Goal: Task Accomplishment & Management: Use online tool/utility

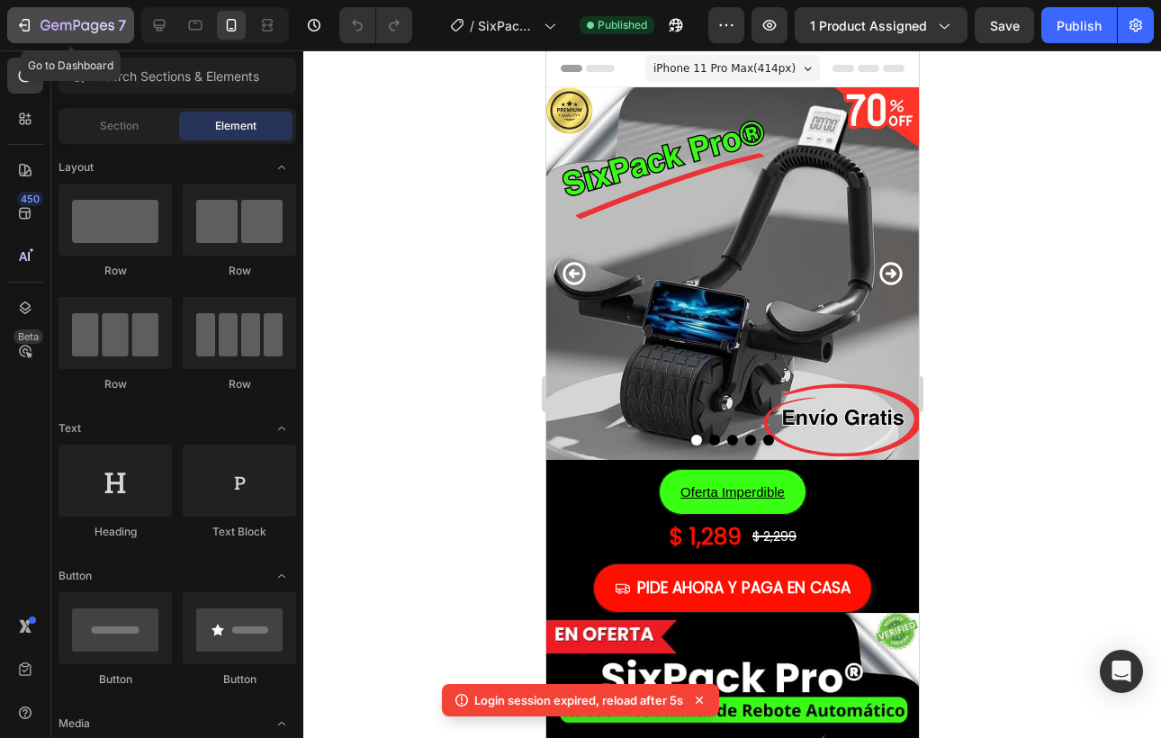
click at [60, 25] on icon "button" at bounding box center [65, 27] width 11 height 8
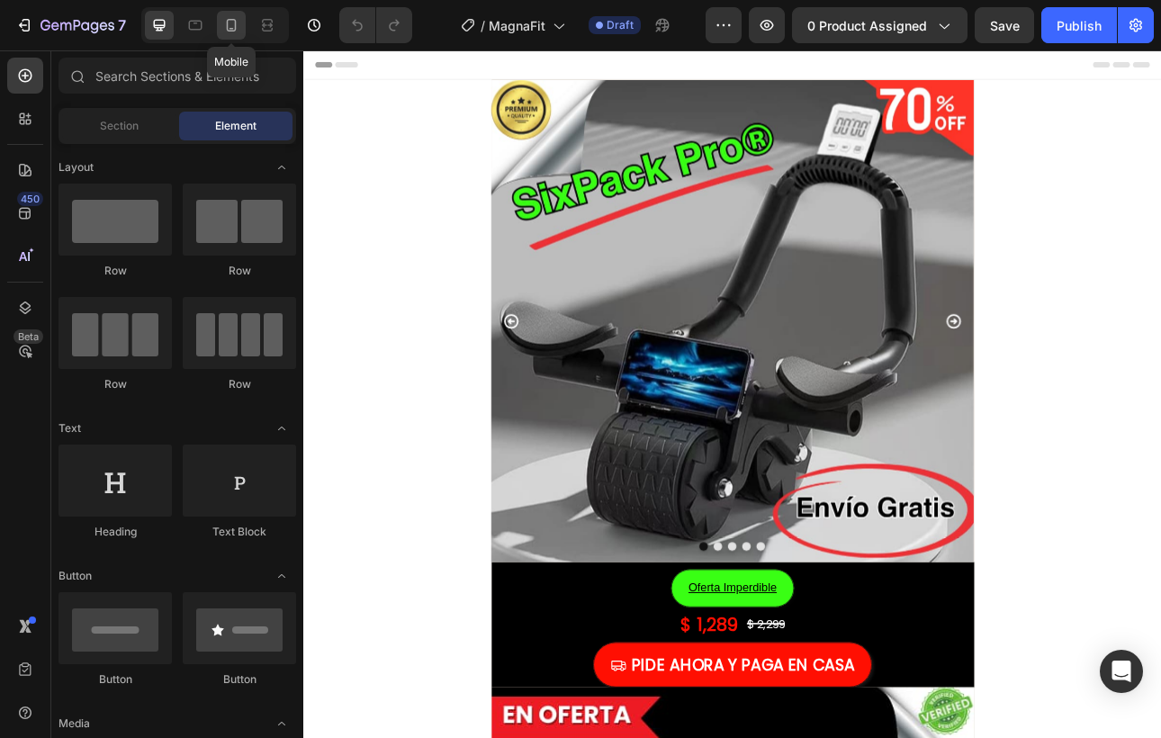
click at [231, 28] on icon at bounding box center [232, 25] width 10 height 13
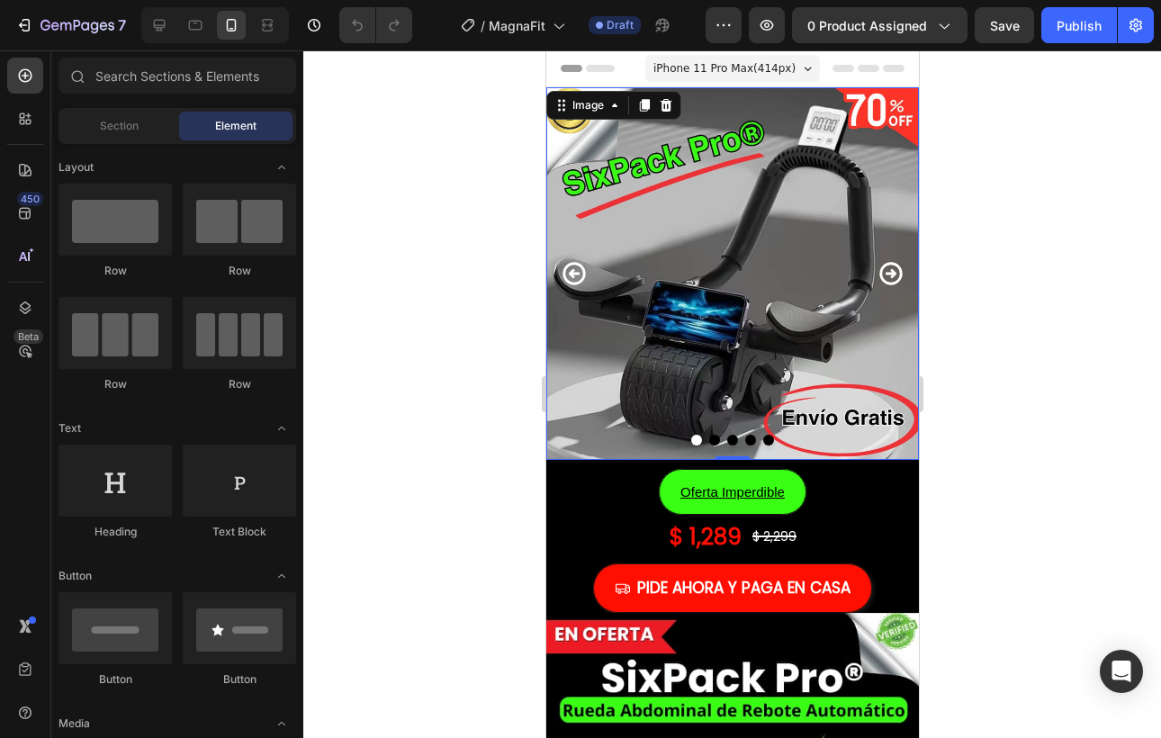
click at [715, 325] on img at bounding box center [732, 273] width 373 height 373
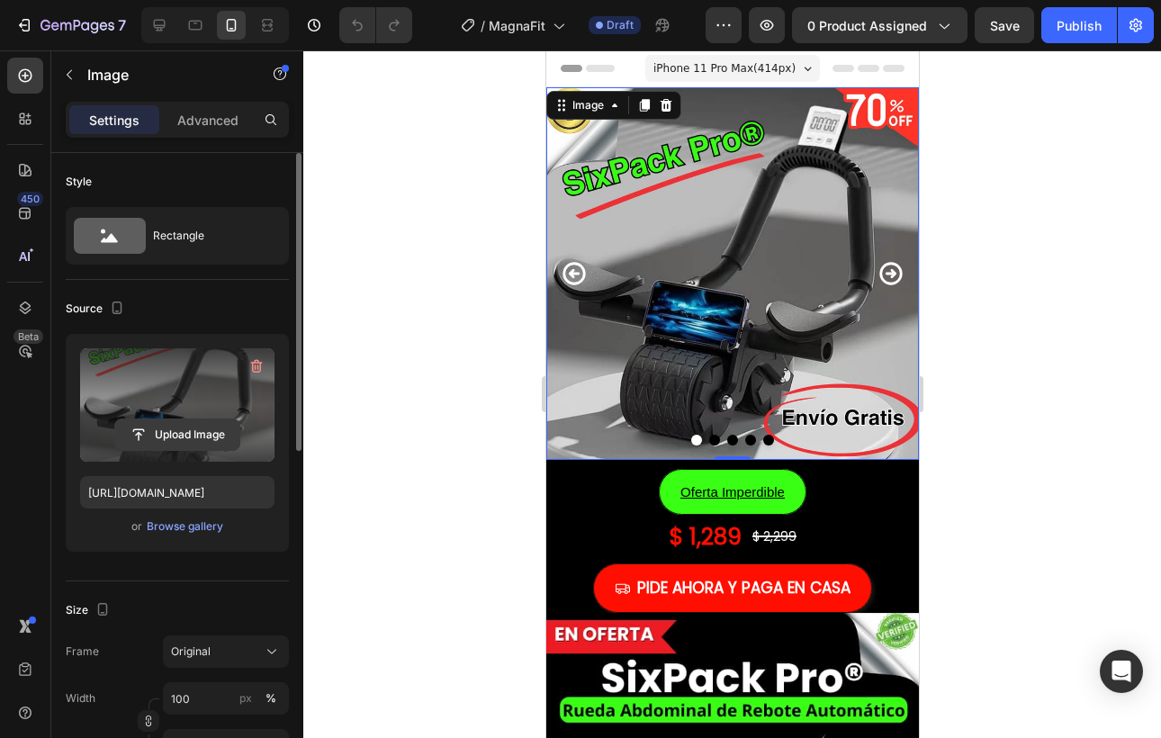
click at [195, 422] on input "file" at bounding box center [177, 434] width 124 height 31
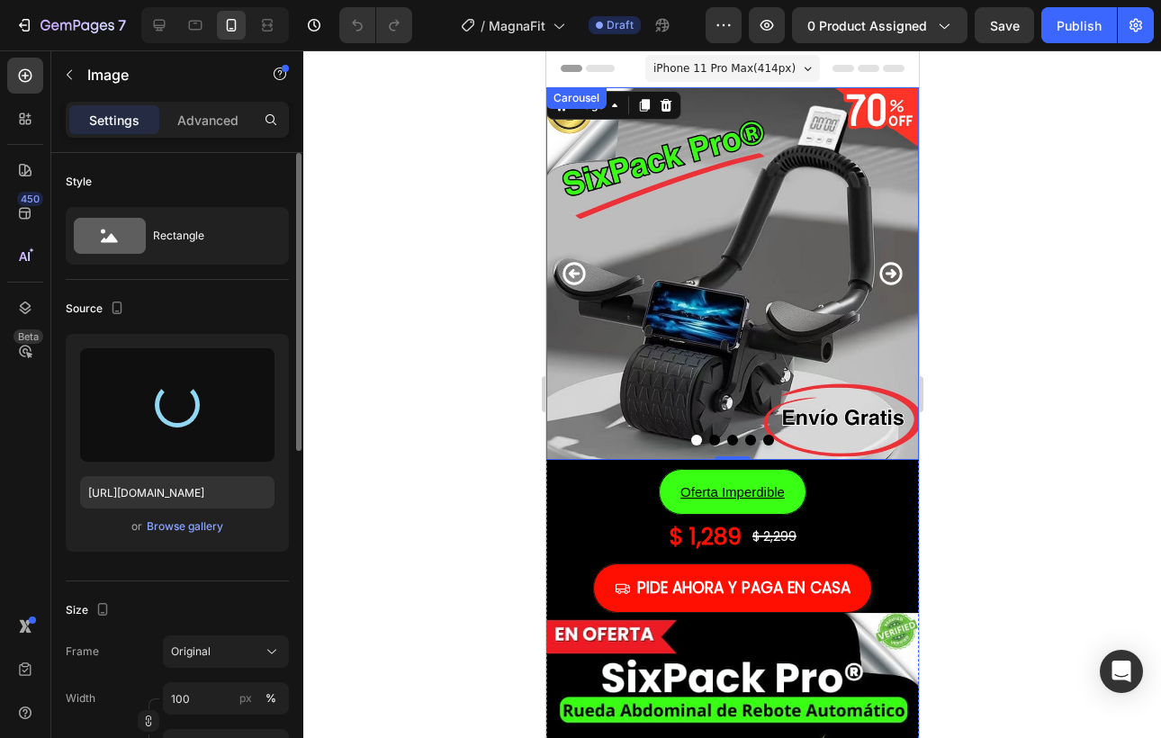
type input "[URL][DOMAIN_NAME]"
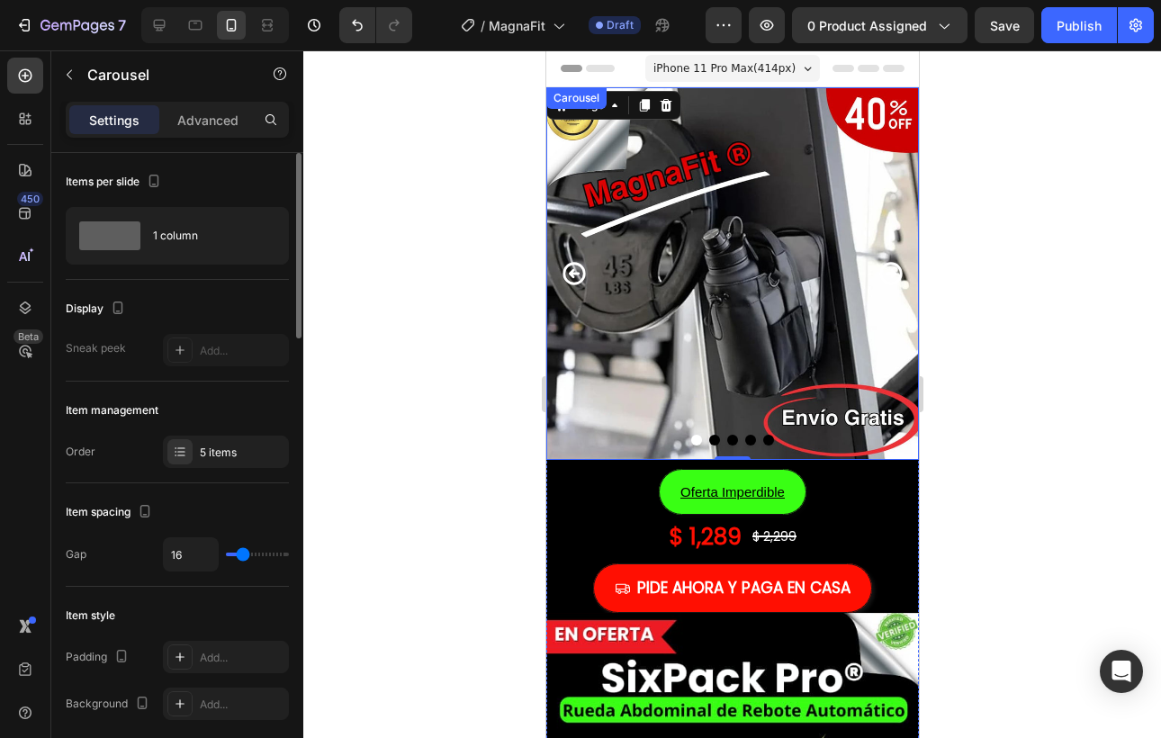
click at [888, 279] on icon "Carousel Next Arrow" at bounding box center [890, 273] width 27 height 27
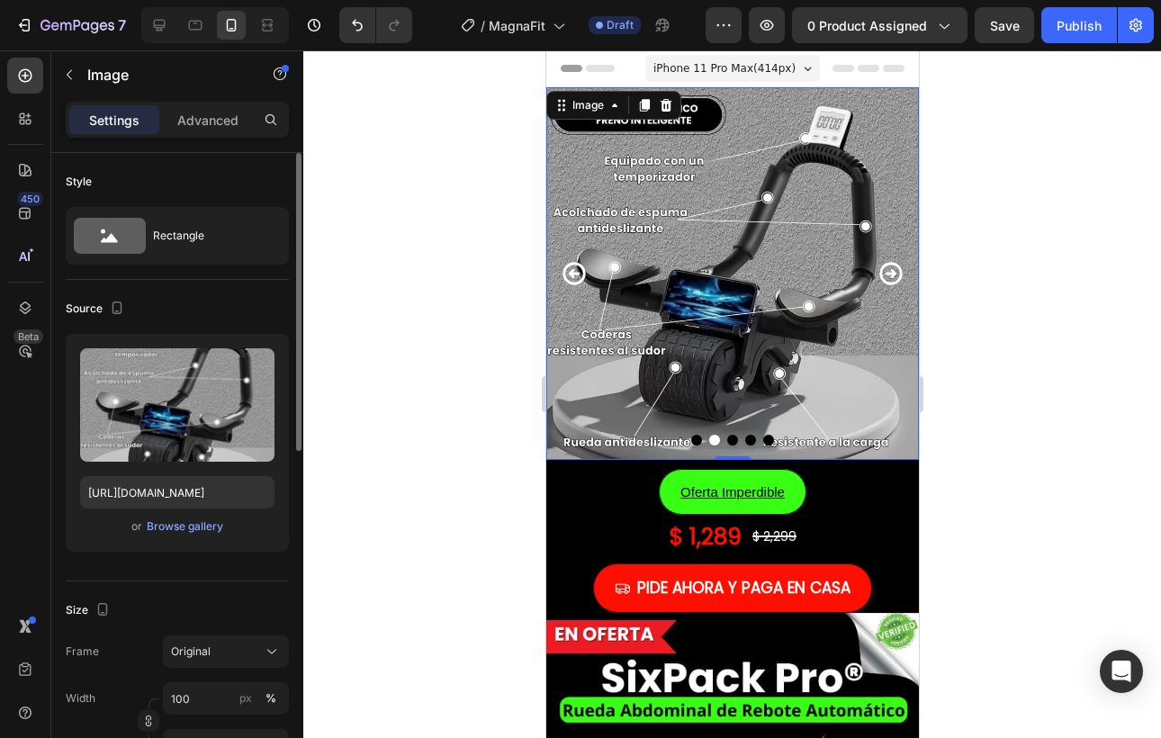
click at [807, 280] on img at bounding box center [732, 273] width 373 height 373
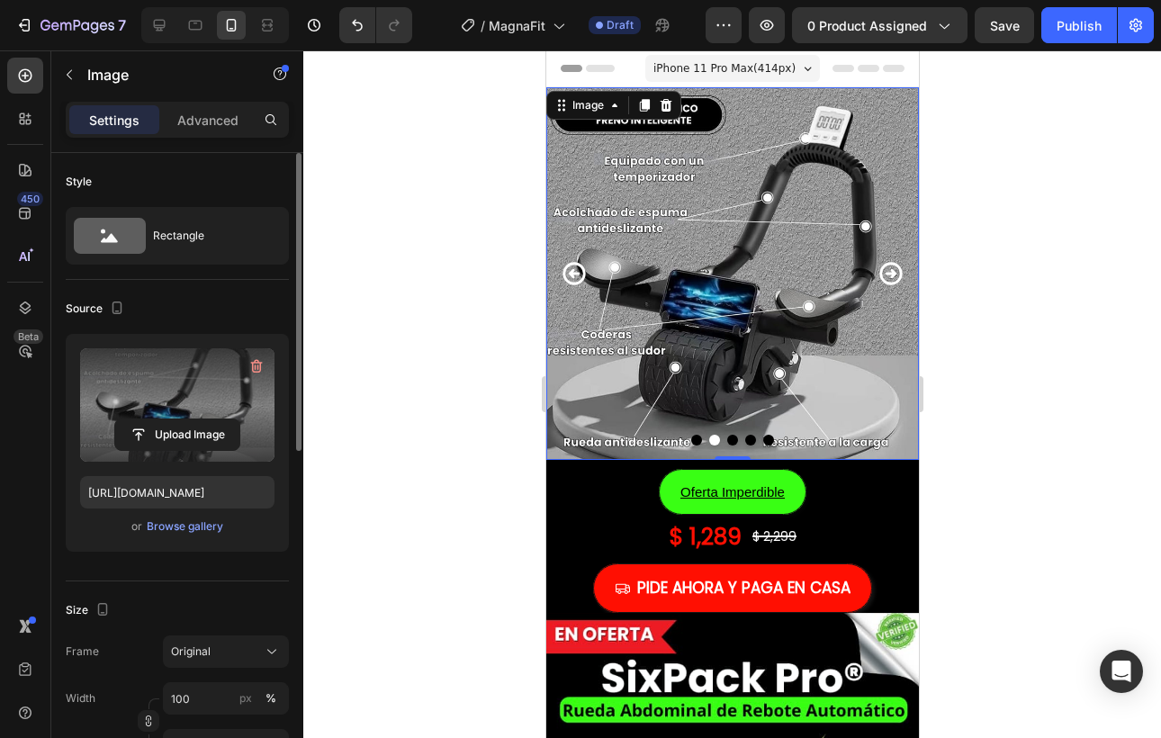
click at [216, 410] on label at bounding box center [177, 404] width 194 height 113
click at [216, 419] on input "file" at bounding box center [177, 434] width 124 height 31
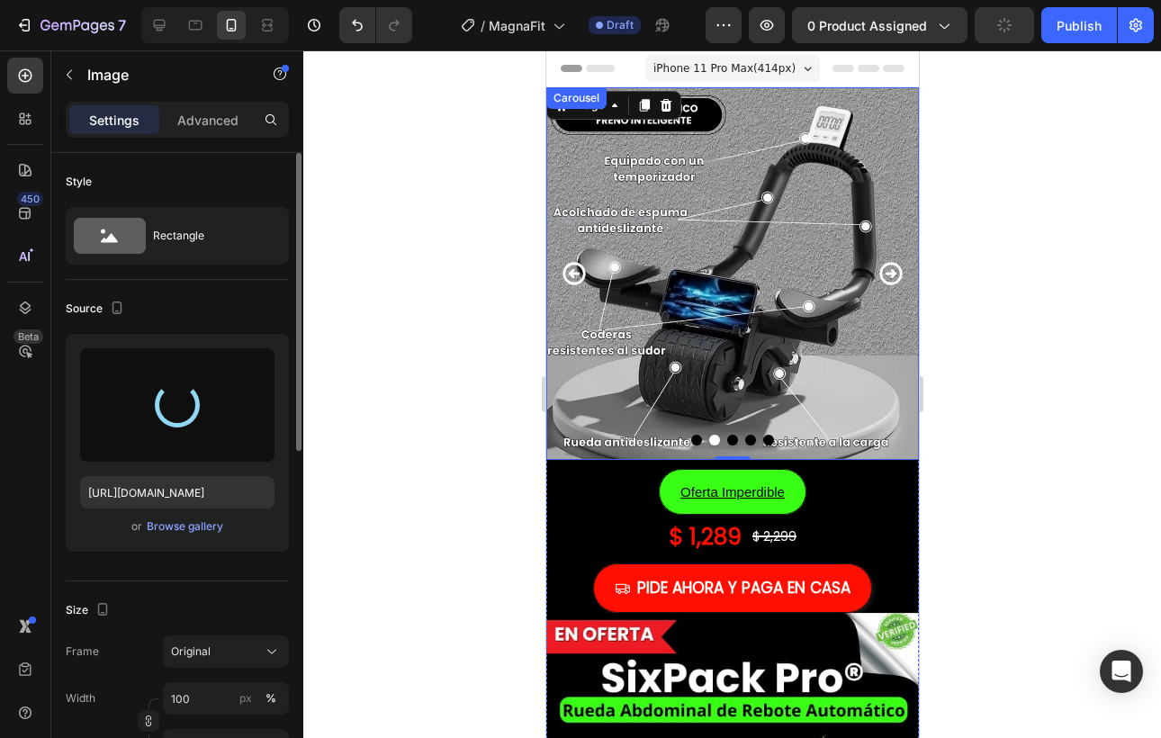
type input "[URL][DOMAIN_NAME]"
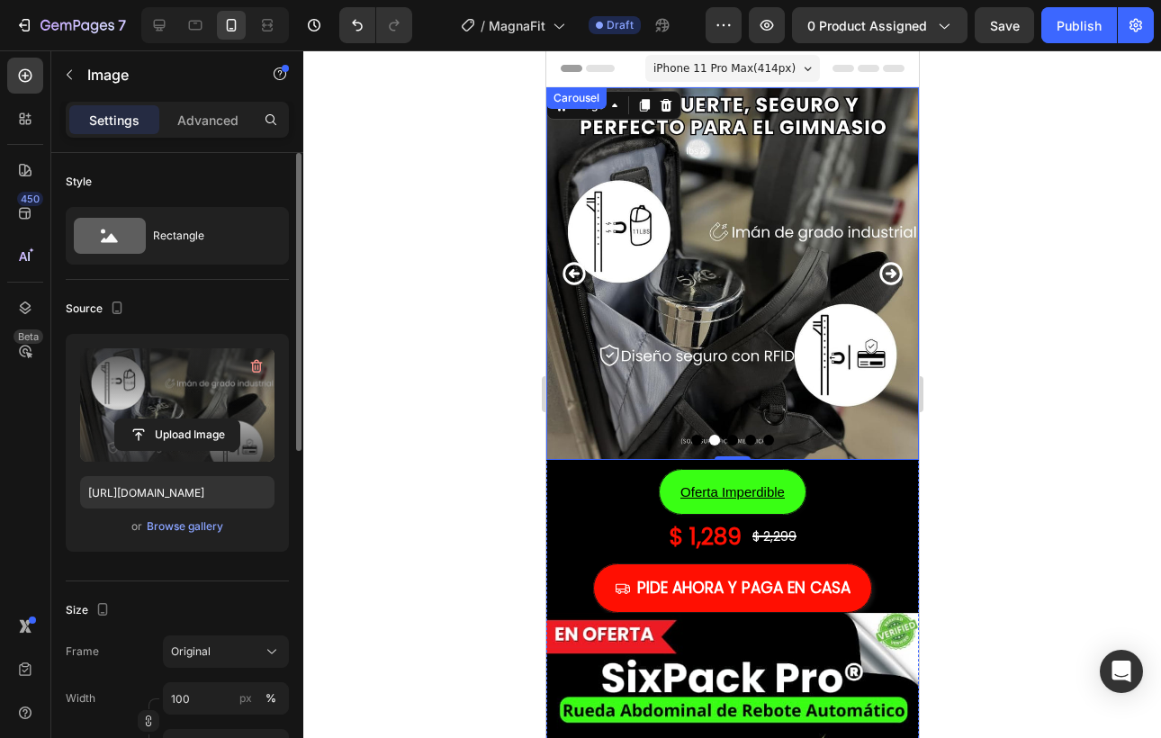
click at [894, 272] on icon "Carousel Next Arrow" at bounding box center [890, 273] width 23 height 23
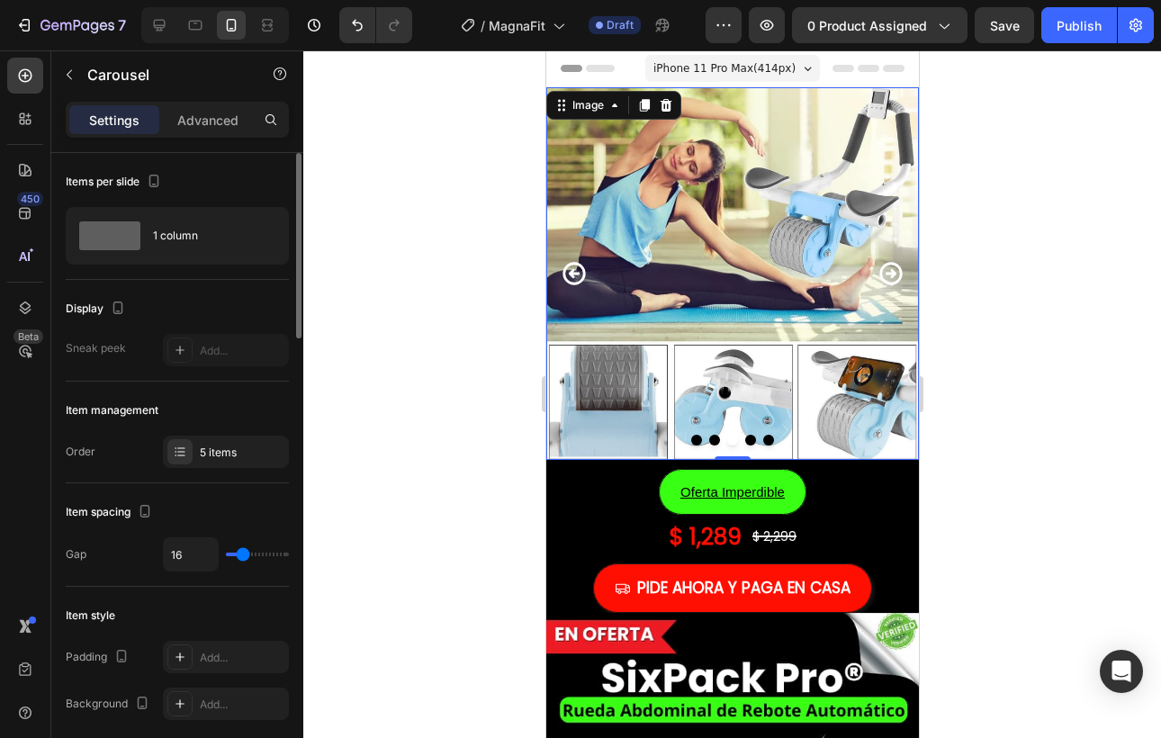
click at [749, 288] on img at bounding box center [732, 273] width 373 height 373
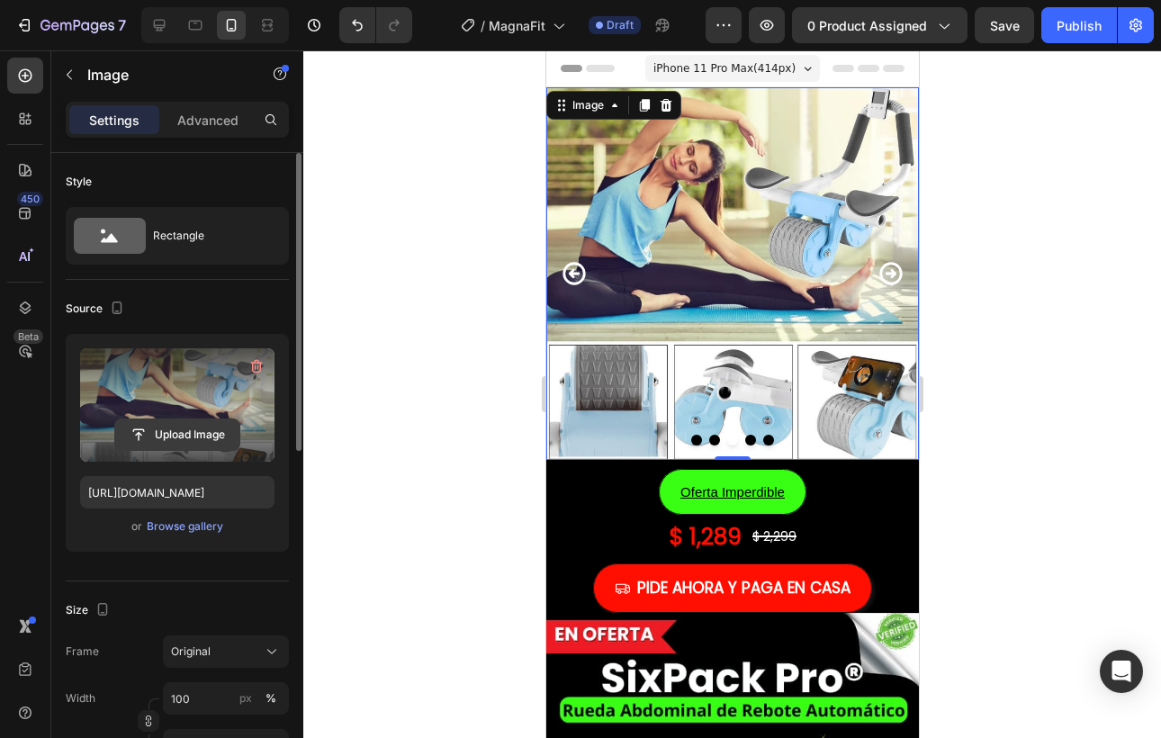
click at [198, 447] on input "file" at bounding box center [177, 434] width 124 height 31
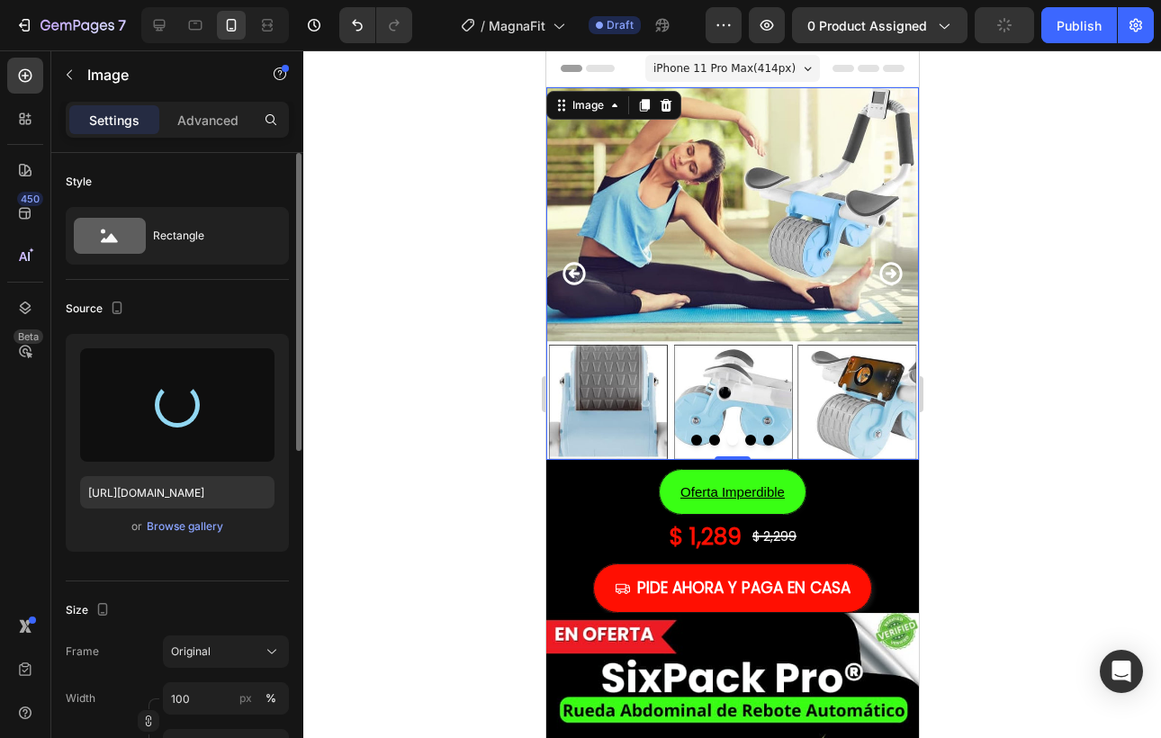
type input "[URL][DOMAIN_NAME]"
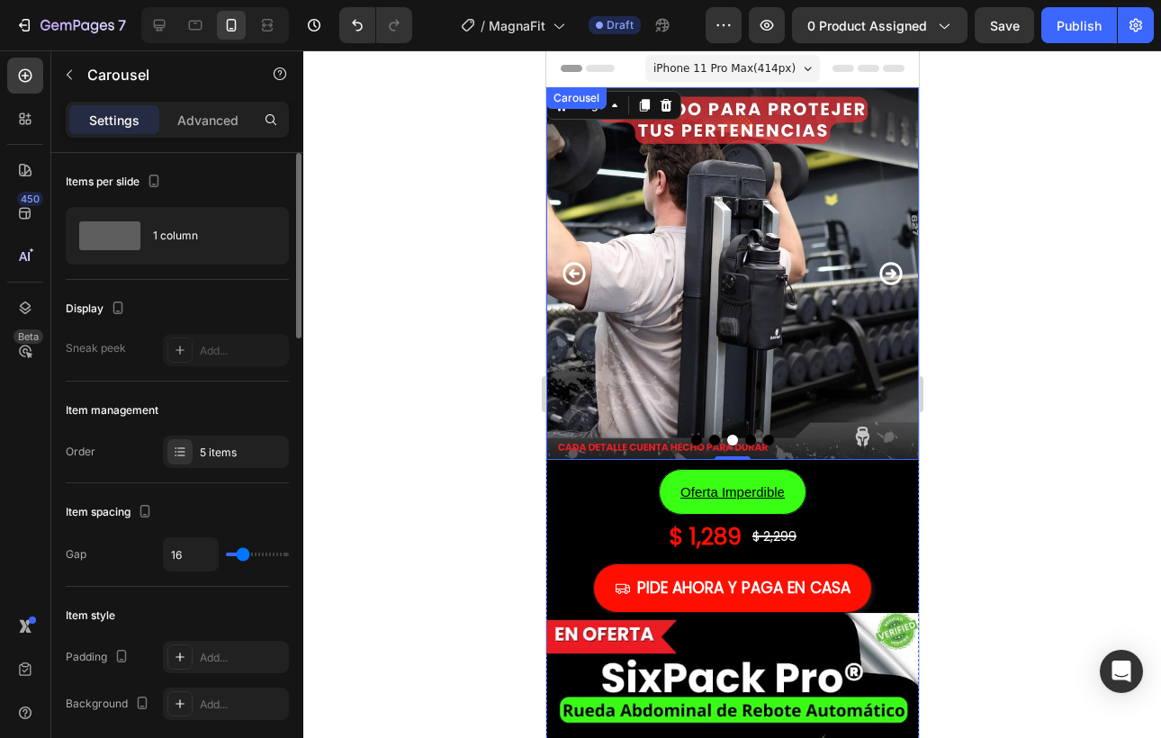
click at [897, 271] on icon "Carousel Next Arrow" at bounding box center [890, 273] width 27 height 27
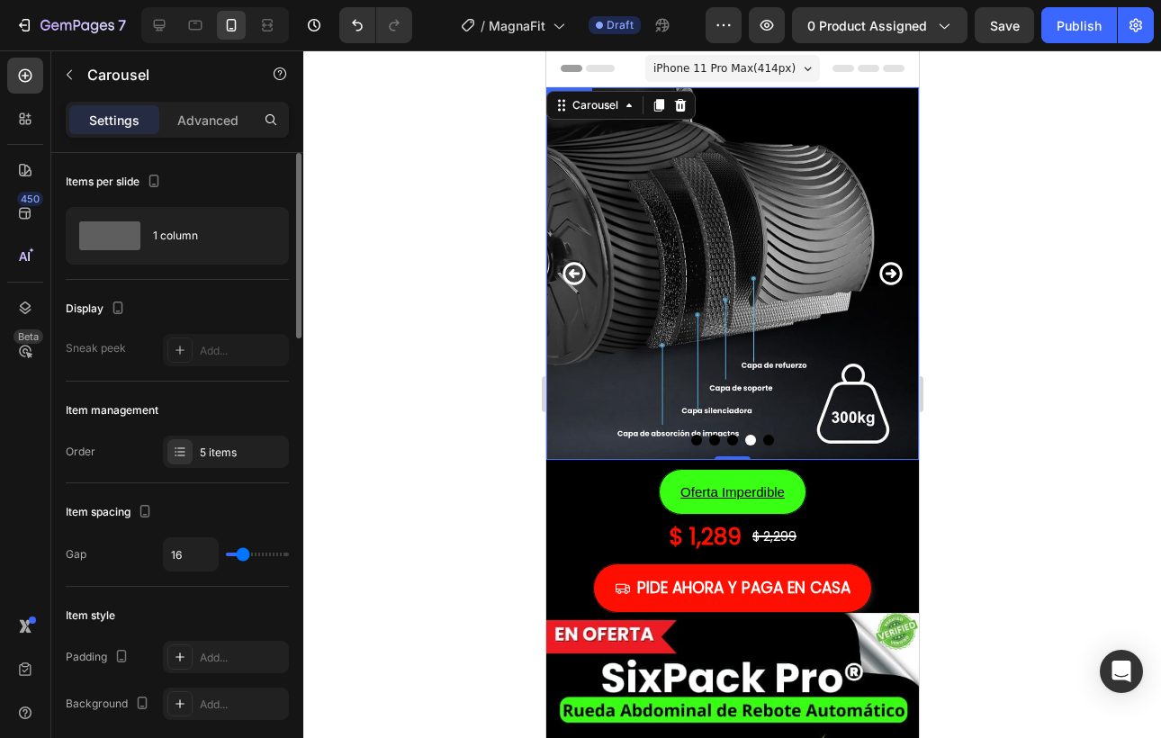
click at [760, 275] on img at bounding box center [732, 273] width 373 height 373
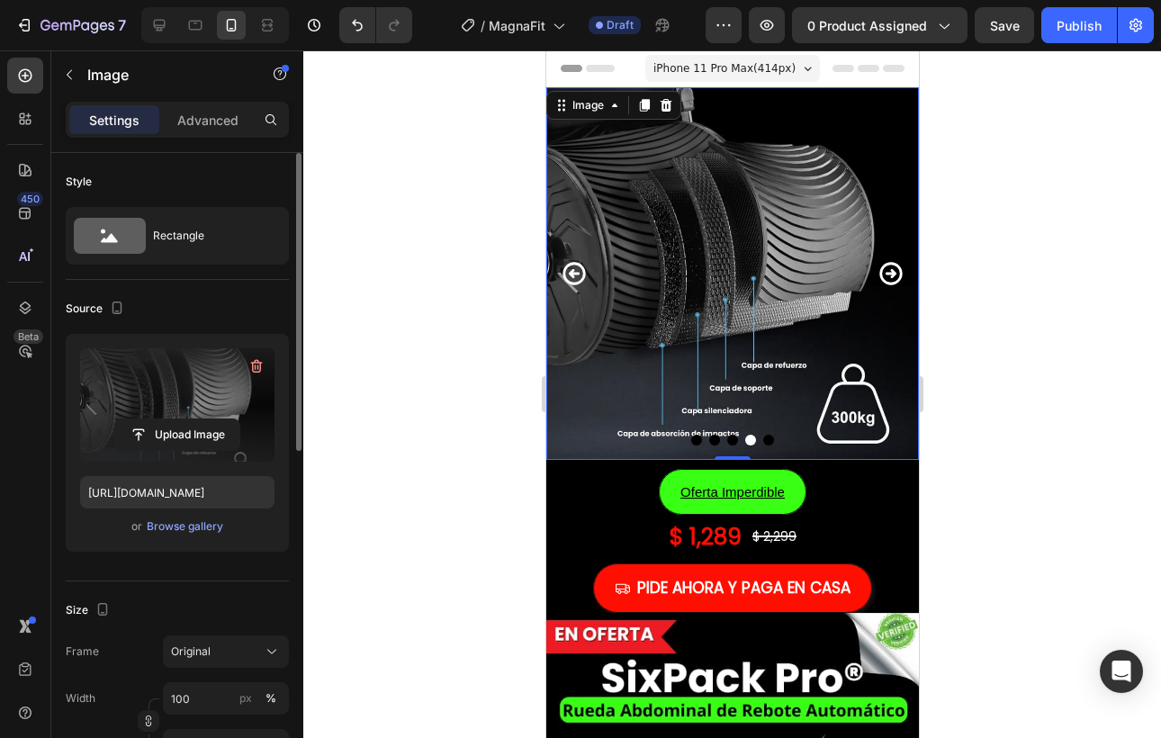
click at [210, 401] on label at bounding box center [177, 404] width 194 height 113
click at [210, 419] on input "file" at bounding box center [177, 434] width 124 height 31
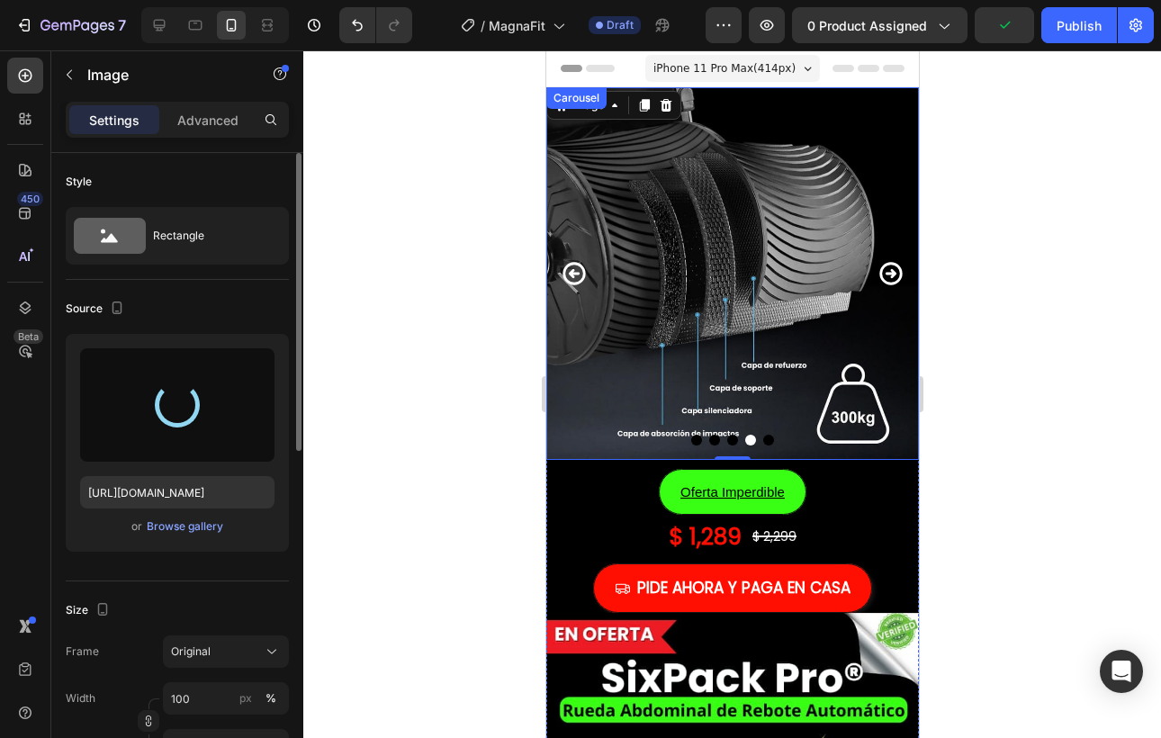
type input "[URL][DOMAIN_NAME]"
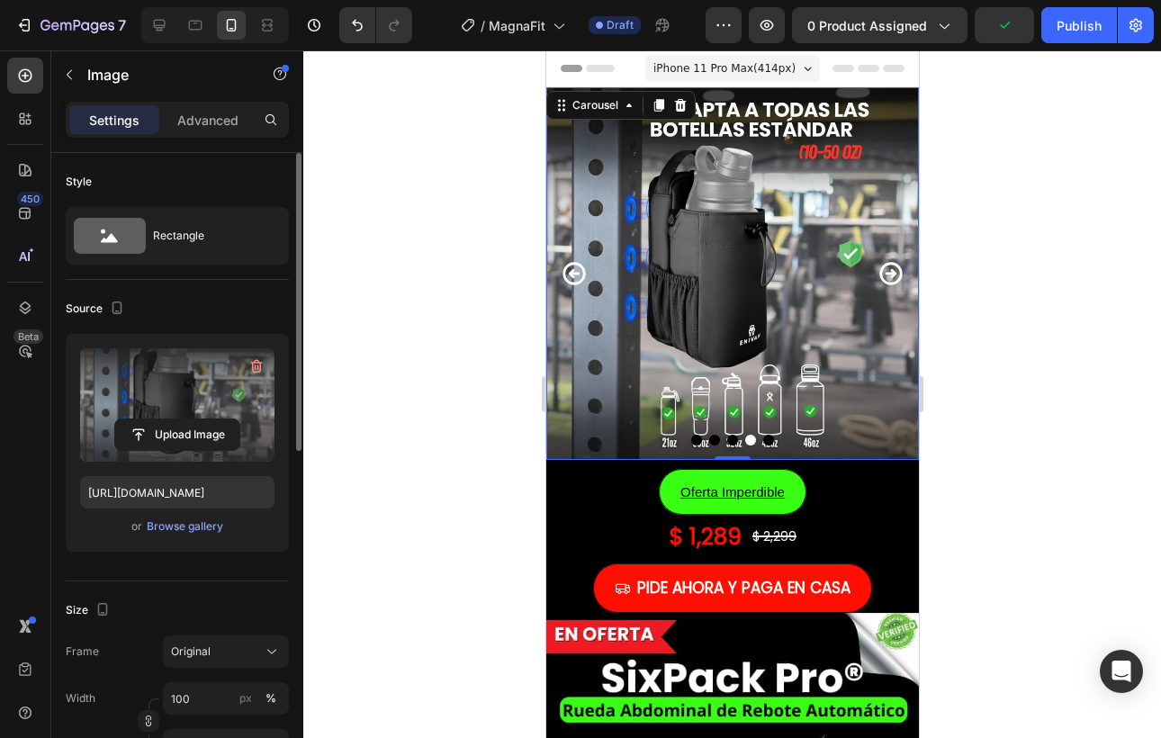
click at [892, 278] on icon "Carousel Next Arrow" at bounding box center [890, 273] width 27 height 27
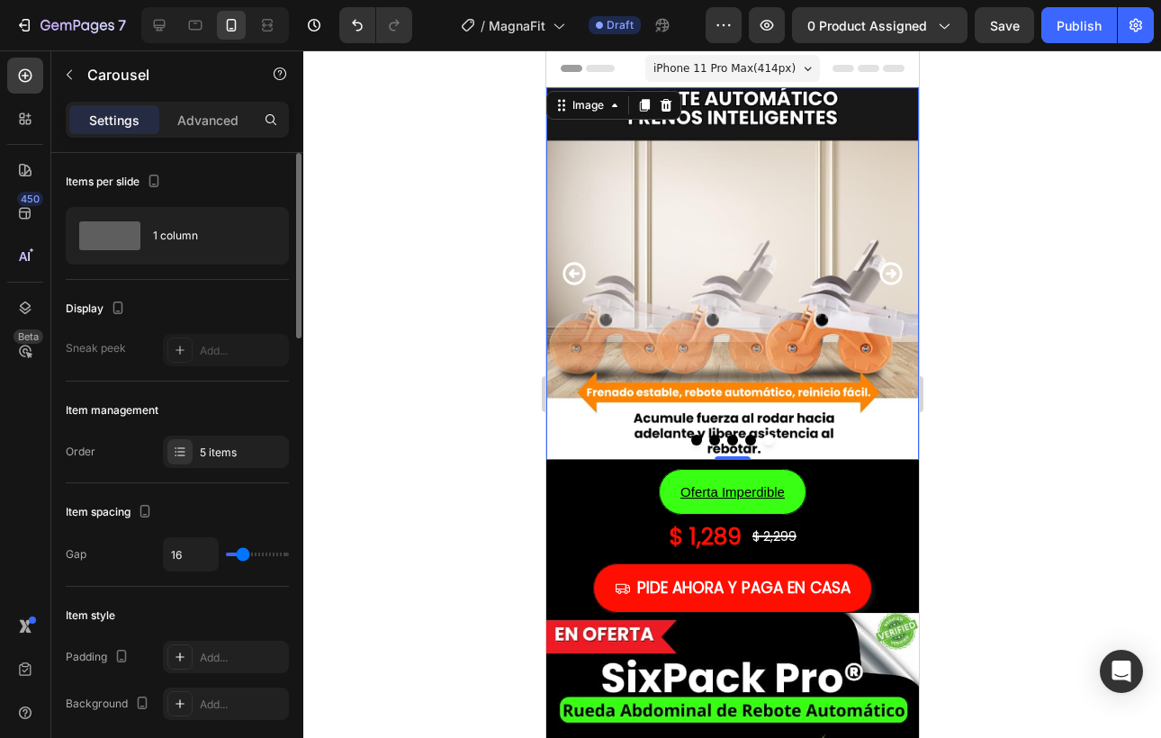
click at [654, 278] on img at bounding box center [732, 273] width 373 height 373
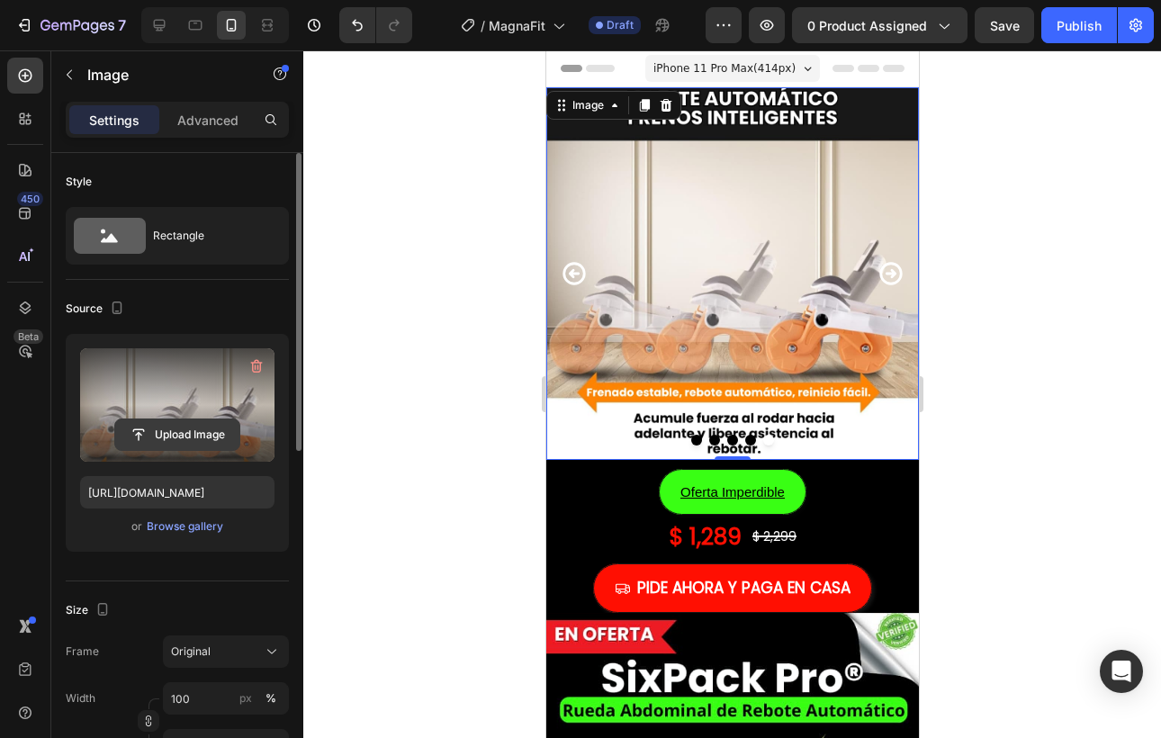
click at [172, 424] on input "file" at bounding box center [177, 434] width 124 height 31
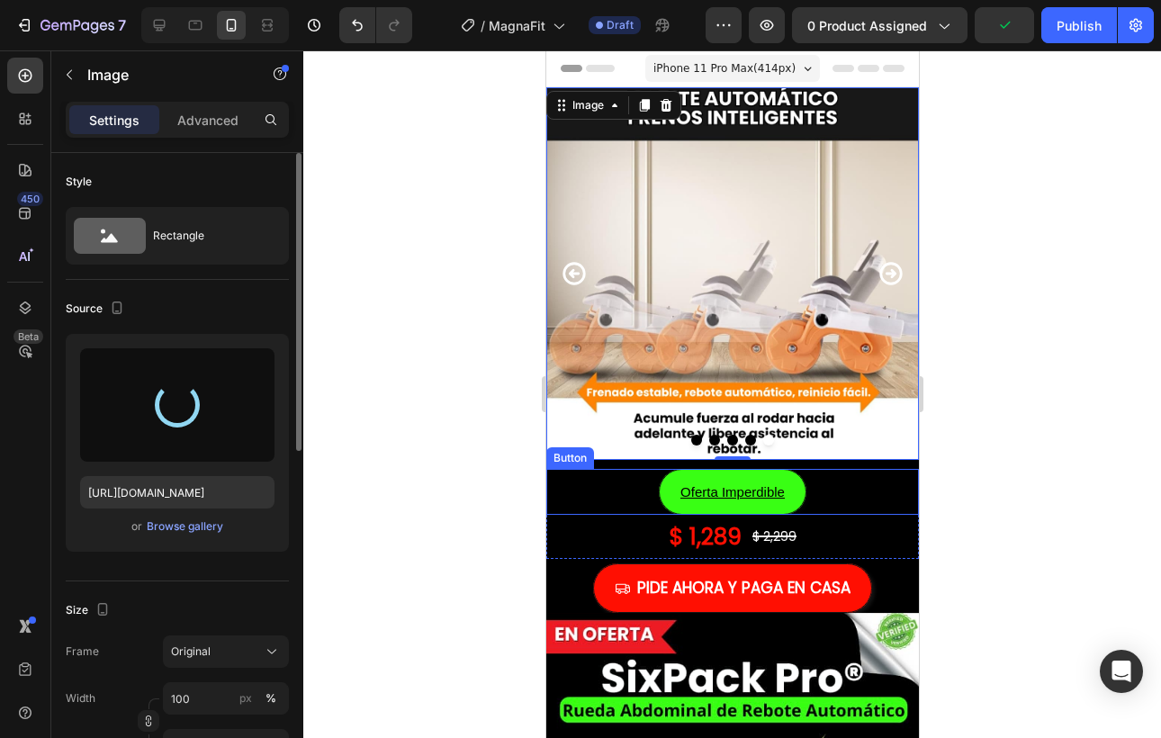
type input "[URL][DOMAIN_NAME]"
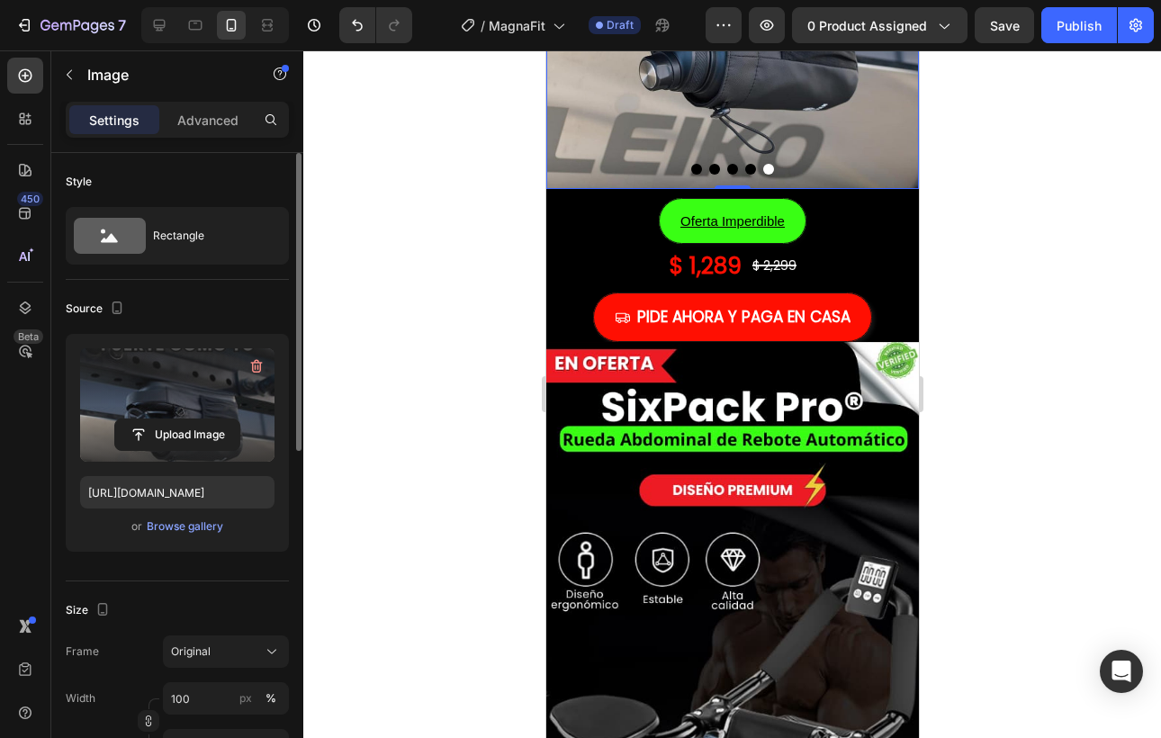
scroll to position [289, 0]
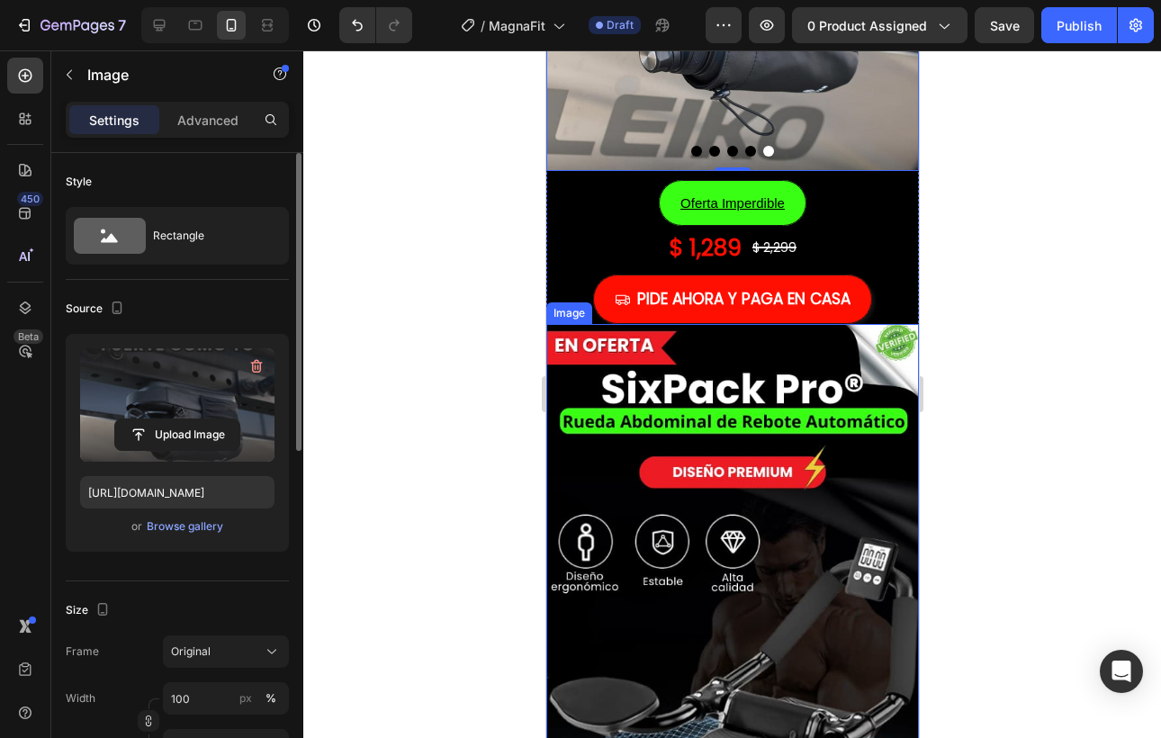
click at [852, 350] on img at bounding box center [732, 619] width 373 height 591
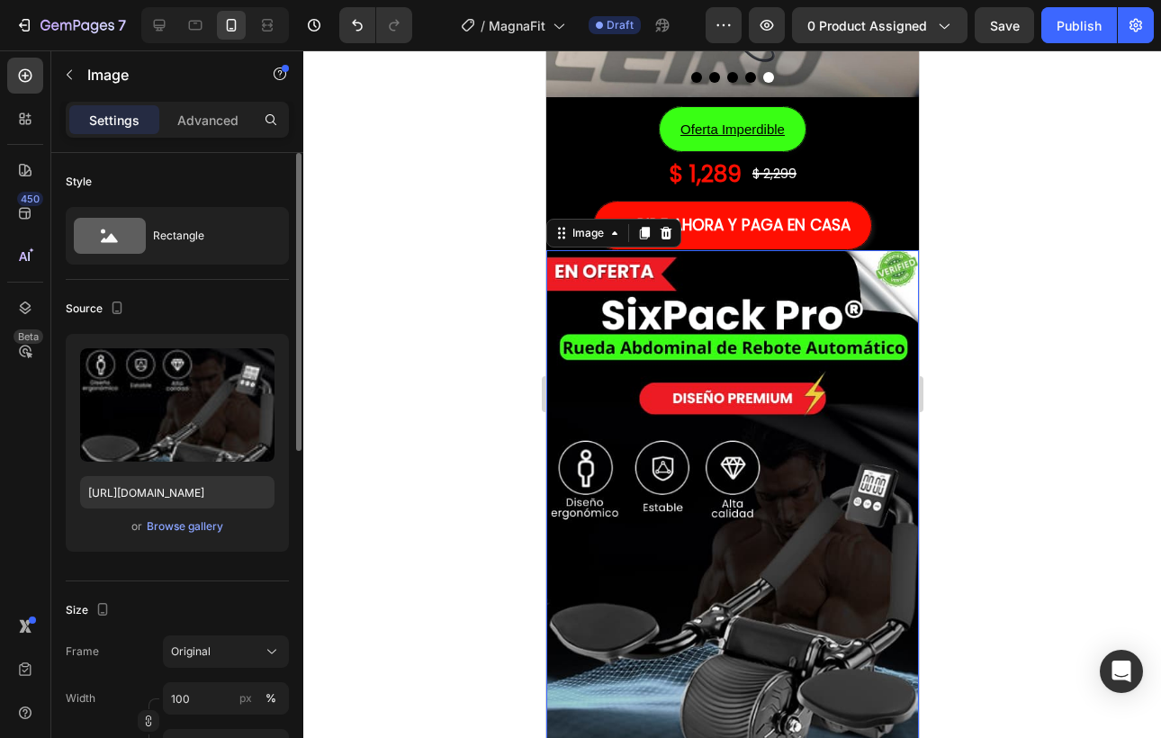
scroll to position [381, 0]
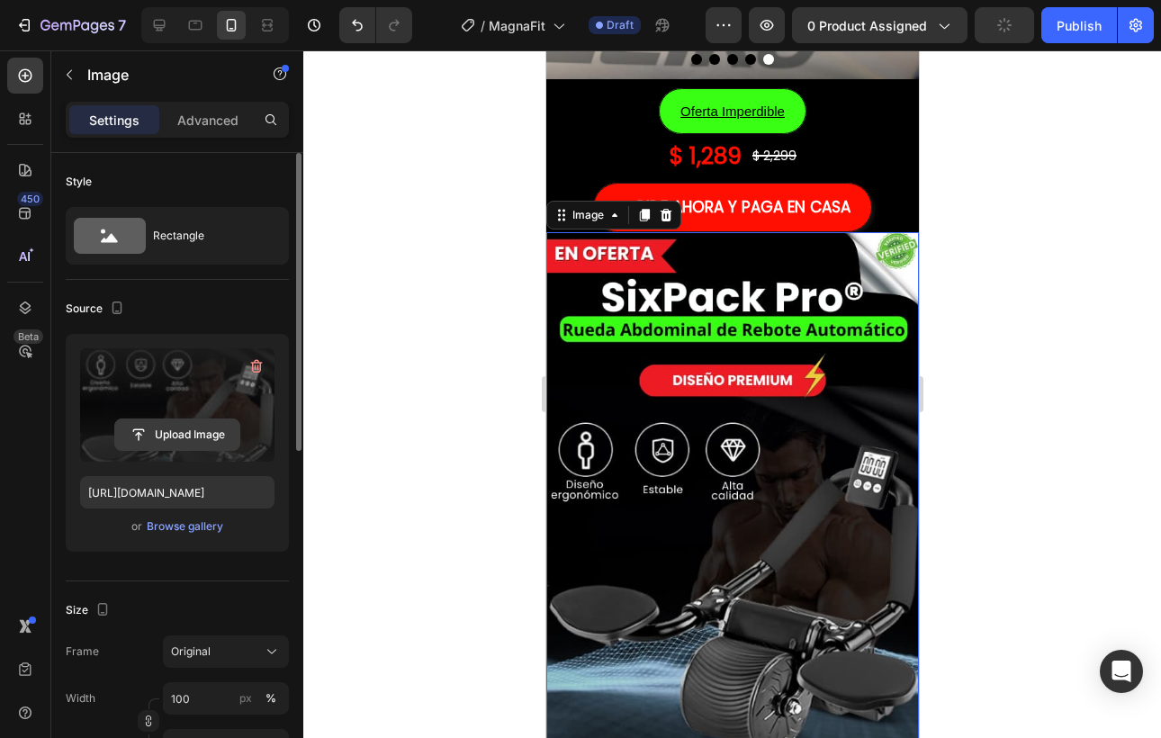
click at [170, 422] on input "file" at bounding box center [177, 434] width 124 height 31
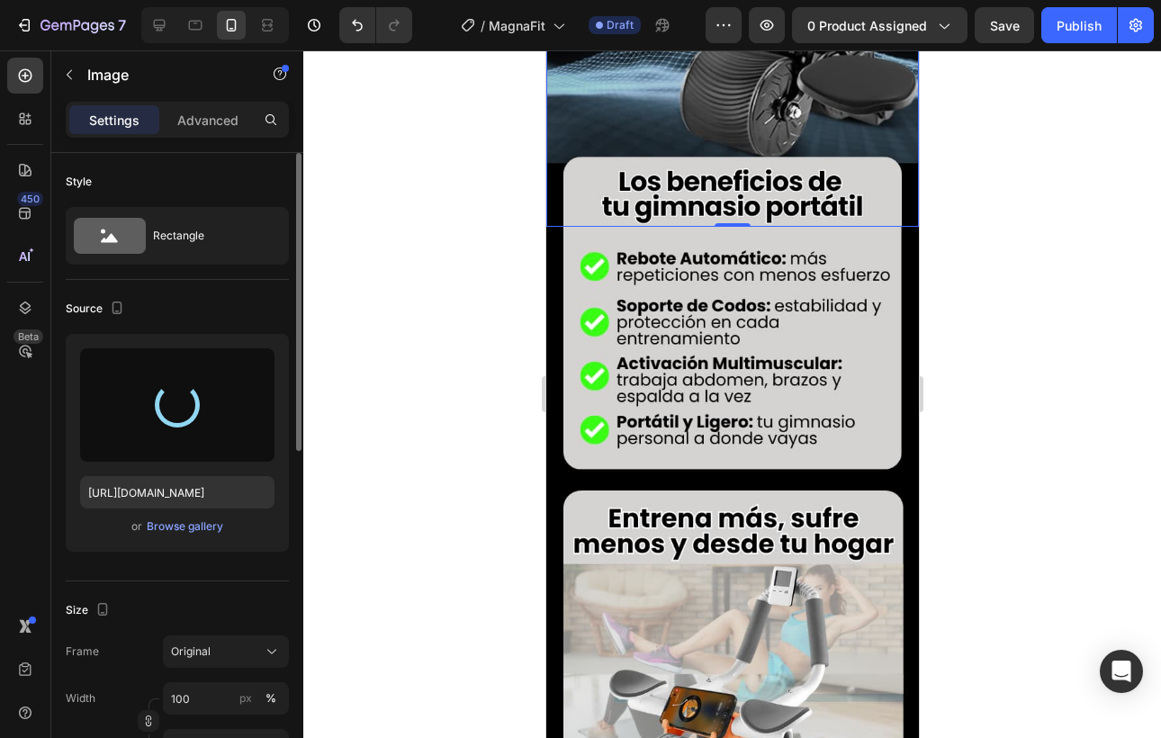
scroll to position [984, 0]
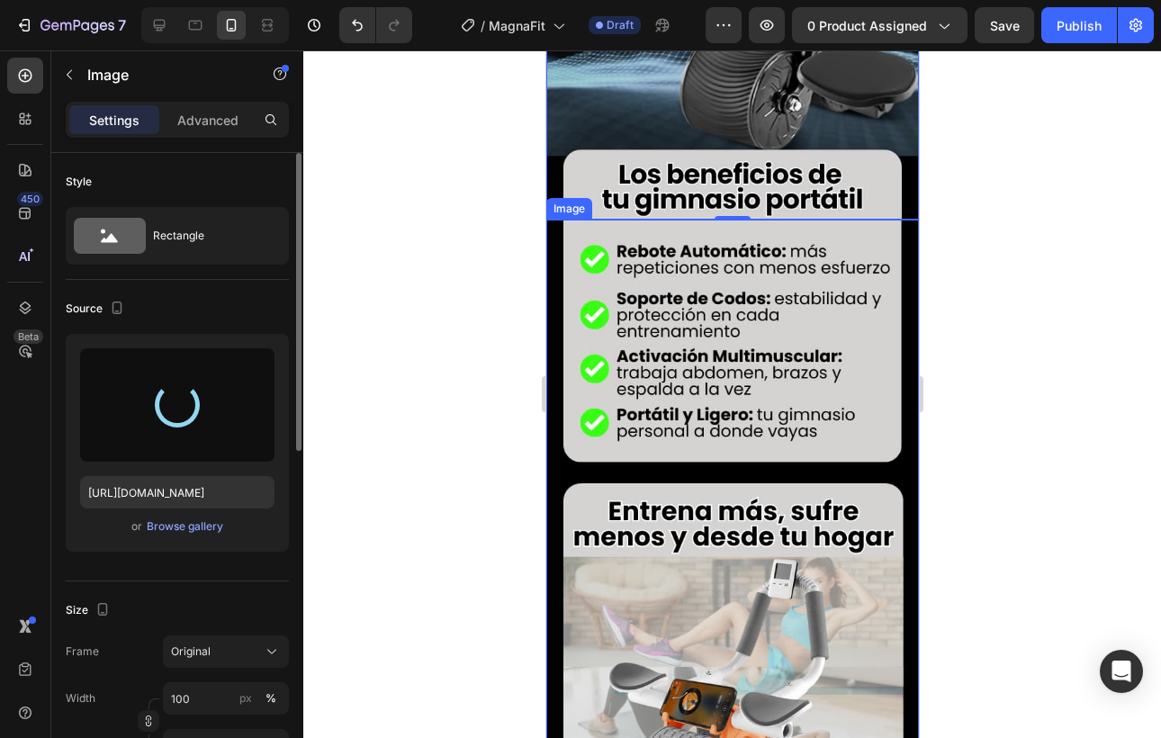
type input "[URL][DOMAIN_NAME]"
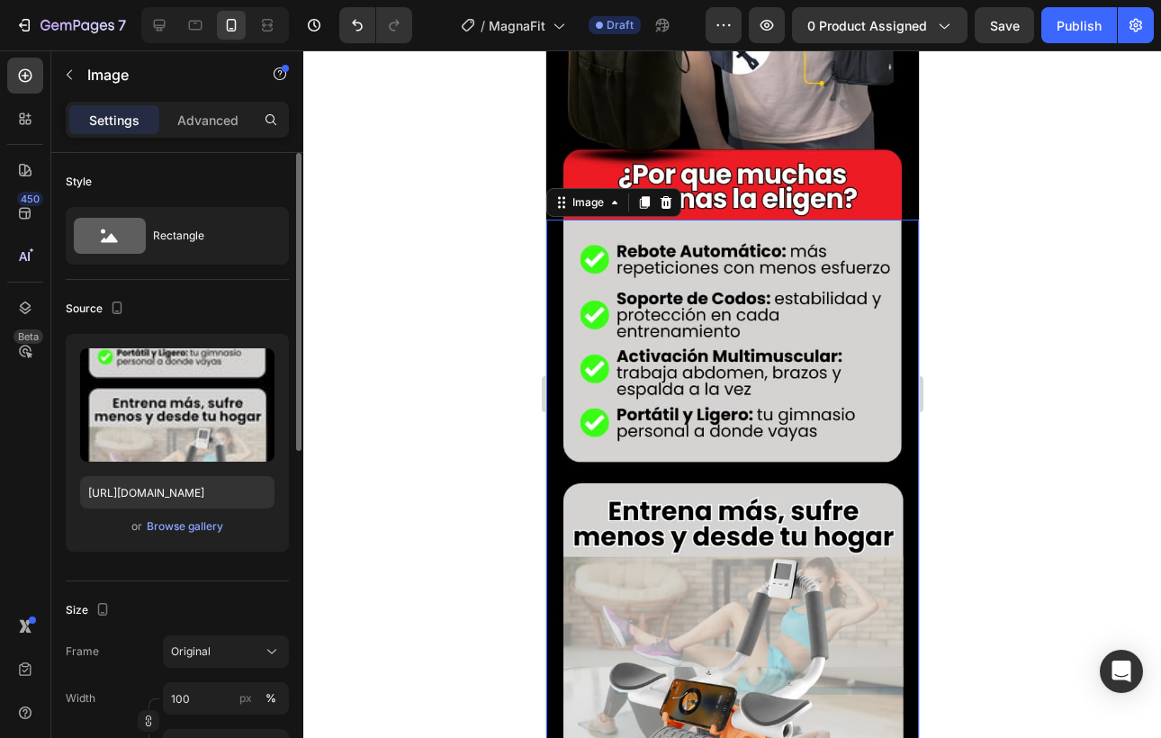
click at [762, 401] on img at bounding box center [732, 515] width 373 height 591
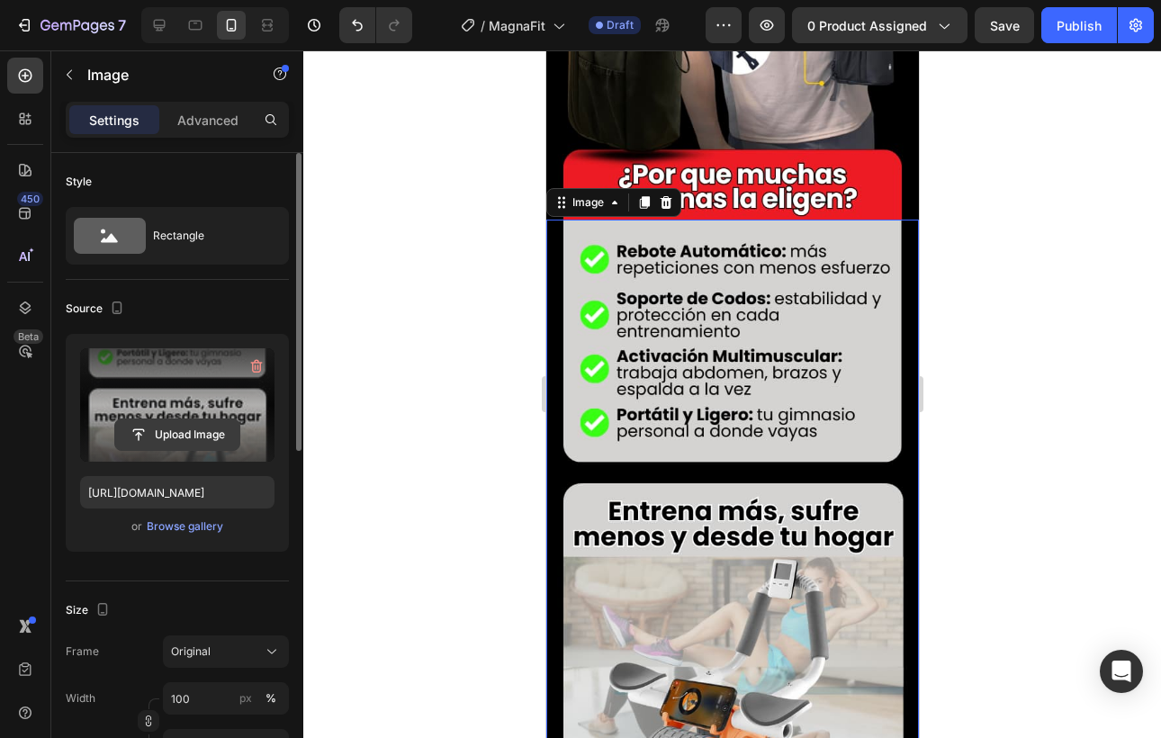
click at [230, 420] on input "file" at bounding box center [177, 434] width 124 height 31
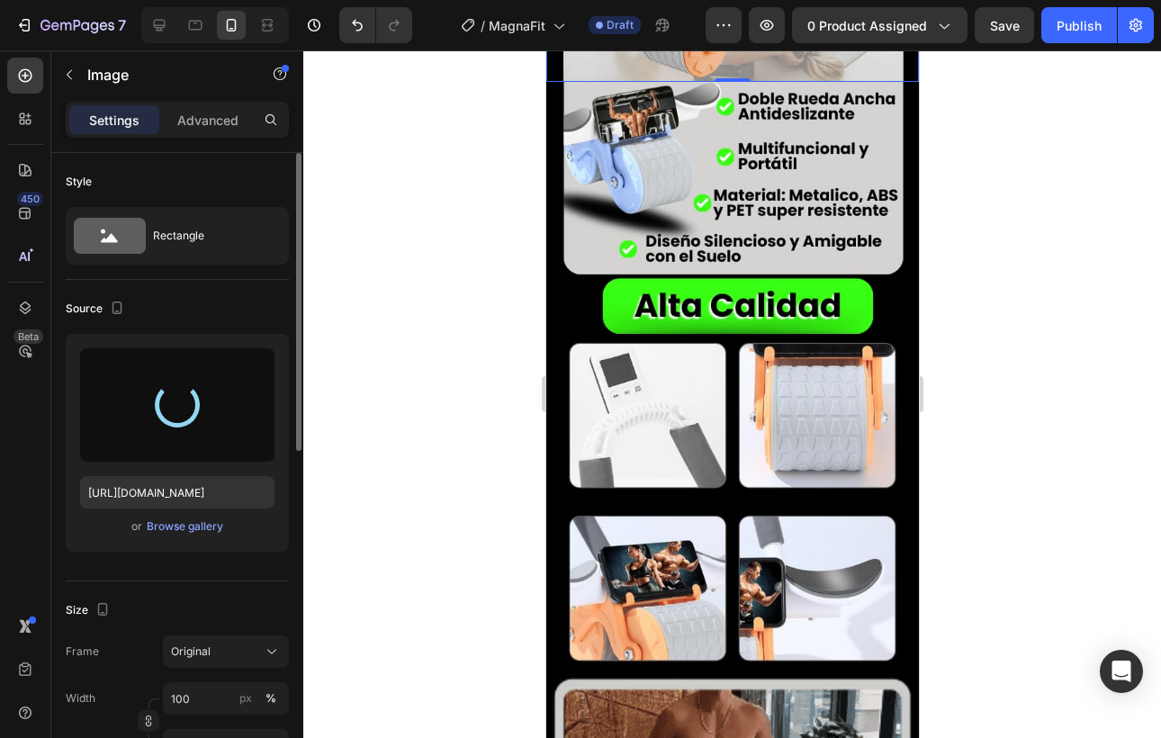
scroll to position [1719, 0]
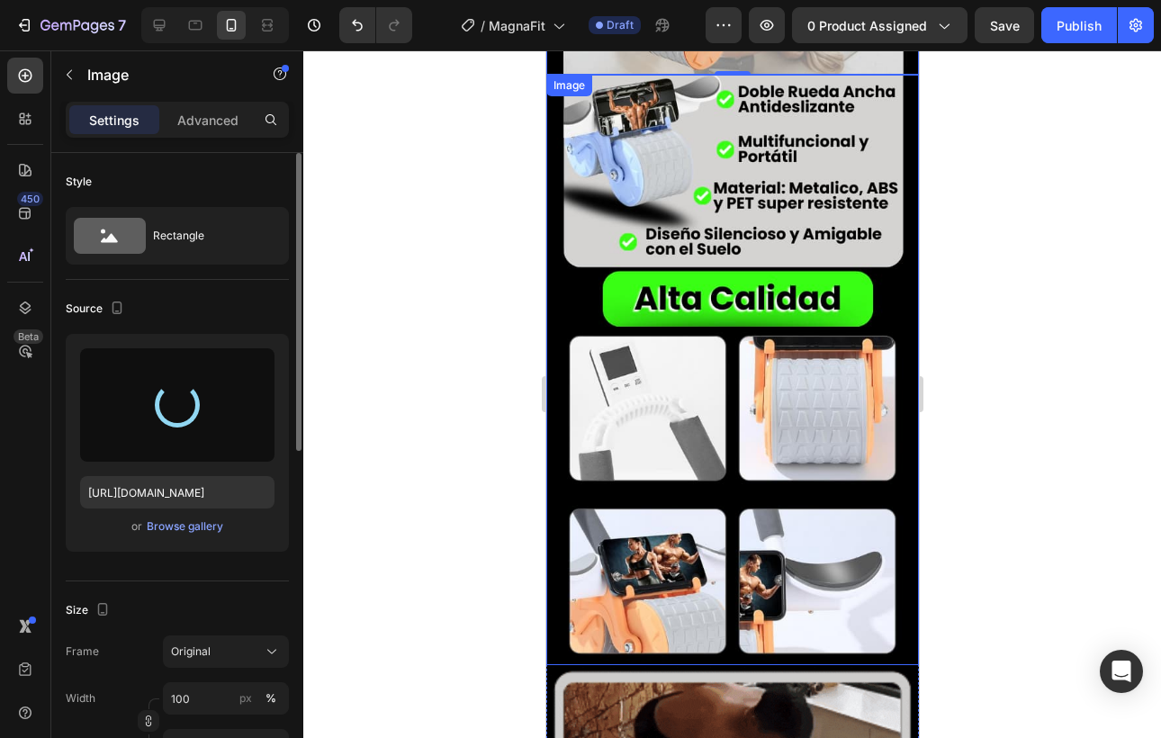
type input "[URL][DOMAIN_NAME]"
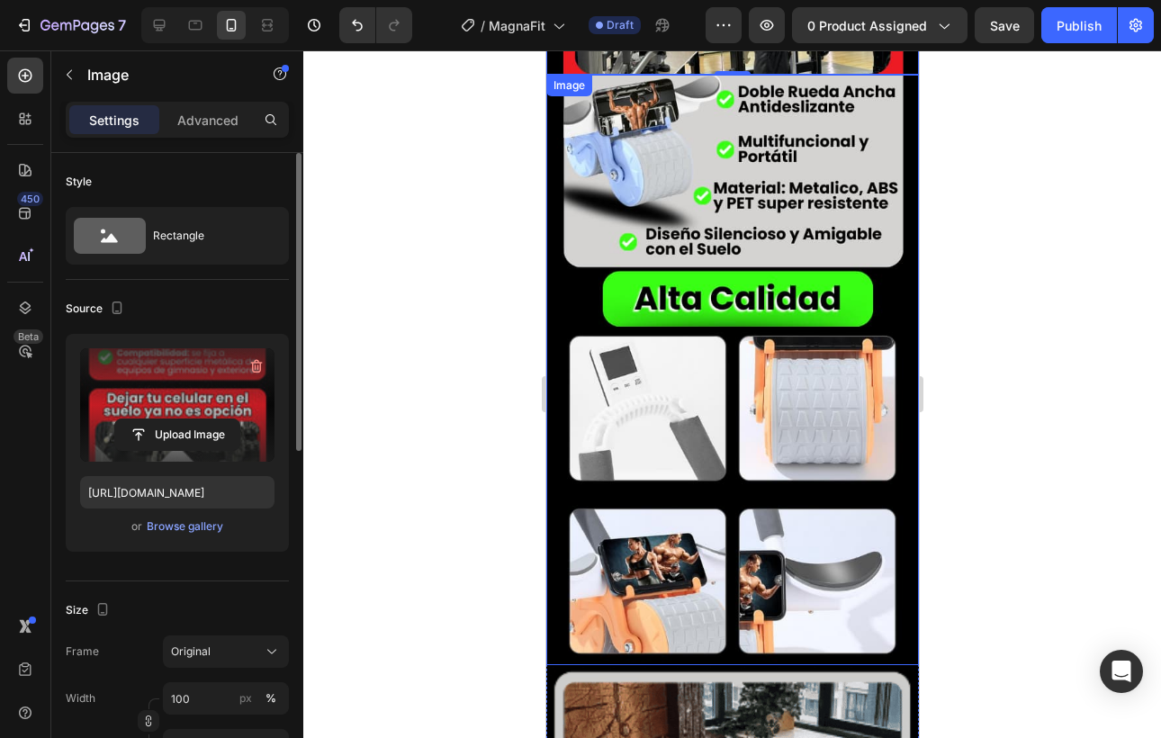
click at [770, 417] on img at bounding box center [732, 370] width 373 height 591
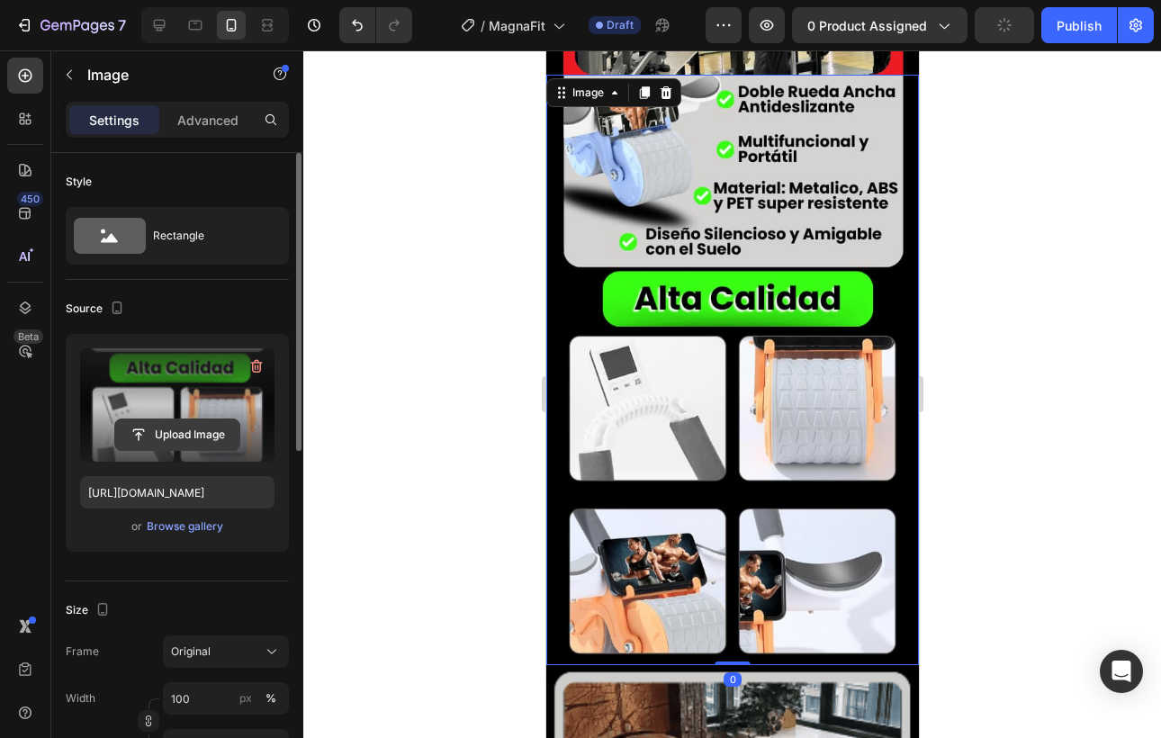
click at [183, 428] on input "file" at bounding box center [177, 434] width 124 height 31
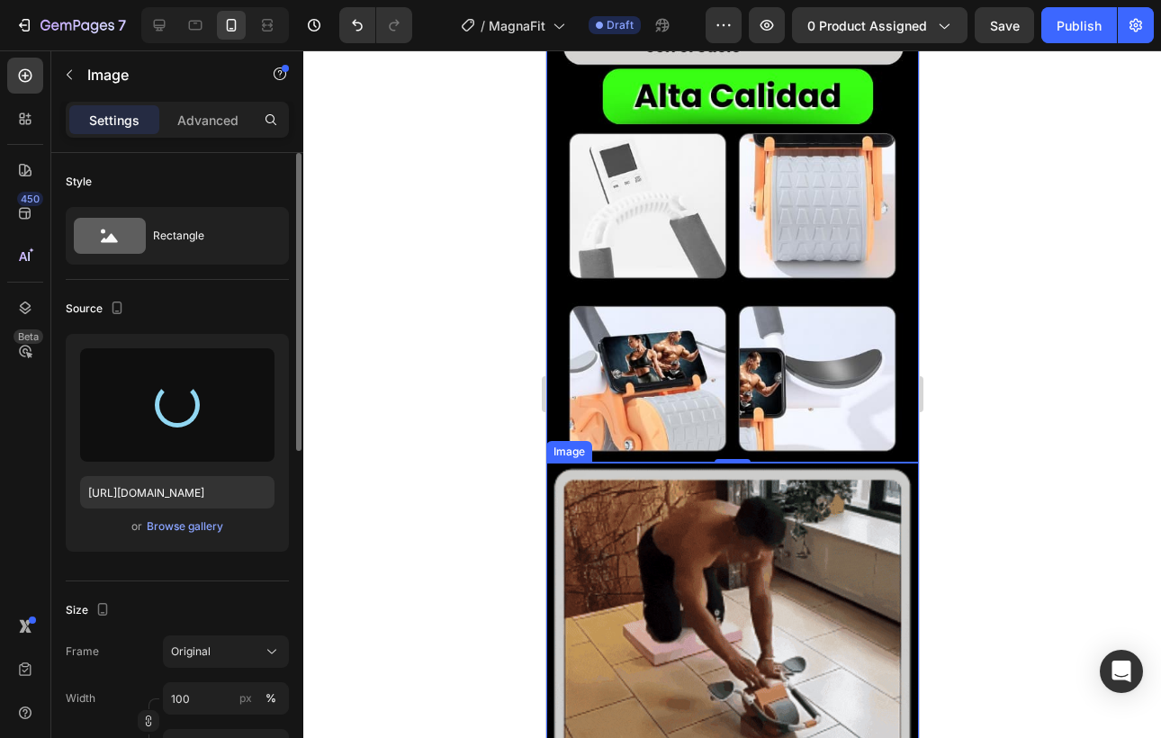
scroll to position [1813, 0]
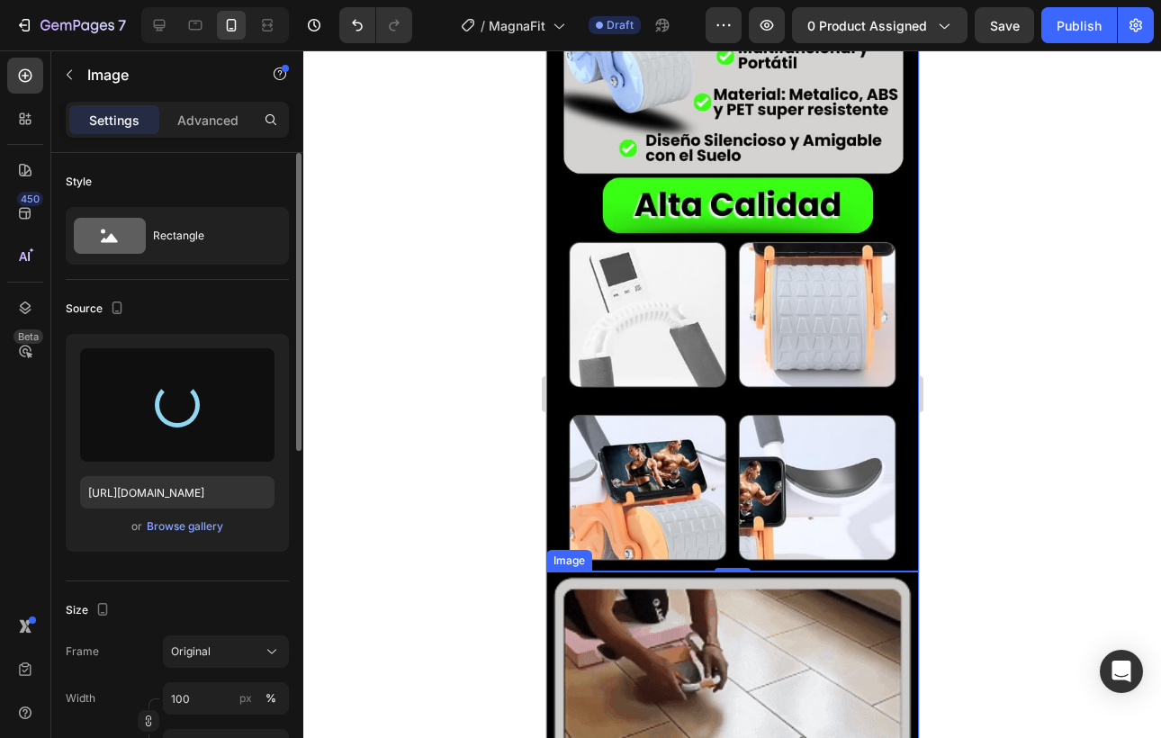
type input "[URL][DOMAIN_NAME]"
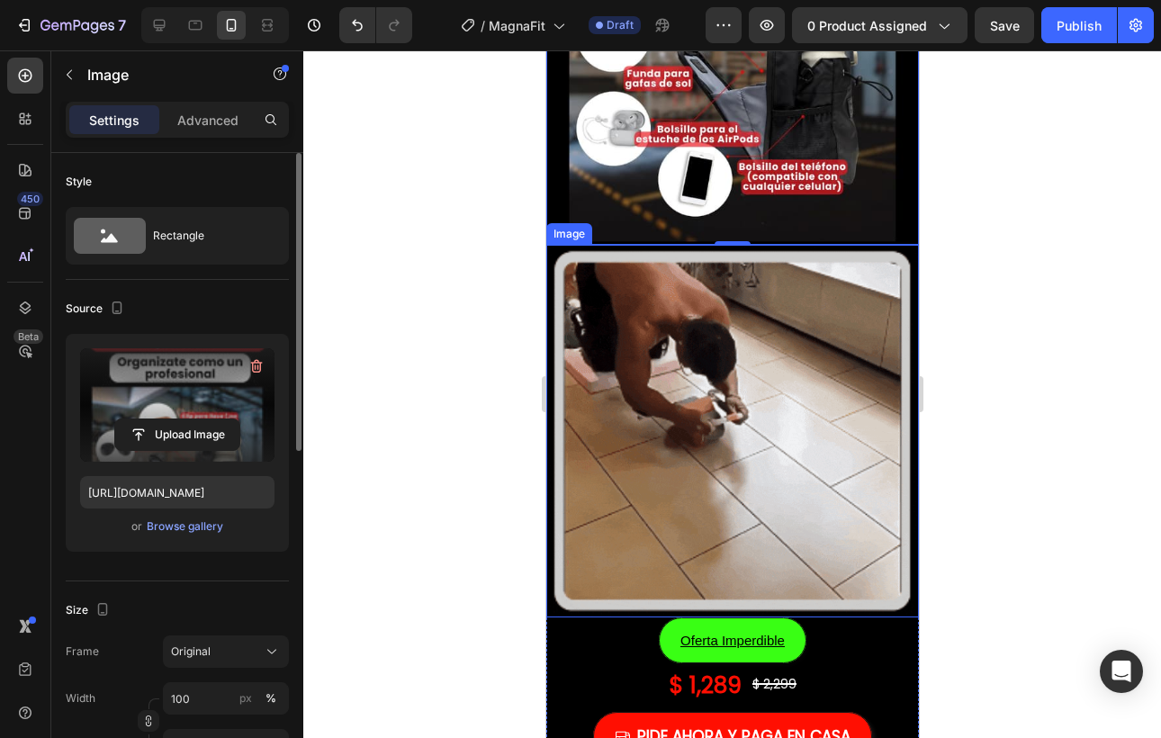
scroll to position [2177, 0]
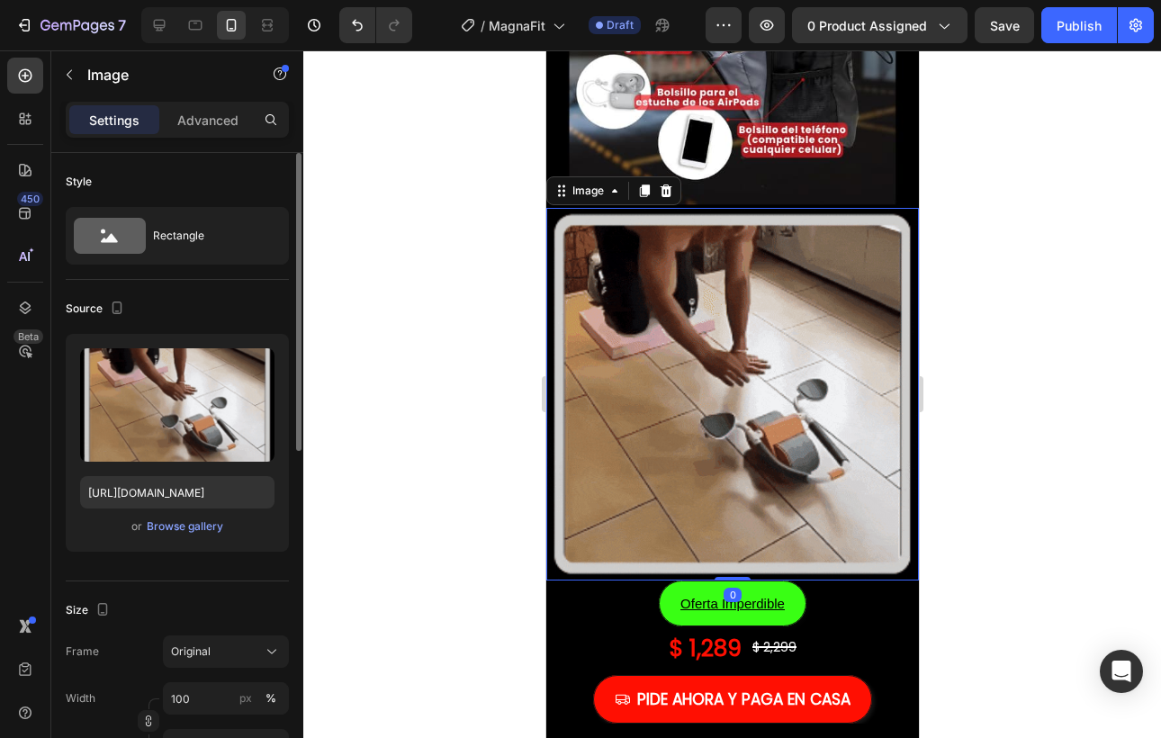
click at [715, 374] on img at bounding box center [732, 394] width 373 height 373
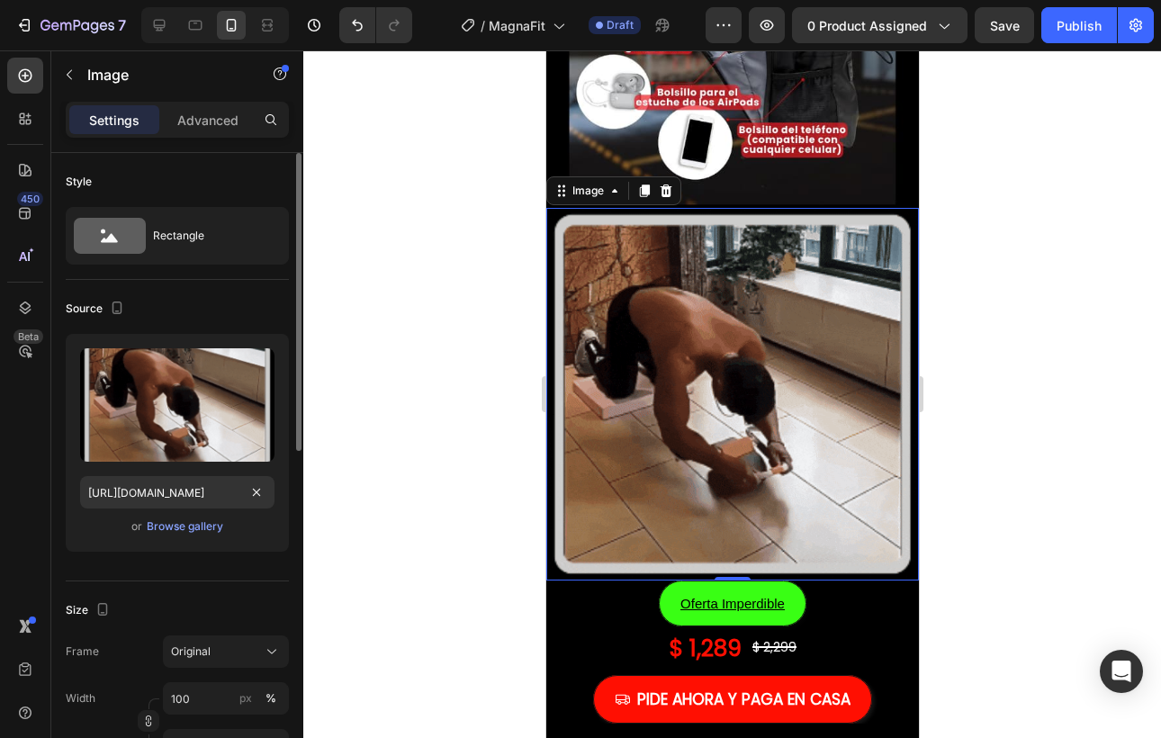
click at [141, 510] on div "Upload Image [URL][DOMAIN_NAME] or Browse gallery" at bounding box center [177, 443] width 223 height 218
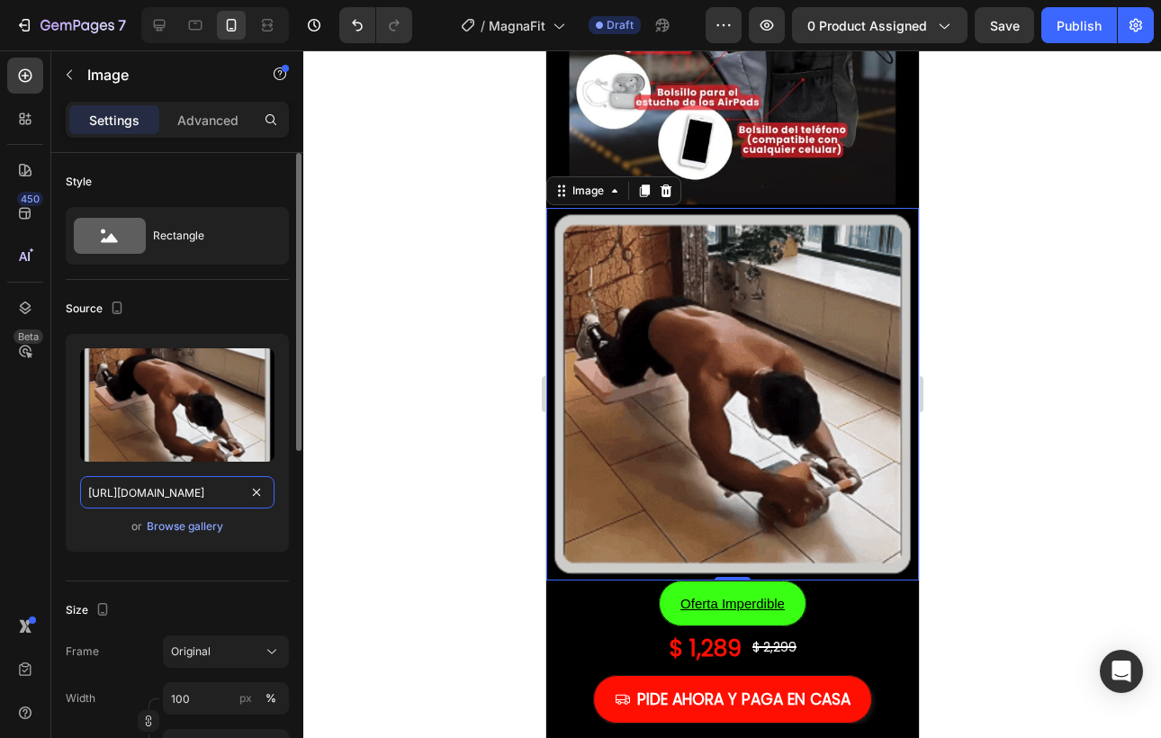
click at [148, 501] on input "[URL][DOMAIN_NAME]" at bounding box center [177, 492] width 194 height 32
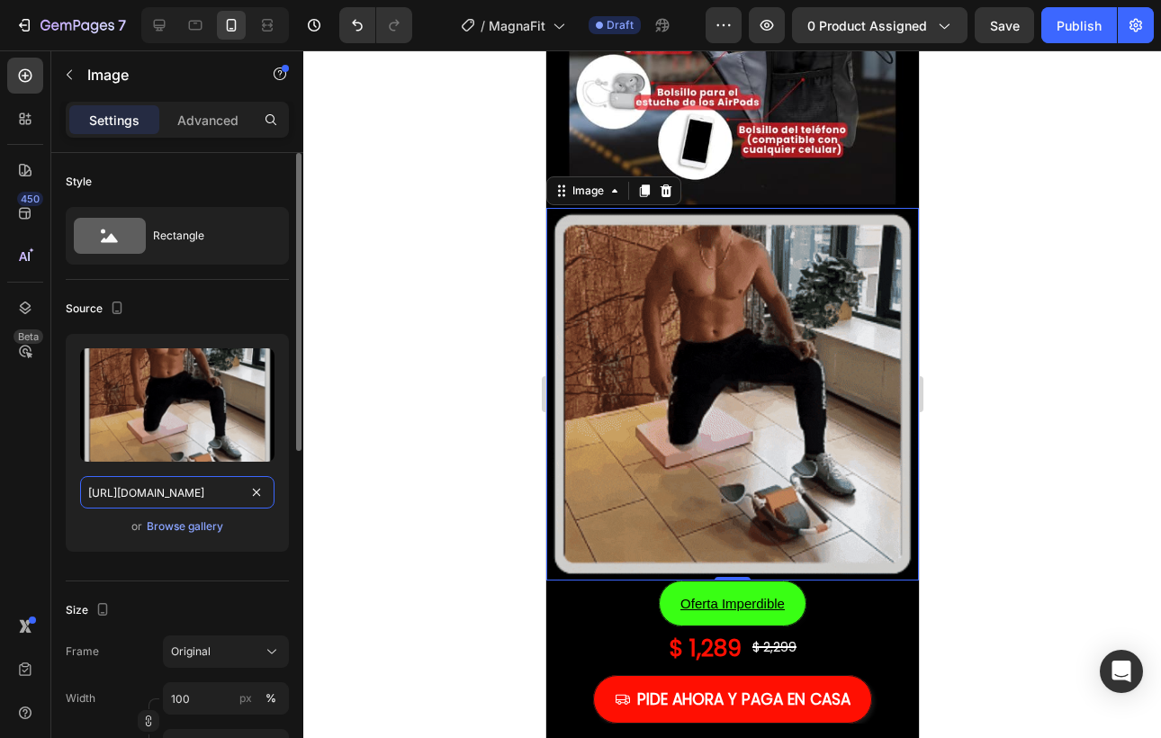
paste input "[DOMAIN_NAME][URL]"
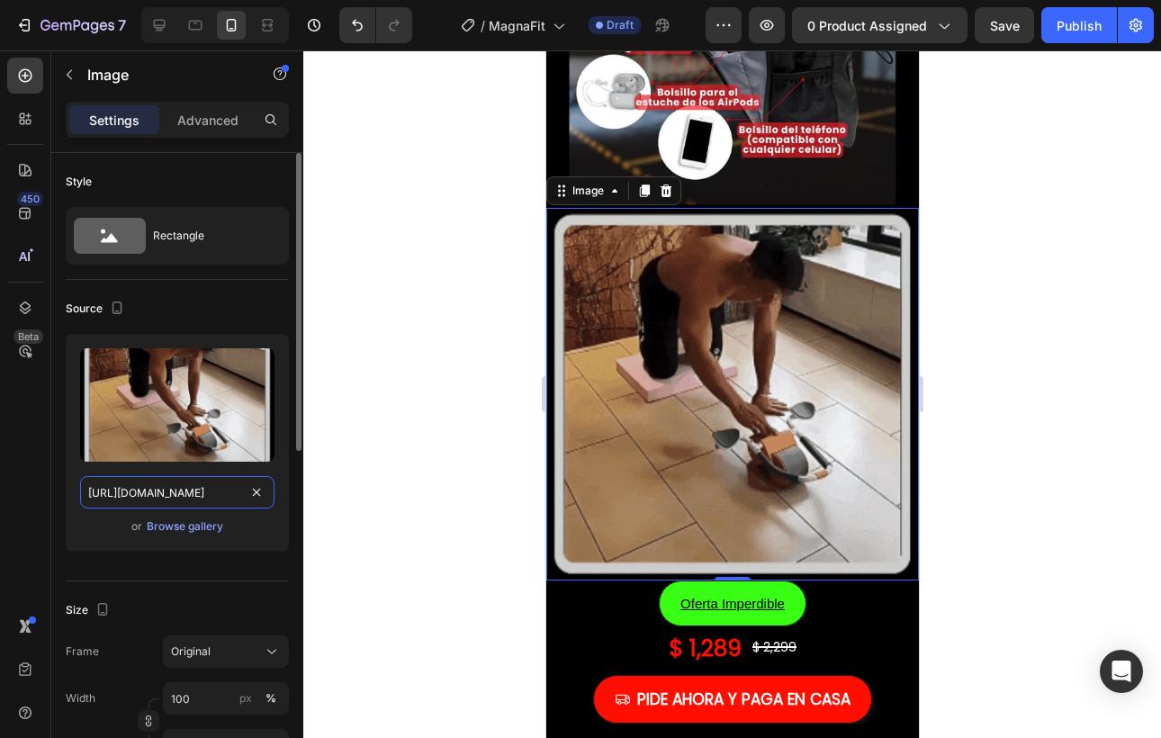
scroll to position [0, 933]
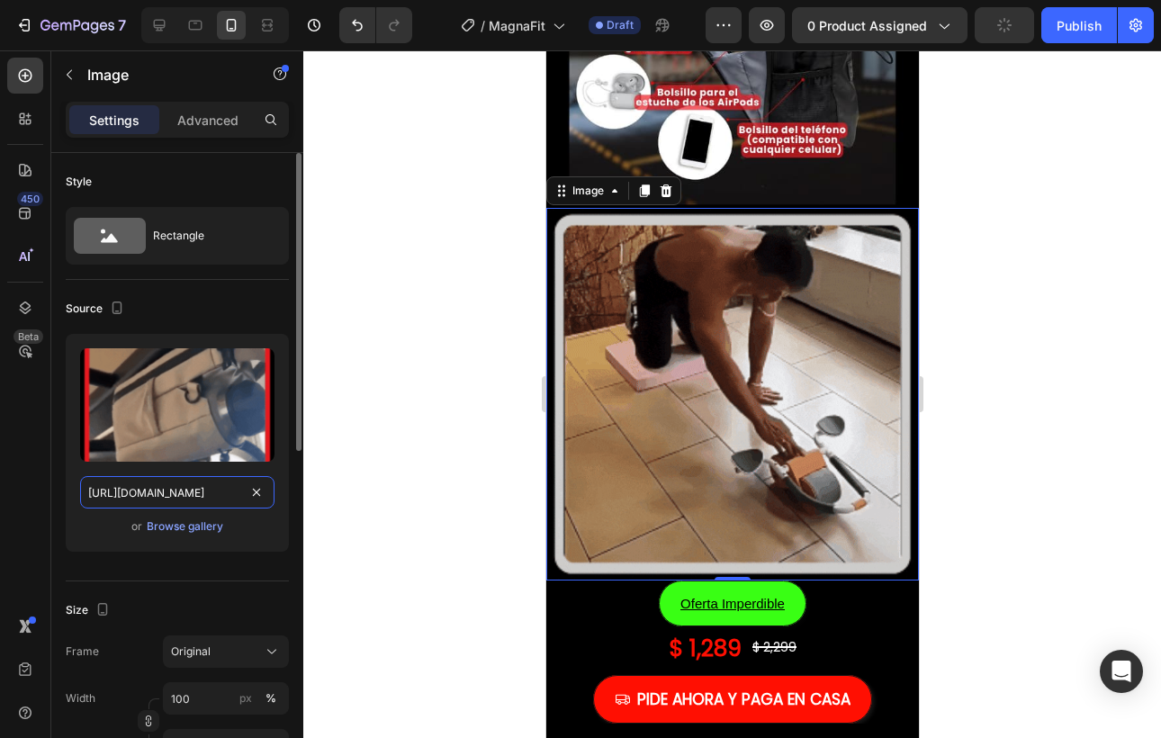
type input "[URL][DOMAIN_NAME]"
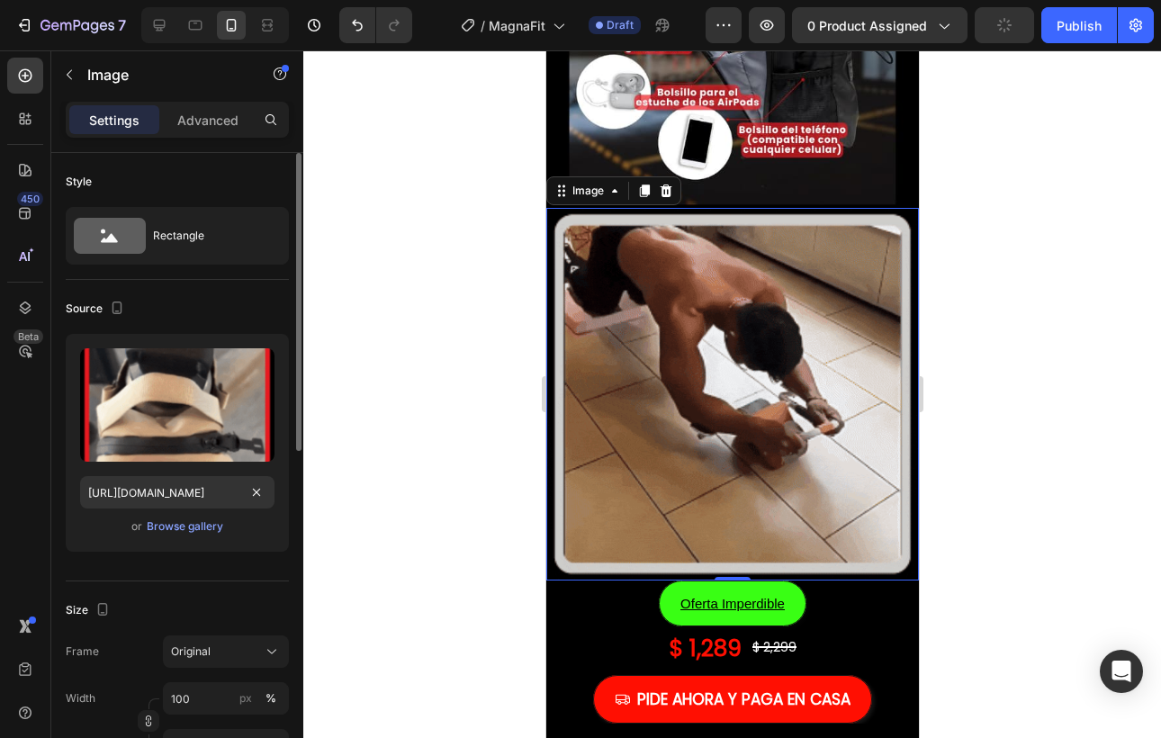
scroll to position [0, 0]
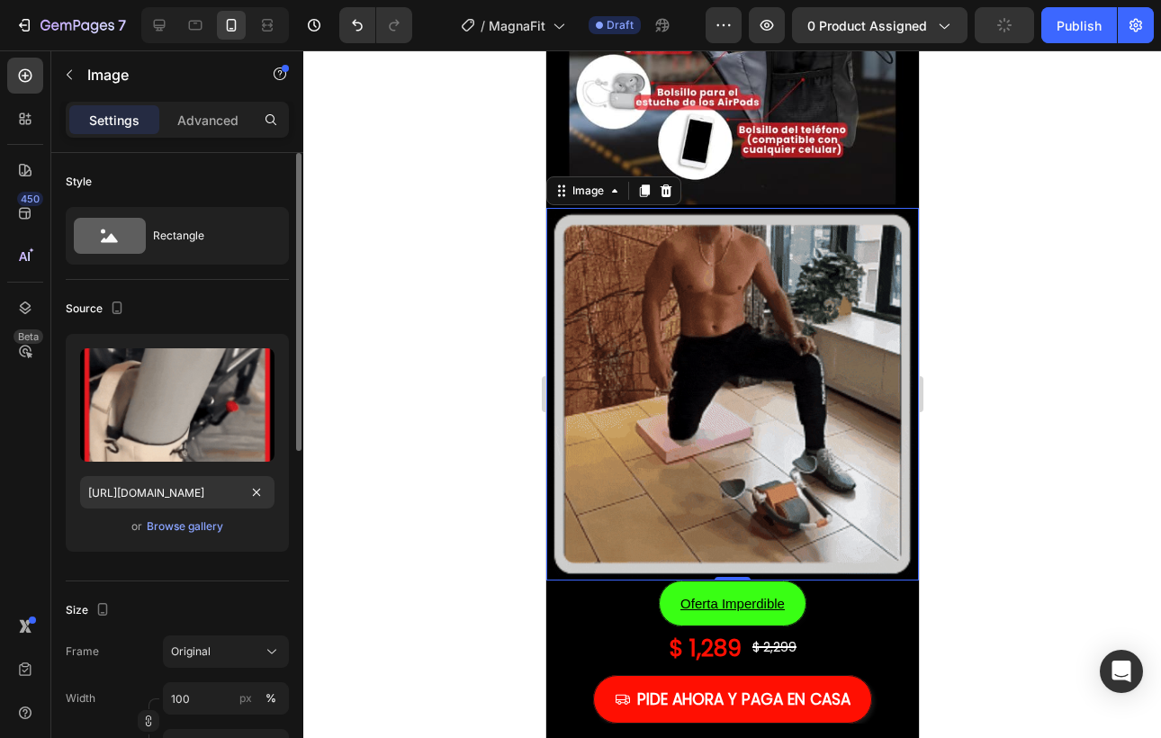
click at [266, 309] on div "Source" at bounding box center [177, 308] width 223 height 29
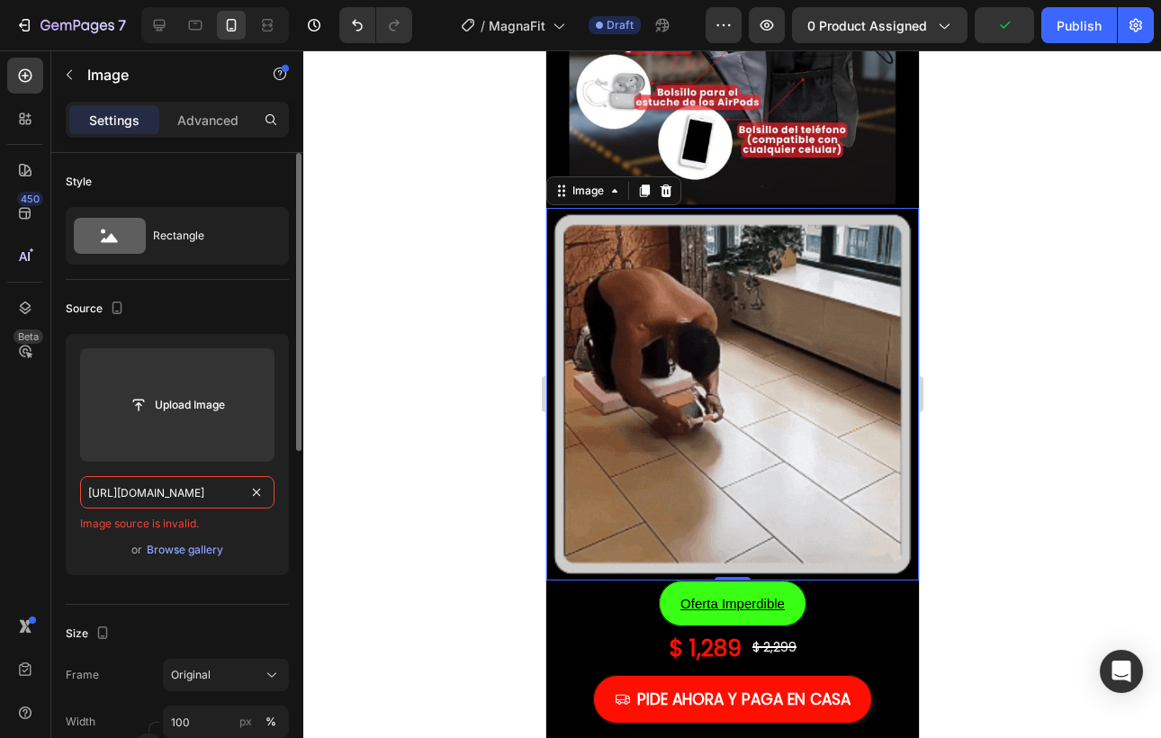
click at [192, 500] on input "[URL][DOMAIN_NAME]" at bounding box center [177, 492] width 194 height 32
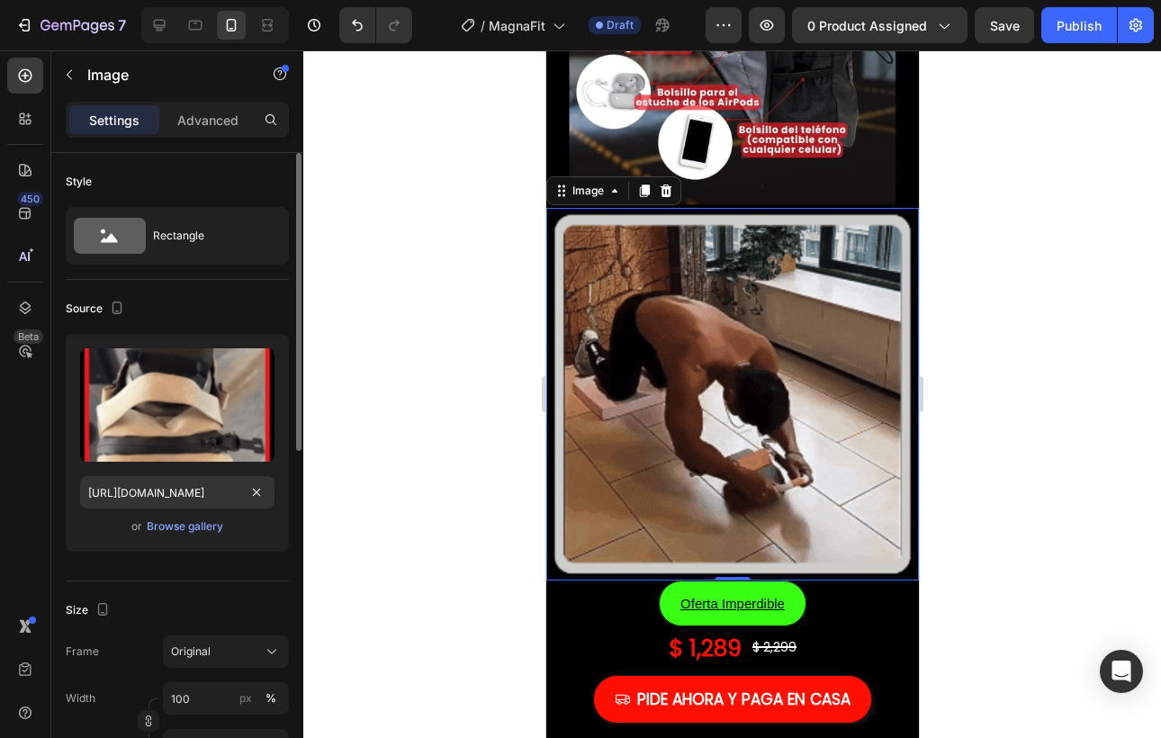
click at [223, 301] on div "Source" at bounding box center [177, 308] width 223 height 29
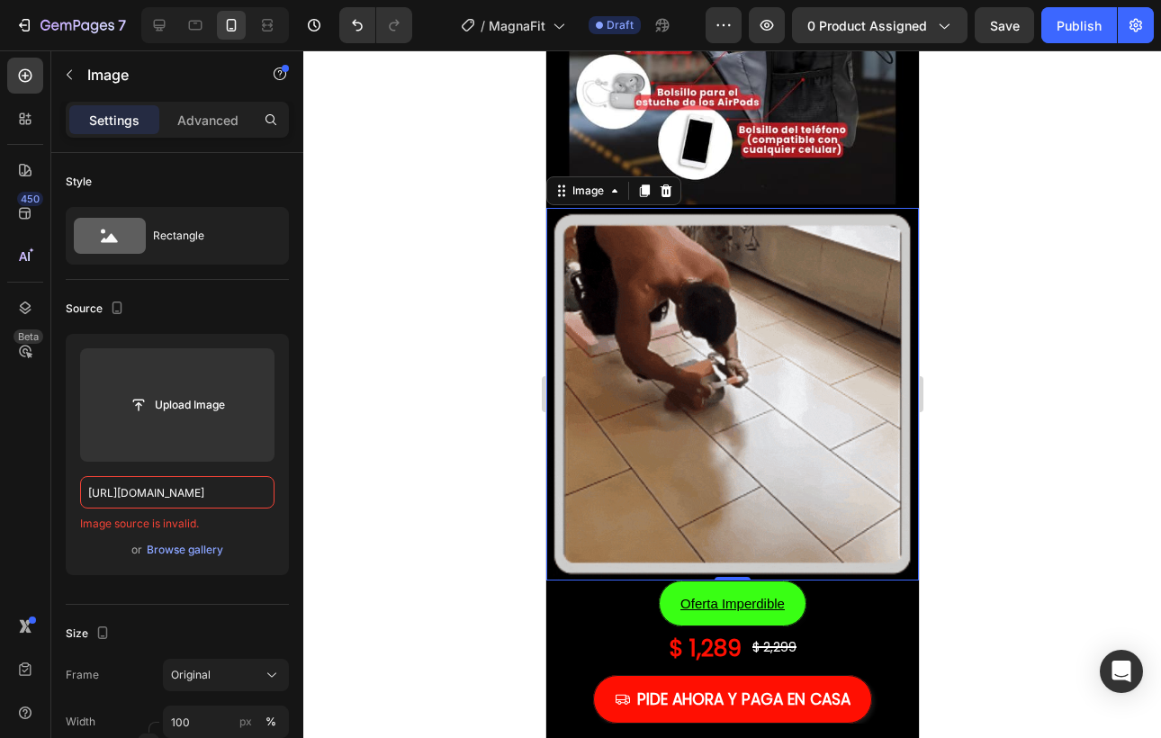
click at [708, 405] on img at bounding box center [732, 394] width 373 height 373
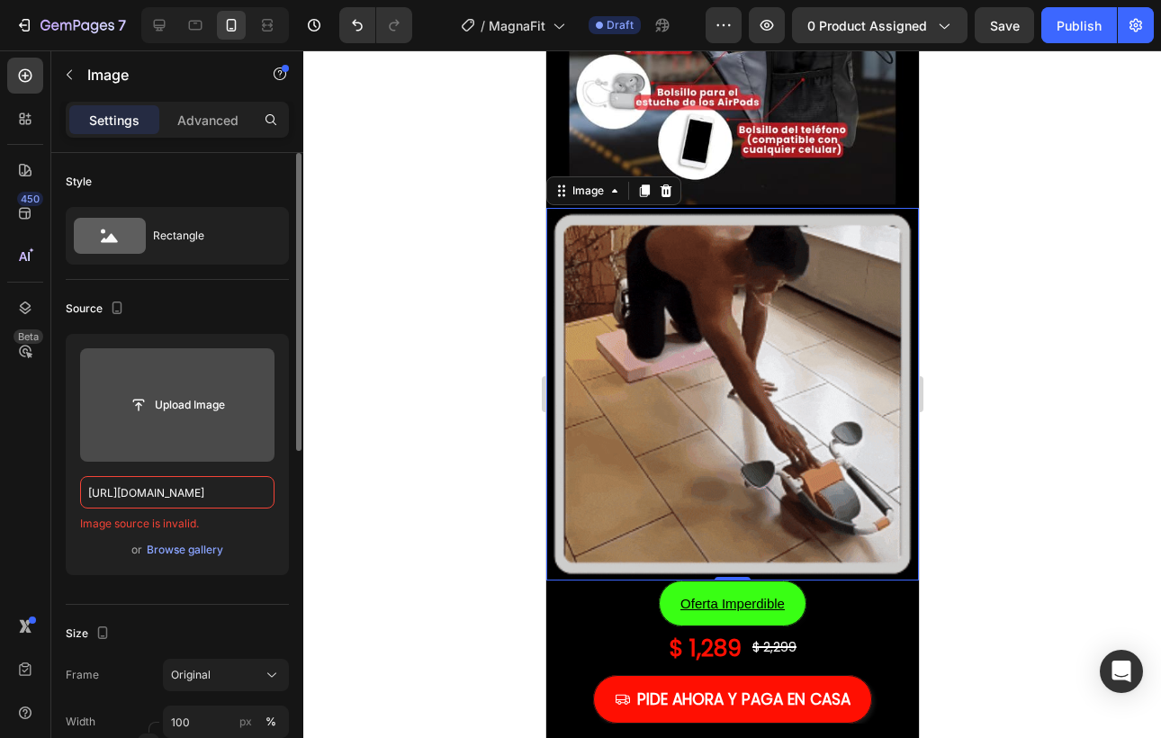
click at [182, 443] on label at bounding box center [177, 404] width 194 height 113
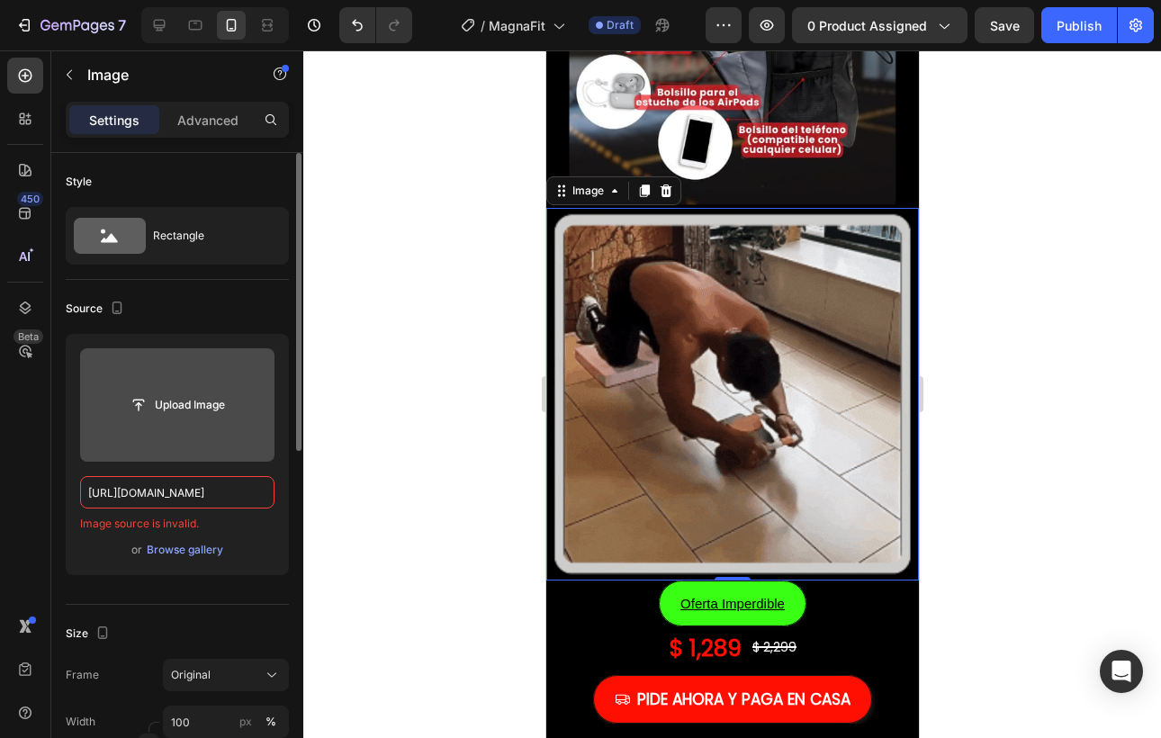
click at [182, 420] on input "file" at bounding box center [177, 405] width 124 height 31
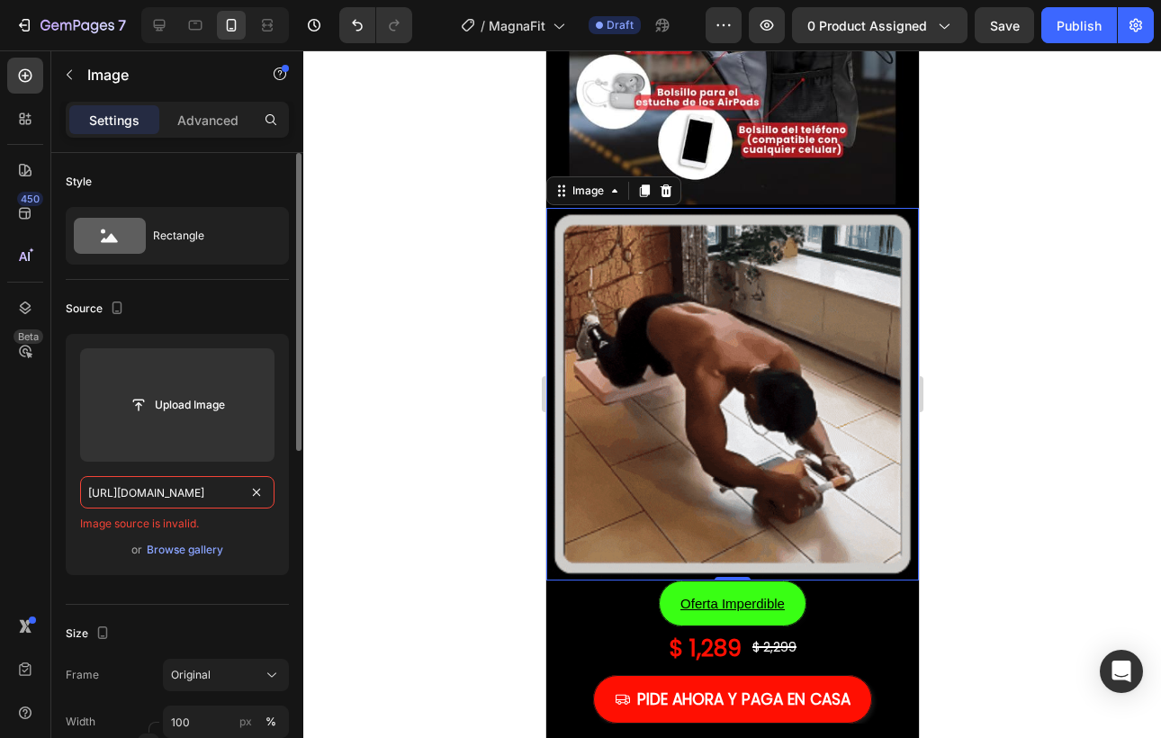
click at [175, 484] on input "[URL][DOMAIN_NAME]" at bounding box center [177, 492] width 194 height 32
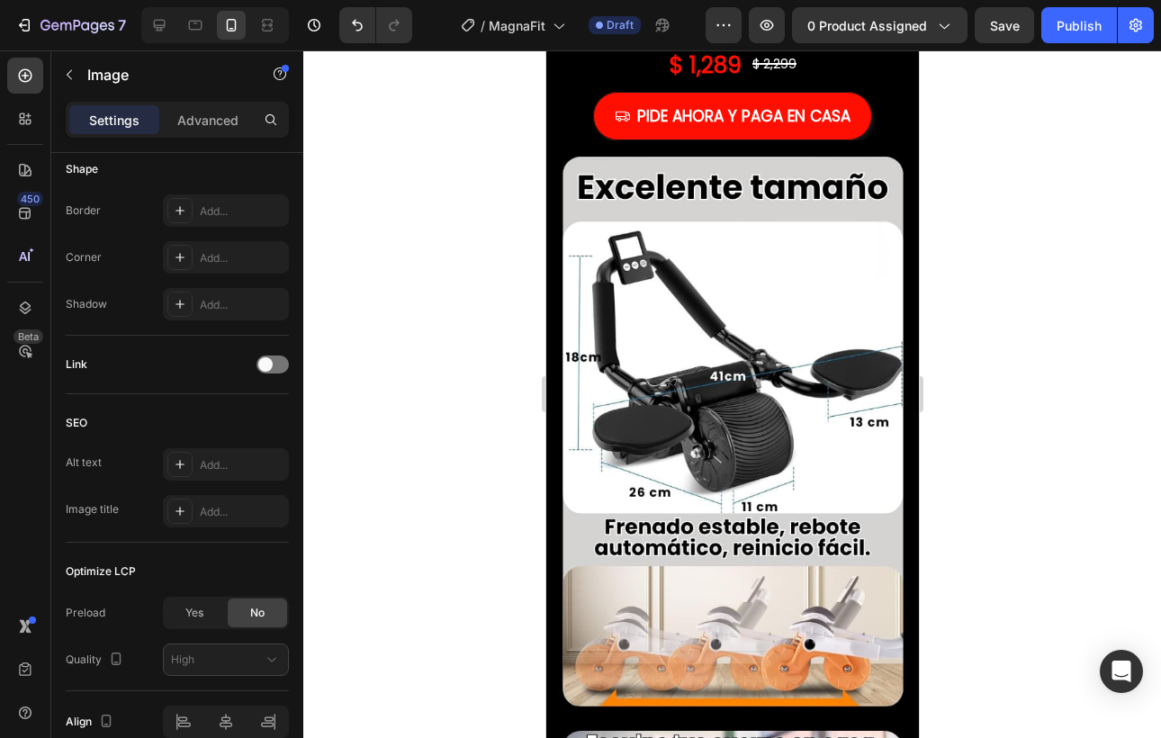
scroll to position [2762, 0]
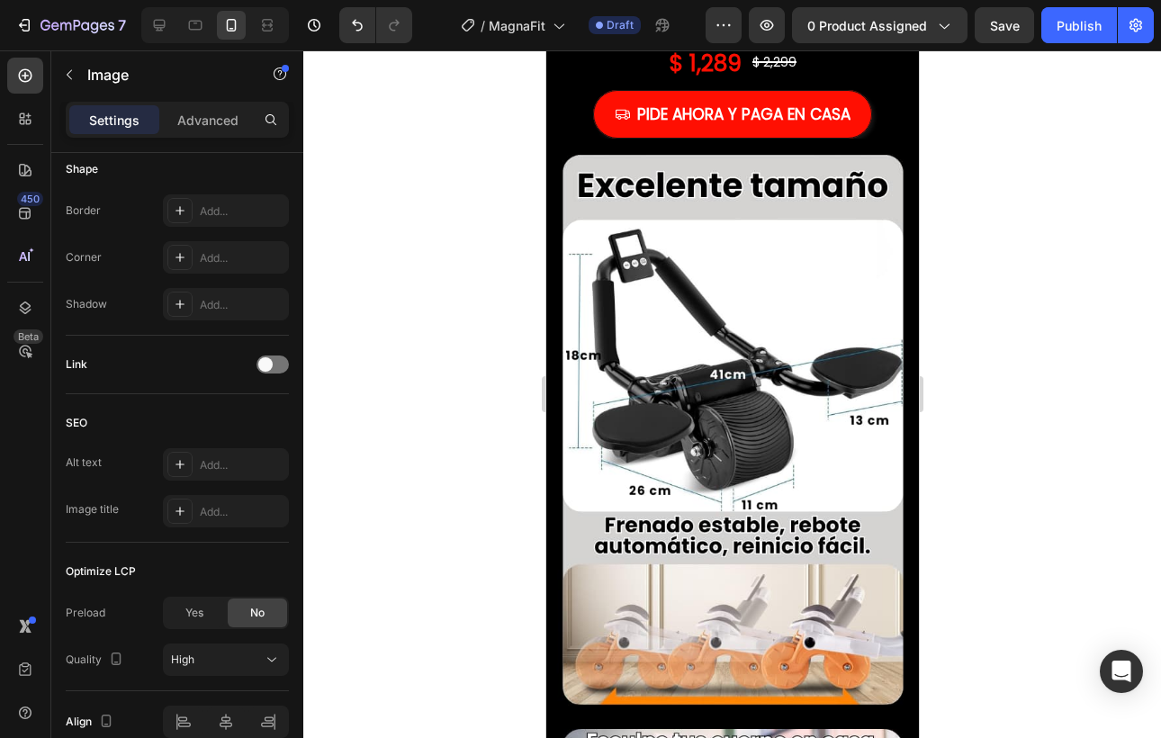
click at [818, 367] on img at bounding box center [732, 434] width 373 height 591
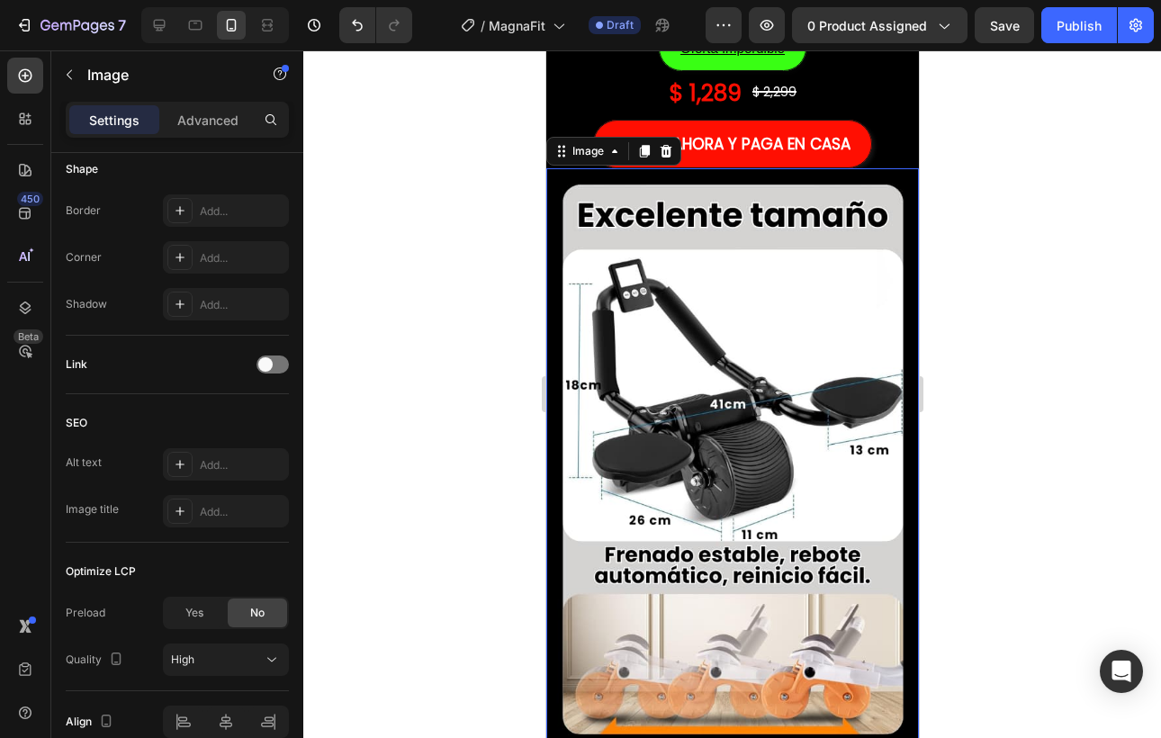
scroll to position [2735, 0]
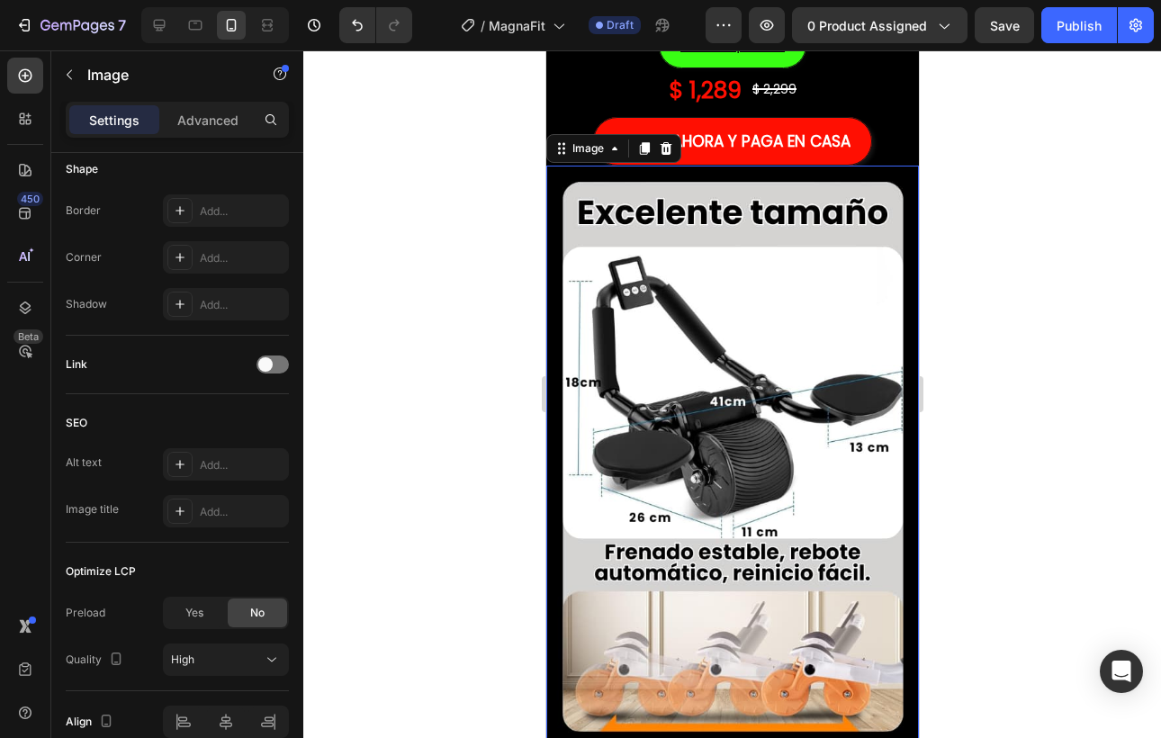
click at [689, 368] on img at bounding box center [732, 461] width 373 height 591
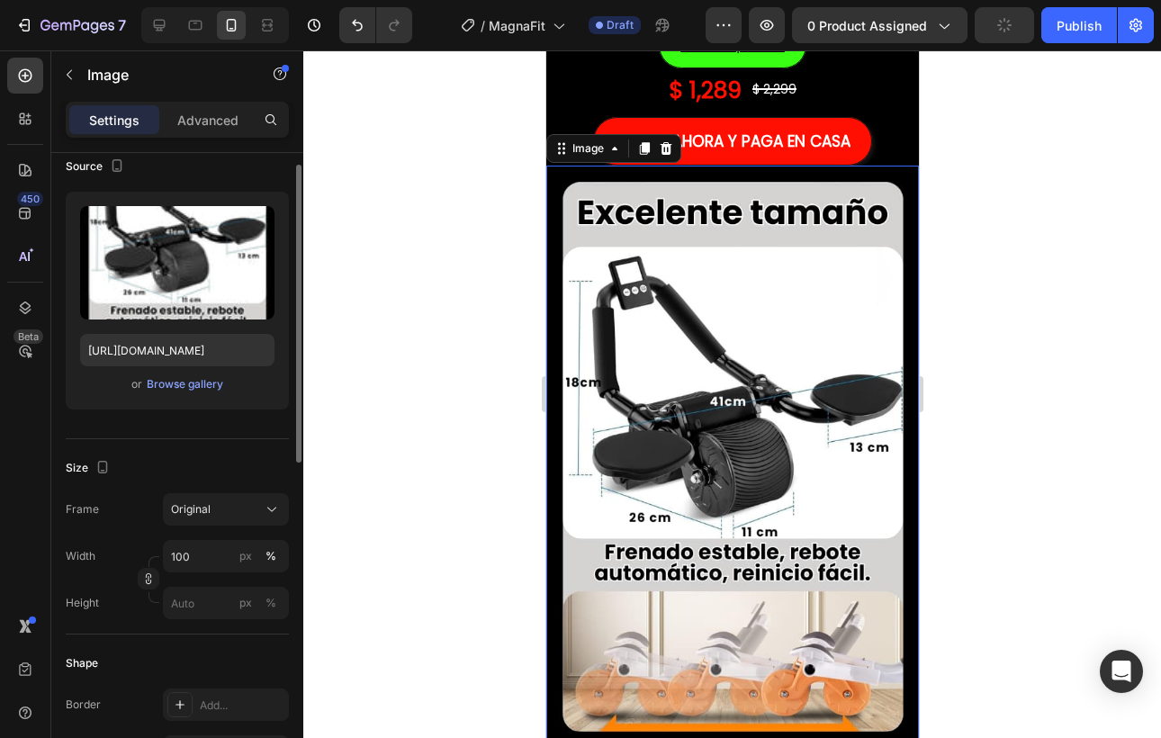
scroll to position [0, 0]
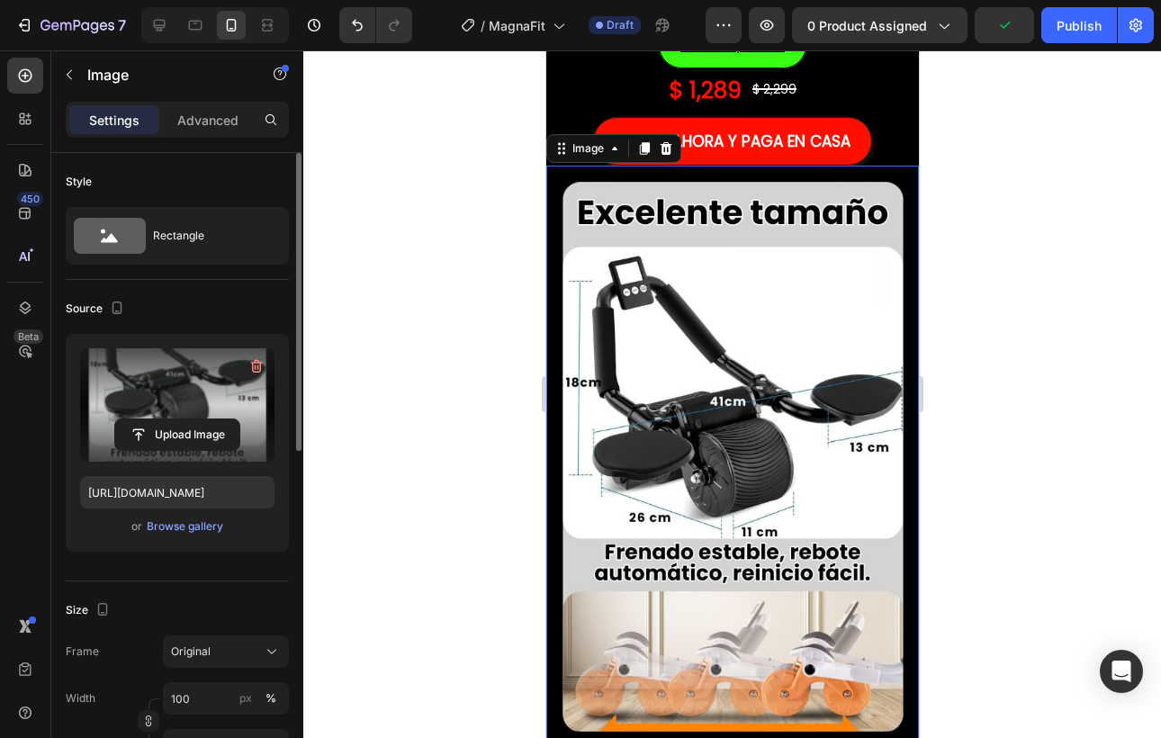
click at [166, 411] on label at bounding box center [177, 404] width 194 height 113
click at [166, 419] on input "file" at bounding box center [177, 434] width 124 height 31
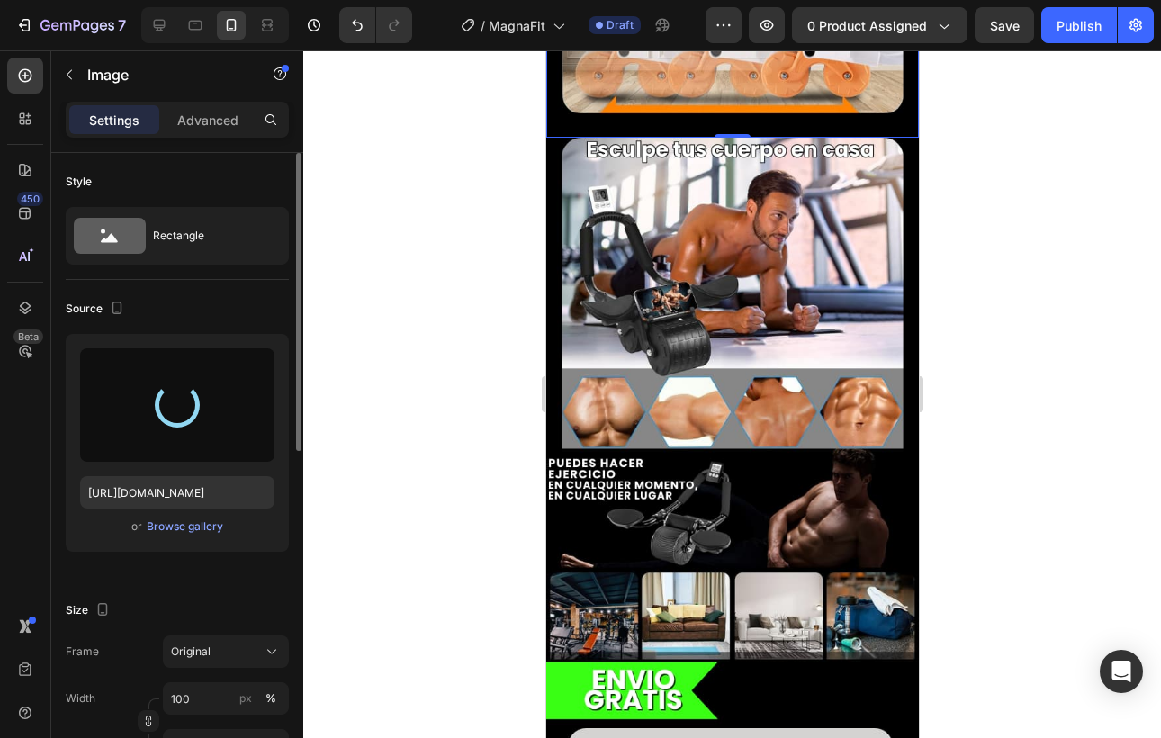
scroll to position [3373, 0]
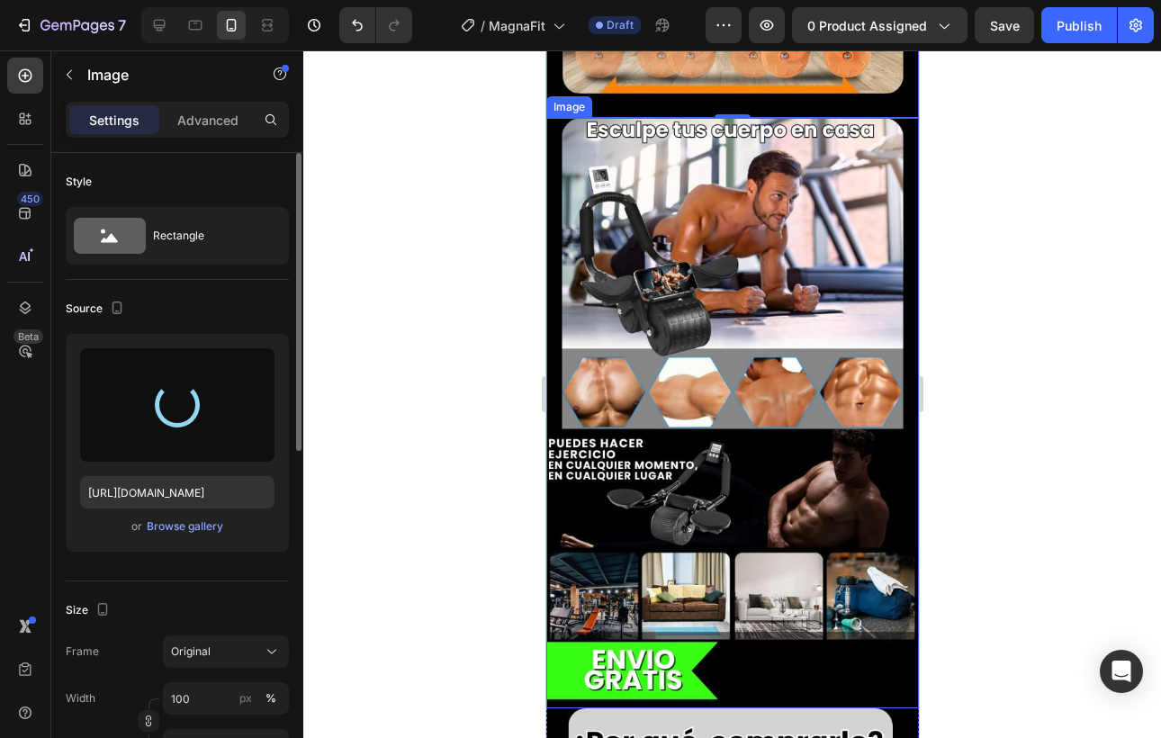
type input "[URL][DOMAIN_NAME]"
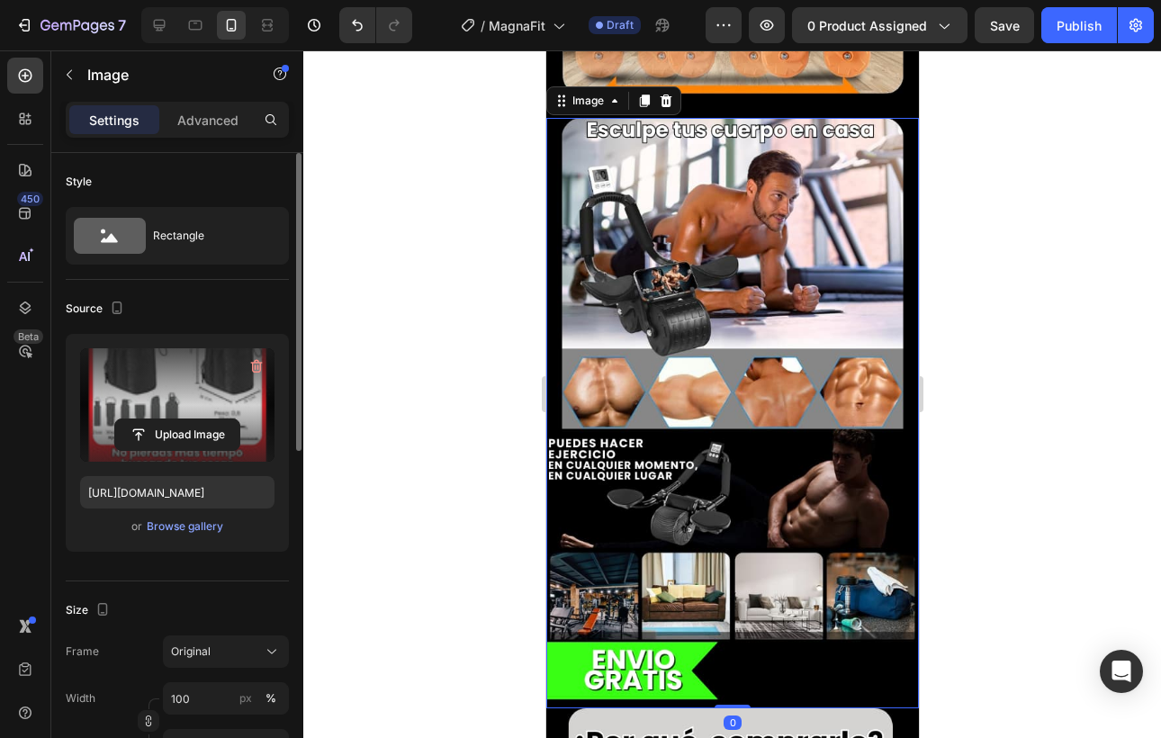
click at [765, 432] on img at bounding box center [732, 413] width 373 height 591
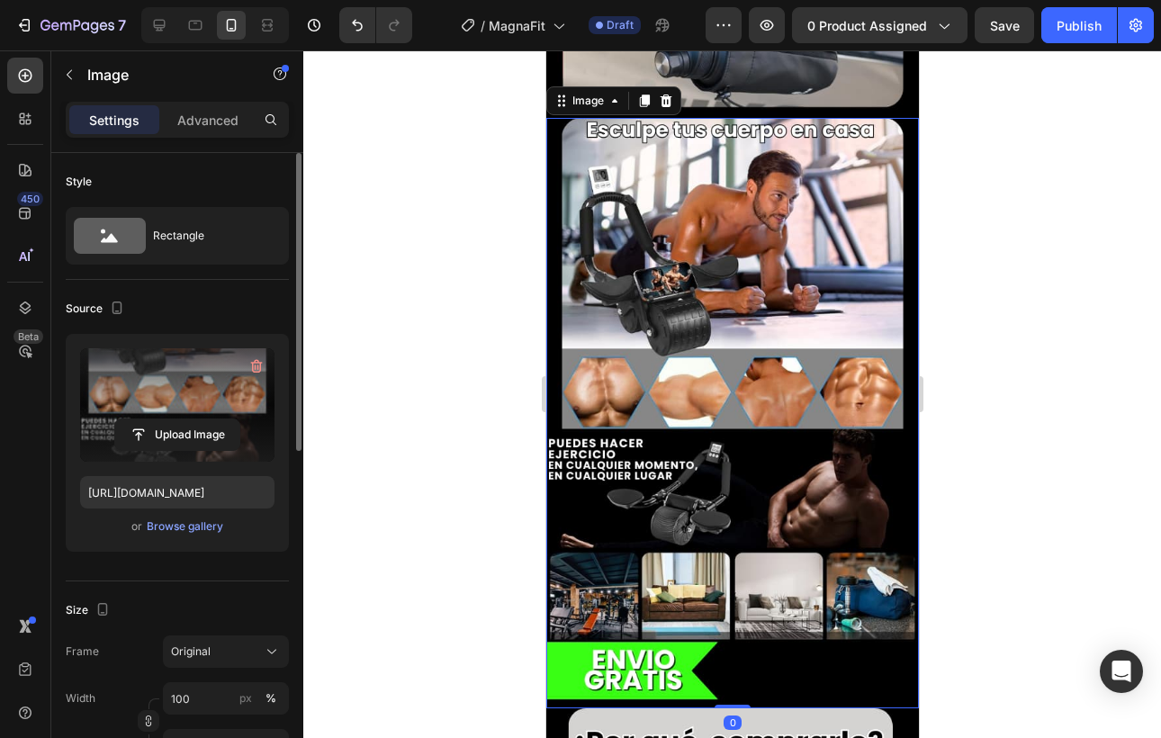
click at [247, 416] on label at bounding box center [177, 404] width 194 height 113
click at [239, 419] on input "file" at bounding box center [177, 434] width 124 height 31
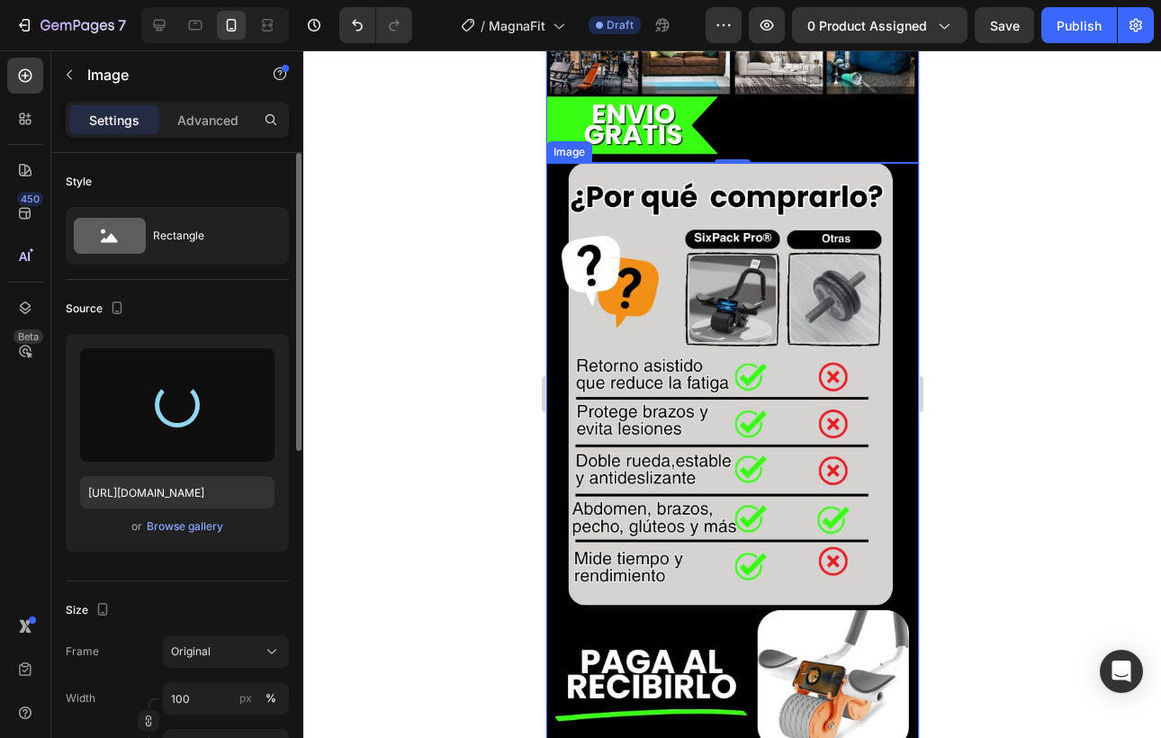
scroll to position [3932, 0]
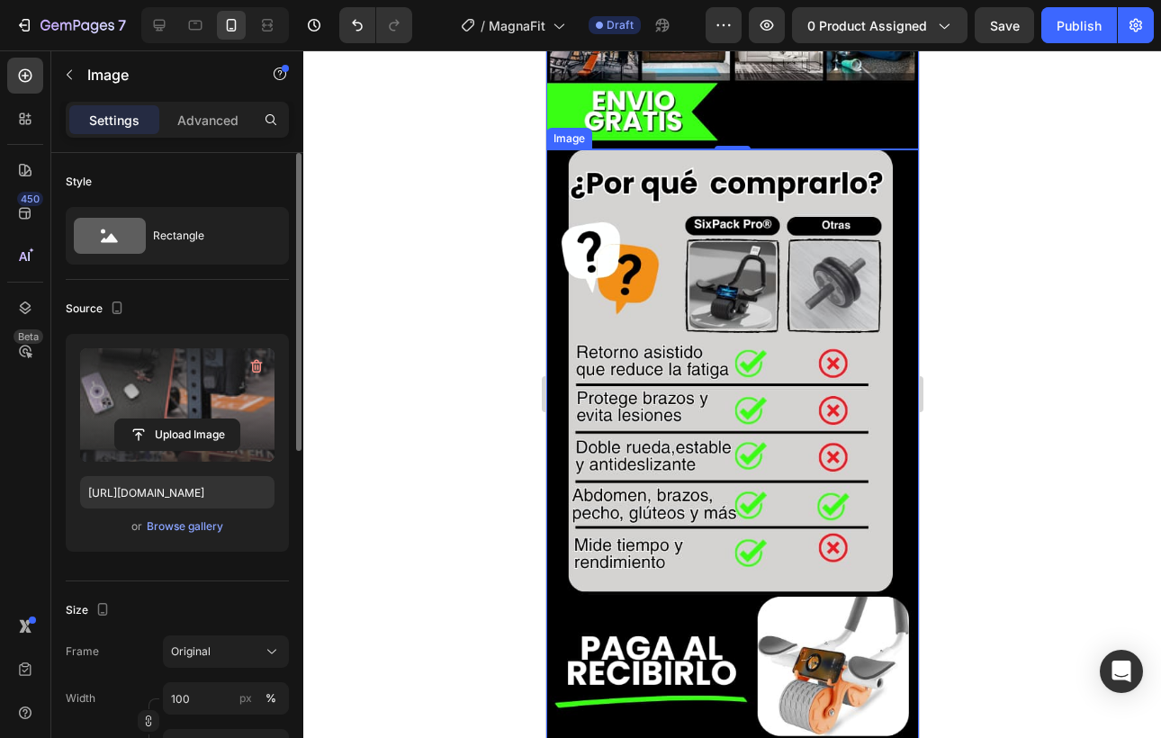
type input "[URL][DOMAIN_NAME]"
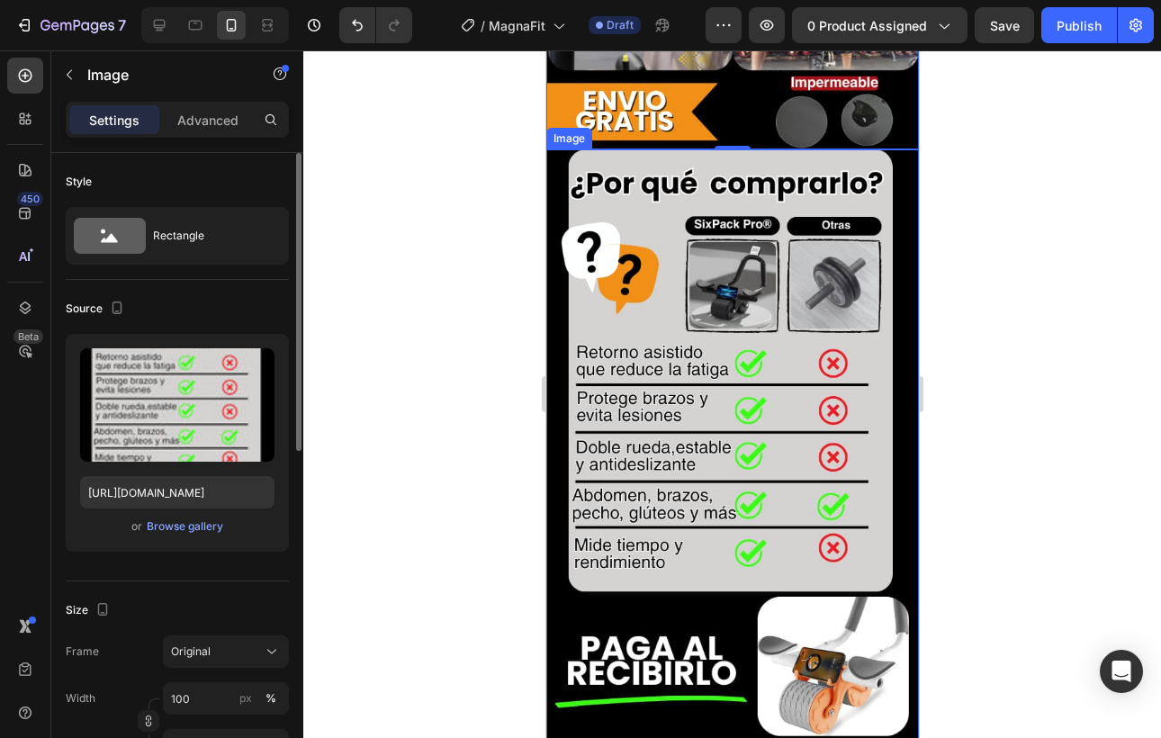
click at [728, 387] on img at bounding box center [732, 444] width 373 height 591
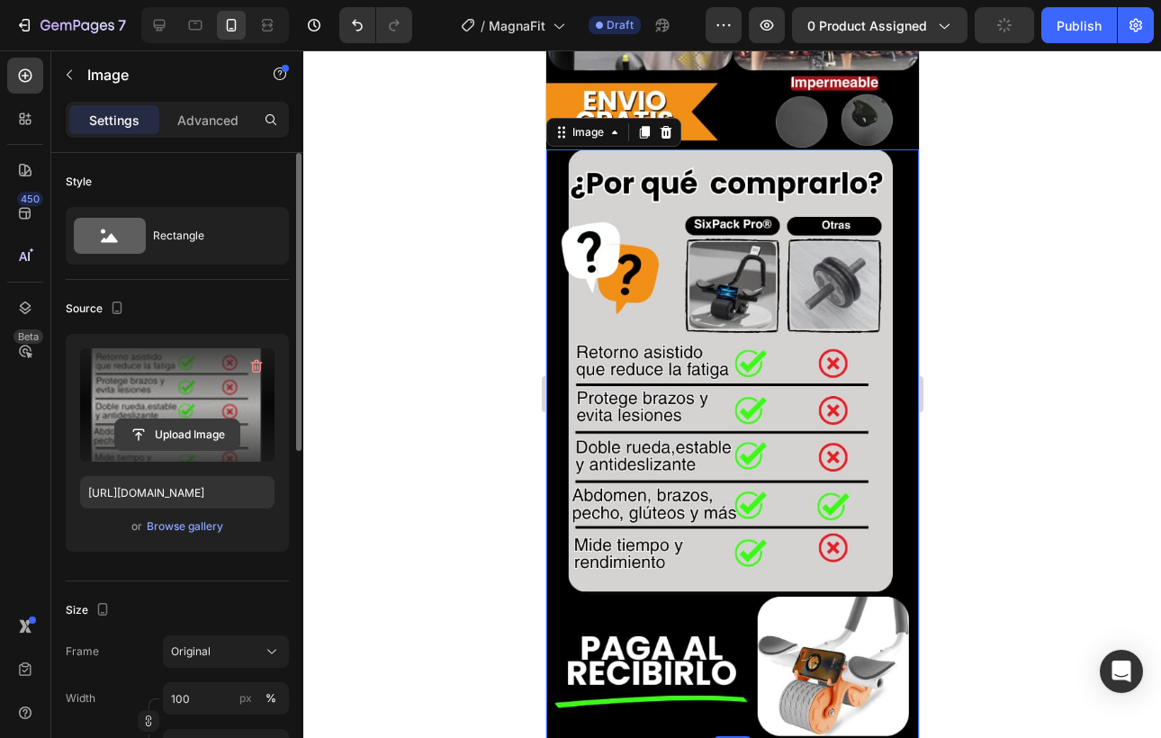
click at [186, 433] on input "file" at bounding box center [177, 434] width 124 height 31
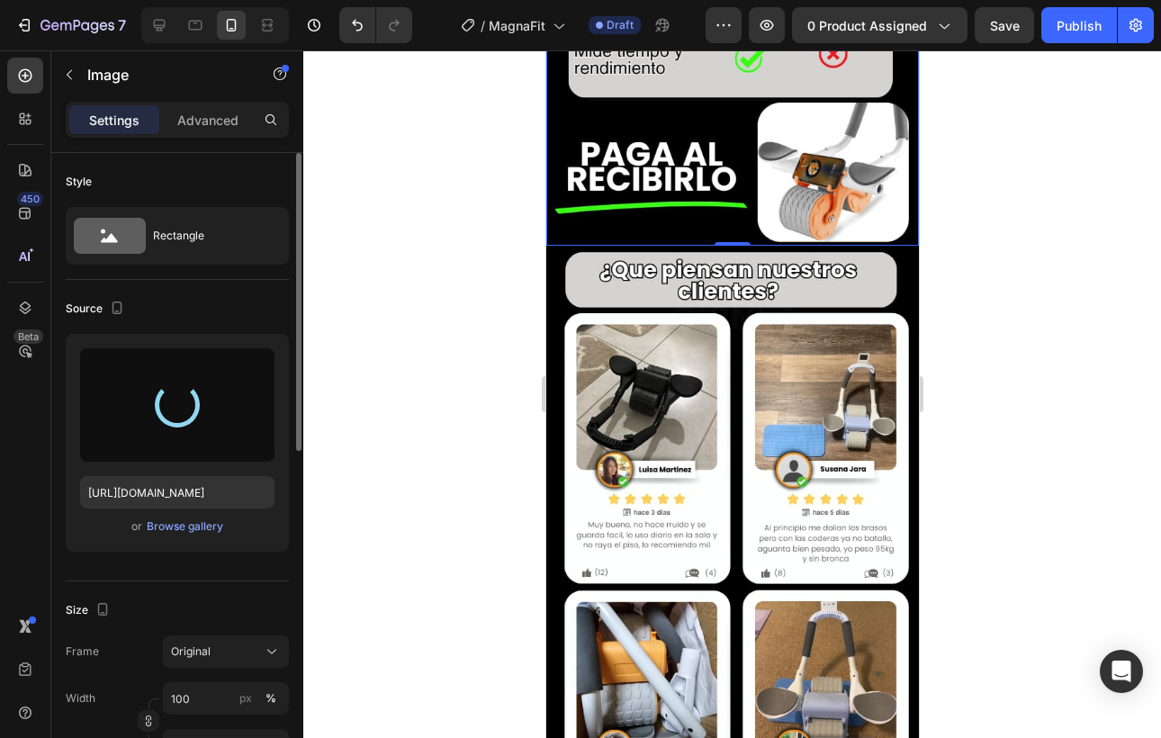
scroll to position [4429, 0]
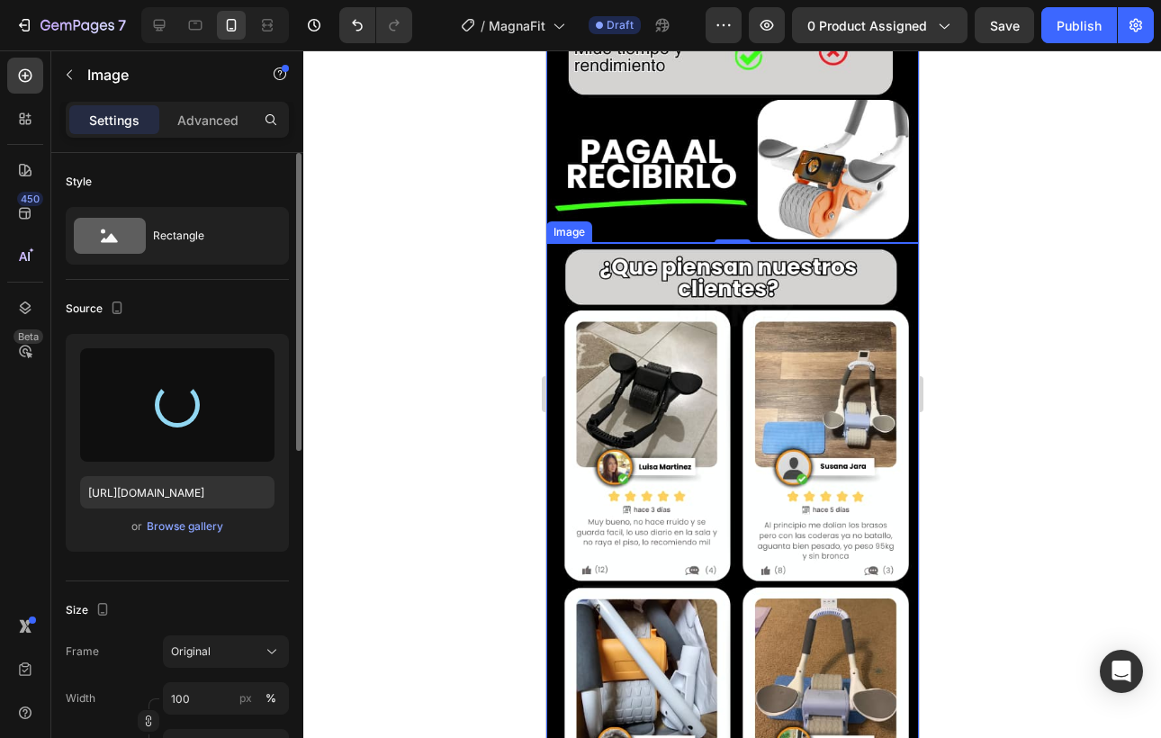
type input "[URL][DOMAIN_NAME]"
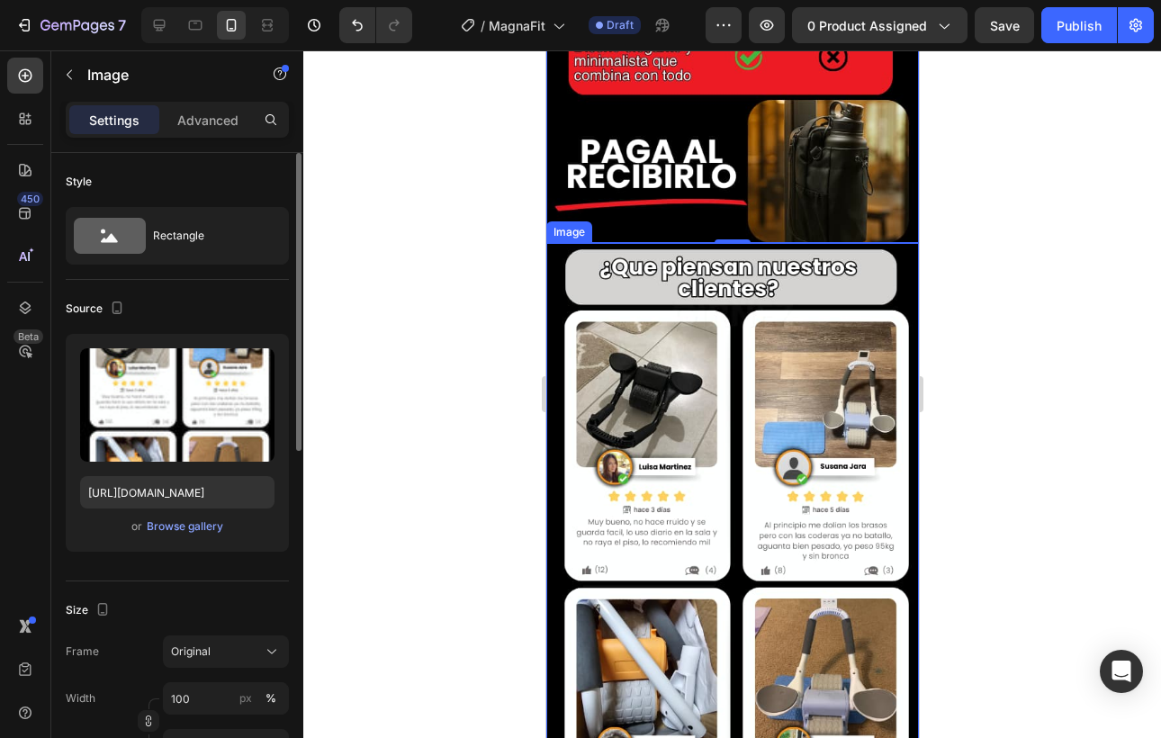
click at [676, 380] on img at bounding box center [732, 538] width 373 height 591
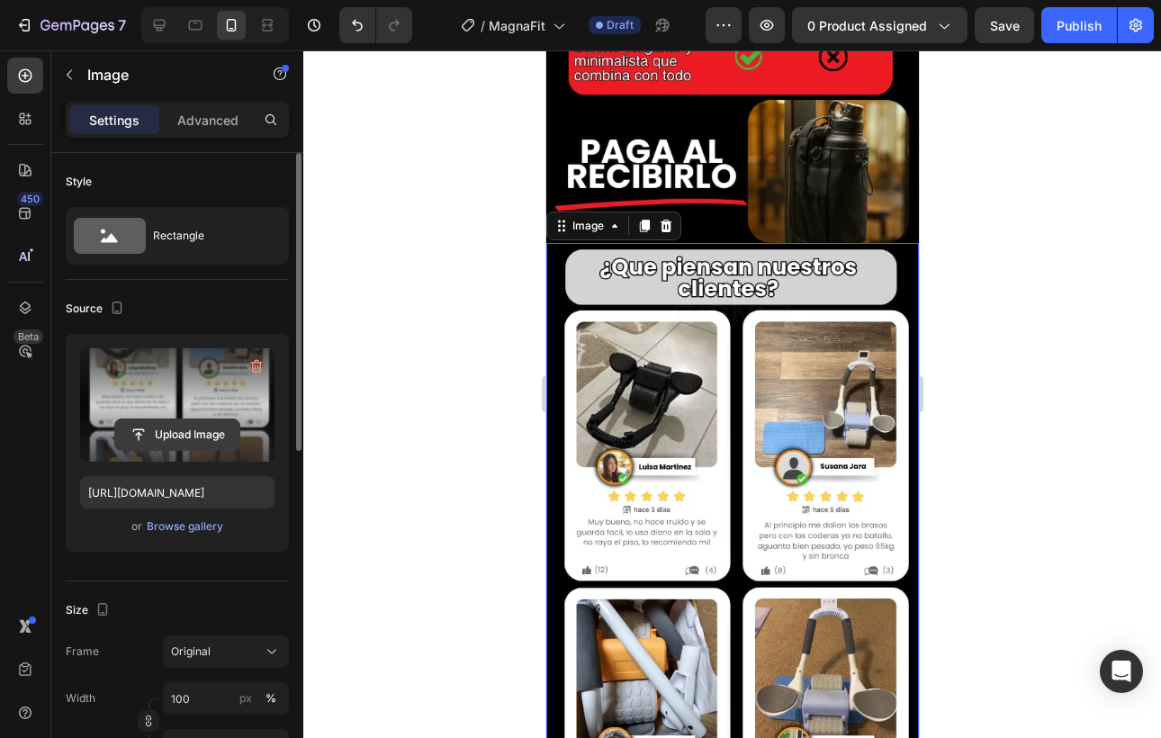
click at [203, 428] on input "file" at bounding box center [177, 434] width 124 height 31
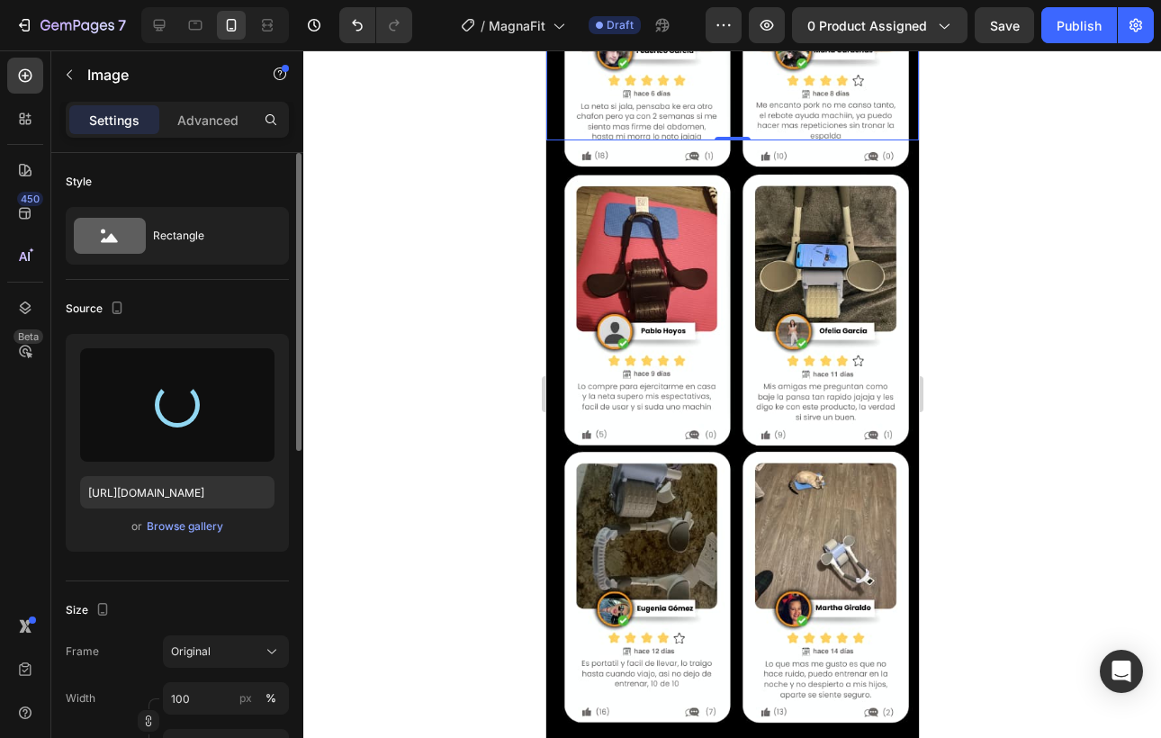
scroll to position [5124, 0]
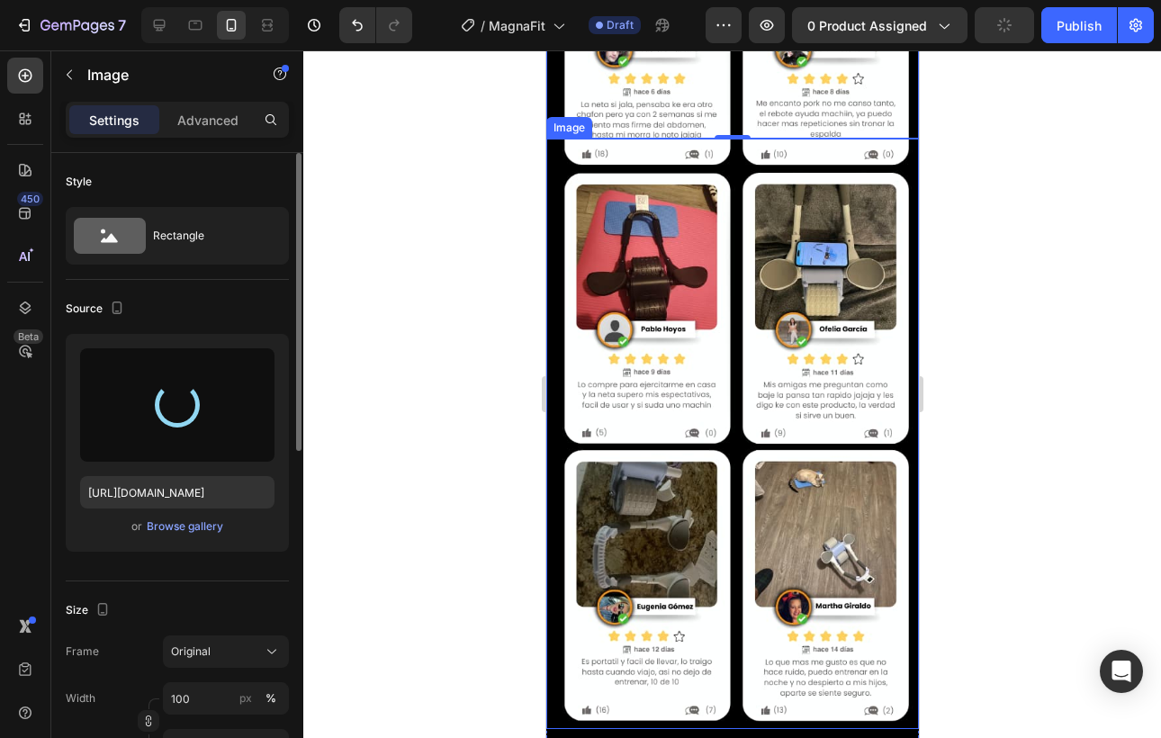
type input "[URL][DOMAIN_NAME]"
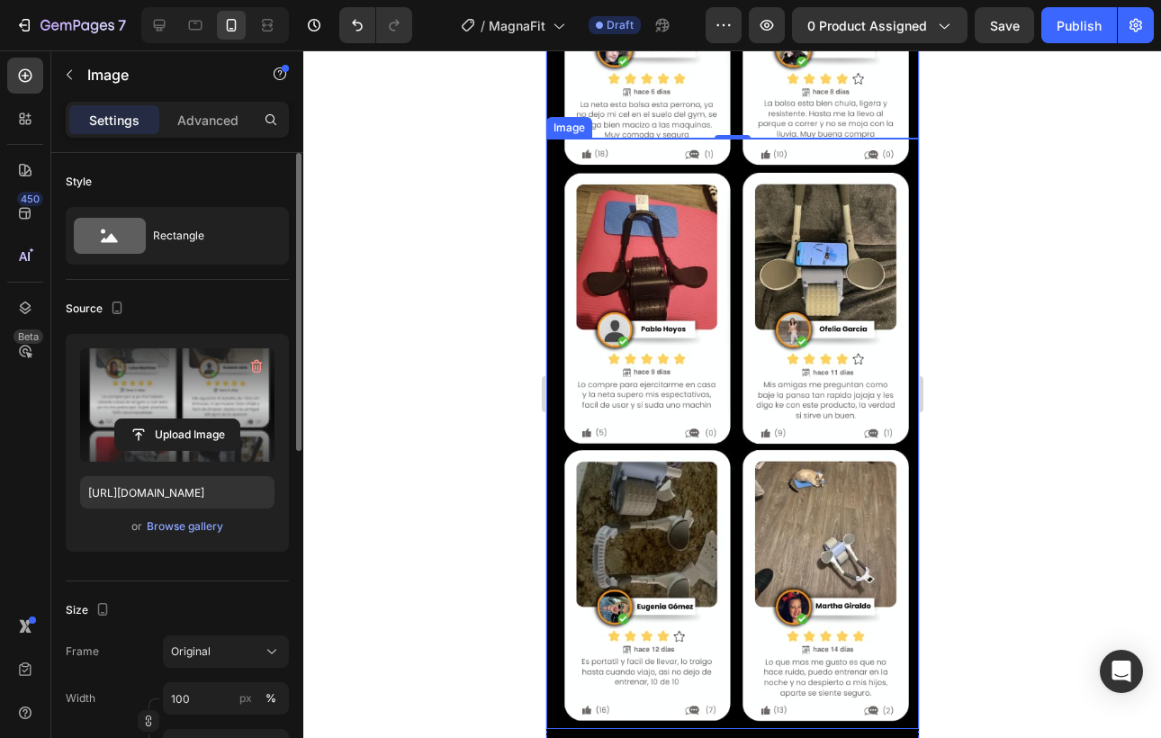
click at [671, 395] on img at bounding box center [732, 434] width 373 height 591
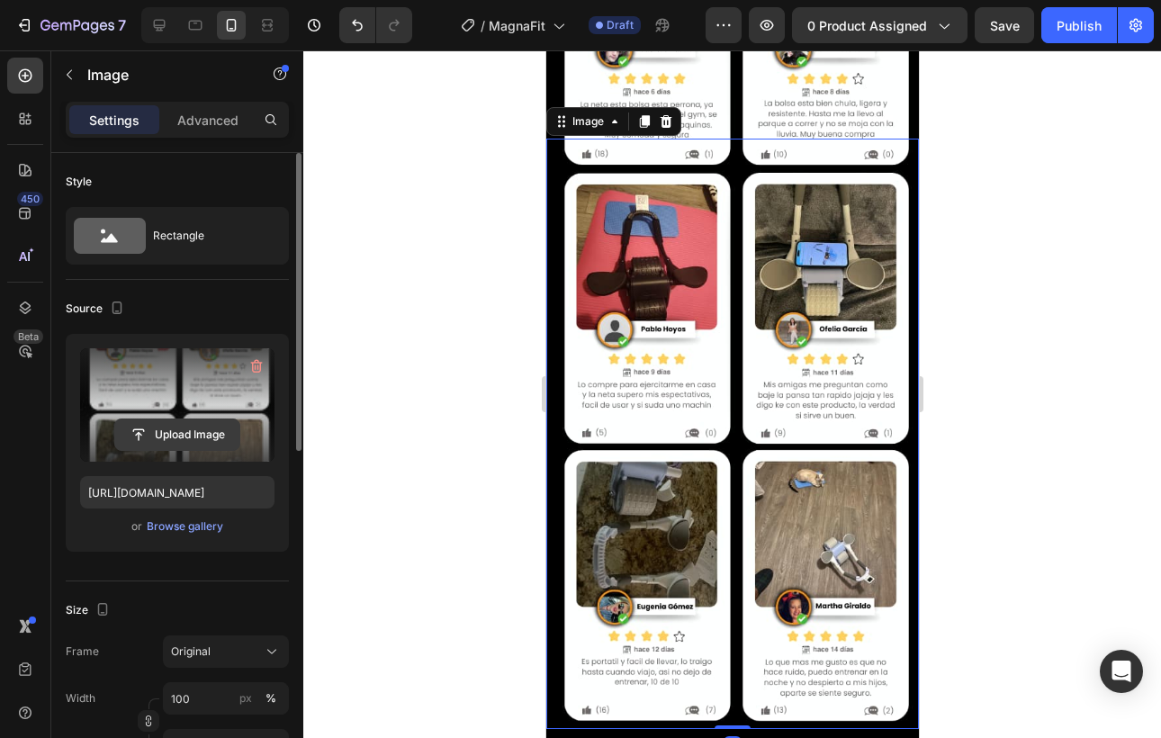
click at [160, 428] on input "file" at bounding box center [177, 434] width 124 height 31
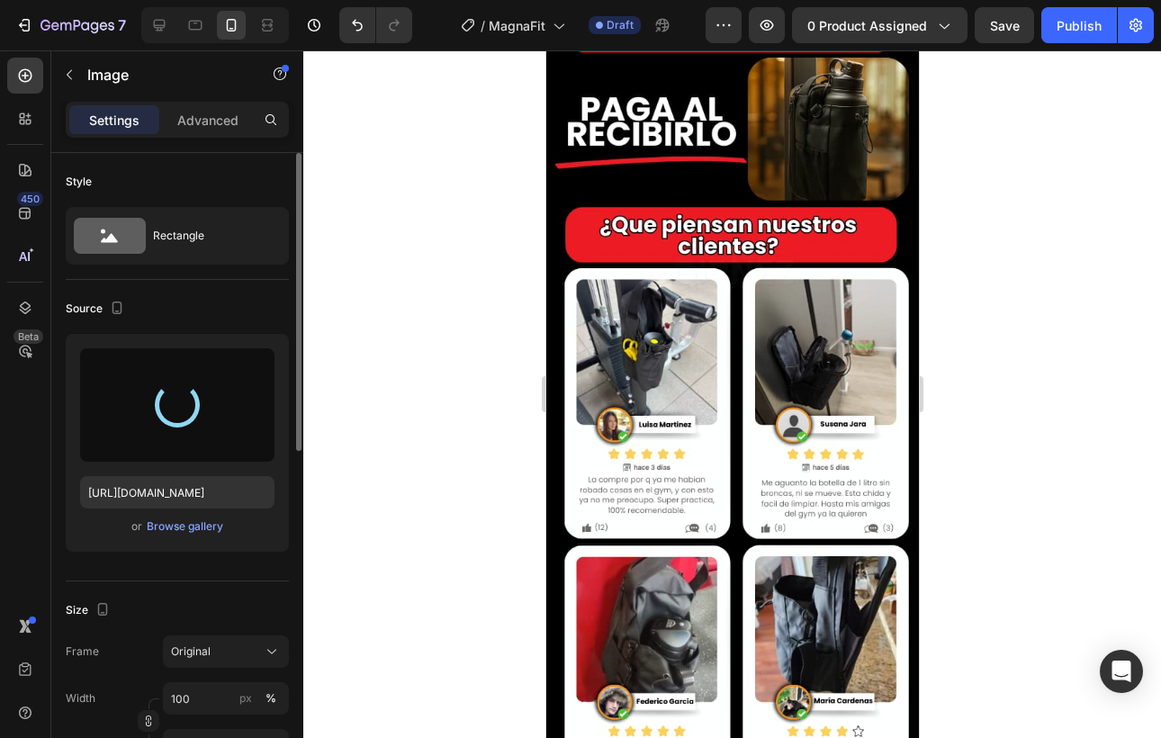
scroll to position [4259, 0]
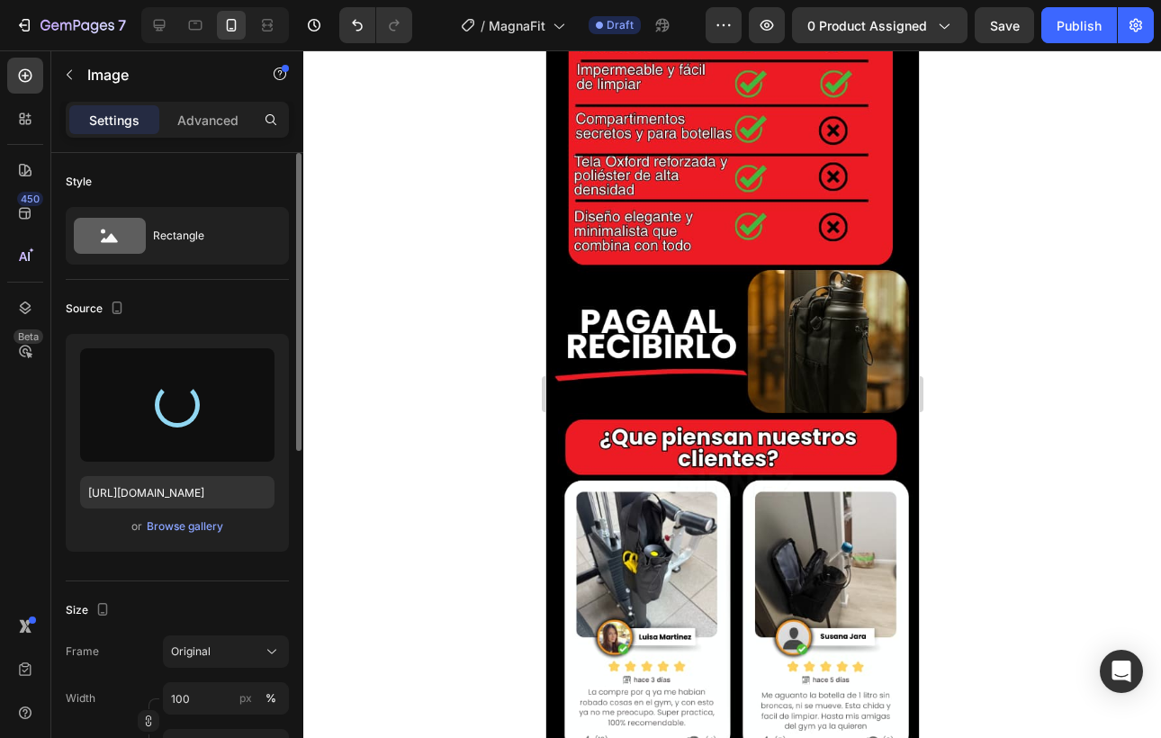
type input "[URL][DOMAIN_NAME]"
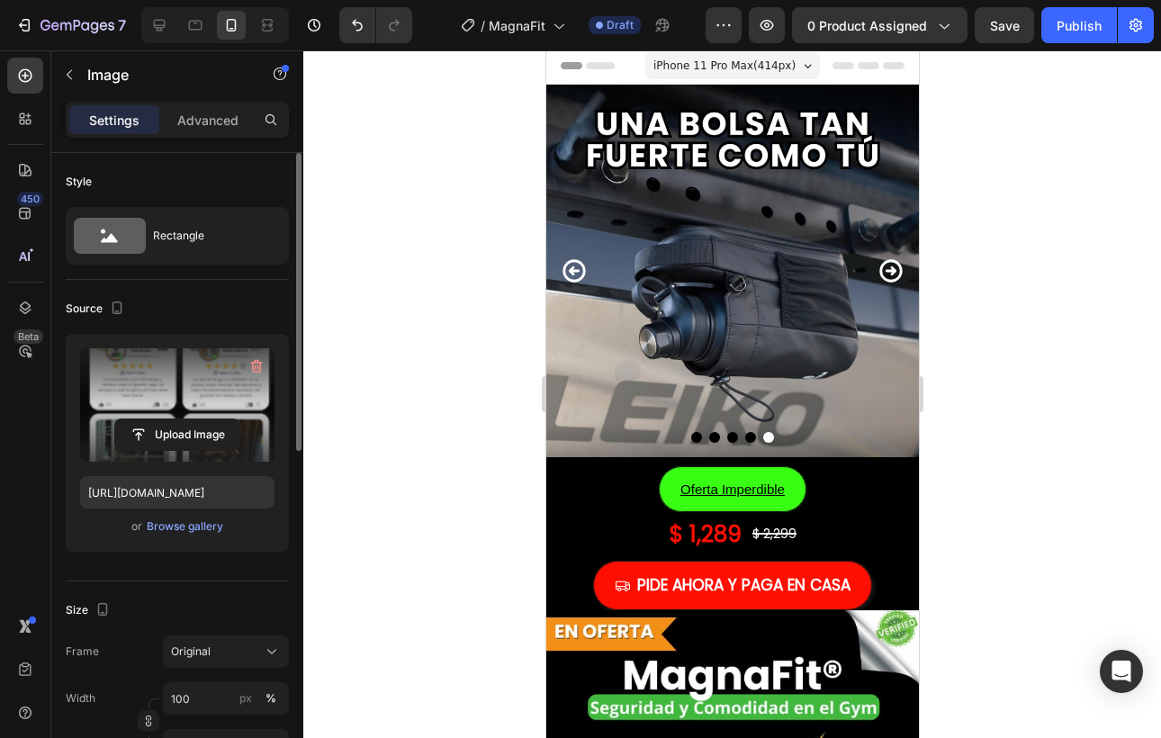
scroll to position [0, 0]
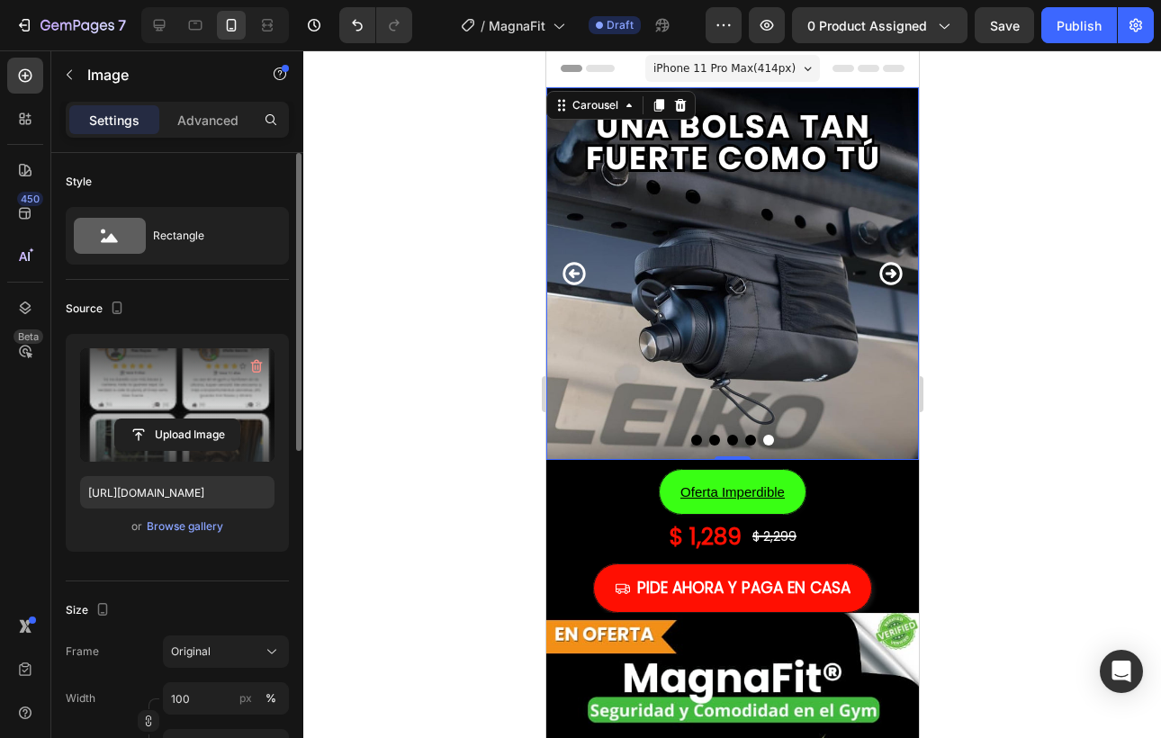
click at [884, 270] on icon "Carousel Next Arrow" at bounding box center [890, 273] width 27 height 27
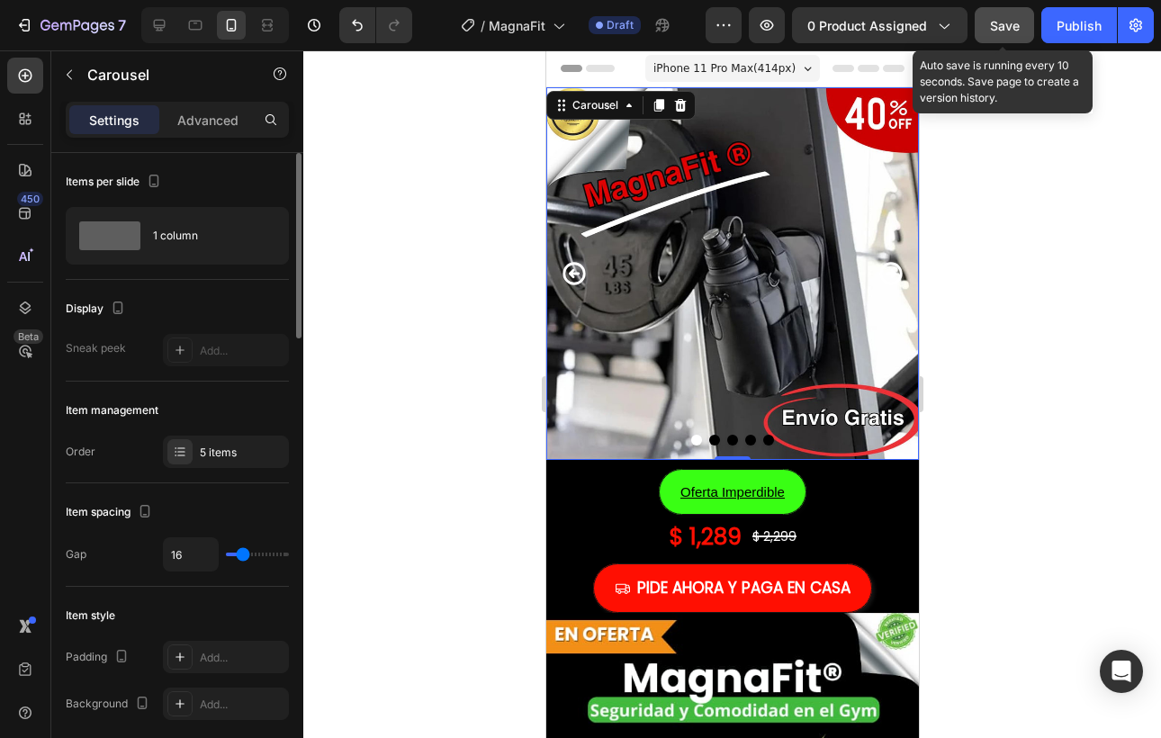
click at [996, 13] on button "Save" at bounding box center [1004, 25] width 59 height 36
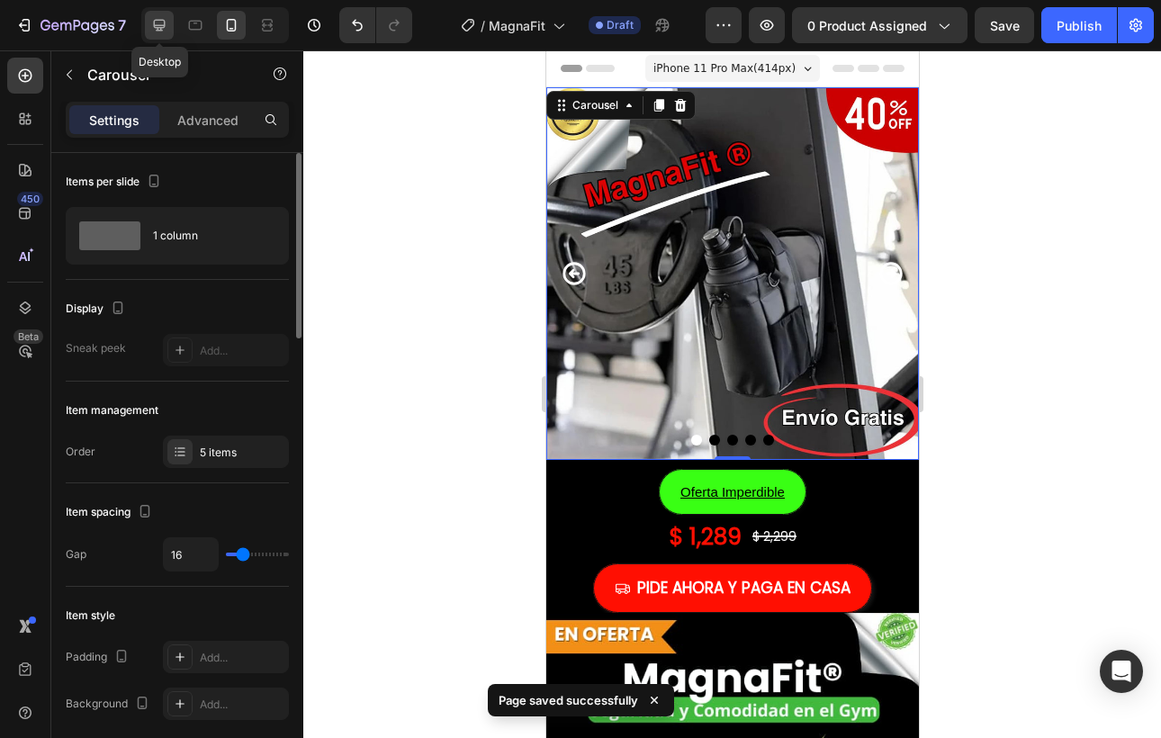
click at [158, 23] on icon at bounding box center [159, 25] width 18 height 18
type input "24"
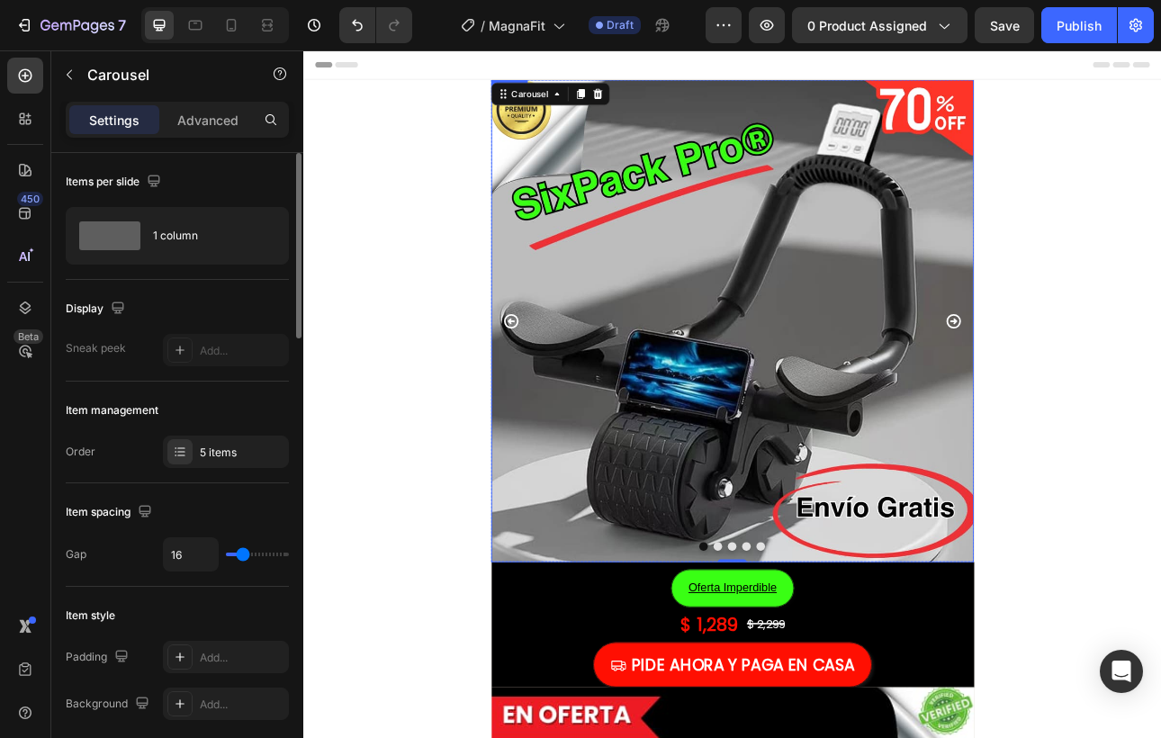
click at [741, 383] on img at bounding box center [844, 391] width 608 height 608
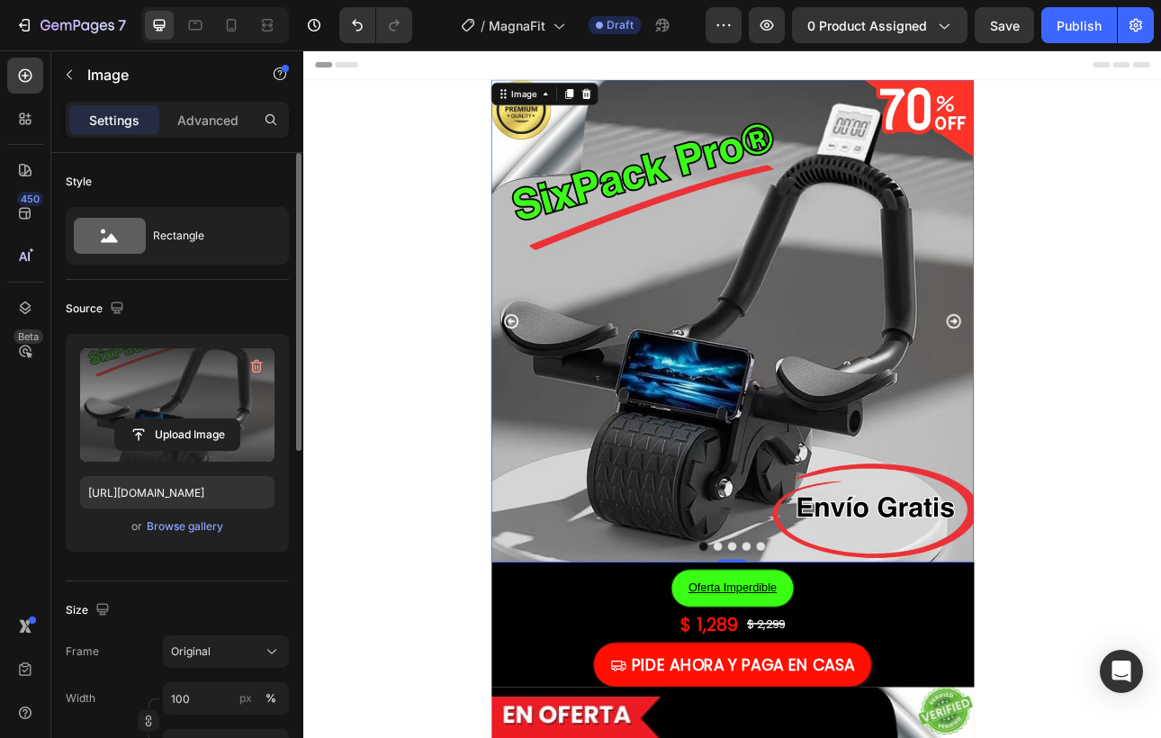
click at [167, 407] on label at bounding box center [177, 404] width 194 height 113
click at [167, 419] on input "file" at bounding box center [177, 434] width 124 height 31
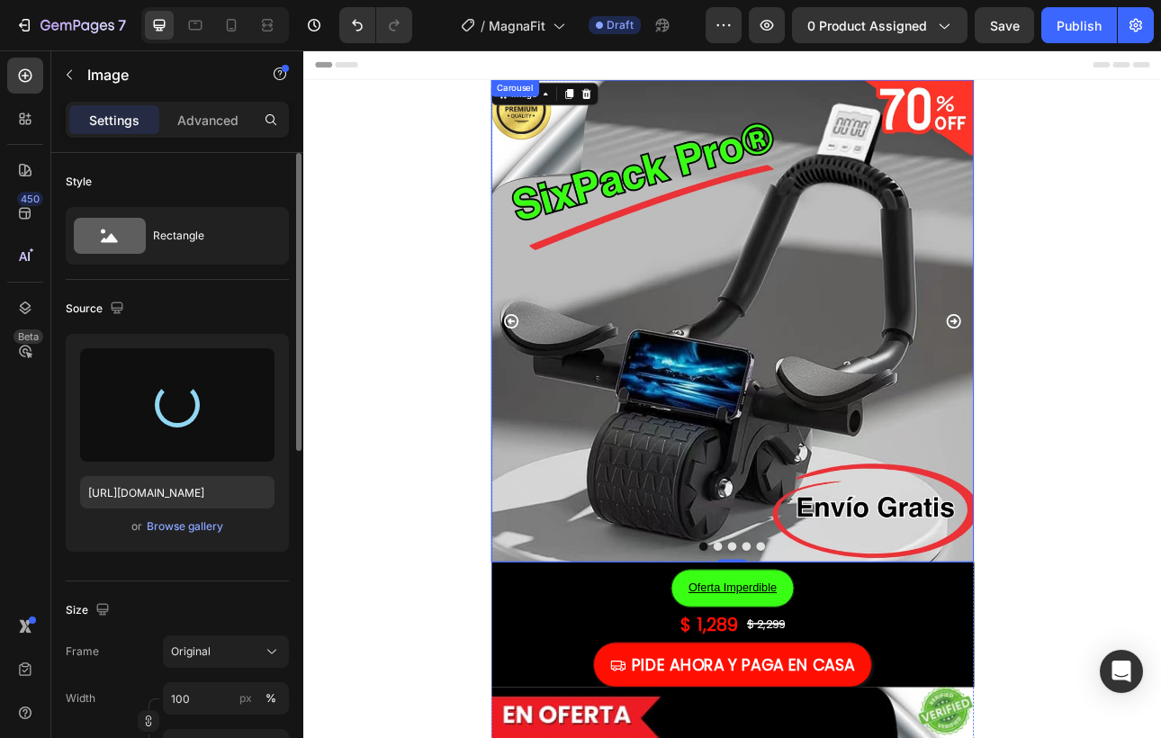
type input "[URL][DOMAIN_NAME]"
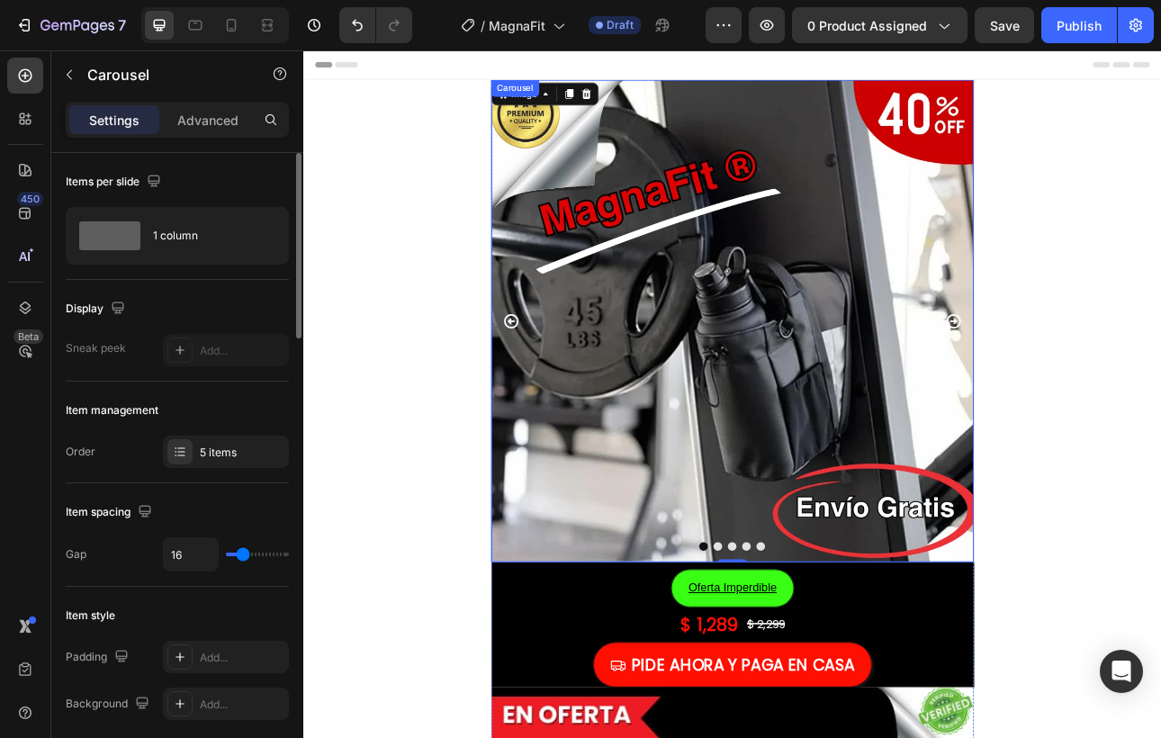
click at [1122, 385] on icon "Carousel Next Arrow" at bounding box center [1123, 392] width 22 height 22
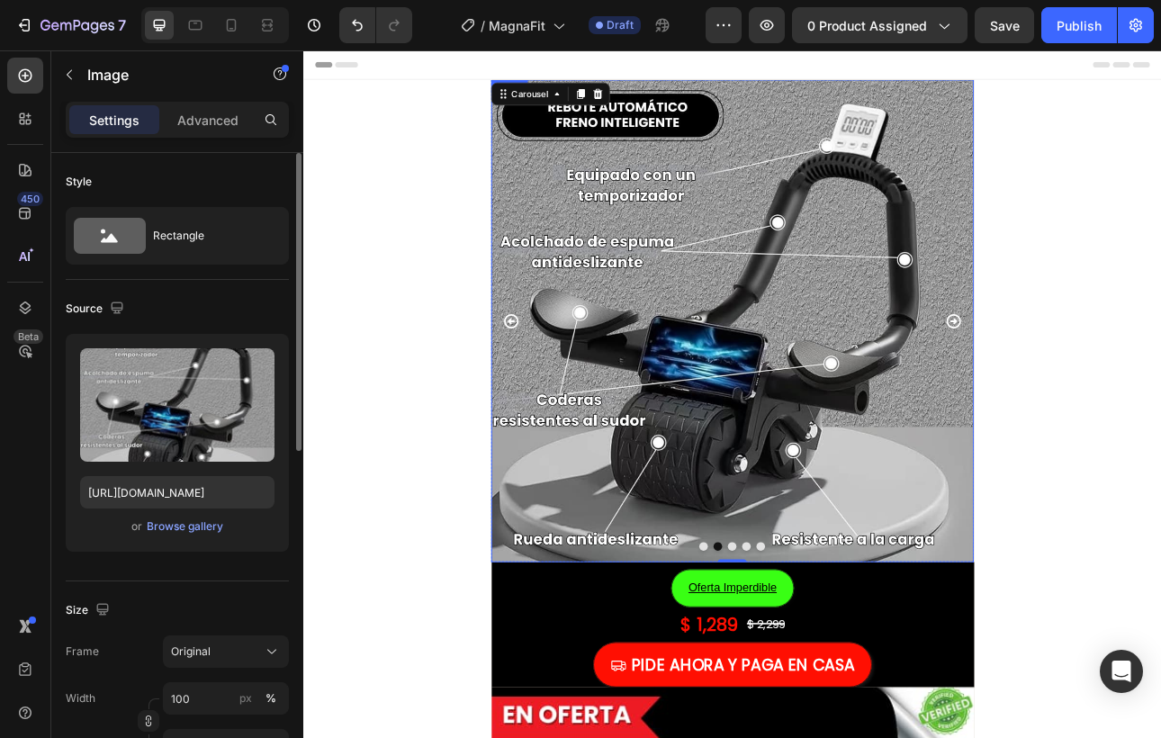
click at [886, 411] on img at bounding box center [844, 391] width 608 height 608
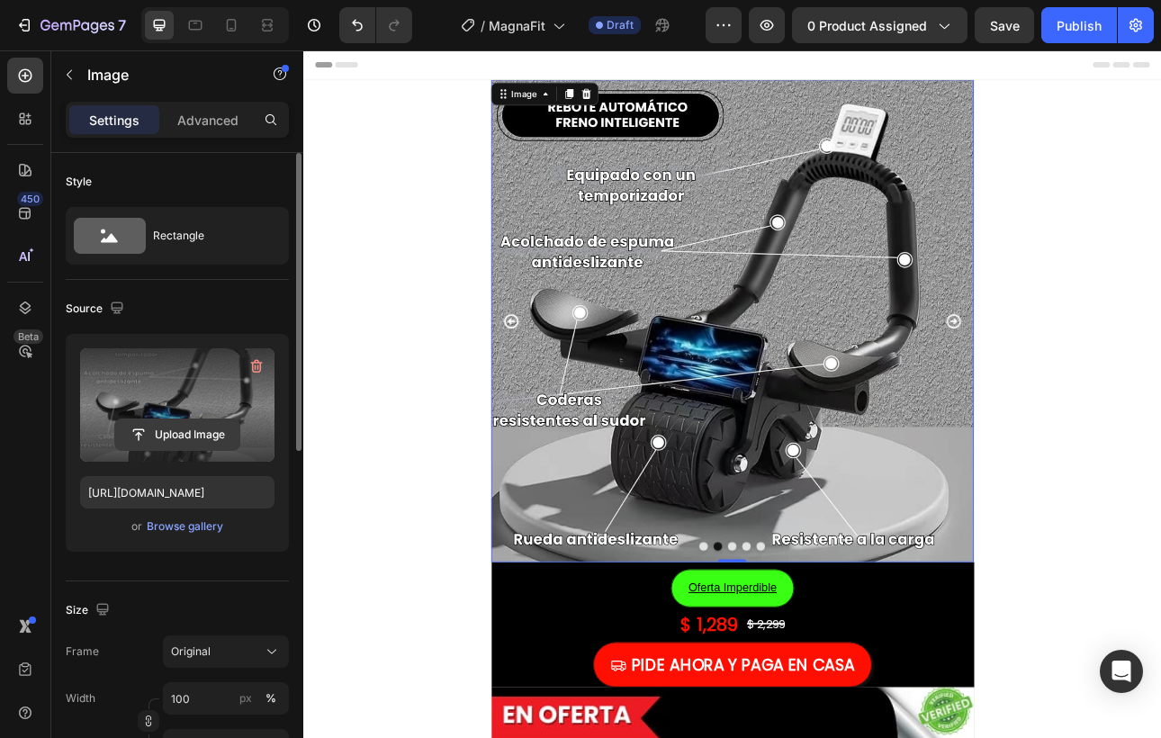
click at [171, 428] on input "file" at bounding box center [177, 434] width 124 height 31
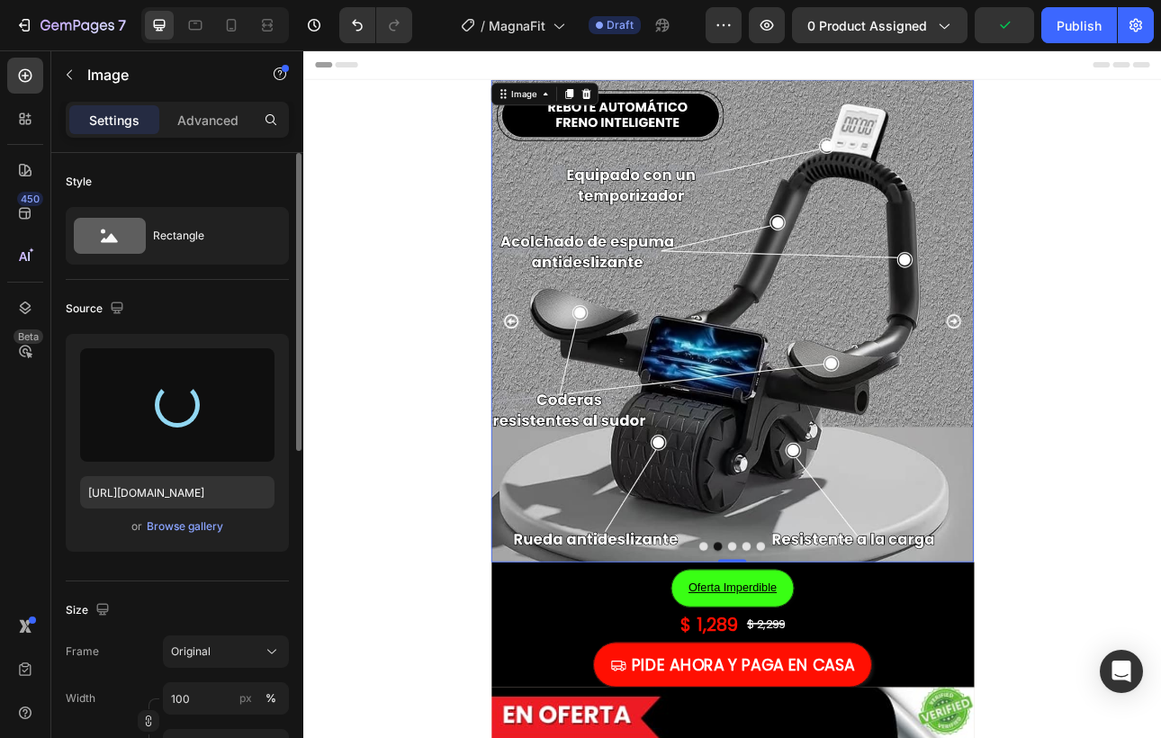
type input "[URL][DOMAIN_NAME]"
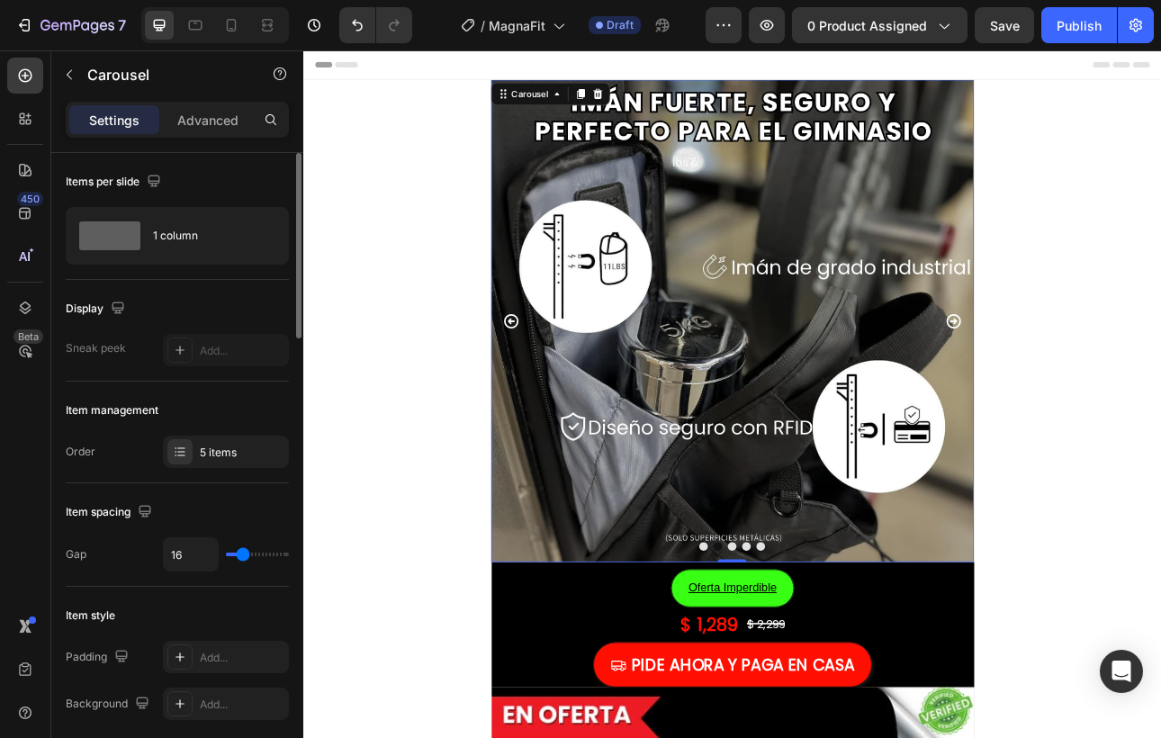
click at [1130, 392] on icon "Carousel Next Arrow" at bounding box center [1122, 391] width 18 height 18
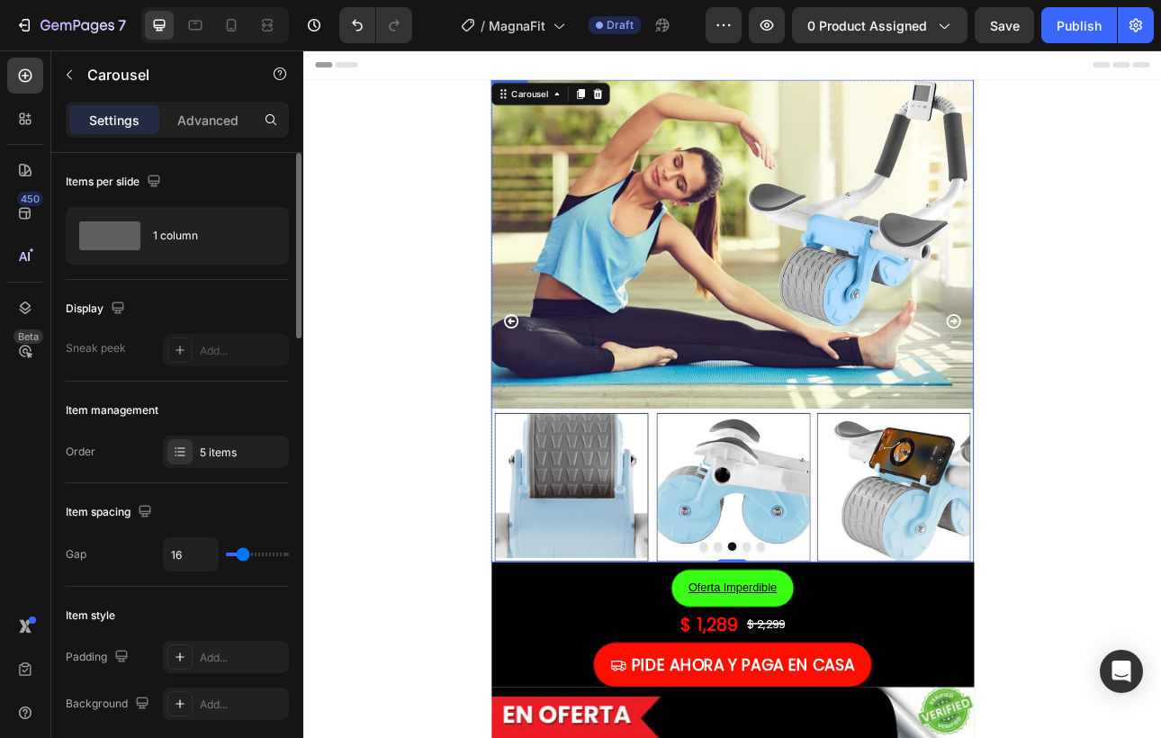
click at [624, 328] on img at bounding box center [844, 391] width 608 height 608
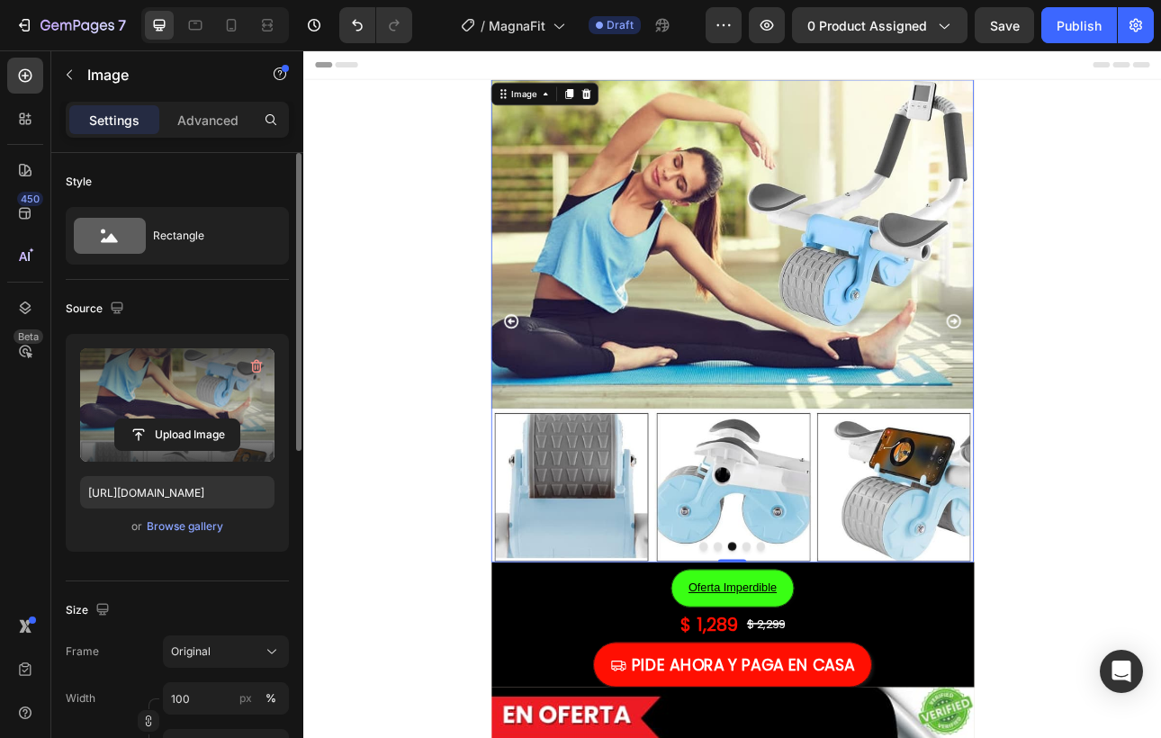
click at [139, 410] on label at bounding box center [177, 404] width 194 height 113
click at [139, 419] on input "file" at bounding box center [177, 434] width 124 height 31
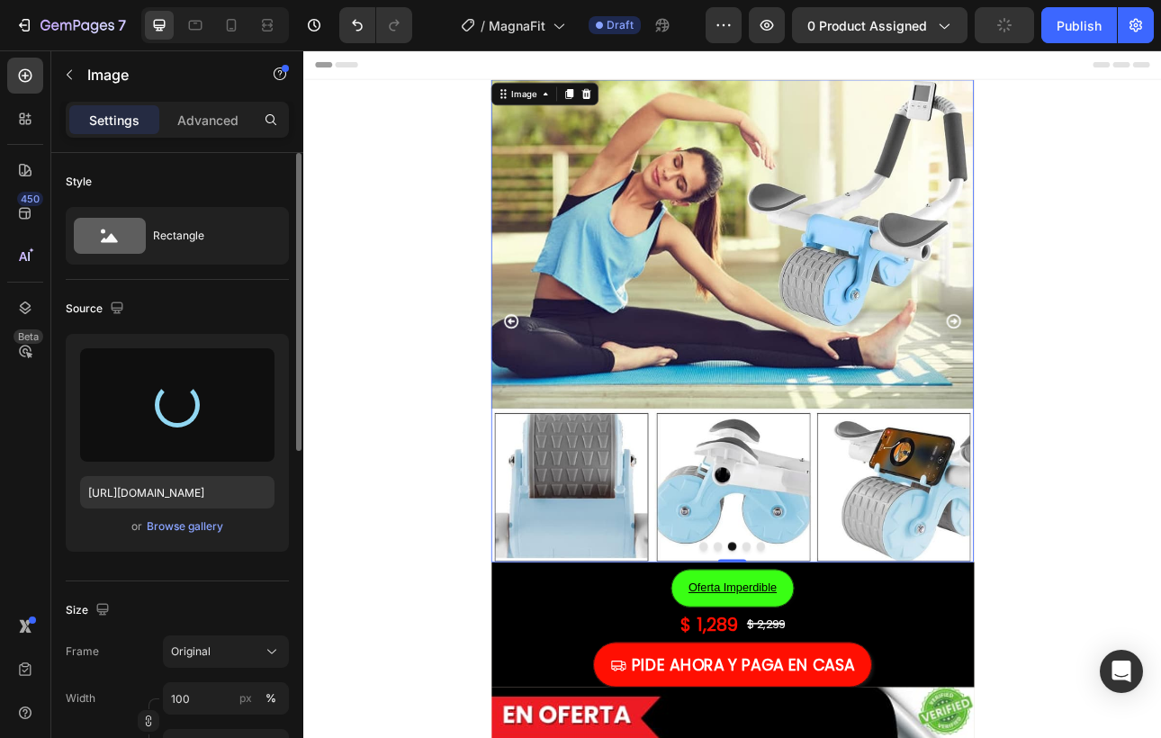
type input "[URL][DOMAIN_NAME]"
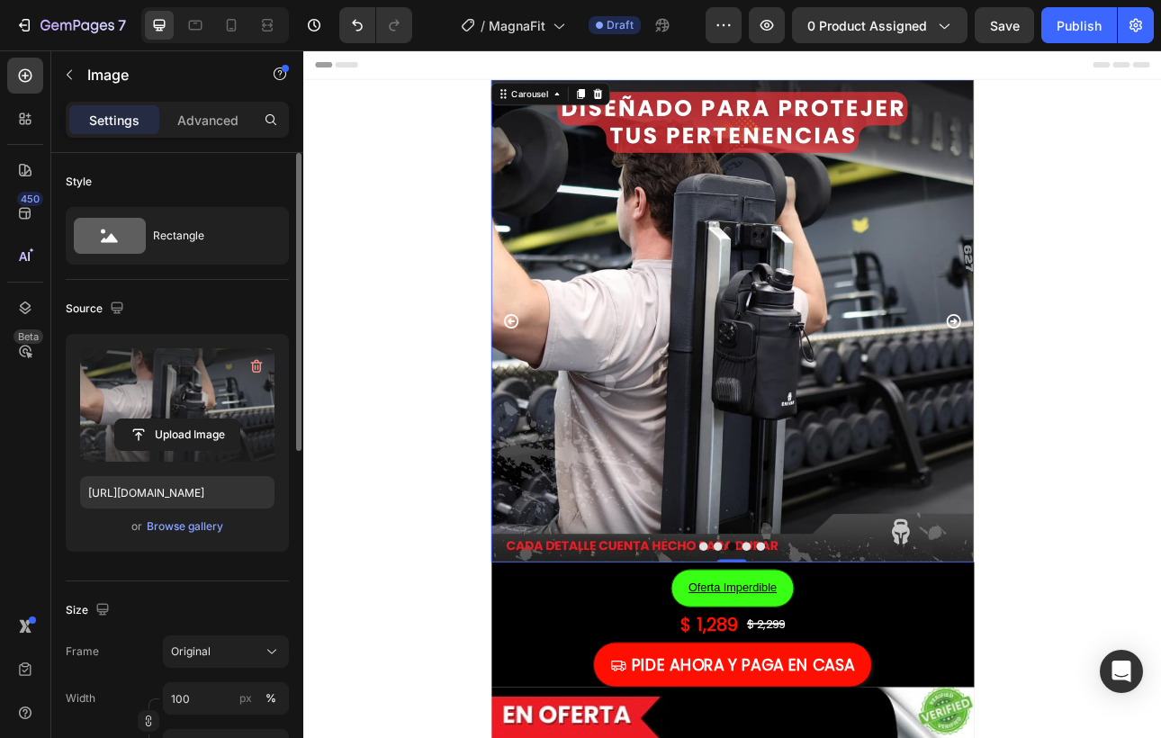
click at [1125, 385] on icon "Carousel Next Arrow" at bounding box center [1123, 392] width 22 height 22
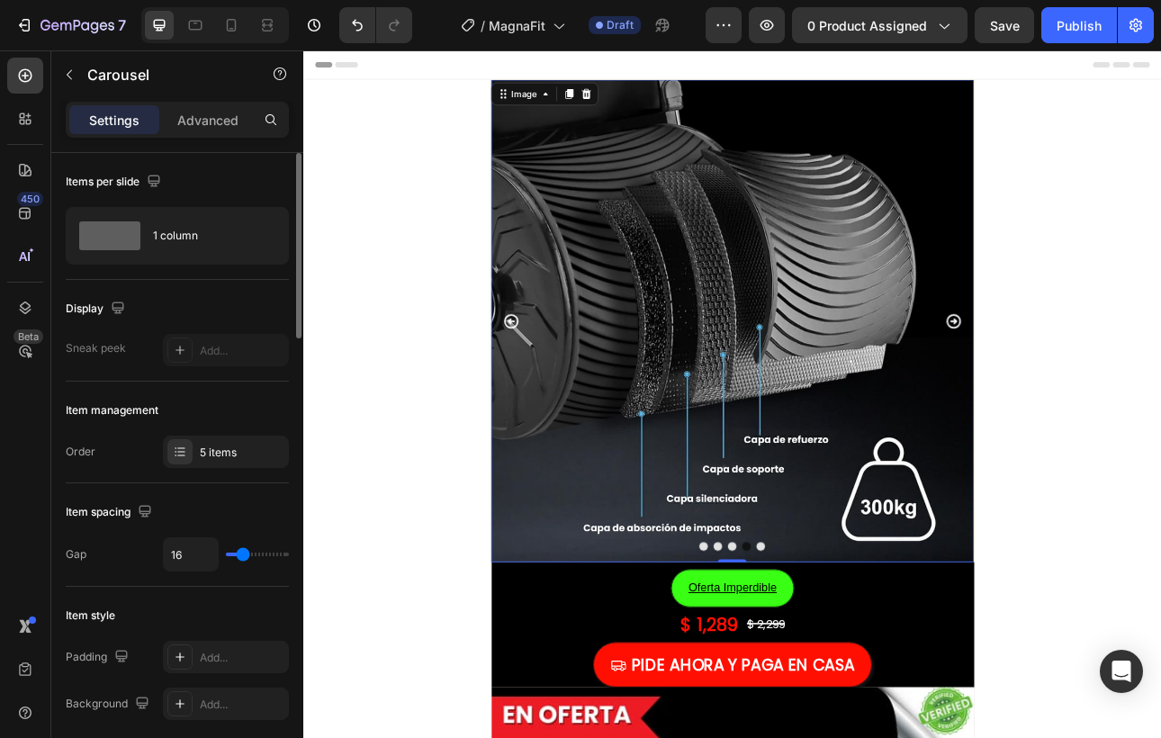
click at [674, 471] on img at bounding box center [844, 391] width 608 height 608
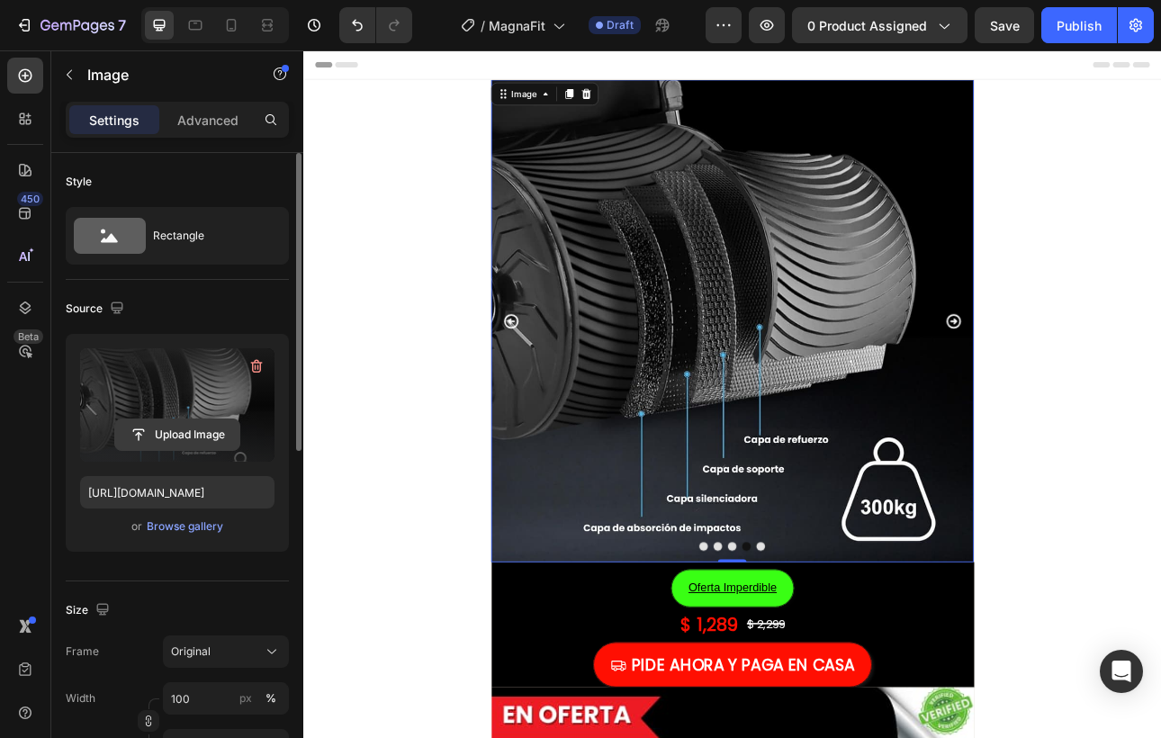
click at [172, 423] on input "file" at bounding box center [177, 434] width 124 height 31
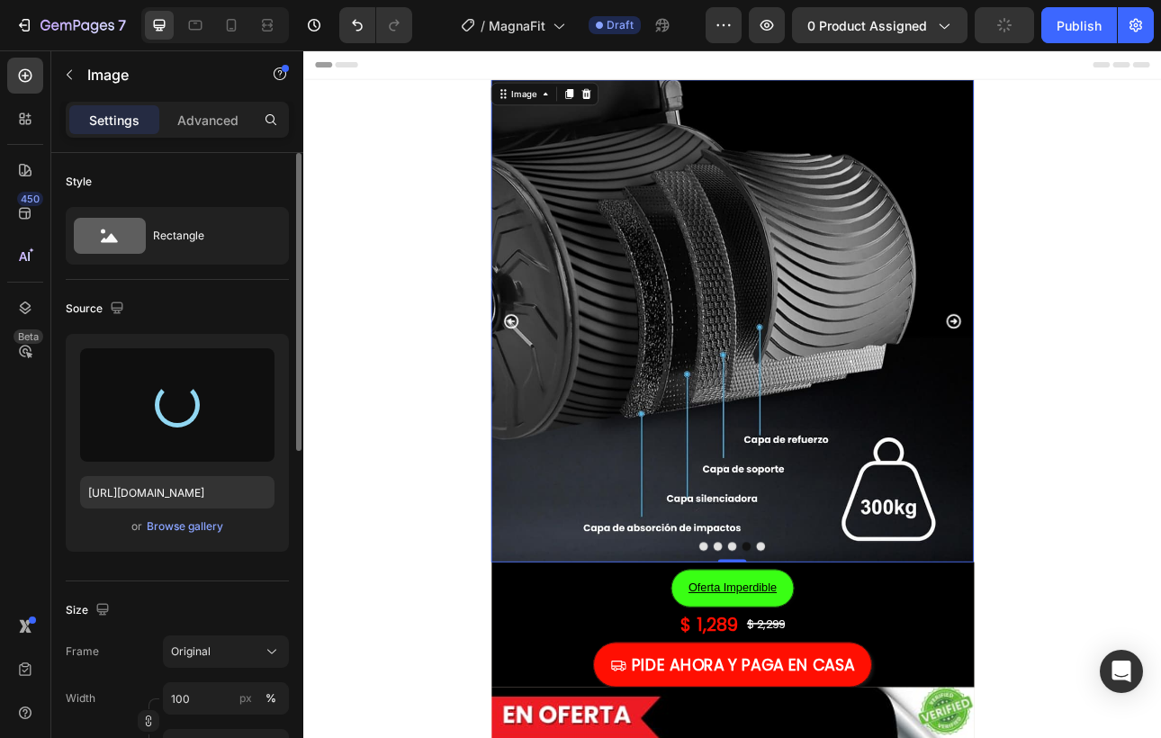
type input "[URL][DOMAIN_NAME]"
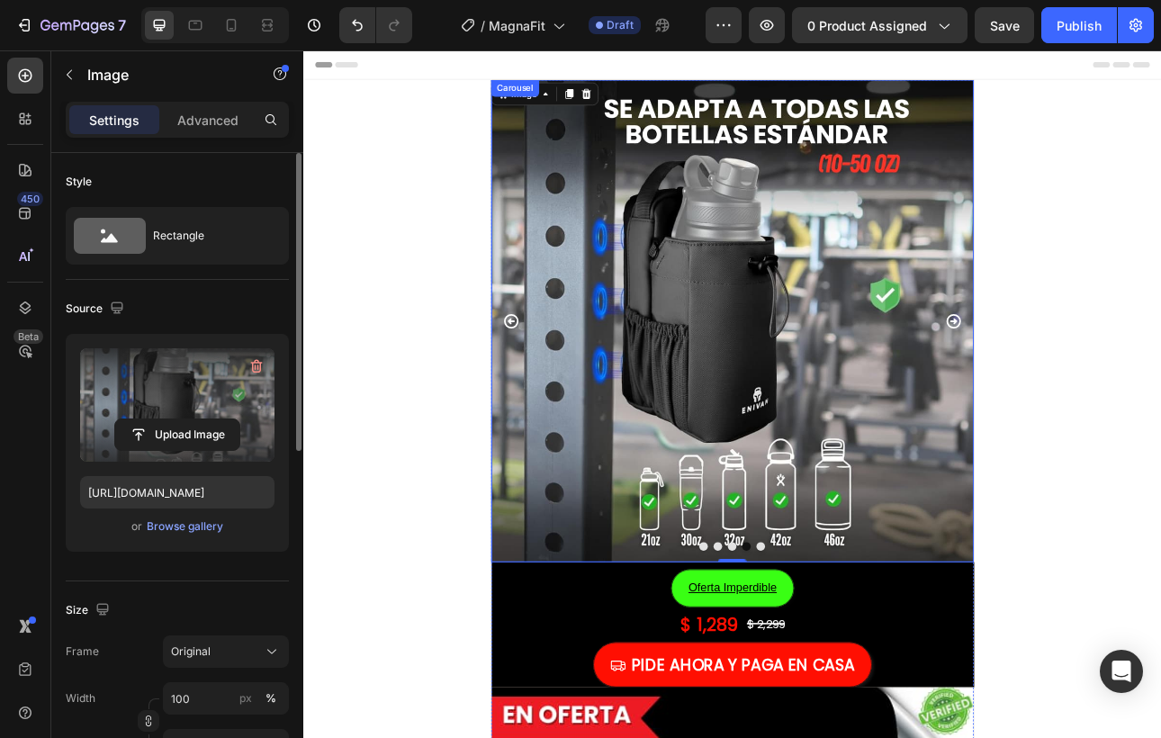
click at [1123, 387] on icon "Carousel Next Arrow" at bounding box center [1123, 392] width 22 height 22
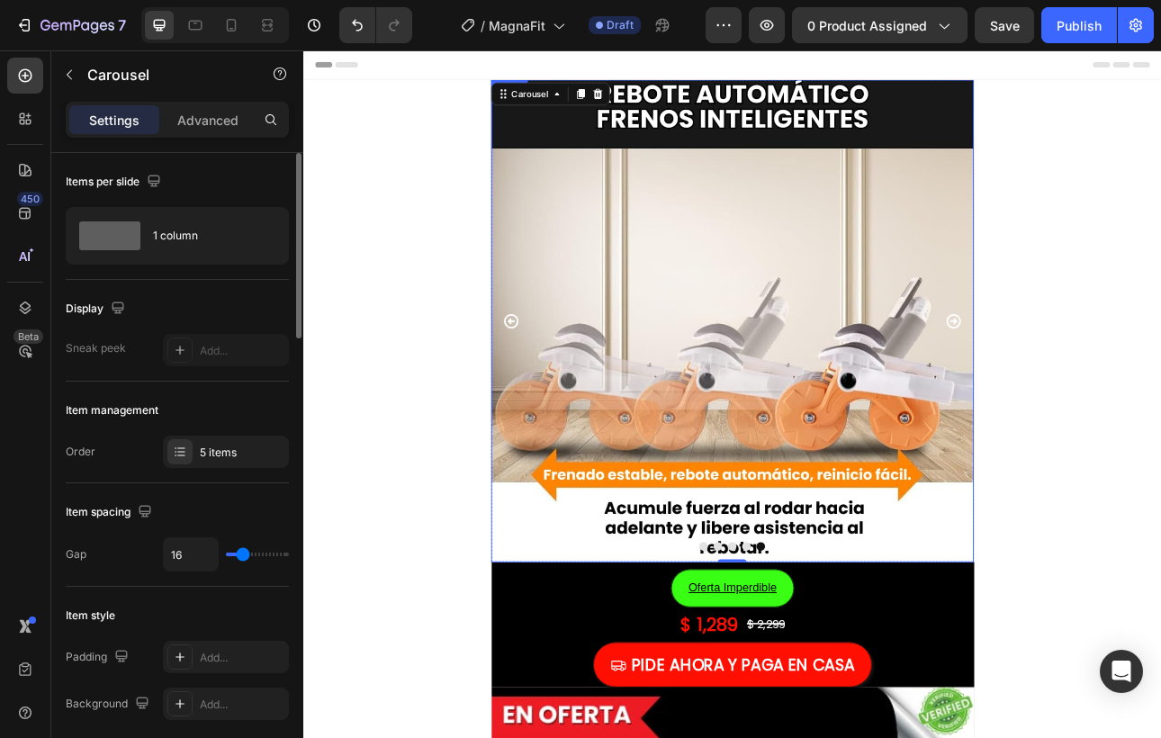
click at [856, 400] on img at bounding box center [844, 391] width 608 height 608
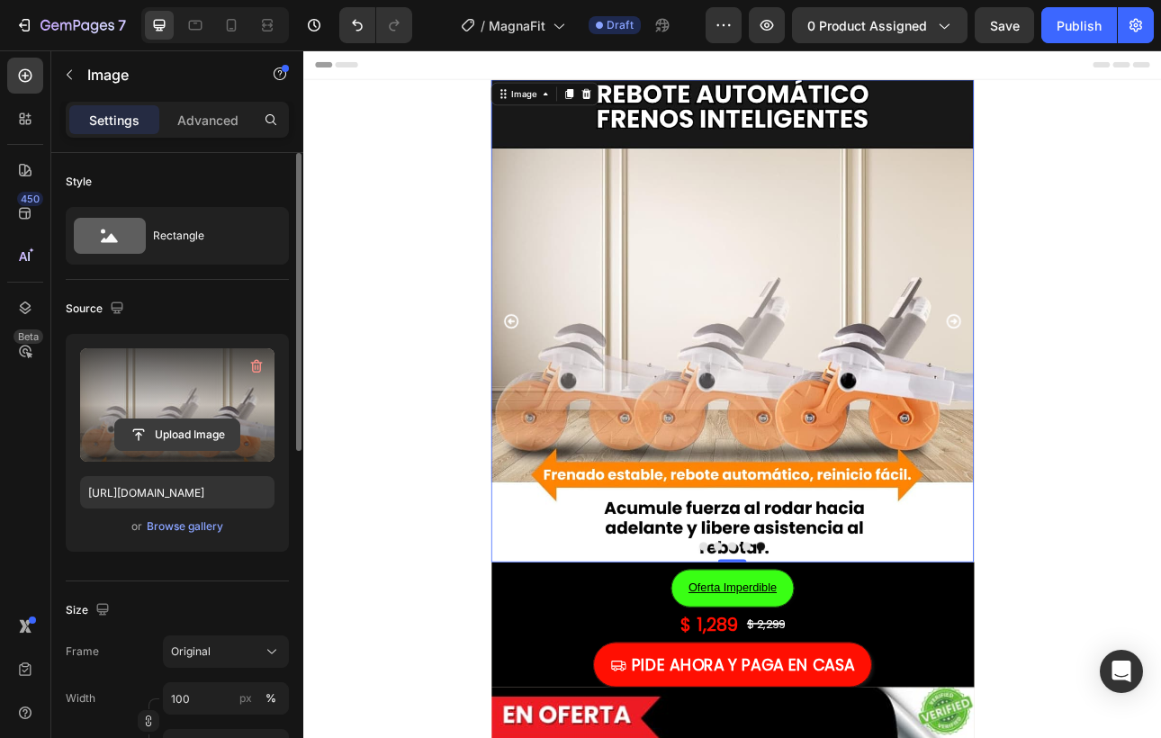
click at [172, 441] on input "file" at bounding box center [177, 434] width 124 height 31
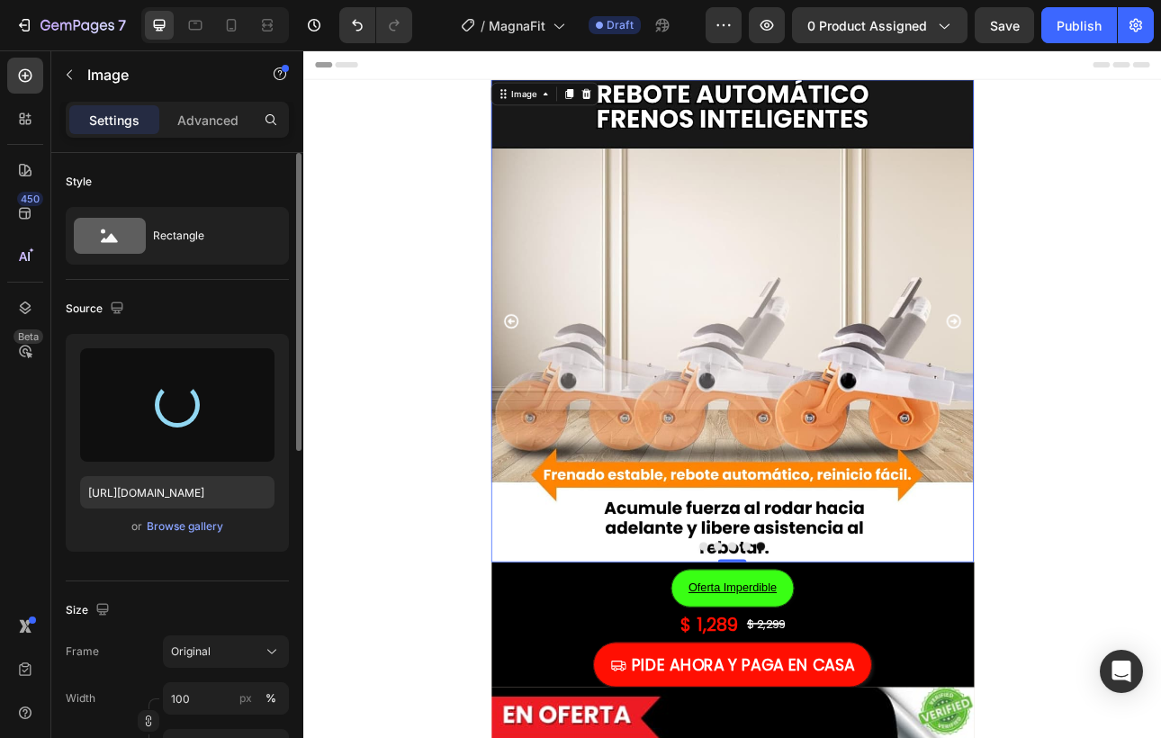
type input "[URL][DOMAIN_NAME]"
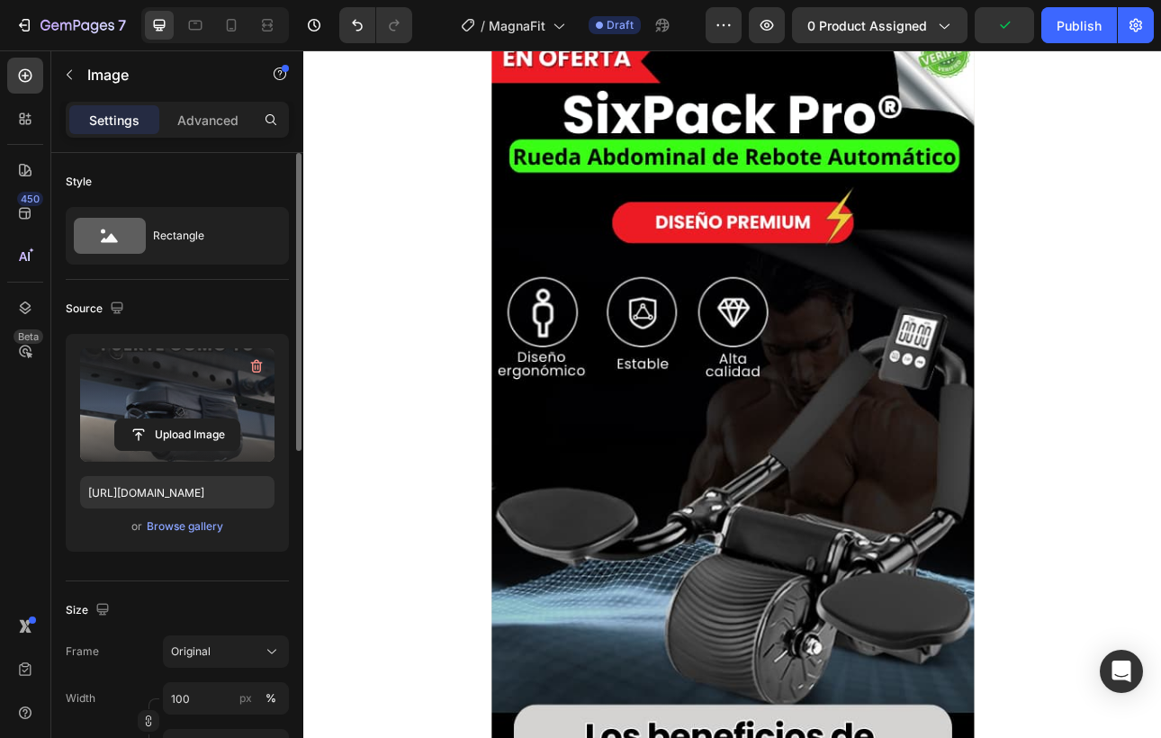
scroll to position [854, 0]
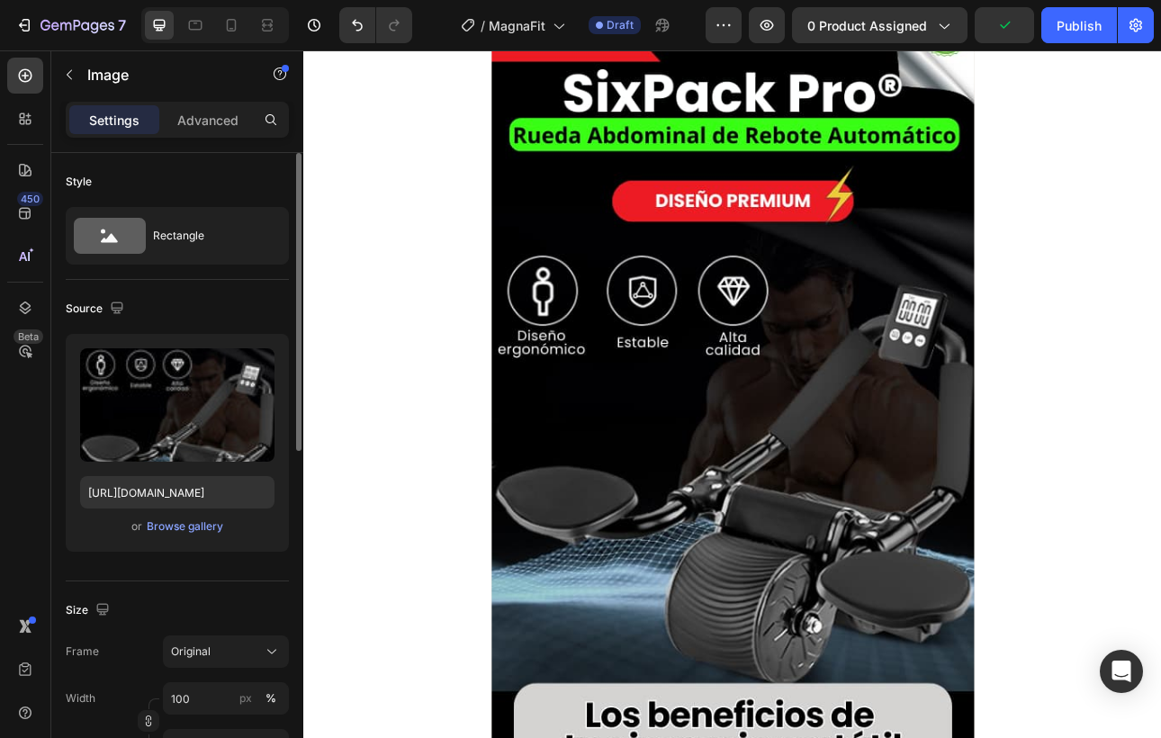
click at [1051, 593] on img at bounding box center [844, 479] width 608 height 963
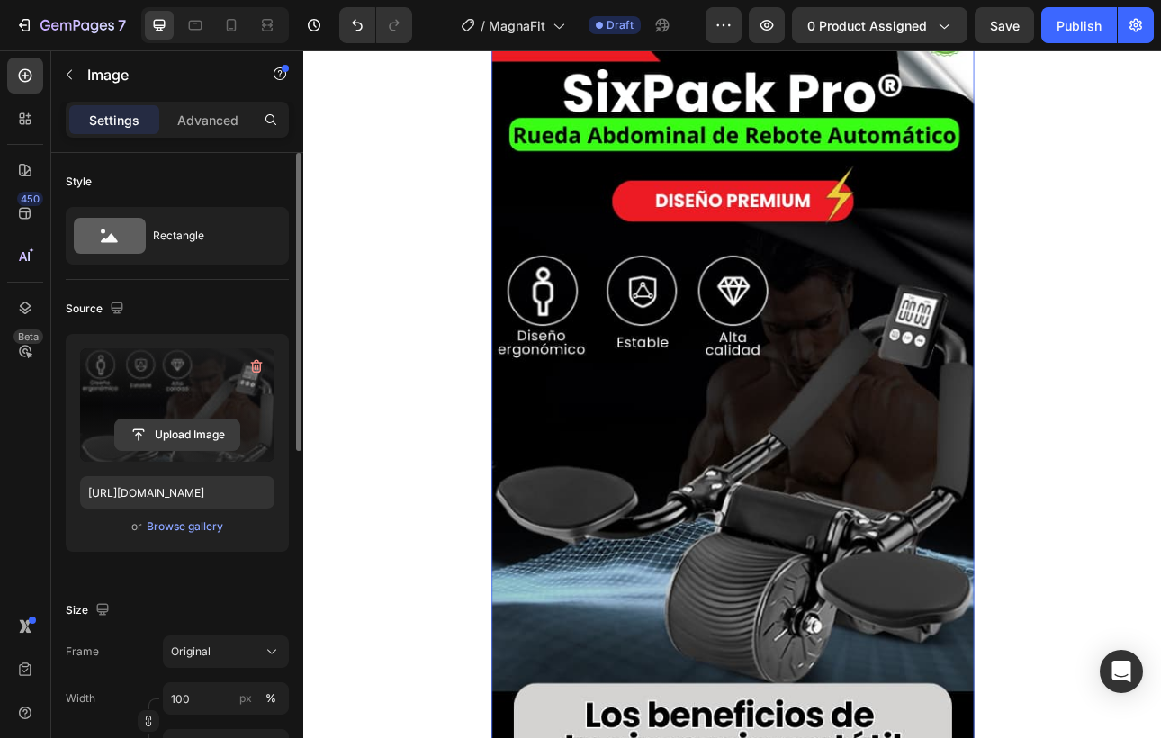
click at [179, 434] on input "file" at bounding box center [177, 434] width 124 height 31
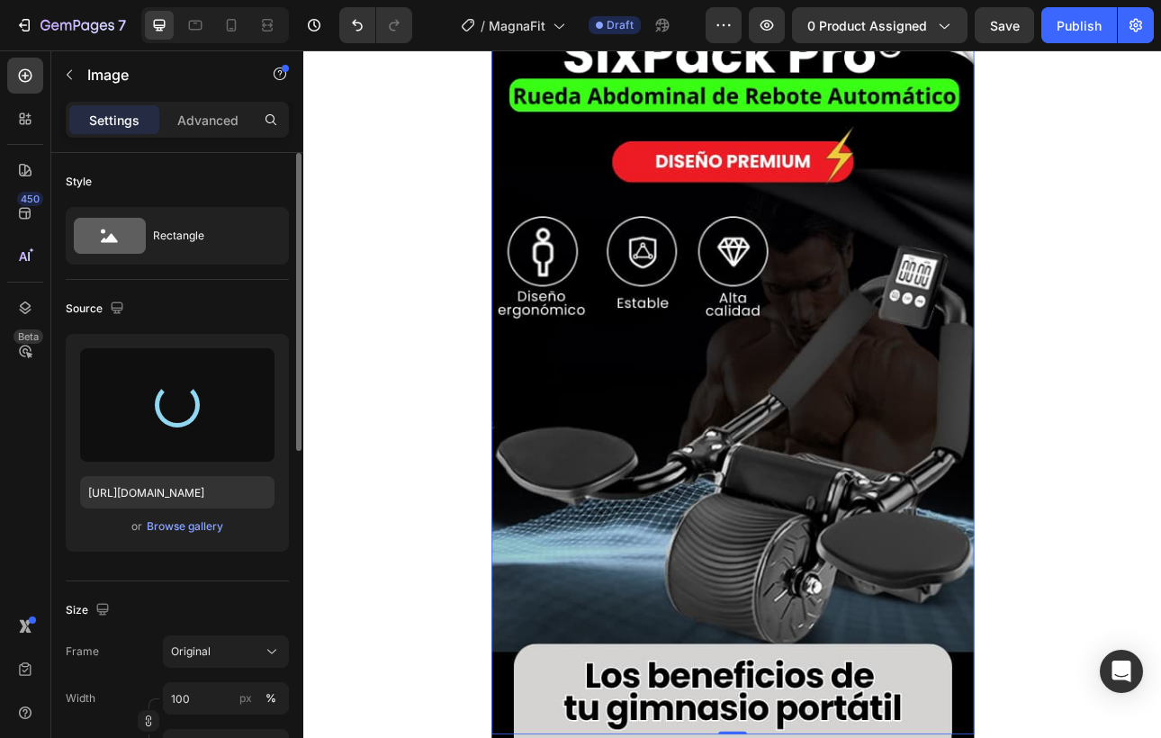
type input "[URL][DOMAIN_NAME]"
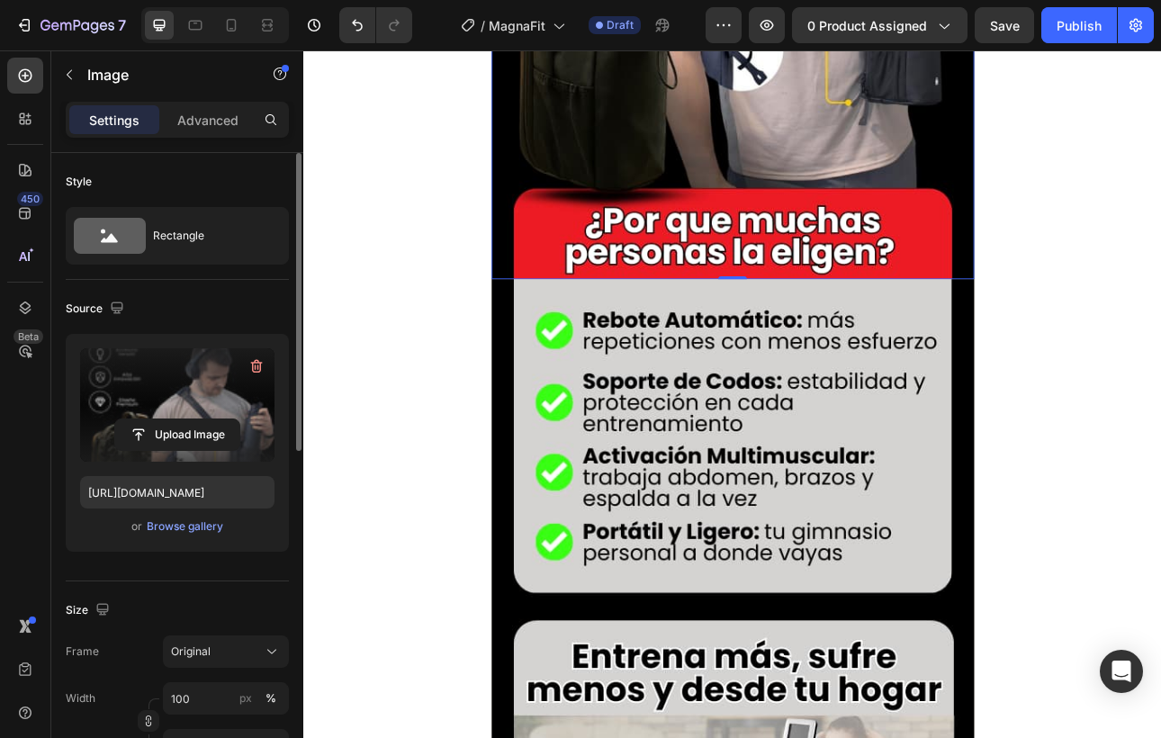
scroll to position [1508, 0]
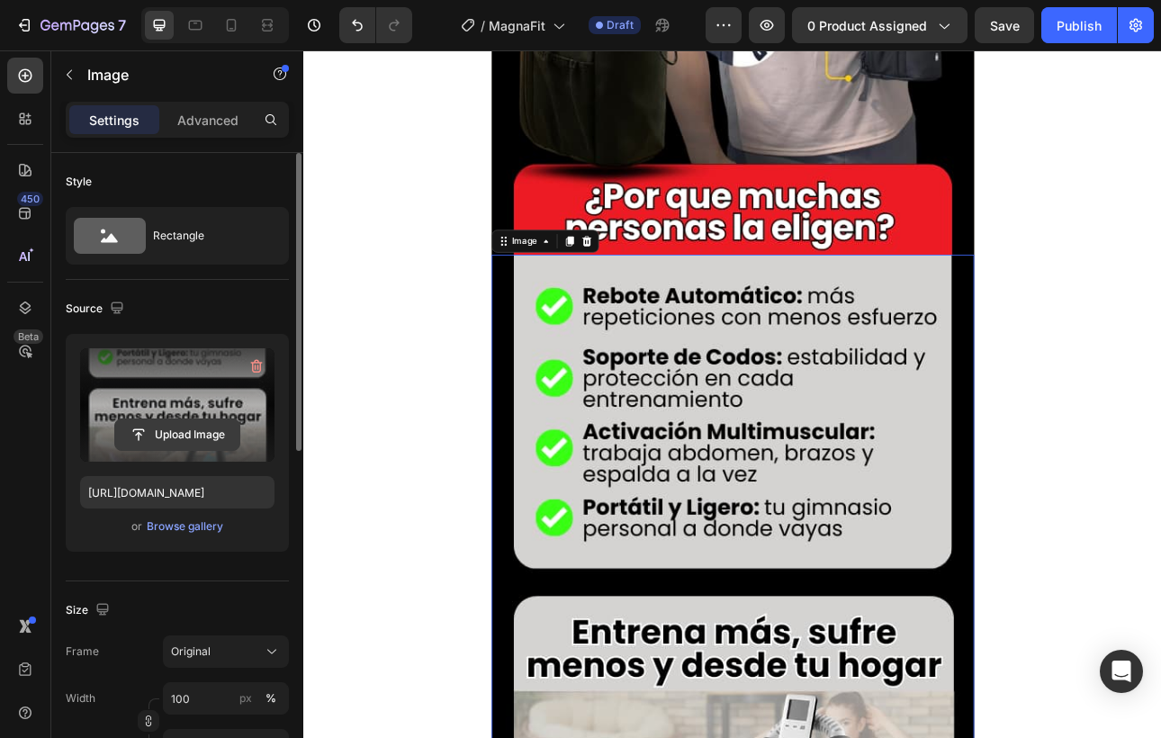
click at [235, 420] on input "file" at bounding box center [177, 434] width 124 height 31
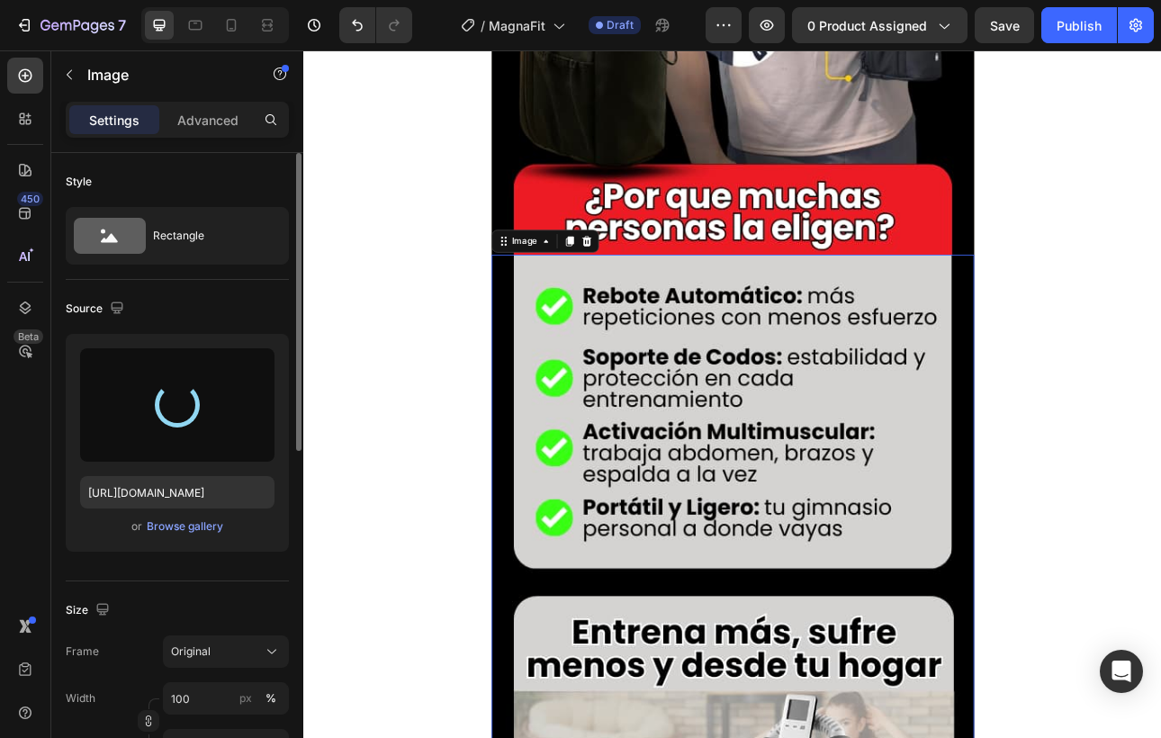
type input "[URL][DOMAIN_NAME]"
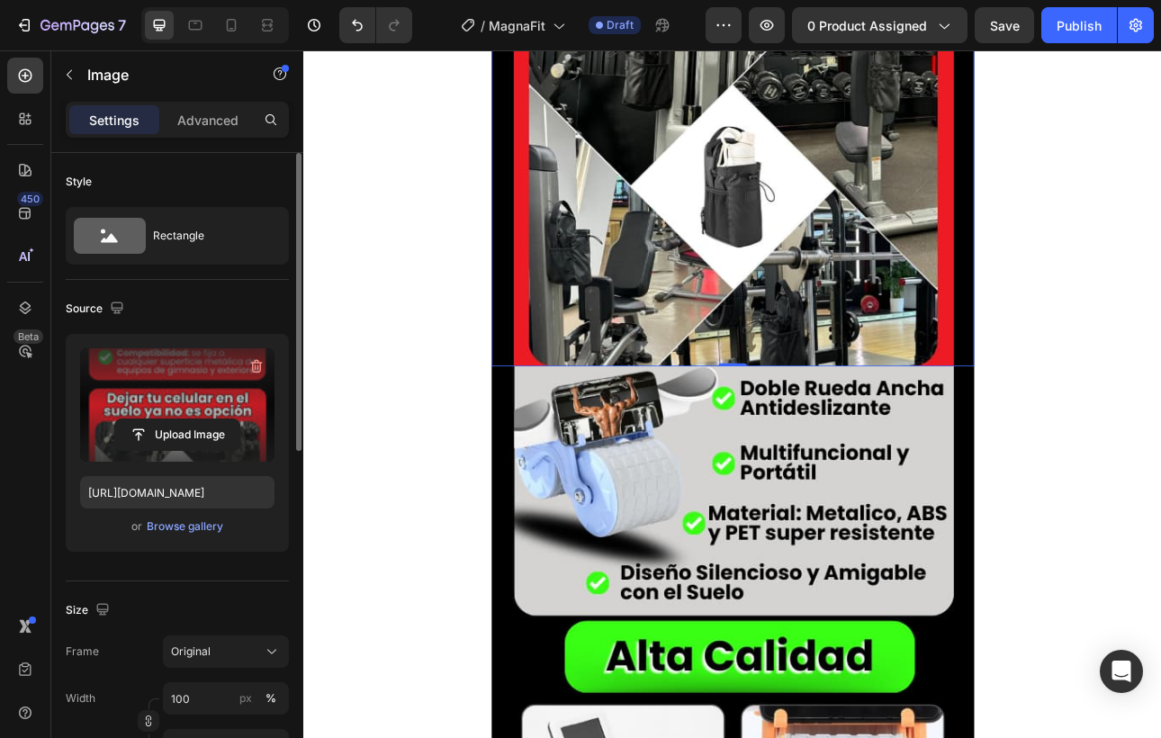
scroll to position [2334, 0]
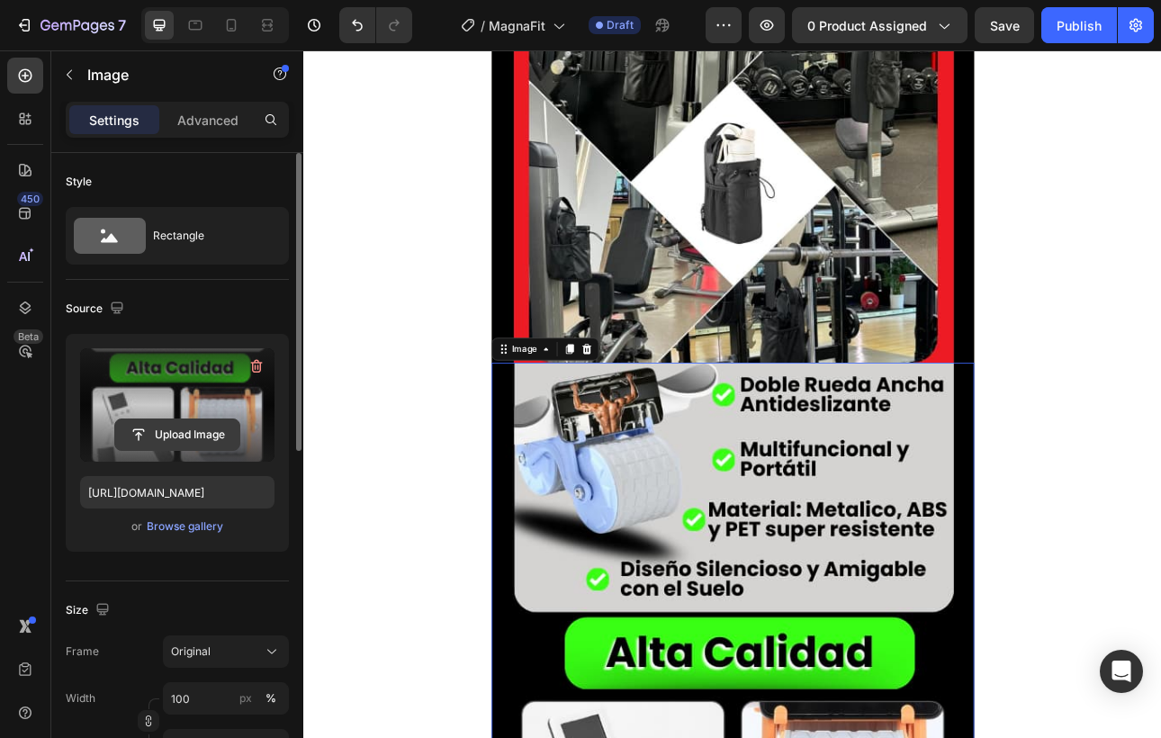
click at [177, 436] on input "file" at bounding box center [177, 434] width 124 height 31
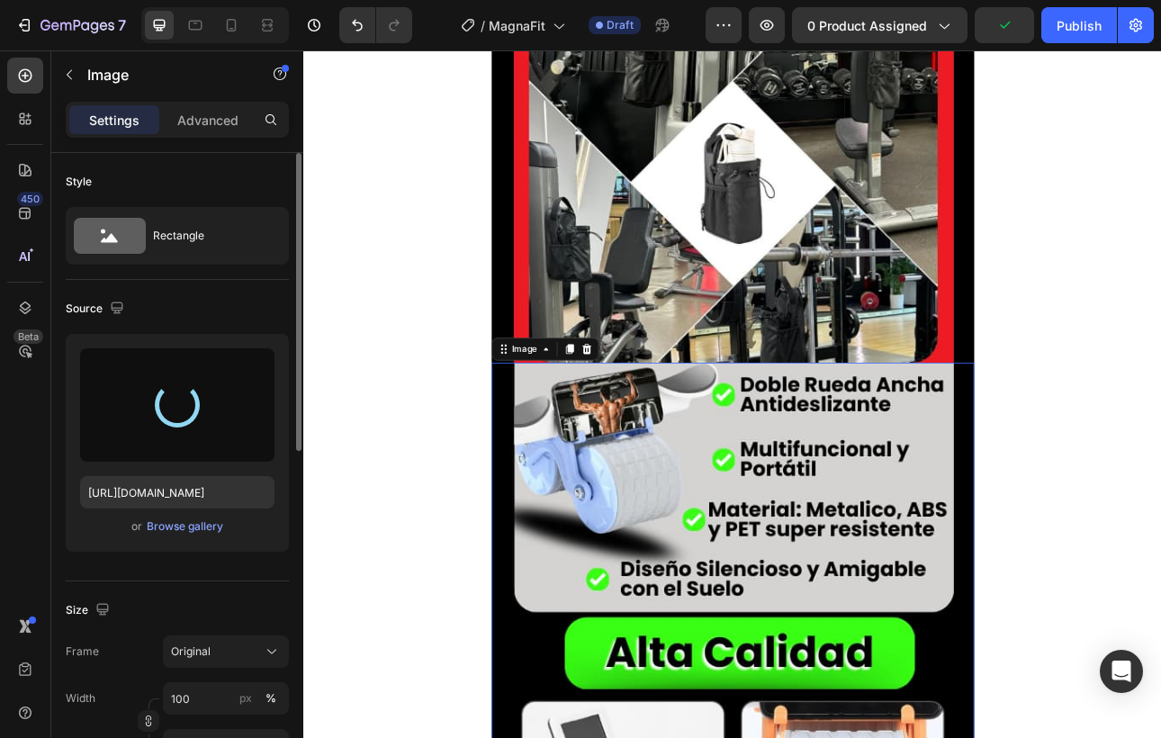
type input "[URL][DOMAIN_NAME]"
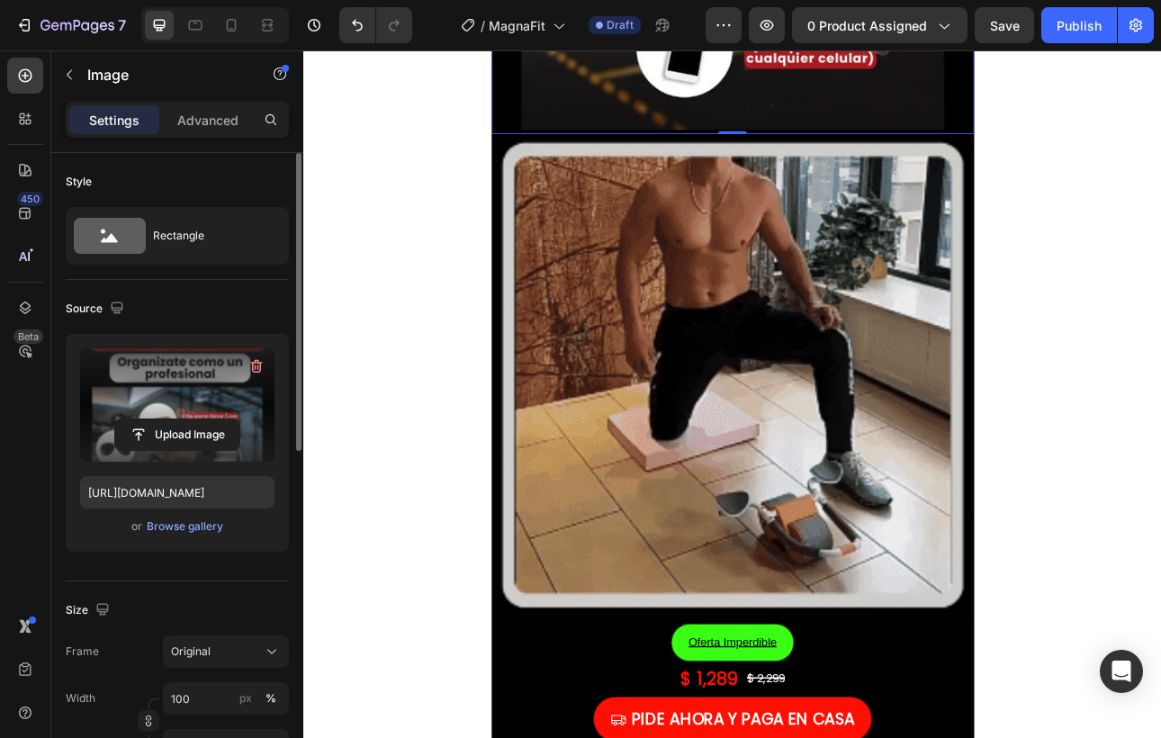
scroll to position [3599, 0]
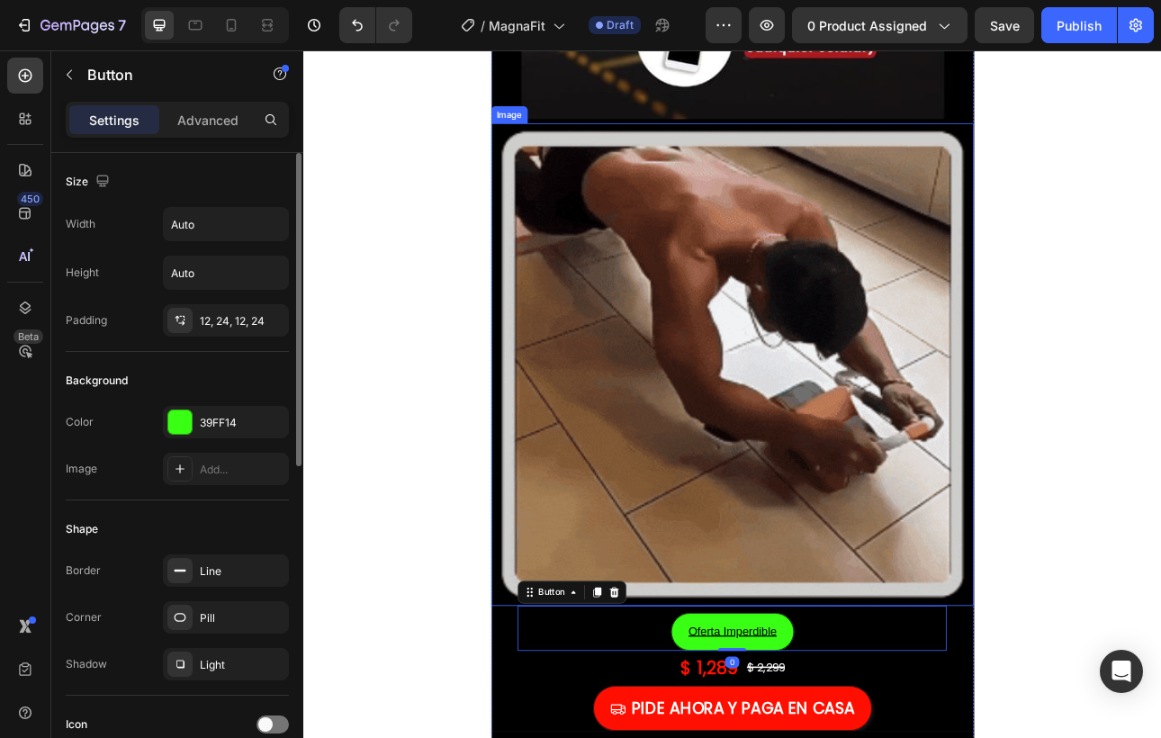
click at [765, 493] on img at bounding box center [844, 446] width 608 height 608
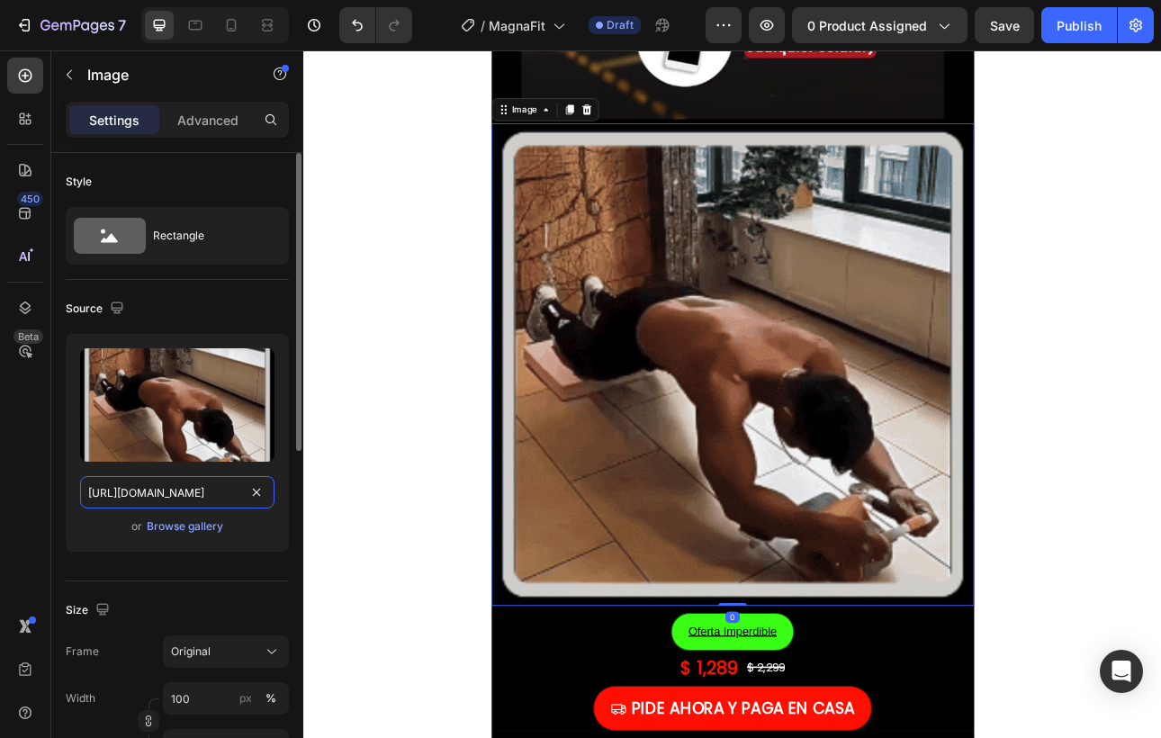
click at [186, 501] on input "[URL][DOMAIN_NAME]" at bounding box center [177, 492] width 194 height 32
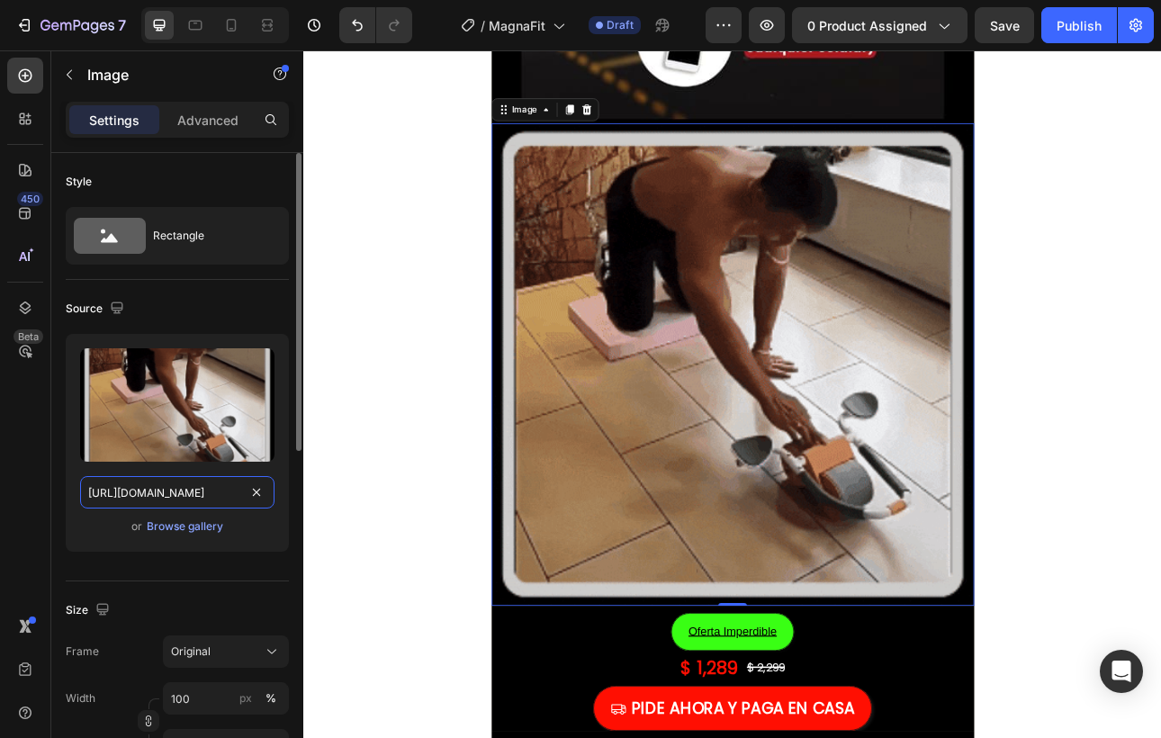
paste input "[DOMAIN_NAME][URL]"
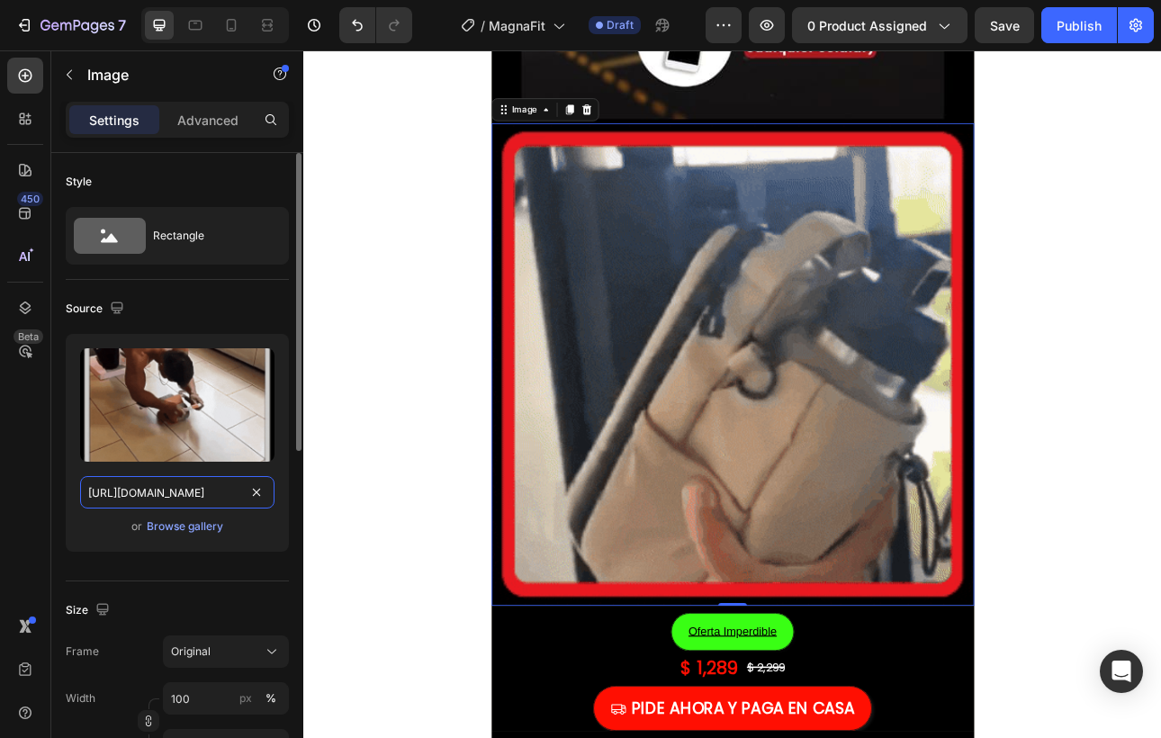
scroll to position [0, 933]
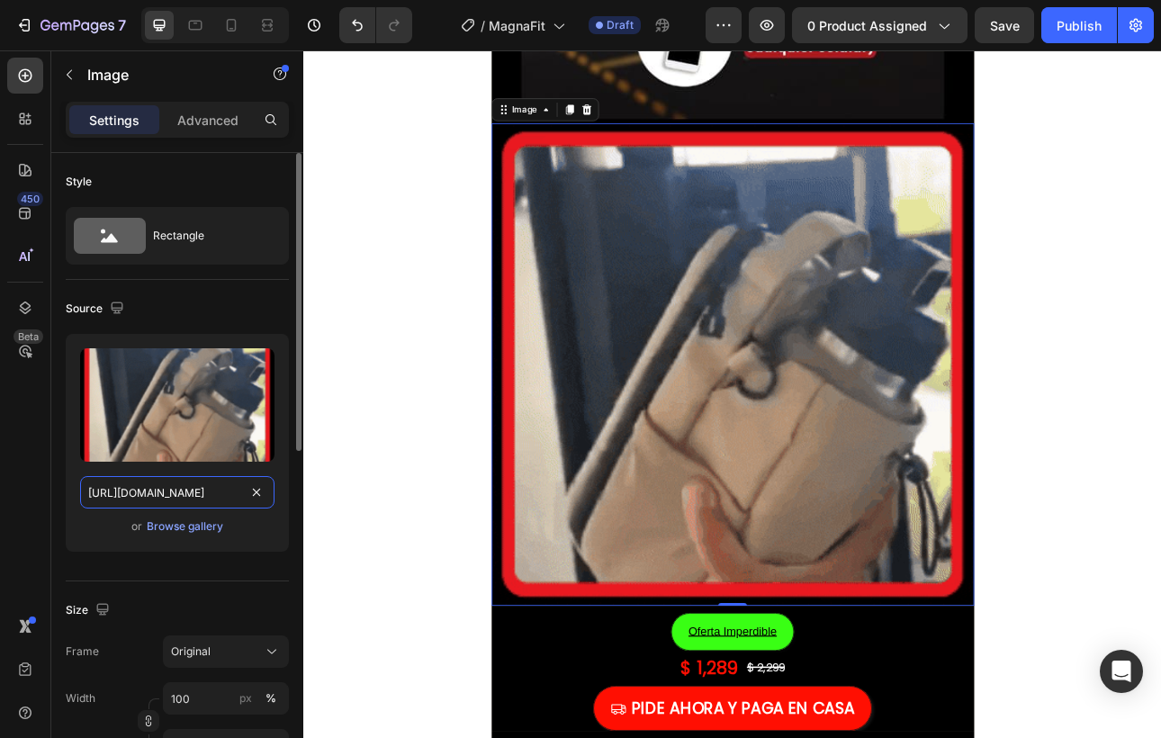
type input "[URL][DOMAIN_NAME]"
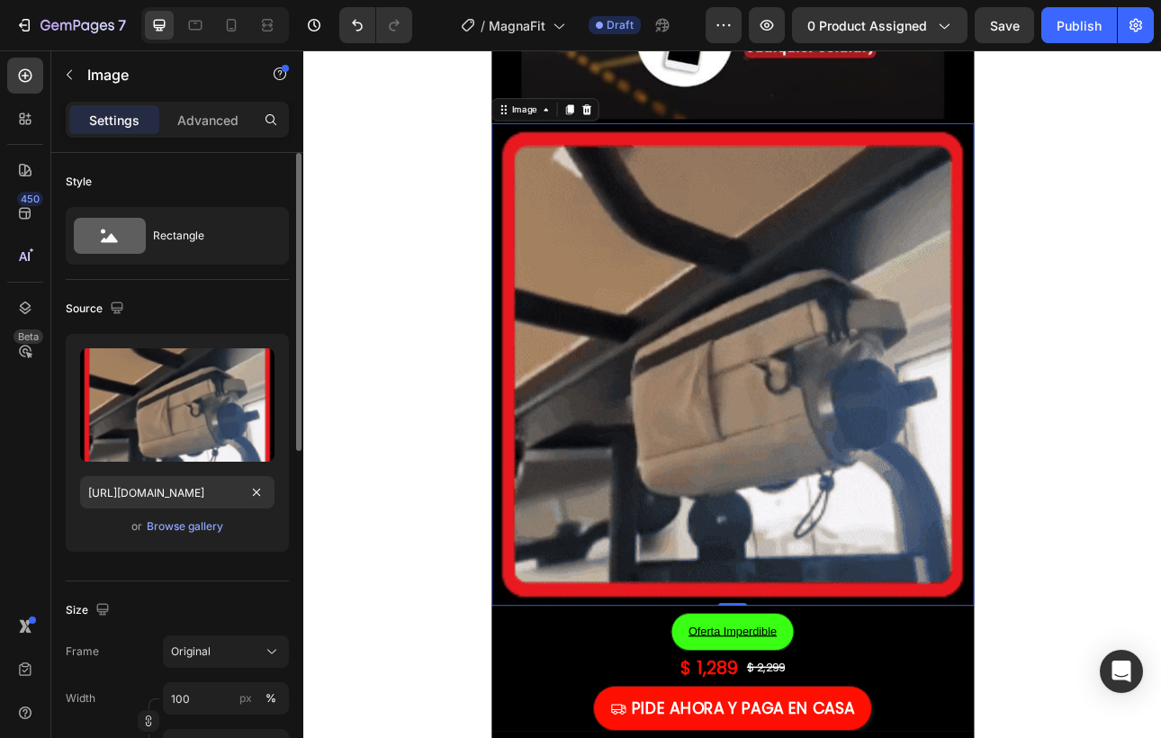
scroll to position [0, 0]
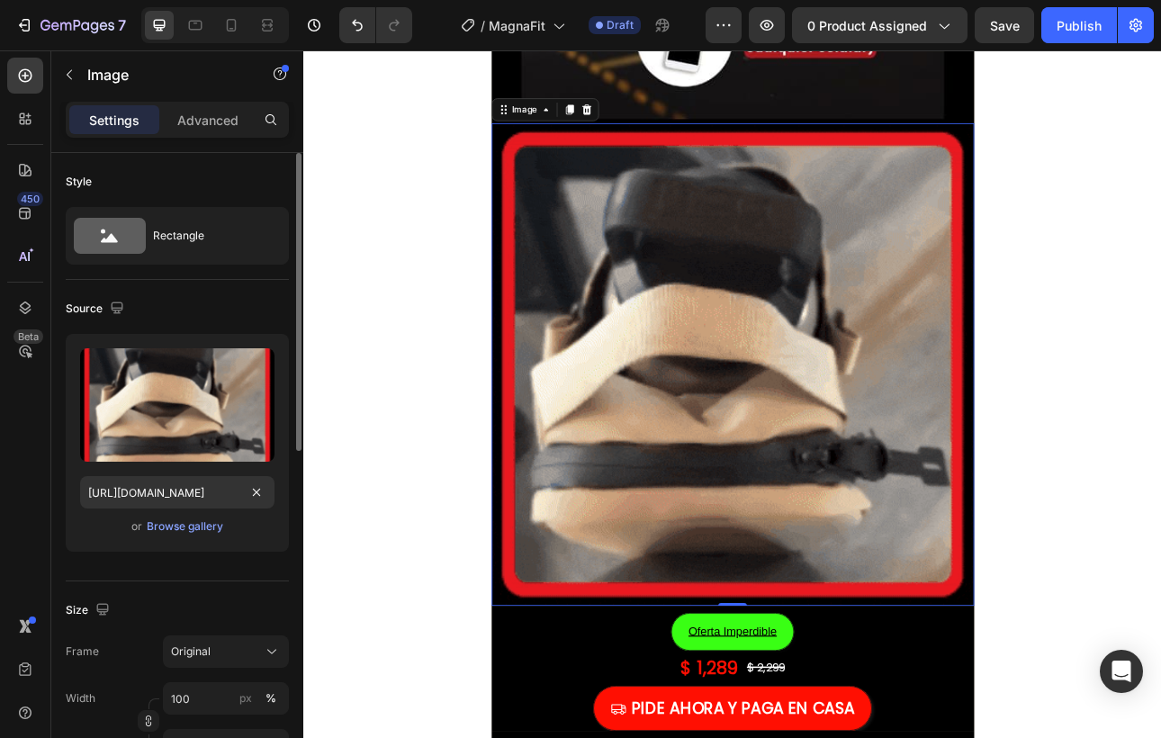
click at [276, 311] on div "Source" at bounding box center [177, 308] width 223 height 29
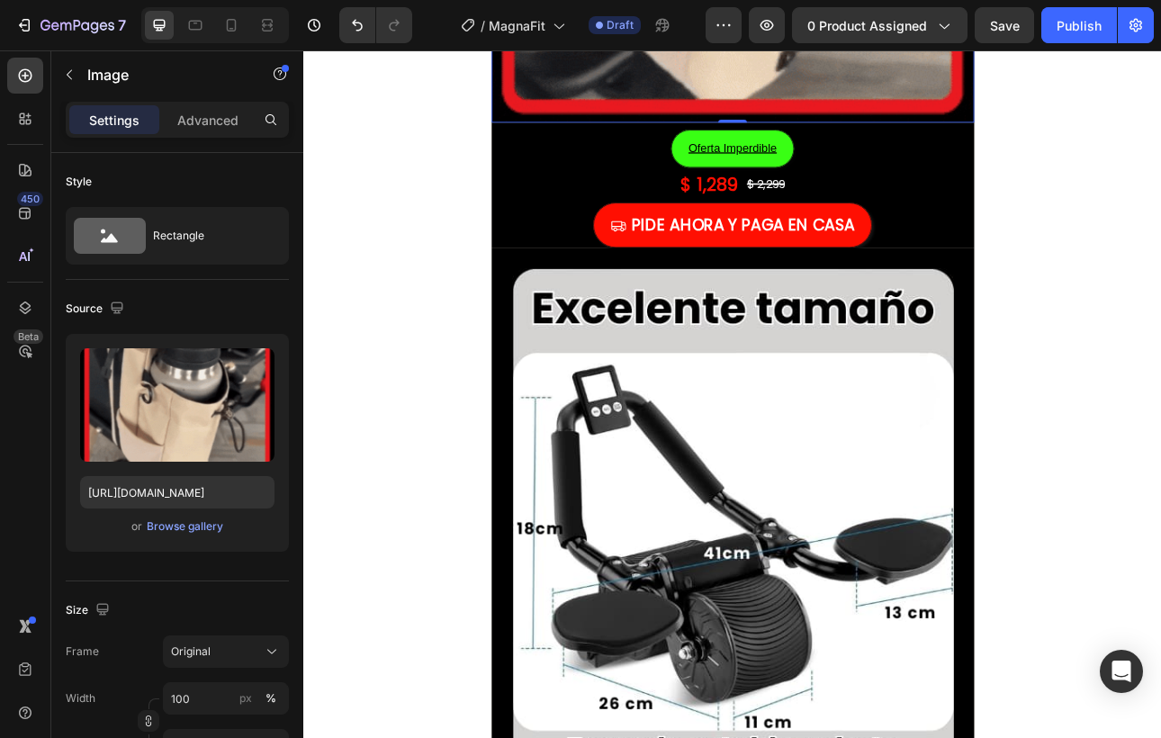
scroll to position [4262, 0]
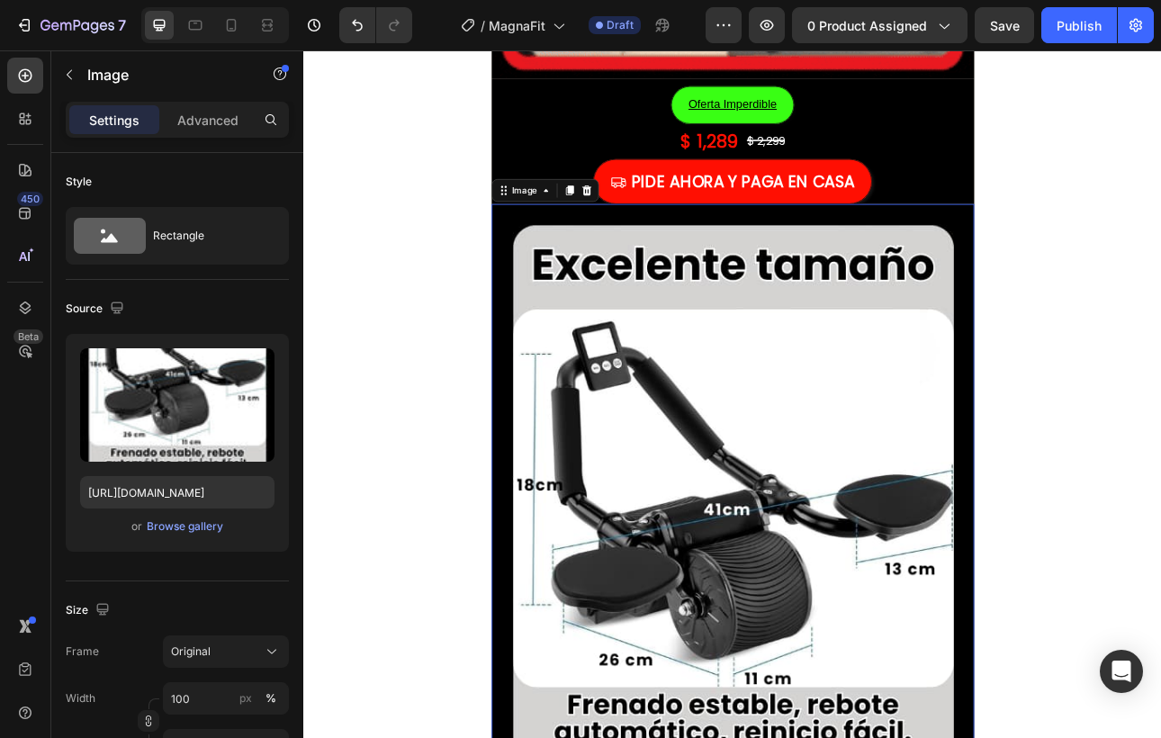
click at [707, 662] on img at bounding box center [844, 725] width 608 height 963
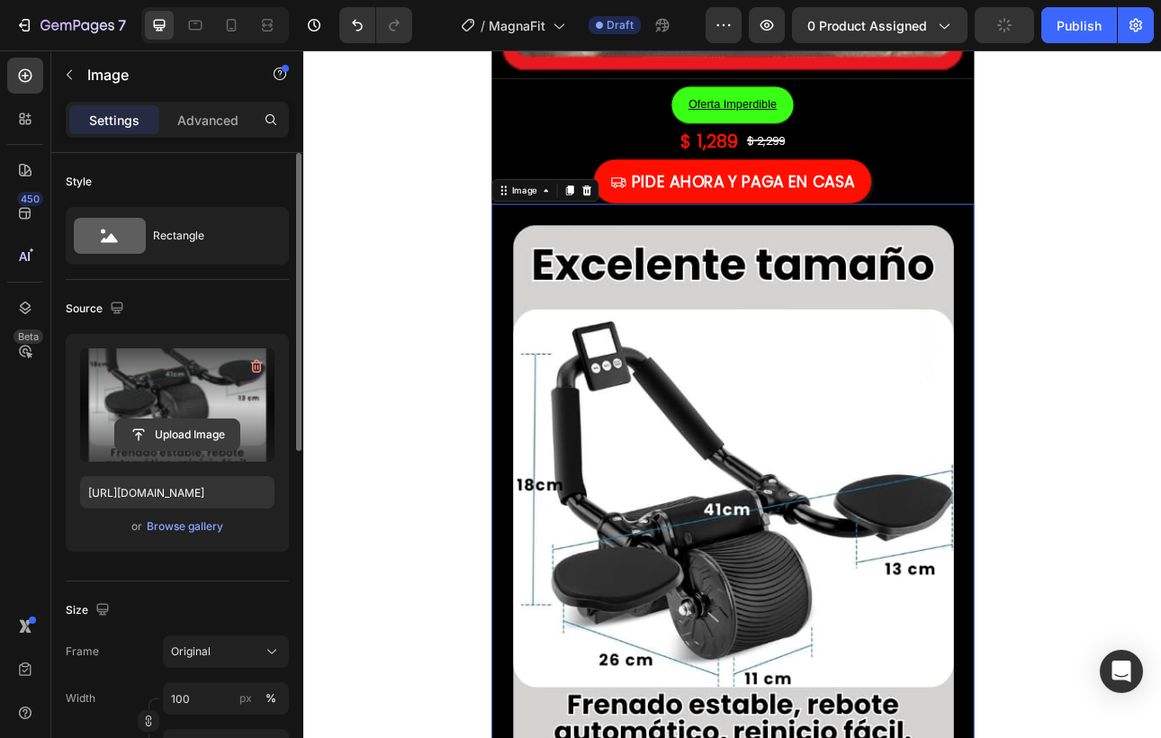
click at [145, 436] on input "file" at bounding box center [177, 434] width 124 height 31
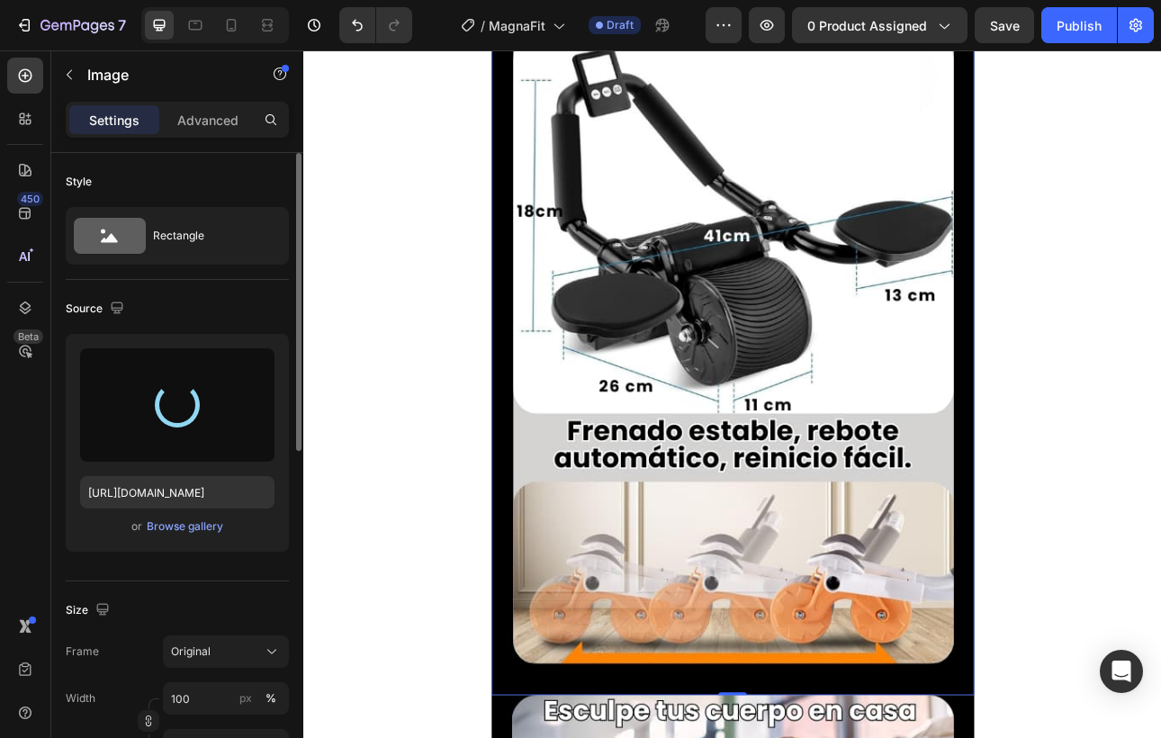
type input "[URL][DOMAIN_NAME]"
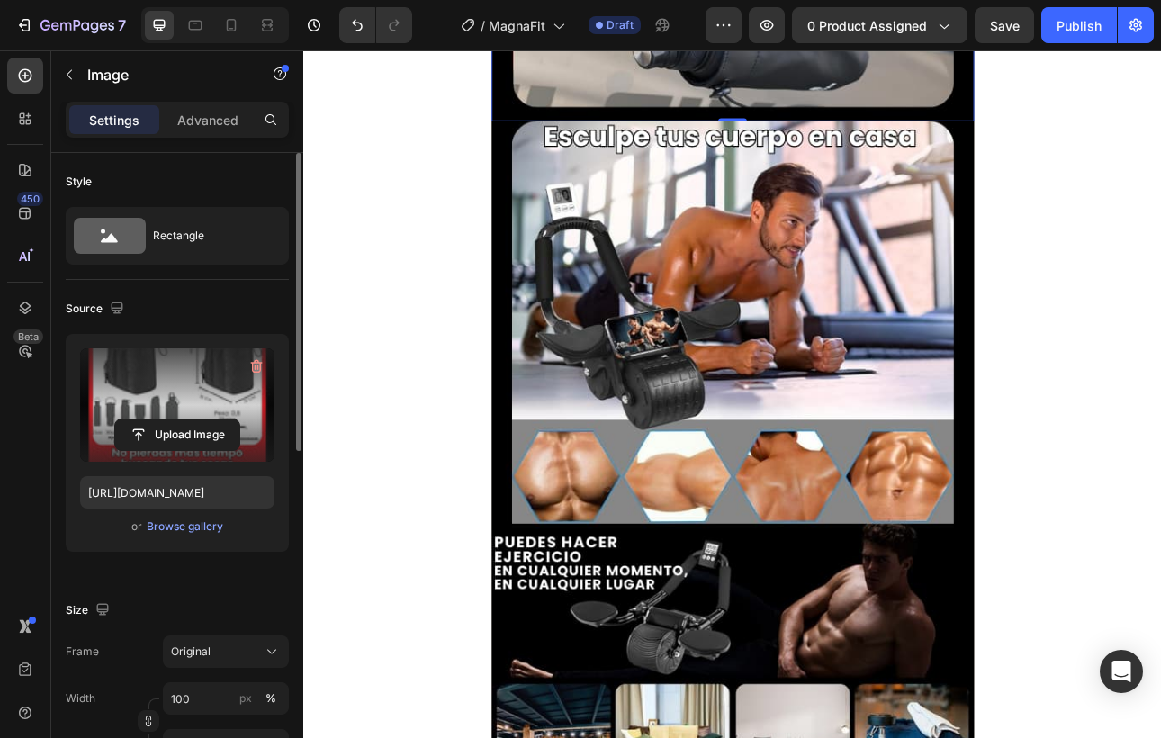
scroll to position [5352, 0]
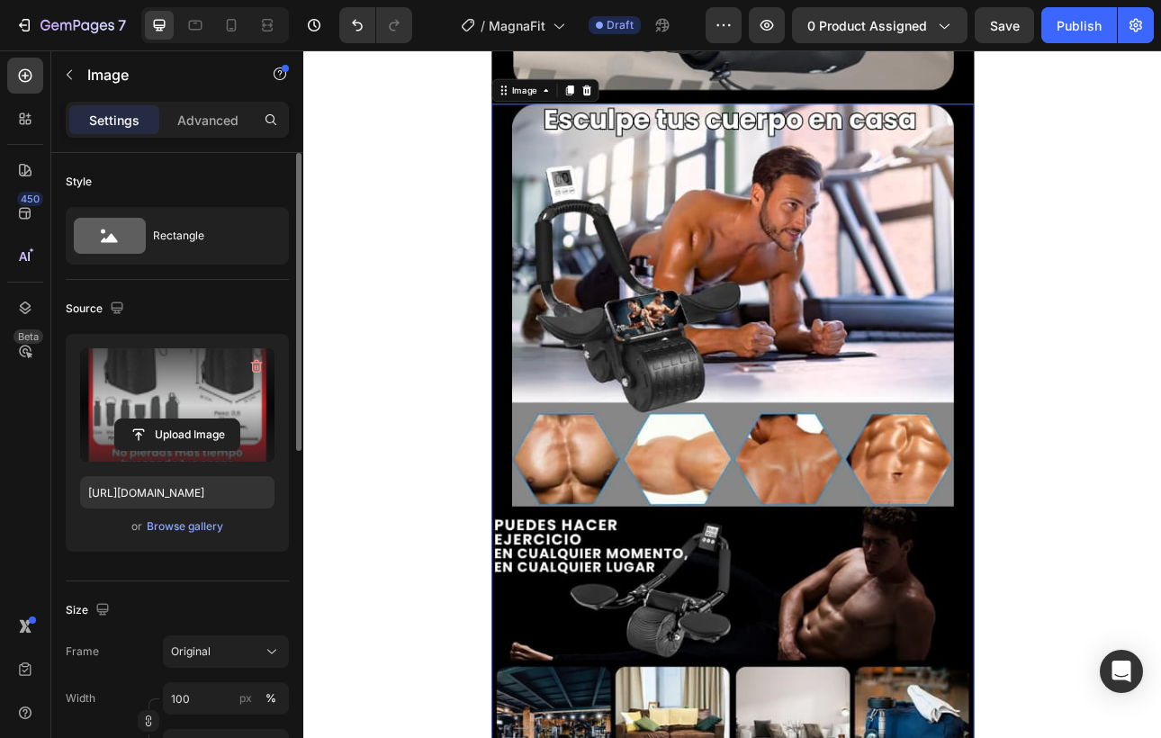
click at [1066, 605] on img at bounding box center [844, 599] width 608 height 963
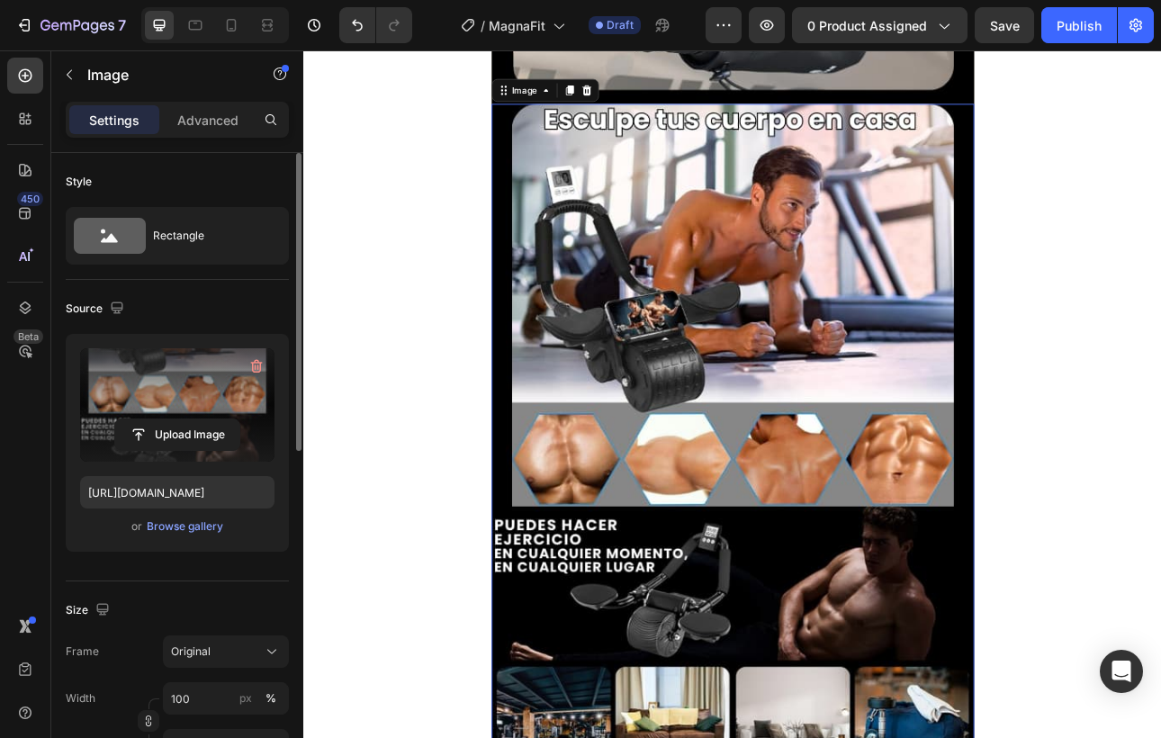
click at [187, 413] on label at bounding box center [177, 404] width 194 height 113
click at [187, 419] on input "file" at bounding box center [177, 434] width 124 height 31
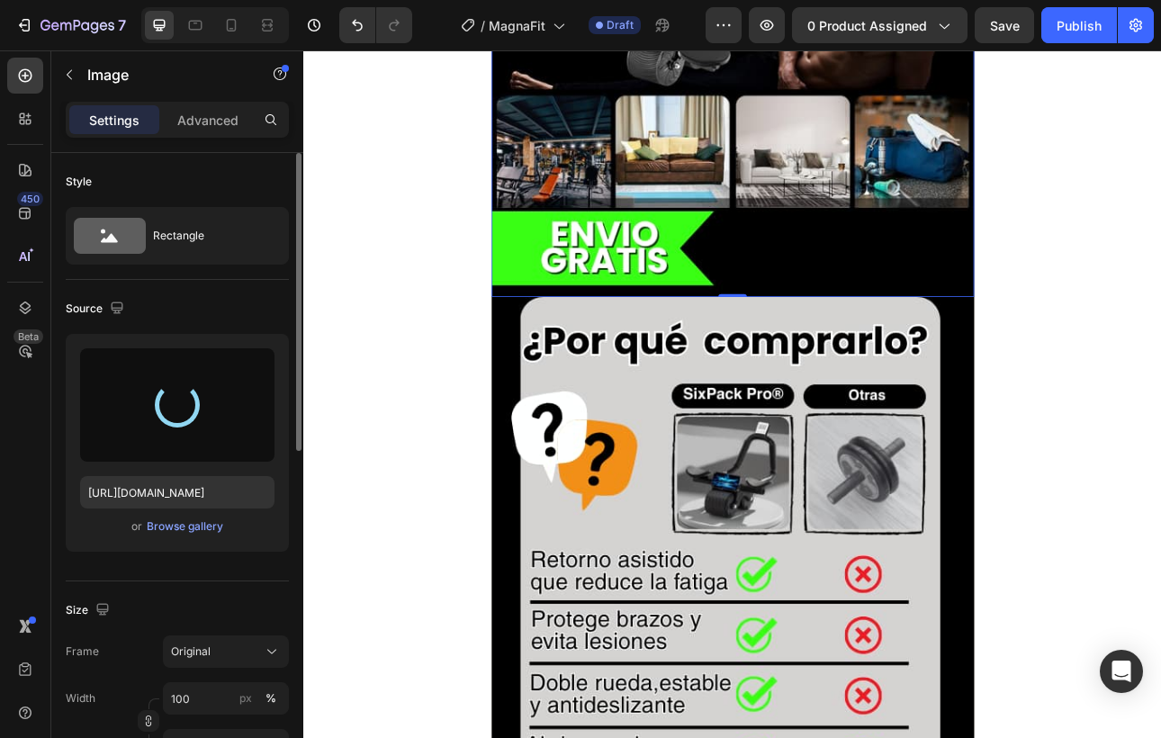
type input "[URL][DOMAIN_NAME]"
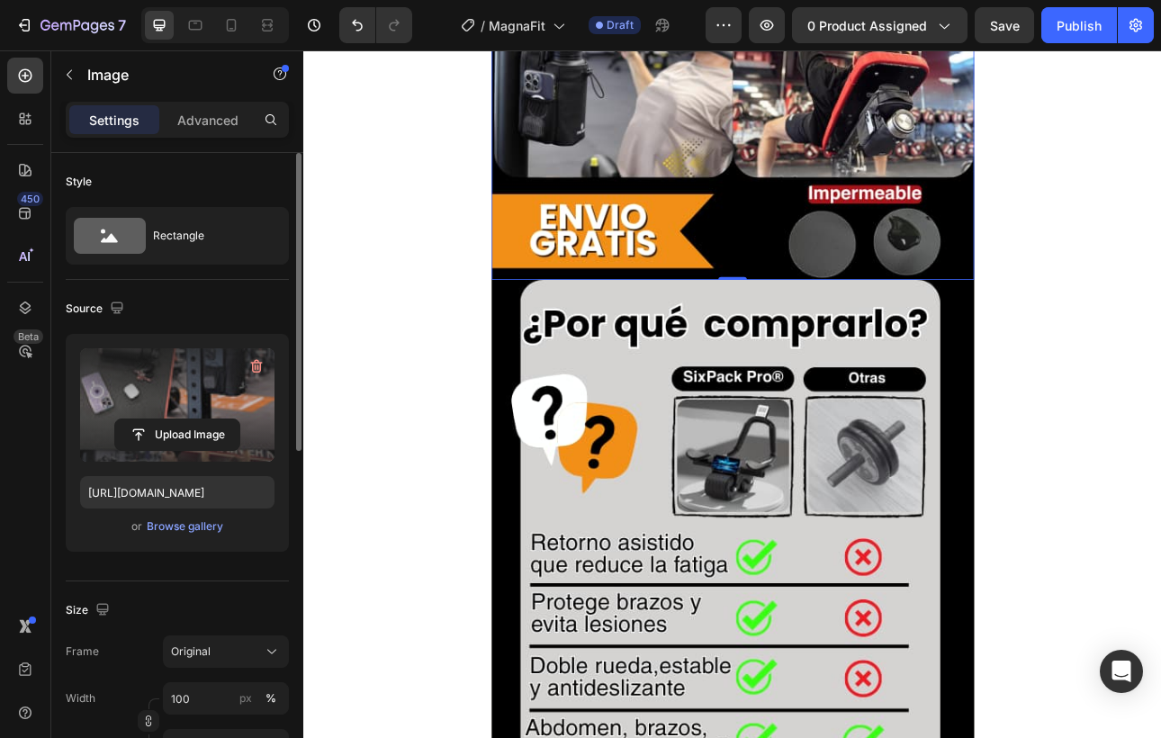
scroll to position [6095, 0]
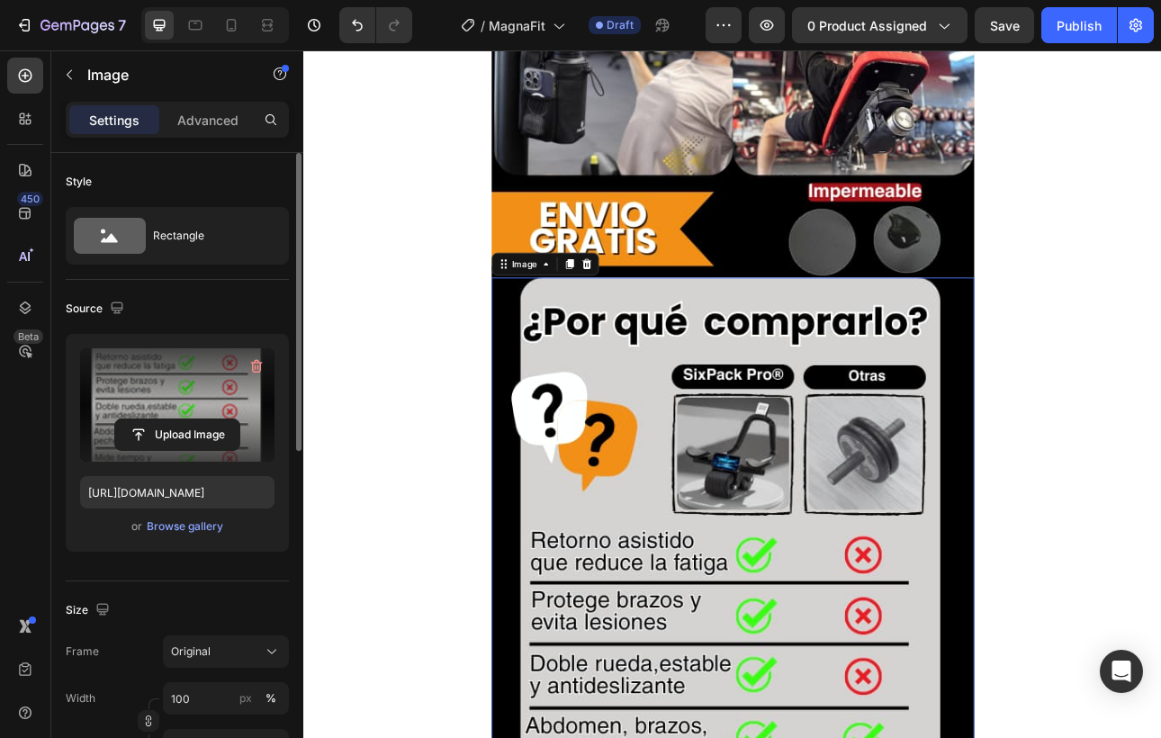
click at [167, 413] on label at bounding box center [177, 404] width 194 height 113
click at [167, 419] on input "file" at bounding box center [177, 434] width 124 height 31
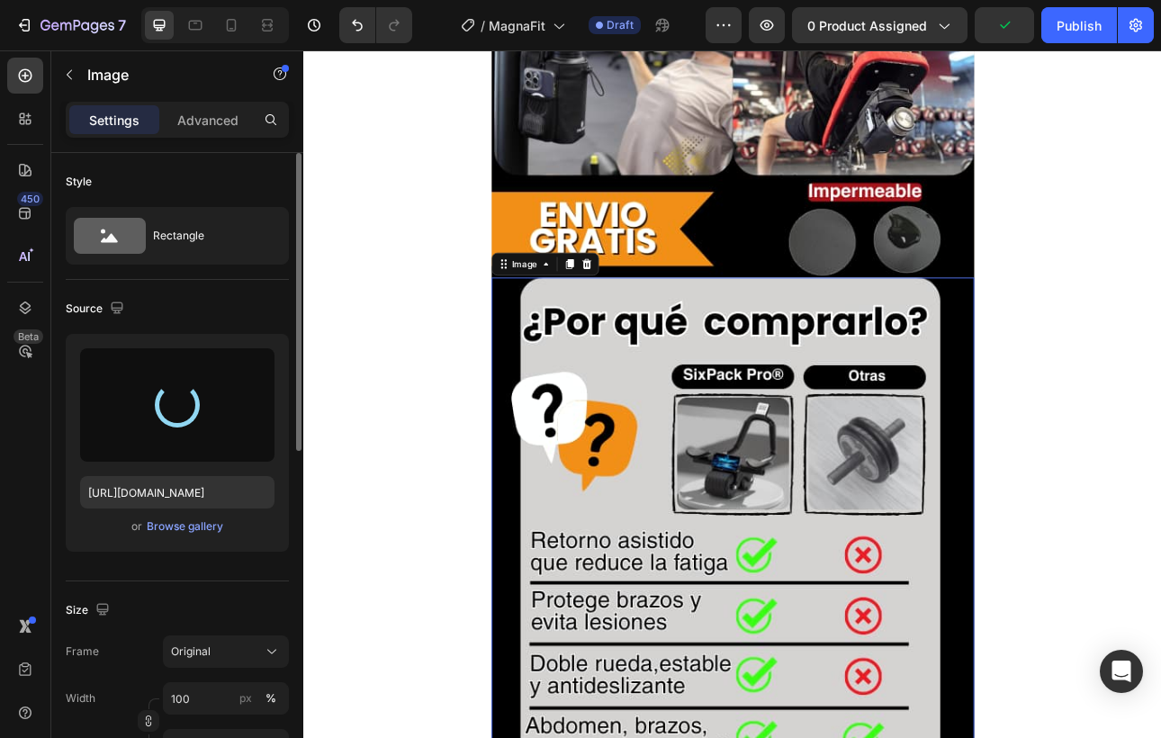
type input "[URL][DOMAIN_NAME]"
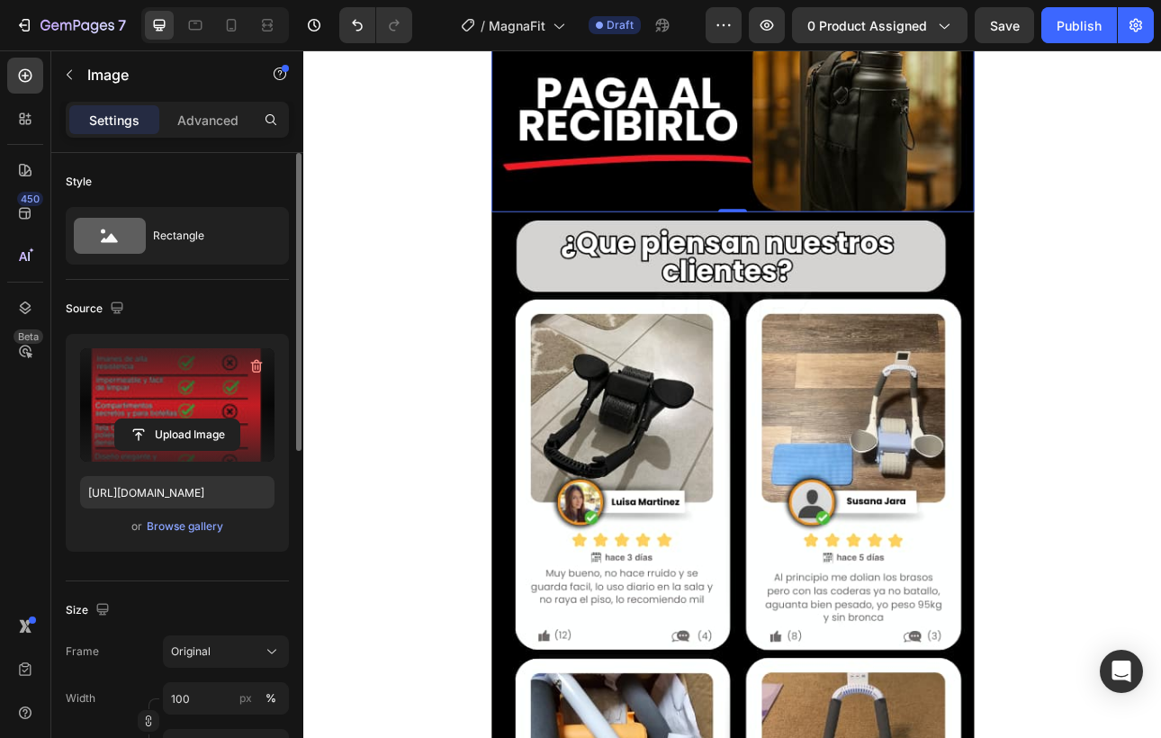
scroll to position [7145, 0]
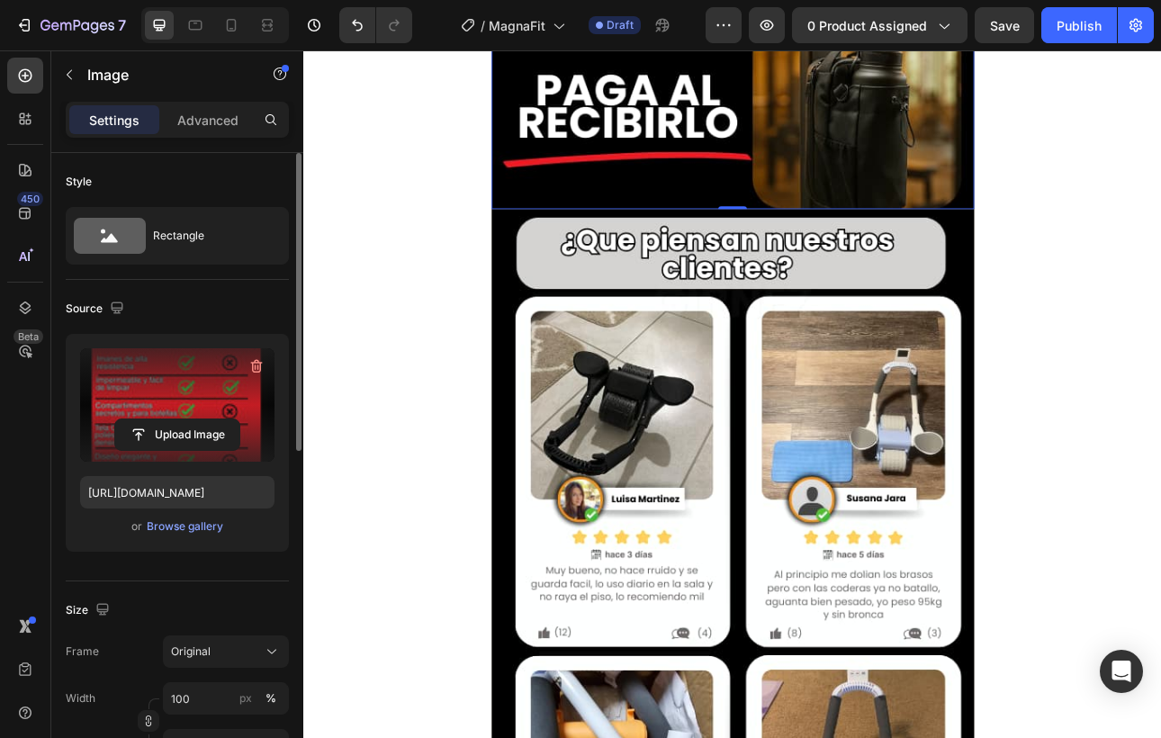
click at [832, 698] on img at bounding box center [844, 731] width 608 height 963
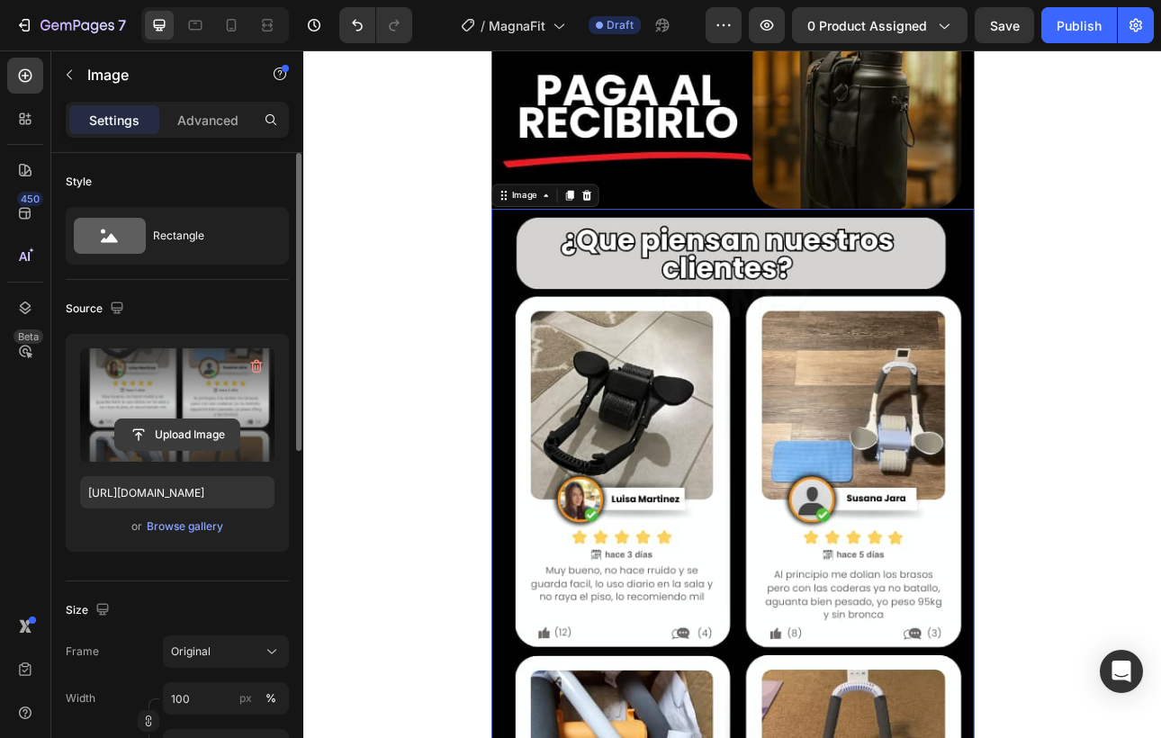
click at [151, 442] on input "file" at bounding box center [177, 434] width 124 height 31
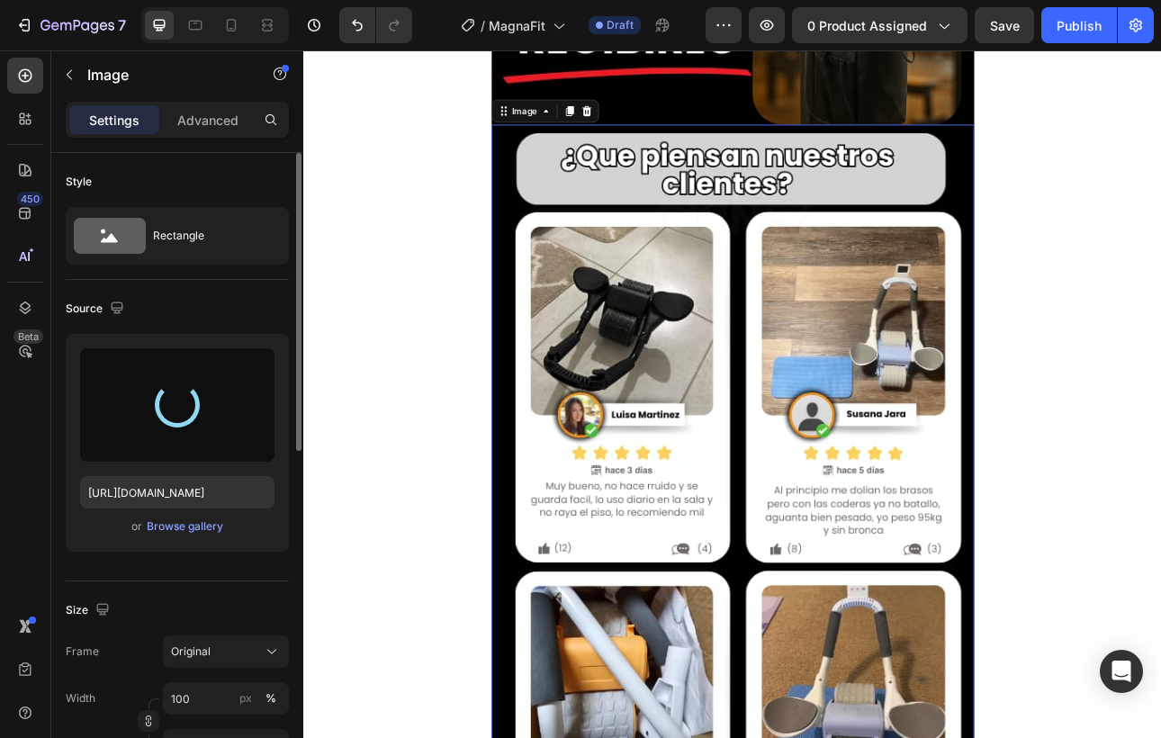
type input "[URL][DOMAIN_NAME]"
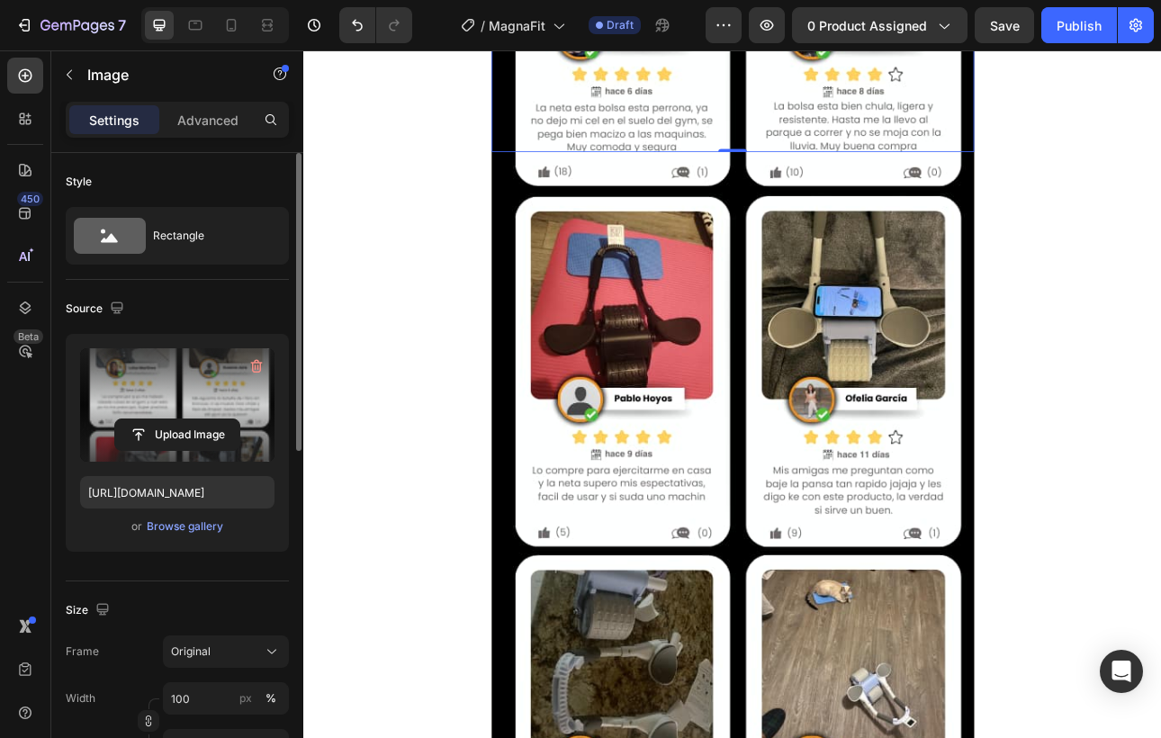
scroll to position [8183, 0]
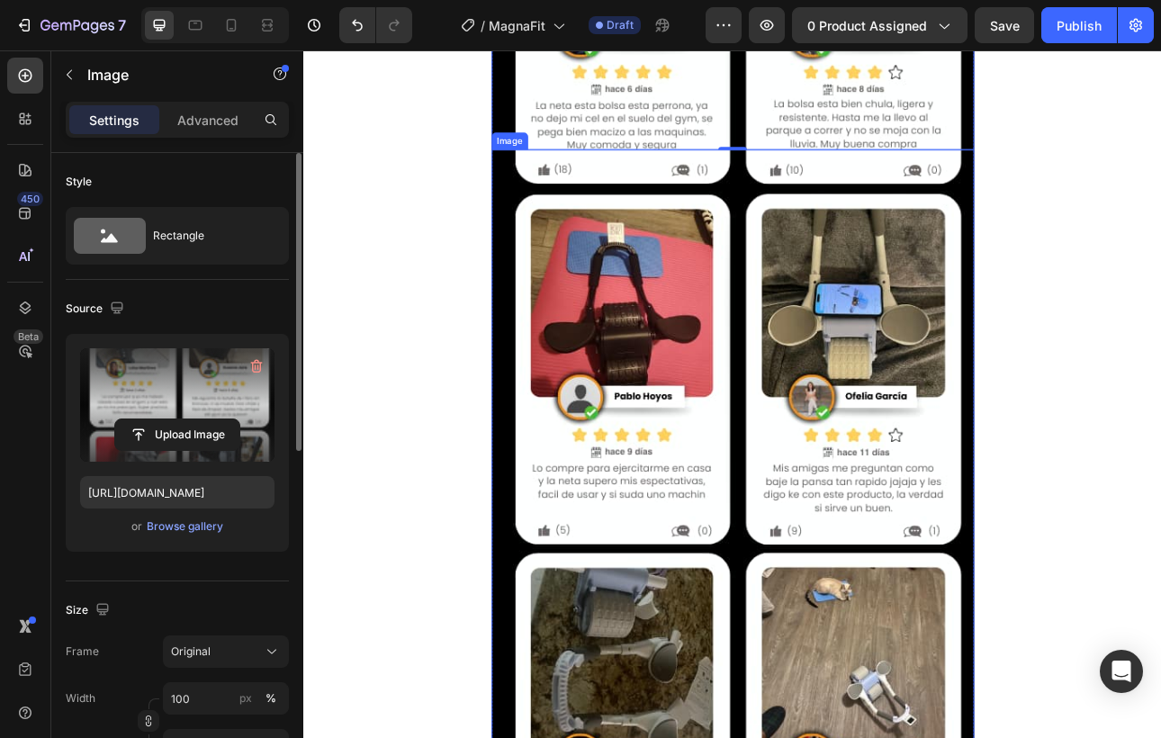
click at [818, 677] on img at bounding box center [844, 657] width 608 height 963
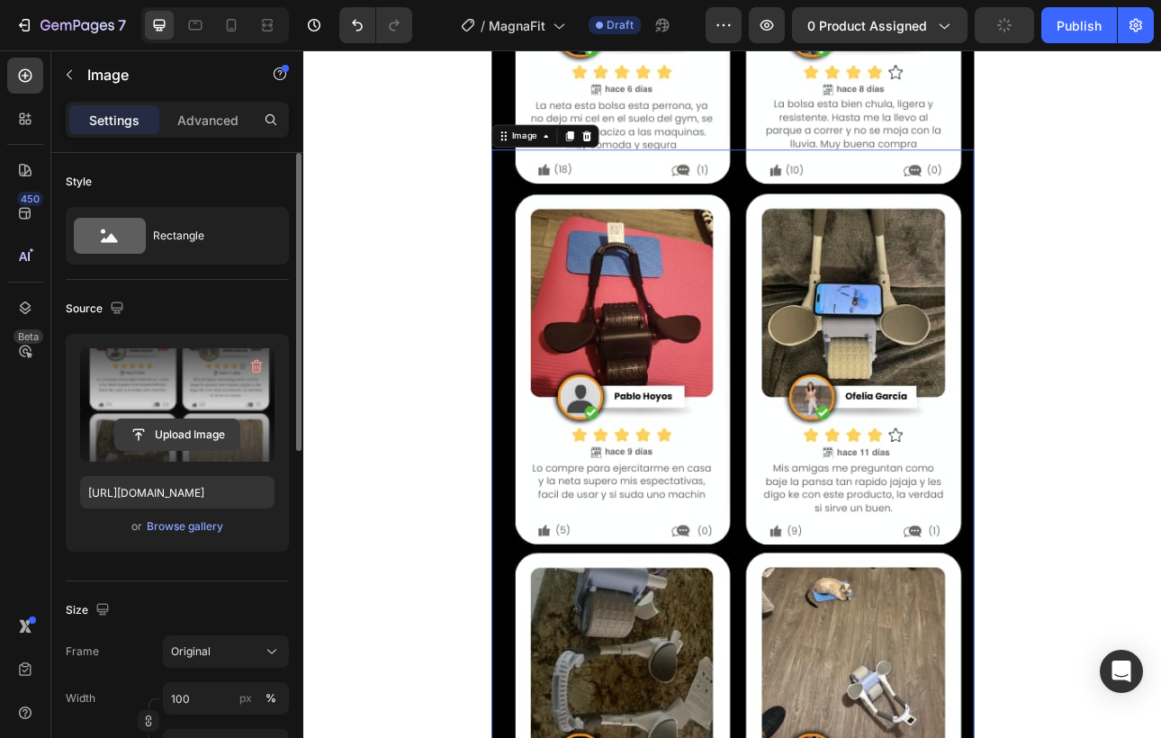
click at [175, 428] on input "file" at bounding box center [177, 434] width 124 height 31
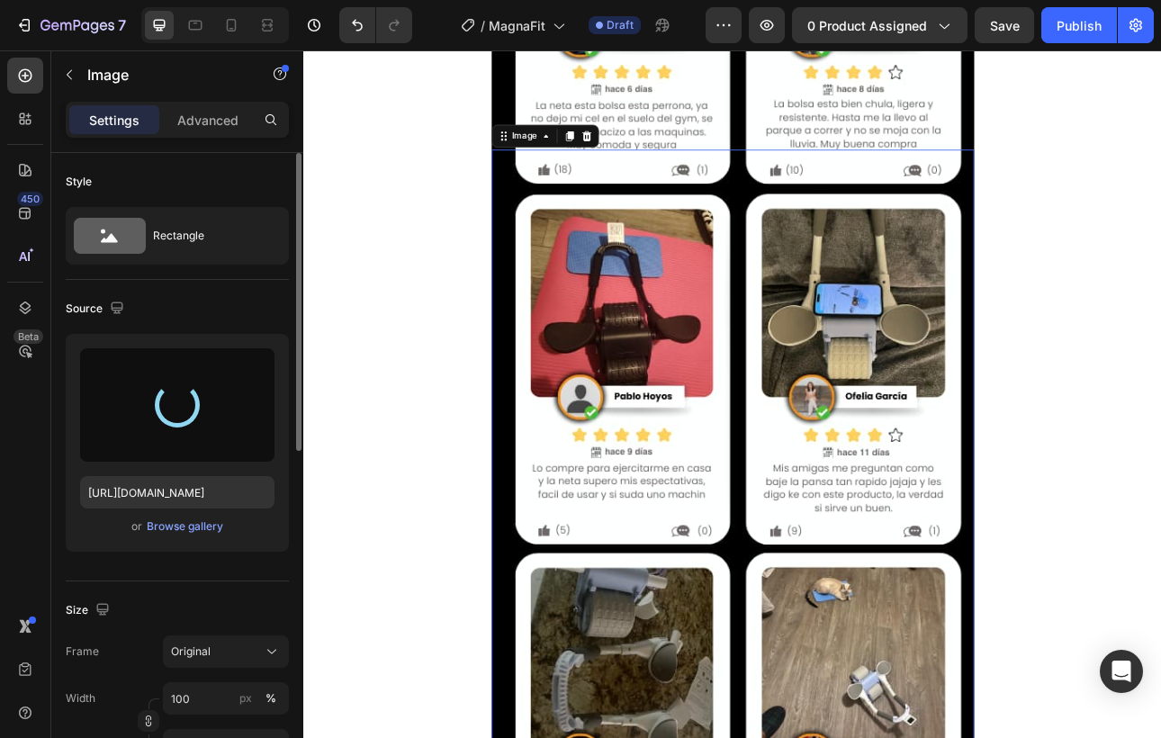
type input "[URL][DOMAIN_NAME]"
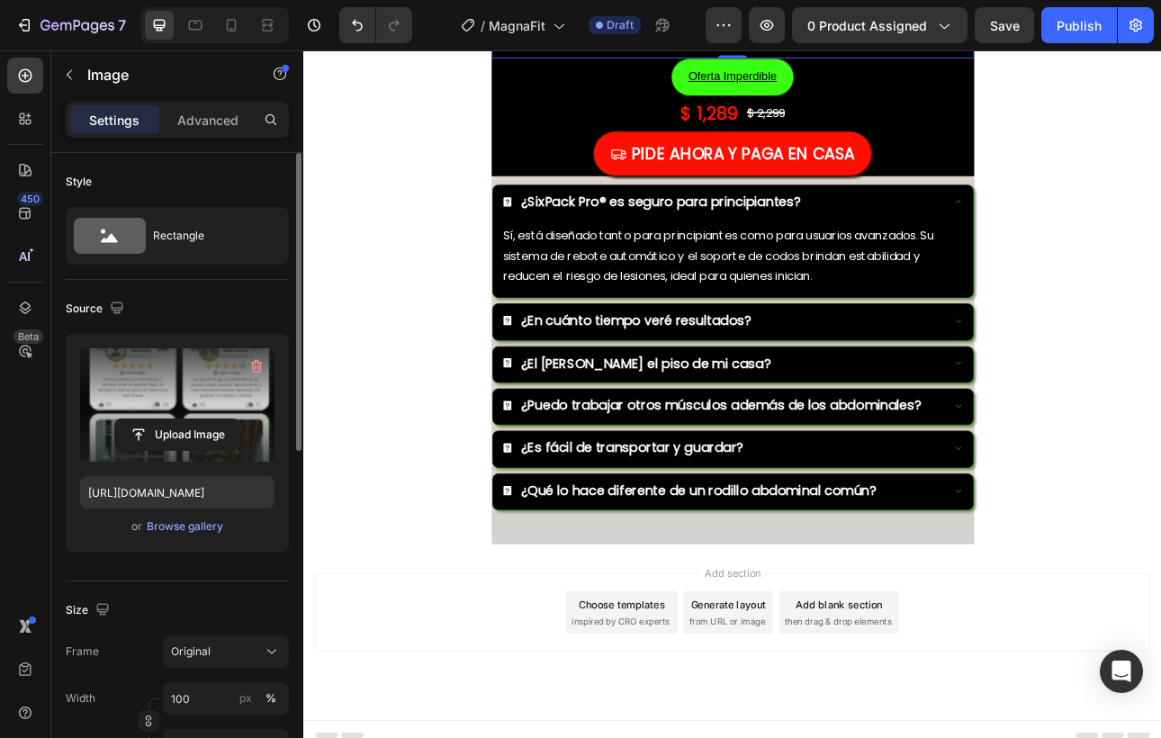
scroll to position [9275, 0]
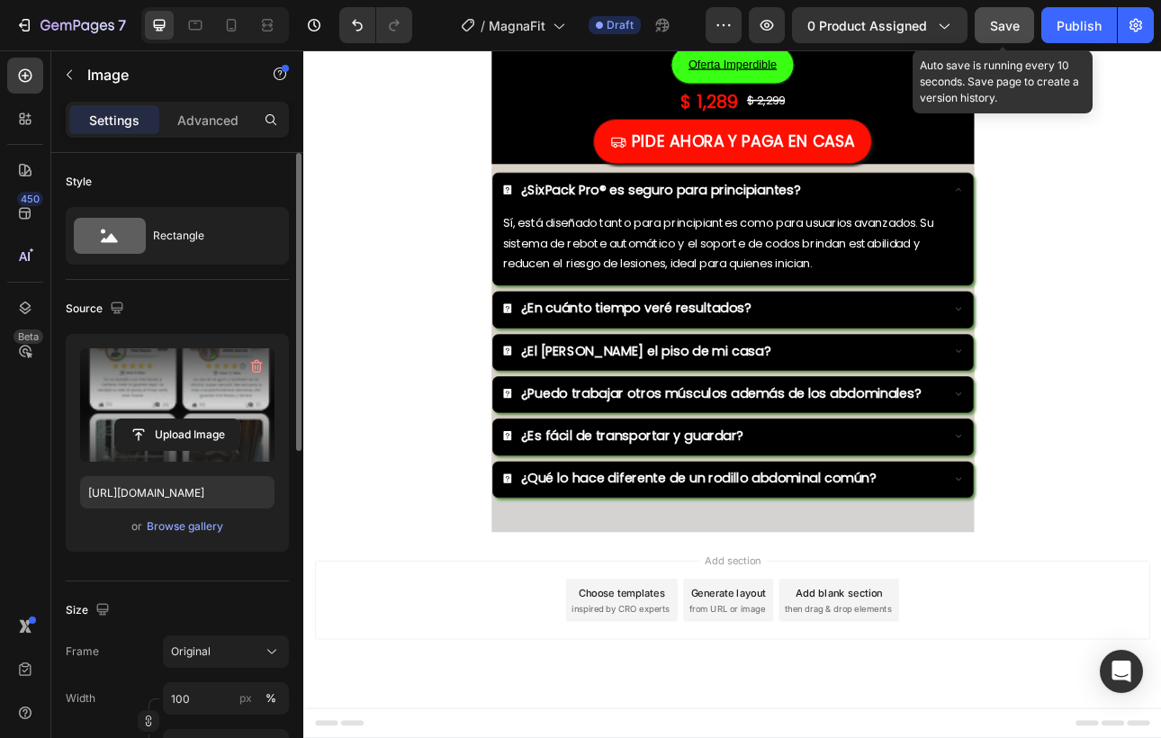
click at [1001, 22] on span "Save" at bounding box center [1005, 25] width 30 height 15
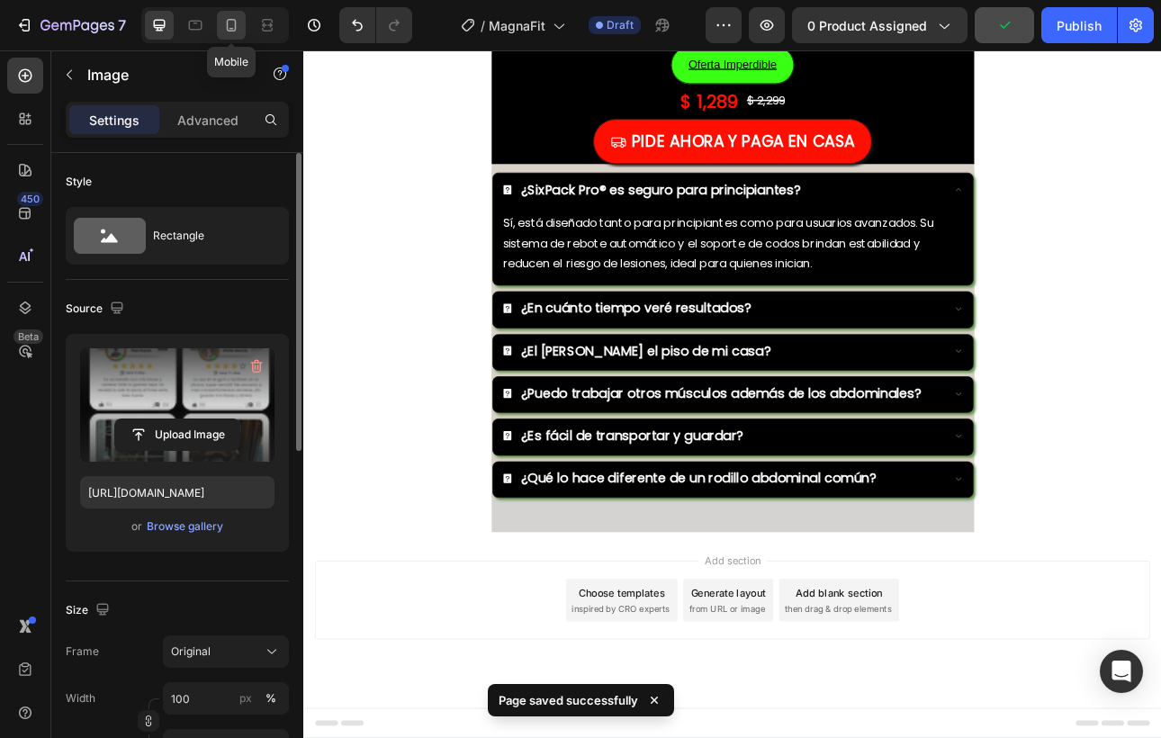
click at [234, 31] on icon at bounding box center [232, 25] width 10 height 13
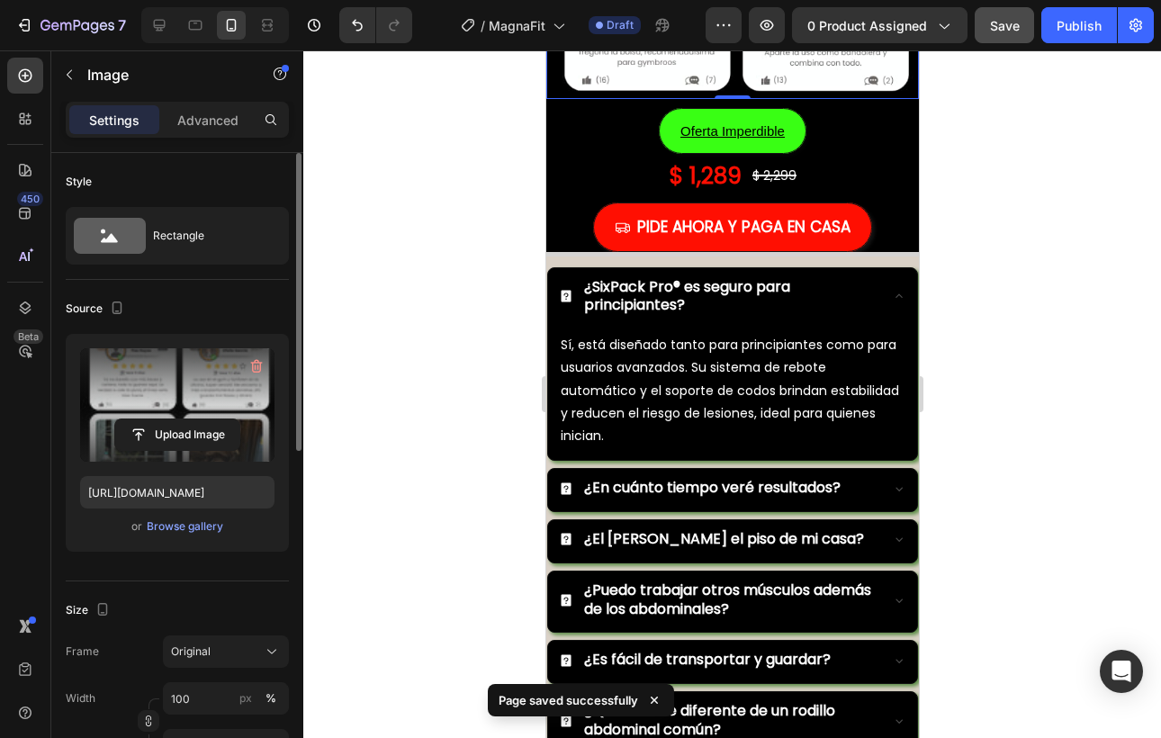
scroll to position [5821, 0]
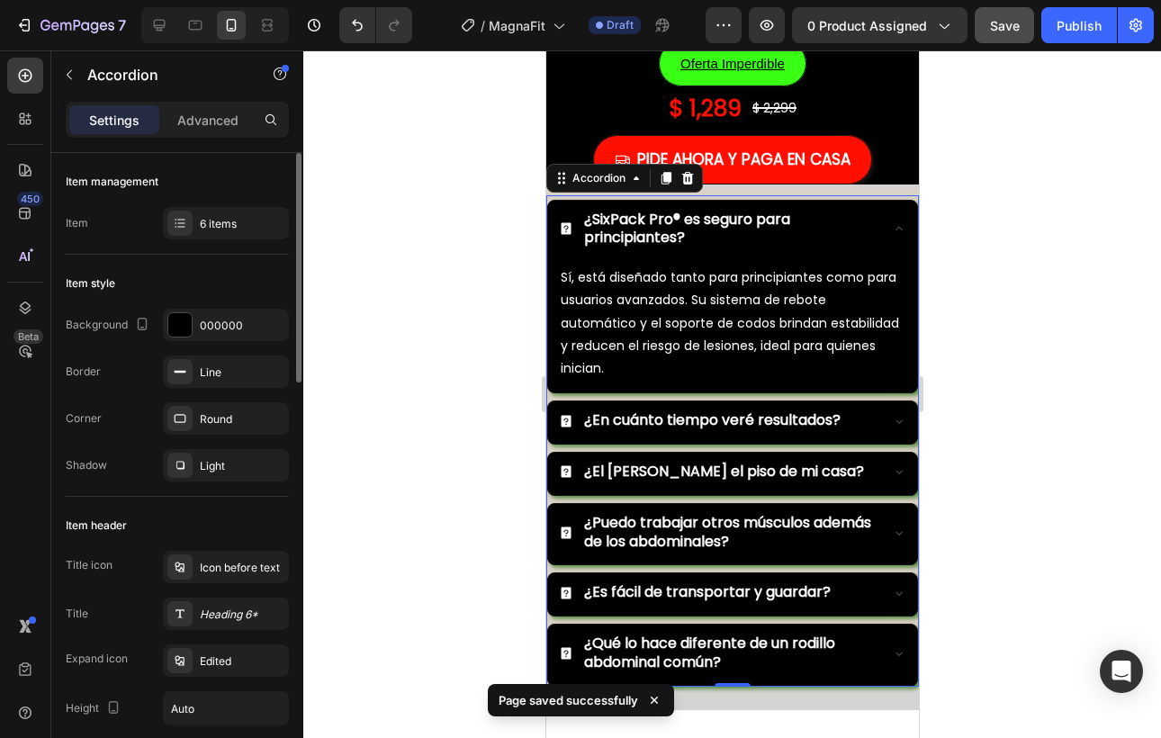
click at [717, 235] on p "¿SixPack Pro® es seguro para principiantes?" at bounding box center [728, 230] width 291 height 38
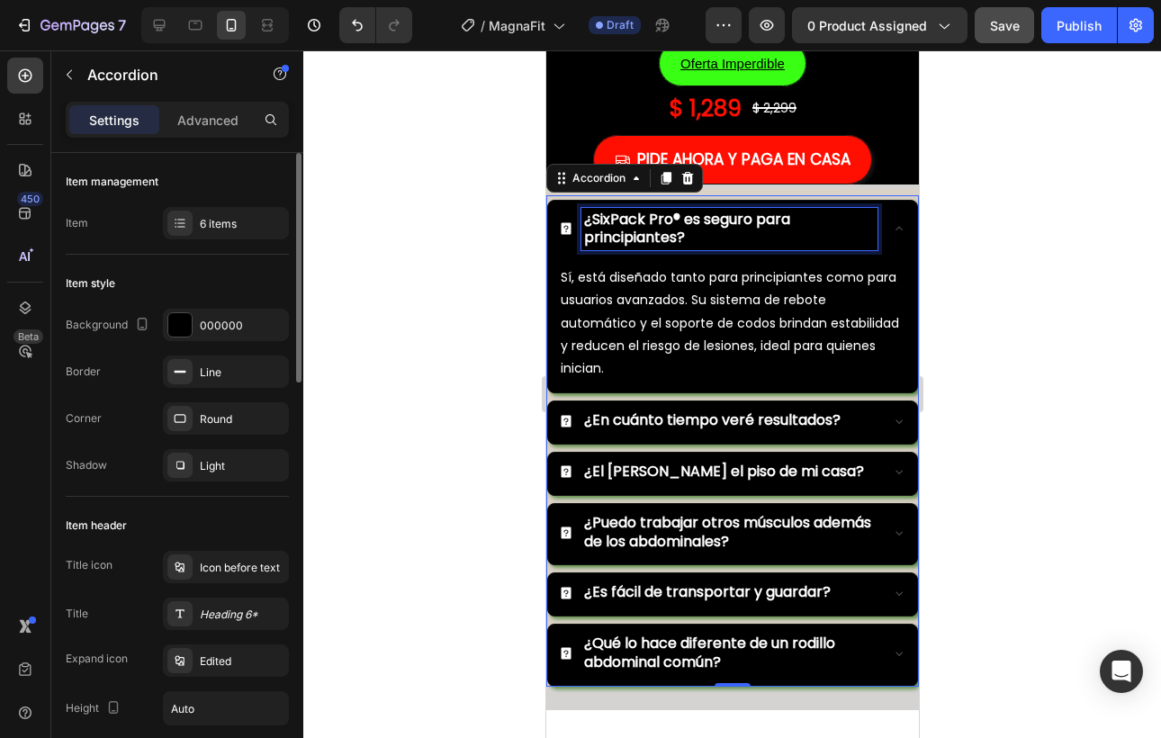
click at [723, 223] on strong "¿SixPack Pro® es seguro para principiantes?" at bounding box center [686, 229] width 206 height 40
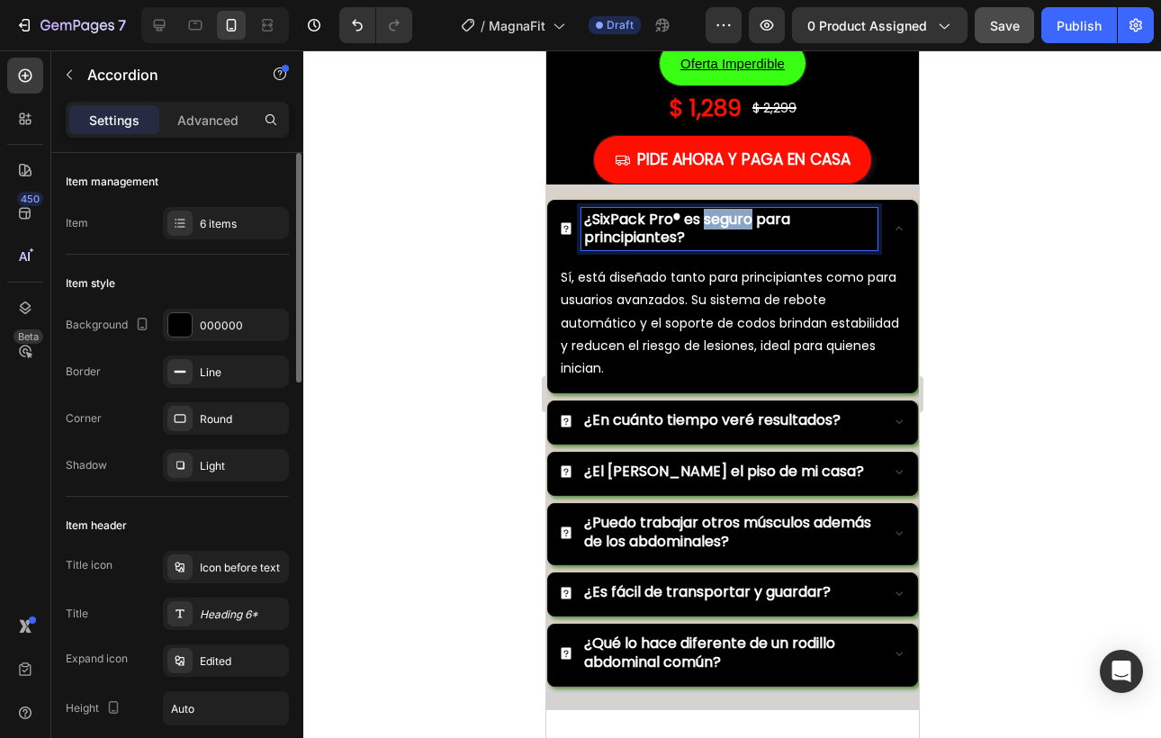
click at [723, 223] on strong "¿SixPack Pro® es seguro para principiantes?" at bounding box center [686, 229] width 206 height 40
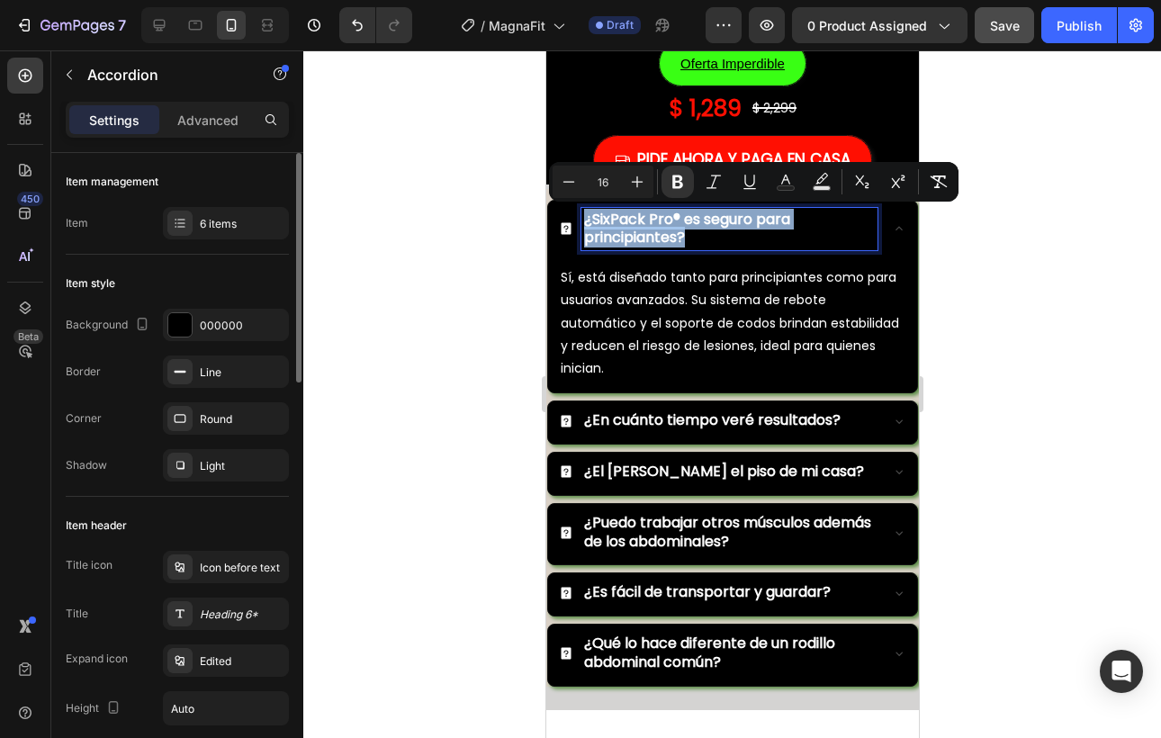
click at [723, 223] on strong "¿SixPack Pro® es seguro para principiantes?" at bounding box center [686, 229] width 206 height 40
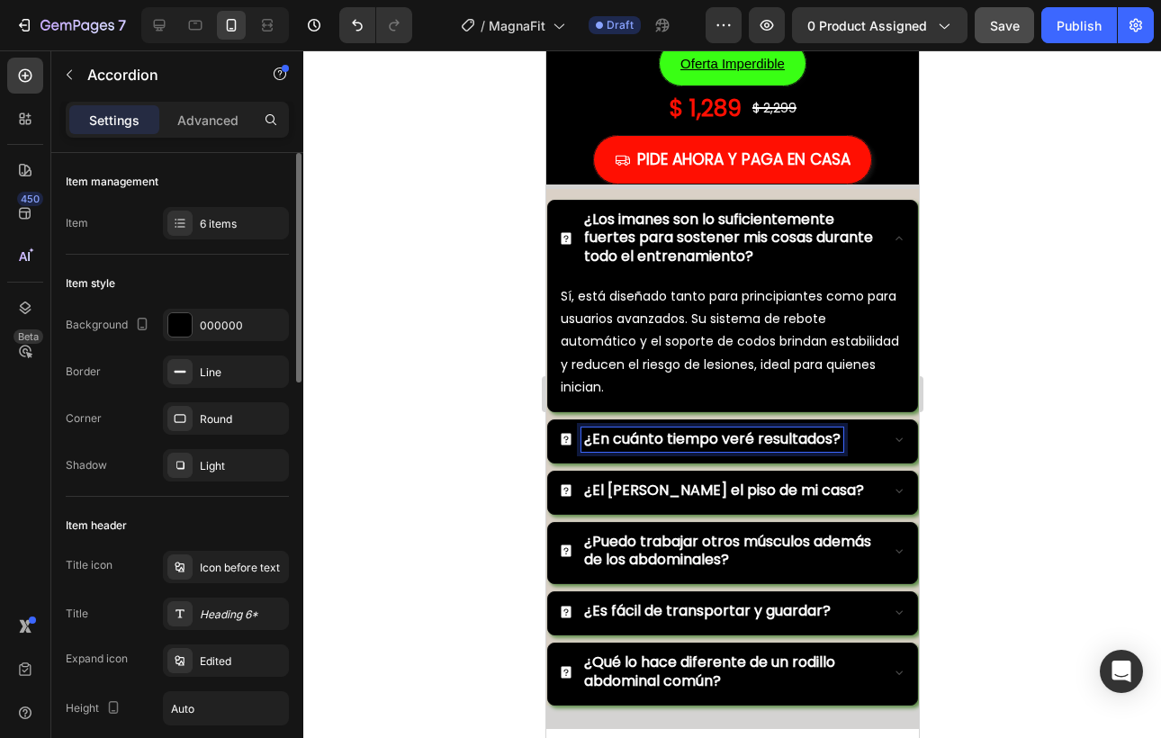
click at [611, 428] on strong "¿En cuánto tiempo veré resultados?" at bounding box center [711, 438] width 257 height 21
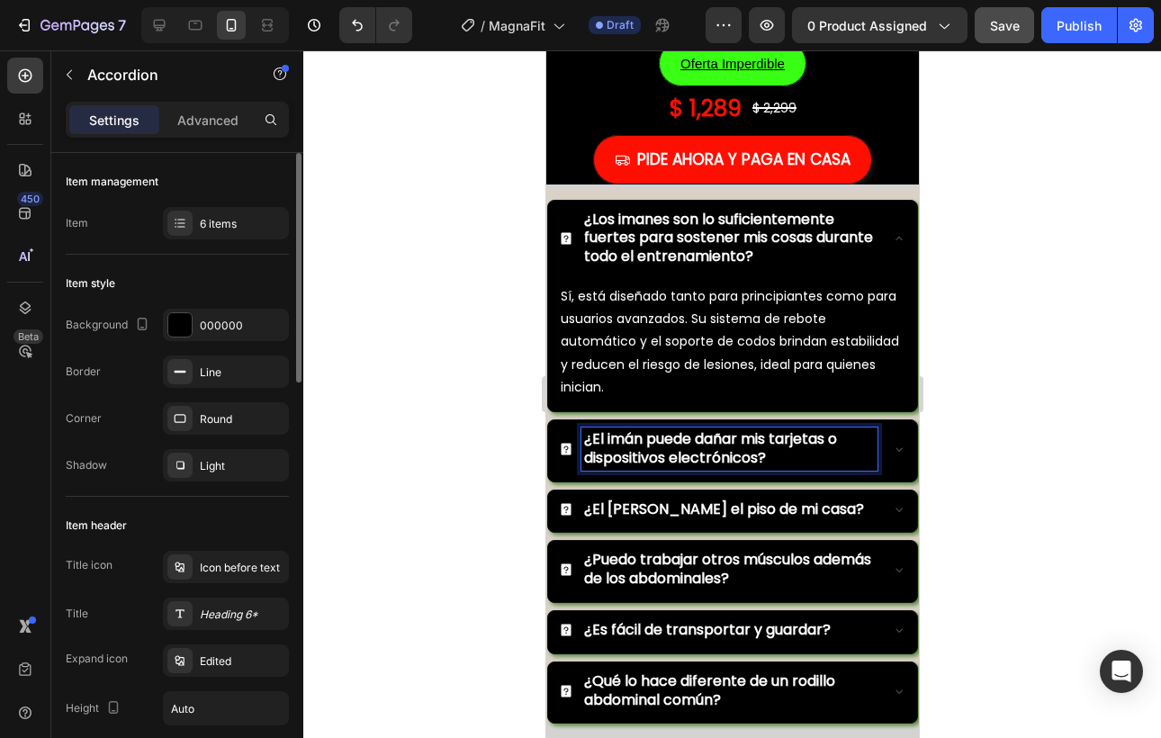
click at [669, 499] on strong "¿El [PERSON_NAME] el piso de mi casa?" at bounding box center [723, 509] width 280 height 21
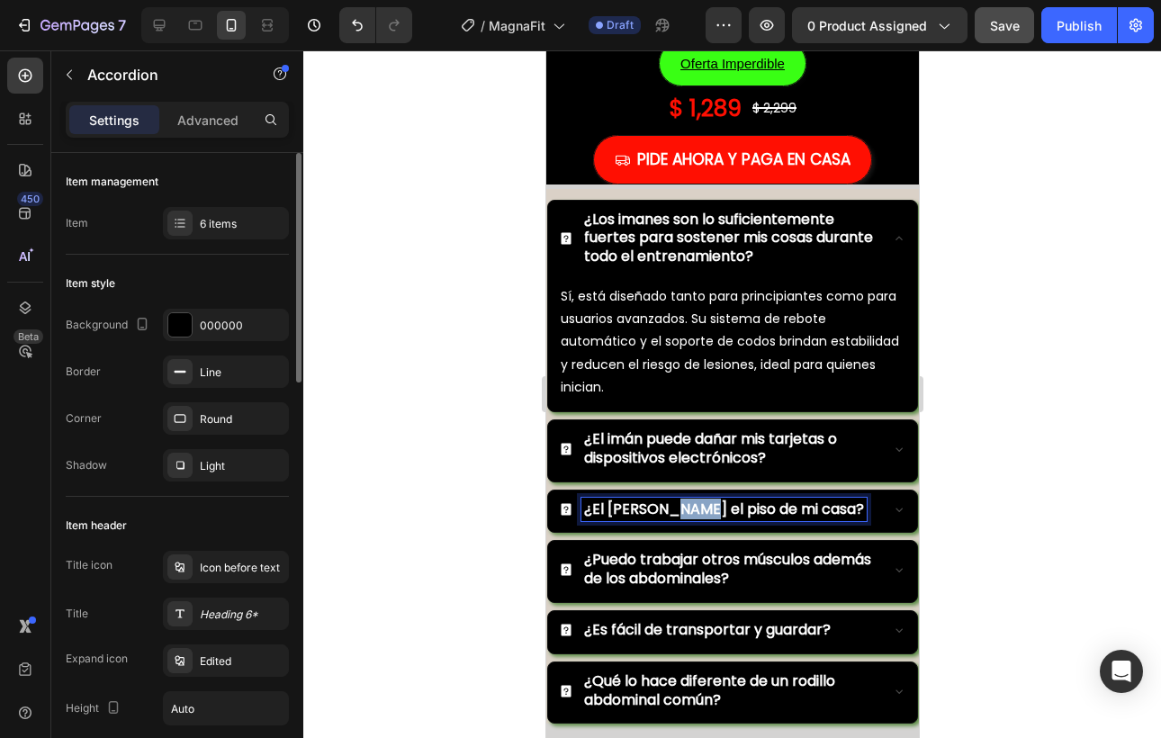
click at [669, 499] on strong "¿El [PERSON_NAME] el piso de mi casa?" at bounding box center [723, 509] width 280 height 21
click at [628, 499] on strong "¿Es resistente al agua y al sudor?" at bounding box center [699, 509] width 233 height 21
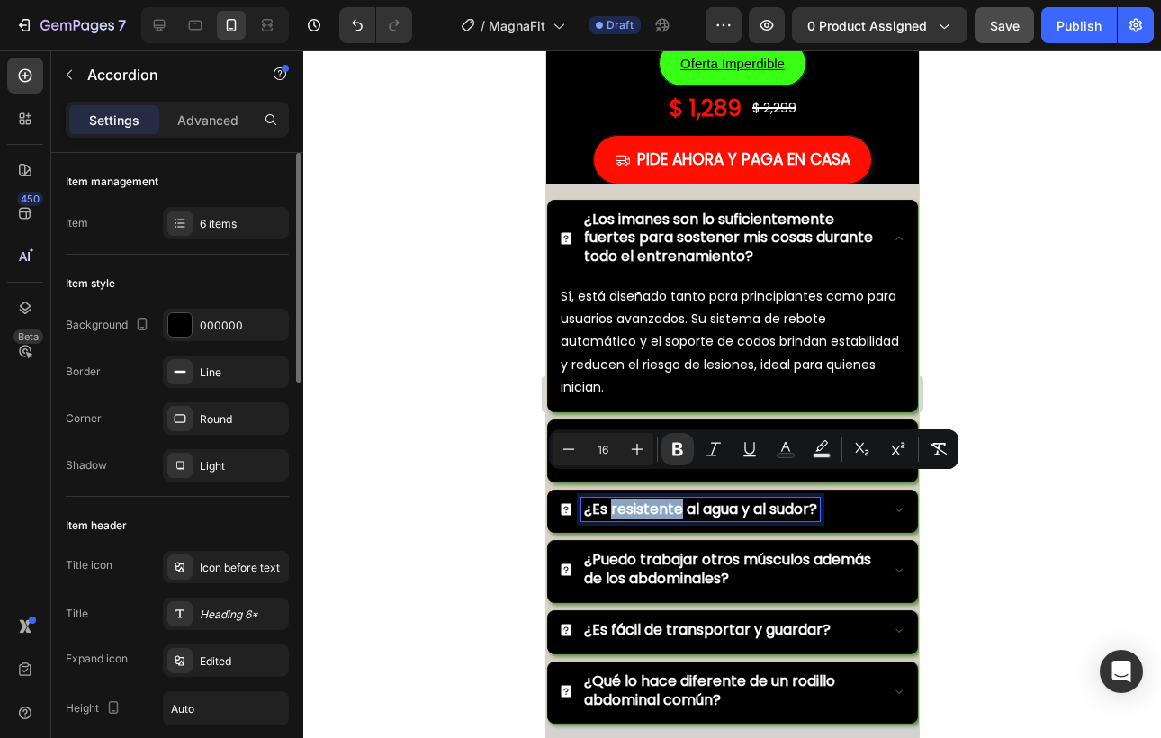
click at [628, 499] on strong "¿Es resistente al agua y al sudor?" at bounding box center [699, 509] width 233 height 21
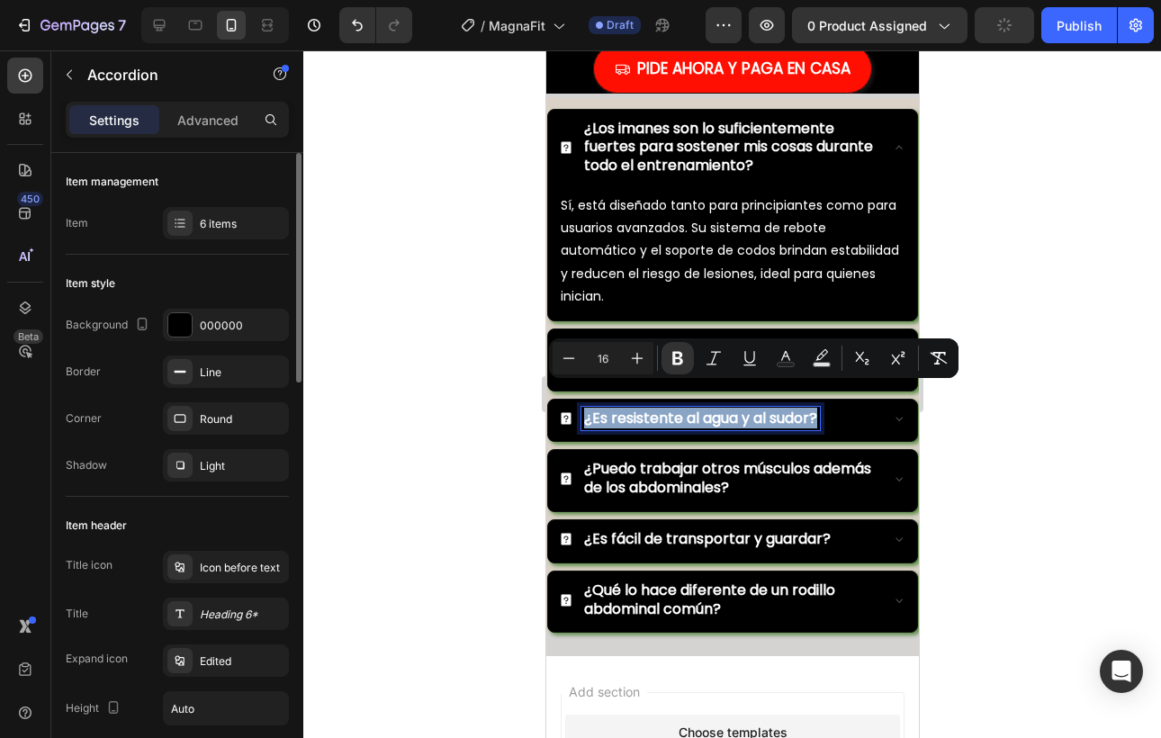
scroll to position [5914, 0]
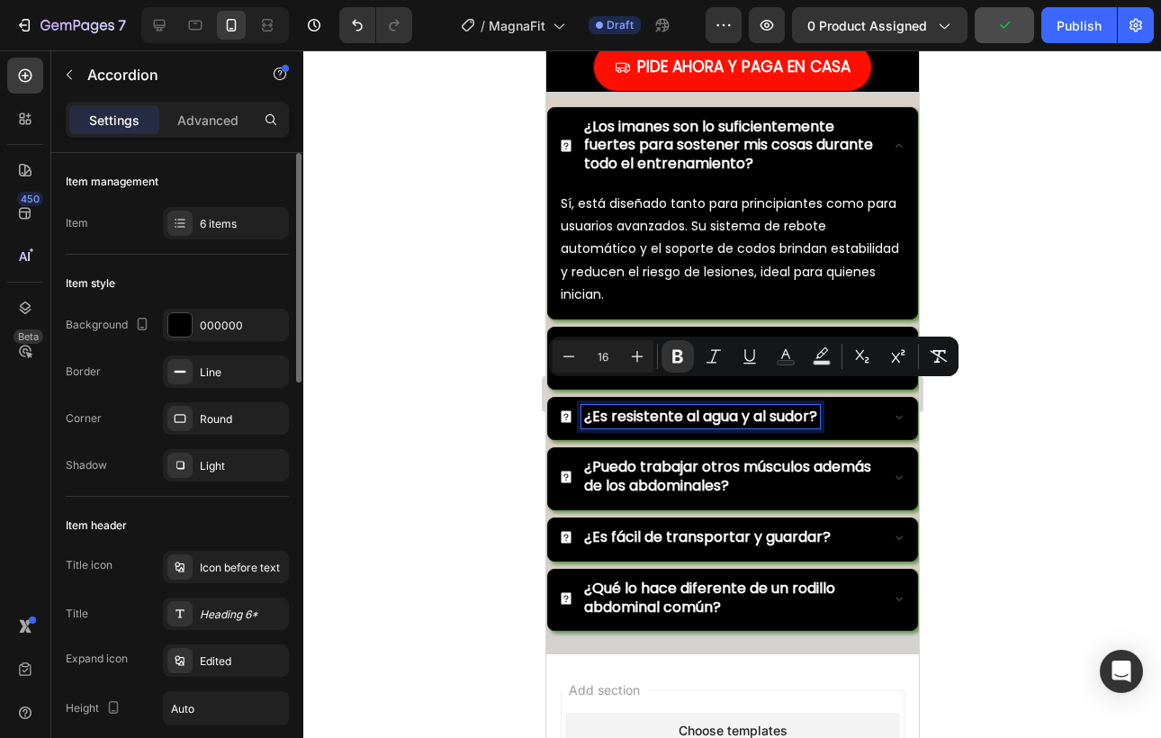
click at [663, 456] on strong "¿Puedo trabajar otros músculos además de los abdominales?" at bounding box center [726, 476] width 287 height 40
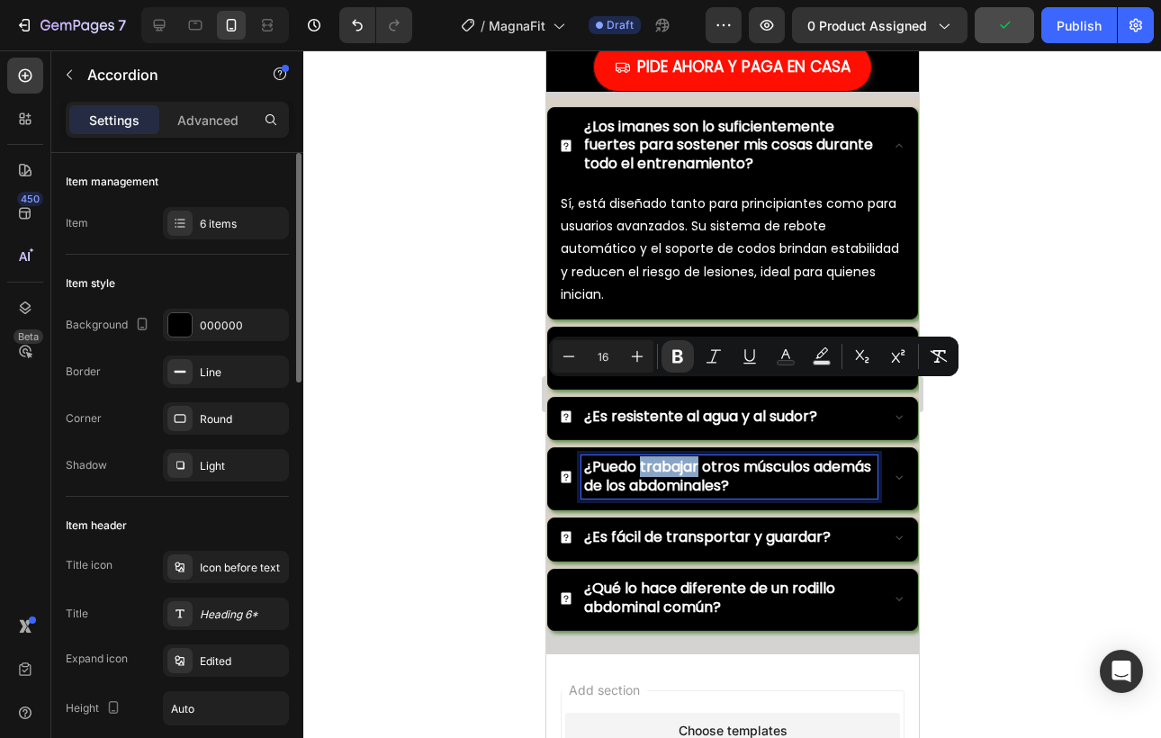
click at [663, 456] on strong "¿Puedo trabajar otros músculos además de los abdominales?" at bounding box center [726, 476] width 287 height 40
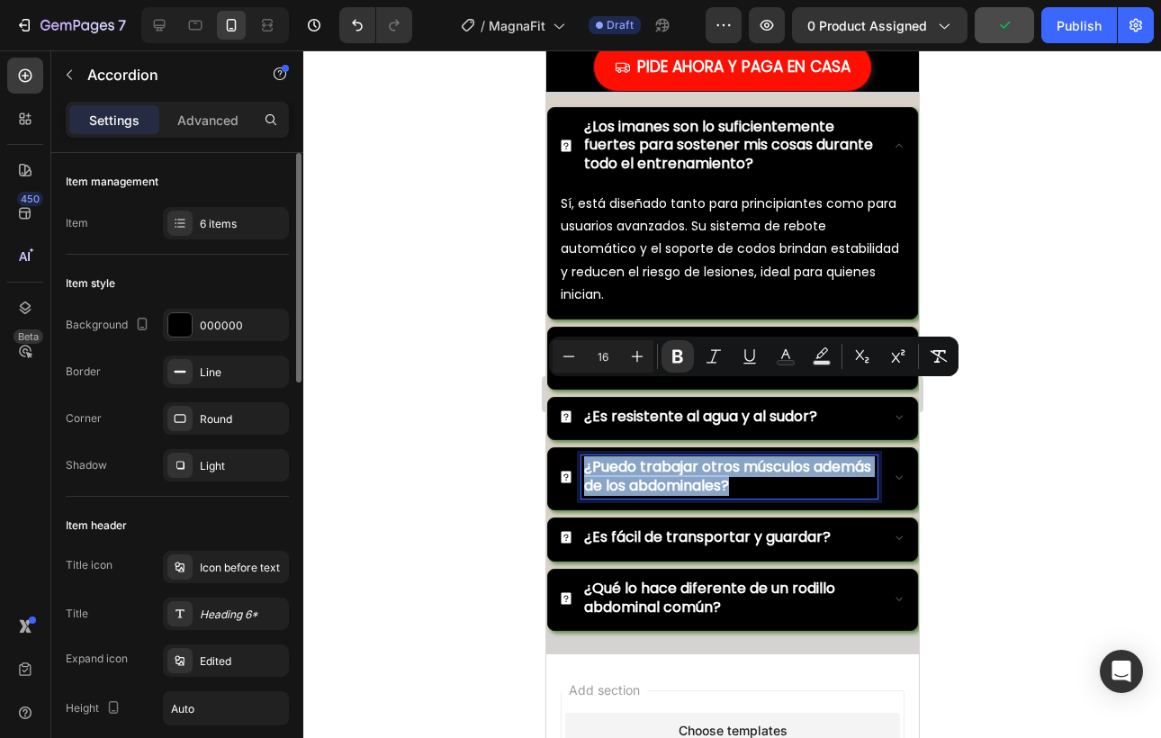
click at [663, 456] on strong "¿Puedo trabajar otros músculos además de los abdominales?" at bounding box center [726, 476] width 287 height 40
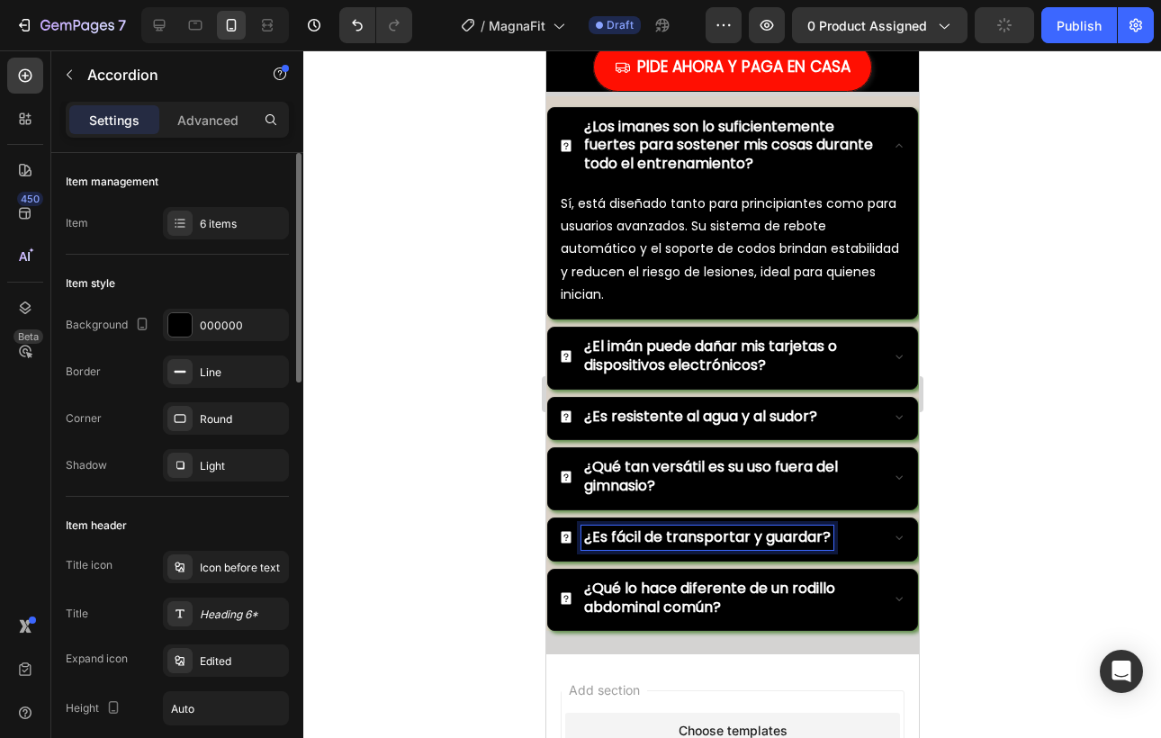
click at [645, 527] on strong "¿Es fácil de transportar y guardar?" at bounding box center [706, 537] width 247 height 21
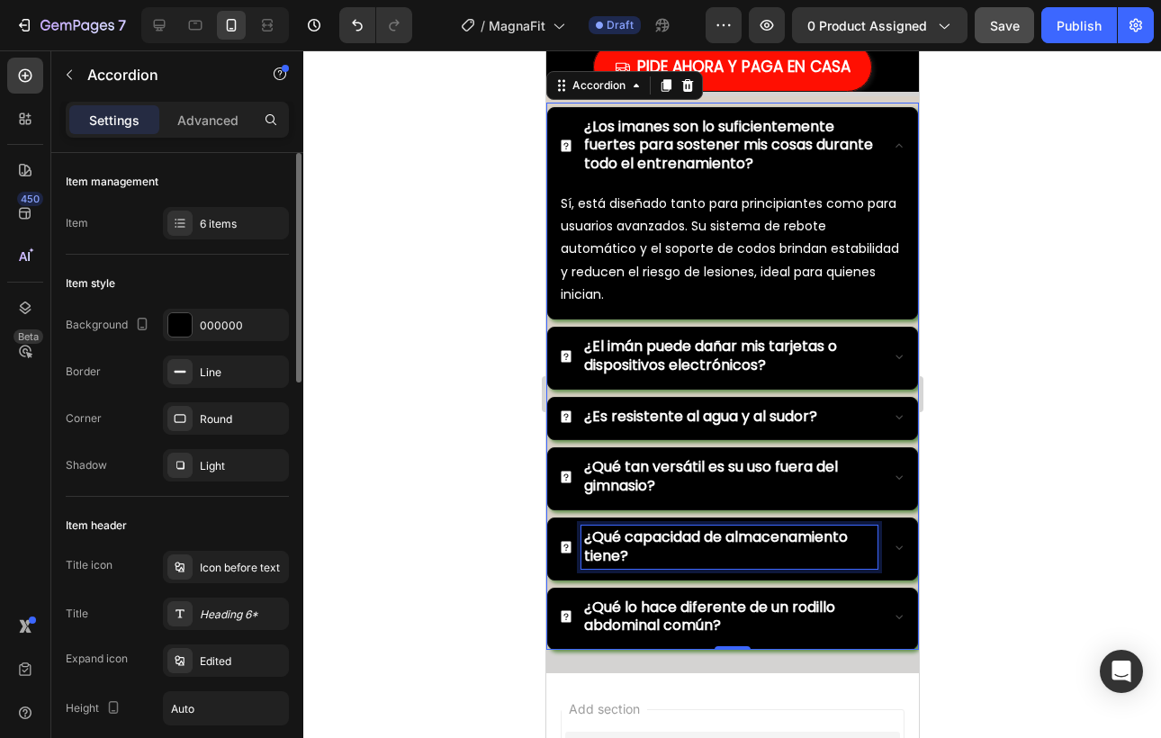
click at [619, 597] on strong "¿Qué lo hace diferente de un rodillo abdominal común?" at bounding box center [708, 617] width 251 height 40
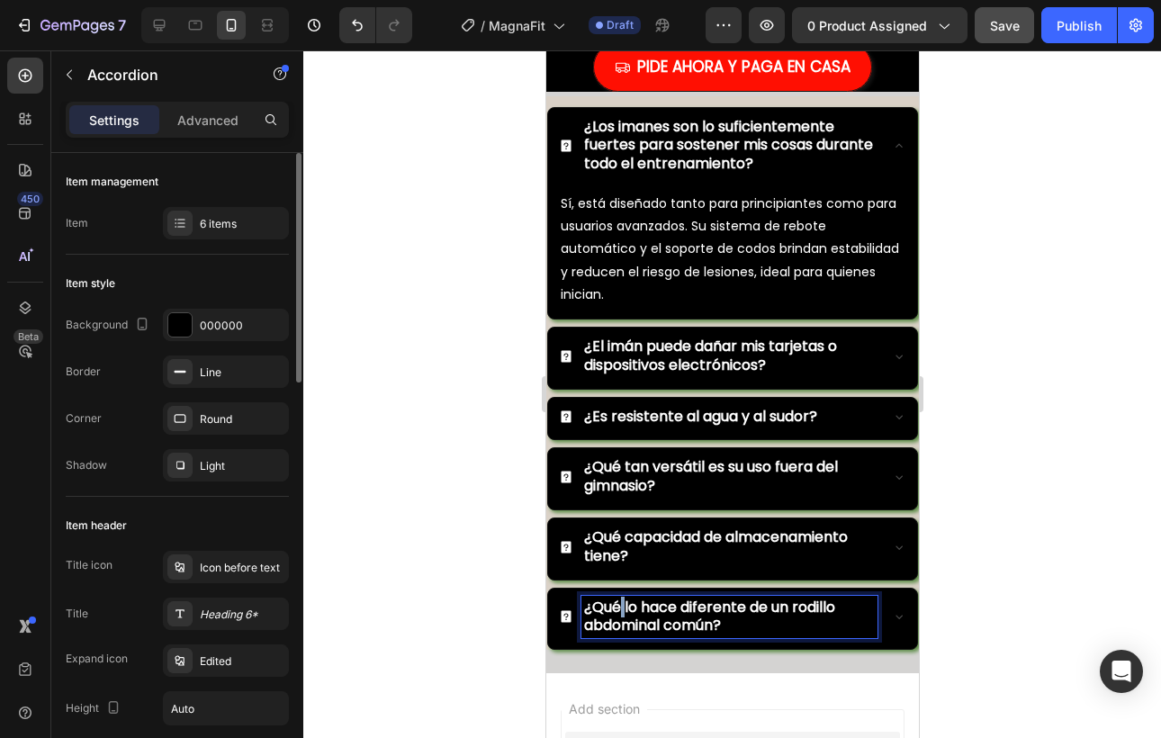
click at [619, 597] on strong "¿Qué lo hace diferente de un rodillo abdominal común?" at bounding box center [708, 617] width 251 height 40
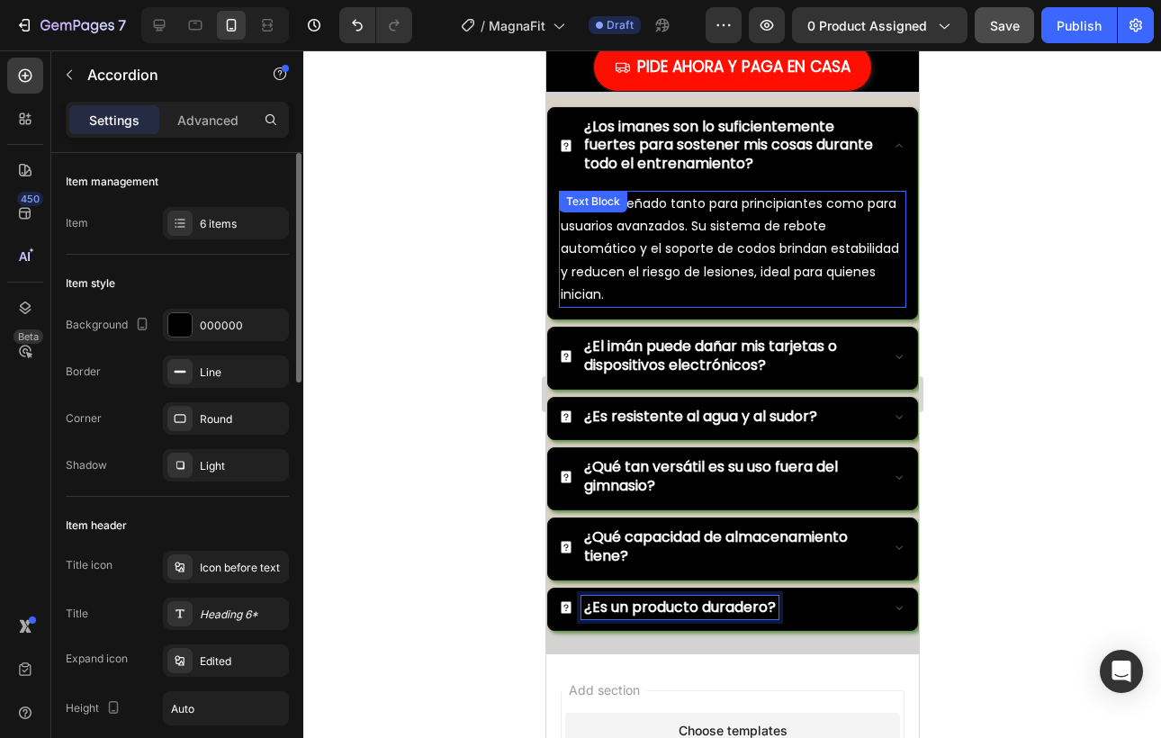
click at [673, 230] on p "Sí, está diseñado tanto para principiantes como para usuarios avanzados. Su sis…" at bounding box center [732, 249] width 344 height 113
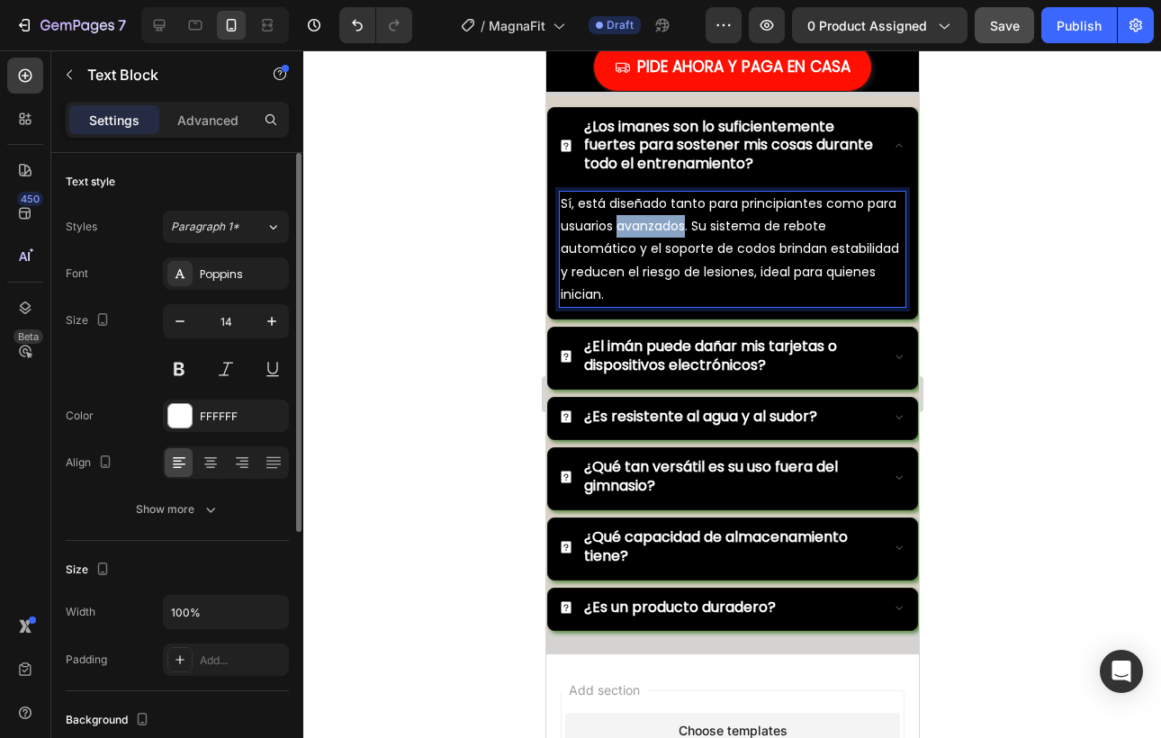
click at [673, 230] on p "Sí, está diseñado tanto para principiantes como para usuarios avanzados. Su sis…" at bounding box center [732, 249] width 344 height 113
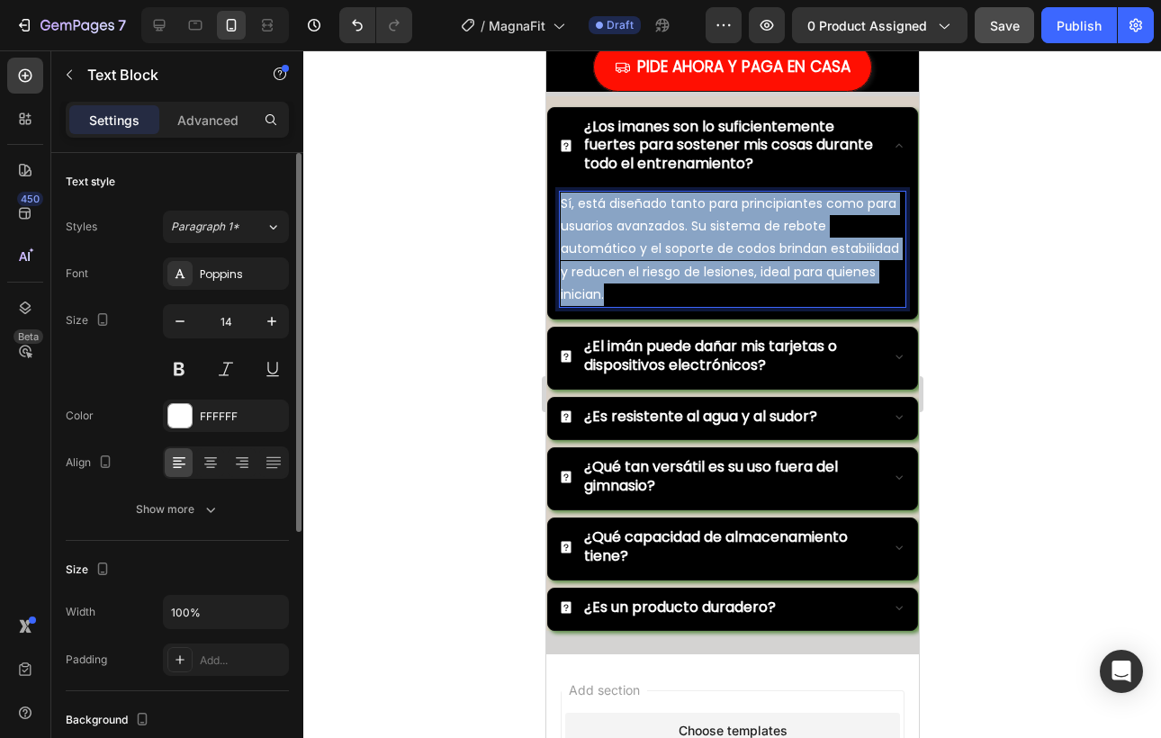
click at [673, 230] on p "Sí, está diseñado tanto para principiantes como para usuarios avanzados. Su sis…" at bounding box center [732, 249] width 344 height 113
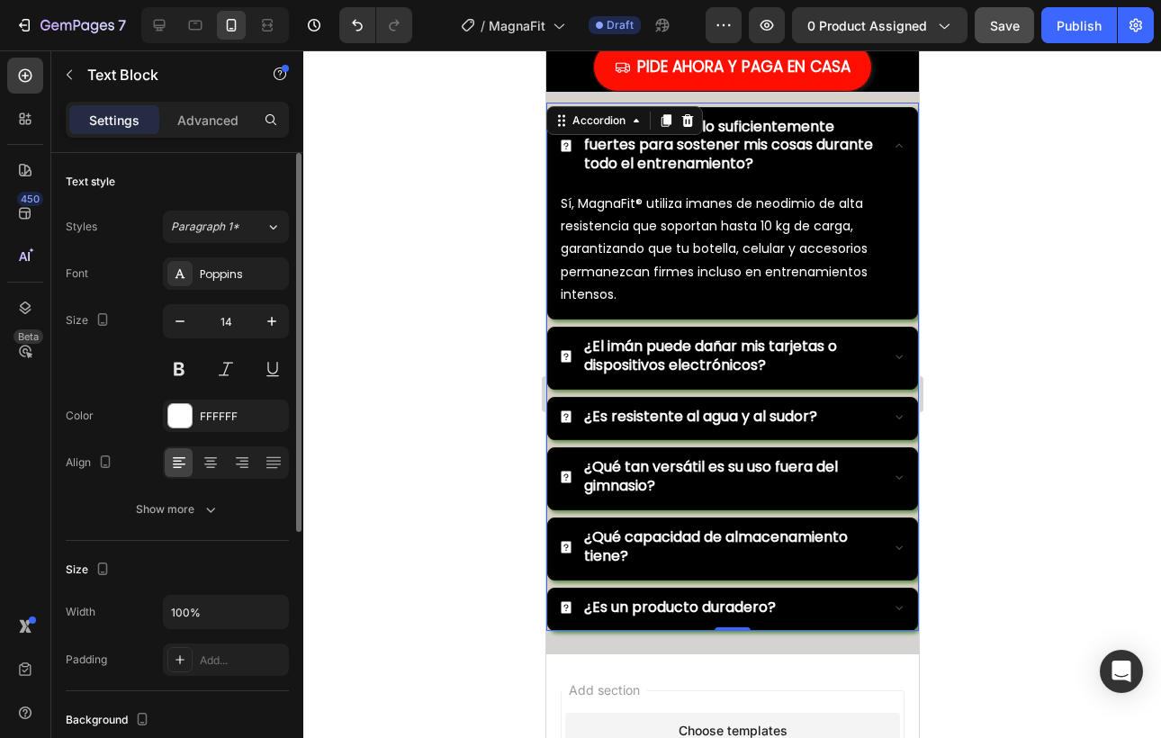
click at [632, 378] on div "¿El imán puede dañar mis tarjetas o dispositivos electrónicos?" at bounding box center [731, 358] width 369 height 61
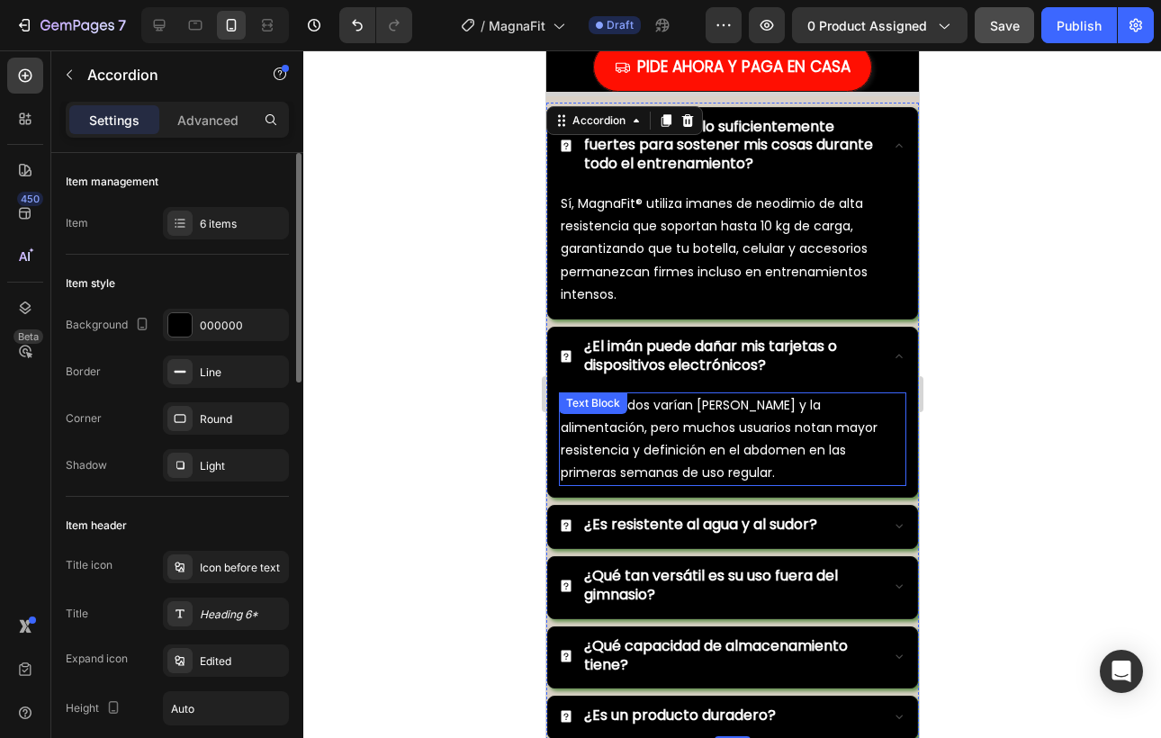
click at [647, 419] on div "Los resultados varían [PERSON_NAME] y la alimentación, pero muchos usuarios not…" at bounding box center [731, 439] width 347 height 95
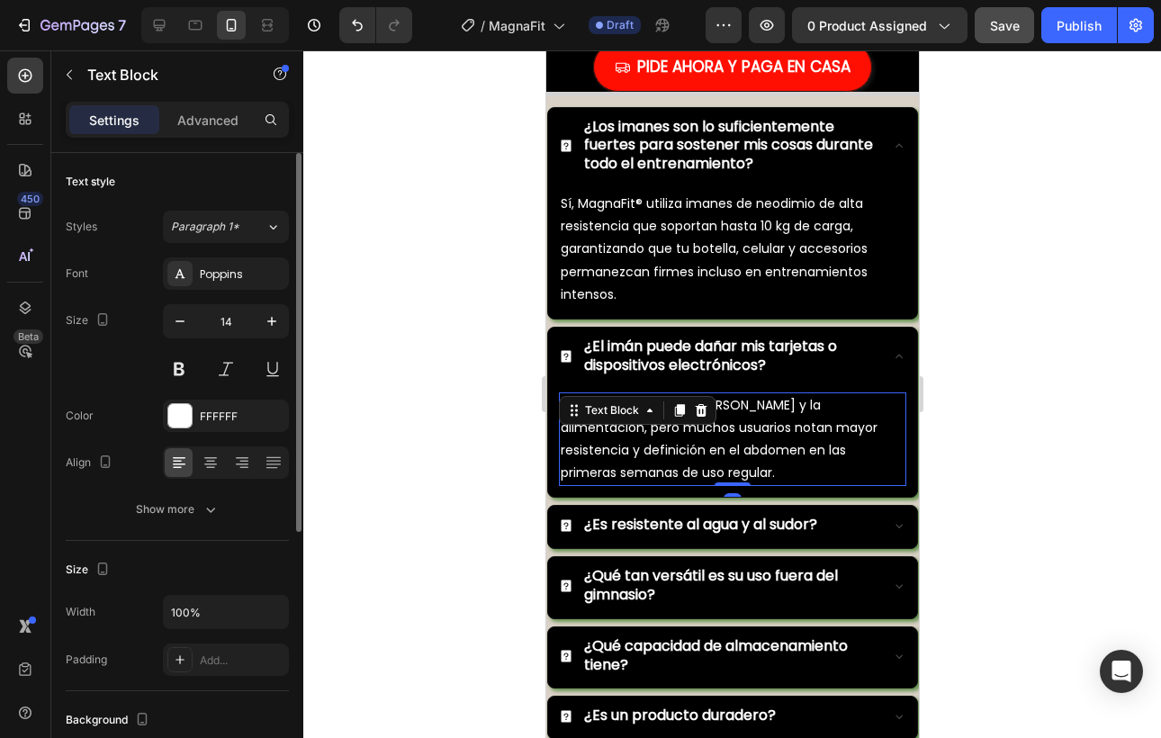
click at [647, 419] on div "Text Block" at bounding box center [611, 411] width 97 height 22
click at [708, 460] on p "Los resultados varían [PERSON_NAME] y la alimentación, pero muchos usuarios not…" at bounding box center [732, 439] width 344 height 91
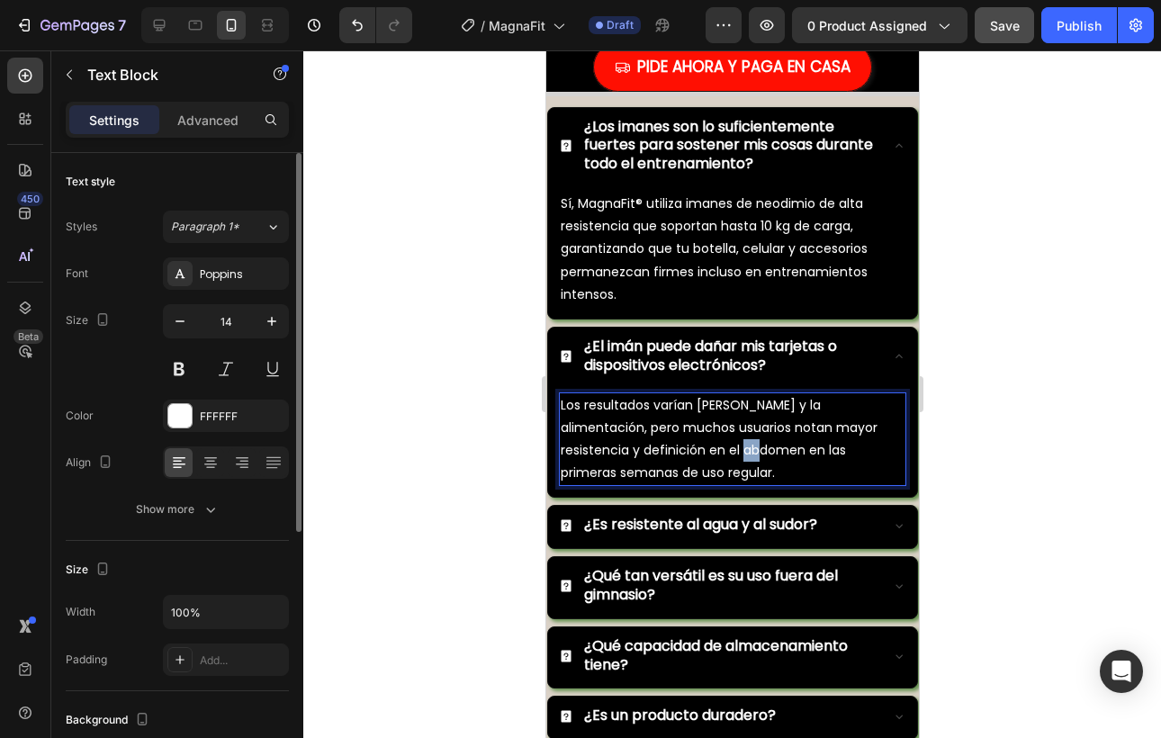
click at [708, 460] on p "Los resultados varían [PERSON_NAME] y la alimentación, pero muchos usuarios not…" at bounding box center [732, 439] width 344 height 91
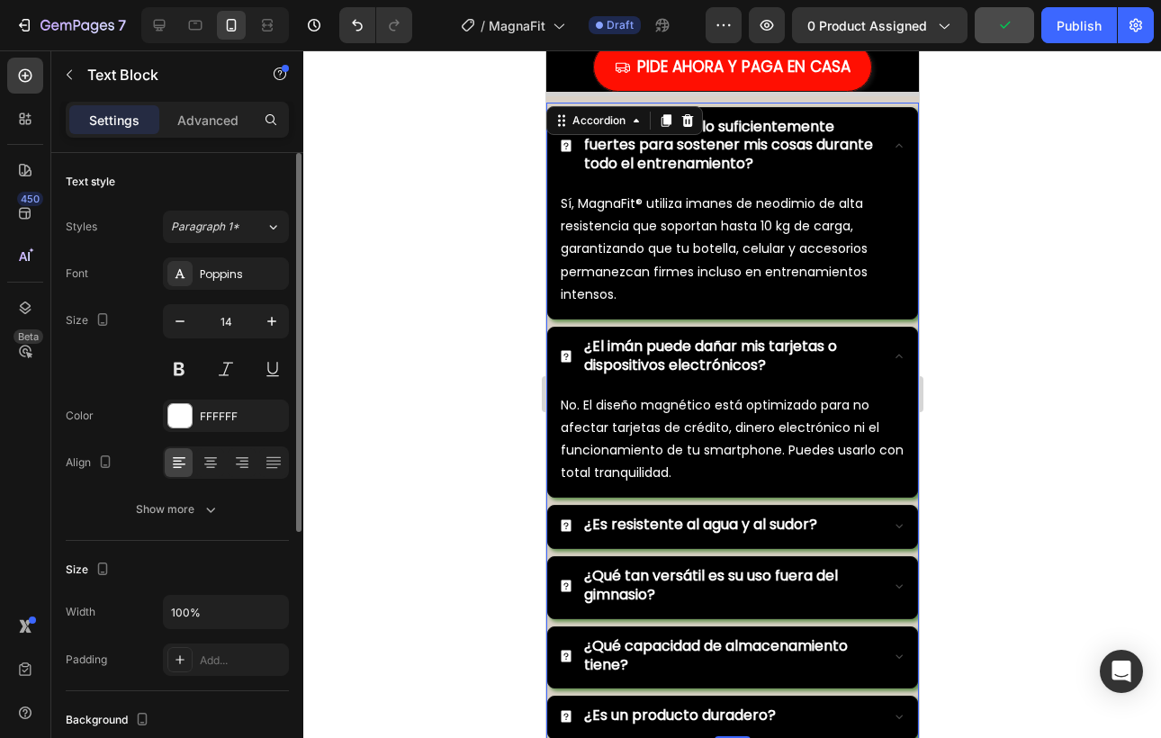
click at [902, 149] on icon at bounding box center [898, 146] width 14 height 14
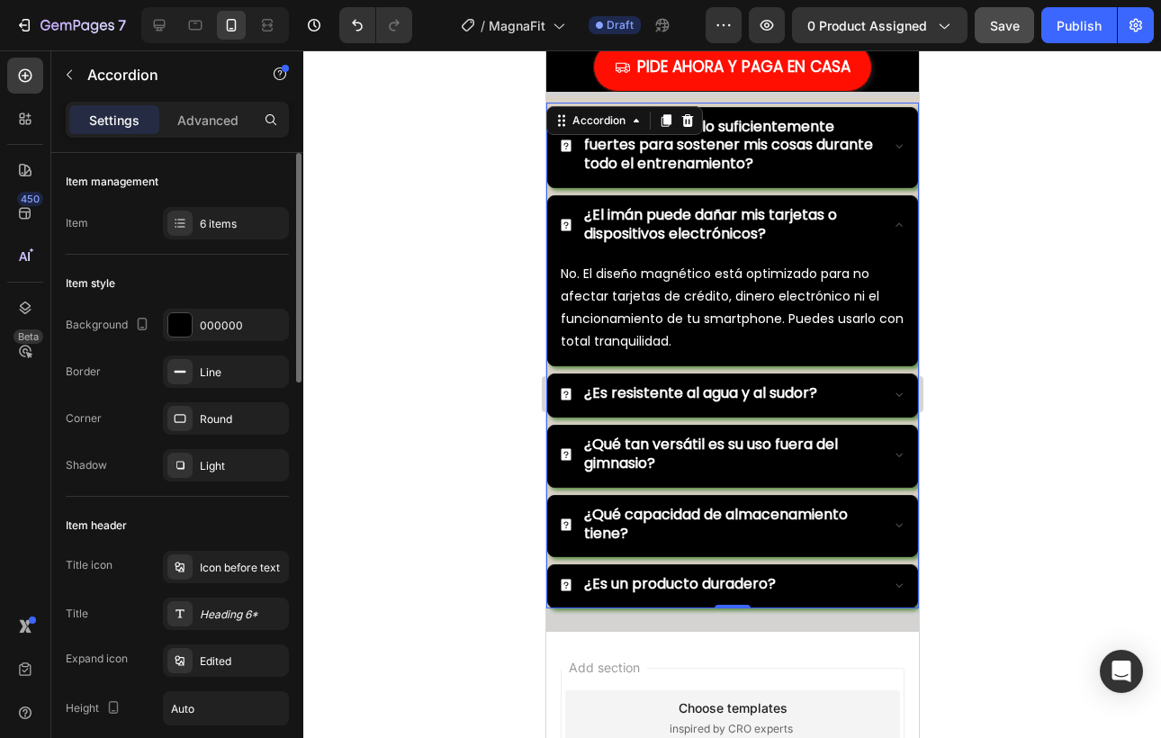
click at [904, 219] on icon at bounding box center [898, 225] width 14 height 14
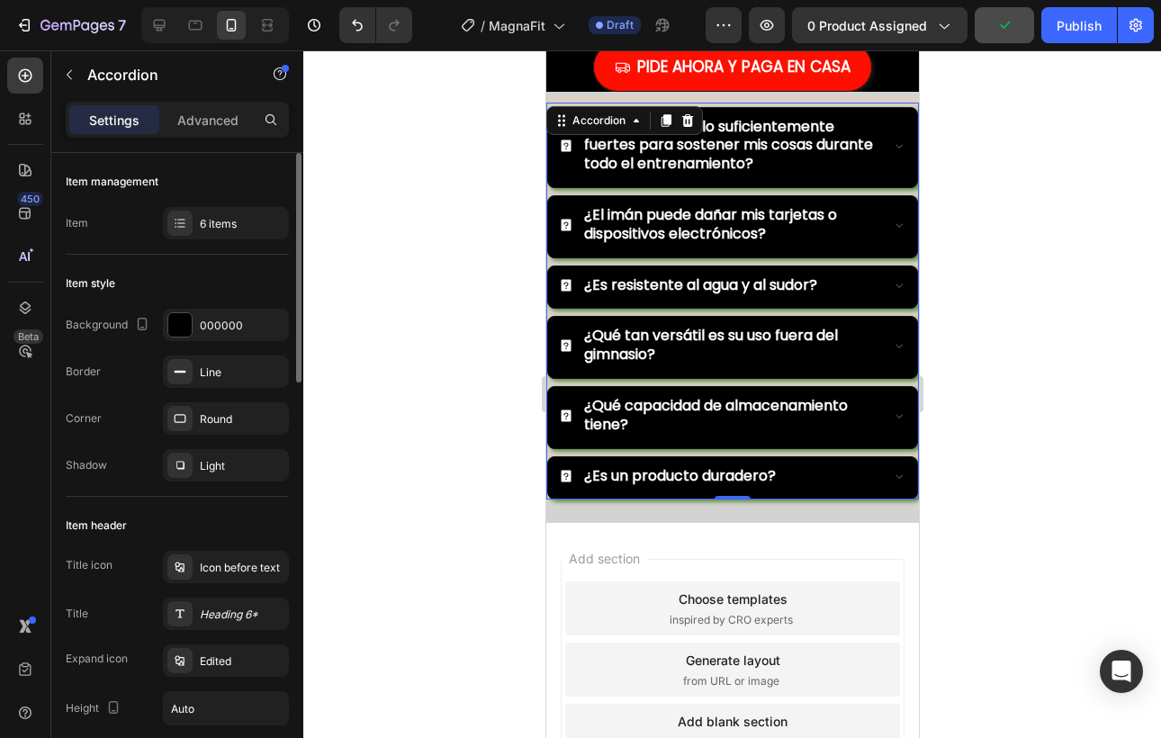
click at [879, 283] on div "¿Es resistente al agua y al sudor?" at bounding box center [731, 287] width 369 height 42
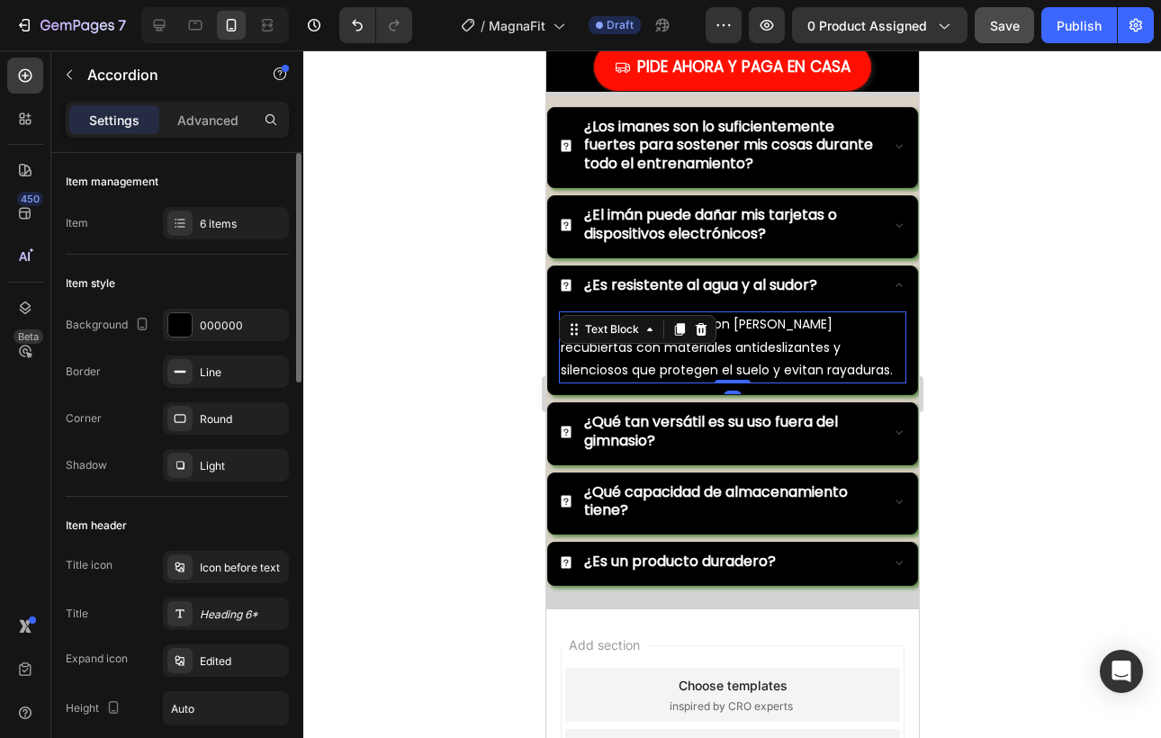
click at [724, 347] on p "No. SixPack Pro® cuenta con [PERSON_NAME] recubiertas con materiales antidesliz…" at bounding box center [732, 347] width 344 height 68
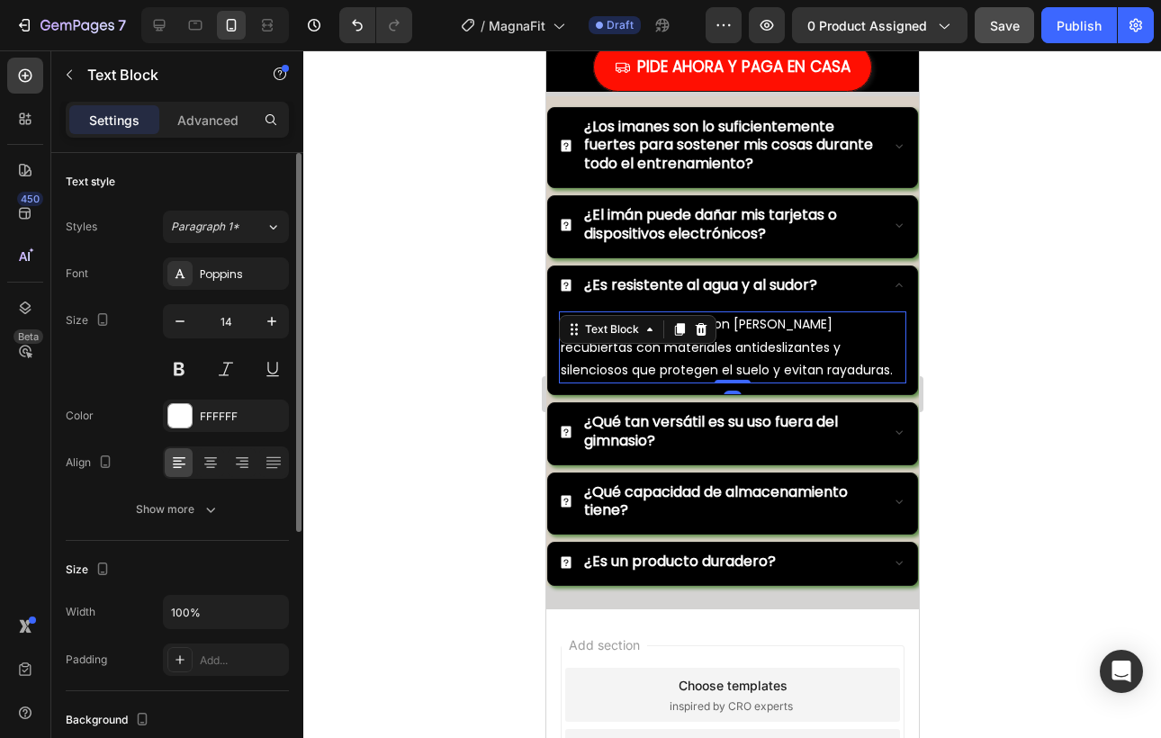
click at [724, 347] on p "No. SixPack Pro® cuenta con [PERSON_NAME] recubiertas con materiales antidesliz…" at bounding box center [732, 347] width 344 height 68
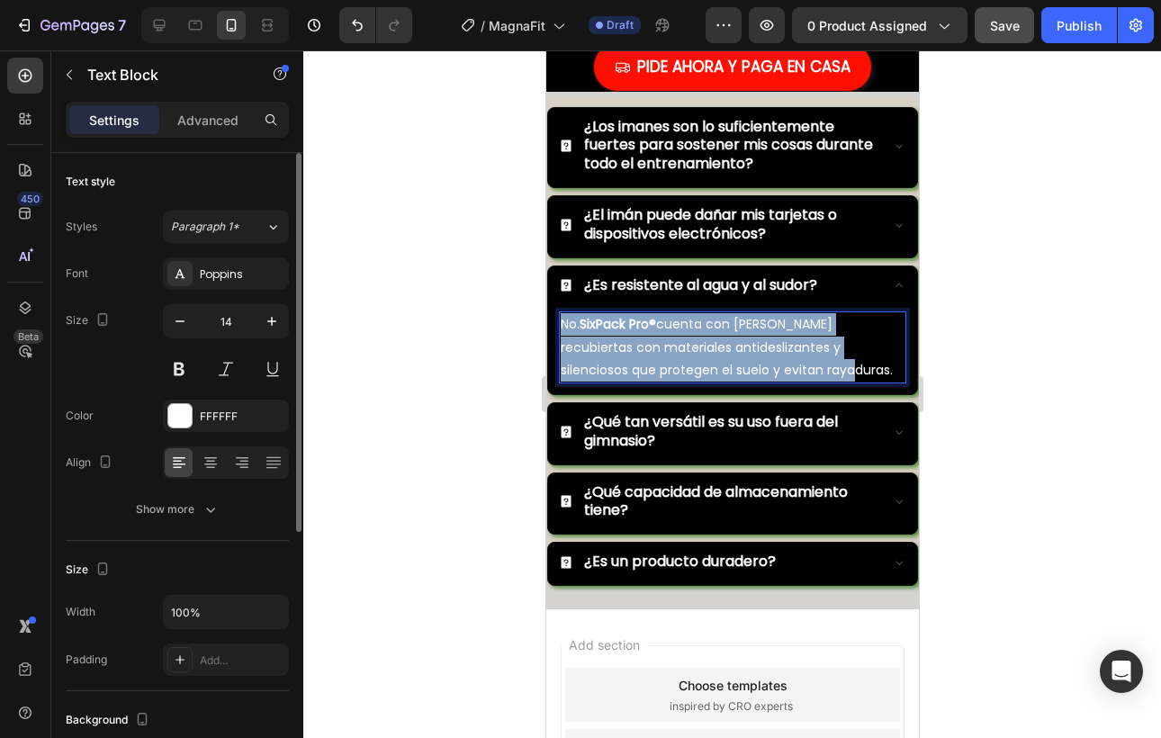
click at [724, 347] on p "No. SixPack Pro® cuenta con [PERSON_NAME] recubiertas con materiales antidesliz…" at bounding box center [732, 347] width 344 height 68
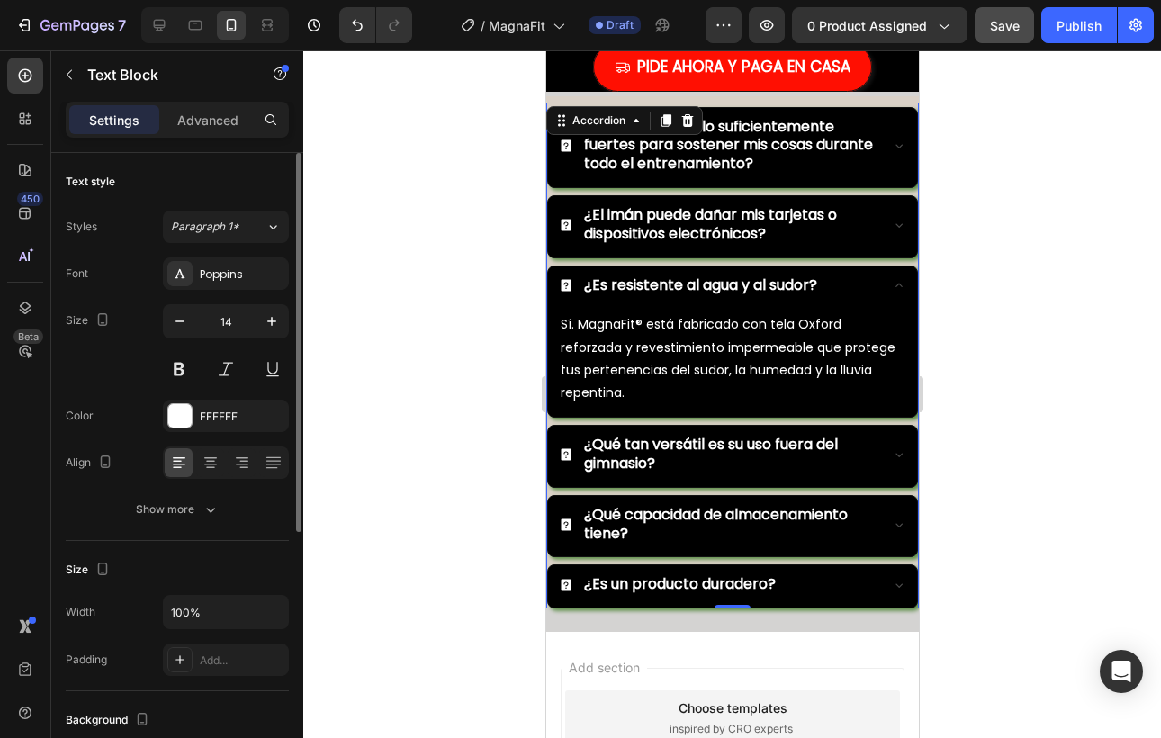
click at [644, 455] on strong "¿Qué tan versátil es su uso fuera del gimnasio?" at bounding box center [710, 454] width 254 height 40
click at [687, 372] on p "Sí. MagnaFit® está fabricado con tela Oxford reforzada y revestimiento impermea…" at bounding box center [732, 358] width 344 height 91
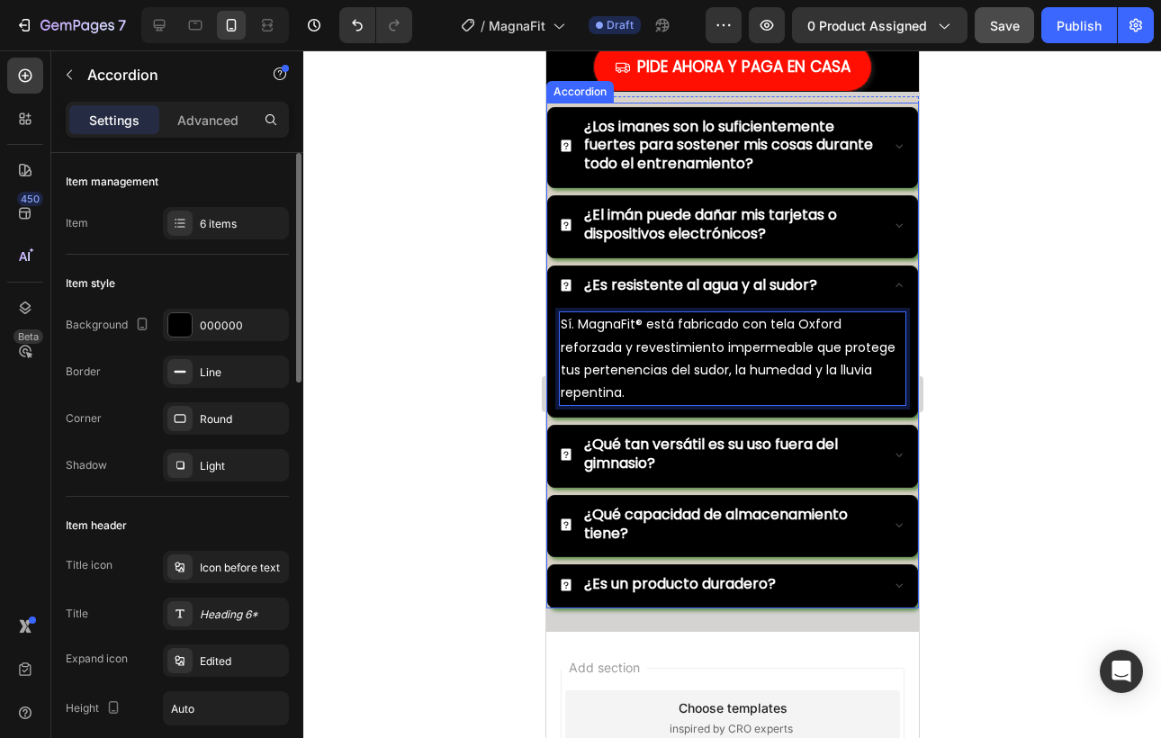
click at [695, 460] on p "¿Qué tan versátil es su uso fuera del gimnasio?" at bounding box center [728, 455] width 291 height 38
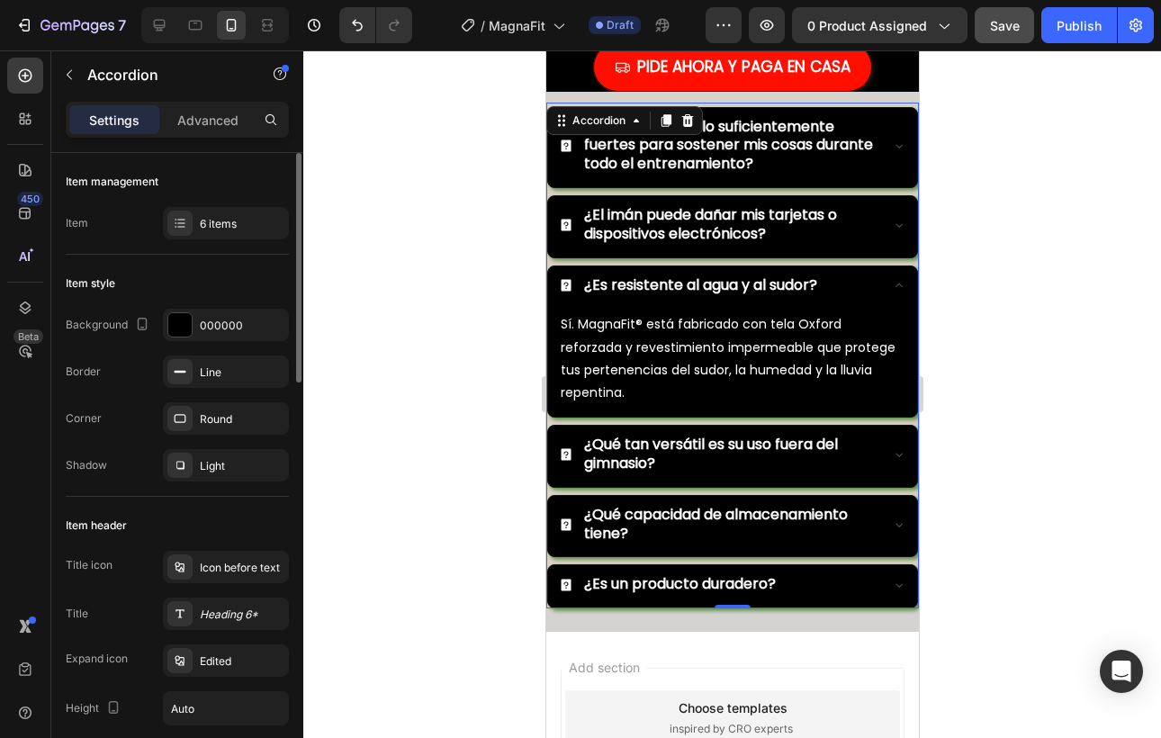
click at [906, 451] on div "¿Qué tan versátil es su uso fuera del gimnasio?" at bounding box center [731, 456] width 369 height 61
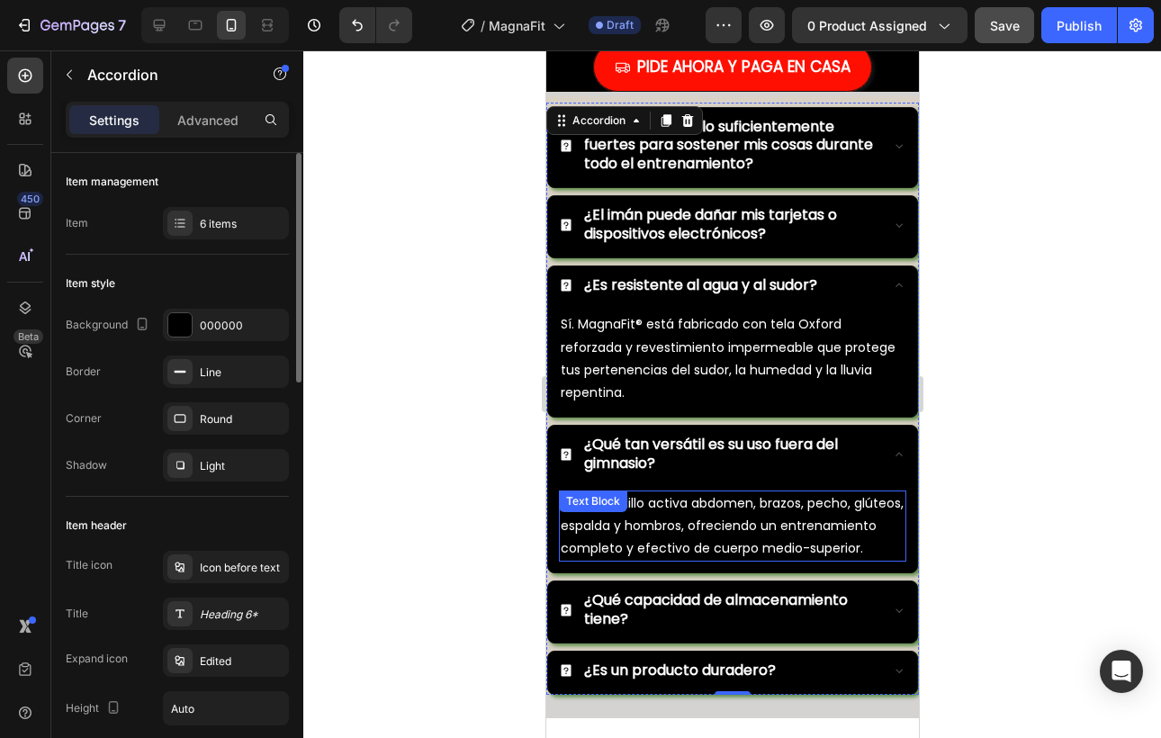
click at [650, 511] on div "Sí. Este rodillo activa abdomen, brazos, pecho, glúteos, espalda y hombros, ofr…" at bounding box center [731, 527] width 347 height 72
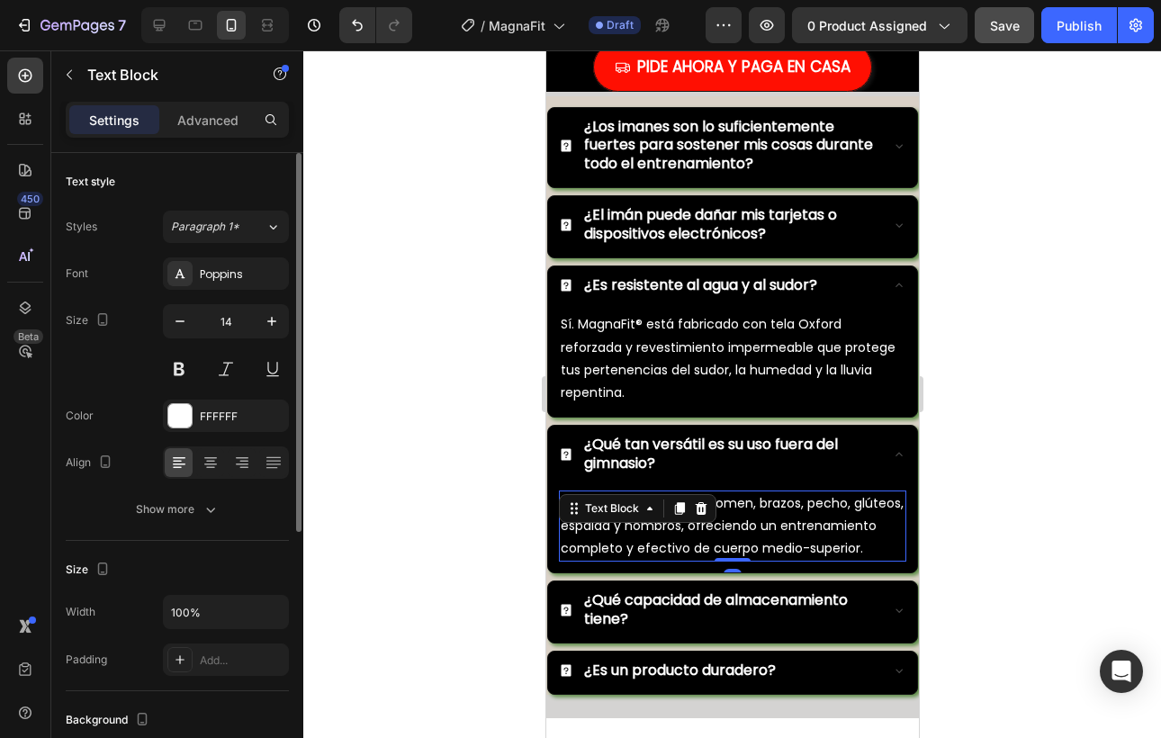
click at [650, 511] on icon at bounding box center [649, 508] width 14 height 14
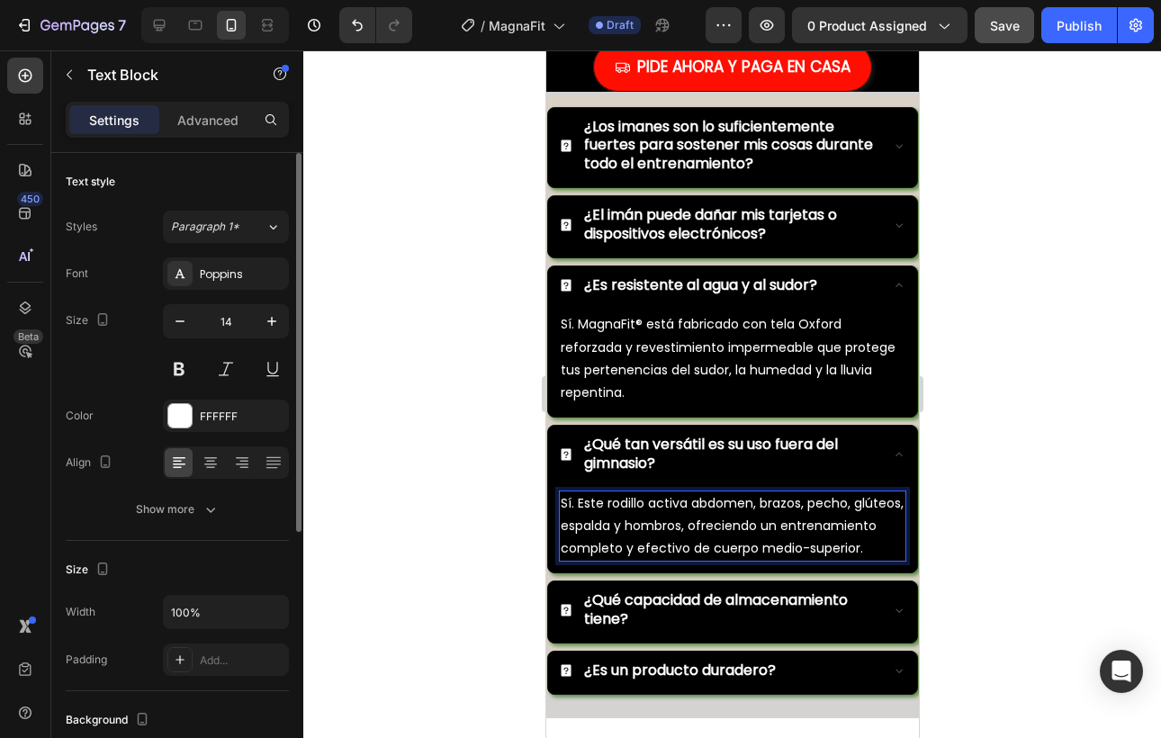
click at [762, 548] on p "Sí. Este rodillo activa abdomen, brazos, pecho, glúteos, espalda y hombros, ofr…" at bounding box center [732, 526] width 344 height 68
click at [773, 532] on p "Sí. Este rodillo activa abdomen, brazos, pecho, glúteos, espalda y hombros, ofr…" at bounding box center [732, 526] width 344 height 68
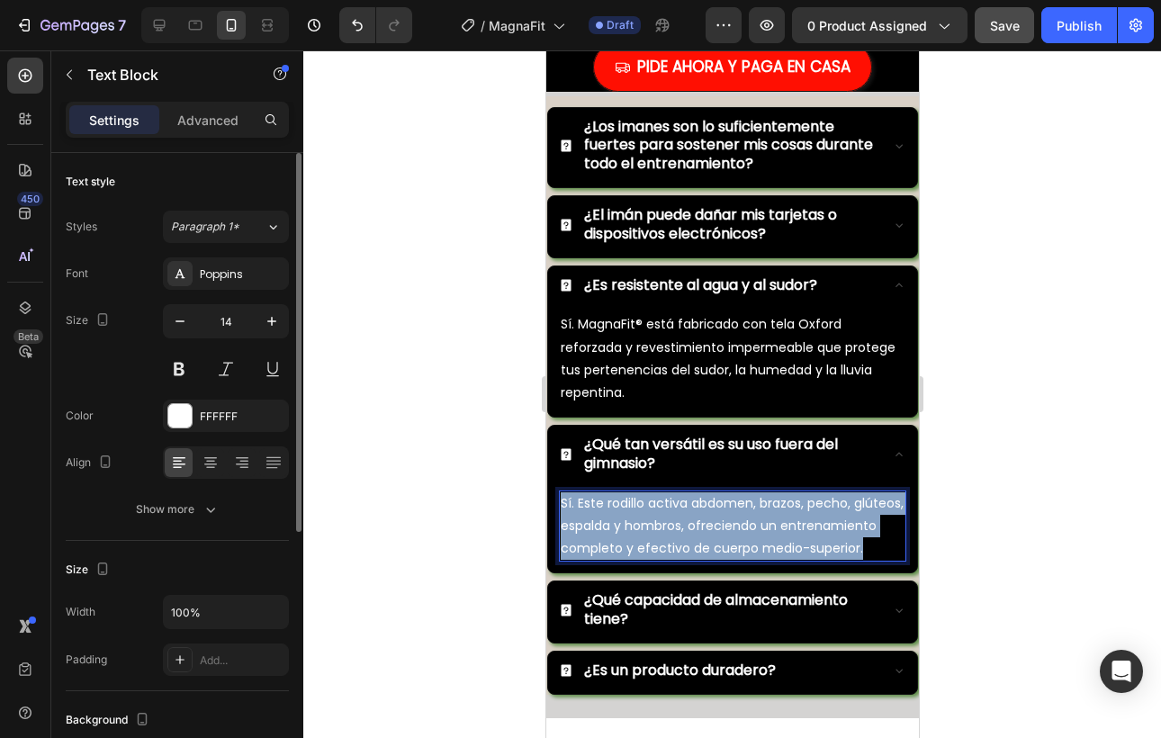
click at [773, 532] on p "Sí. Este rodillo activa abdomen, brazos, pecho, glúteos, espalda y hombros, ofr…" at bounding box center [732, 526] width 344 height 68
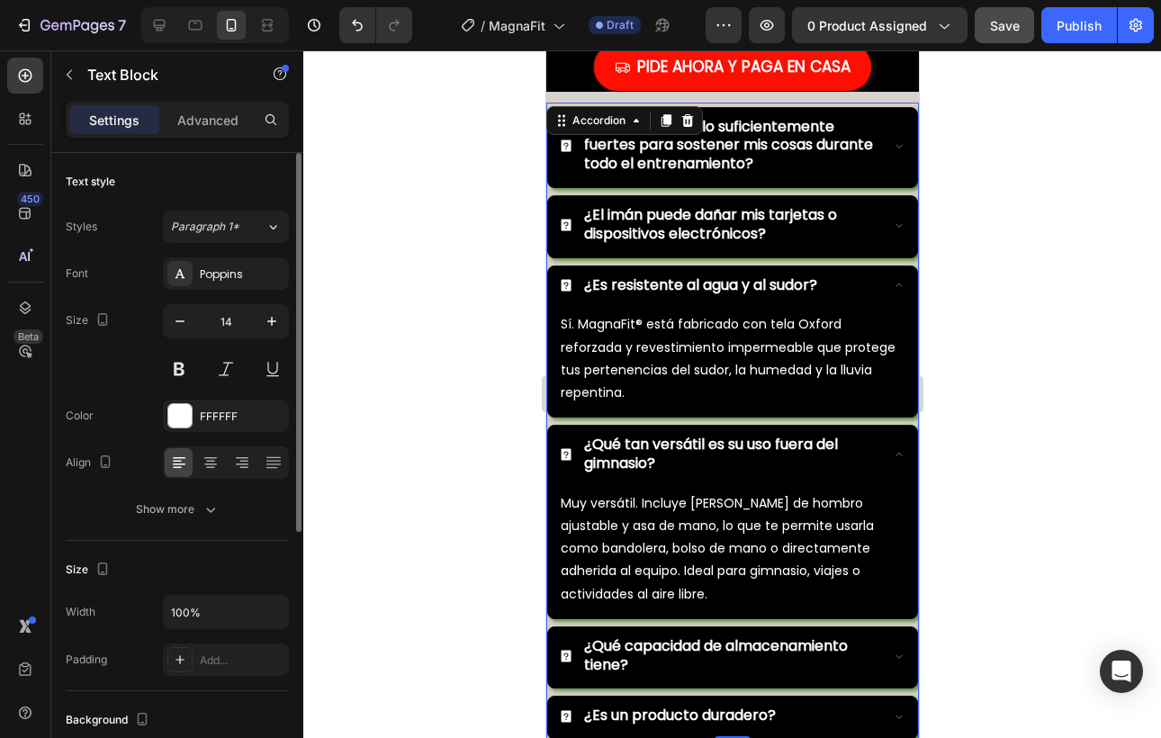
click at [903, 447] on icon at bounding box center [898, 454] width 14 height 14
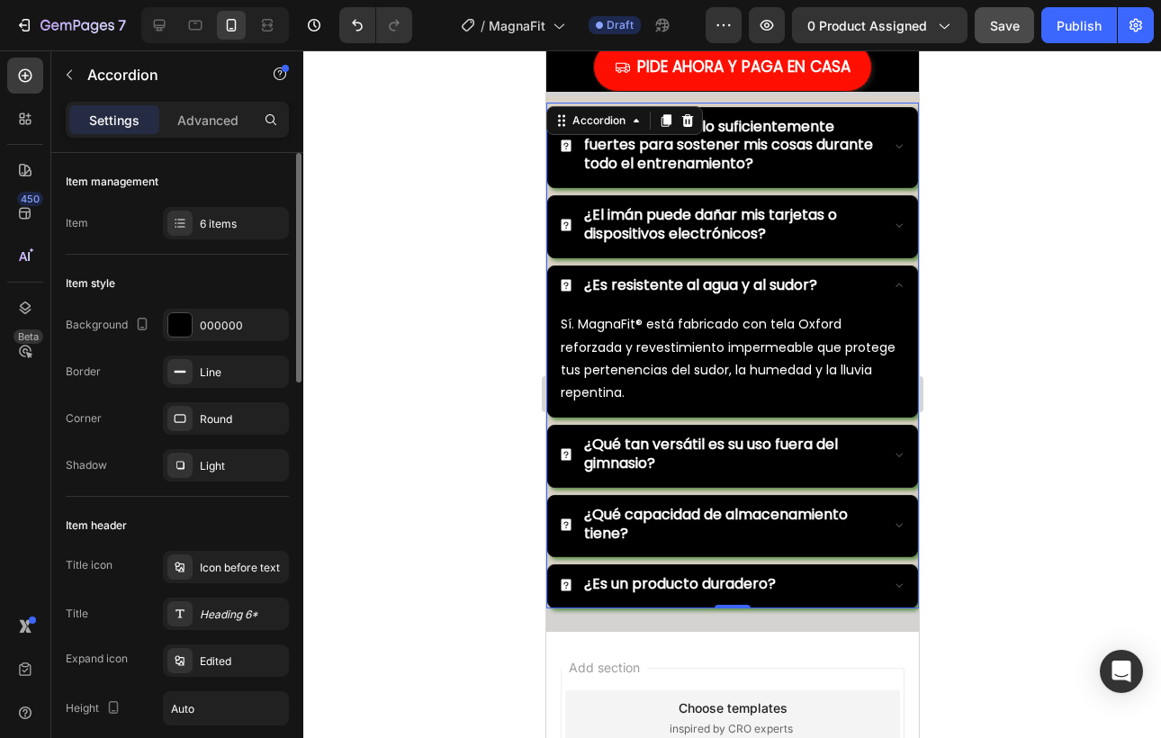
click at [897, 519] on icon at bounding box center [898, 525] width 14 height 14
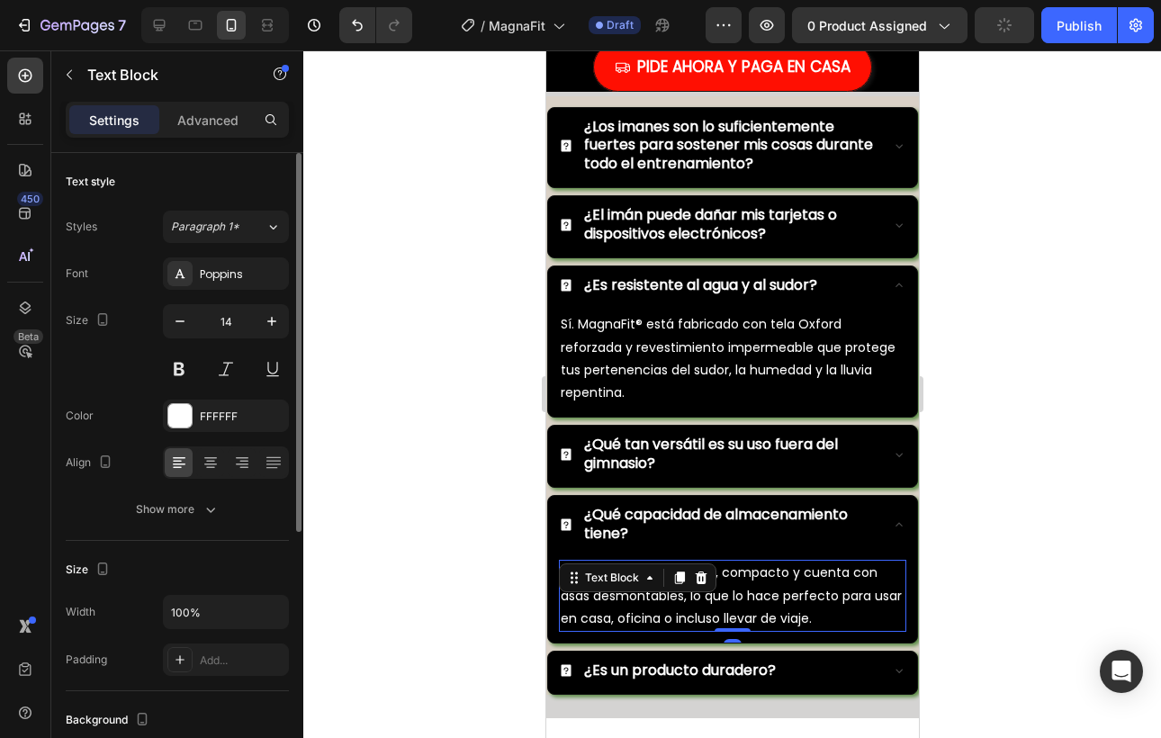
click at [685, 584] on div "Absolutamente. Es ligero, compacto y cuenta con asas desmontables, lo que lo ha…" at bounding box center [731, 596] width 347 height 72
click at [685, 584] on icon at bounding box center [679, 578] width 14 height 14
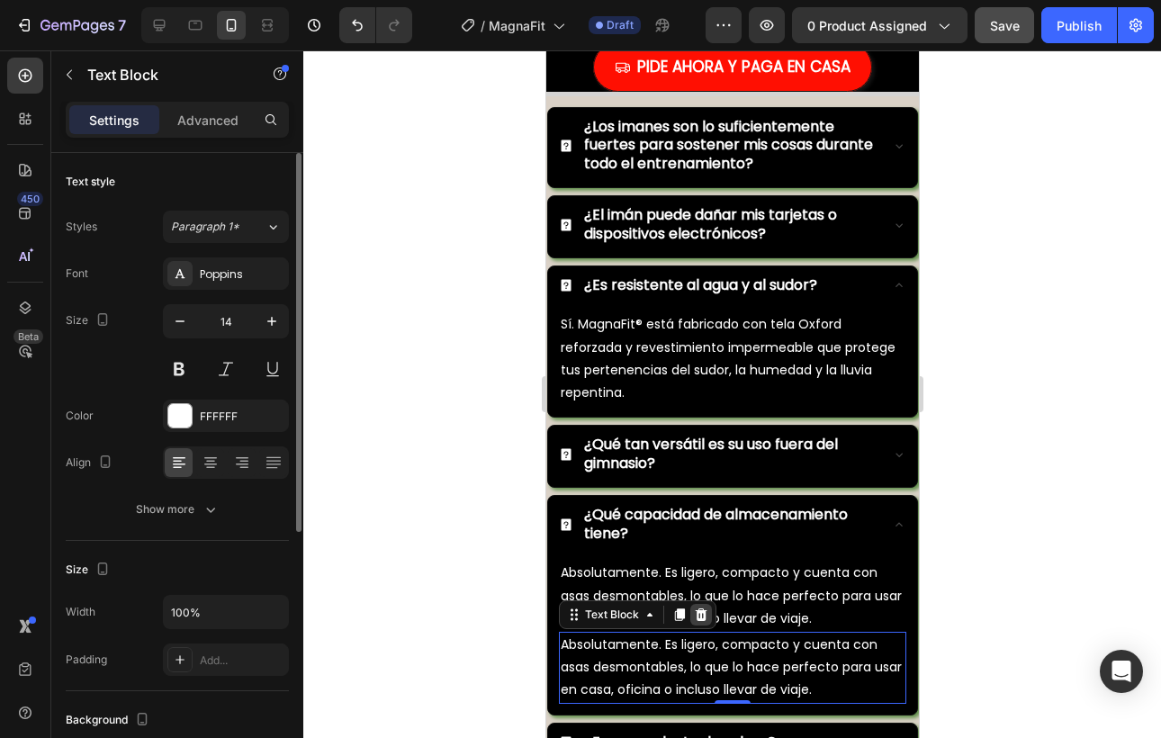
click at [699, 619] on icon at bounding box center [701, 615] width 12 height 13
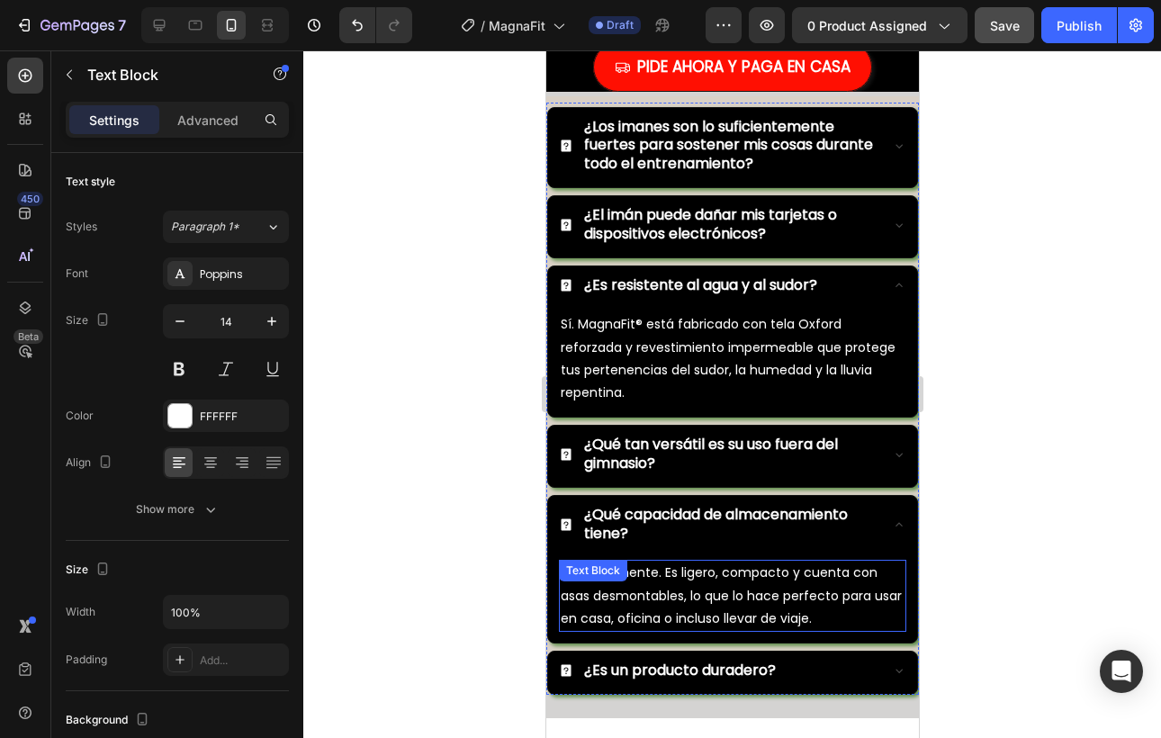
click at [753, 584] on p "Absolutamente. Es ligero, compacto y cuenta con asas desmontables, lo que lo ha…" at bounding box center [732, 596] width 344 height 68
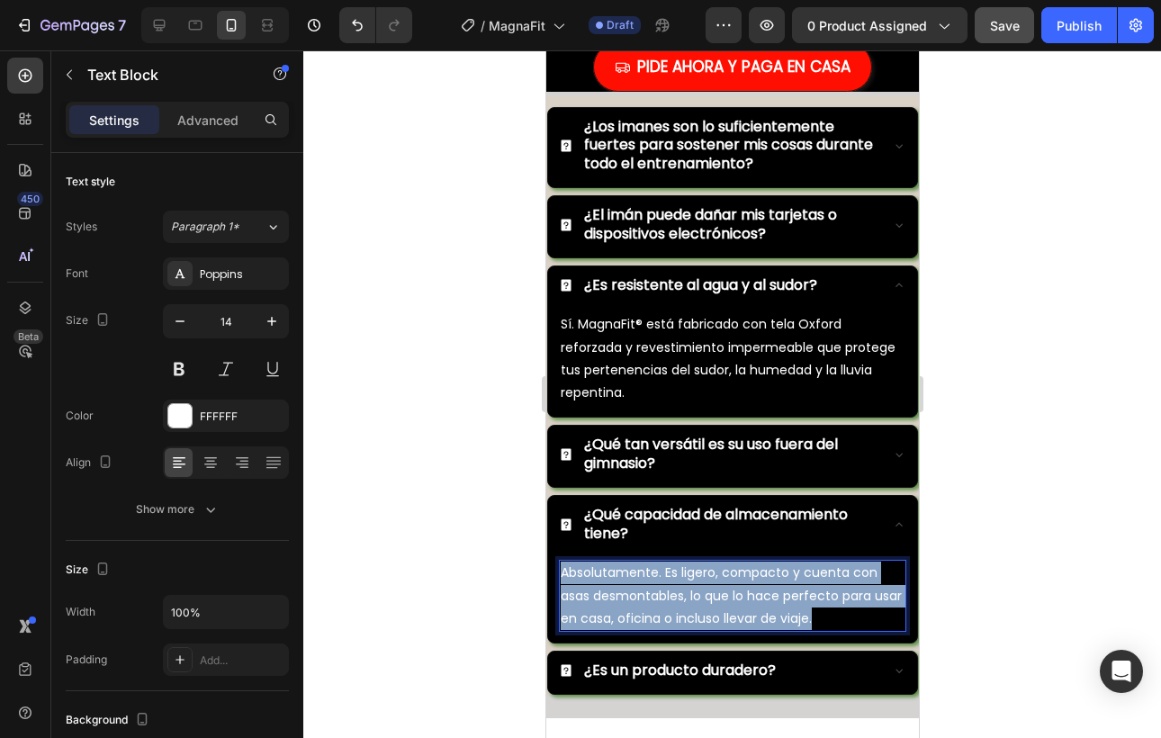
click at [753, 584] on p "Absolutamente. Es ligero, compacto y cuenta con asas desmontables, lo que lo ha…" at bounding box center [732, 596] width 344 height 68
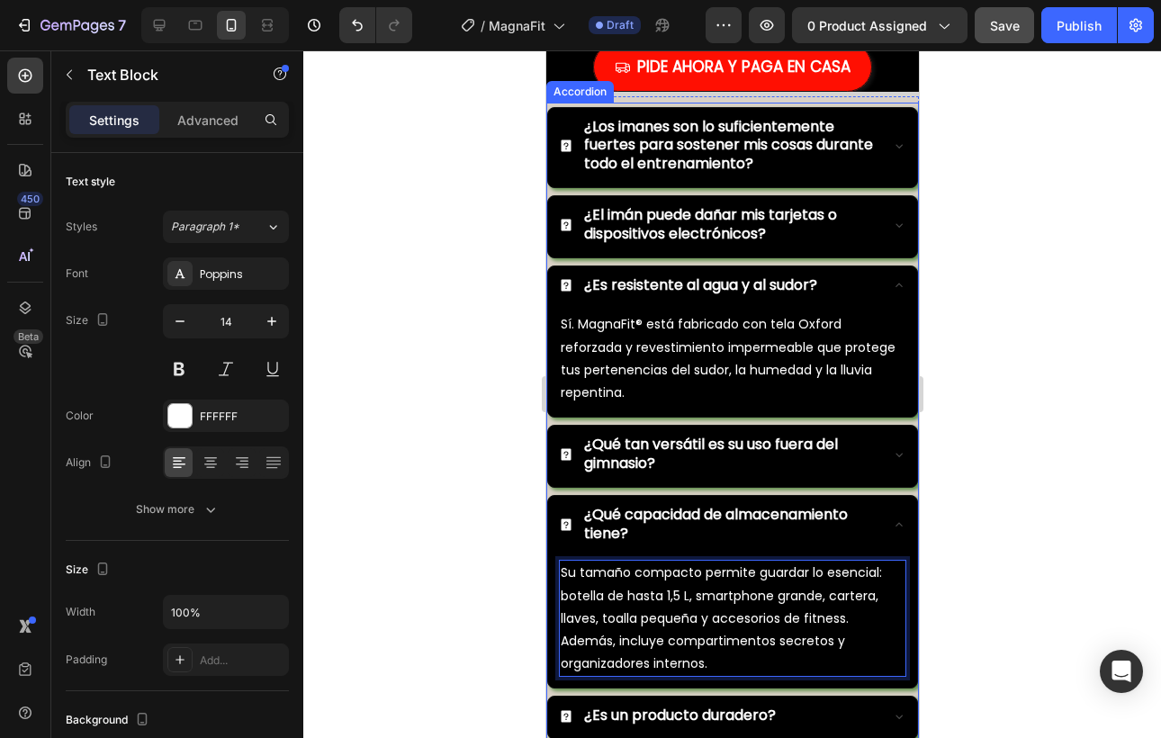
click at [906, 523] on div "¿Qué capacidad de almacenamiento tiene?" at bounding box center [731, 526] width 369 height 61
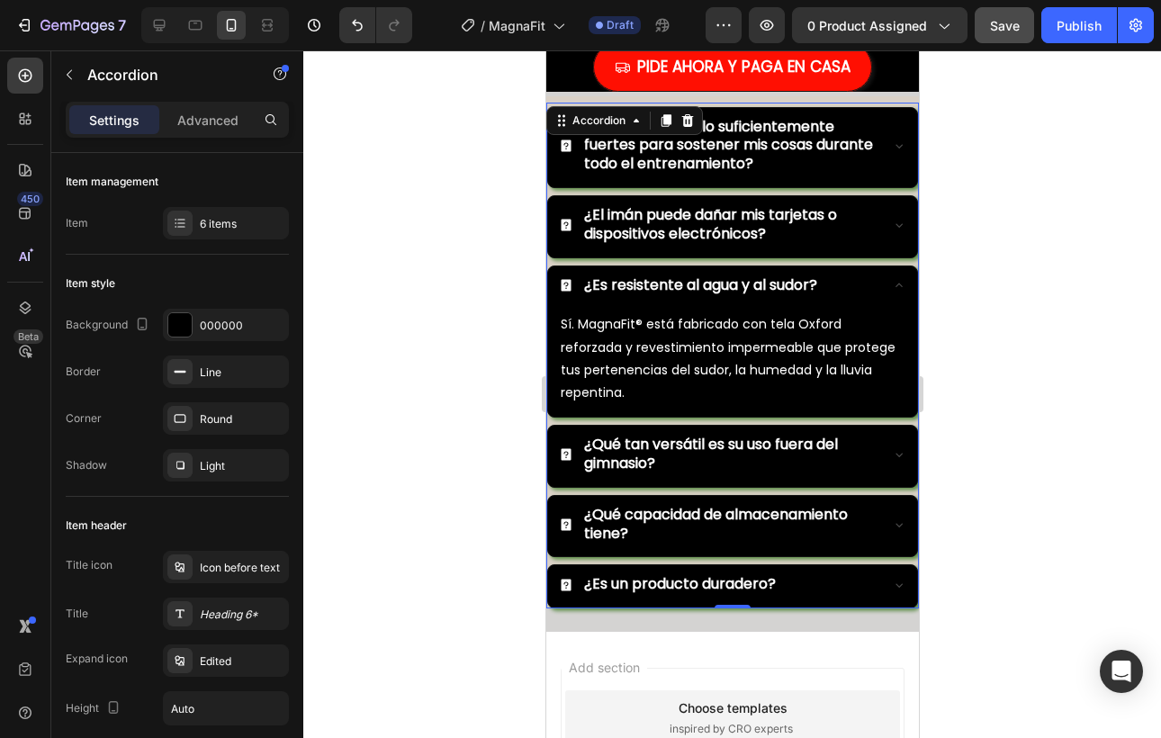
click at [895, 578] on icon at bounding box center [898, 585] width 14 height 14
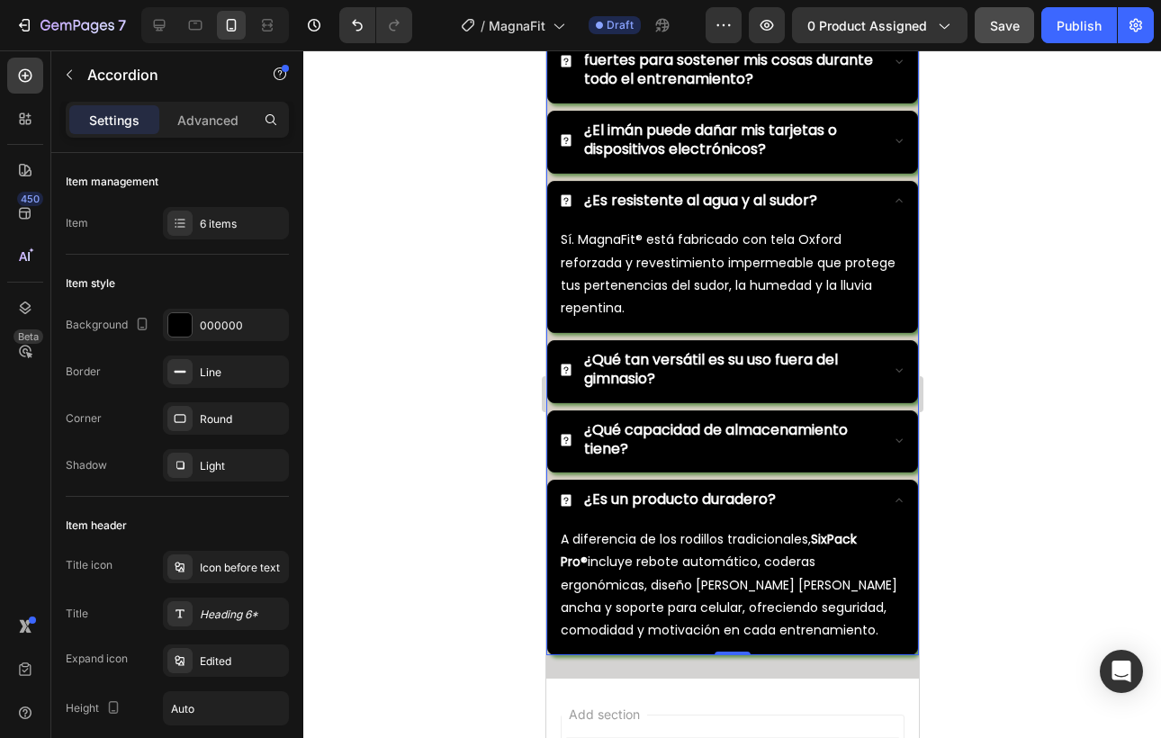
scroll to position [6045, 0]
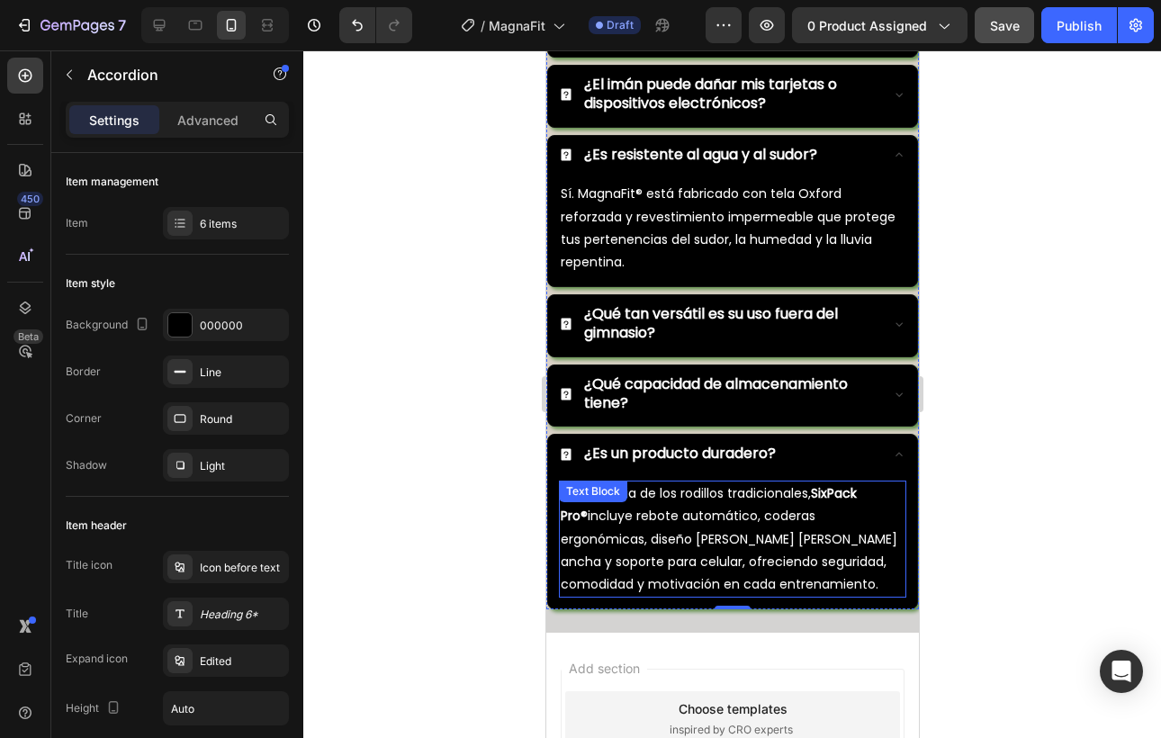
click at [691, 560] on p "A diferencia de los rodillos tradicionales, SixPack Pro® incluye rebote automát…" at bounding box center [732, 538] width 344 height 113
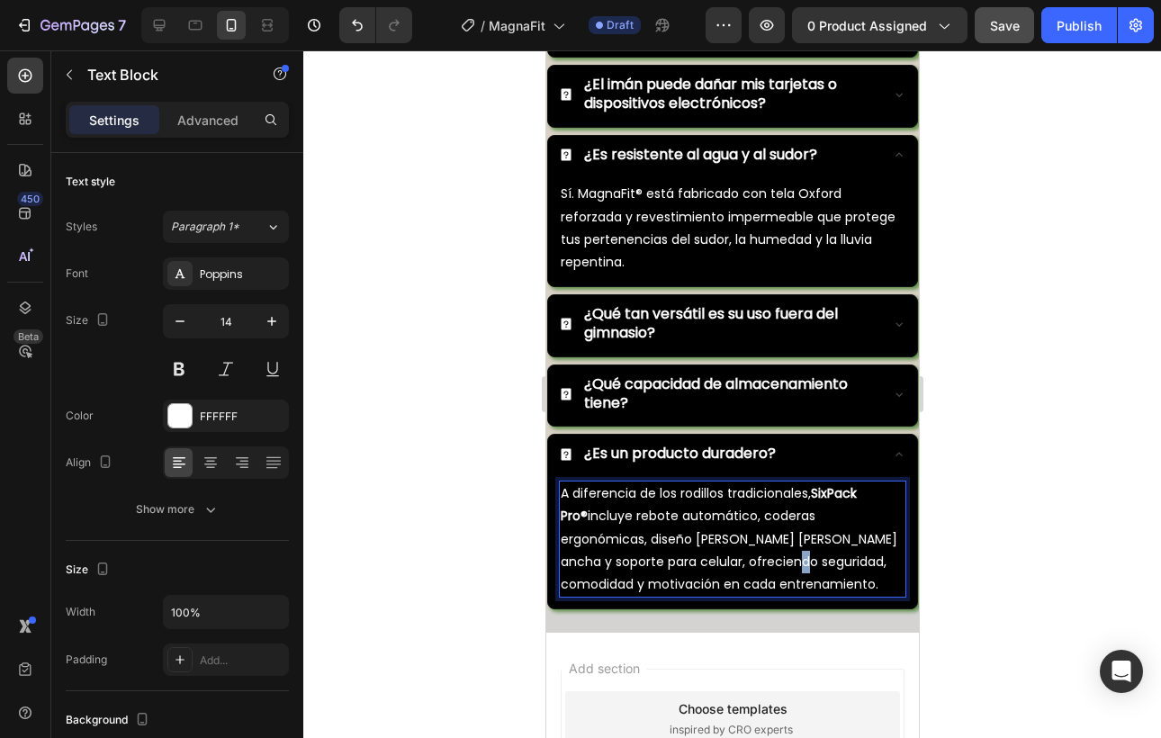
click at [691, 560] on p "A diferencia de los rodillos tradicionales, SixPack Pro® incluye rebote automát…" at bounding box center [732, 538] width 344 height 113
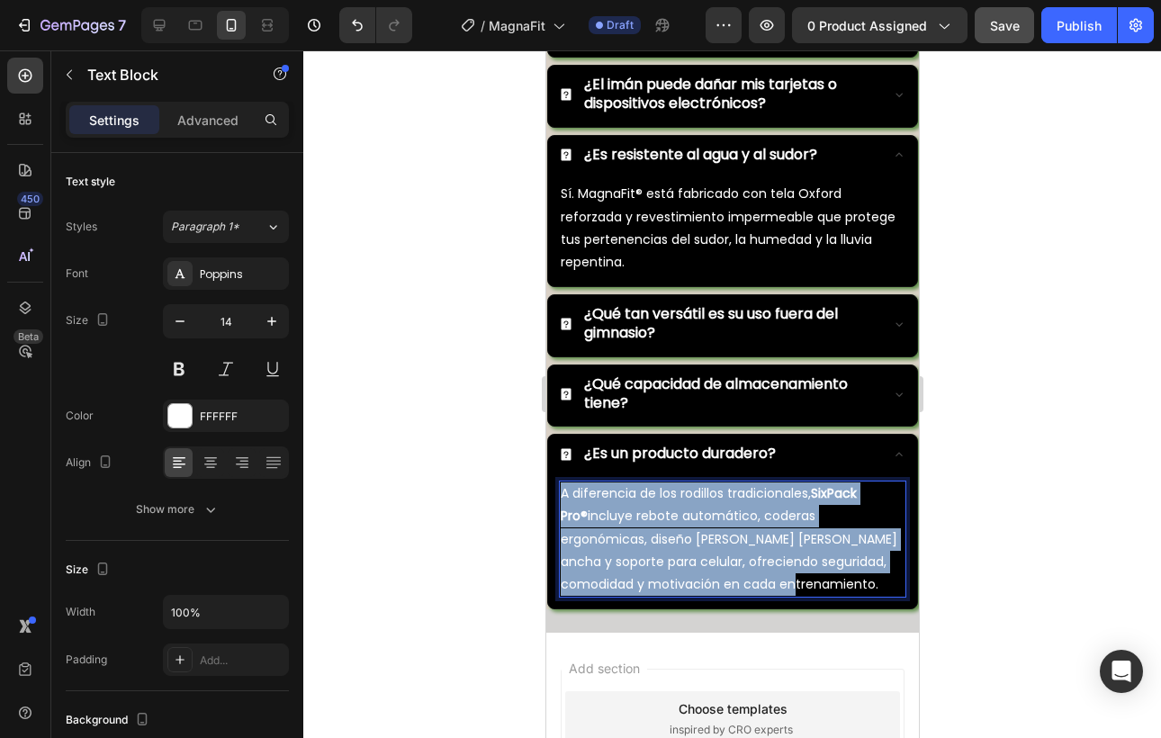
click at [691, 560] on p "A diferencia de los rodillos tradicionales, SixPack Pro® incluye rebote automát…" at bounding box center [732, 538] width 344 height 113
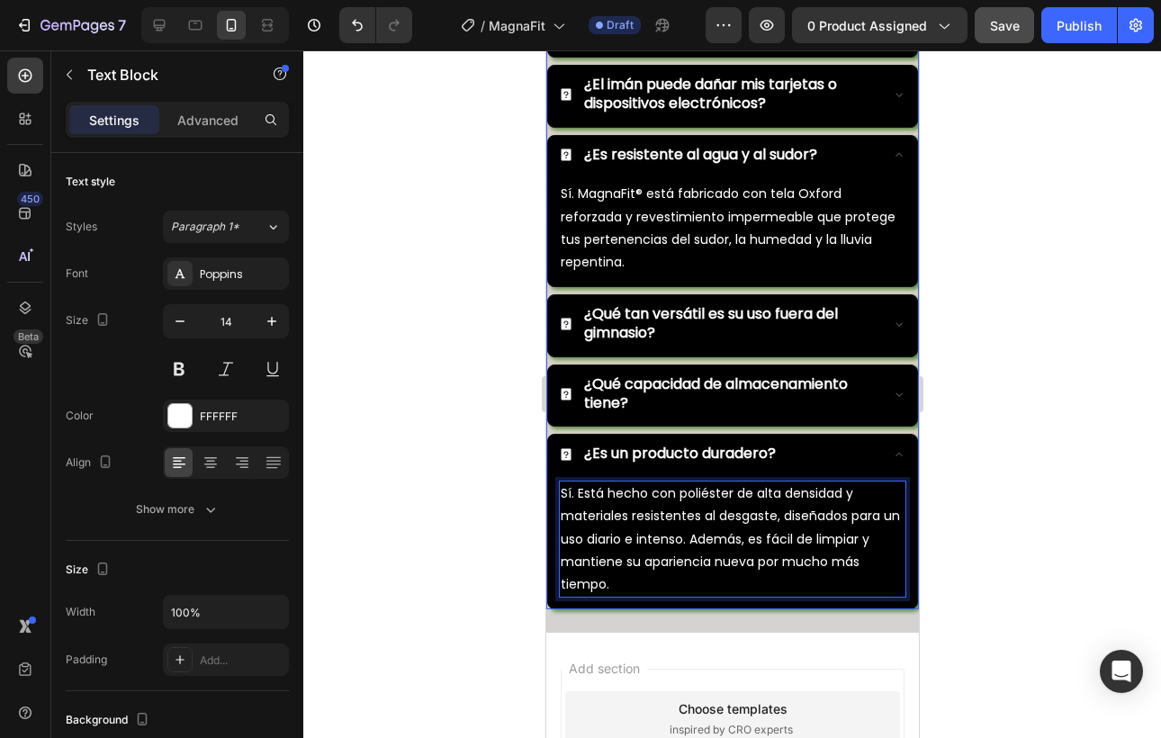
click at [892, 447] on icon at bounding box center [898, 454] width 14 height 14
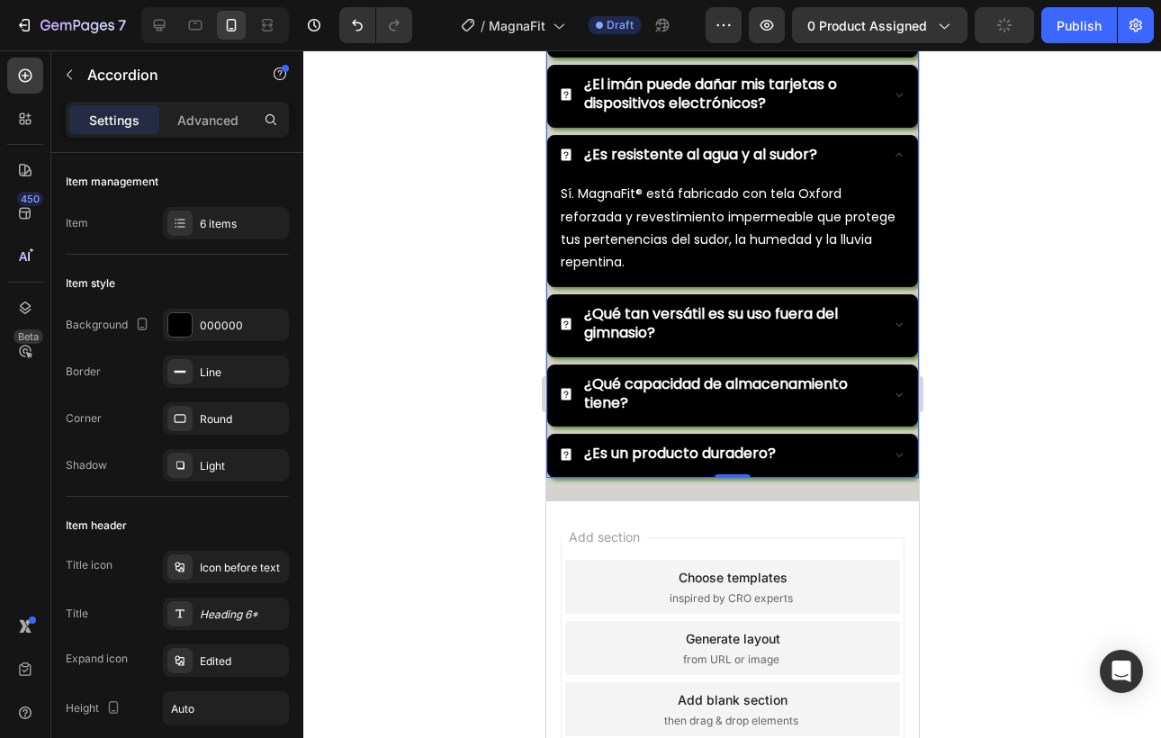
click at [906, 401] on div "¿Qué capacidad de almacenamiento tiene?" at bounding box center [731, 395] width 369 height 61
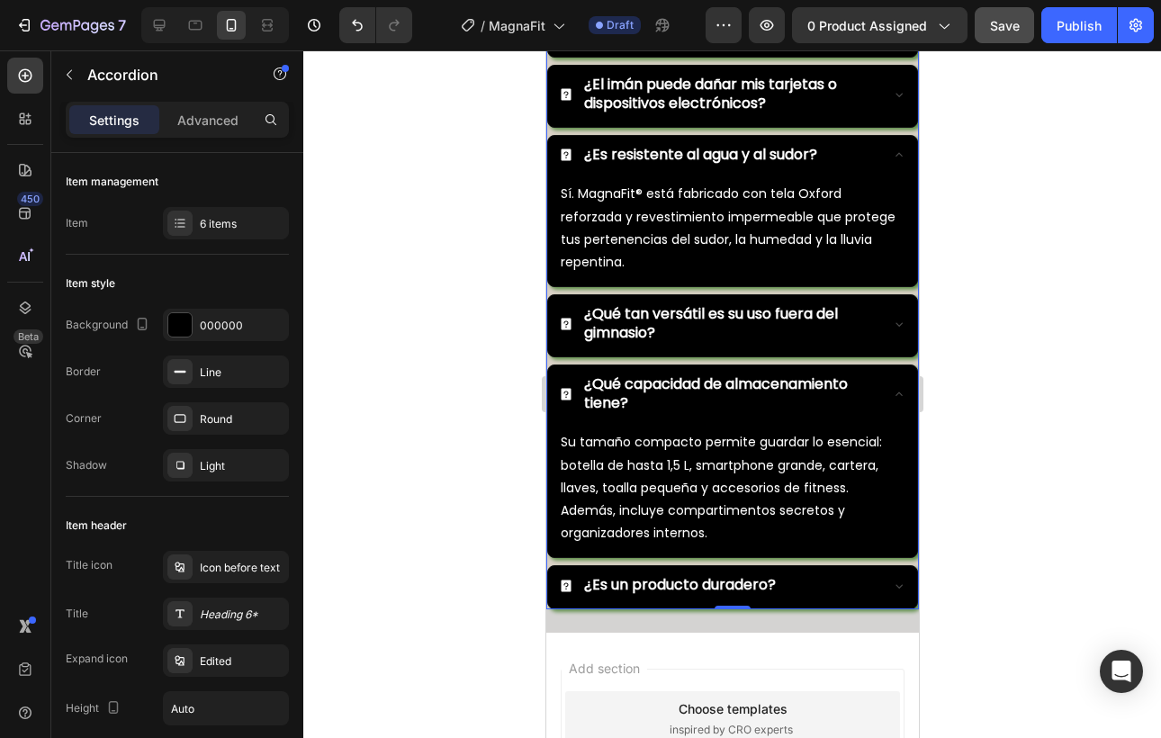
click at [906, 401] on div "¿Qué capacidad de almacenamiento tiene?" at bounding box center [731, 395] width 369 height 61
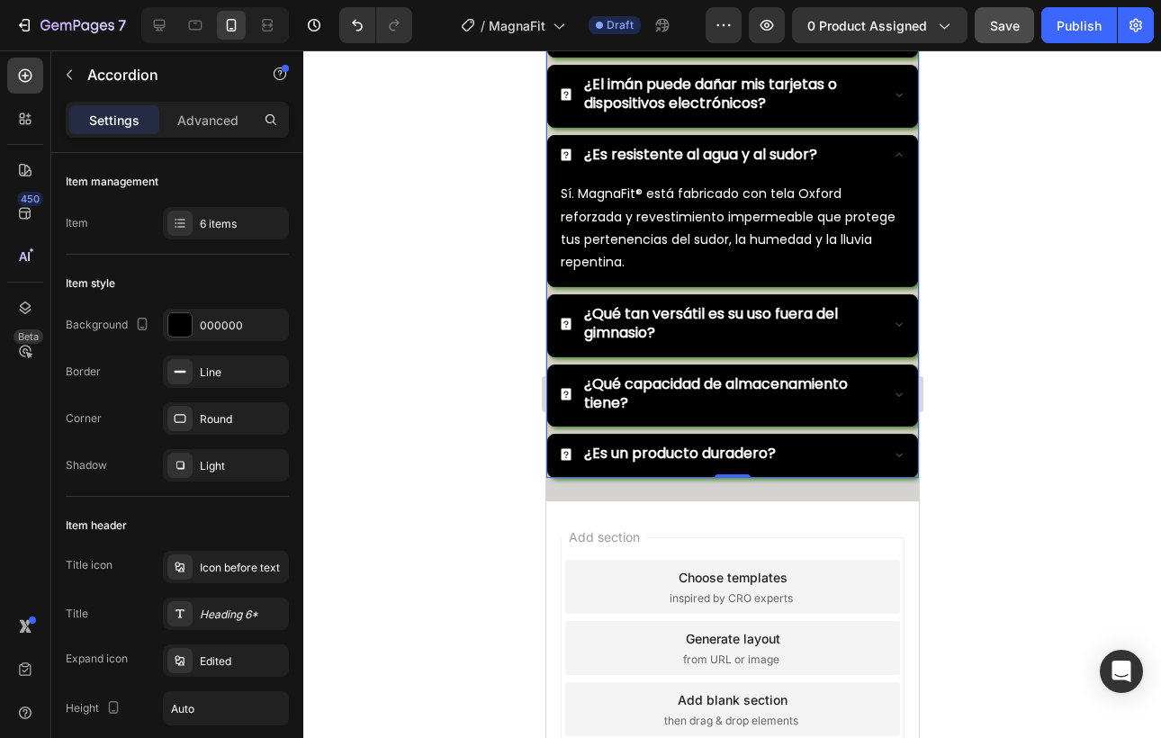
click at [894, 329] on icon at bounding box center [898, 324] width 14 height 14
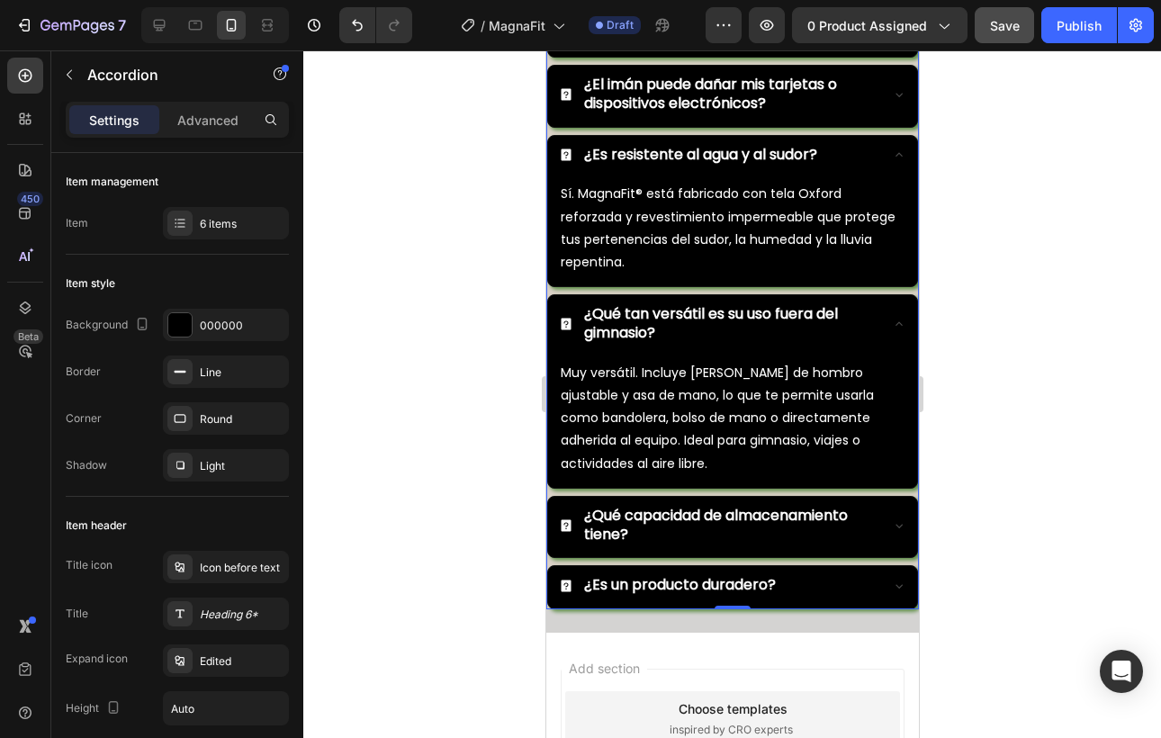
click at [894, 329] on icon at bounding box center [898, 324] width 14 height 14
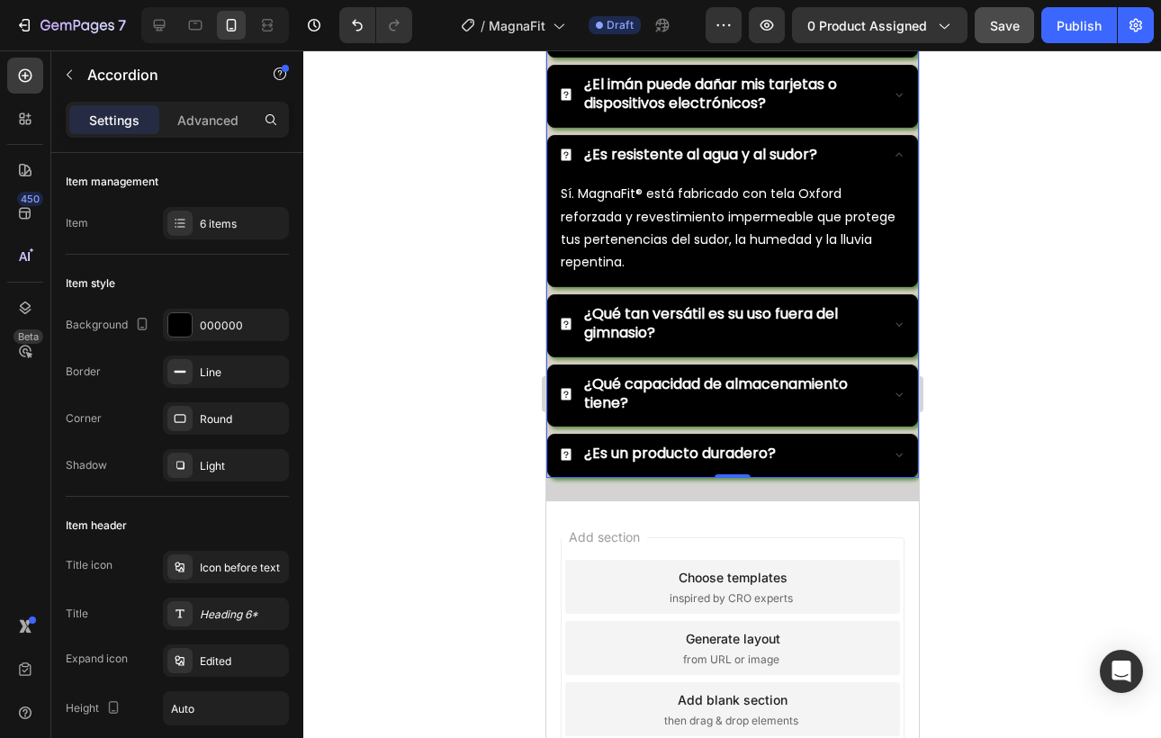
click at [898, 163] on div "¿Es resistente al agua y al sudor?" at bounding box center [731, 157] width 369 height 42
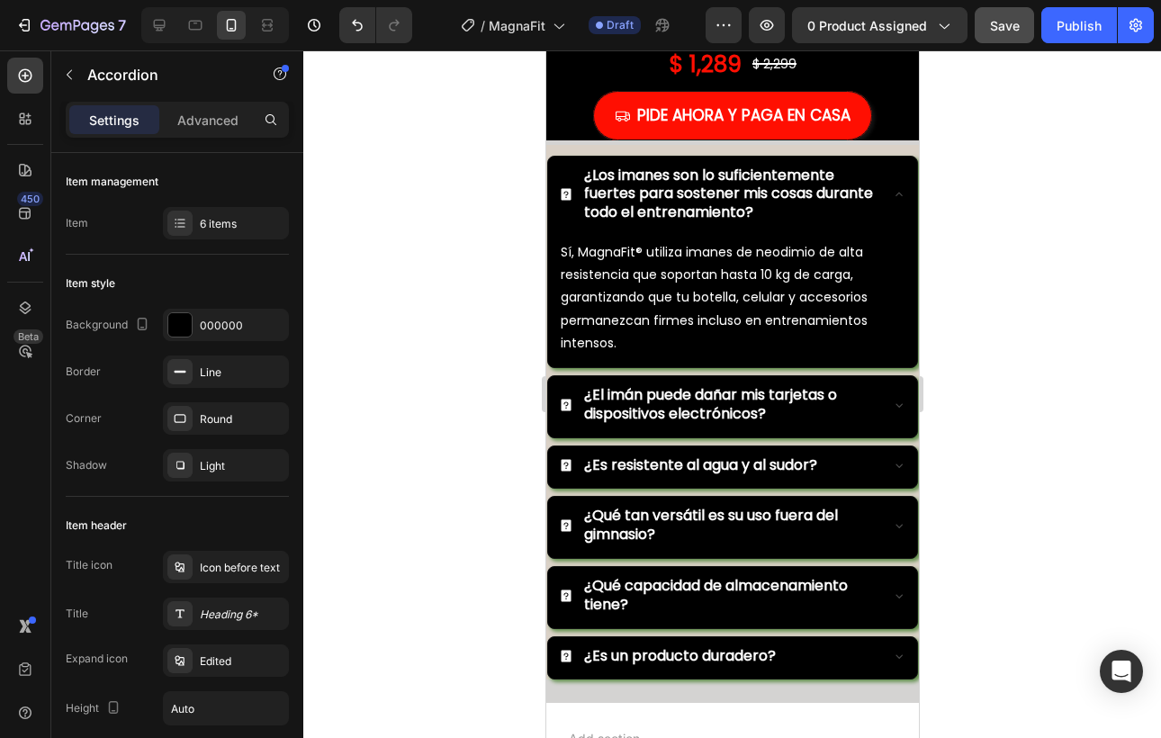
scroll to position [5850, 0]
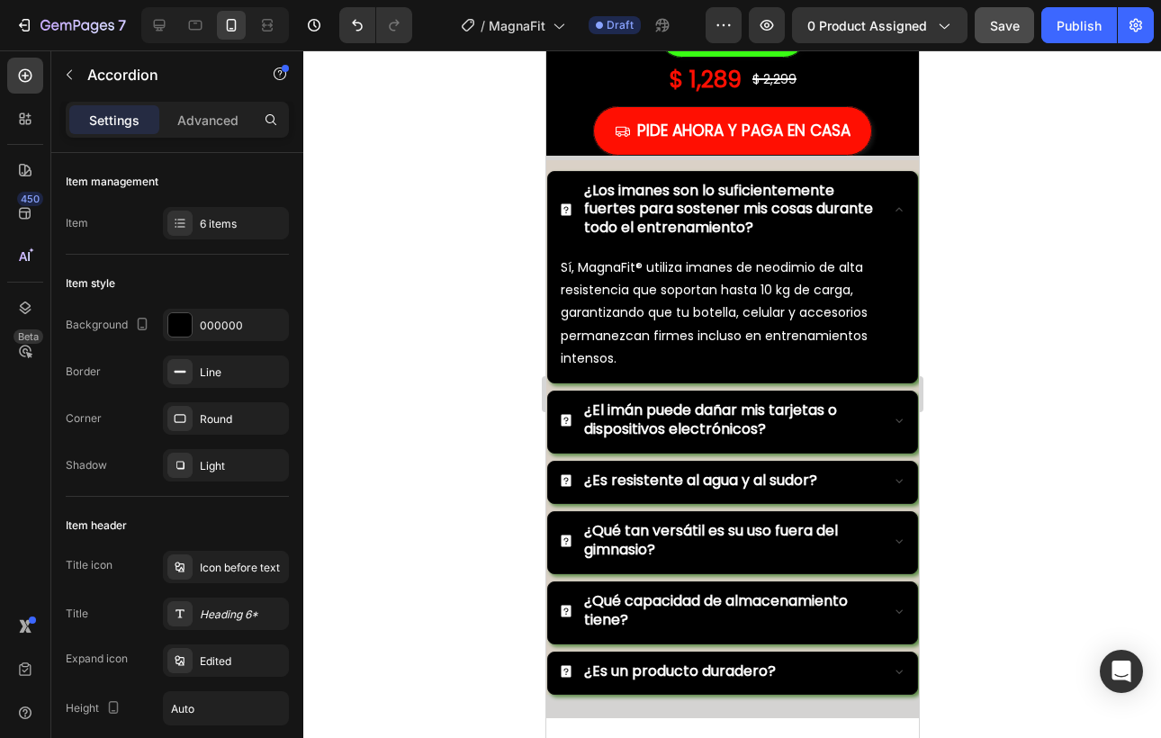
click at [898, 203] on icon at bounding box center [898, 210] width 14 height 14
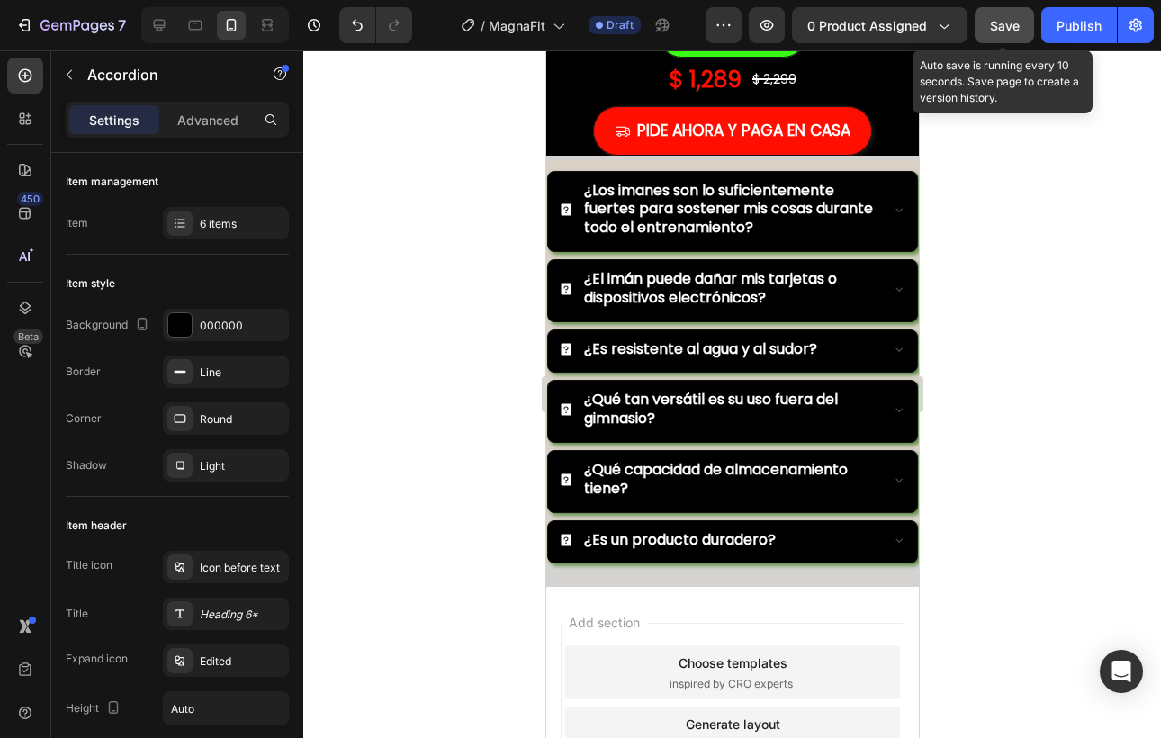
click at [999, 23] on span "Save" at bounding box center [1005, 25] width 30 height 15
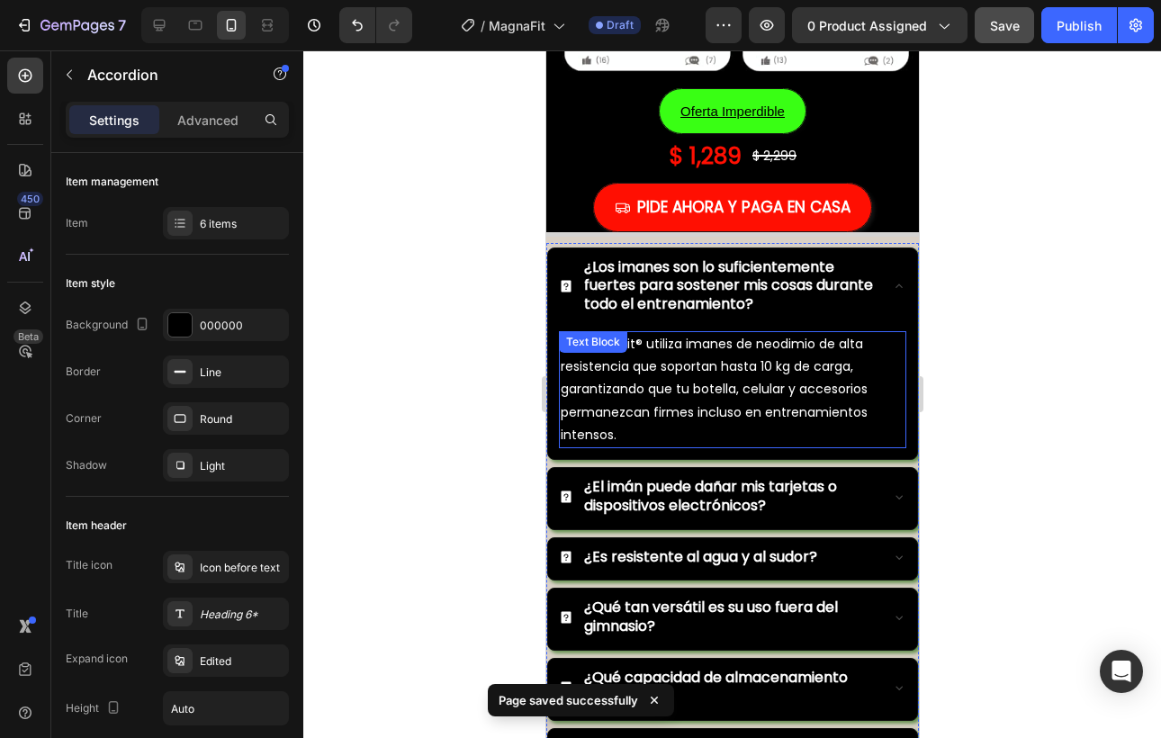
scroll to position [5707, 0]
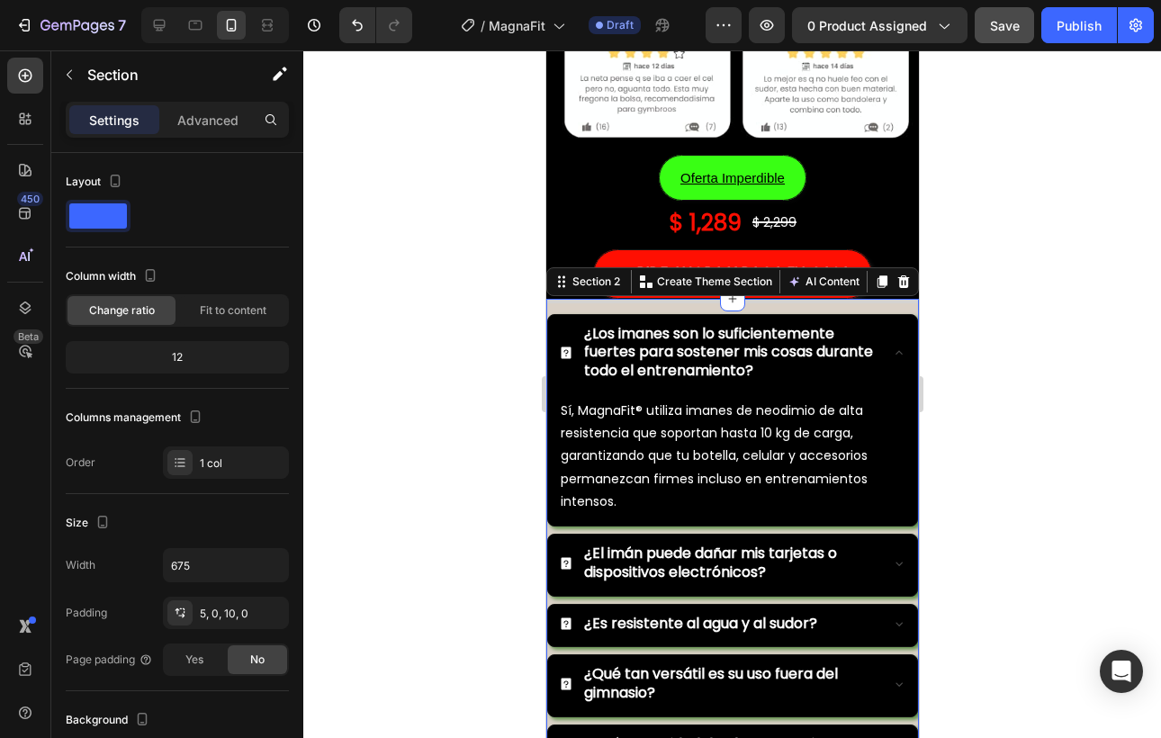
click at [567, 301] on div "¿Los imanes son lo suficientemente fuertes para sostener mis cosas durante todo…" at bounding box center [732, 581] width 373 height 564
click at [582, 282] on div "Section 2" at bounding box center [595, 282] width 55 height 16
click at [555, 277] on icon at bounding box center [561, 282] width 14 height 14
click at [559, 339] on div "¿Los imanes son lo suficientemente fuertes para sostener mis cosas durante todo…" at bounding box center [717, 352] width 319 height 61
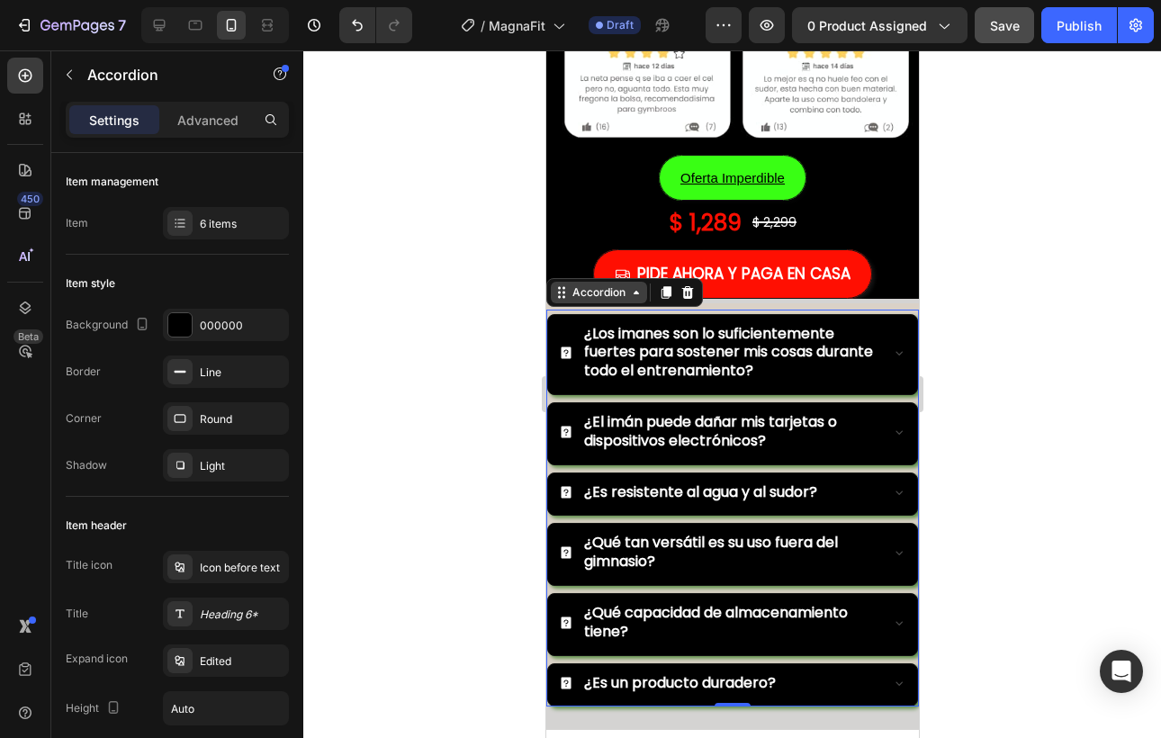
click at [561, 293] on icon at bounding box center [561, 292] width 14 height 14
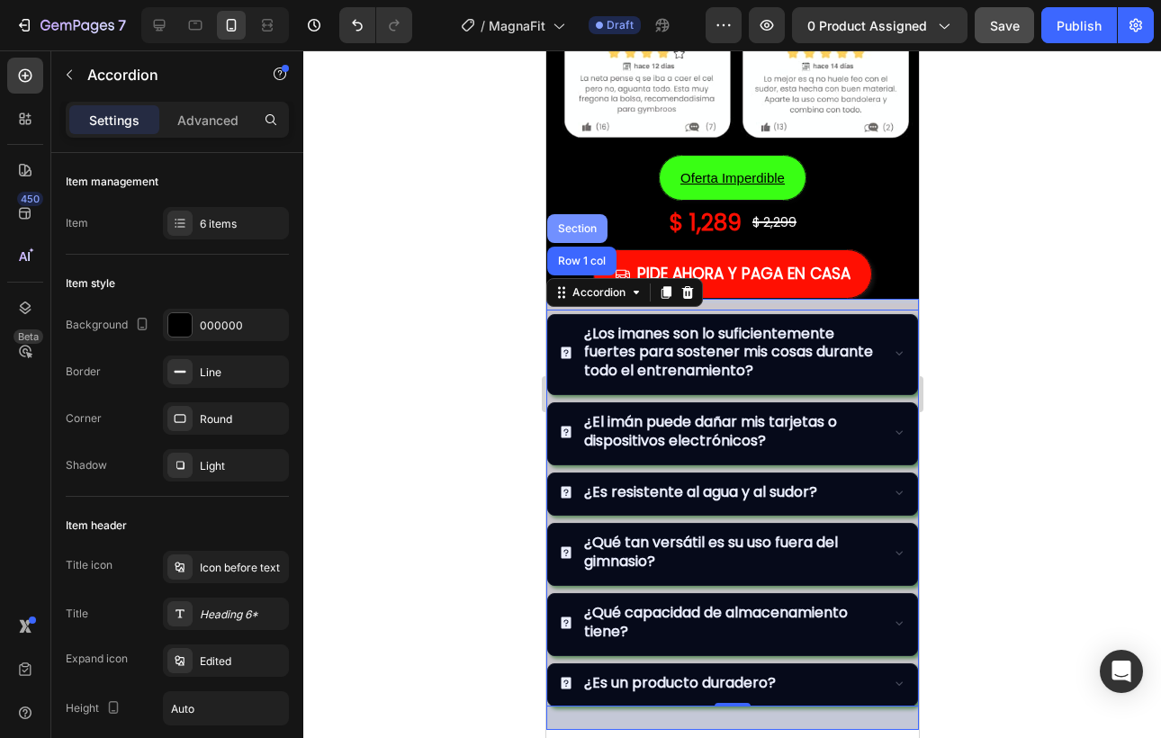
click at [579, 239] on div "Section" at bounding box center [576, 228] width 60 height 29
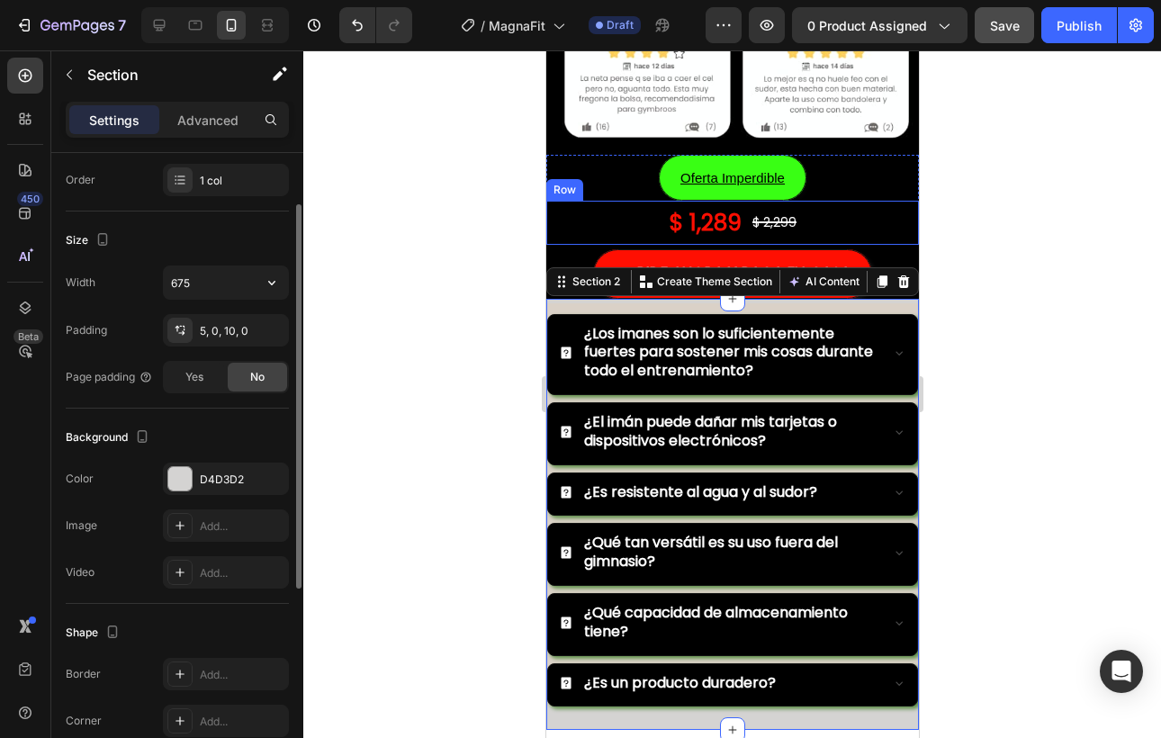
scroll to position [415, 0]
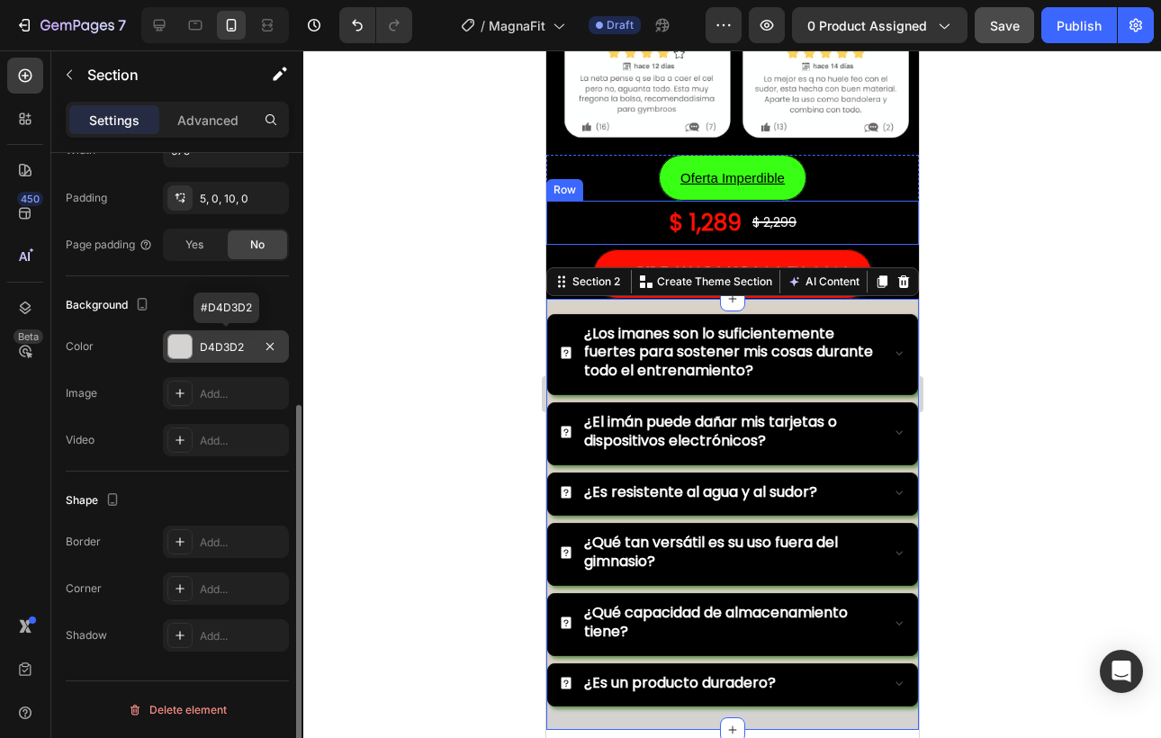
click at [185, 344] on div at bounding box center [179, 346] width 23 height 23
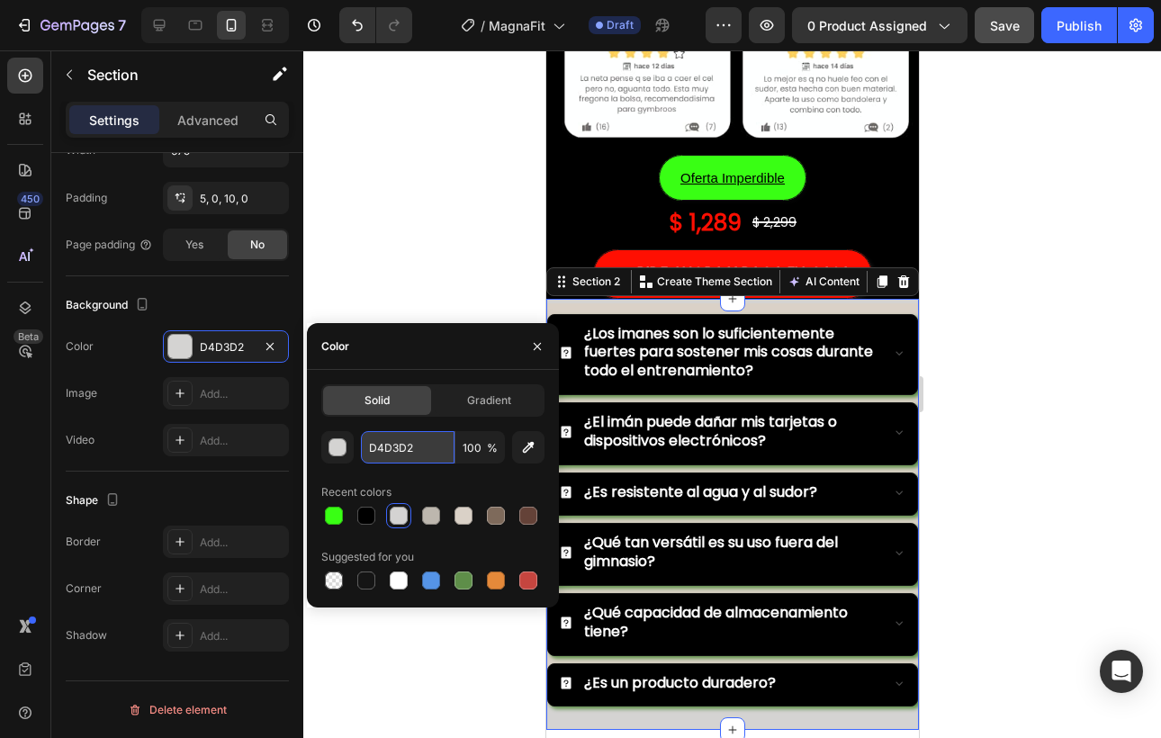
click at [383, 446] on input "D4D3D2" at bounding box center [408, 447] width 94 height 32
paste input "#ed1b24"
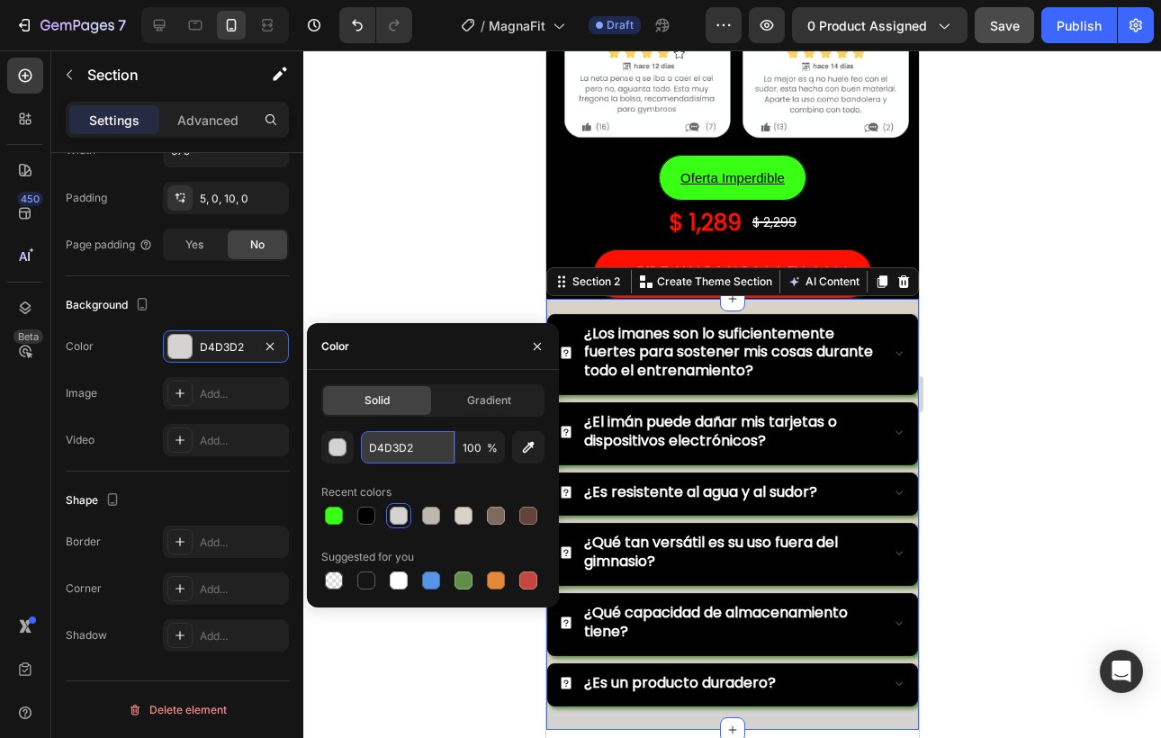
type input "#ed1b24"
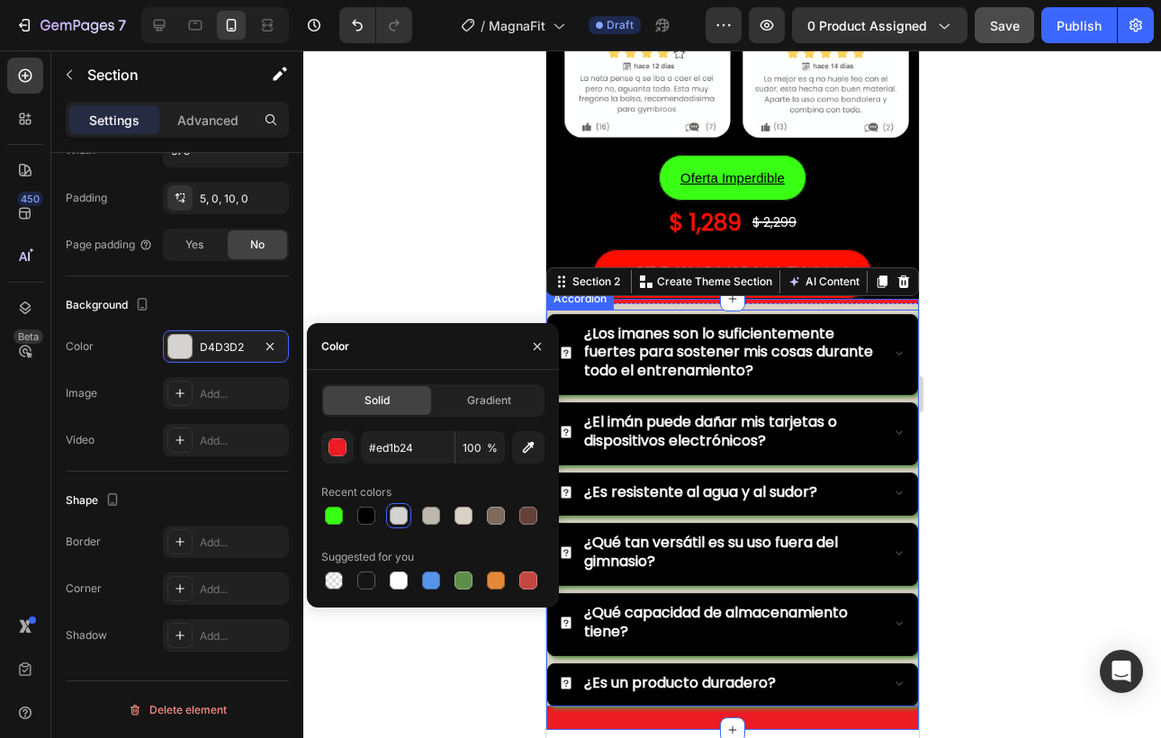
click at [575, 302] on div "Accordion" at bounding box center [579, 299] width 60 height 16
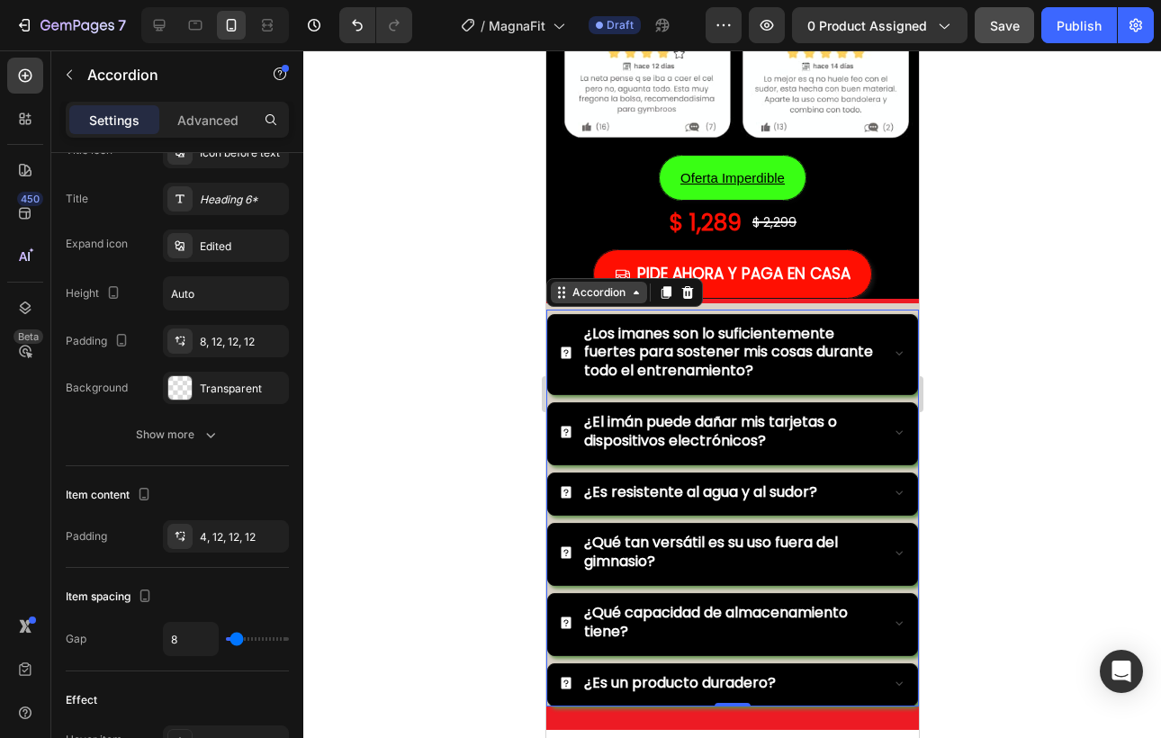
scroll to position [0, 0]
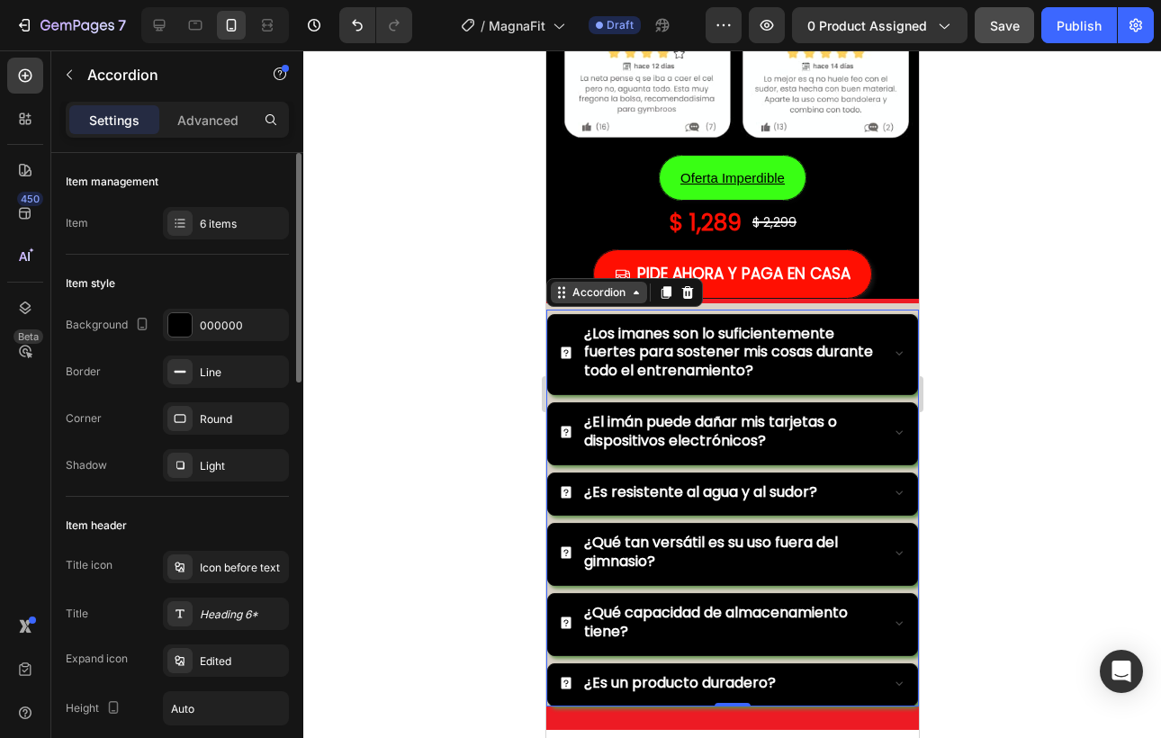
click at [575, 302] on div "Accordion" at bounding box center [598, 293] width 96 height 22
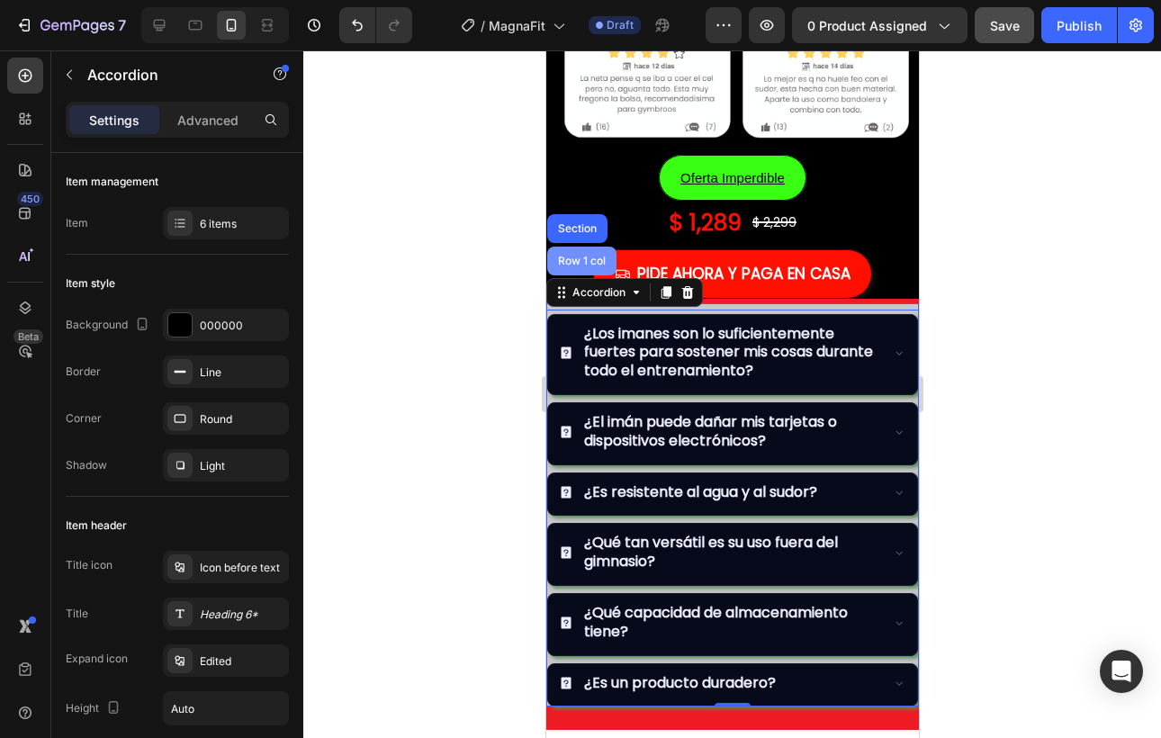
click at [587, 268] on div "Row 1 col" at bounding box center [580, 261] width 69 height 29
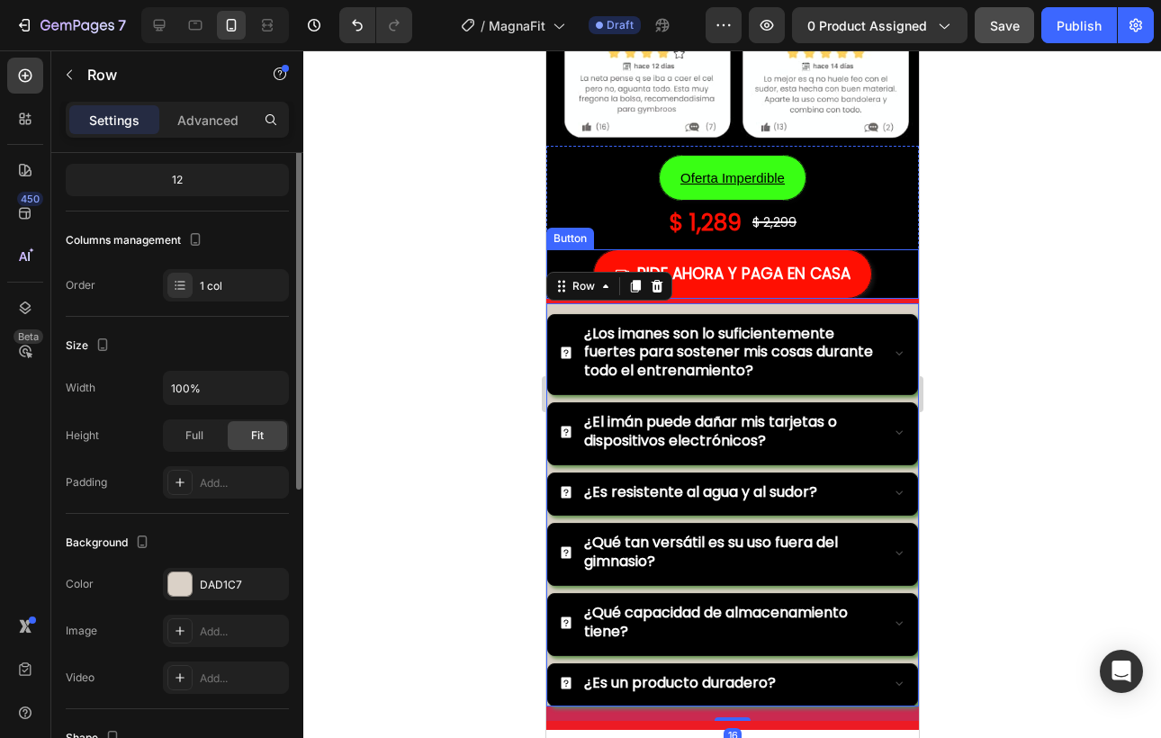
scroll to position [321, 0]
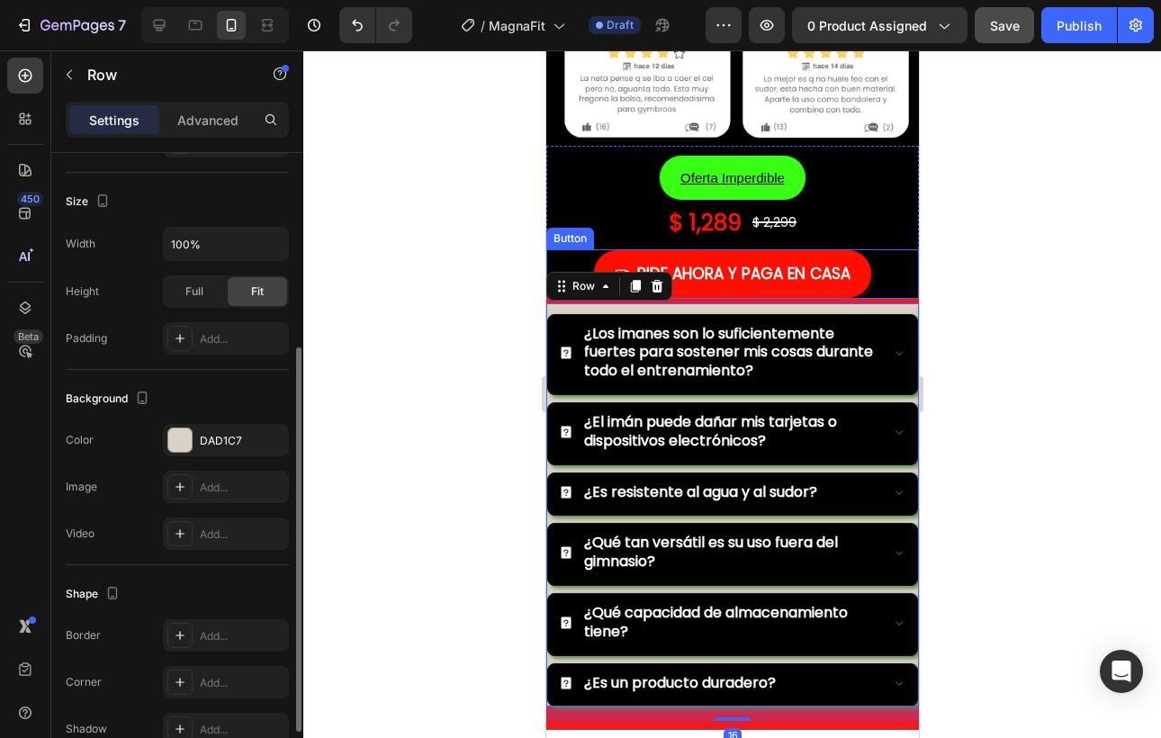
click at [177, 461] on div "The changes might be hidden by the video. Color DAD1C7 Image Add... Video Add..." at bounding box center [177, 487] width 223 height 126
click at [179, 448] on div at bounding box center [179, 439] width 23 height 23
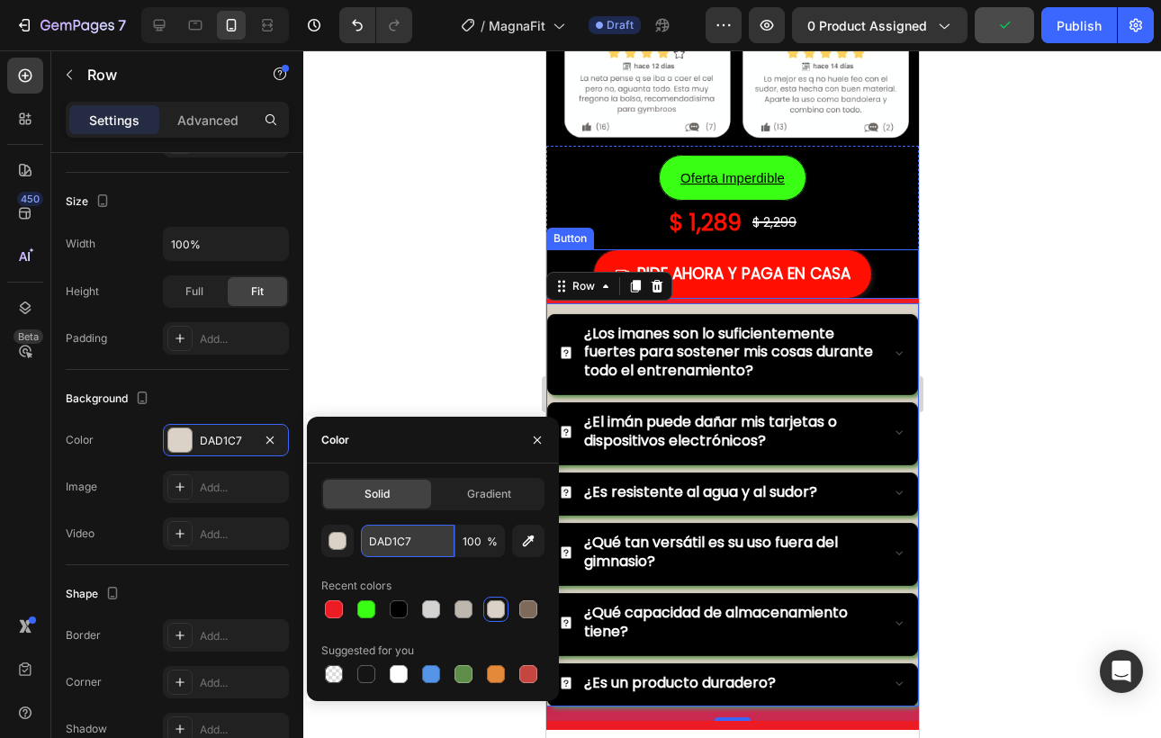
click at [394, 532] on input "DAD1C7" at bounding box center [408, 541] width 94 height 32
paste input "#ed1b24"
type input "#ed1b24"
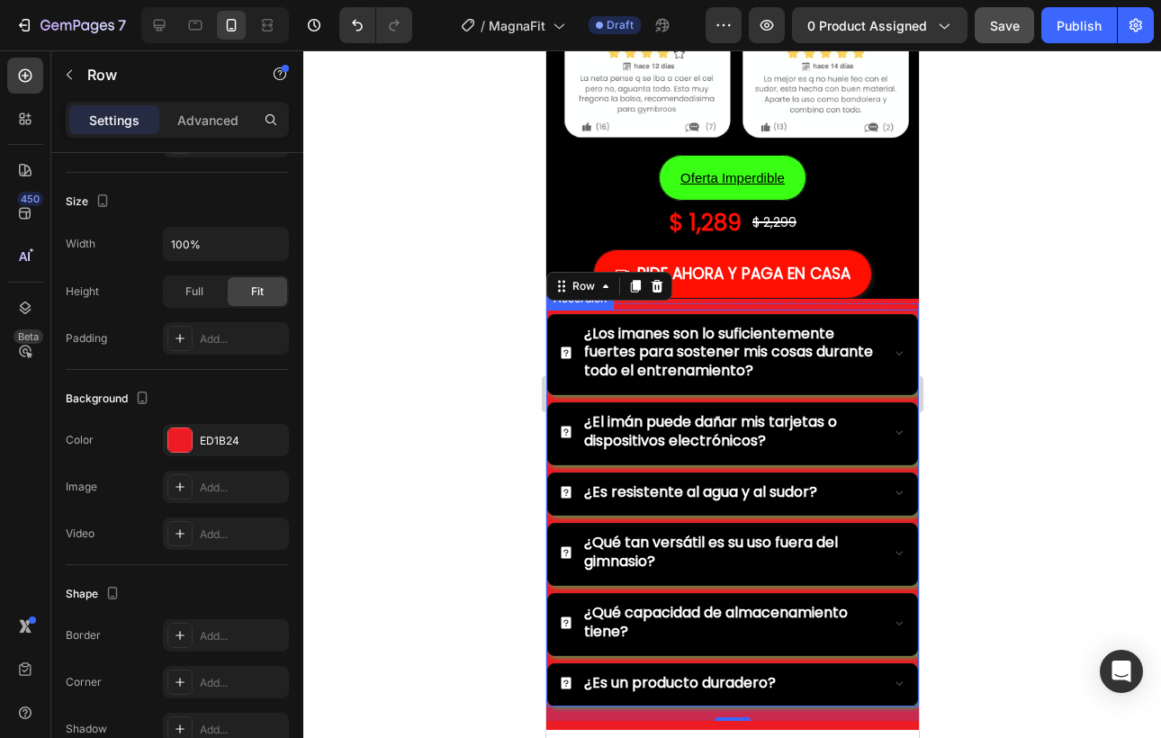
click at [1024, 428] on div at bounding box center [732, 394] width 858 height 688
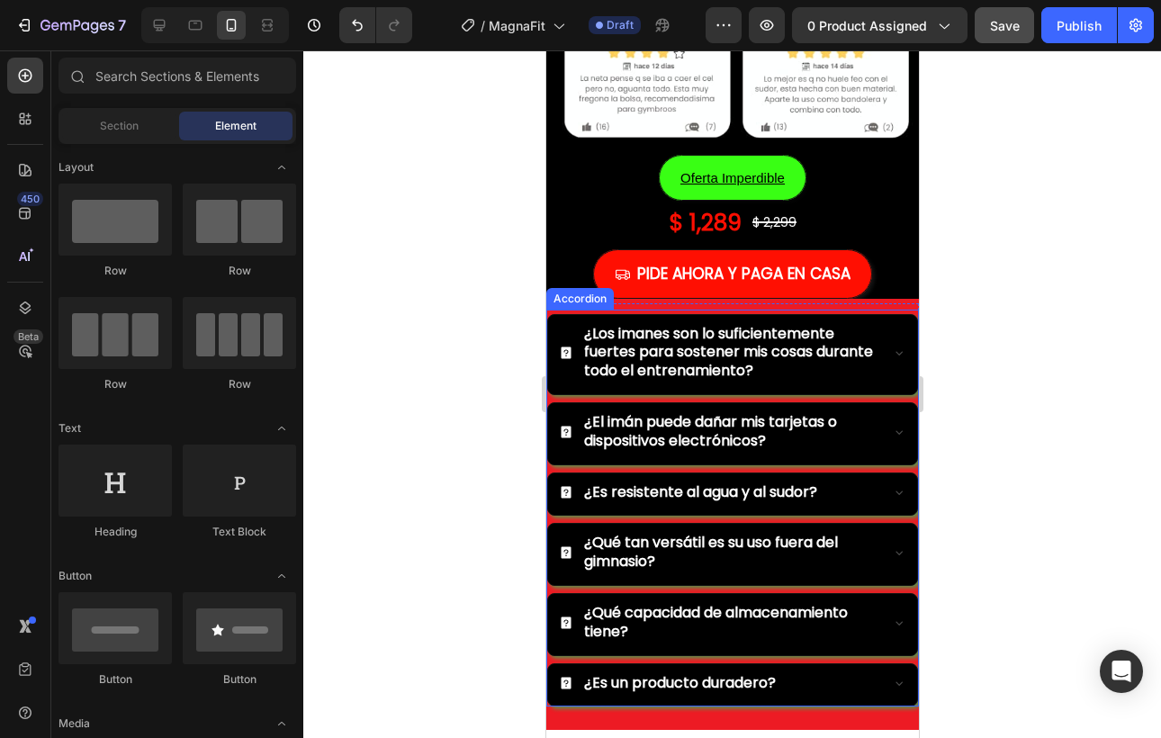
click at [1024, 428] on div at bounding box center [732, 394] width 858 height 688
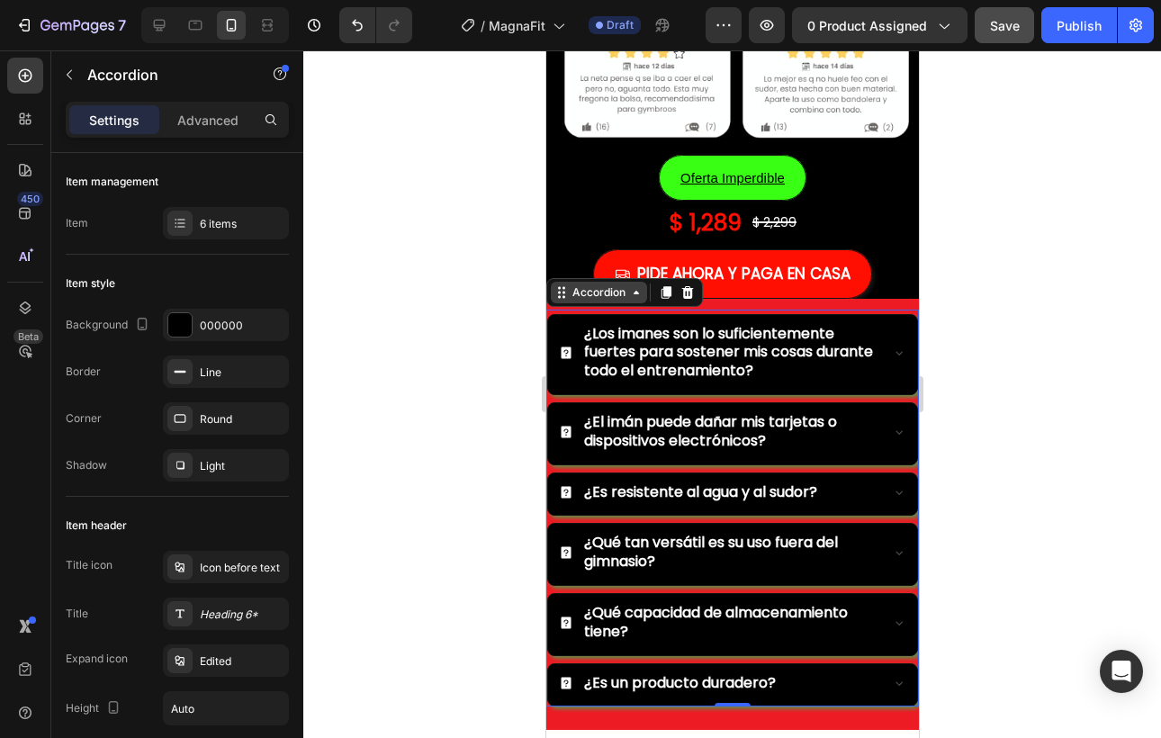
click at [567, 298] on div "Accordion" at bounding box center [598, 293] width 96 height 22
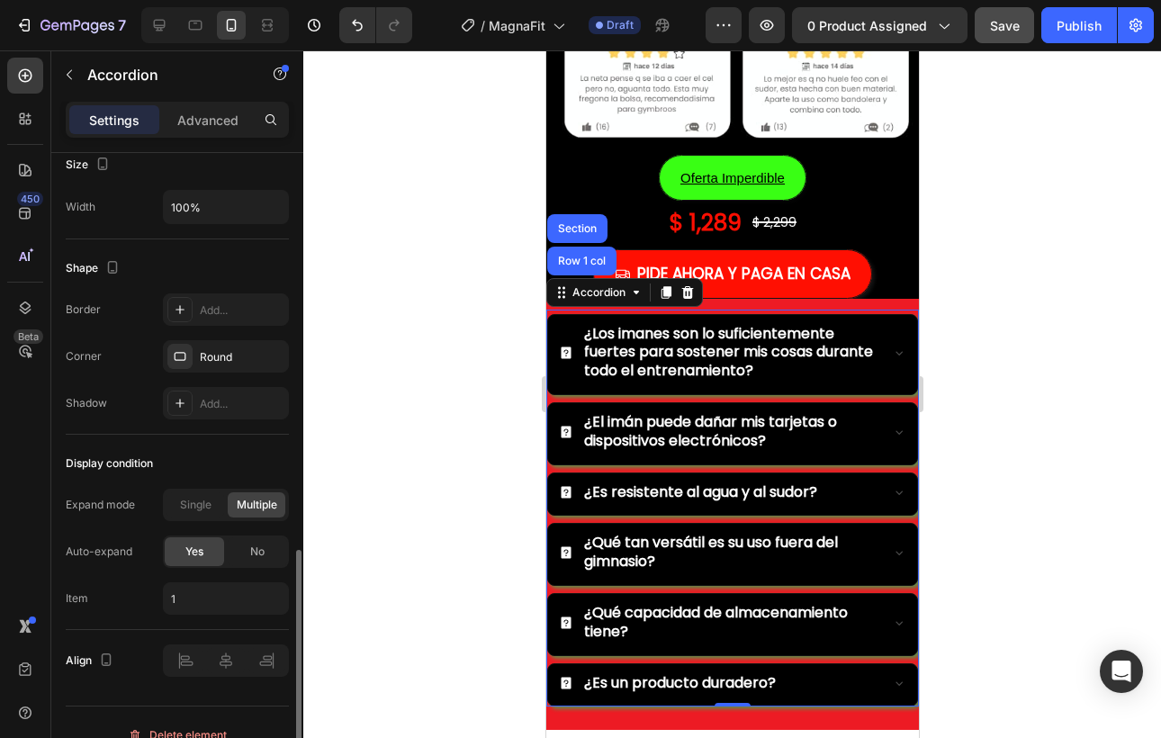
scroll to position [1096, 0]
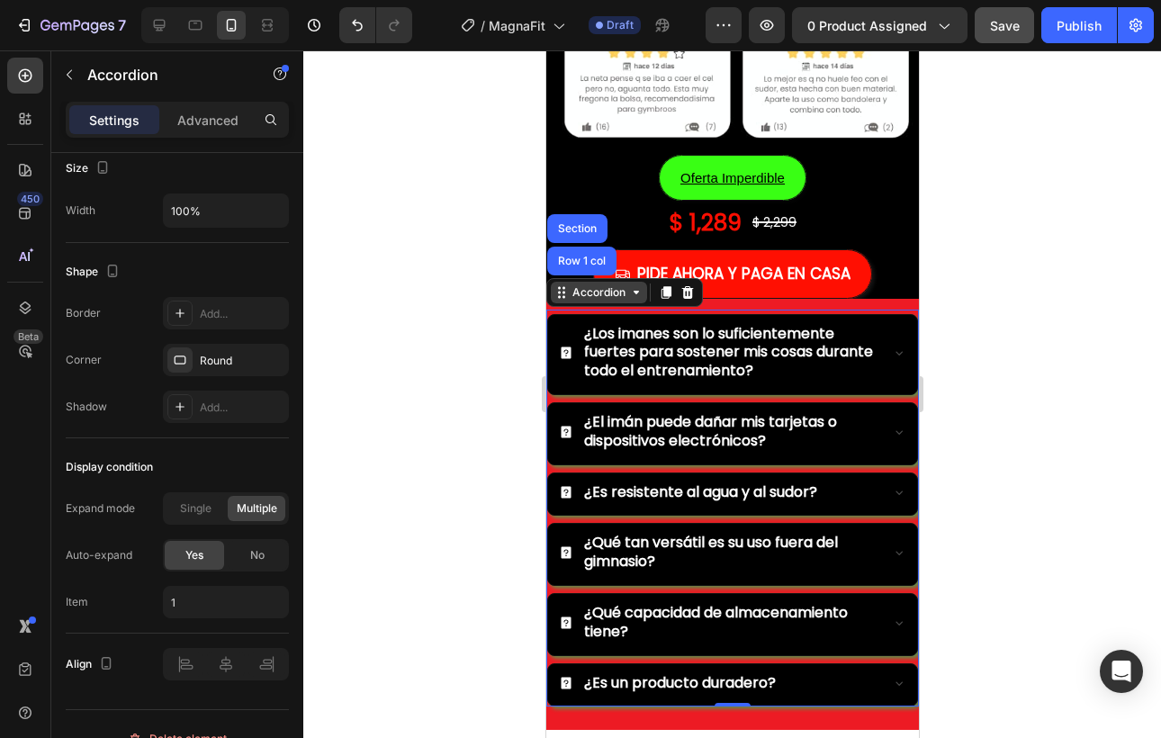
click at [584, 295] on div "Accordion" at bounding box center [598, 292] width 60 height 16
click at [585, 296] on div "Accordion" at bounding box center [598, 292] width 60 height 16
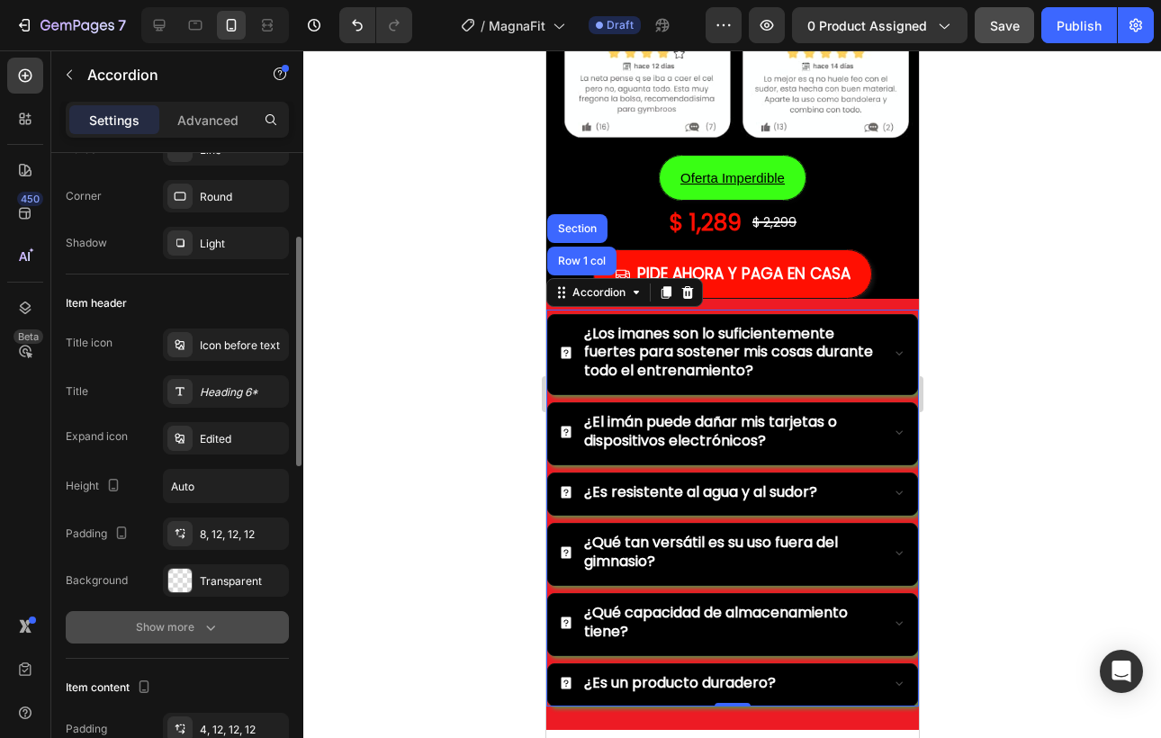
scroll to position [225, 0]
click at [176, 624] on div "Show more" at bounding box center [178, 625] width 84 height 18
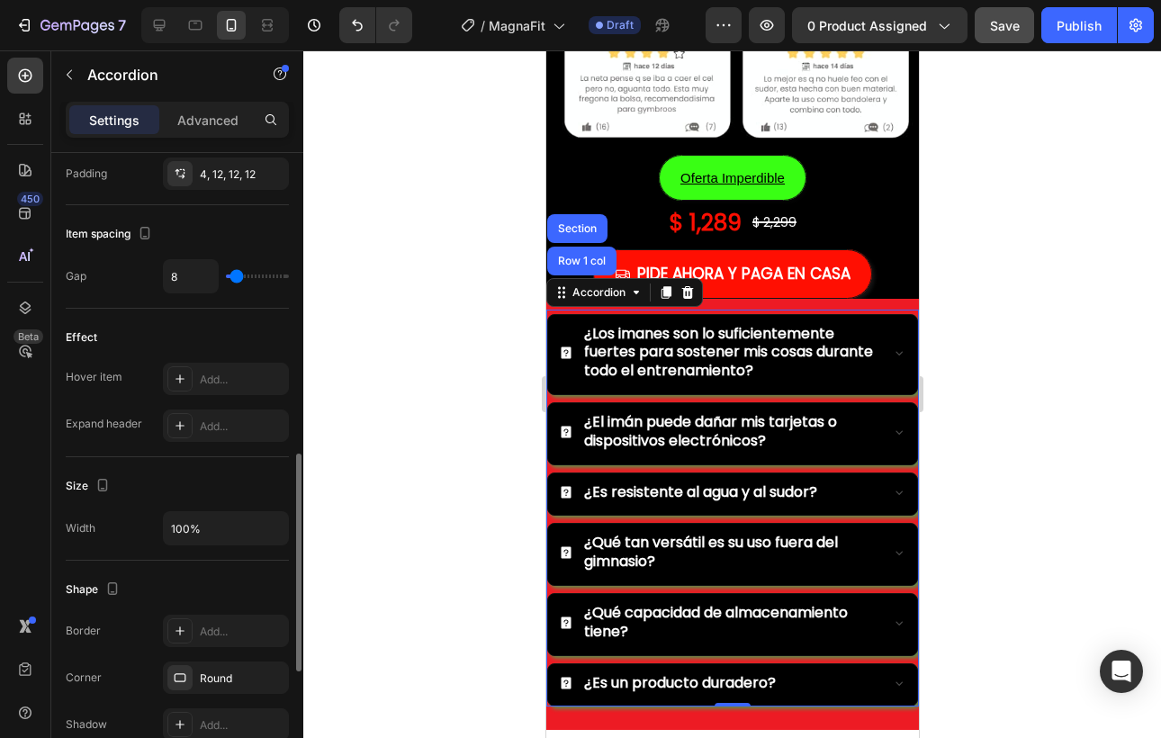
scroll to position [883, 0]
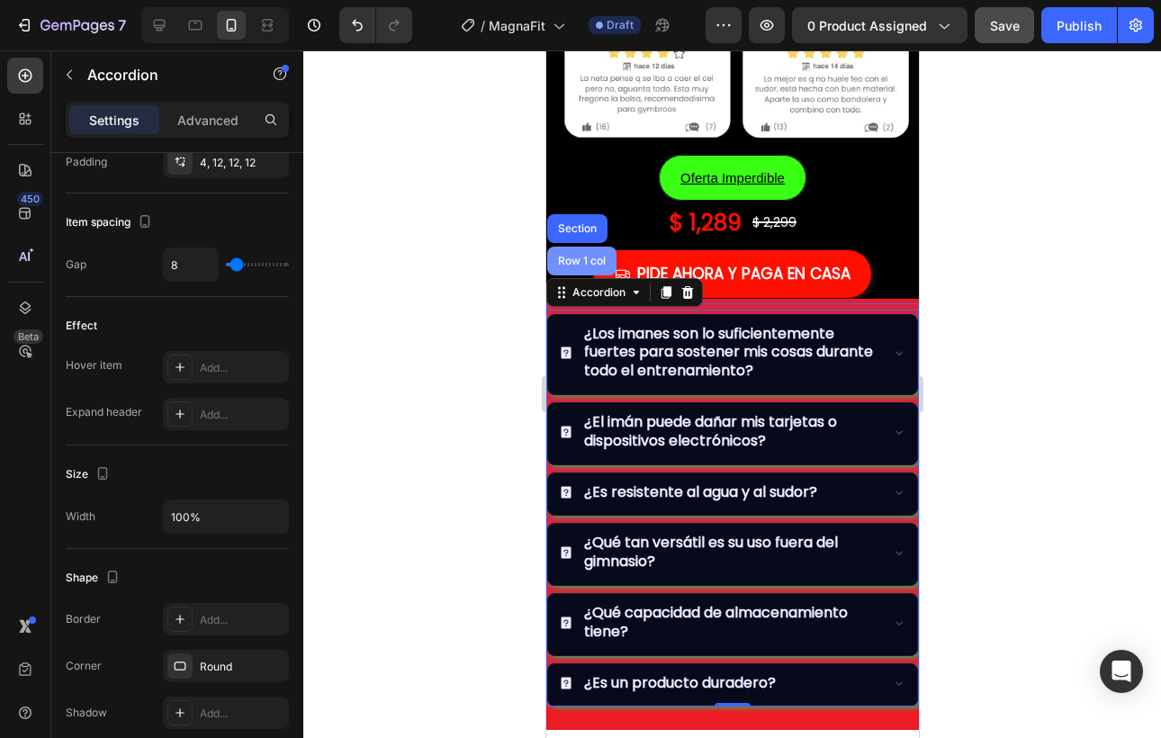
click at [586, 267] on div "Row 1 col" at bounding box center [580, 261] width 69 height 29
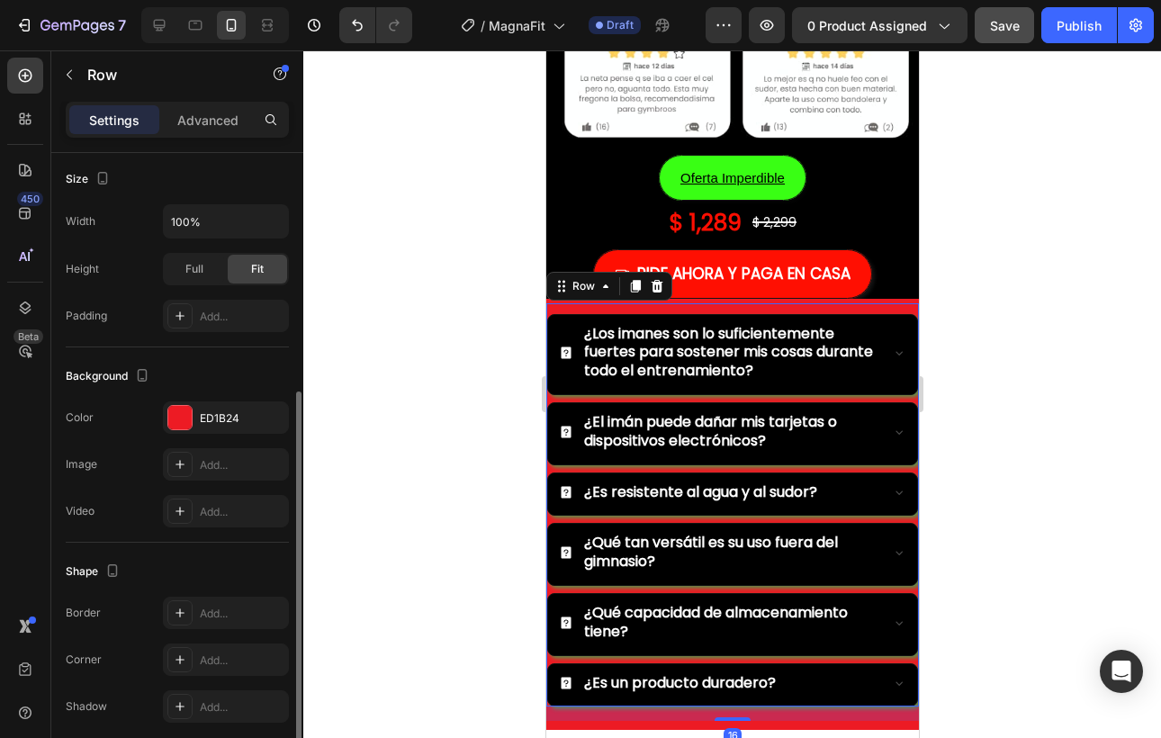
scroll to position [415, 0]
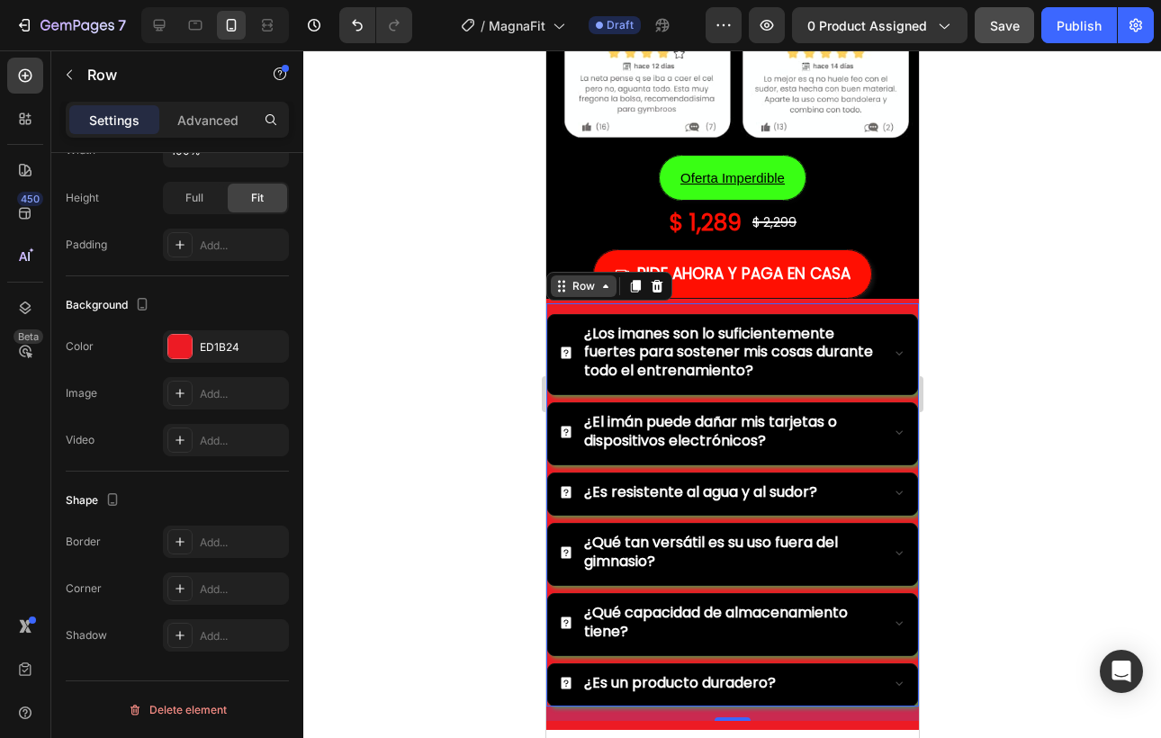
click at [581, 291] on div "Row" at bounding box center [583, 286] width 30 height 16
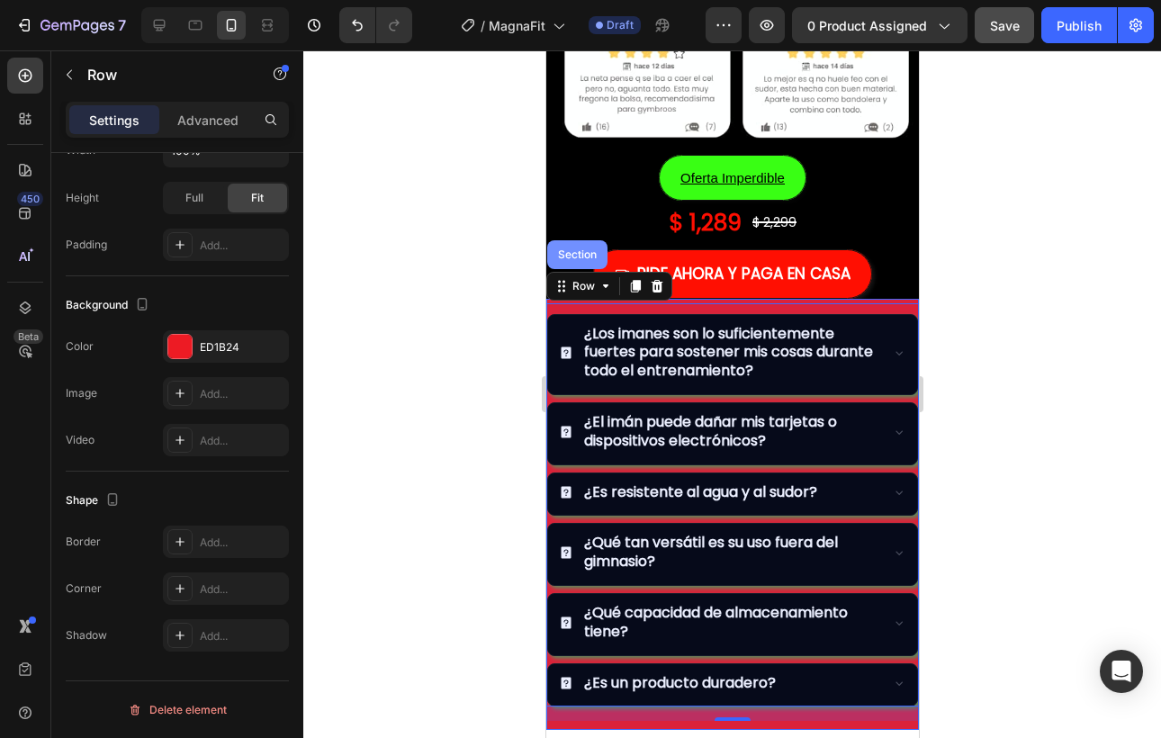
click at [582, 253] on div "Section" at bounding box center [577, 254] width 46 height 11
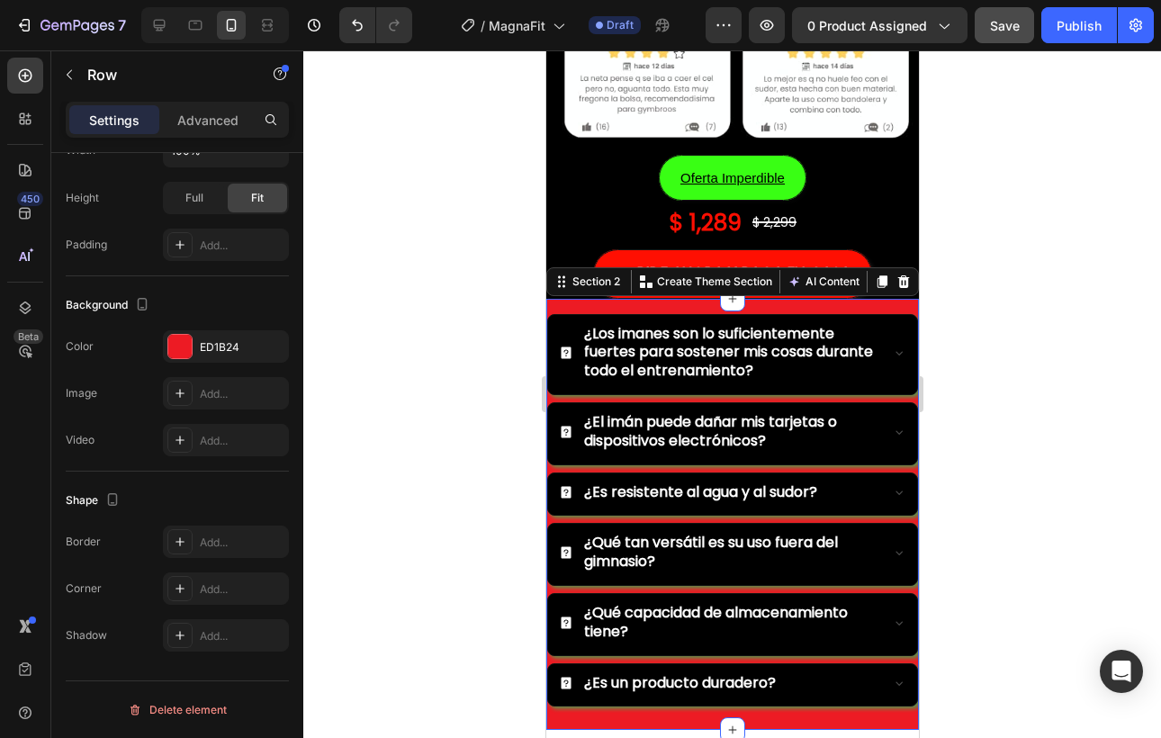
scroll to position [0, 0]
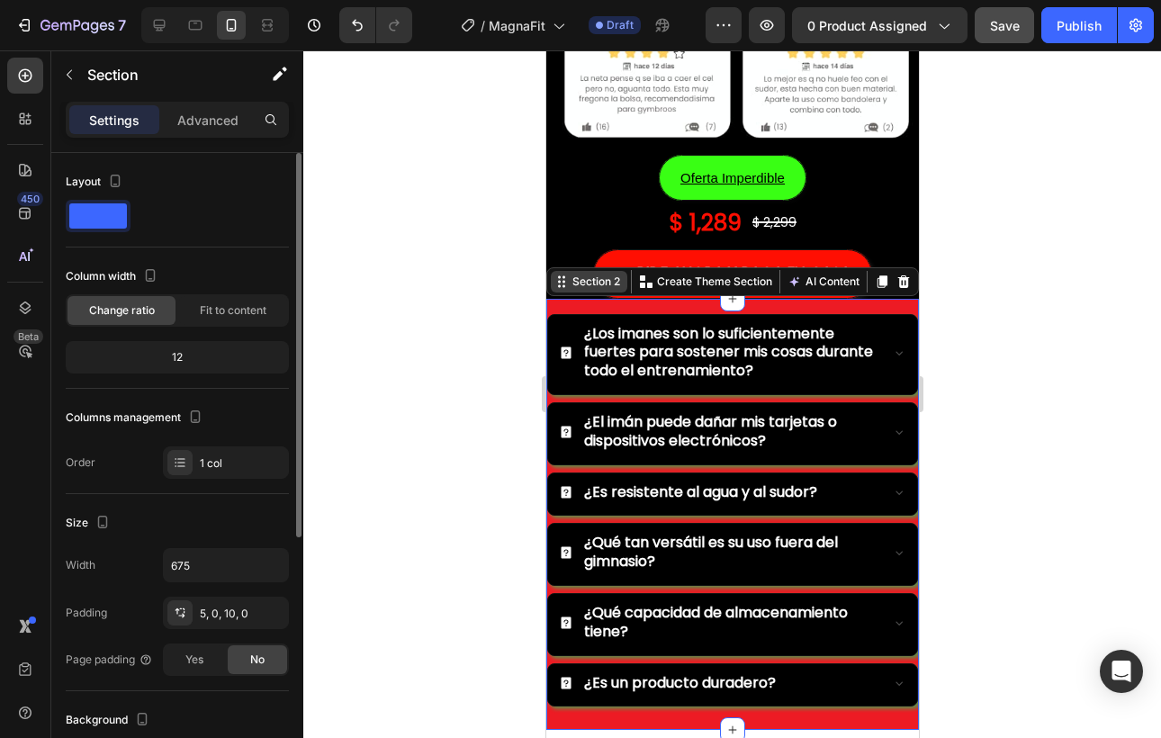
click at [597, 271] on div "Section 2" at bounding box center [588, 282] width 77 height 22
click at [600, 285] on div "Section 2" at bounding box center [595, 282] width 55 height 16
click at [557, 284] on icon at bounding box center [561, 282] width 14 height 14
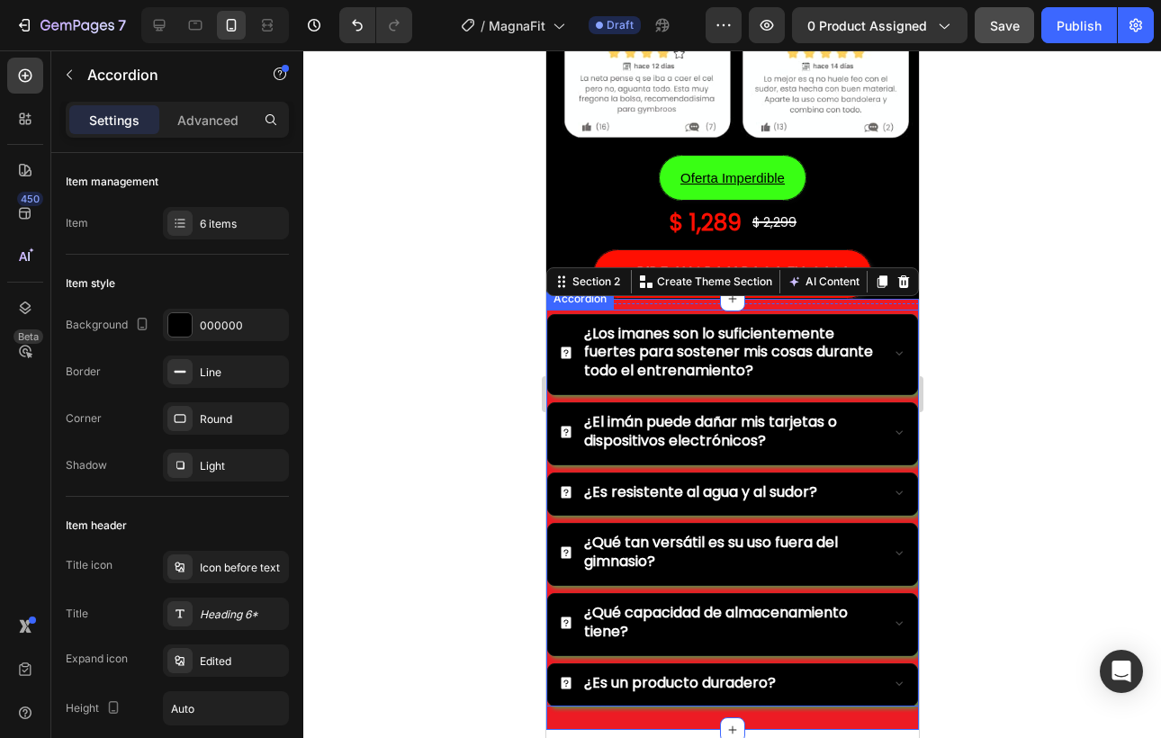
click at [571, 311] on div "¿Los imanes son lo suficientemente fuertes para sostener mis cosas durante todo…" at bounding box center [732, 509] width 373 height 398
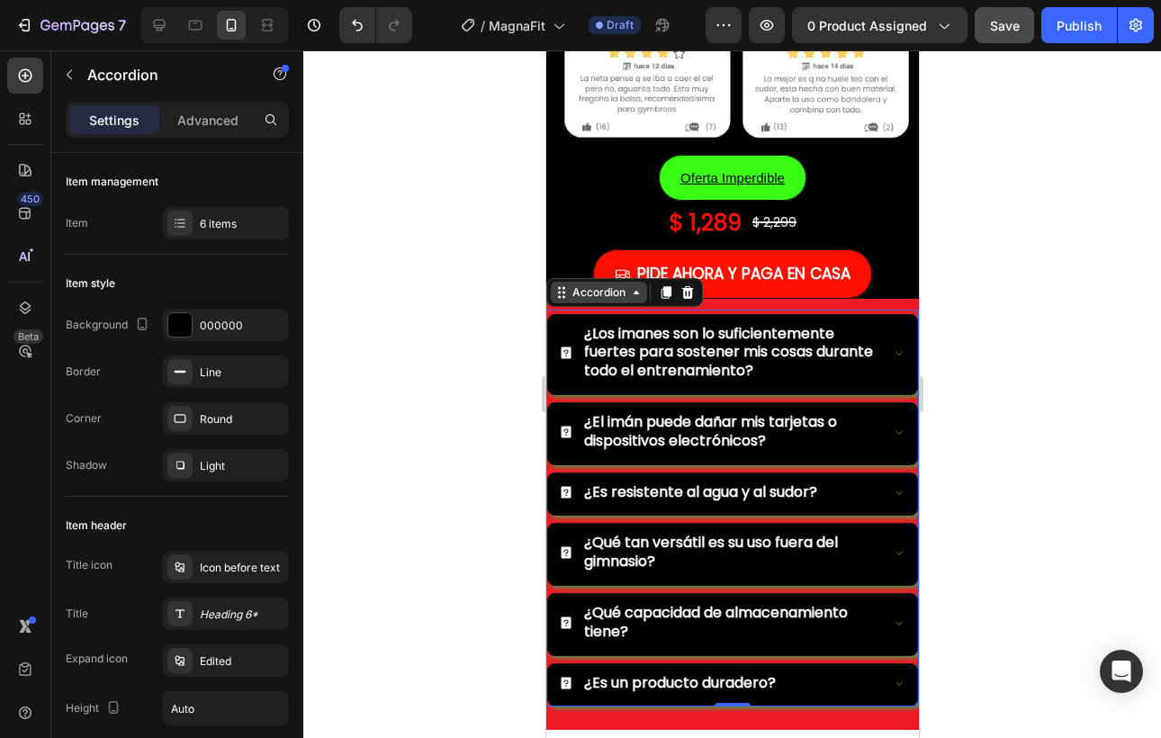
click at [582, 294] on div "Accordion" at bounding box center [598, 292] width 60 height 16
click at [204, 119] on p "Advanced" at bounding box center [207, 120] width 61 height 19
type input "100%"
type input "100"
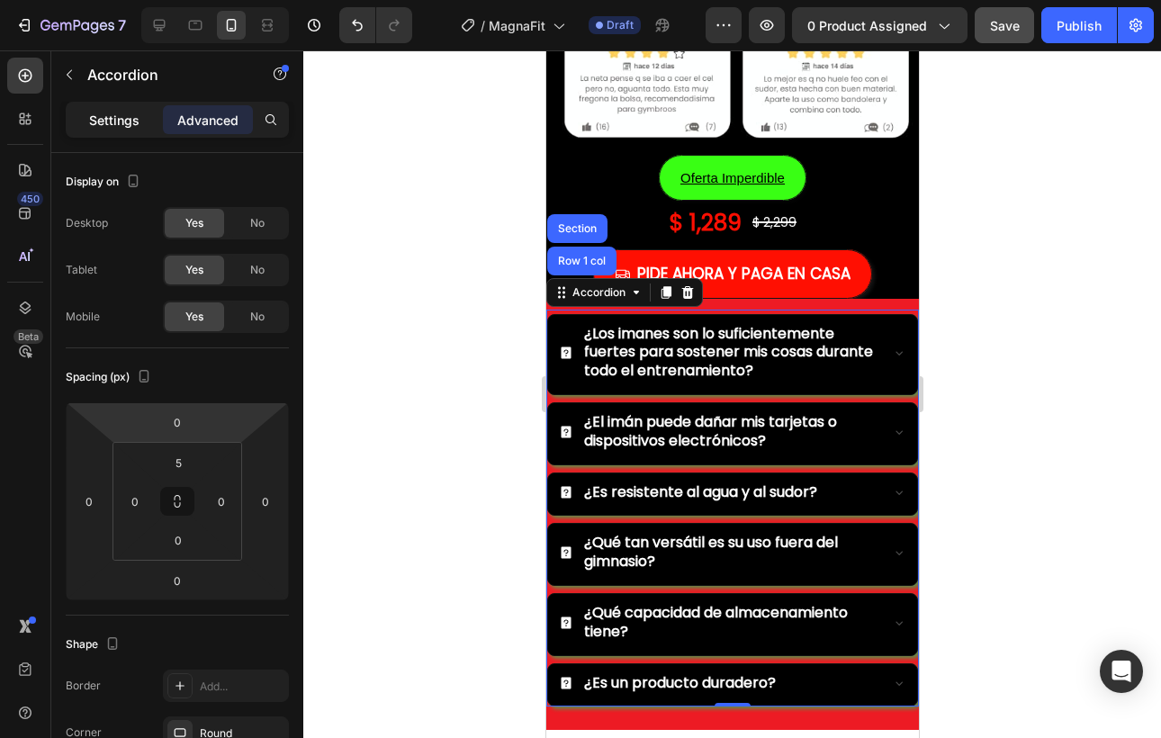
click at [113, 123] on p "Settings" at bounding box center [114, 120] width 50 height 19
type input "8"
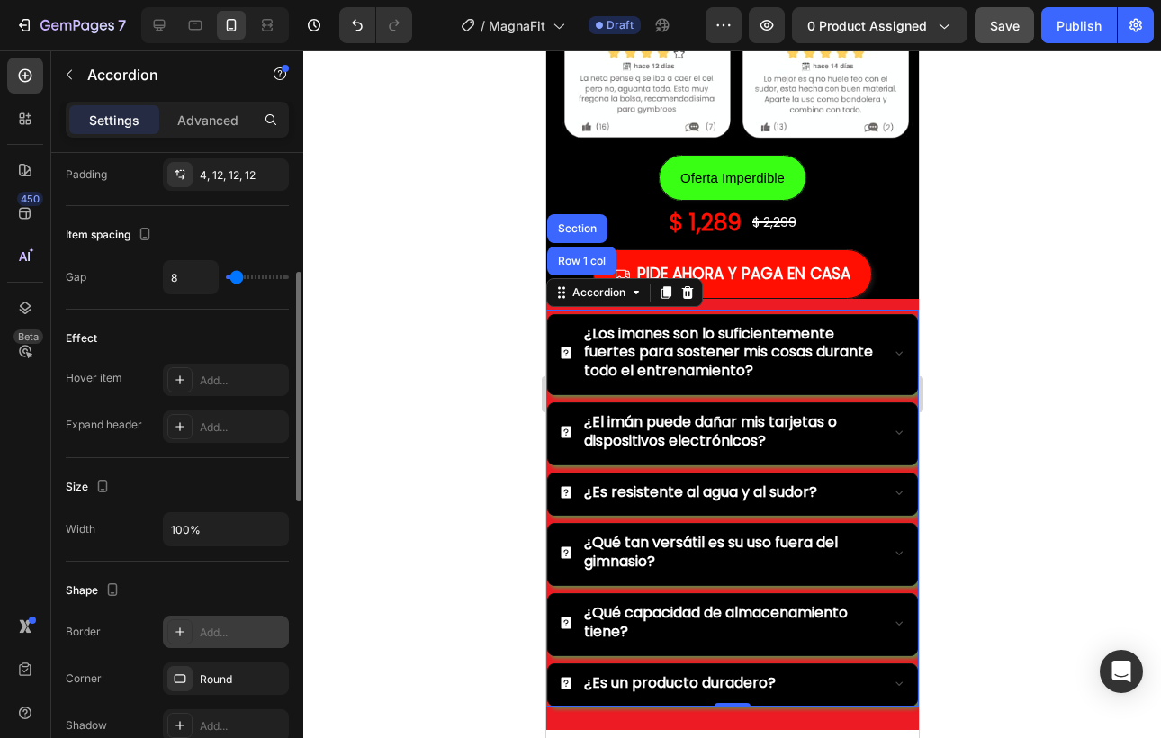
scroll to position [485, 0]
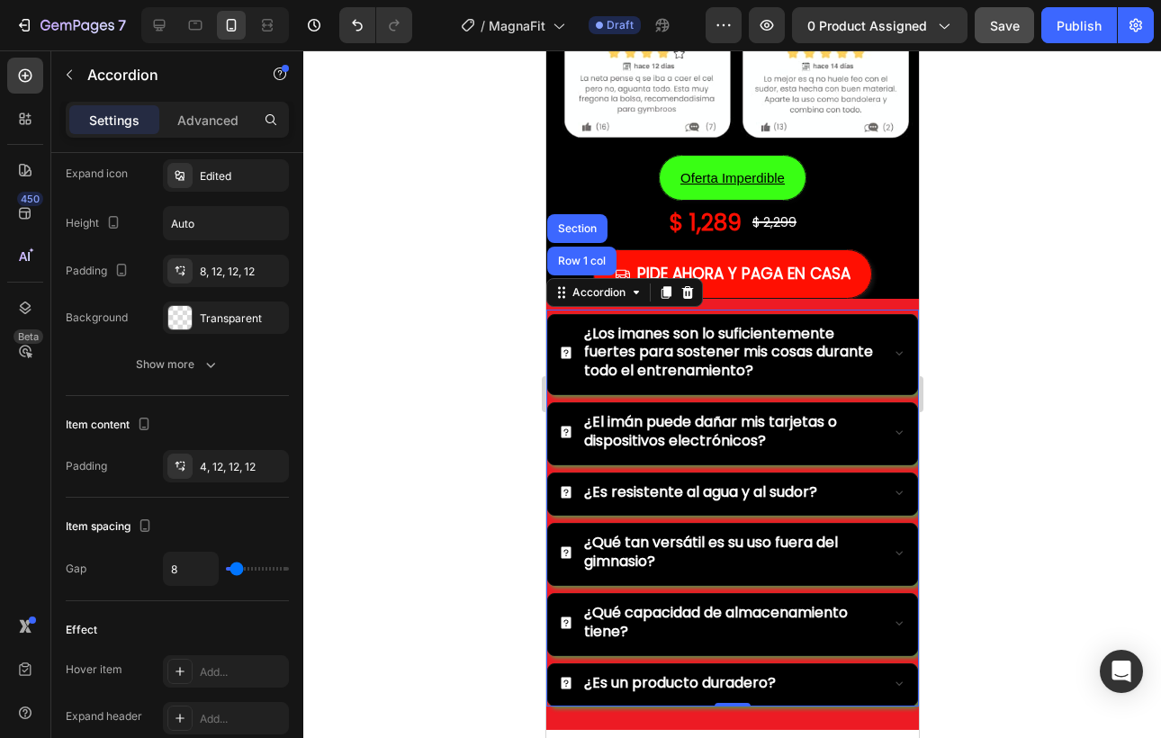
click at [906, 392] on div "¿Los imanes son lo suficientemente fuertes para sostener mis cosas durante todo…" at bounding box center [731, 354] width 369 height 79
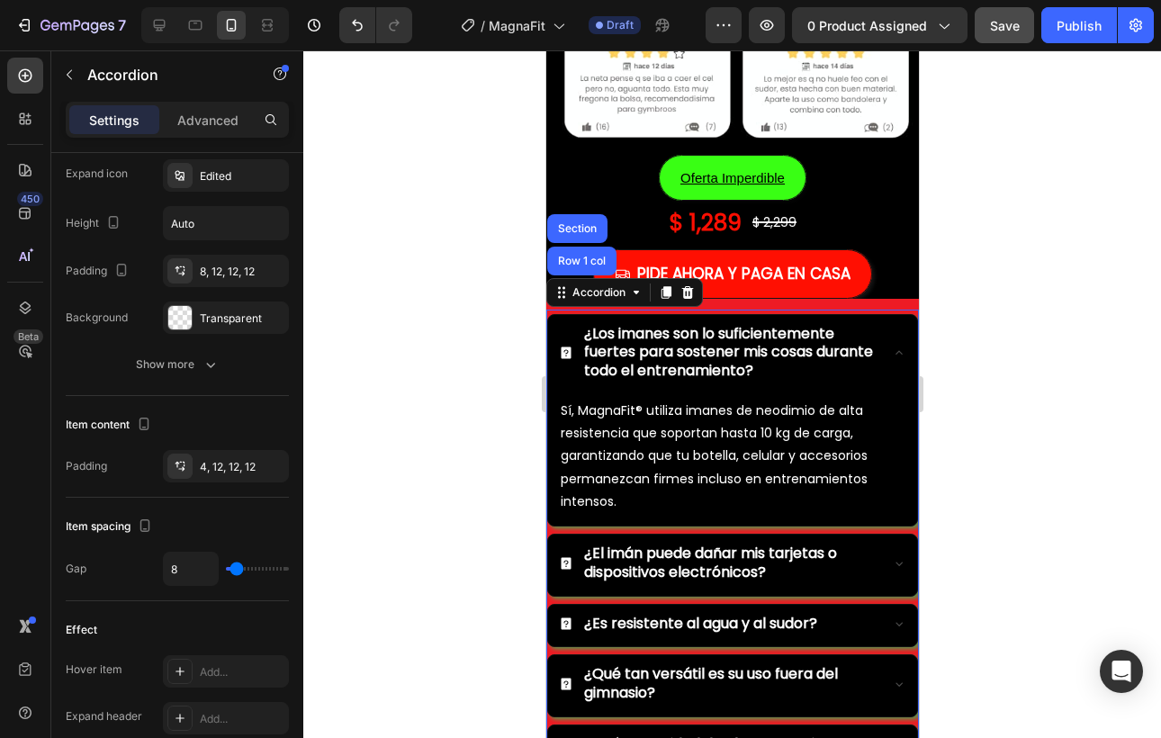
click at [910, 389] on div "¿Los imanes son lo suficientemente fuertes para sostener mis cosas durante todo…" at bounding box center [731, 354] width 369 height 79
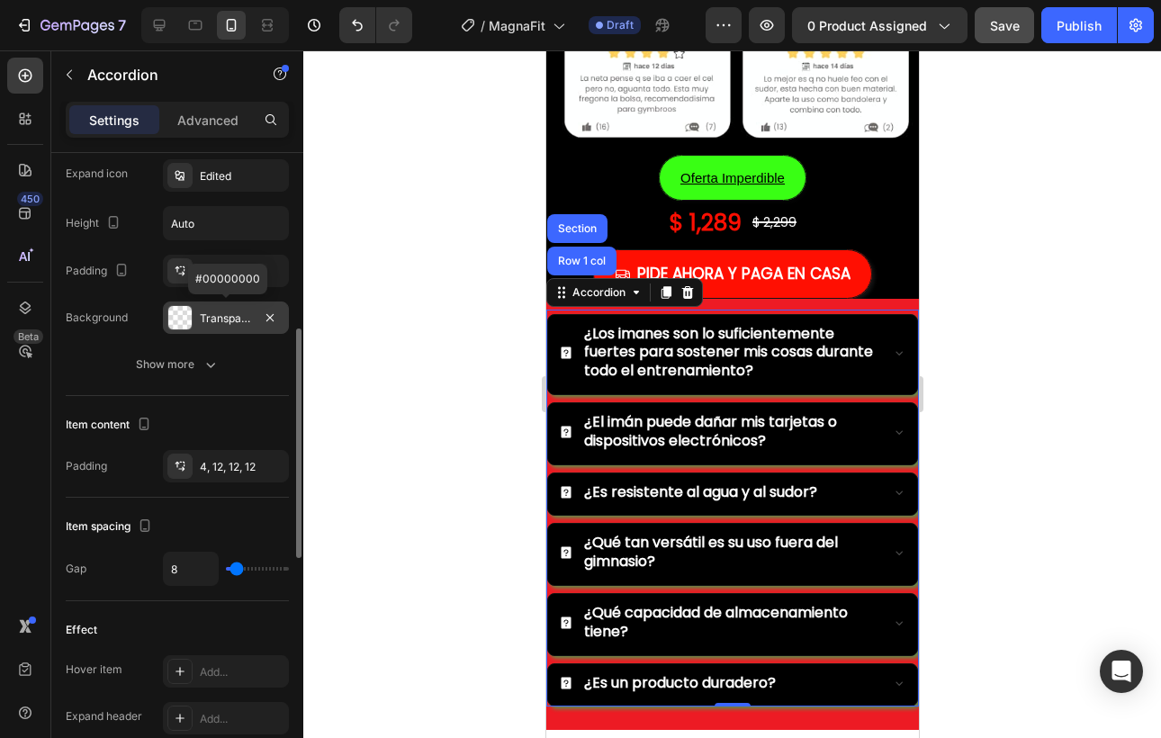
click at [213, 318] on div "Transparent" at bounding box center [226, 319] width 52 height 16
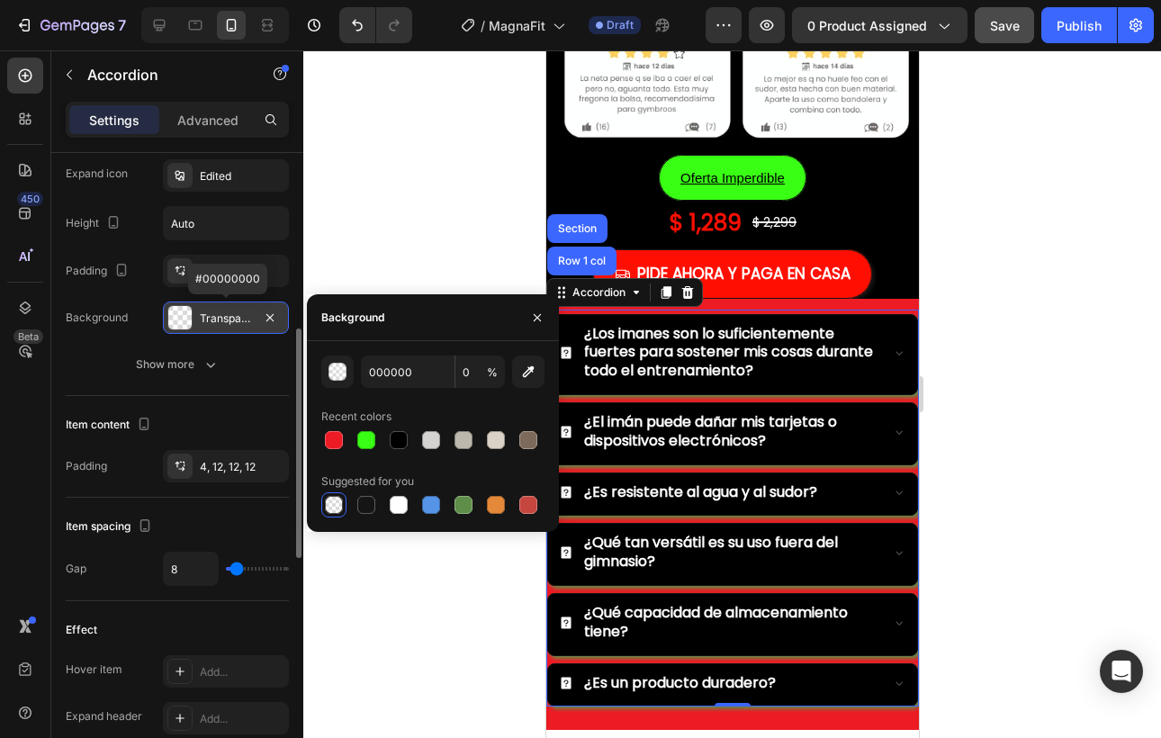
click at [213, 318] on div "Transparent" at bounding box center [226, 319] width 52 height 16
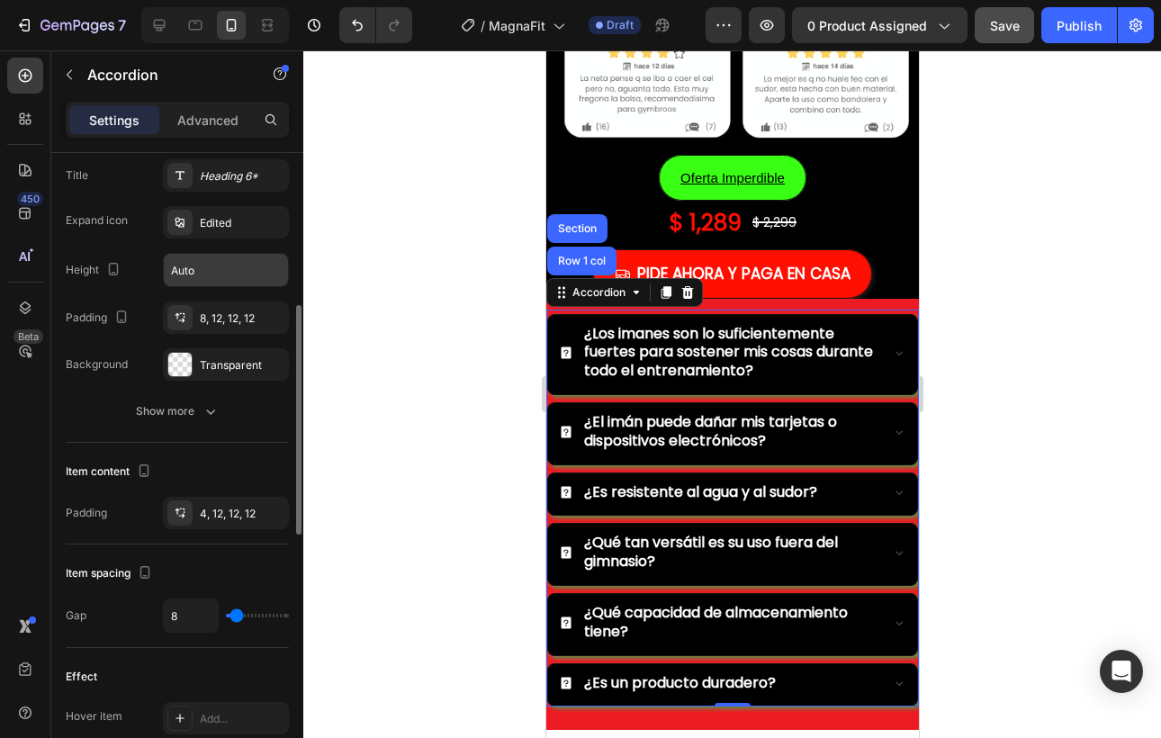
scroll to position [425, 0]
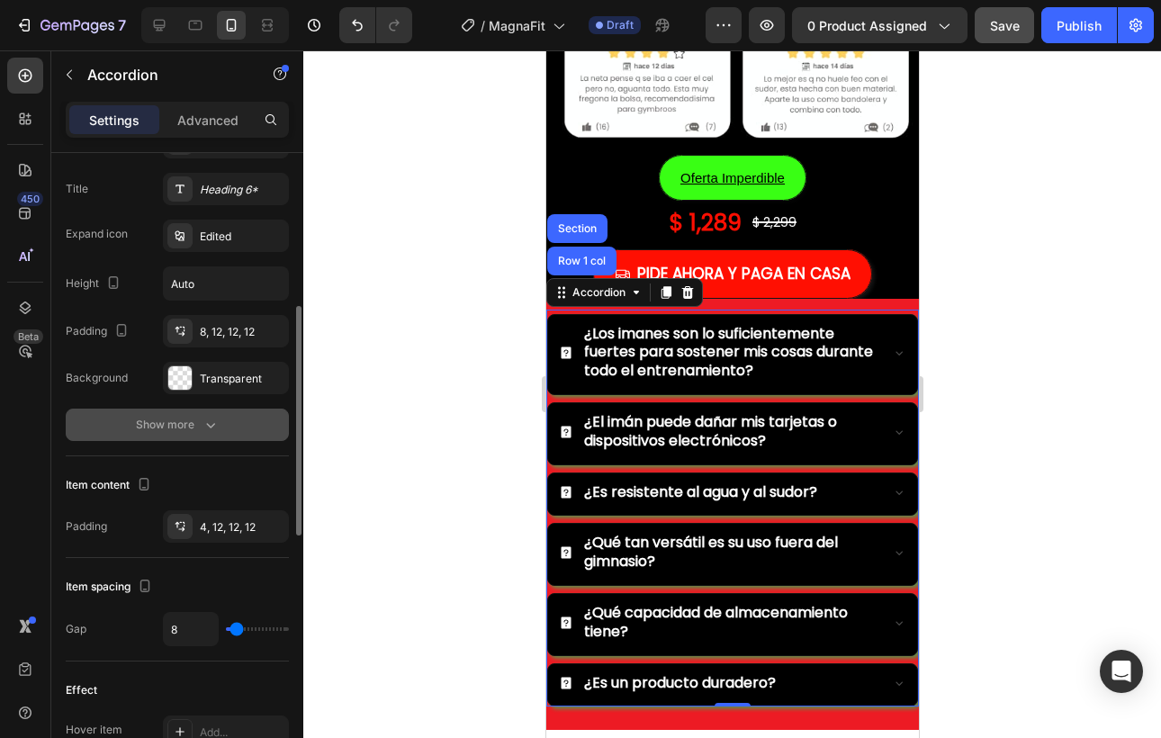
click at [195, 429] on div "Show more" at bounding box center [178, 425] width 84 height 18
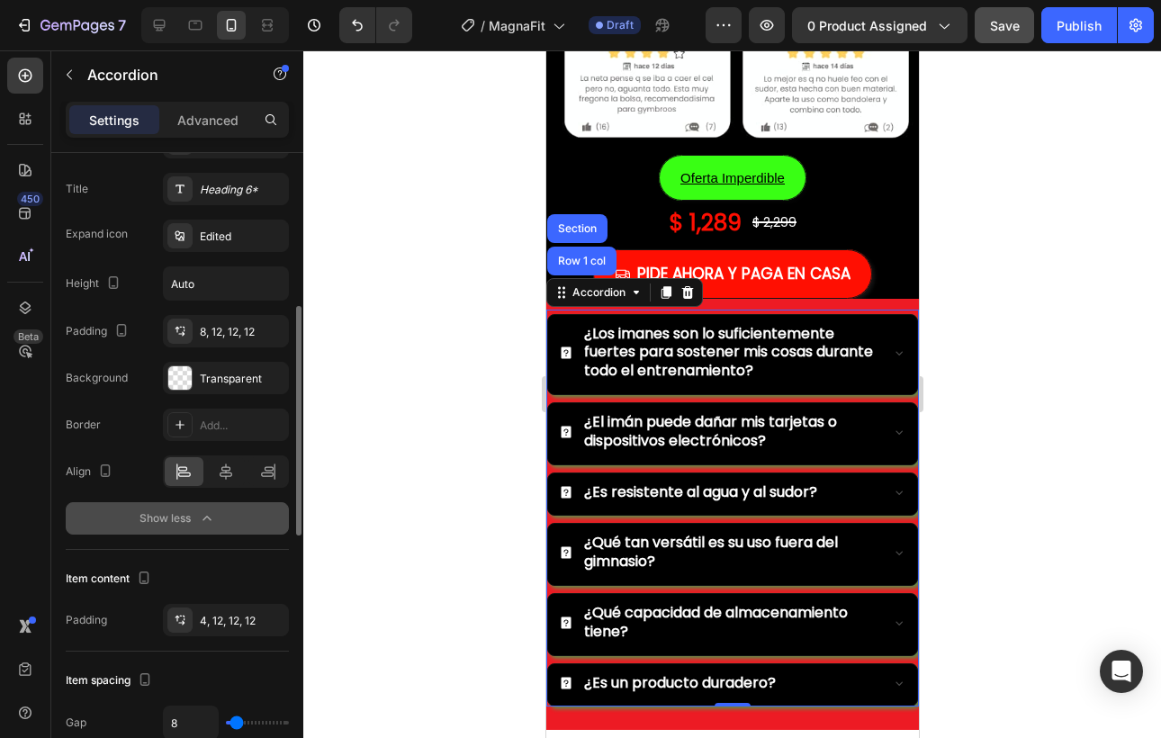
click at [202, 528] on button "Show less" at bounding box center [177, 518] width 223 height 32
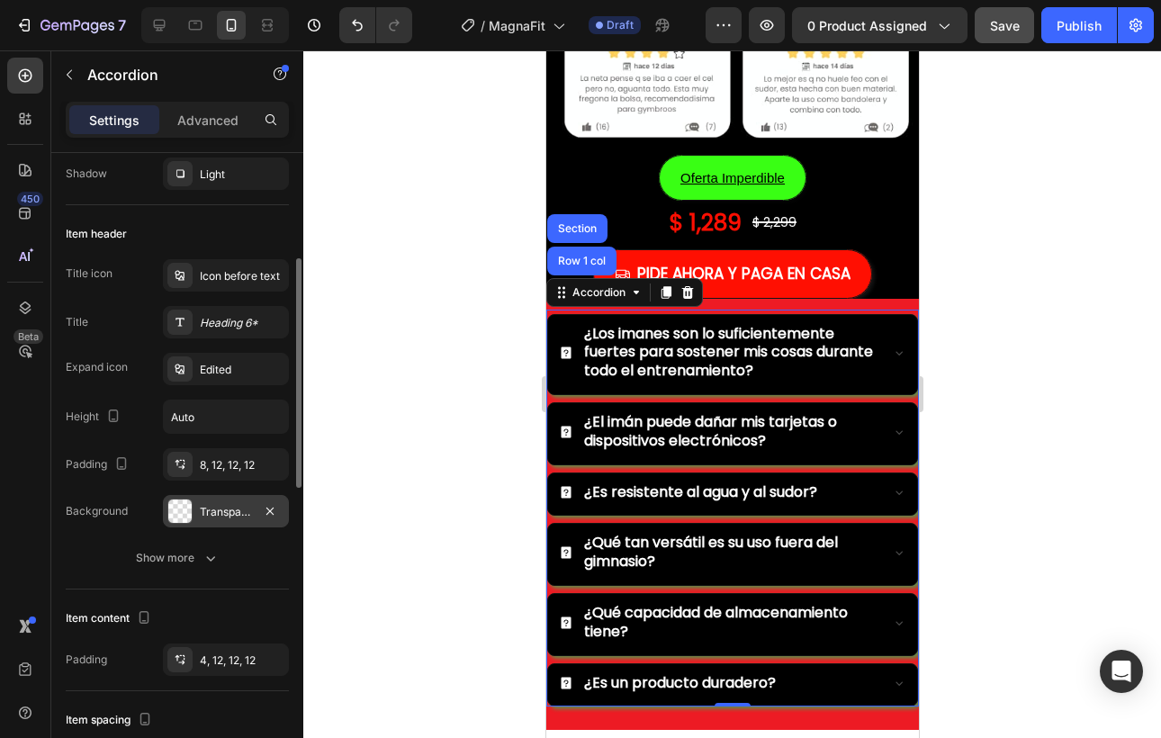
scroll to position [288, 0]
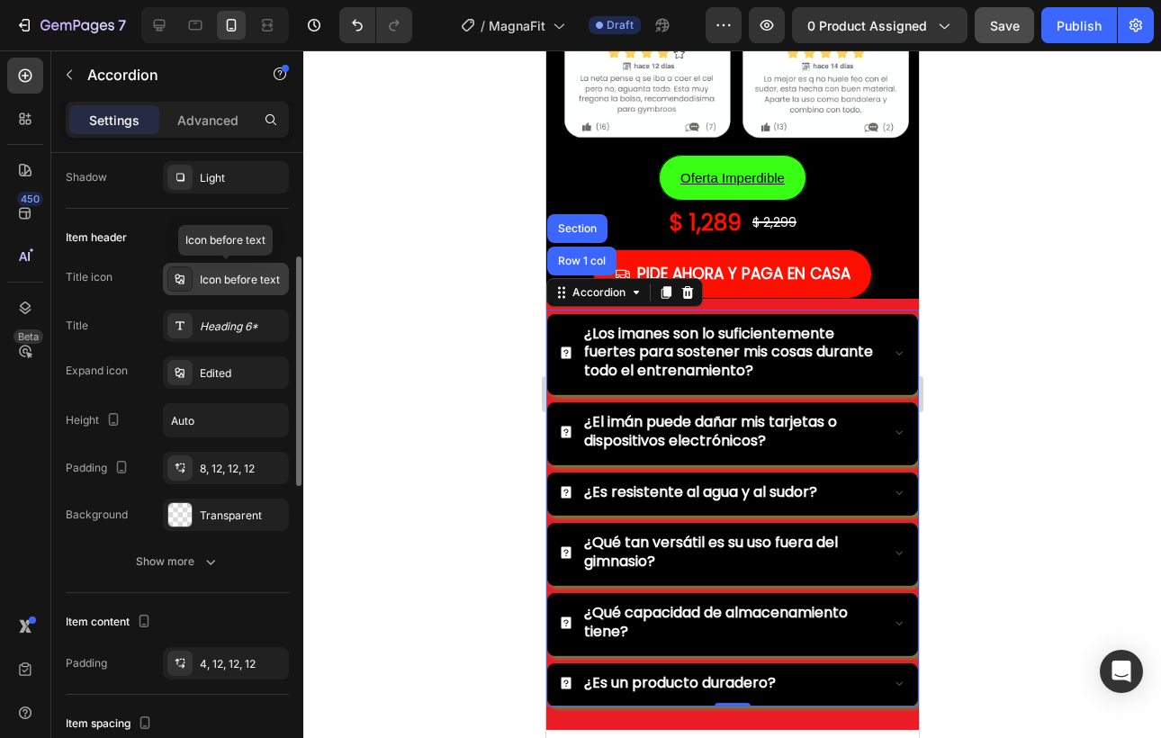
click at [226, 289] on div "Icon before text" at bounding box center [226, 279] width 126 height 32
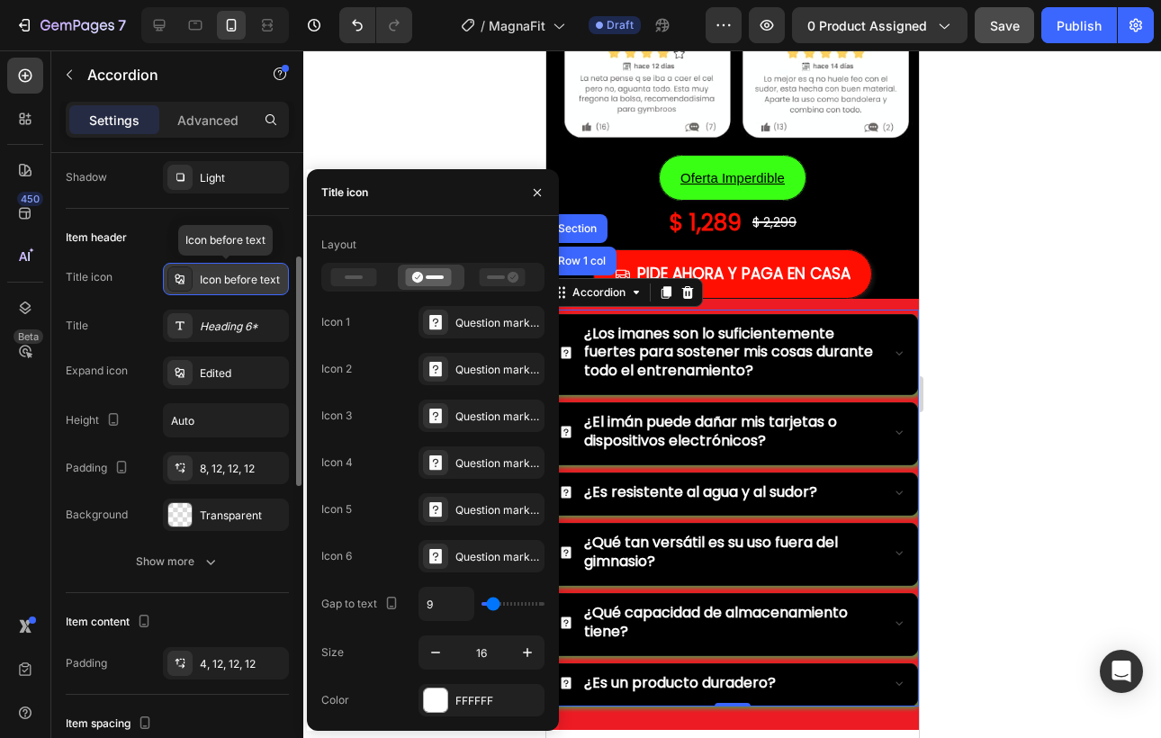
click at [226, 289] on div "Icon before text" at bounding box center [226, 279] width 126 height 32
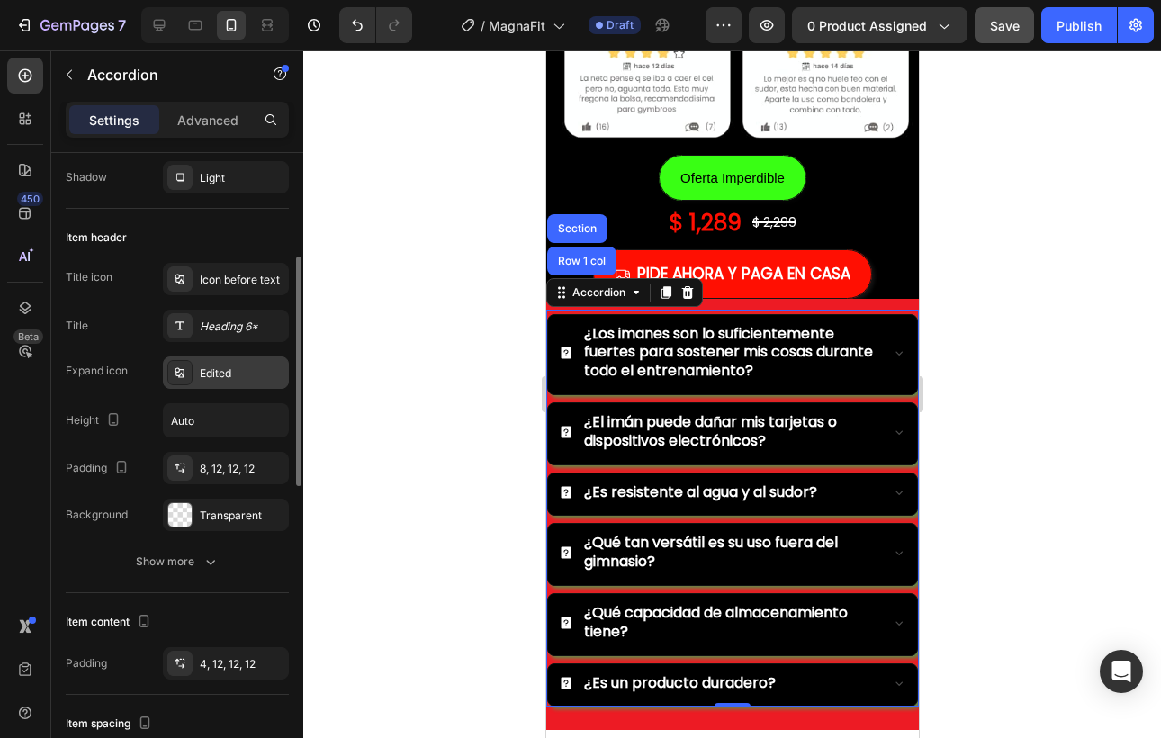
click at [206, 380] on div "Edited" at bounding box center [242, 373] width 85 height 16
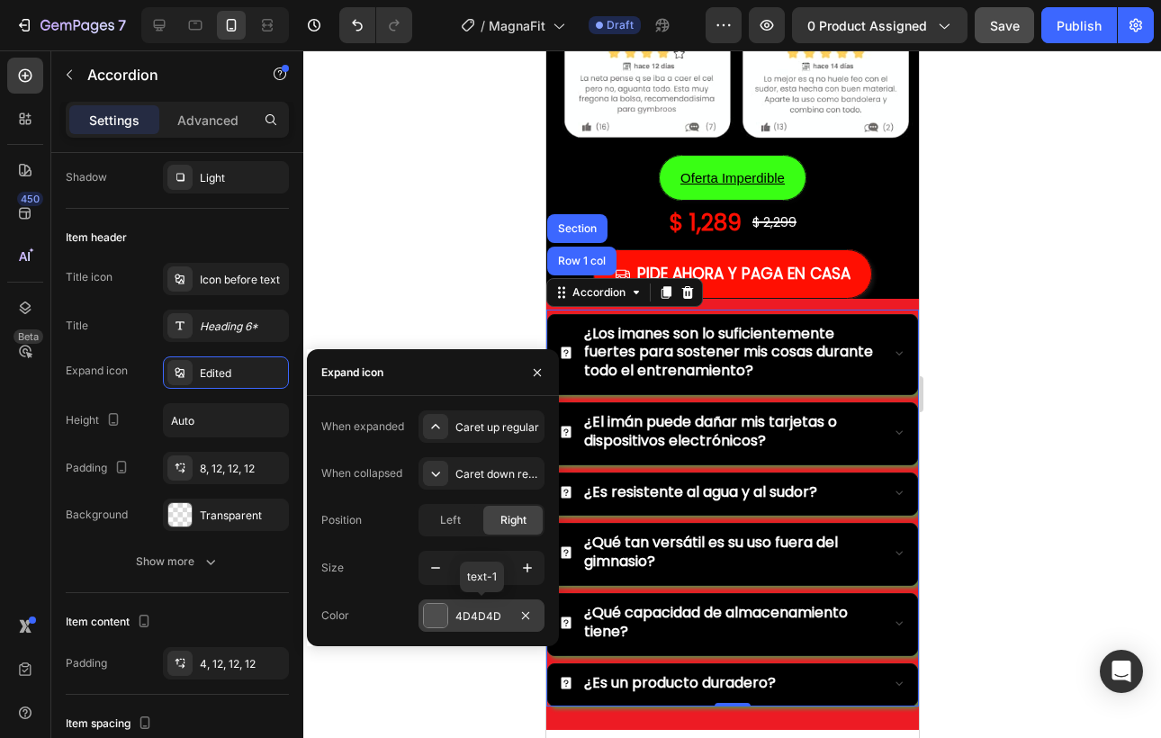
click at [430, 617] on div at bounding box center [435, 615] width 23 height 23
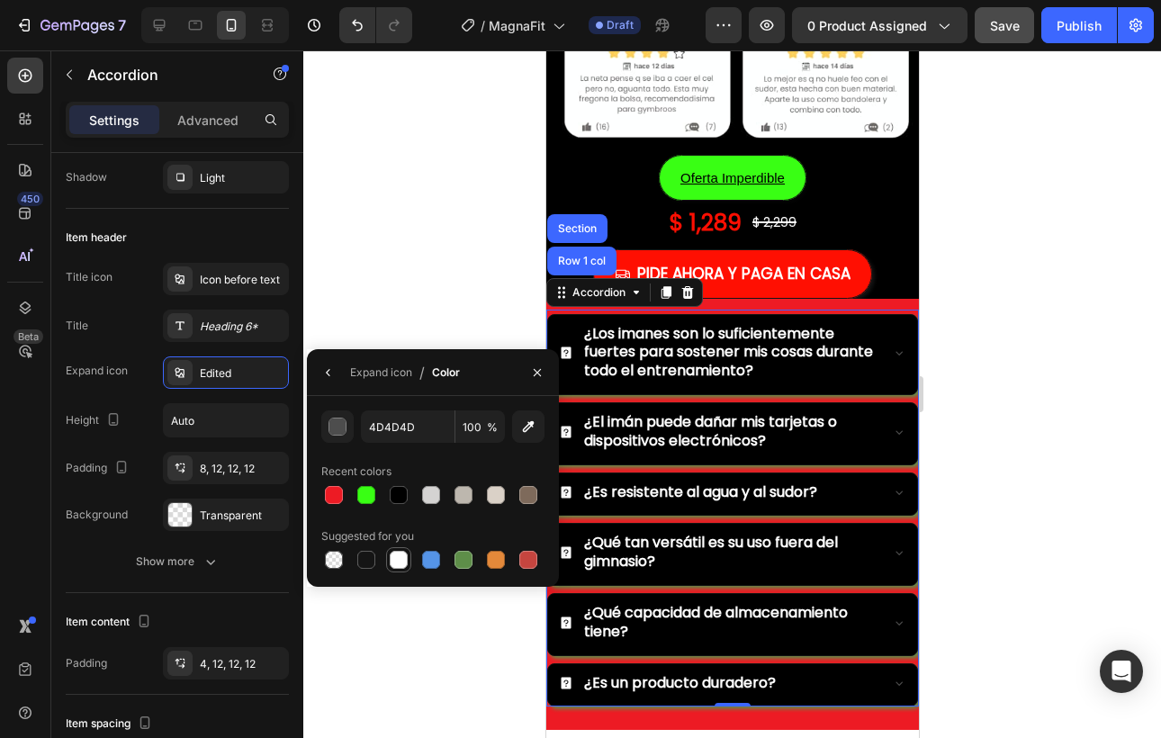
click at [404, 558] on div at bounding box center [399, 560] width 18 height 18
type input "FFFFFF"
click at [248, 419] on input "Auto" at bounding box center [226, 420] width 124 height 32
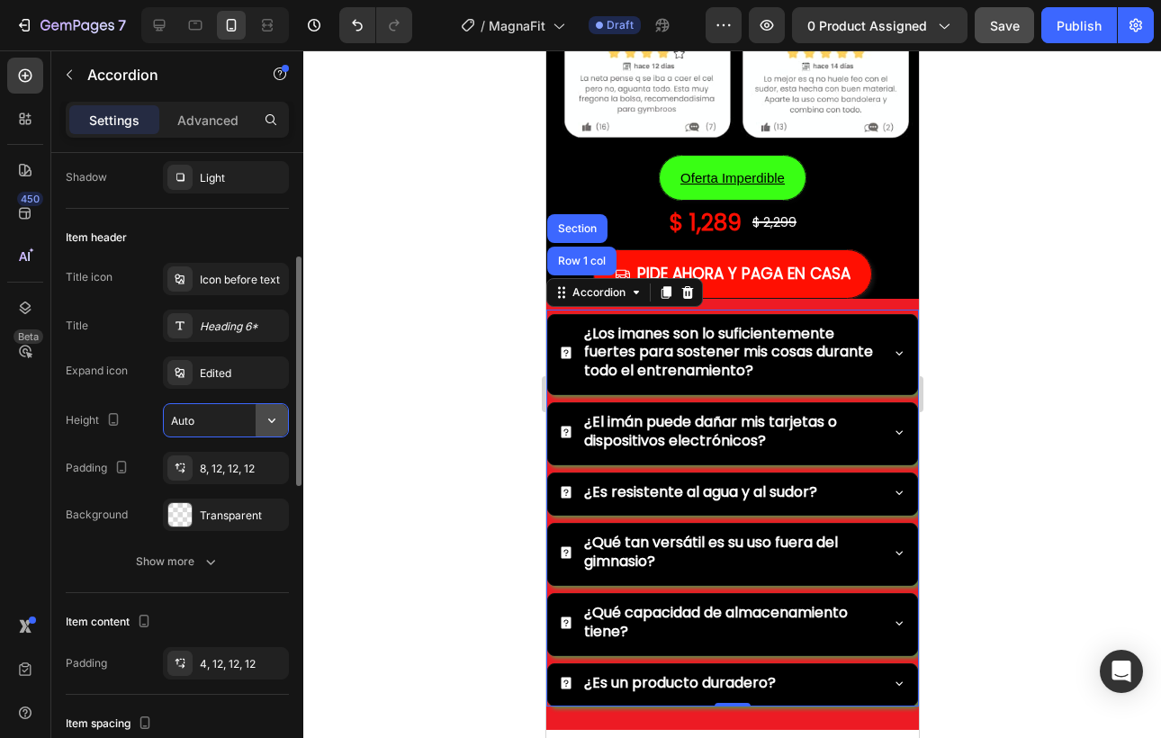
click at [268, 419] on icon "button" at bounding box center [271, 421] width 7 height 5
click at [257, 281] on div "Icon before text" at bounding box center [242, 280] width 85 height 16
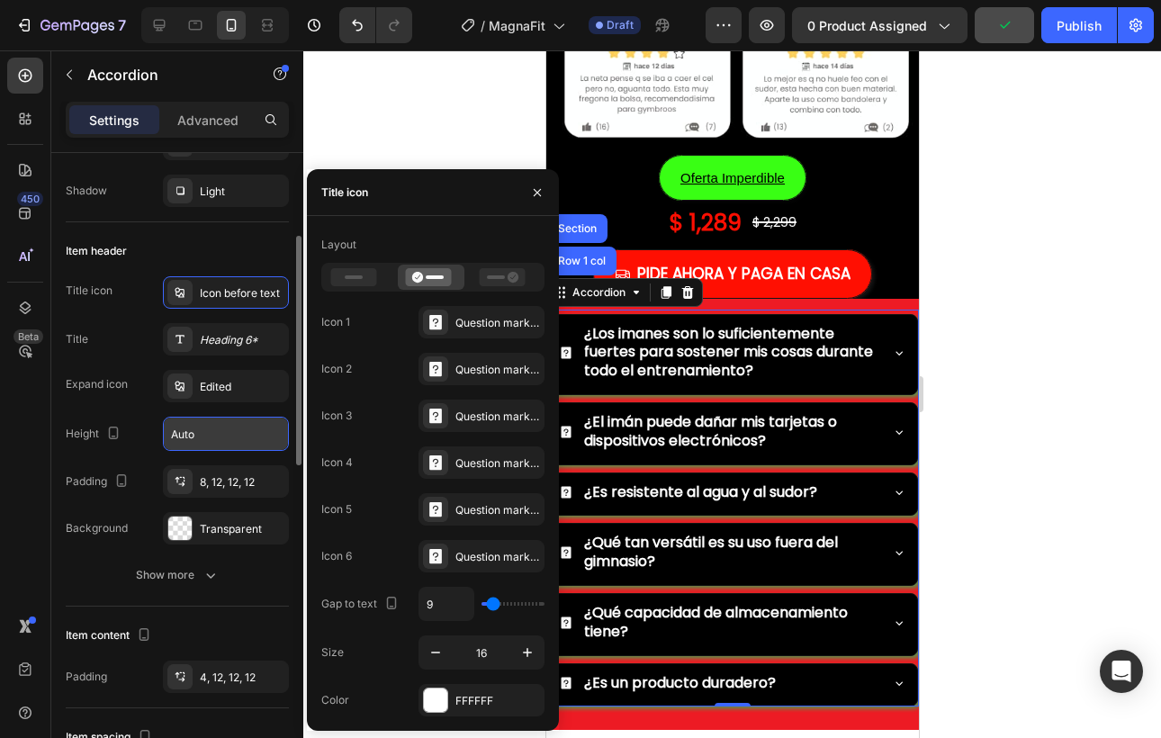
scroll to position [263, 0]
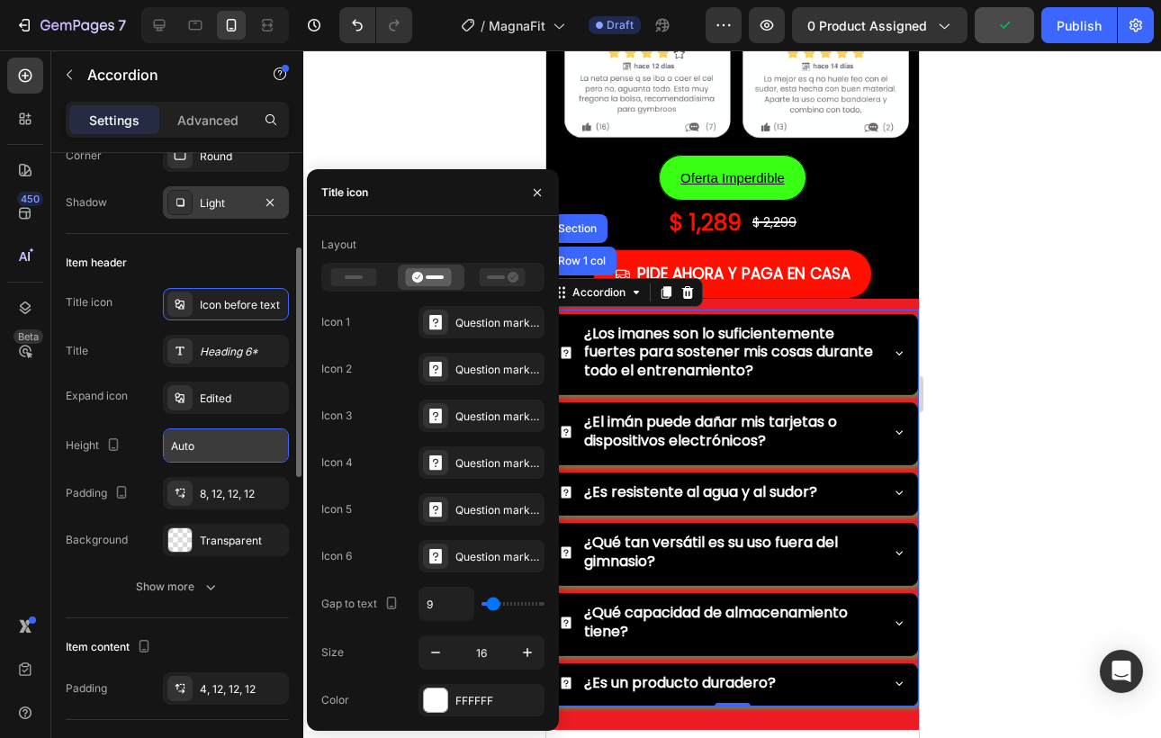
click at [221, 202] on div "Light" at bounding box center [226, 203] width 52 height 16
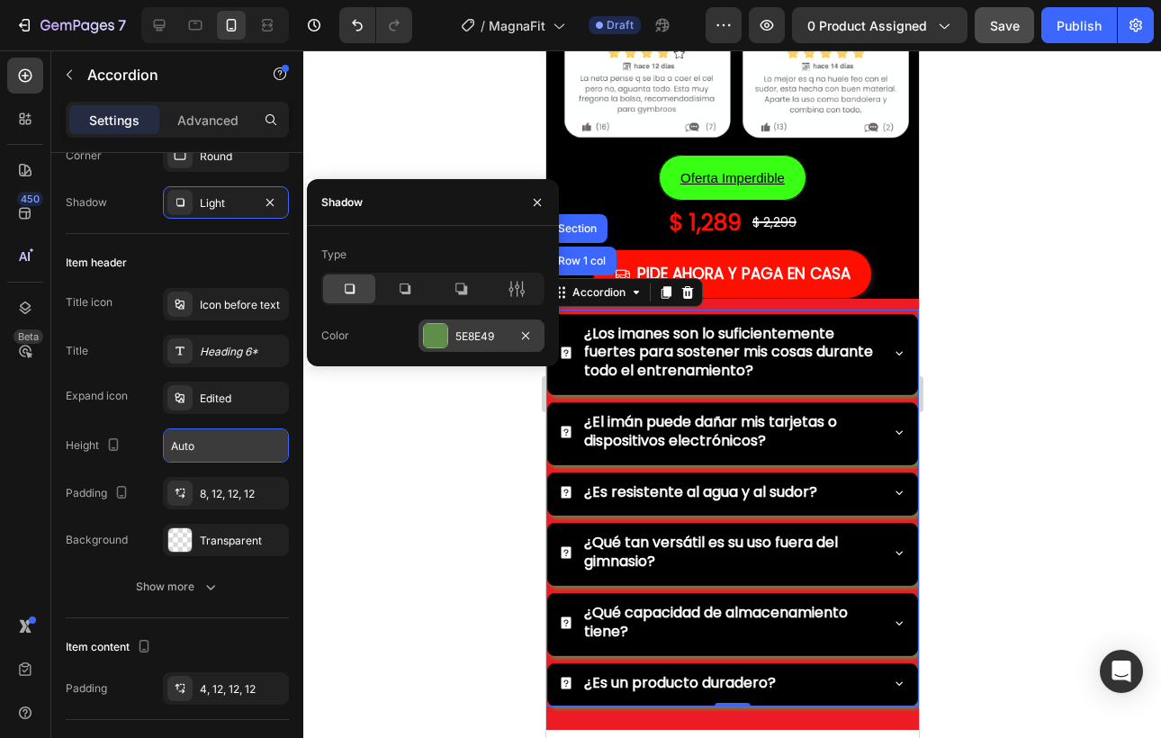
click at [440, 336] on div at bounding box center [435, 335] width 23 height 23
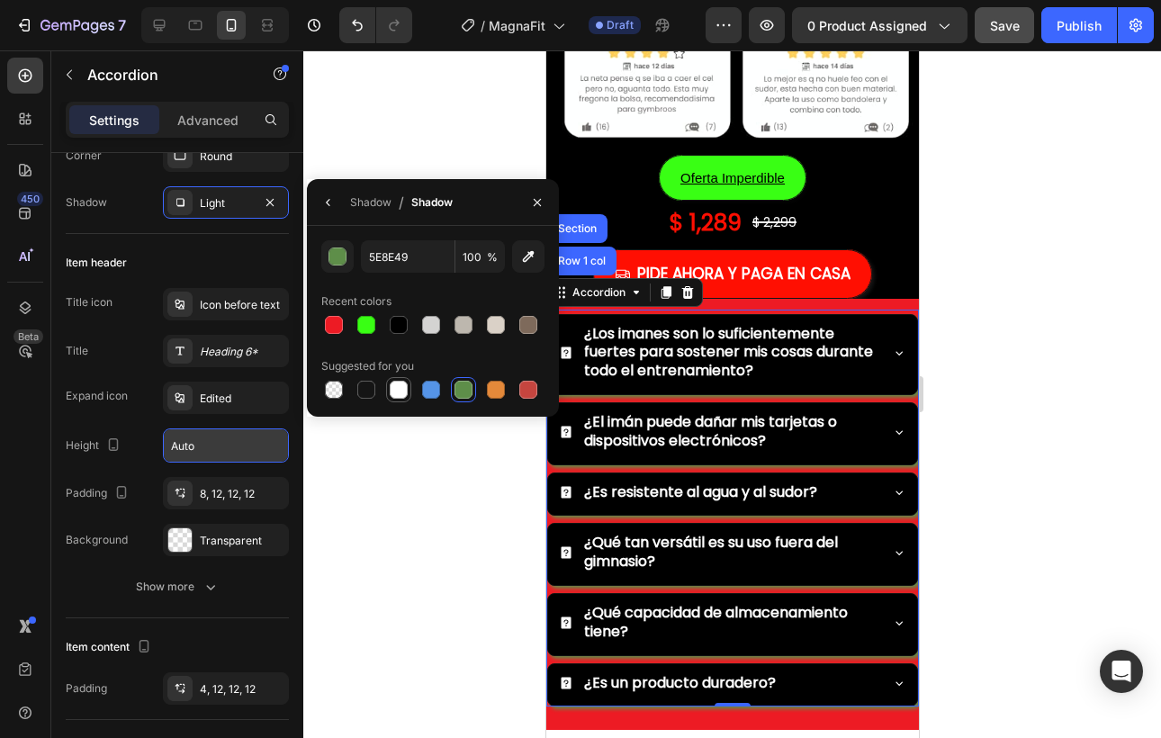
click at [396, 392] on div at bounding box center [399, 390] width 18 height 18
type input "FFFFFF"
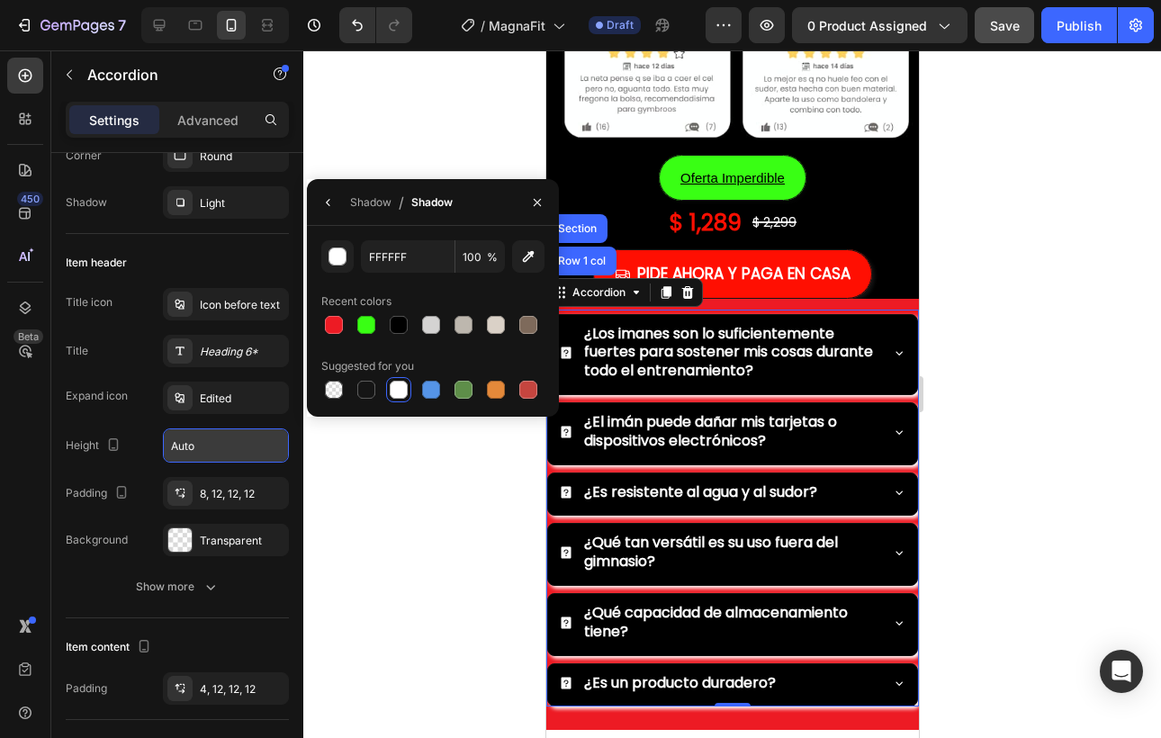
click at [958, 372] on div at bounding box center [732, 394] width 858 height 688
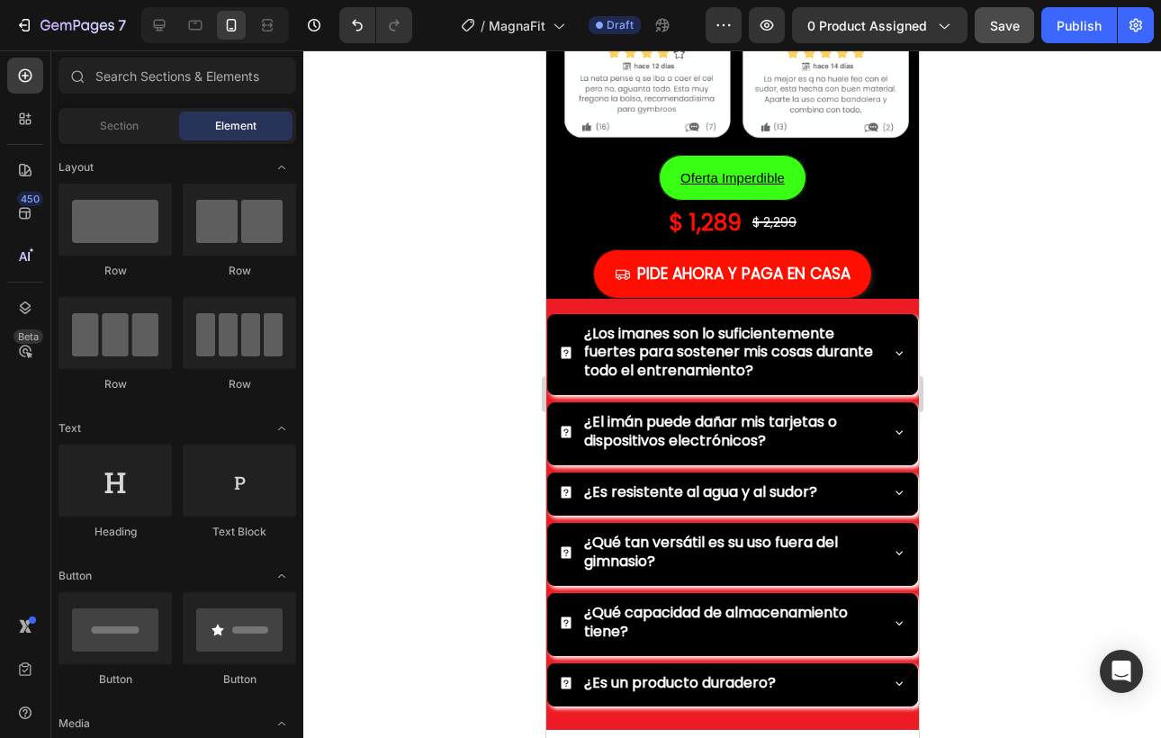
click at [1010, 342] on div at bounding box center [732, 394] width 858 height 688
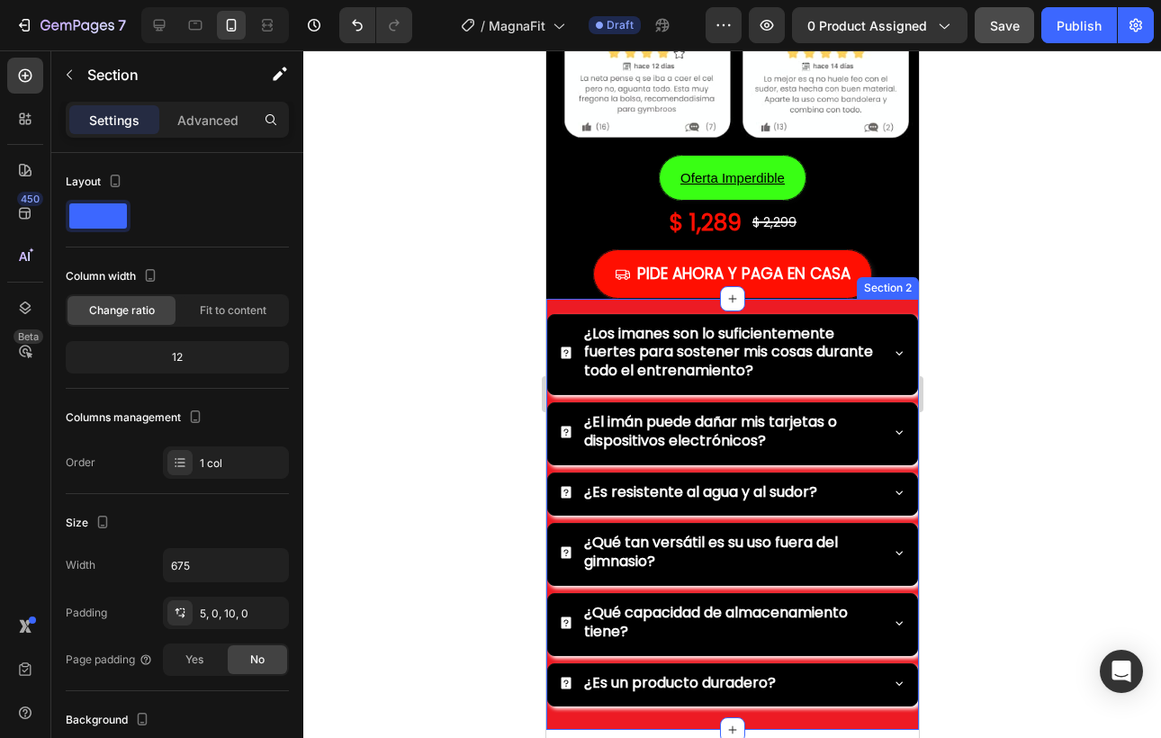
click at [905, 302] on div "¿Los imanes son lo suficientemente fuertes para sostener mis cosas durante todo…" at bounding box center [732, 515] width 373 height 432
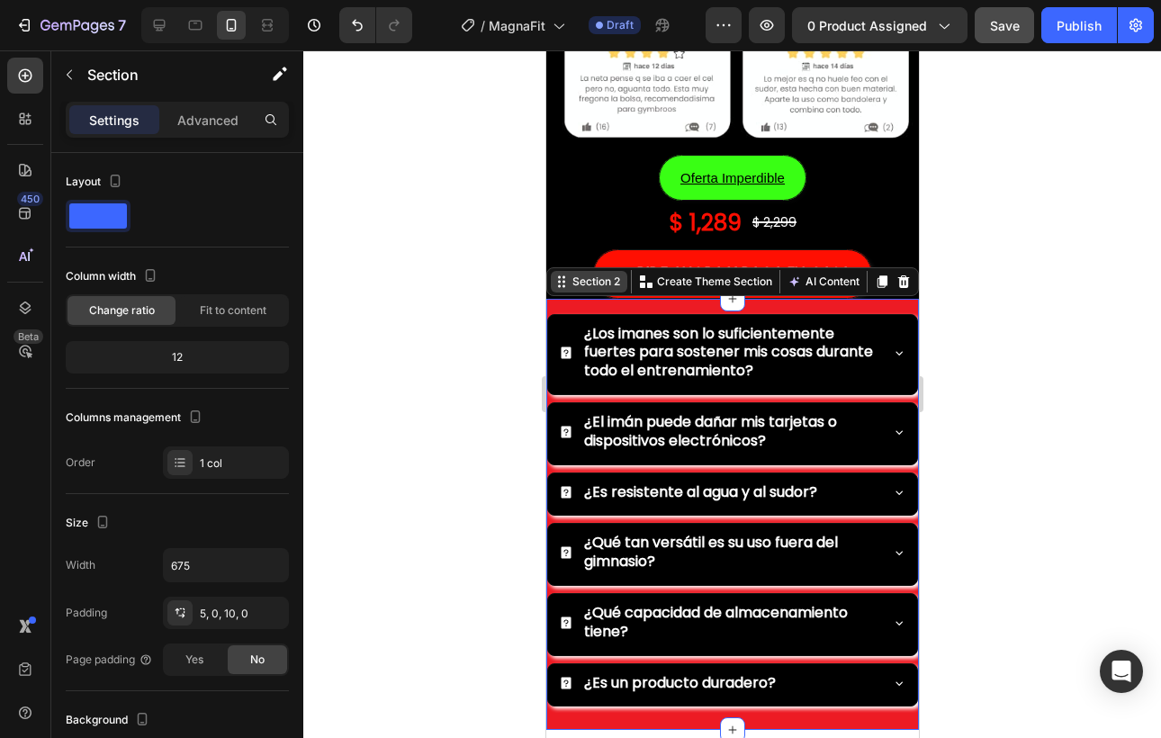
click at [609, 283] on div "Section 2" at bounding box center [595, 282] width 55 height 16
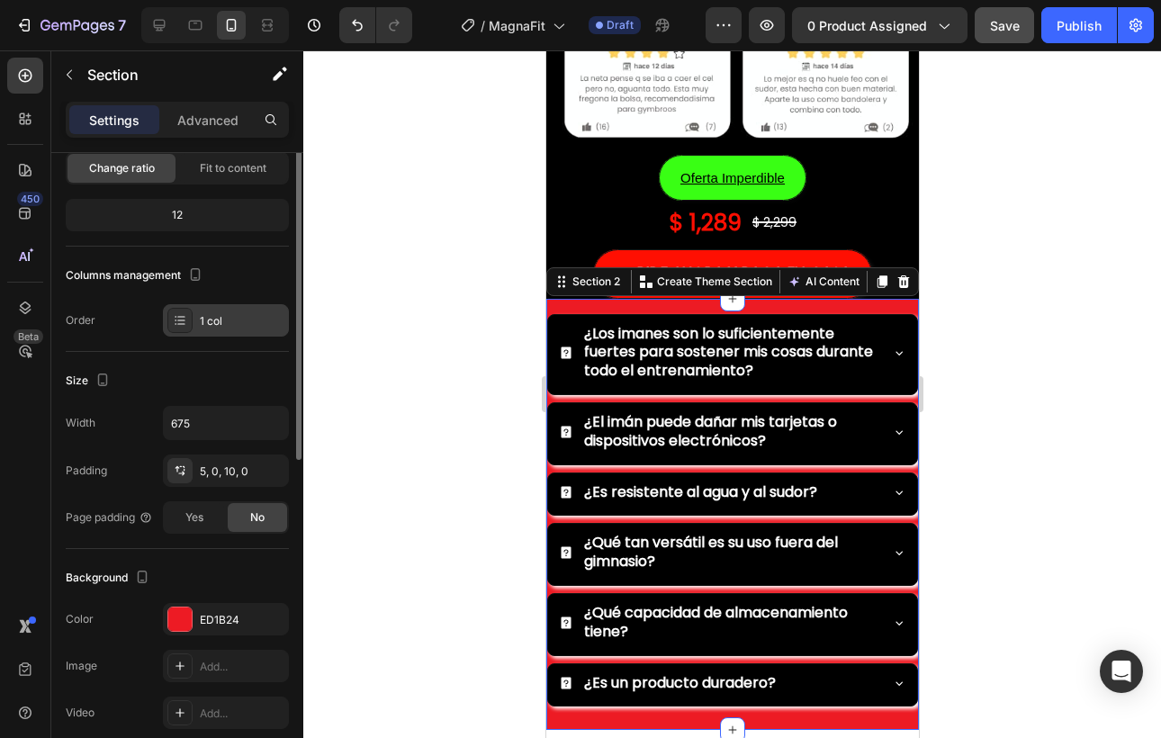
scroll to position [290, 0]
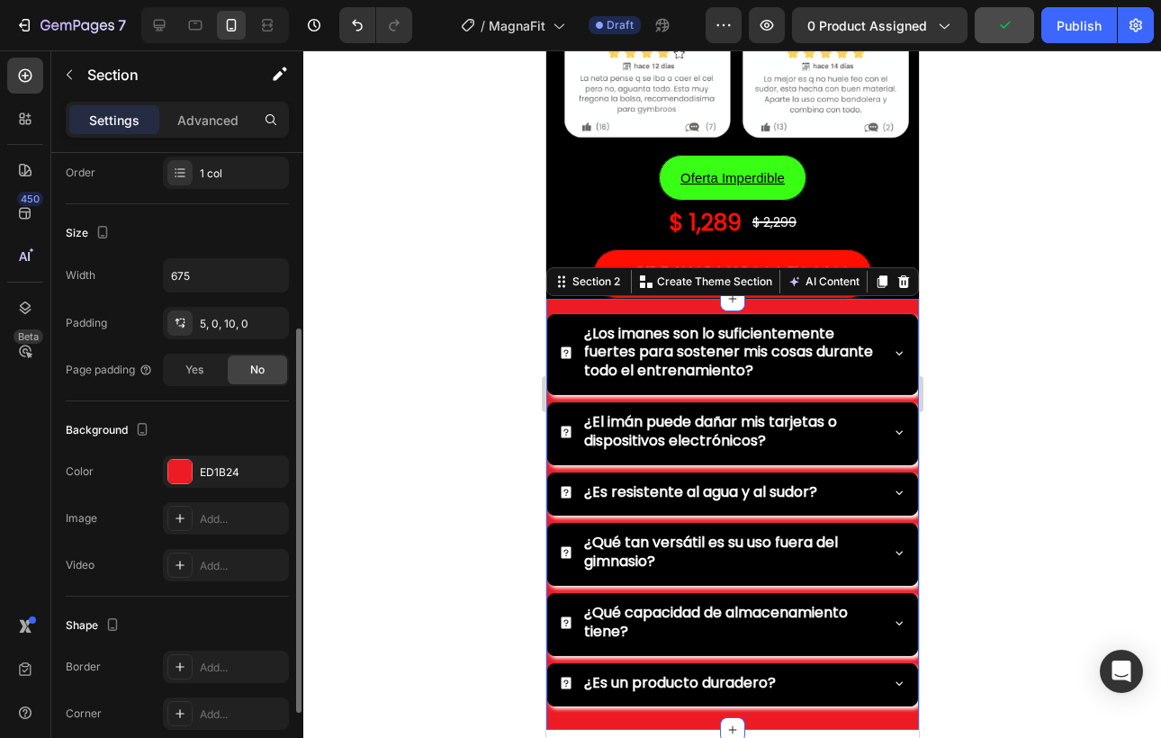
click at [155, 484] on div "Color ED1B24" at bounding box center [177, 471] width 223 height 32
click at [176, 475] on div at bounding box center [179, 471] width 23 height 23
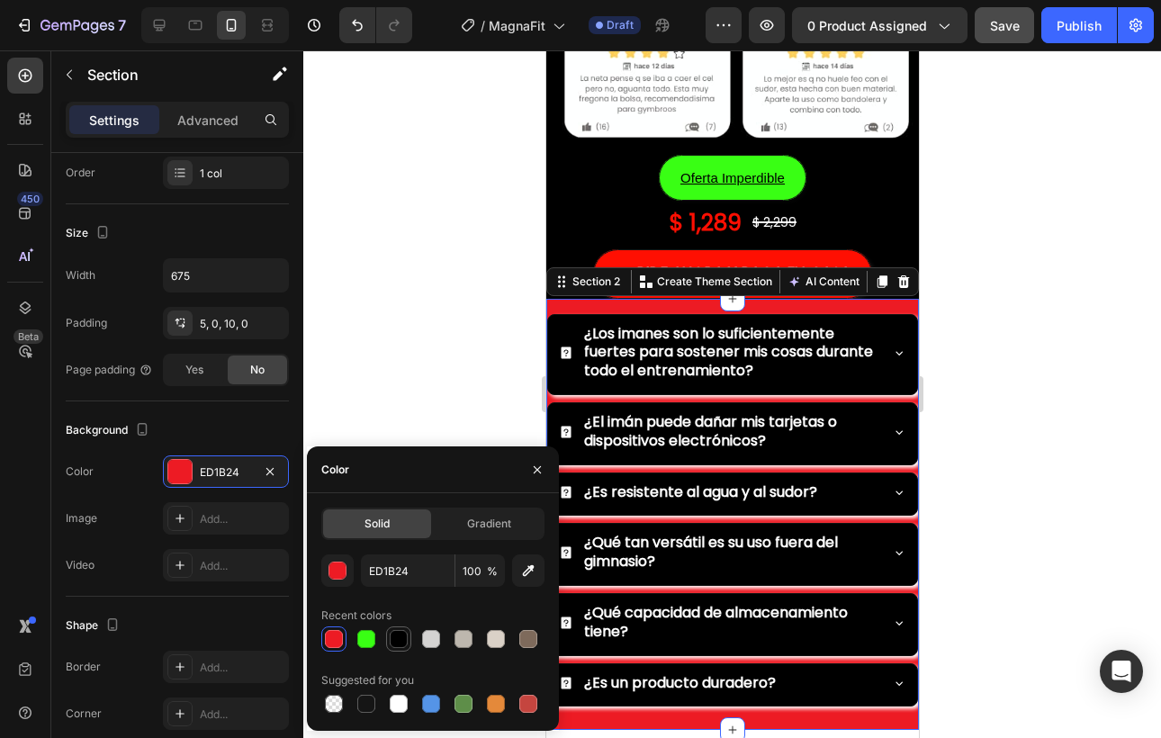
click at [399, 642] on div at bounding box center [399, 639] width 18 height 18
type input "000000"
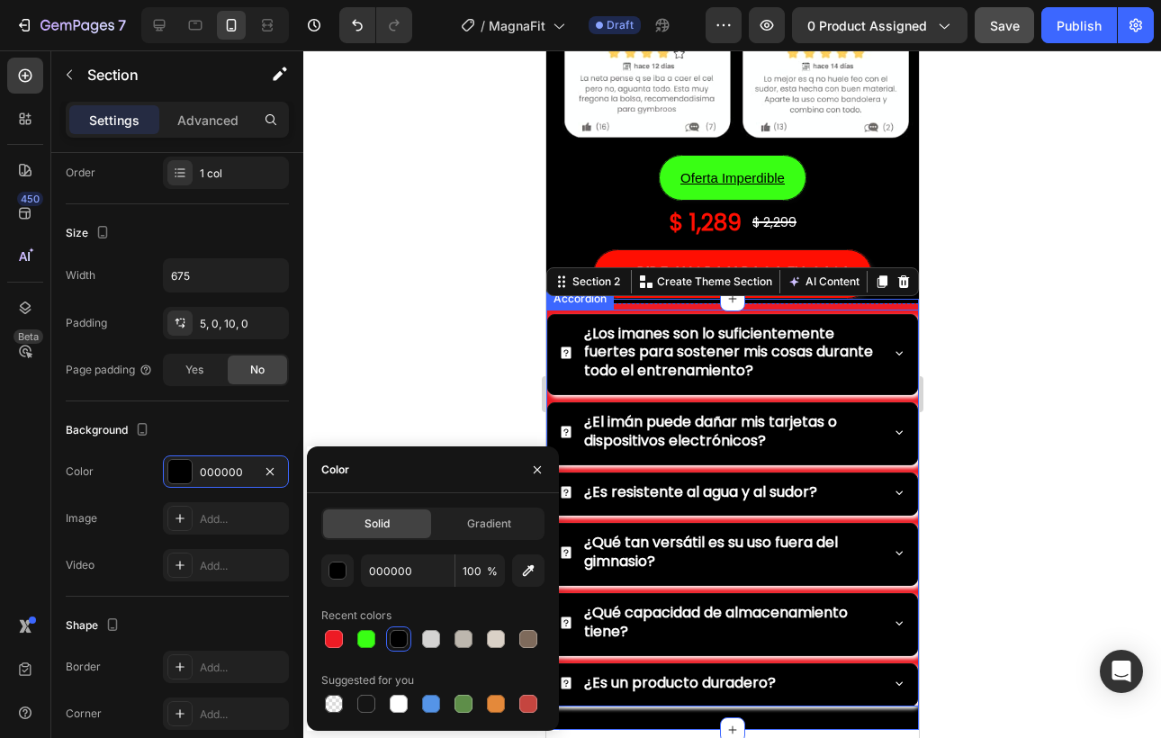
click at [571, 325] on div "¿Los imanes son lo suficientemente fuertes para sostener mis cosas durante todo…" at bounding box center [717, 352] width 319 height 61
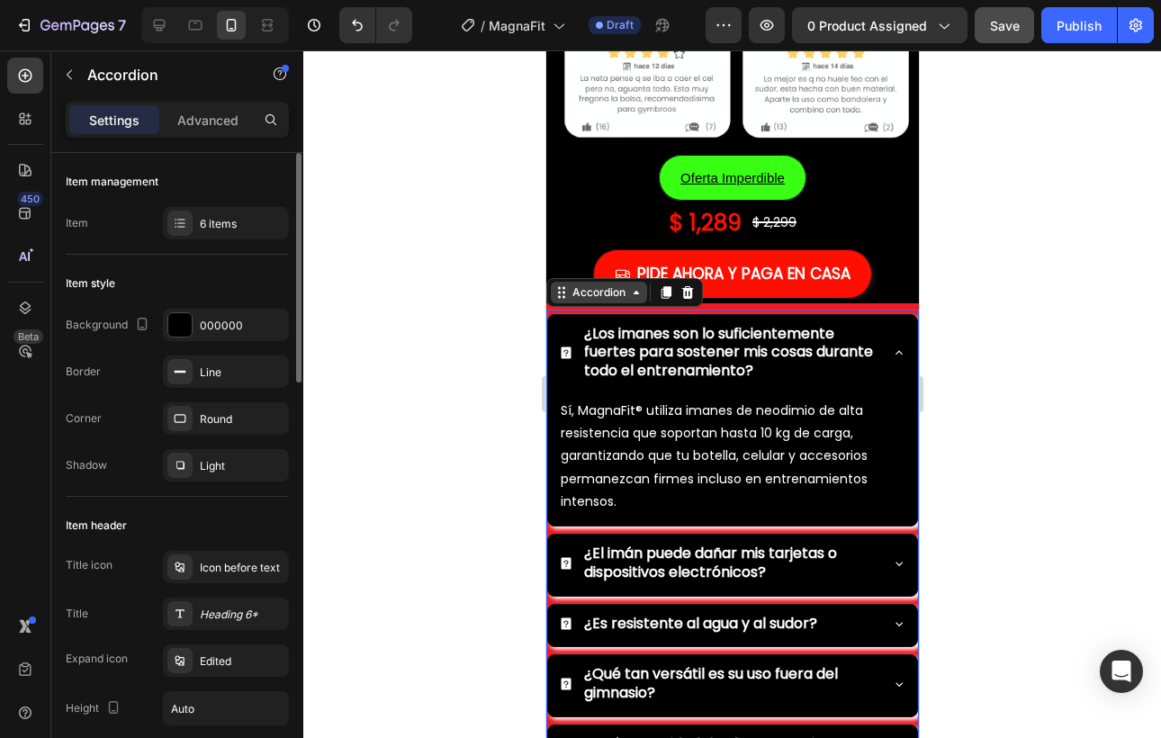
click at [582, 287] on div "Accordion" at bounding box center [598, 292] width 60 height 16
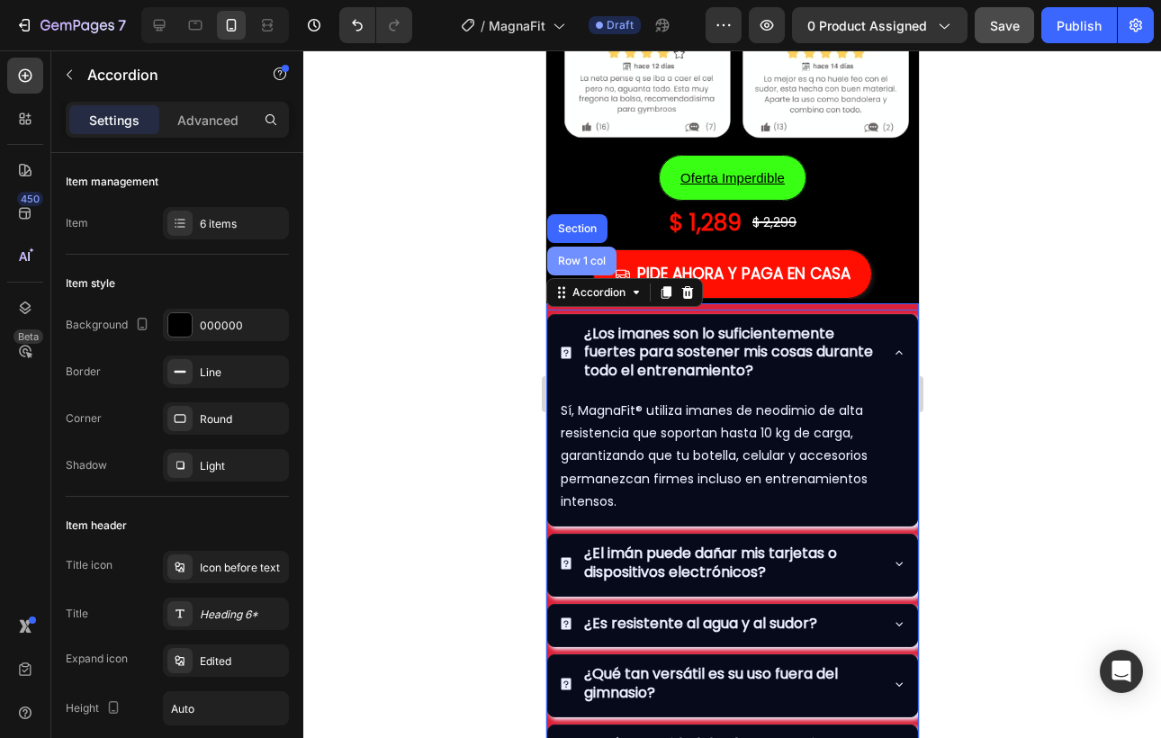
click at [587, 266] on div "Row 1 col" at bounding box center [580, 261] width 69 height 29
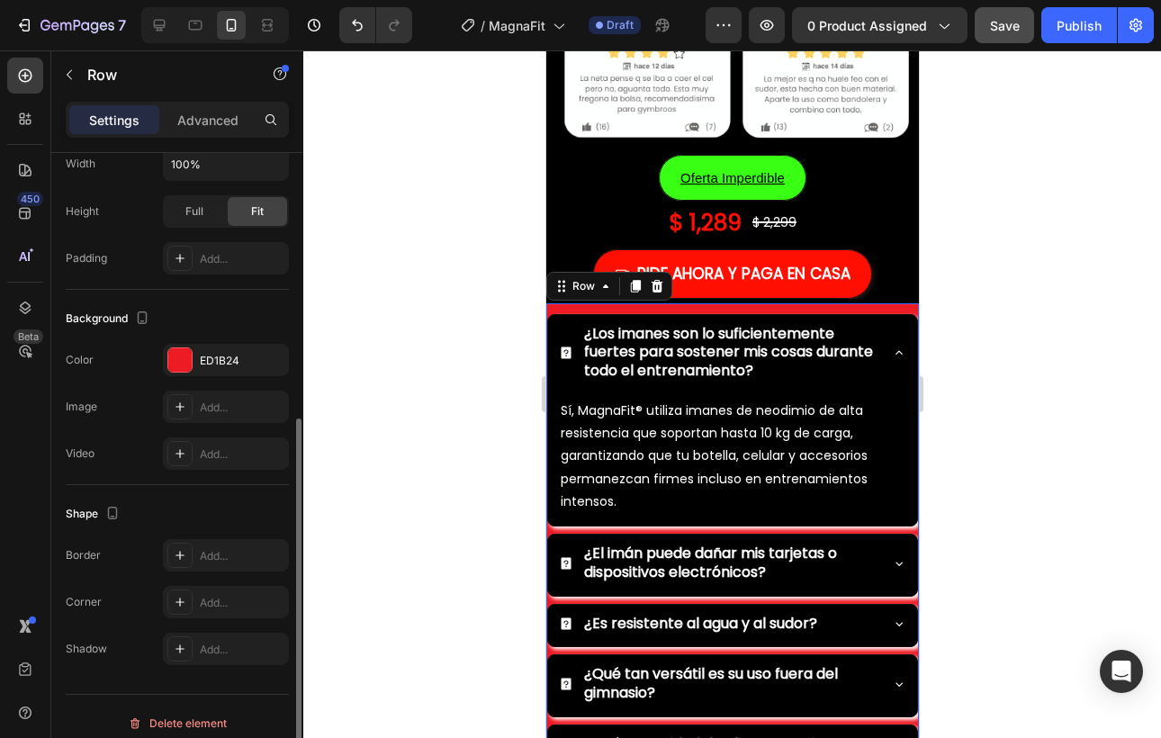
scroll to position [415, 0]
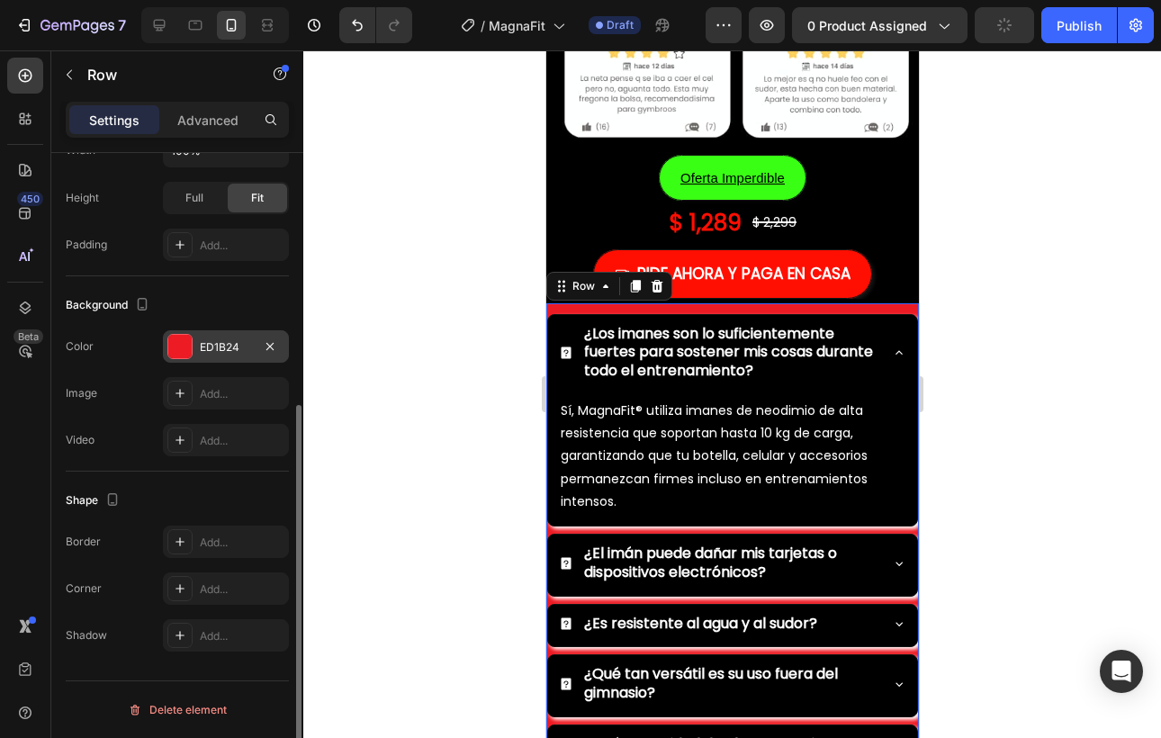
click at [183, 343] on div at bounding box center [179, 346] width 23 height 23
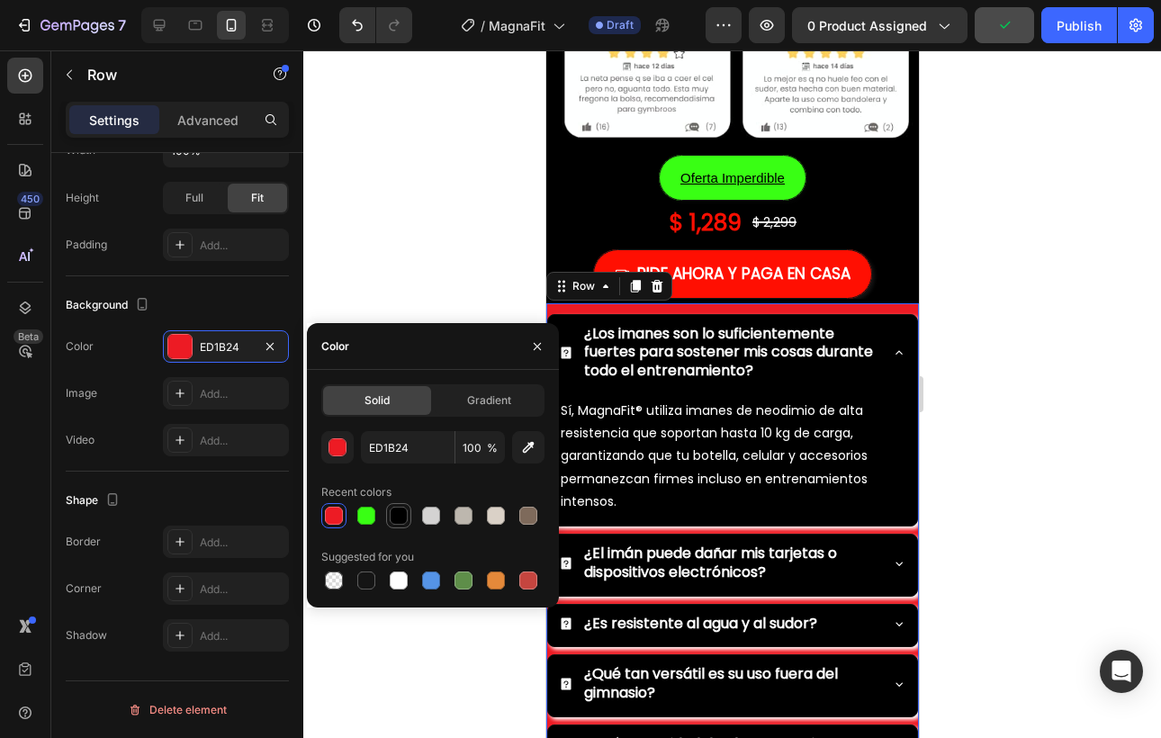
click at [392, 514] on div at bounding box center [399, 516] width 18 height 18
type input "000000"
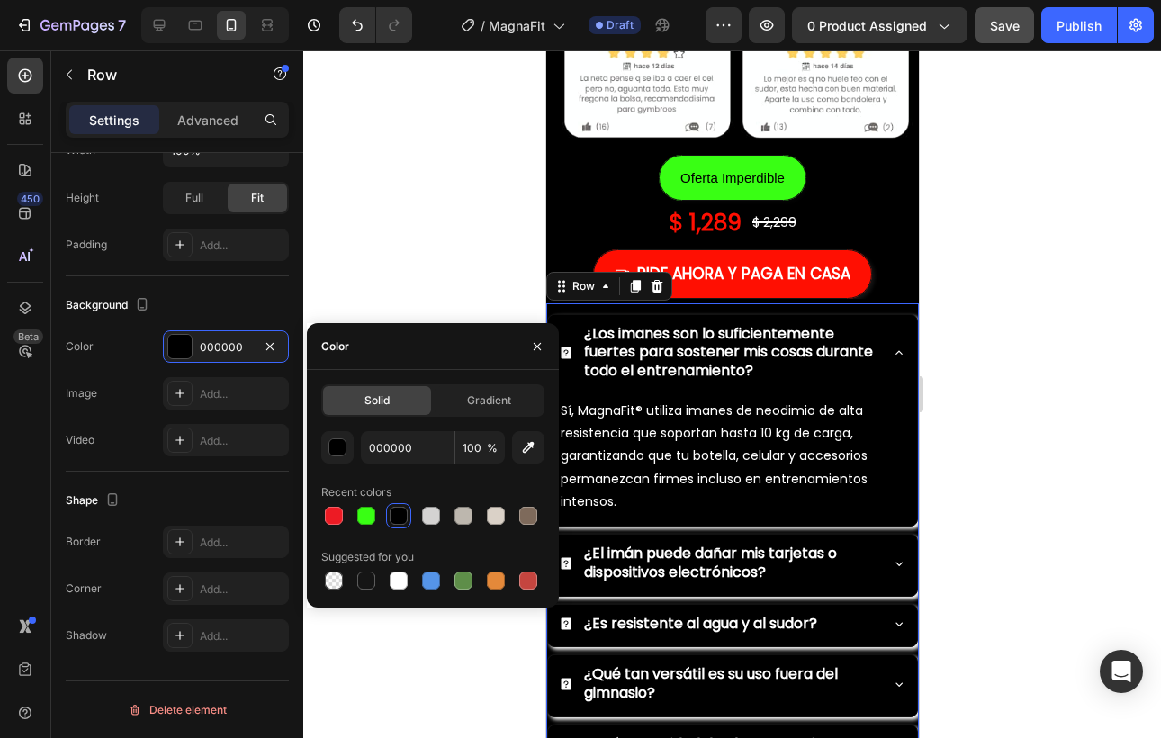
click at [974, 458] on div at bounding box center [732, 394] width 858 height 688
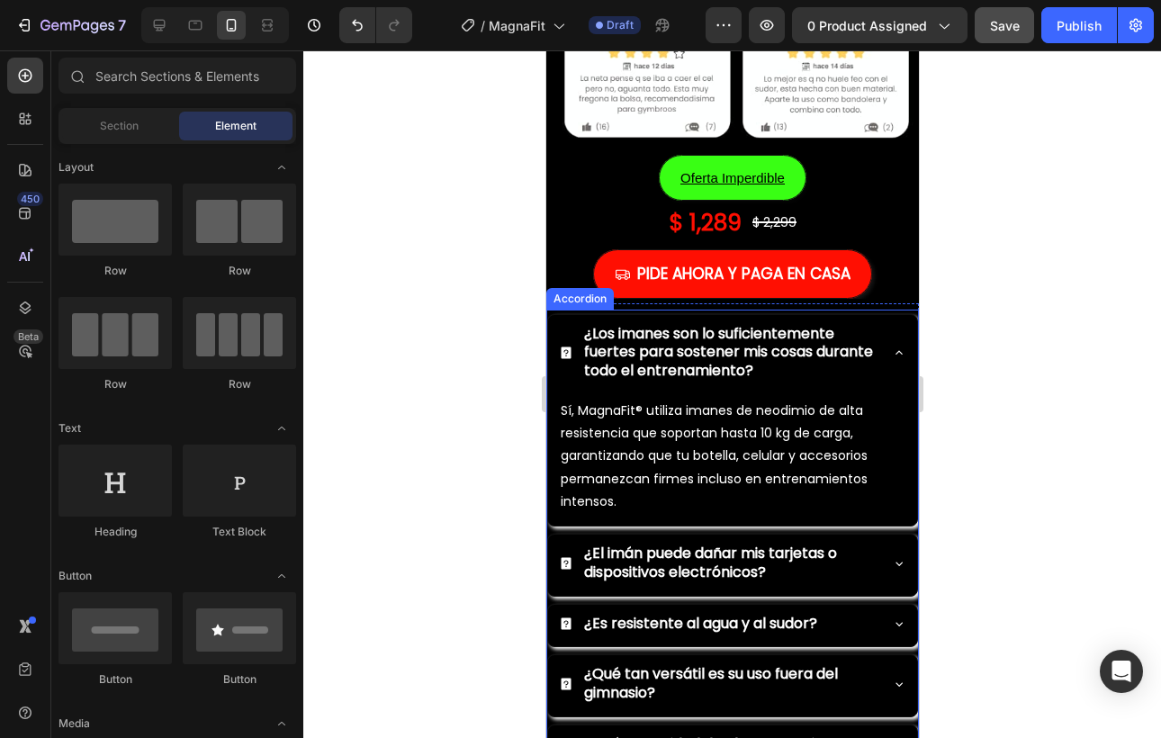
click at [903, 366] on div "¿Los imanes son lo suficientemente fuertes para sostener mis cosas durante todo…" at bounding box center [731, 354] width 369 height 79
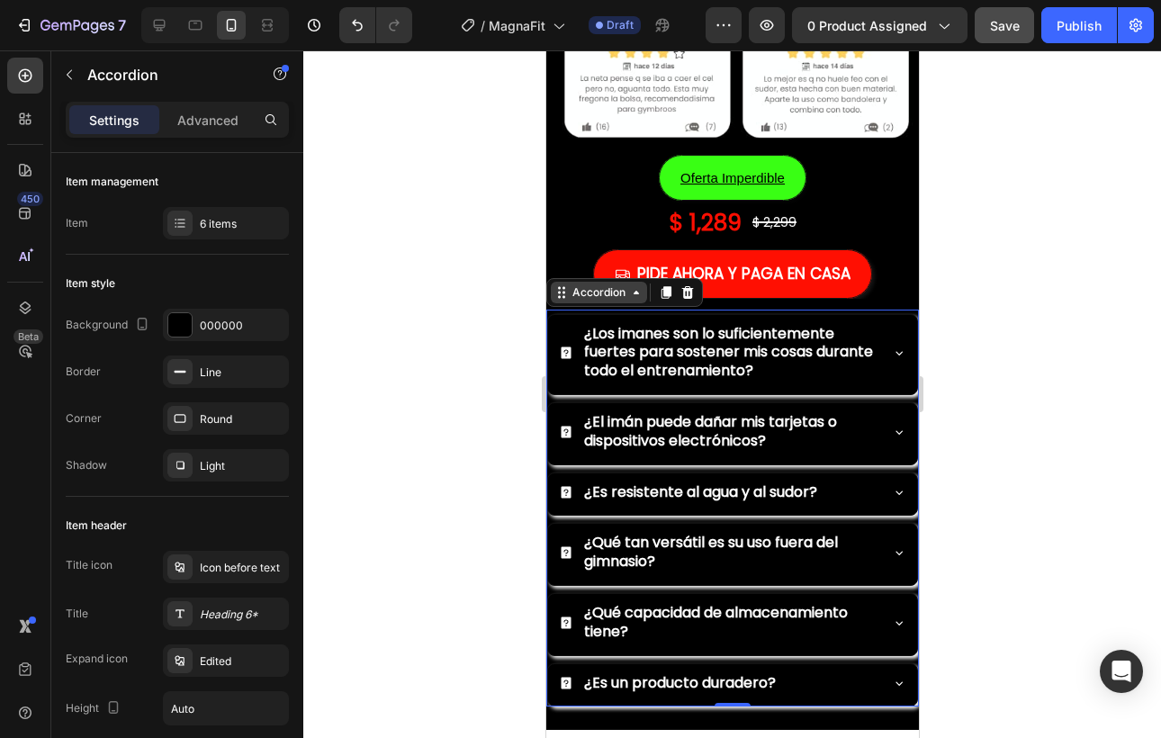
click at [591, 293] on div "Accordion" at bounding box center [598, 292] width 60 height 16
click at [576, 302] on div "Accordion" at bounding box center [598, 293] width 96 height 22
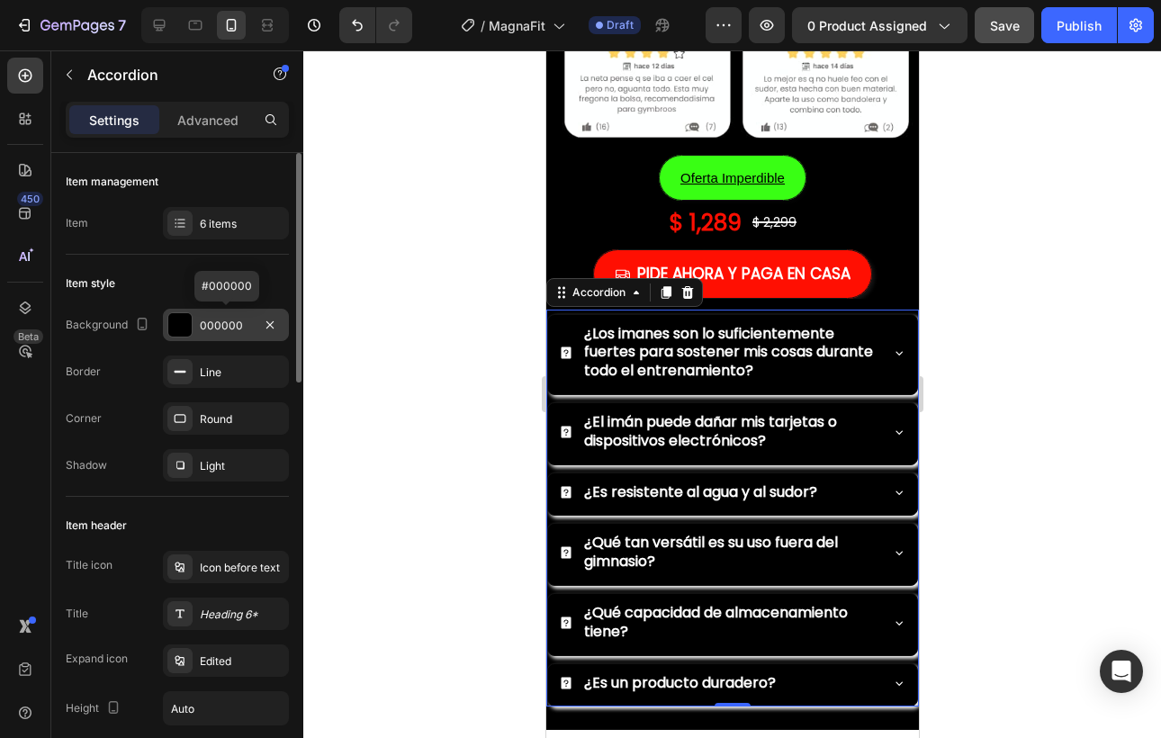
click at [167, 326] on div at bounding box center [179, 324] width 25 height 25
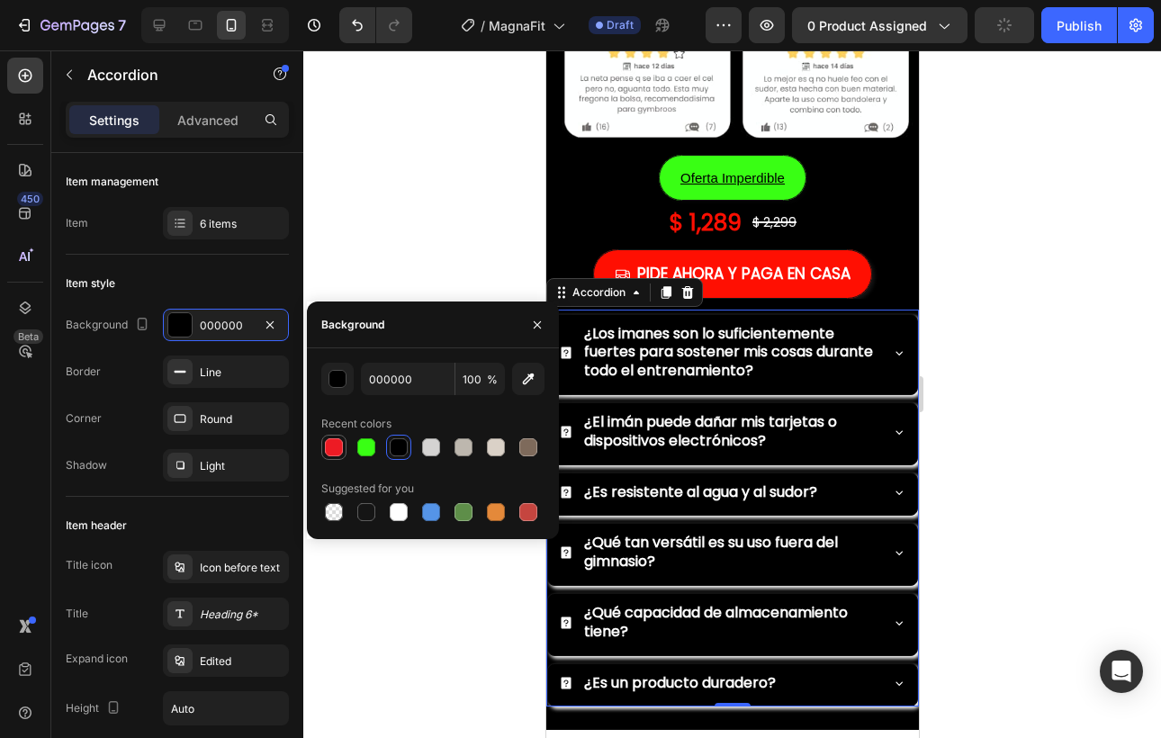
click at [330, 447] on div at bounding box center [334, 447] width 18 height 18
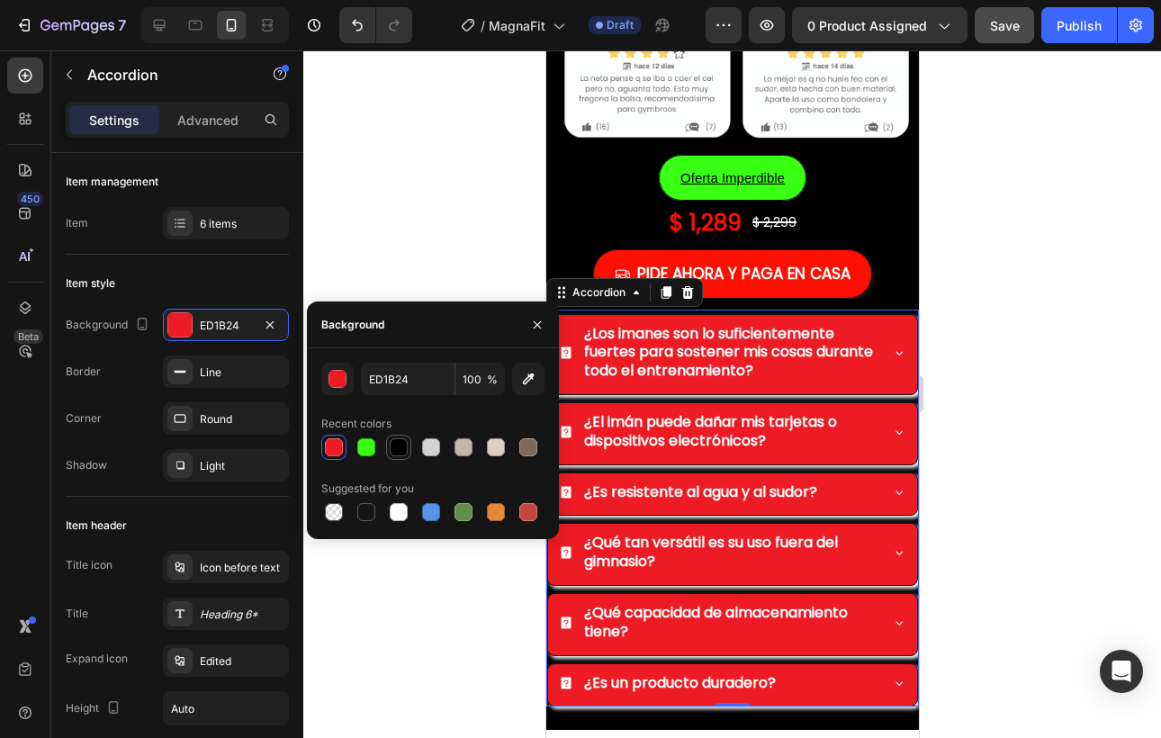
click at [401, 453] on div at bounding box center [399, 447] width 18 height 18
type input "000000"
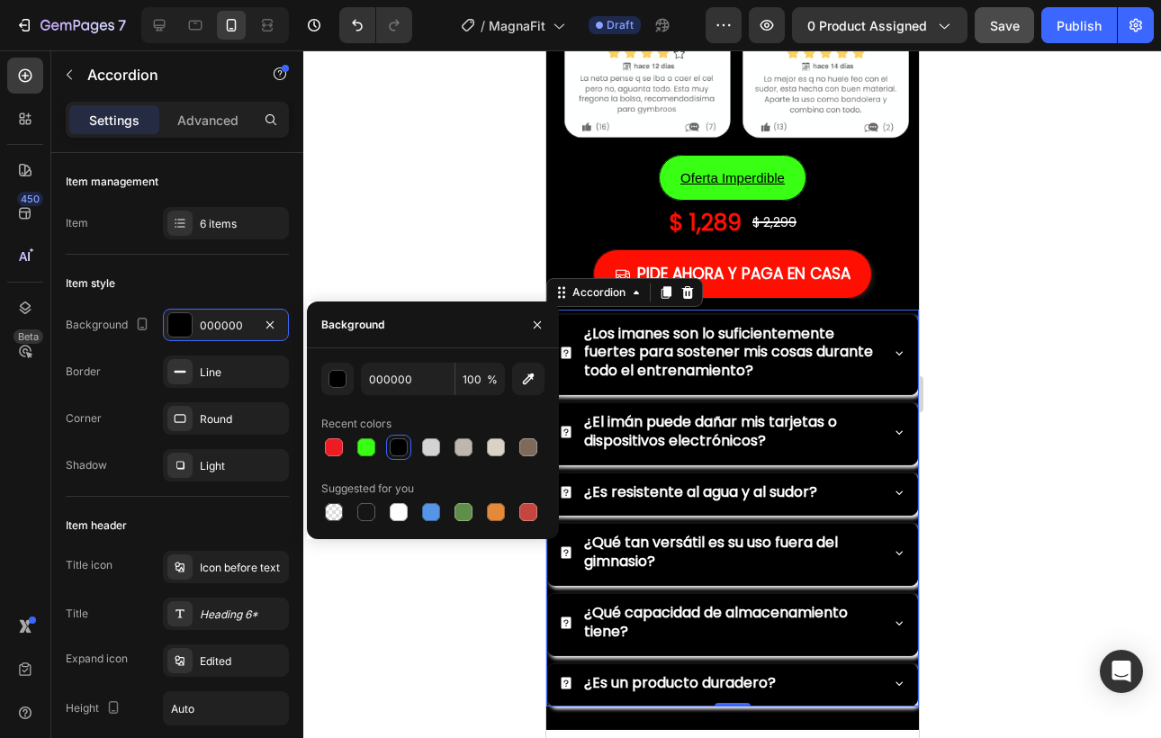
click at [967, 415] on div at bounding box center [732, 394] width 858 height 688
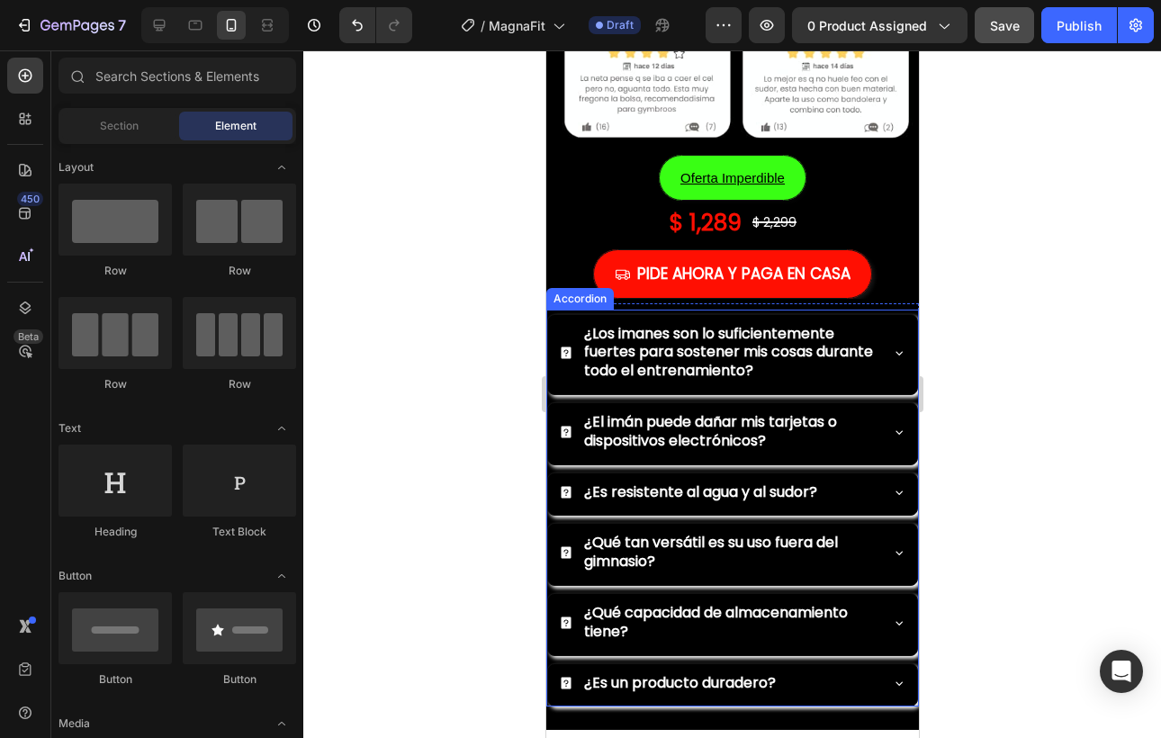
click at [565, 302] on div "Accordion" at bounding box center [579, 299] width 60 height 16
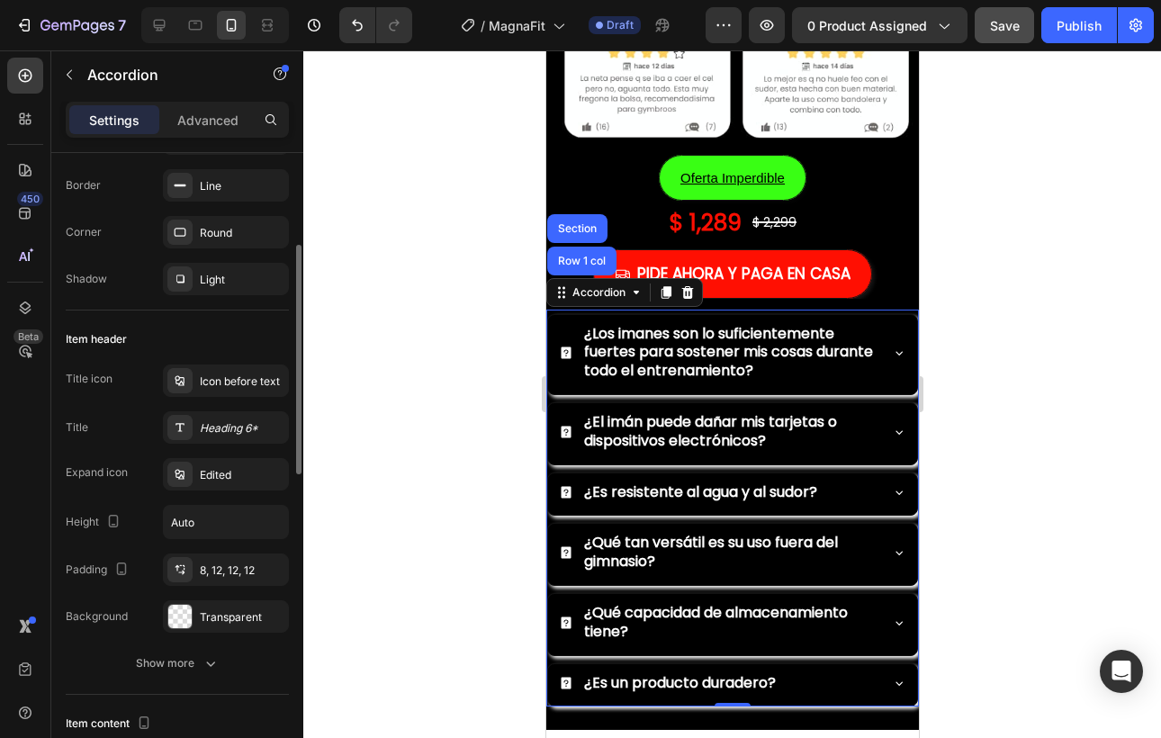
scroll to position [166, 0]
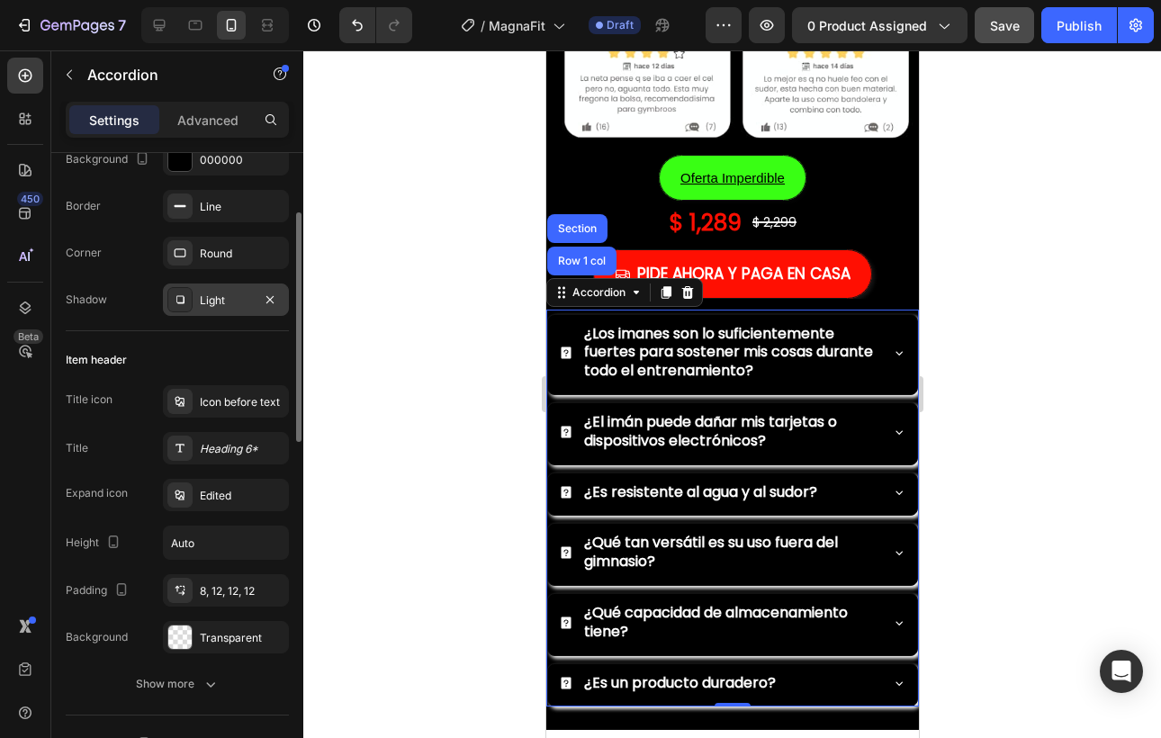
click at [207, 294] on div "Light" at bounding box center [226, 301] width 52 height 16
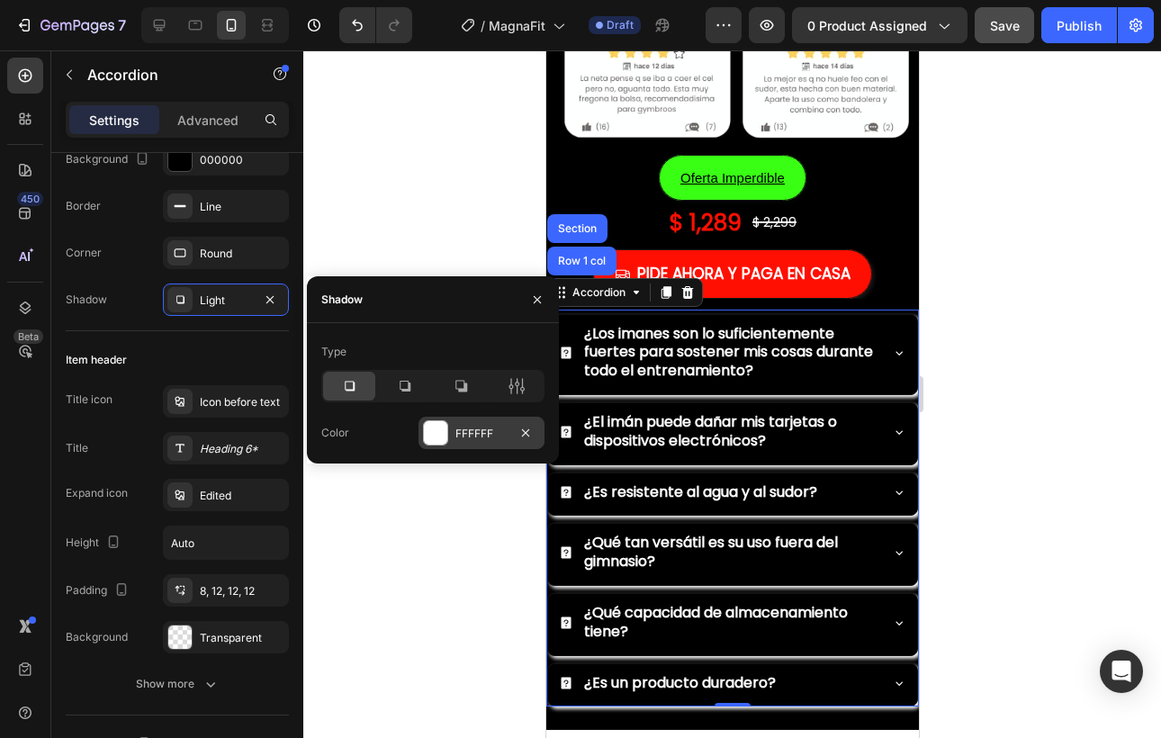
click at [447, 430] on div at bounding box center [435, 432] width 25 height 25
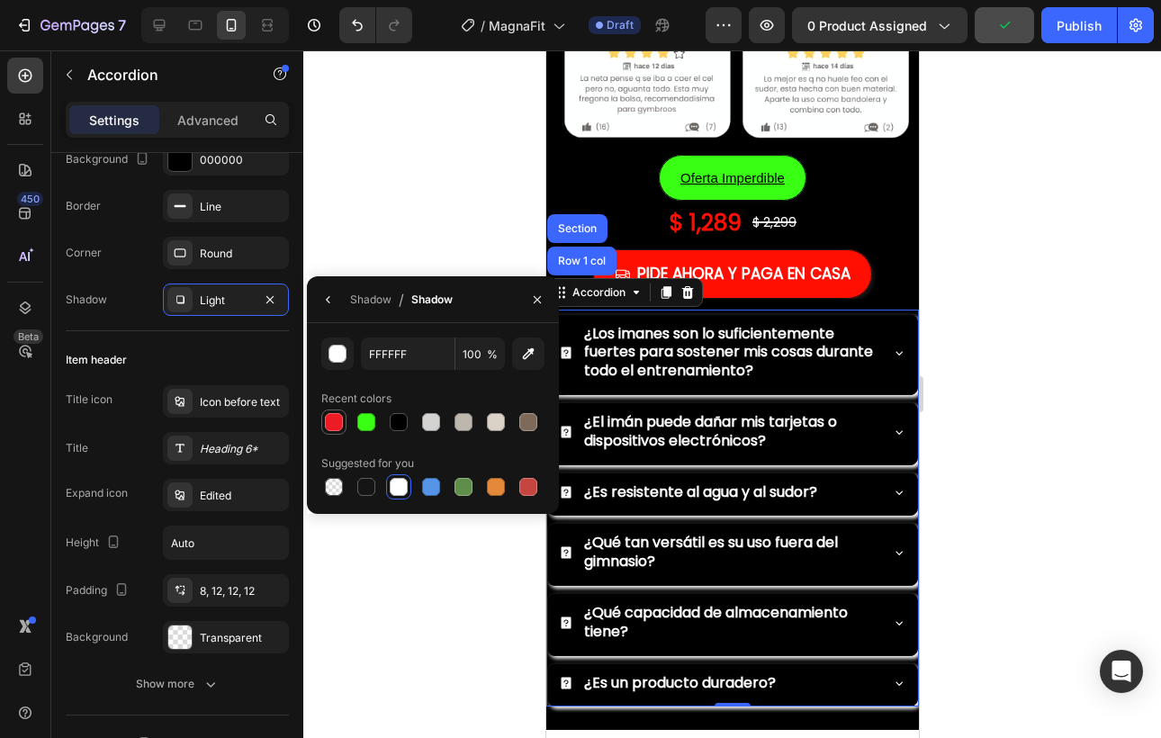
click at [334, 422] on div at bounding box center [334, 422] width 18 height 18
type input "ED1B24"
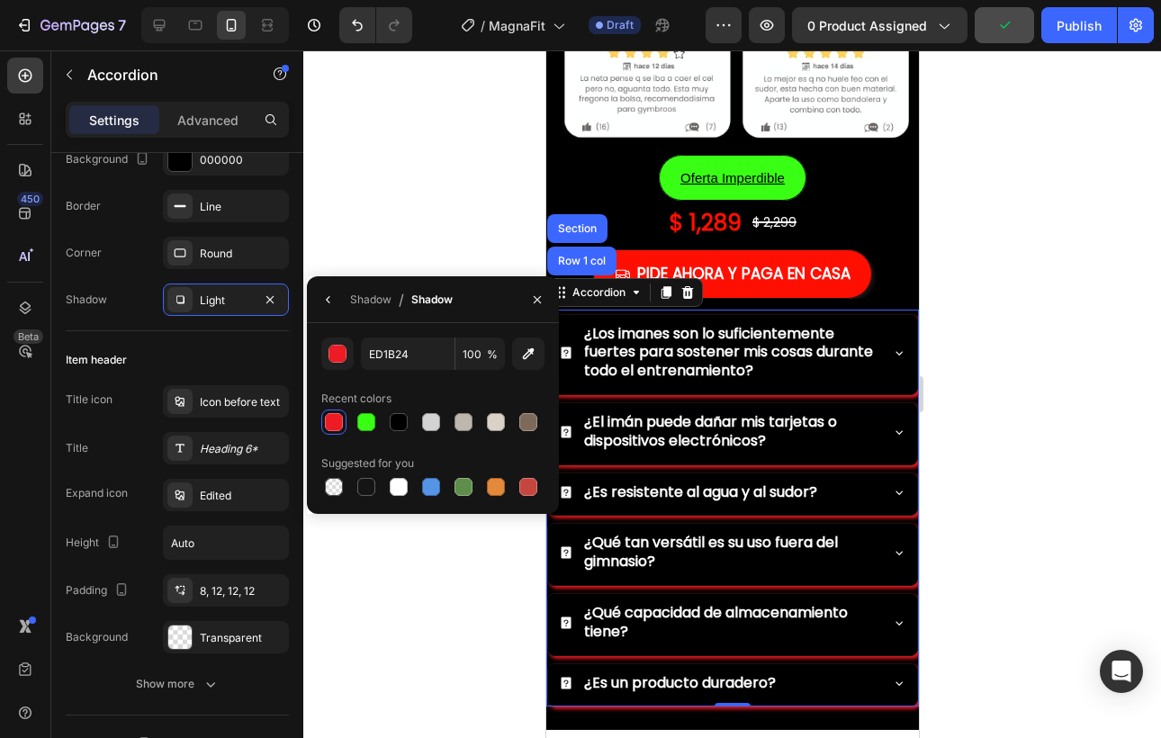
click at [976, 379] on div at bounding box center [732, 394] width 858 height 688
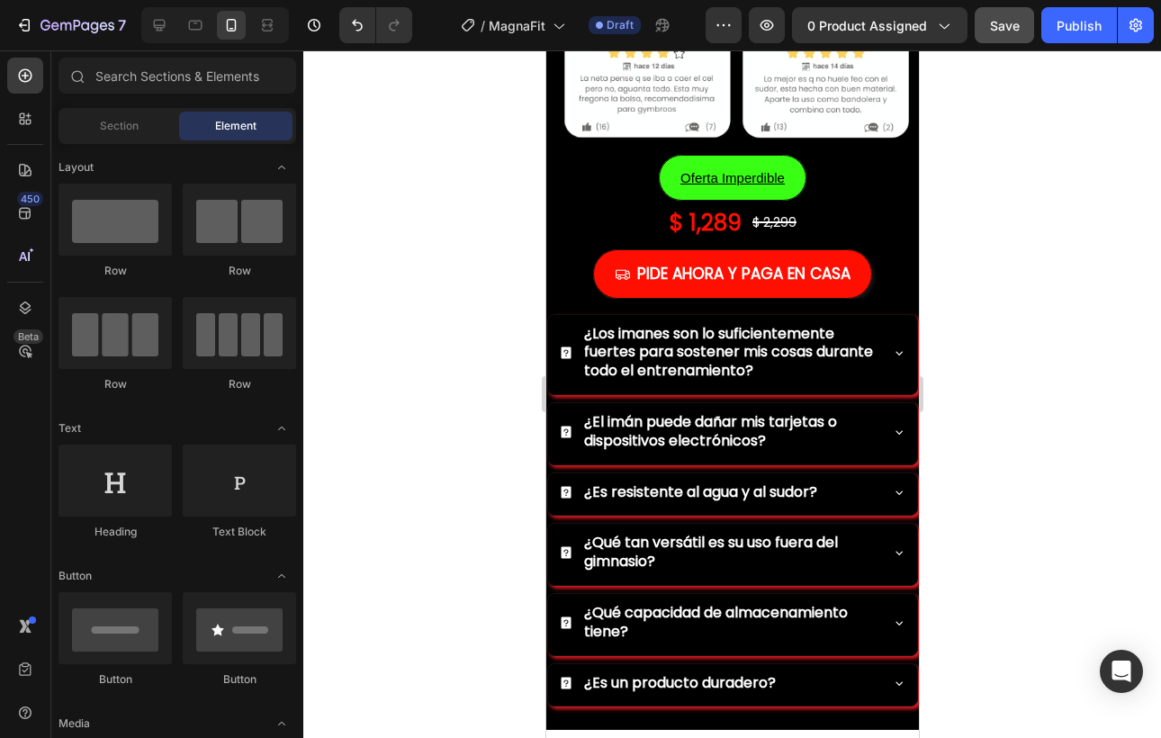
click at [977, 368] on div at bounding box center [732, 394] width 858 height 688
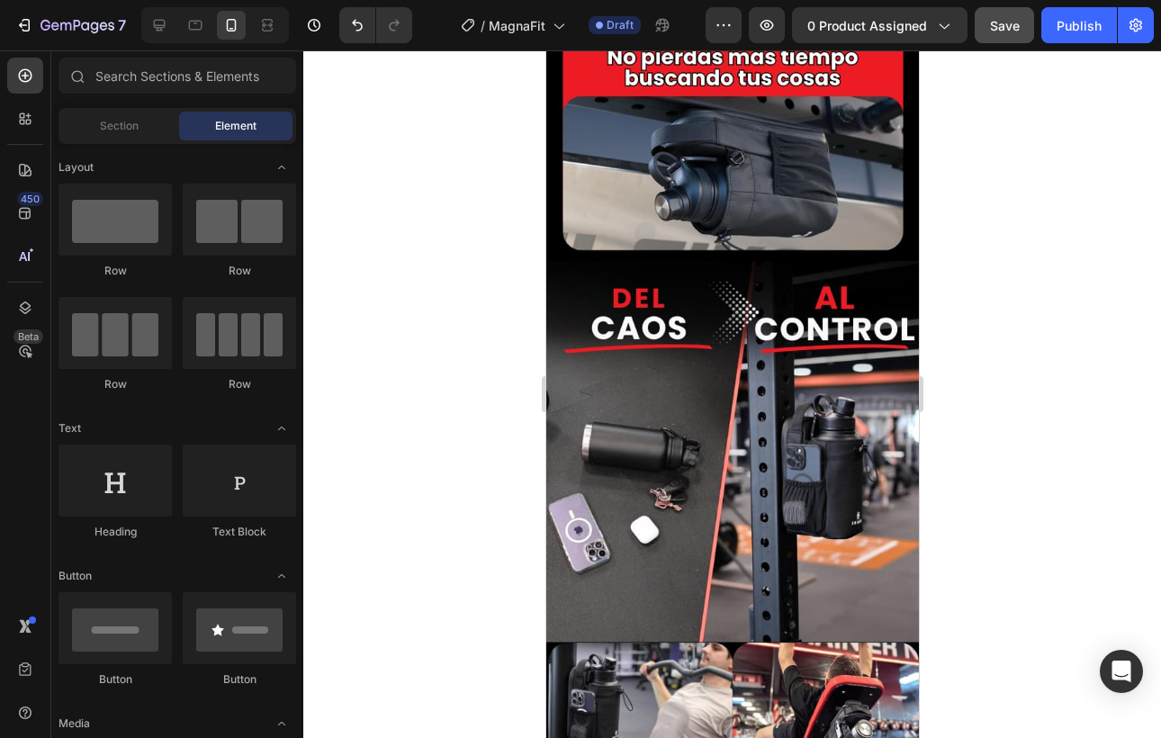
scroll to position [3134, 0]
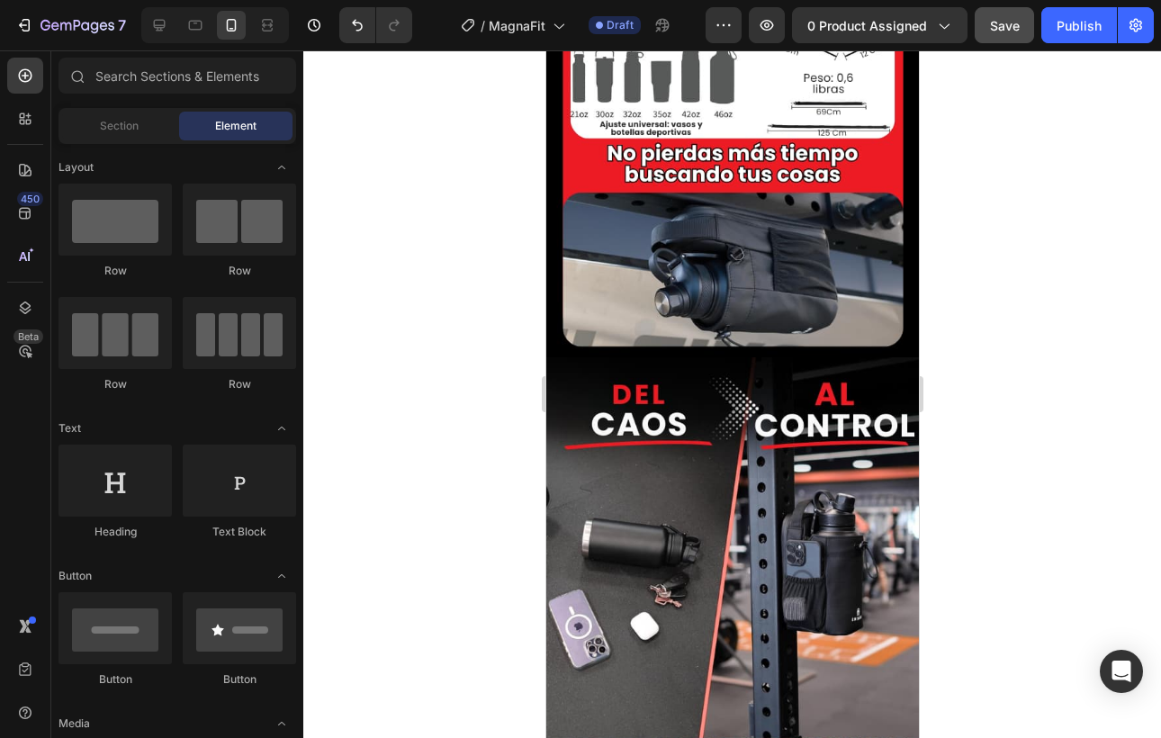
click at [1017, 30] on span "Save" at bounding box center [1005, 25] width 30 height 15
click at [166, 26] on icon at bounding box center [159, 25] width 18 height 18
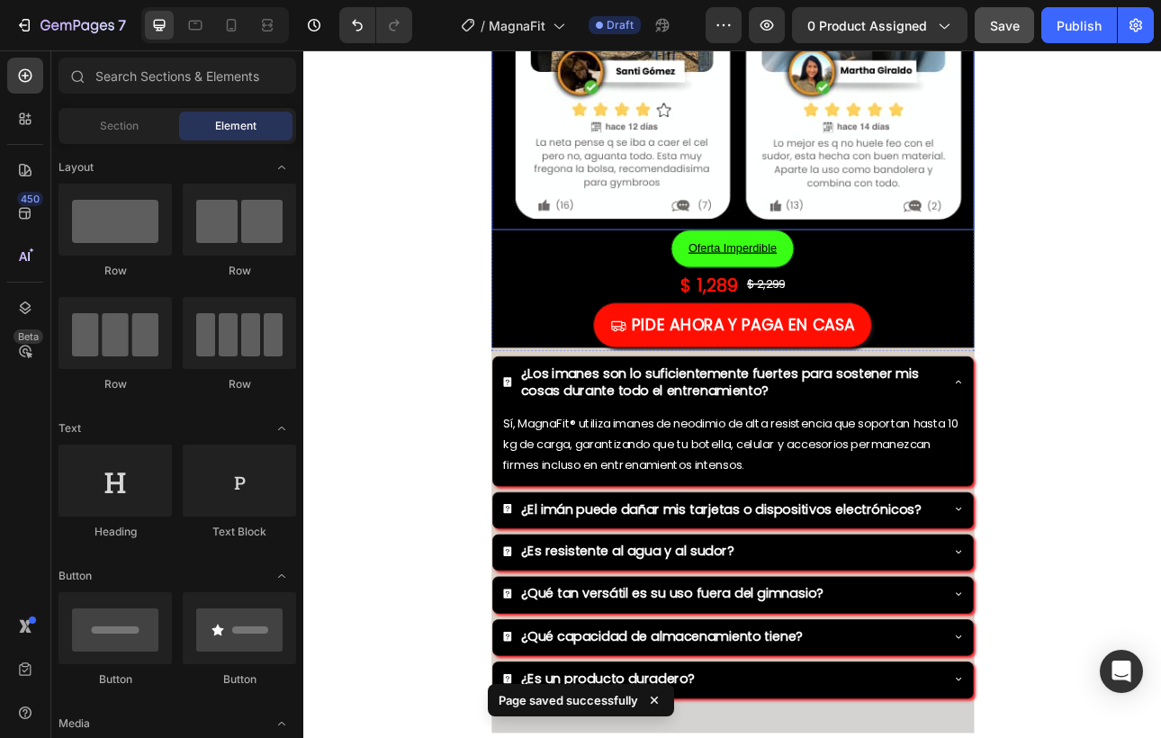
scroll to position [9296, 0]
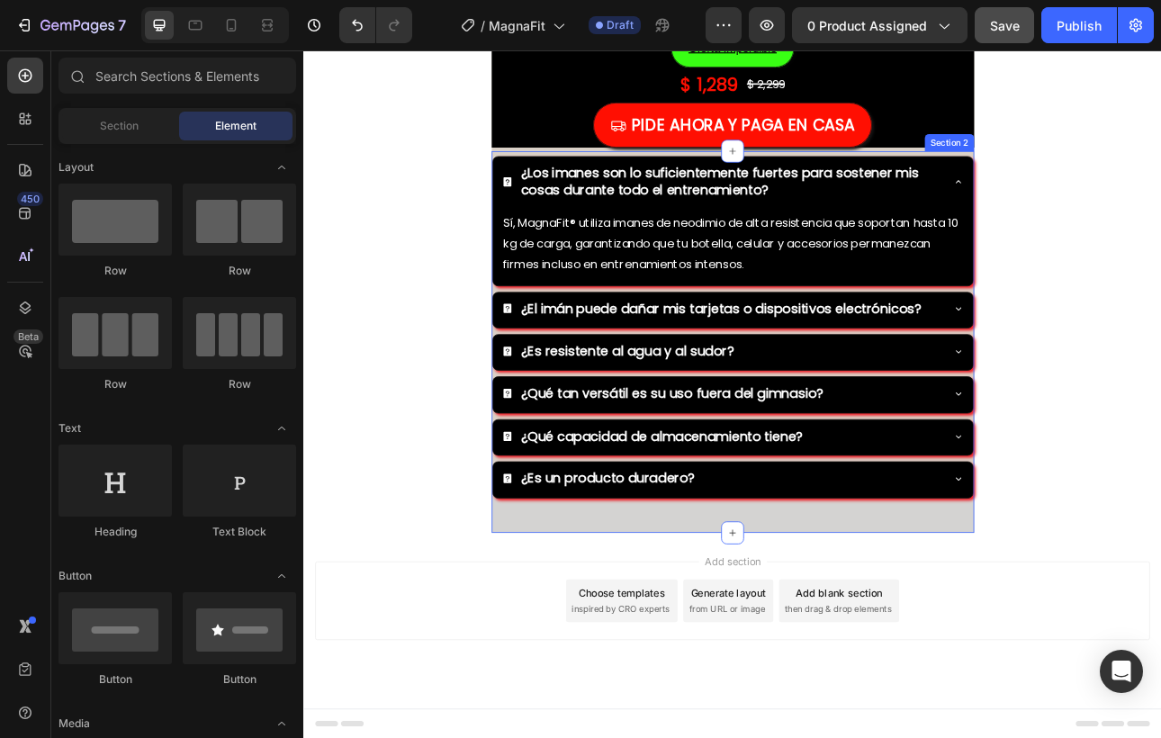
click at [711, 644] on div "¿Los imanes son lo suficientemente fuertes para sostener mis cosas durante todo…" at bounding box center [844, 417] width 608 height 480
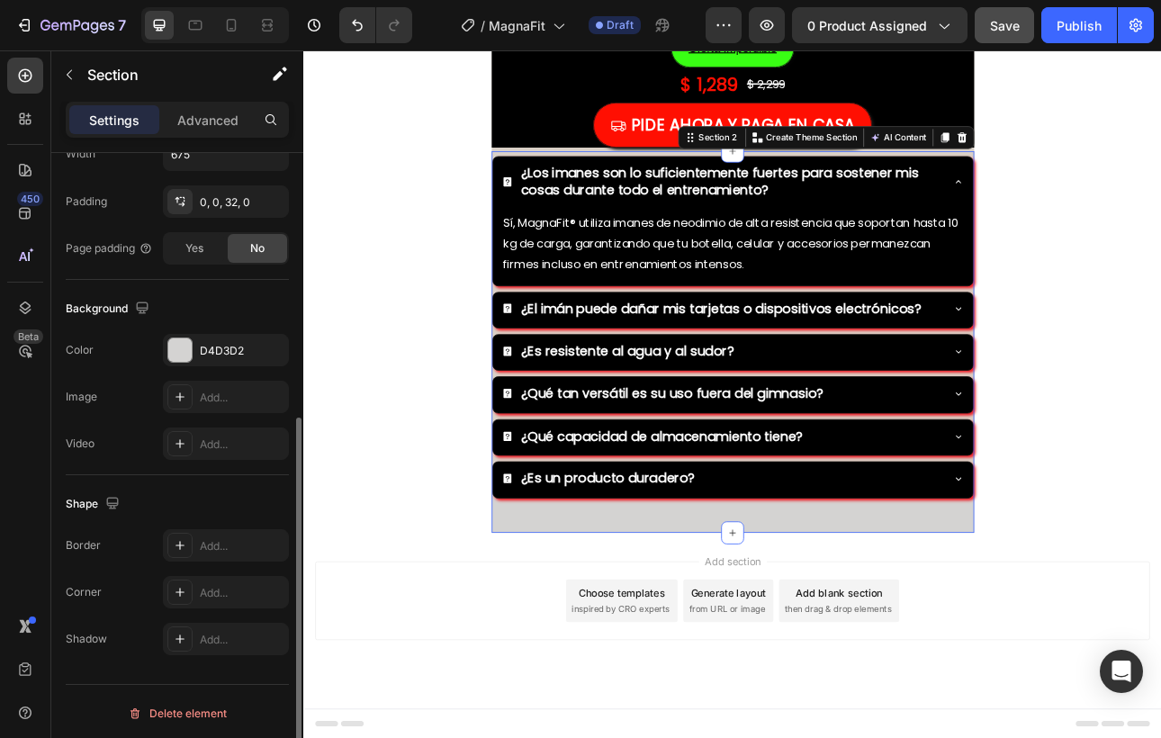
scroll to position [462, 0]
click at [172, 344] on div at bounding box center [179, 346] width 23 height 23
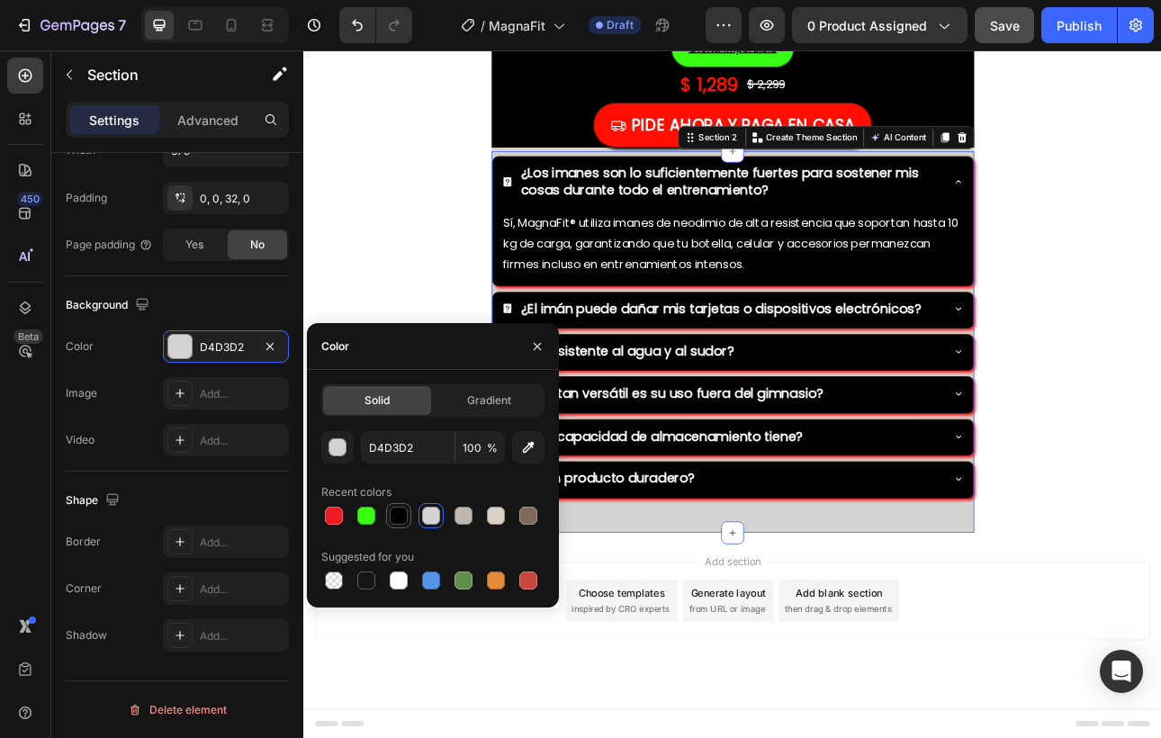
click at [402, 513] on div at bounding box center [399, 516] width 18 height 18
type input "000000"
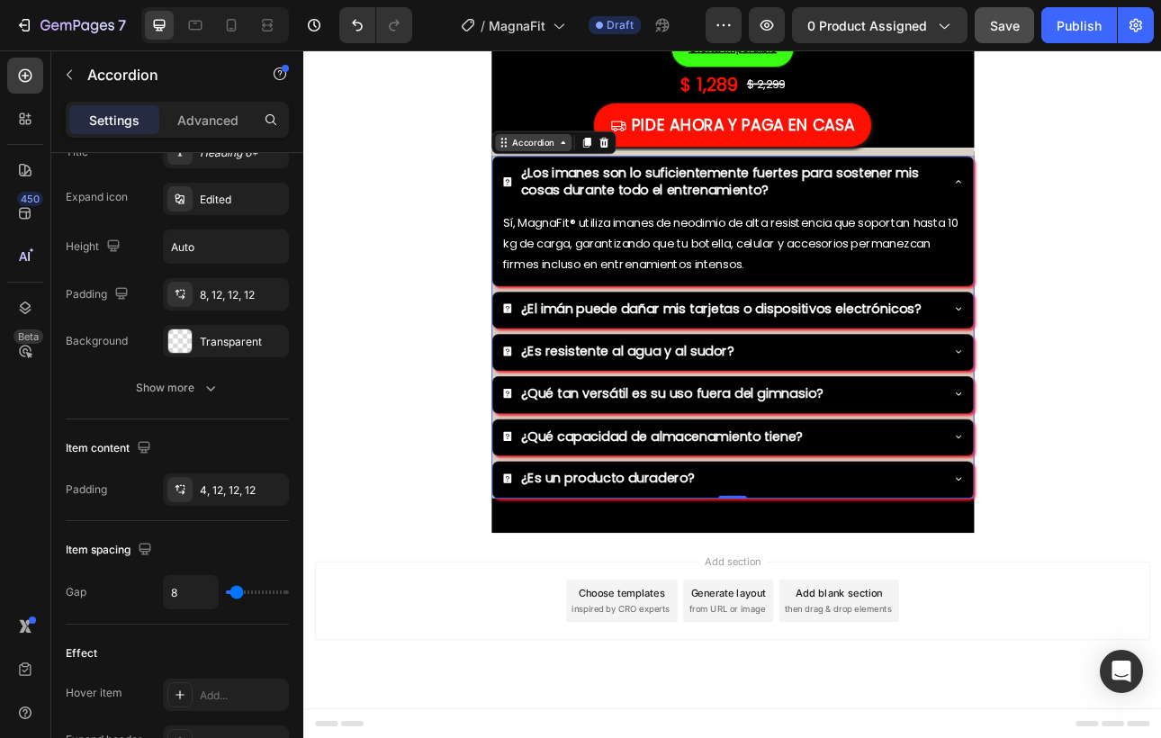
click at [568, 178] on div "Accordion" at bounding box center [618, 166] width 157 height 29
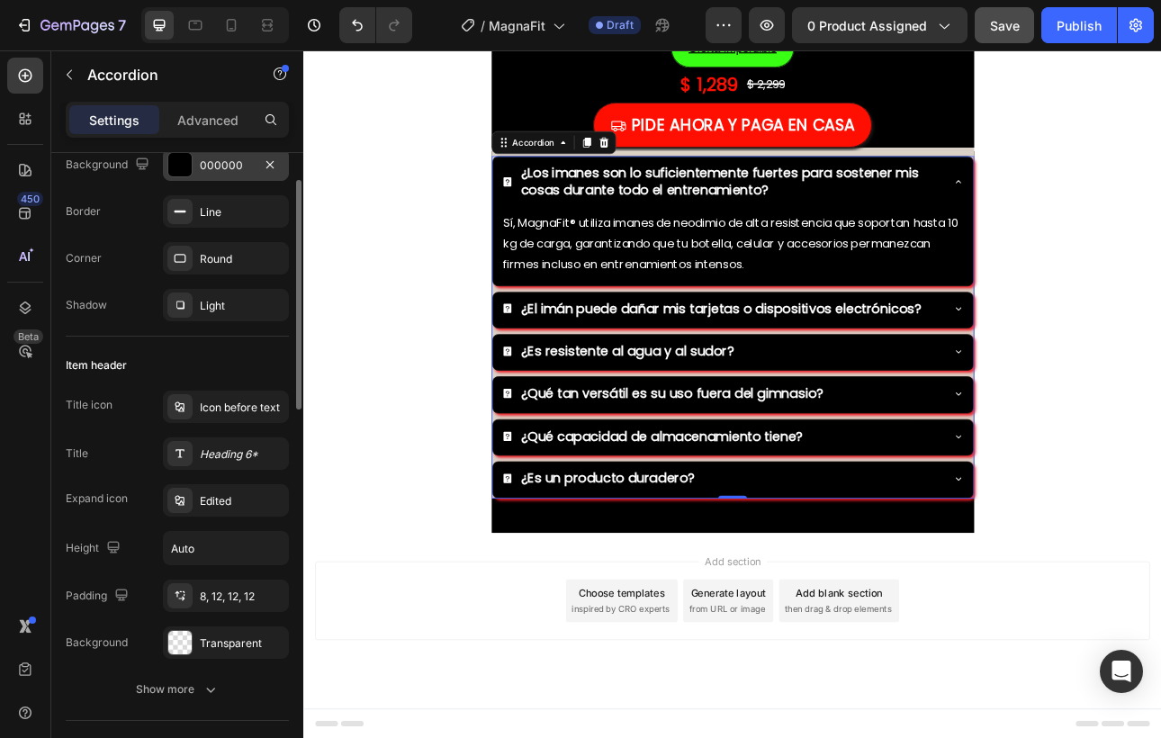
scroll to position [138, 0]
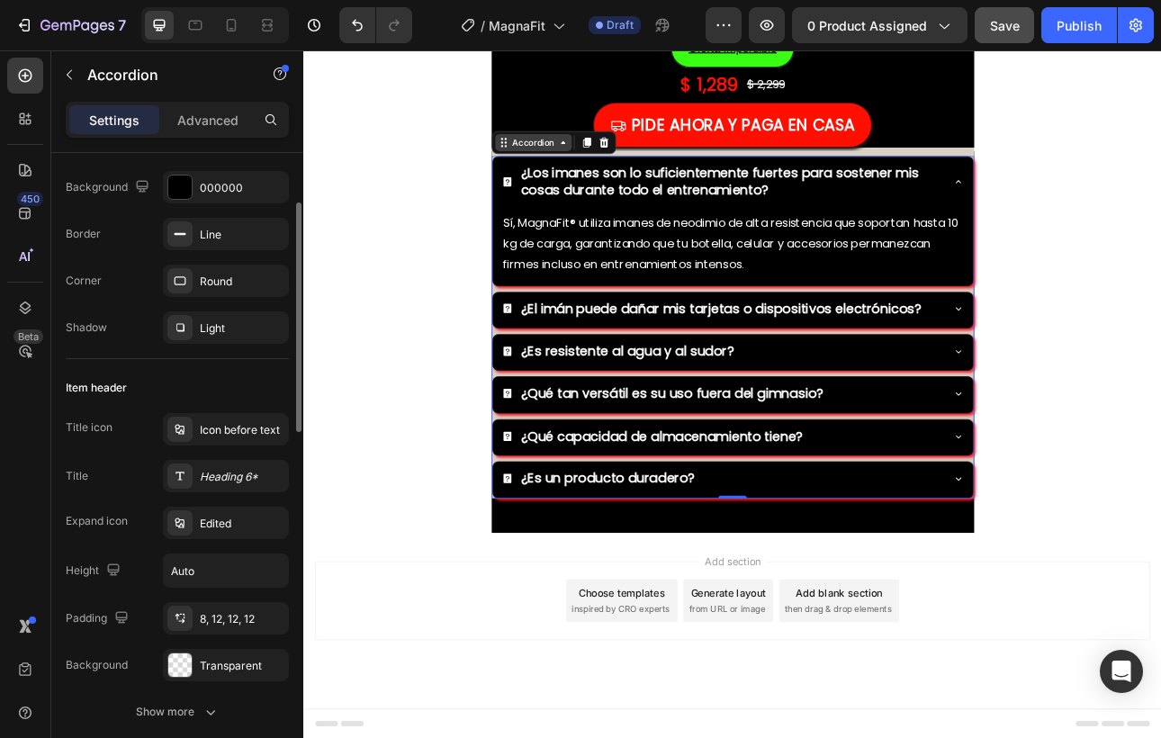
click at [571, 167] on div "Accordion" at bounding box center [593, 166] width 60 height 16
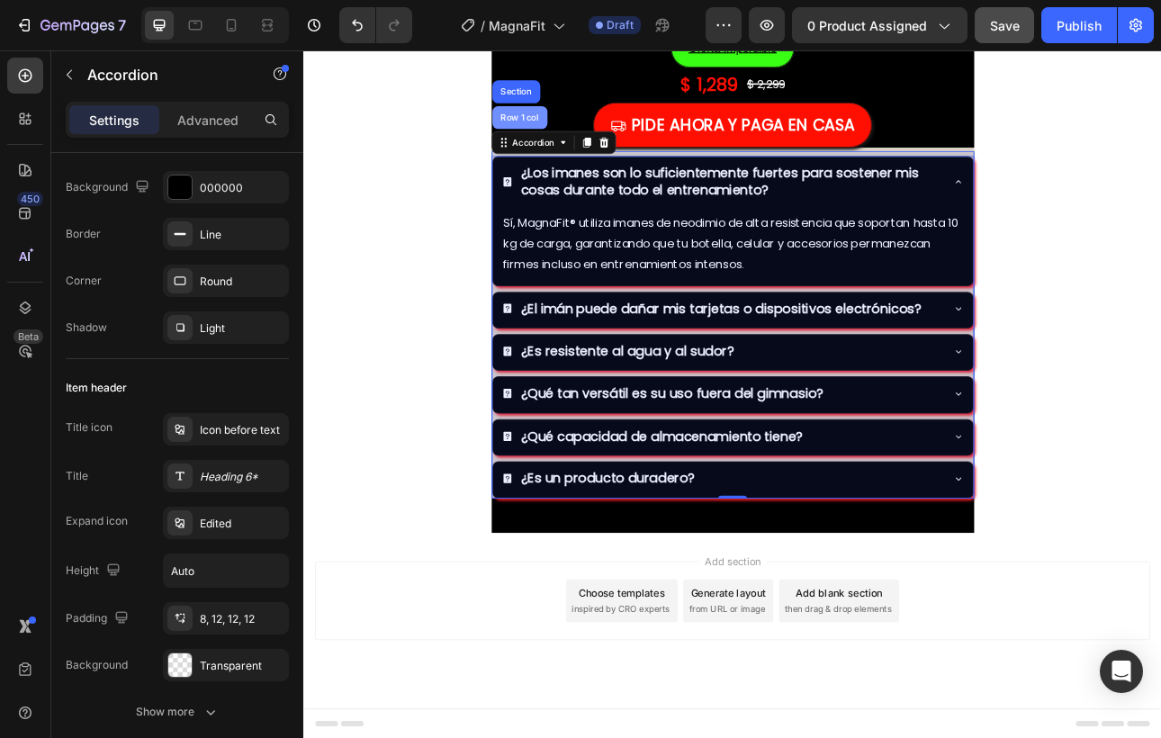
click at [572, 136] on div "Row 1 col" at bounding box center [575, 135] width 55 height 11
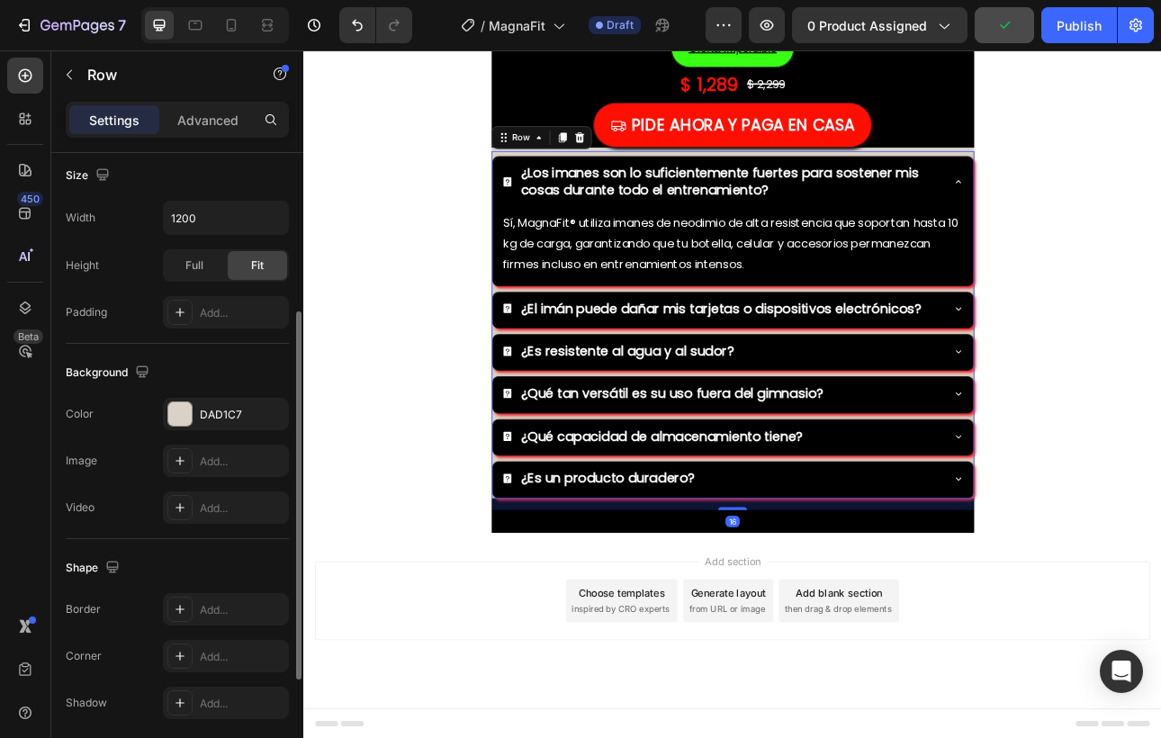
scroll to position [462, 0]
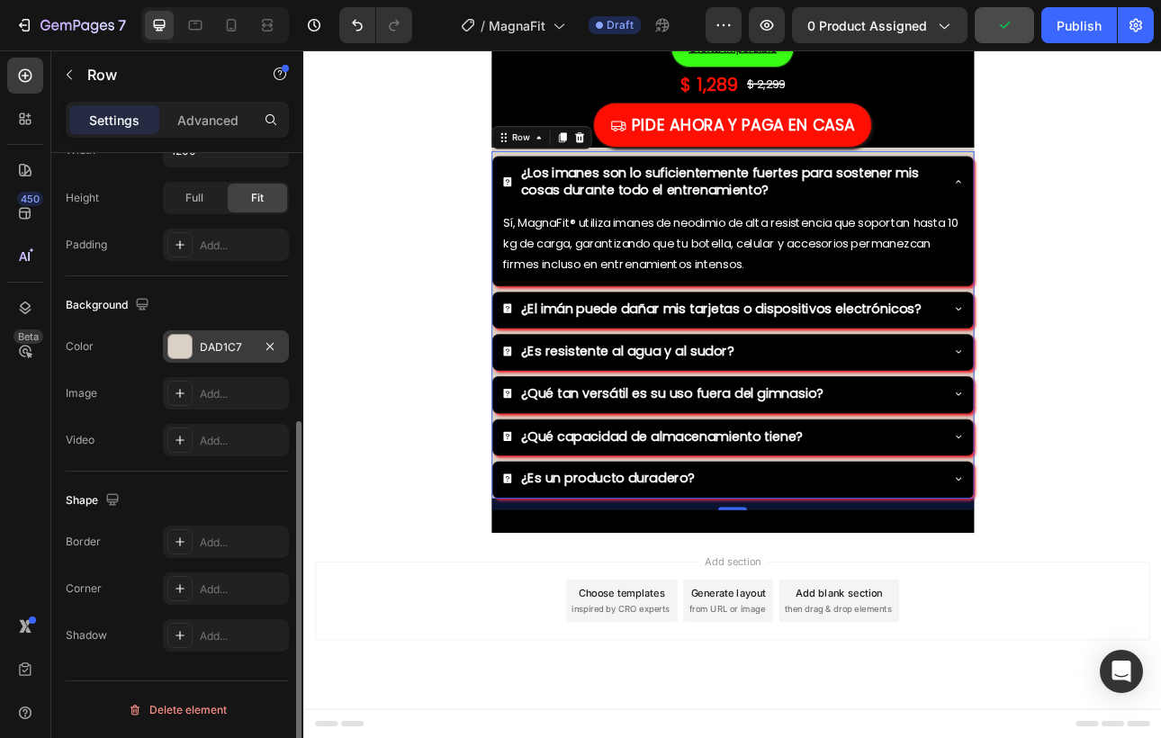
click at [188, 351] on div at bounding box center [179, 346] width 23 height 23
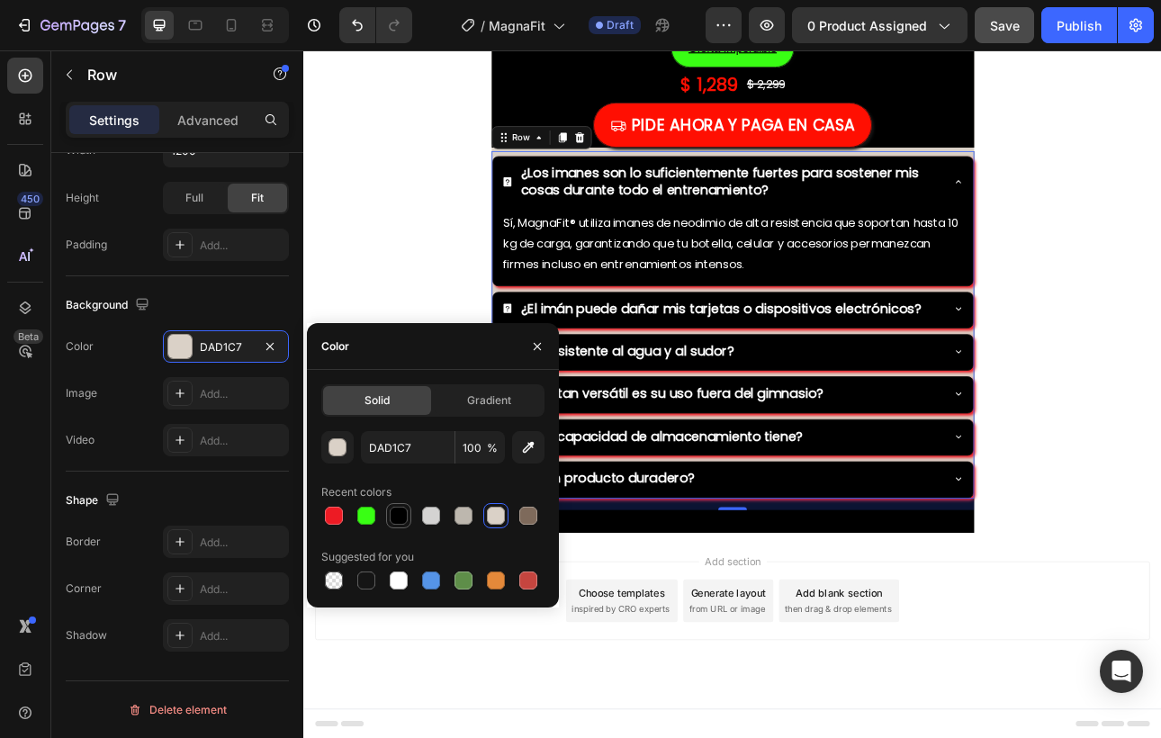
click at [402, 519] on div at bounding box center [399, 516] width 18 height 18
type input "000000"
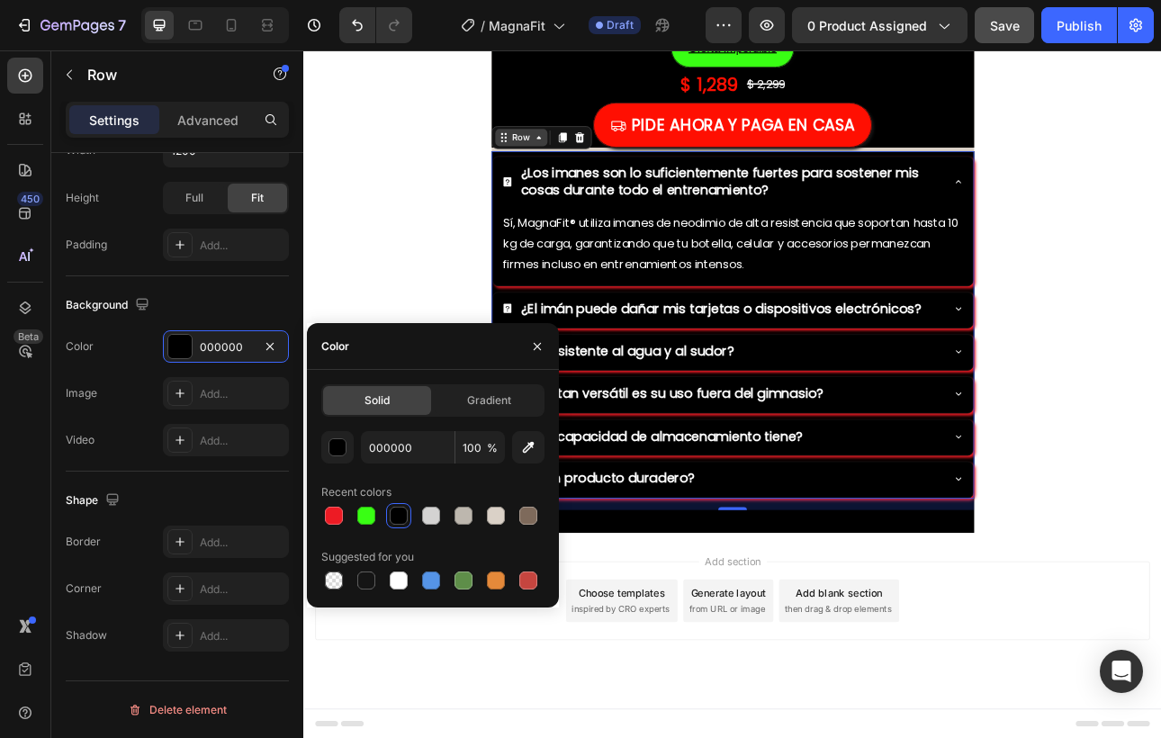
click at [597, 162] on icon at bounding box center [599, 160] width 14 height 14
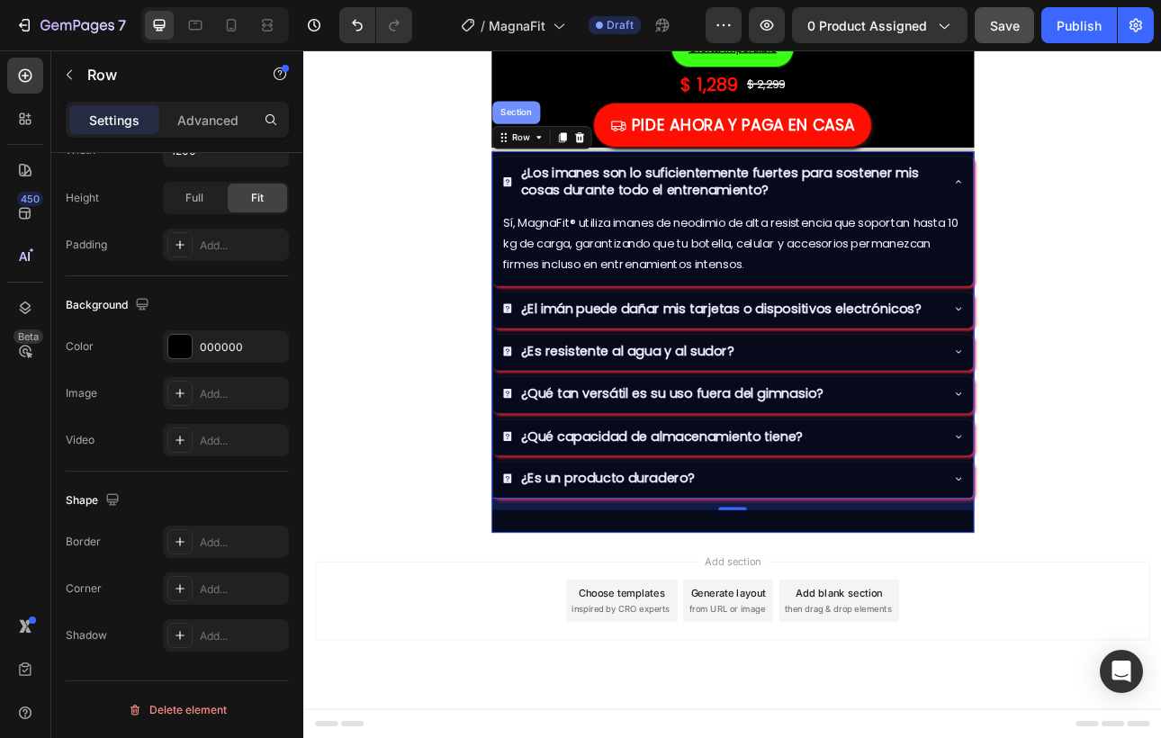
click at [580, 131] on div "Section" at bounding box center [571, 128] width 46 height 11
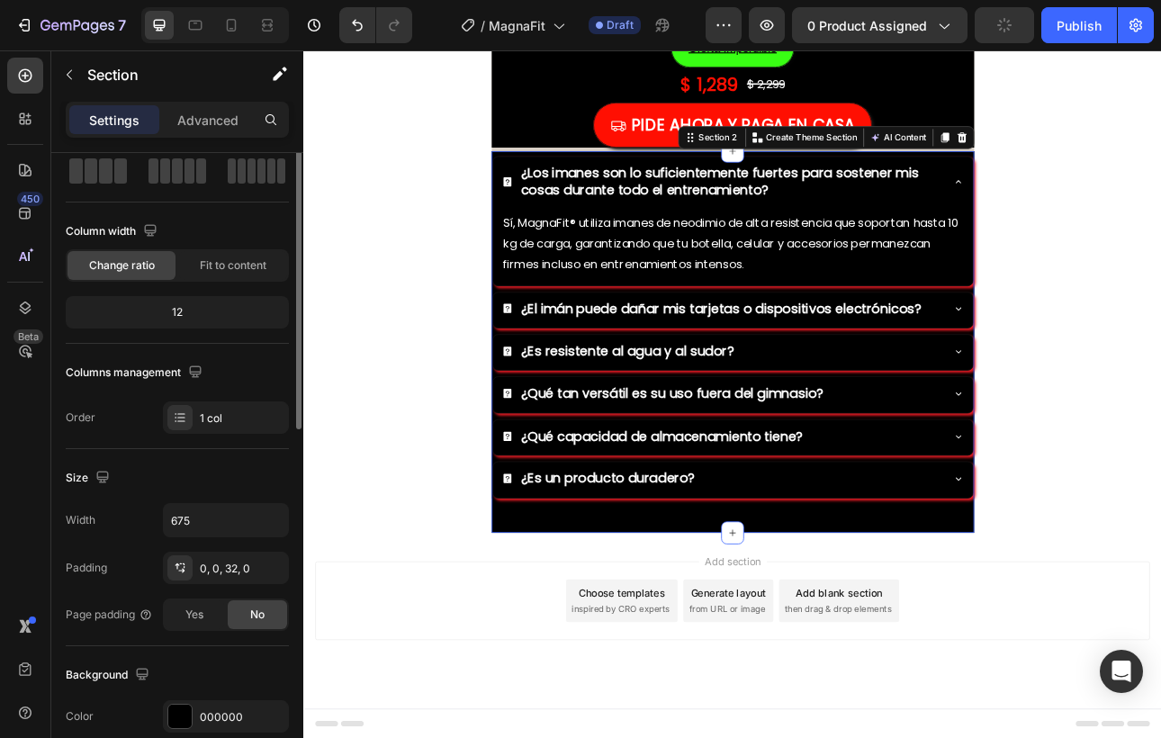
scroll to position [0, 0]
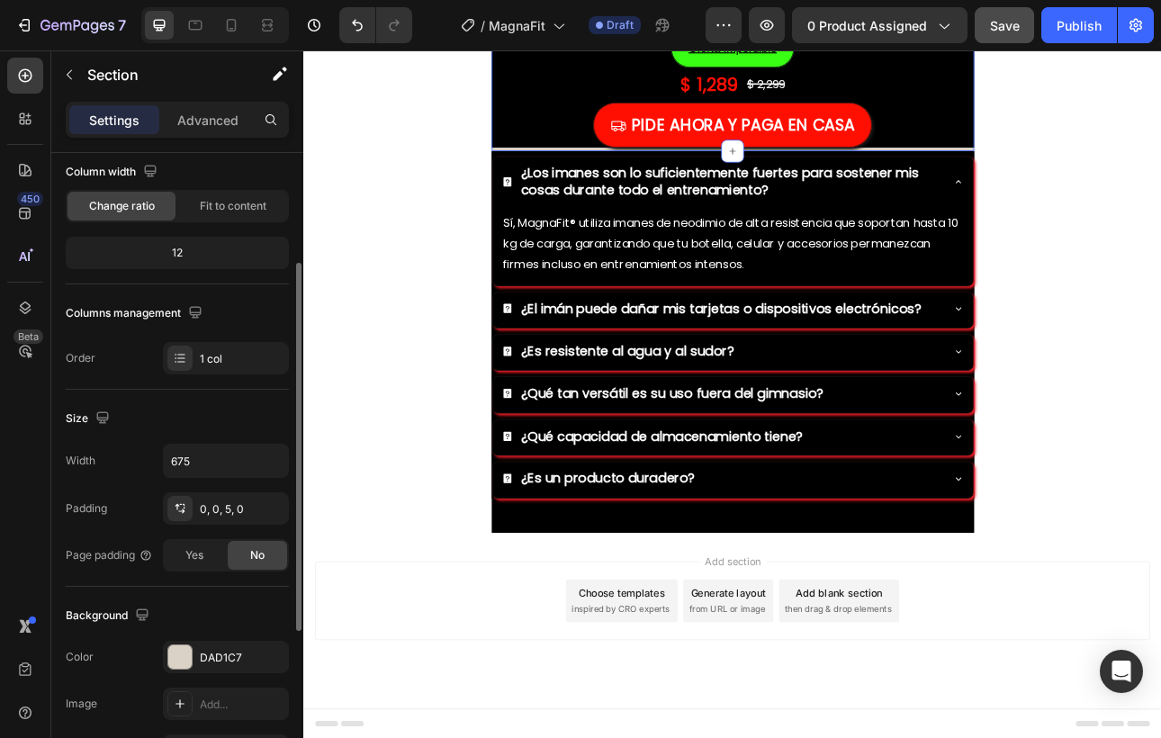
scroll to position [412, 0]
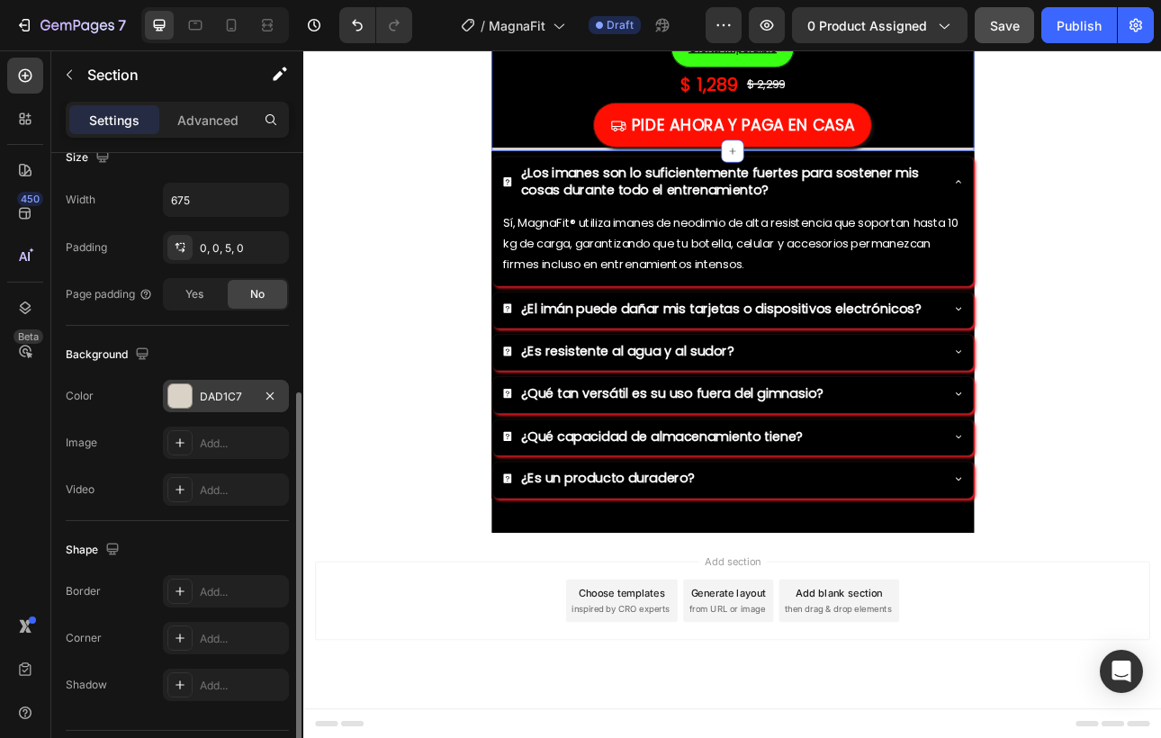
click at [181, 395] on div at bounding box center [179, 395] width 23 height 23
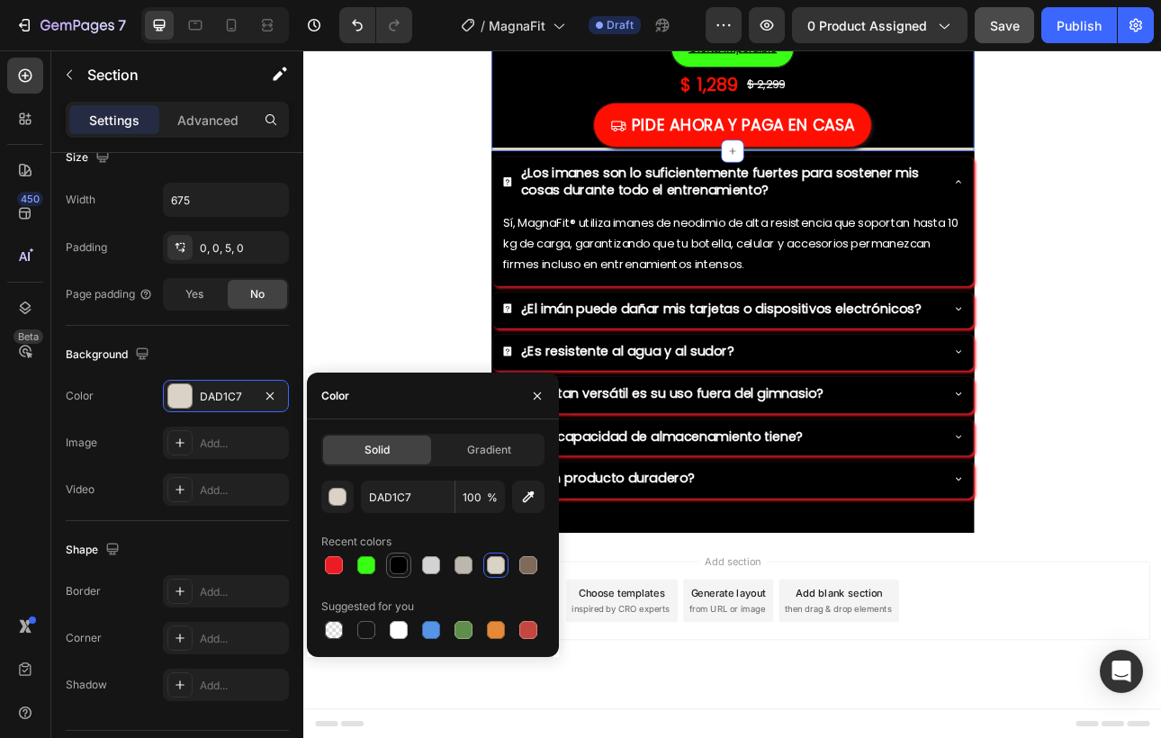
click at [401, 568] on div at bounding box center [399, 565] width 18 height 18
type input "000000"
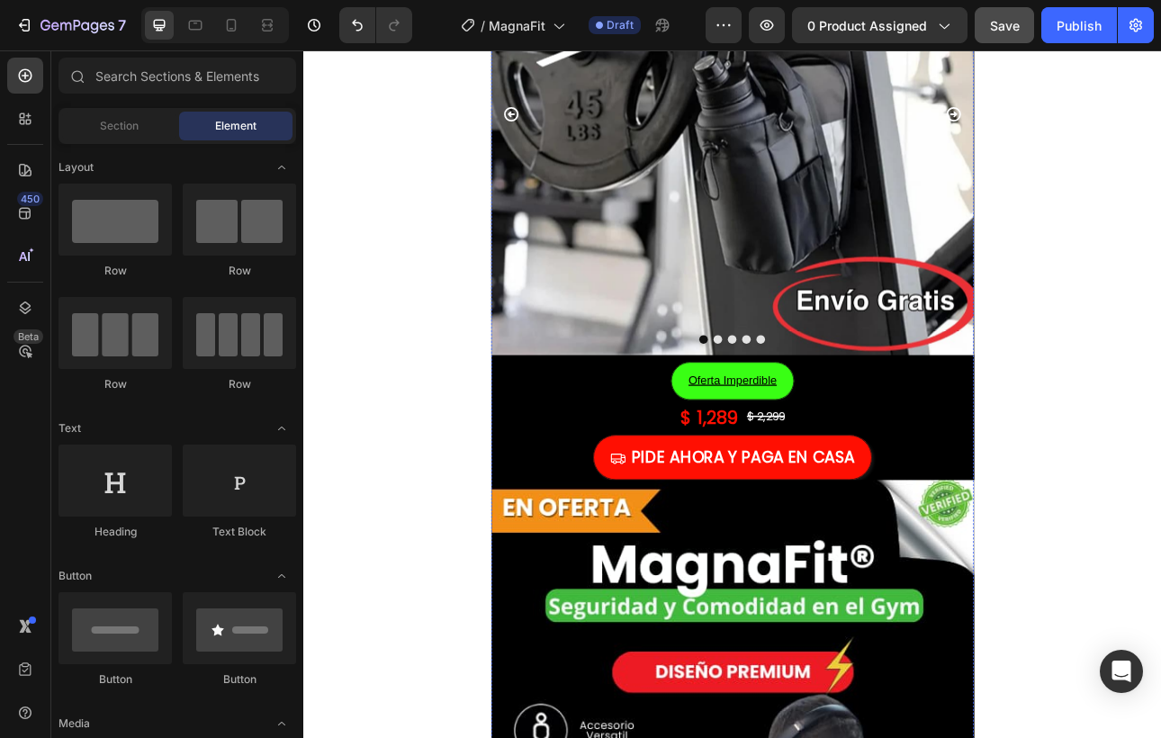
scroll to position [0, 0]
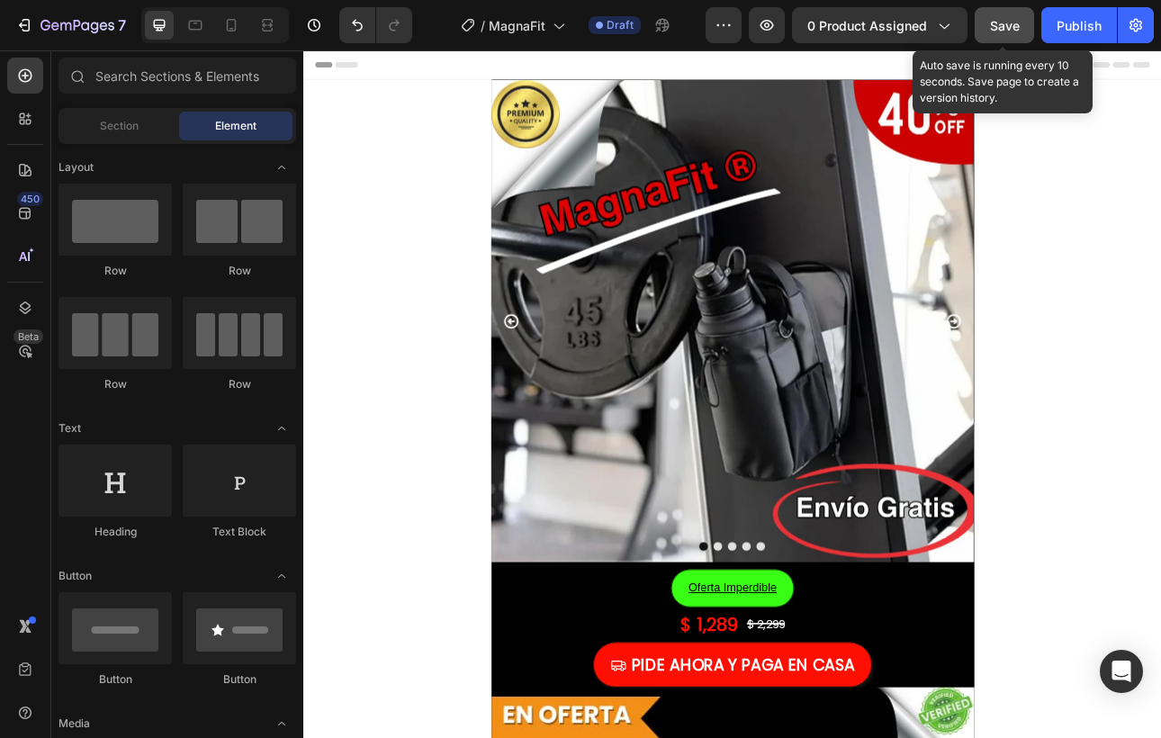
click at [1001, 33] on div "Save" at bounding box center [1005, 25] width 30 height 19
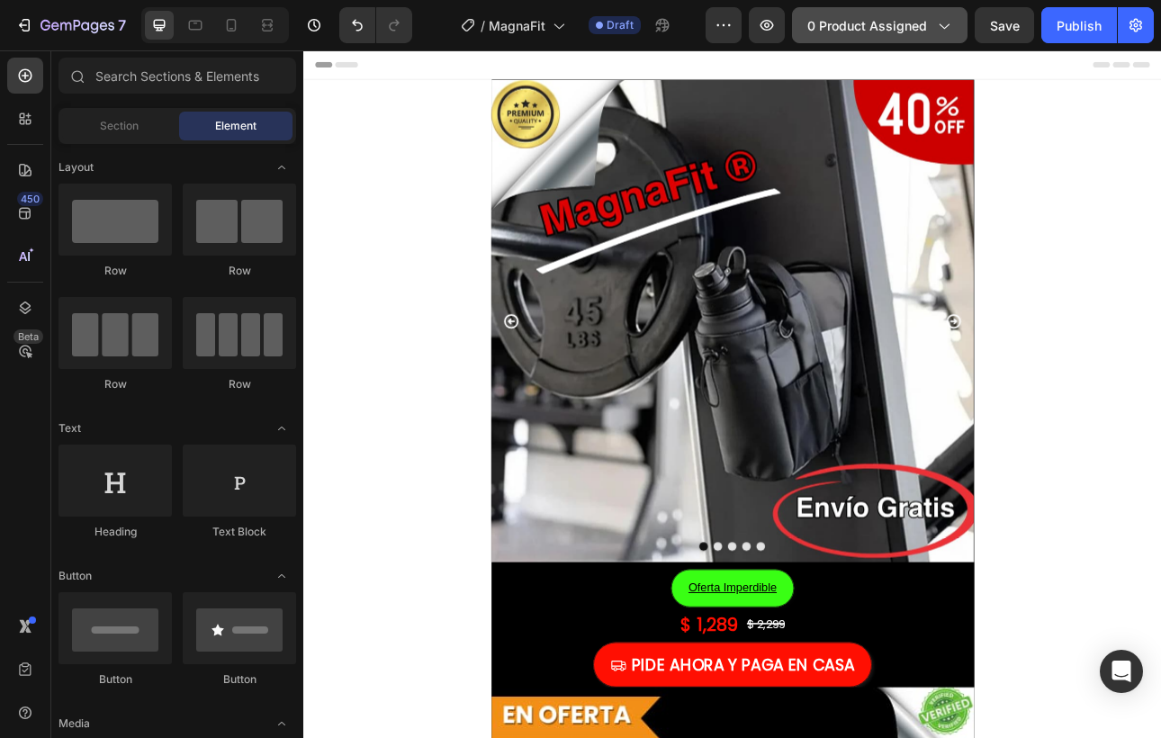
click at [895, 28] on span "0 product assigned" at bounding box center [867, 25] width 120 height 19
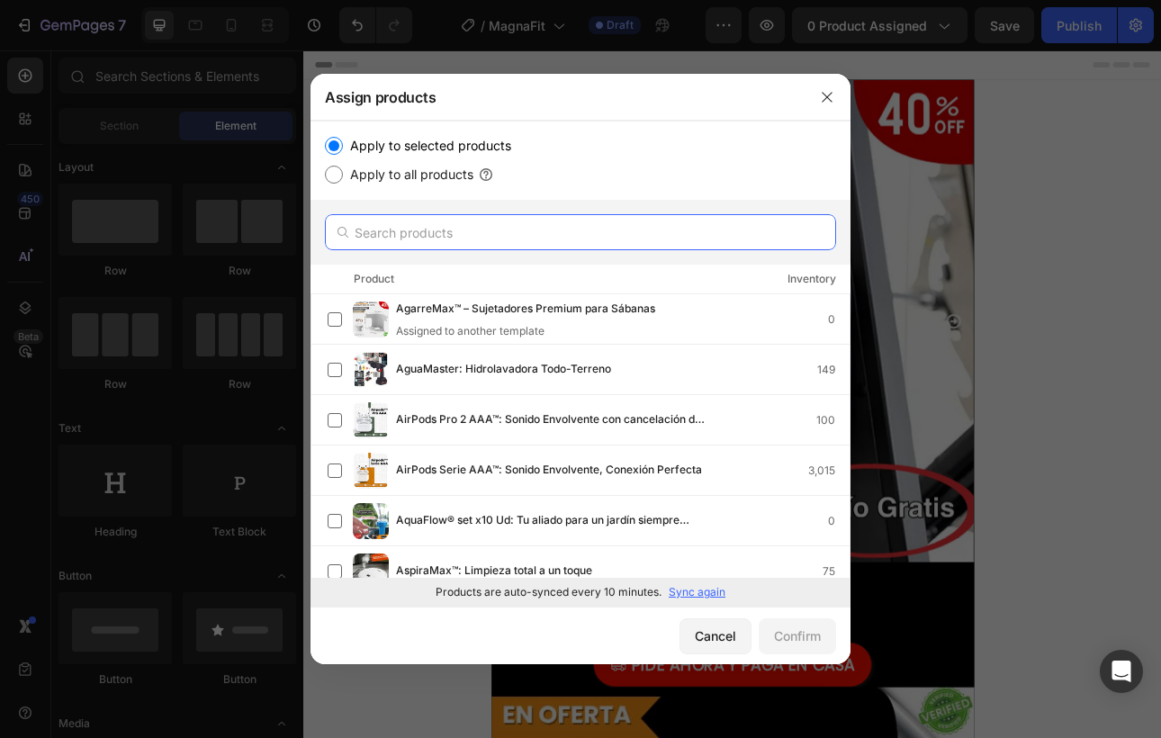
click at [433, 231] on input "text" at bounding box center [580, 232] width 511 height 36
click at [706, 590] on p "Sync again" at bounding box center [697, 592] width 57 height 16
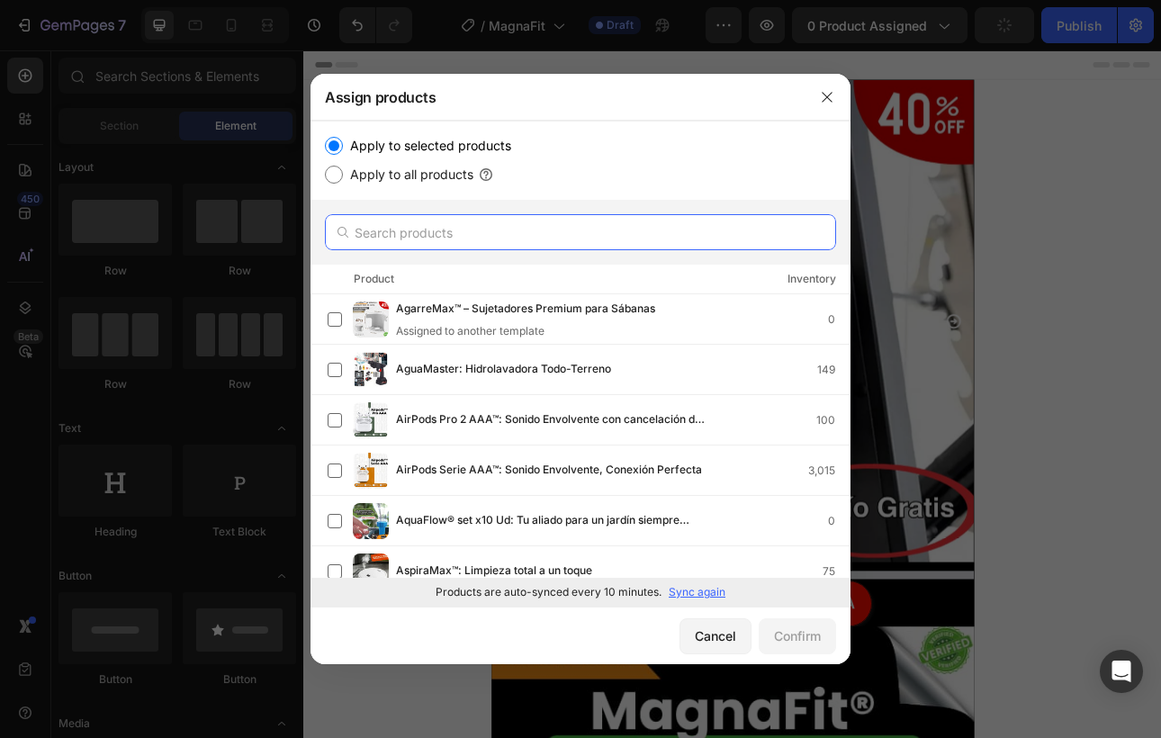
click at [492, 239] on input "text" at bounding box center [580, 232] width 511 height 36
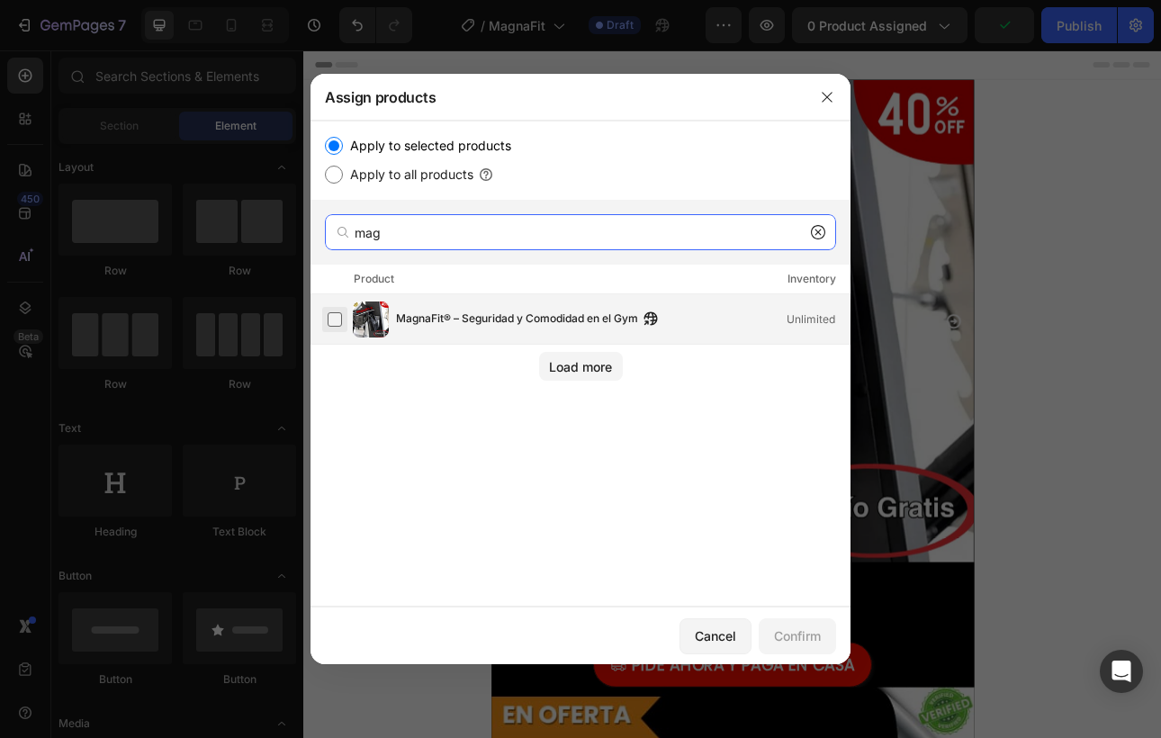
type input "mag"
click at [331, 321] on label at bounding box center [335, 319] width 14 height 14
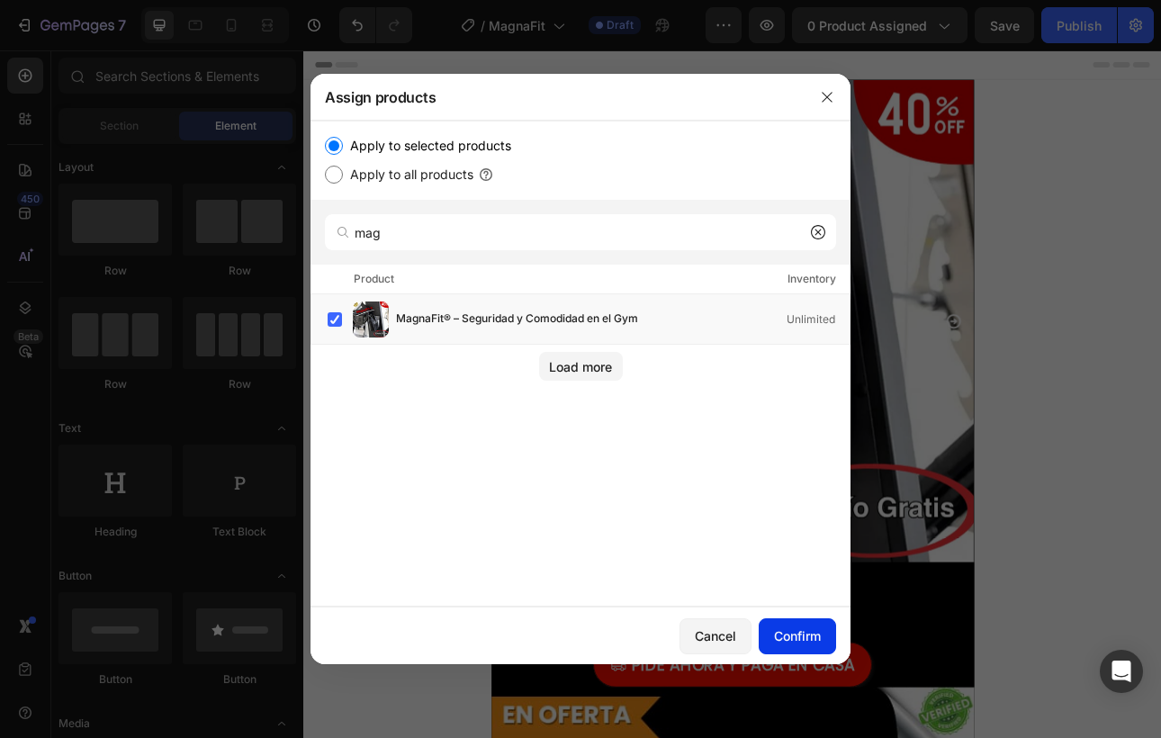
click at [769, 644] on button "Confirm" at bounding box center [797, 636] width 77 height 36
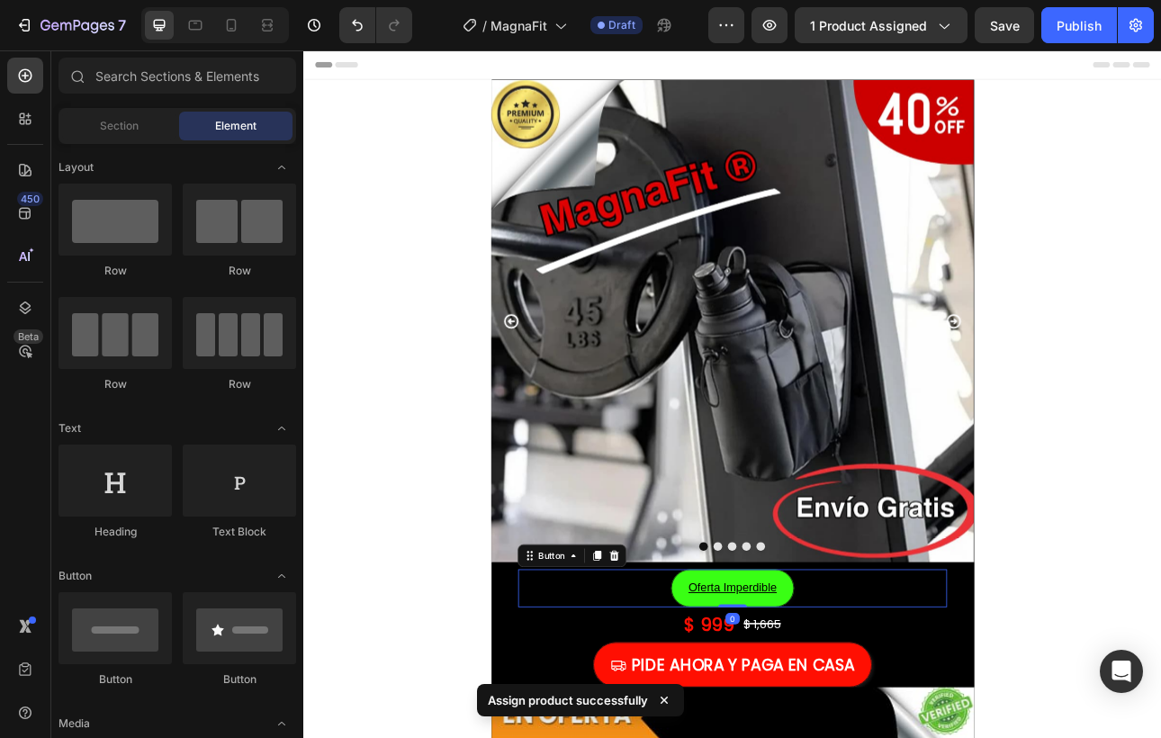
click at [918, 726] on button "Oferta Imperdible" at bounding box center [843, 728] width 155 height 48
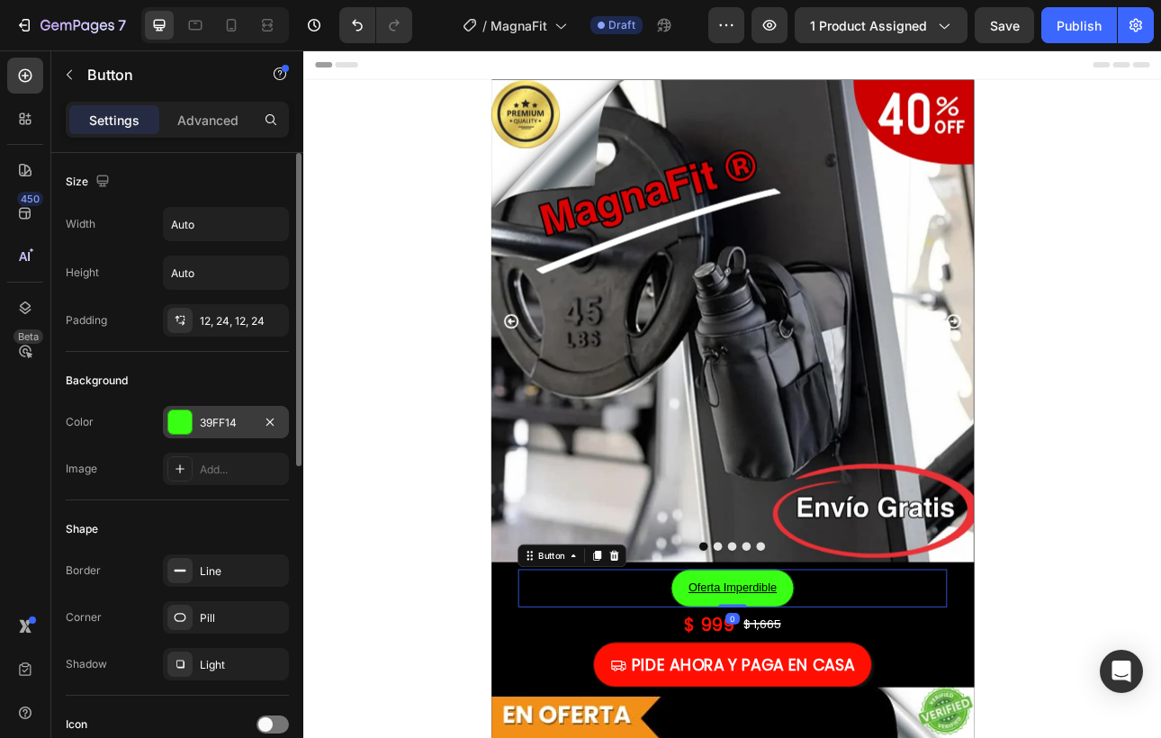
click at [174, 415] on div at bounding box center [179, 421] width 23 height 23
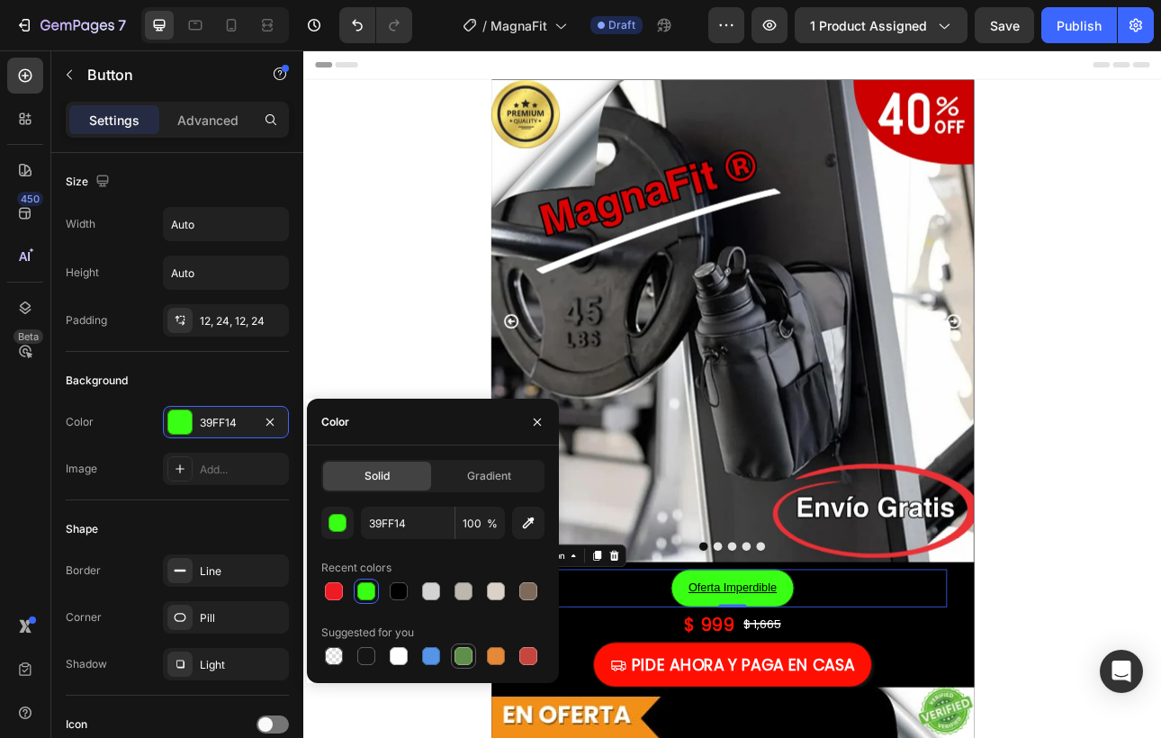
click at [462, 660] on div at bounding box center [464, 656] width 18 height 18
click at [360, 589] on div at bounding box center [366, 591] width 18 height 18
click at [528, 533] on button "button" at bounding box center [528, 523] width 32 height 32
type input "63BE37"
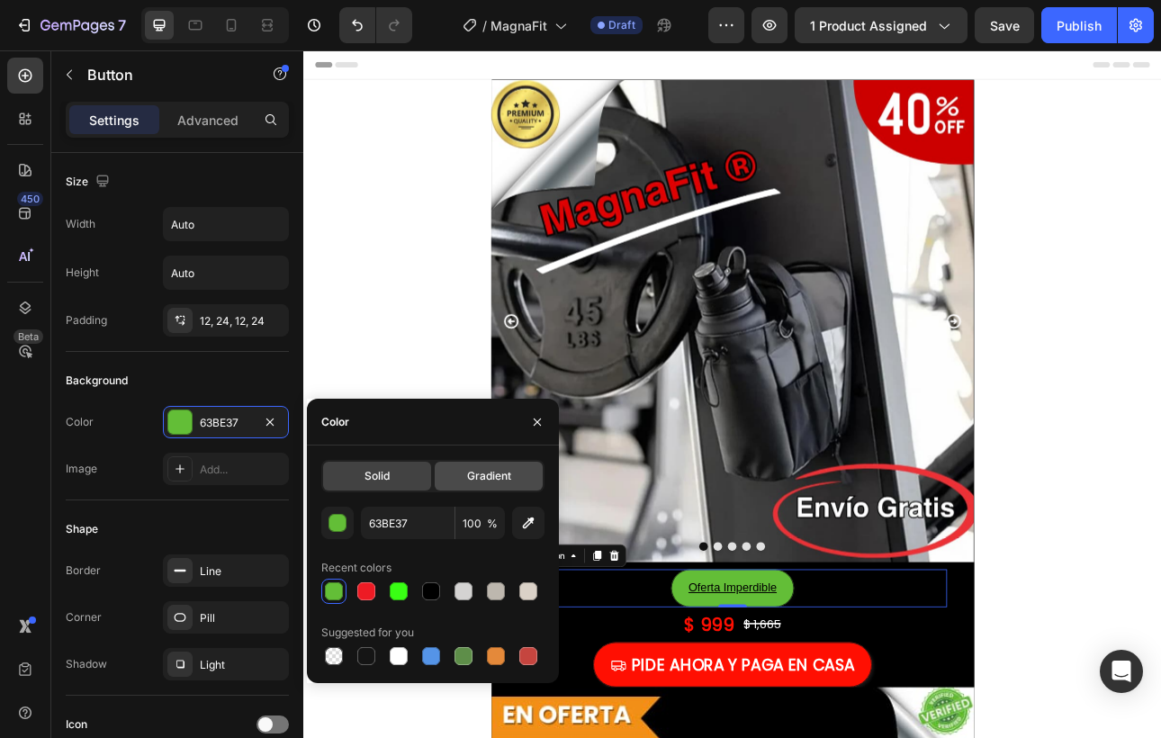
click at [491, 481] on span "Gradient" at bounding box center [489, 476] width 44 height 16
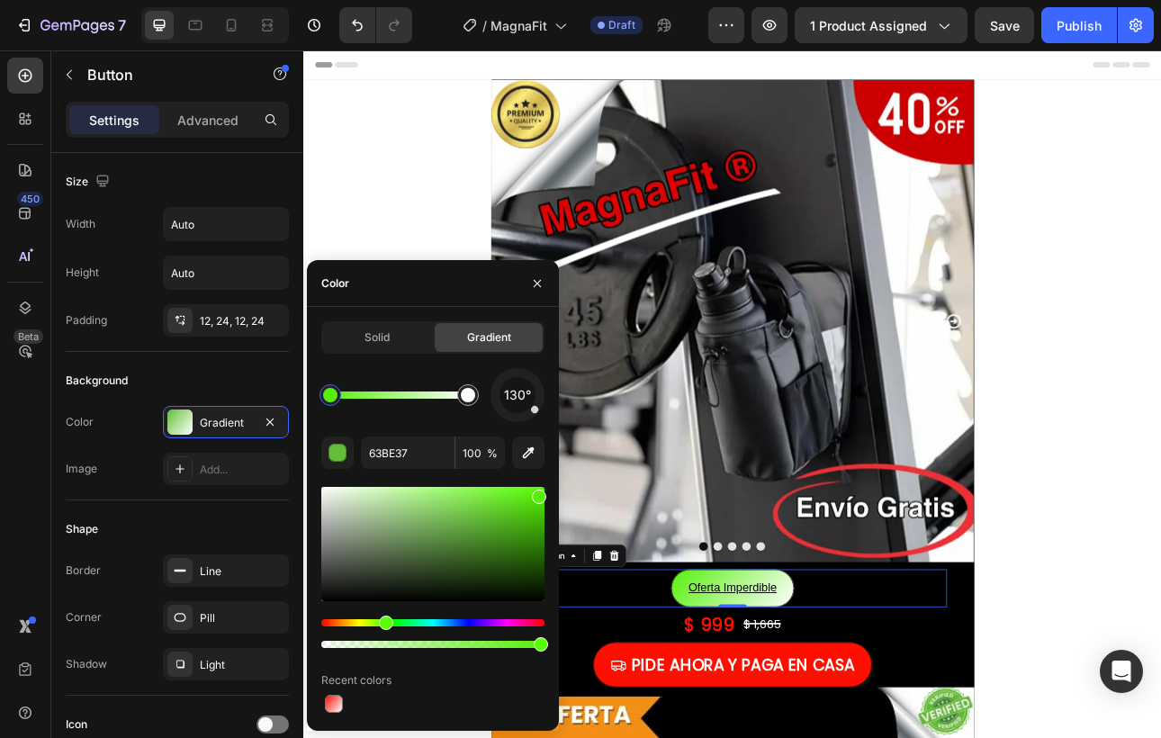
type input "56EF09"
drag, startPoint x: 485, startPoint y: 522, endPoint x: 536, endPoint y: 494, distance: 57.6
click at [390, 338] on div "Solid" at bounding box center [377, 337] width 108 height 29
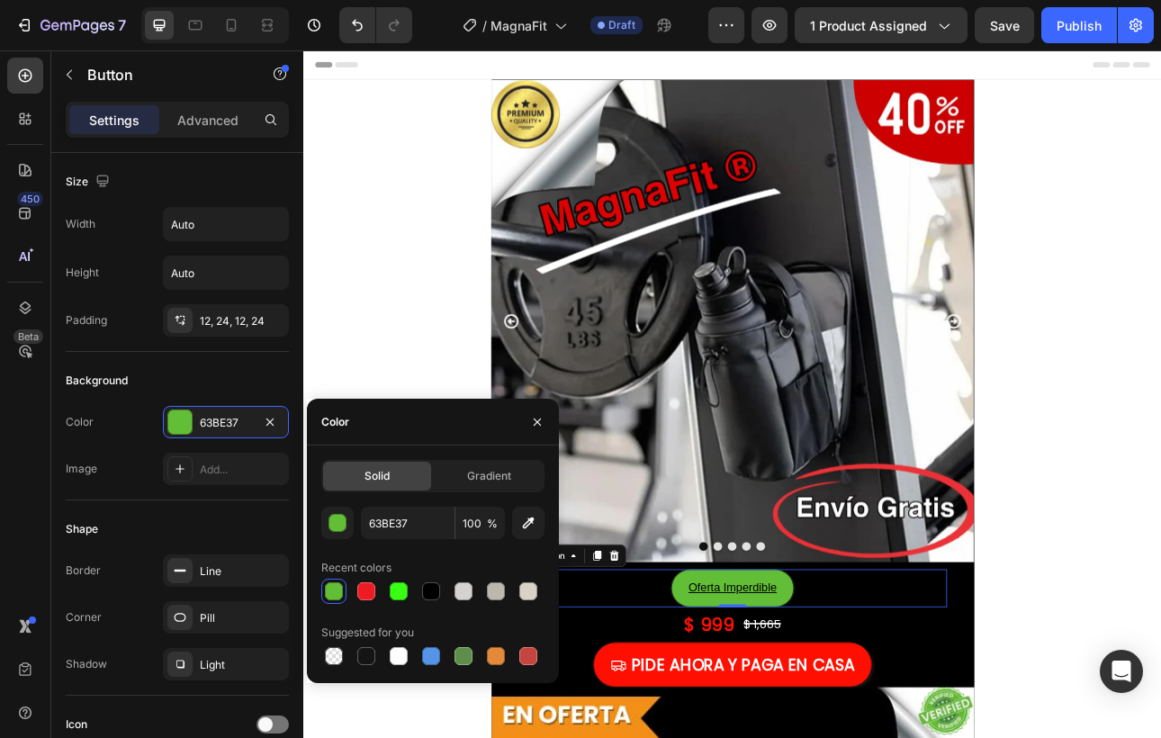
click at [341, 600] on div at bounding box center [334, 592] width 22 height 22
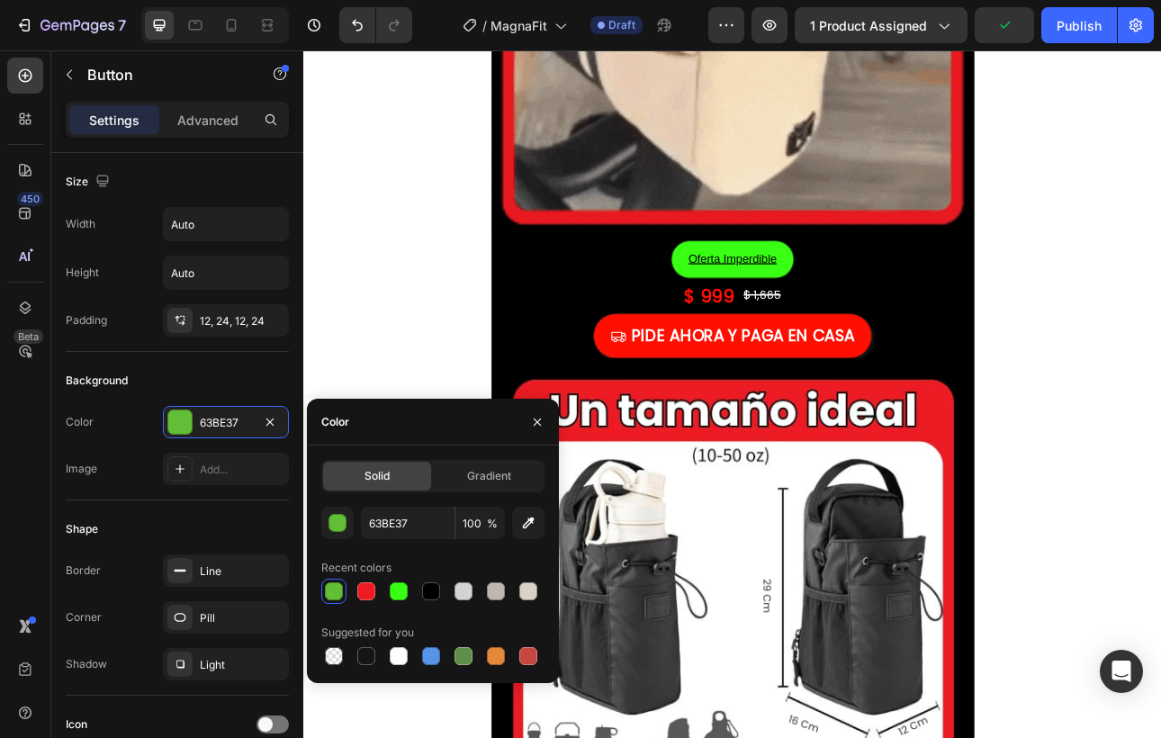
scroll to position [4052, 0]
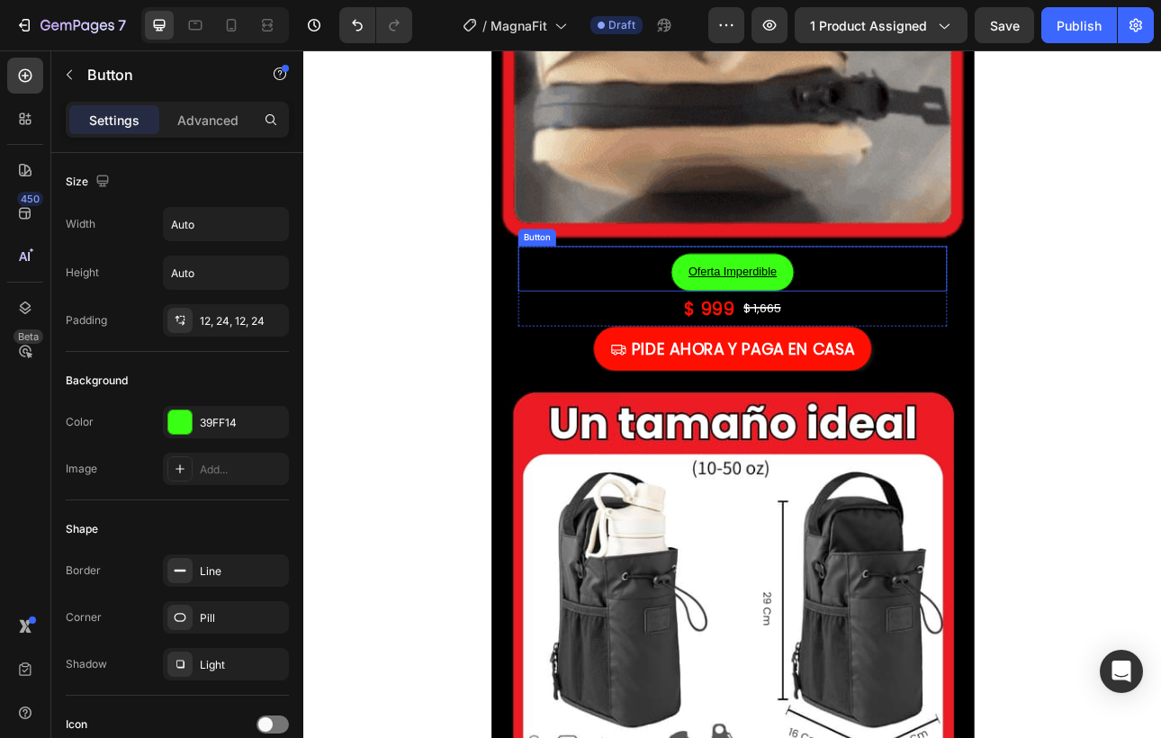
click at [921, 330] on div "Oferta Imperdible Button" at bounding box center [843, 325] width 540 height 57
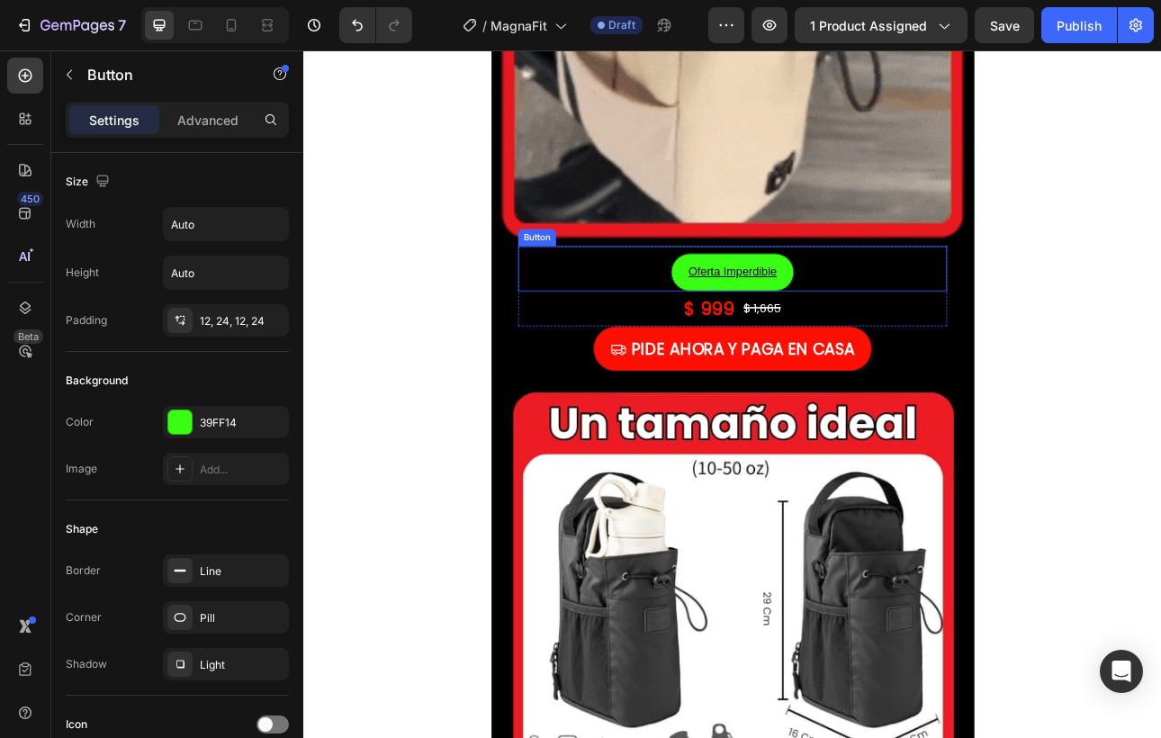
scroll to position [412, 0]
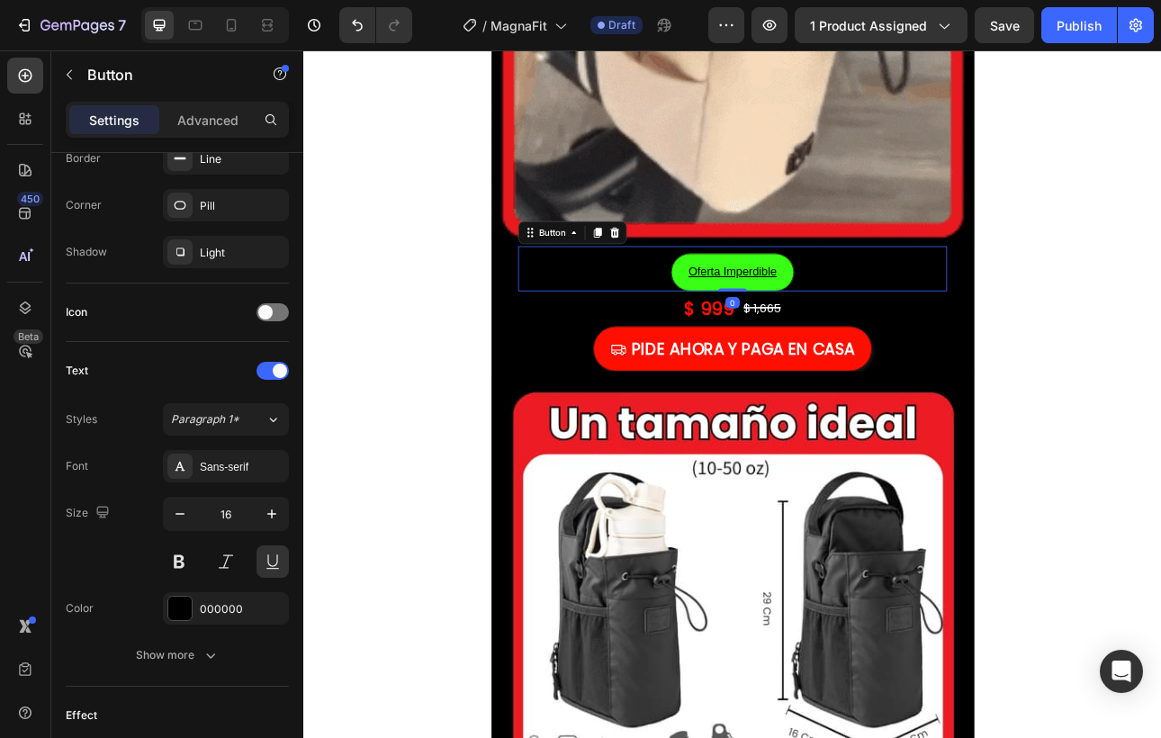
click at [922, 330] on div "Oferta Imperdible Button 0" at bounding box center [843, 325] width 540 height 57
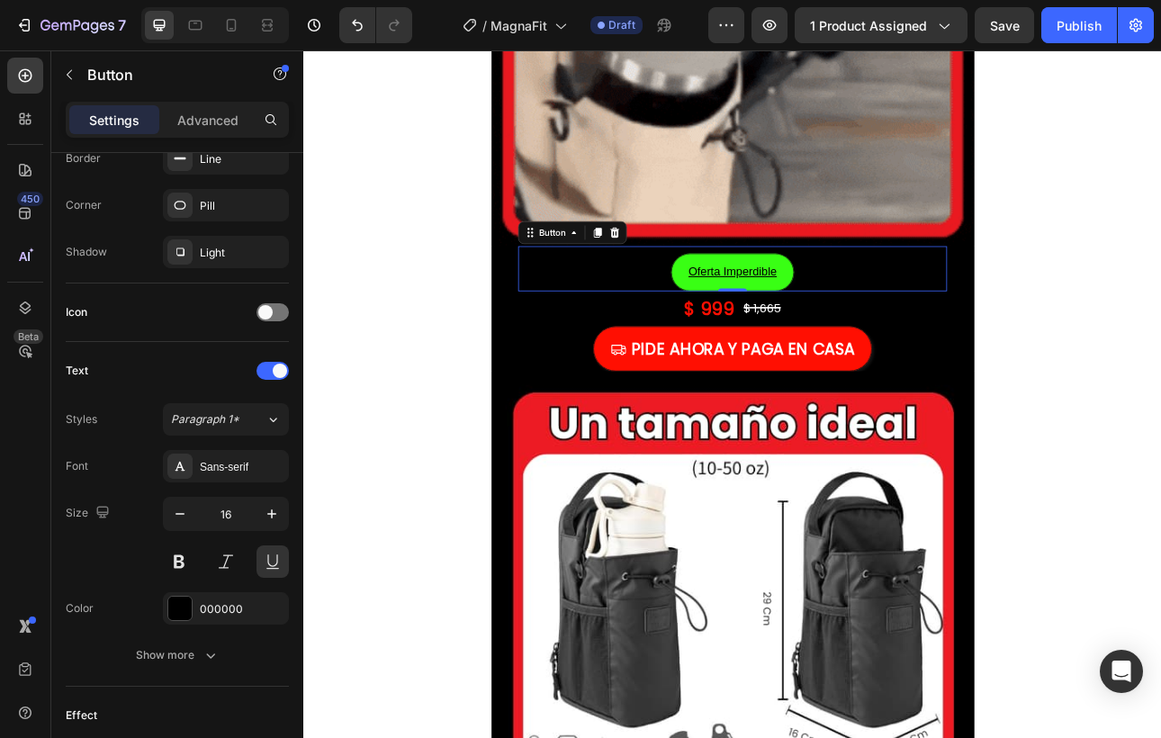
click at [904, 324] on button "Oferta Imperdible" at bounding box center [843, 330] width 155 height 48
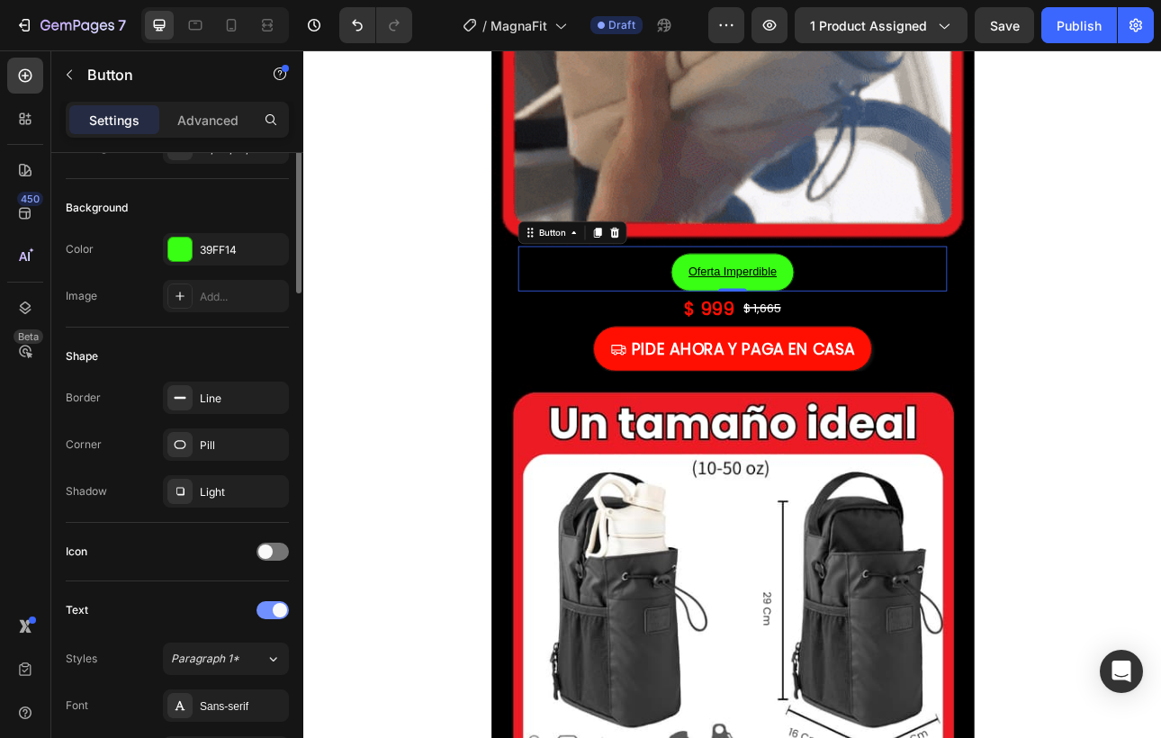
scroll to position [0, 0]
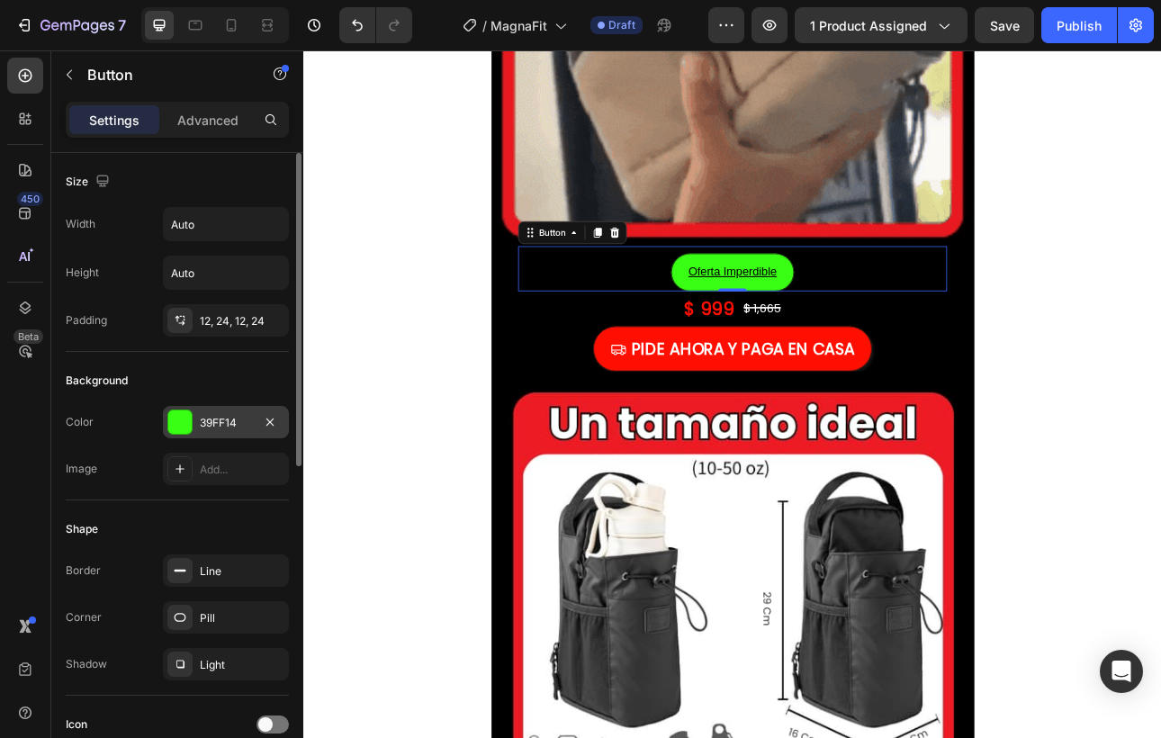
click at [171, 431] on div at bounding box center [179, 421] width 23 height 23
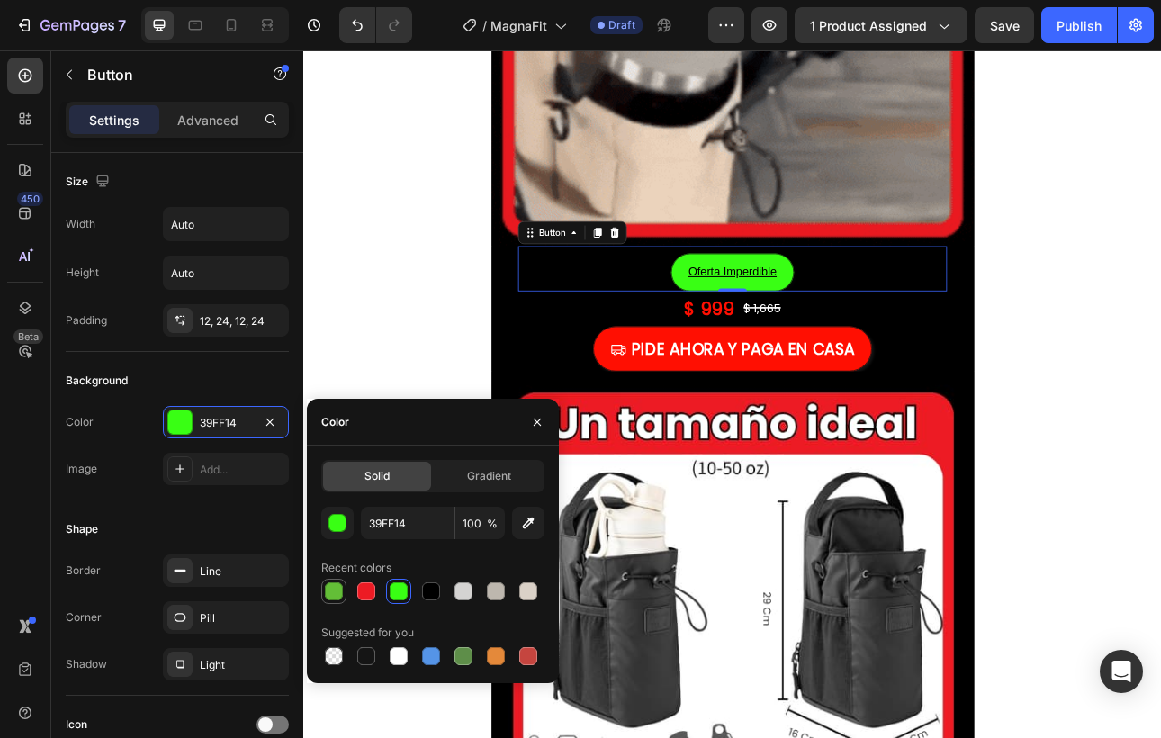
click at [339, 595] on div at bounding box center [334, 591] width 18 height 18
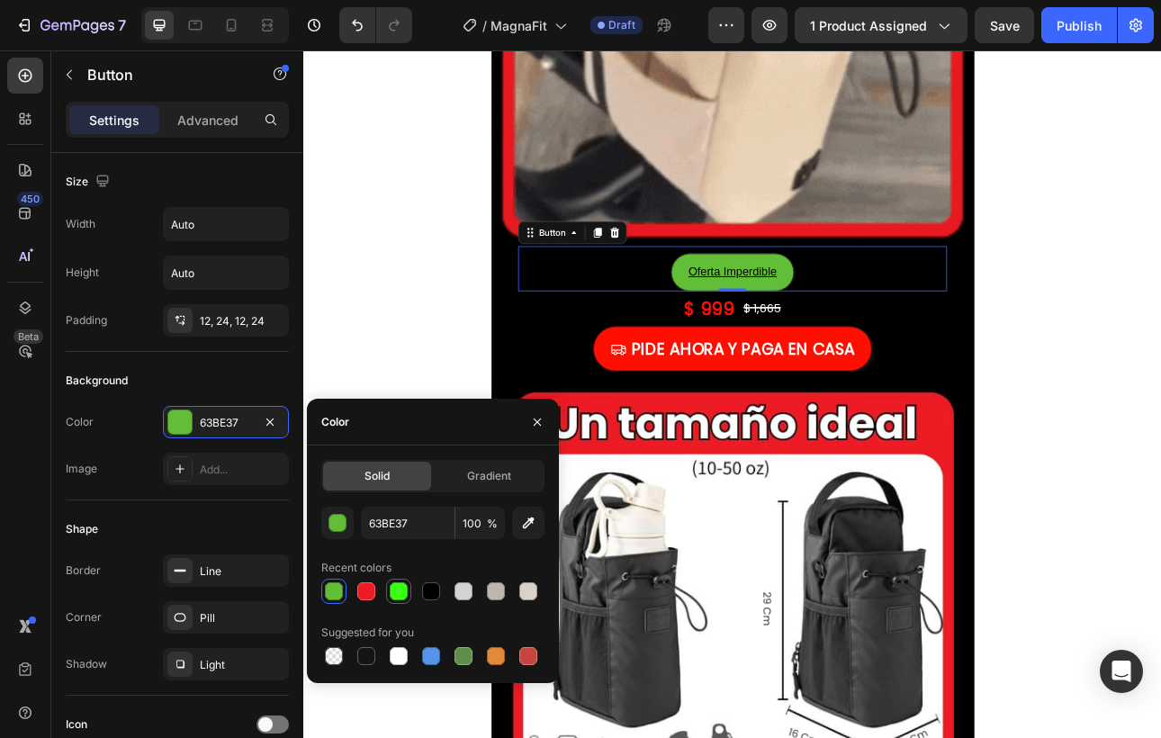
click at [397, 598] on div at bounding box center [399, 591] width 18 height 18
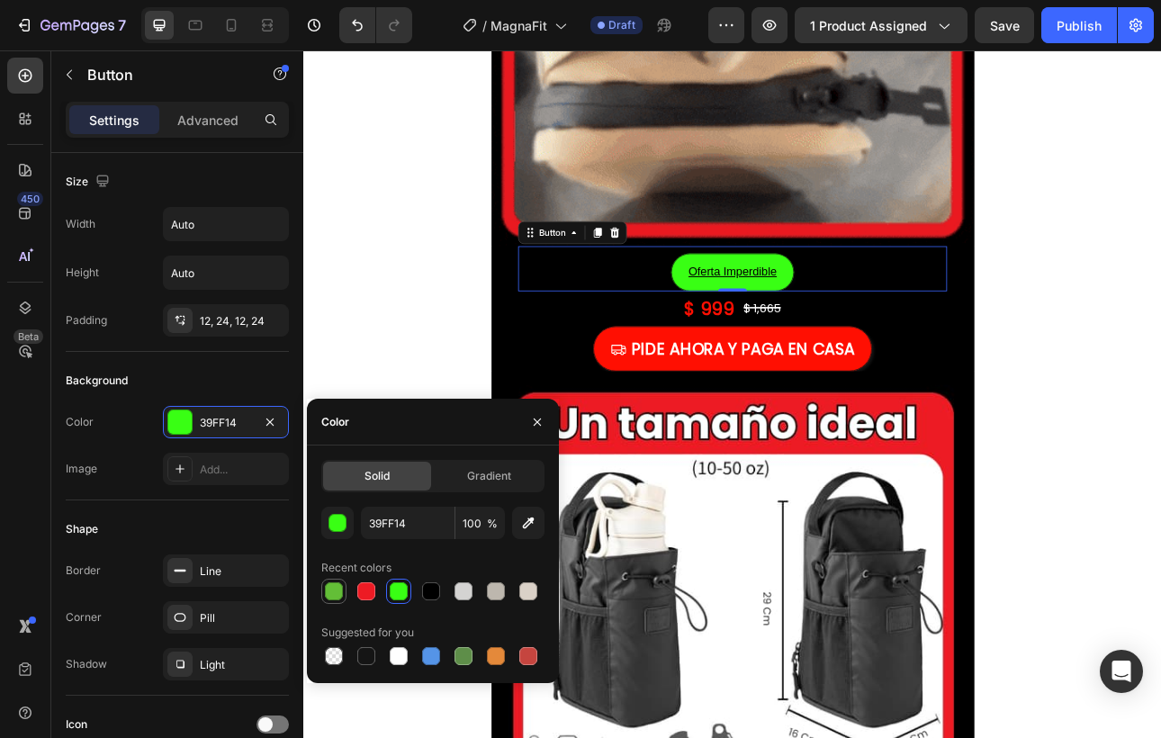
click at [341, 597] on div at bounding box center [334, 591] width 18 height 18
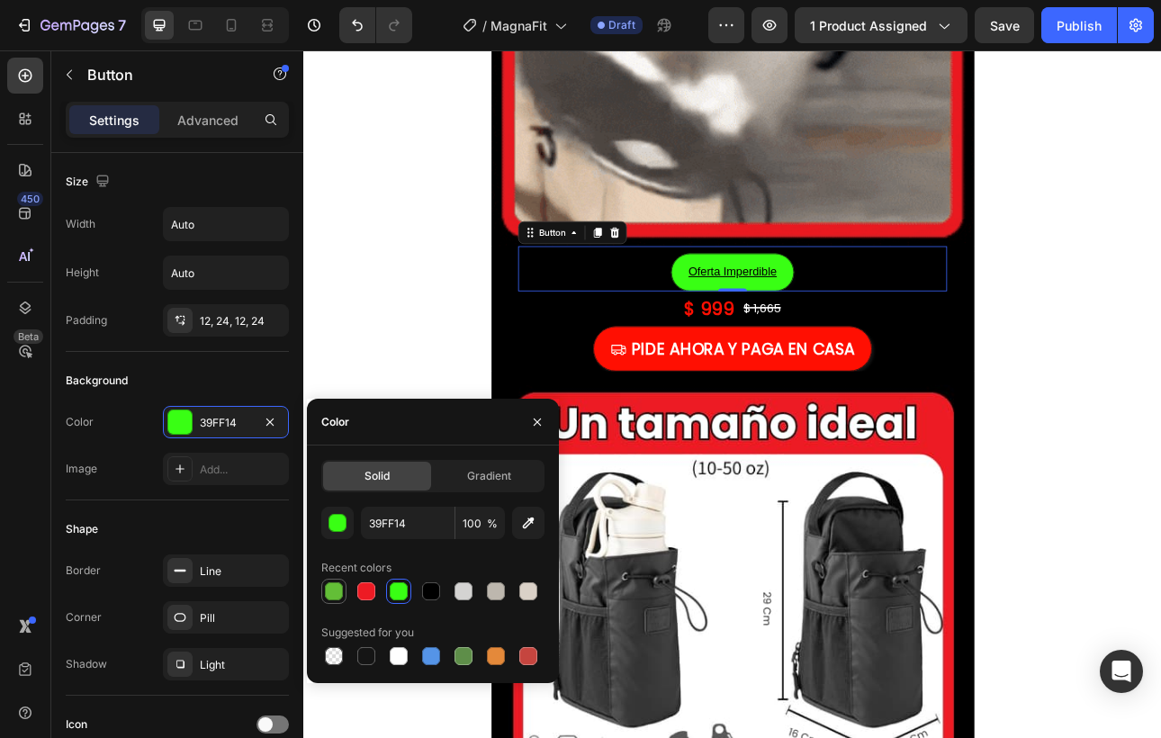
type input "63BE37"
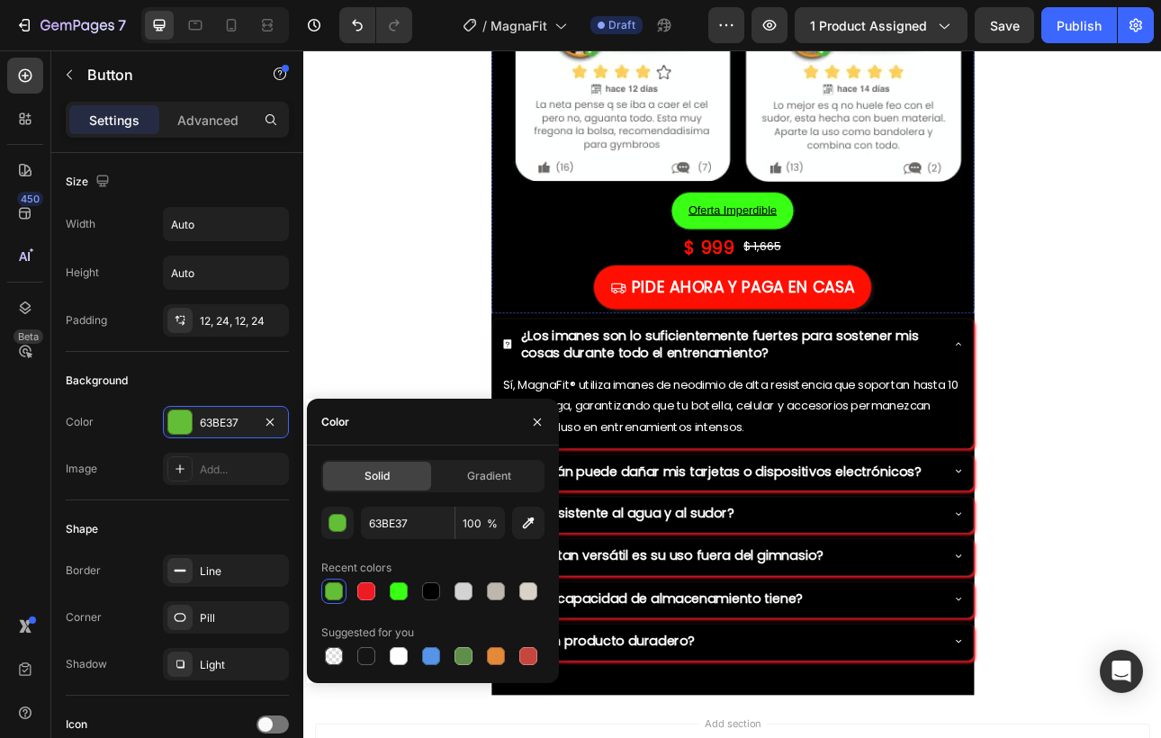
scroll to position [9094, 0]
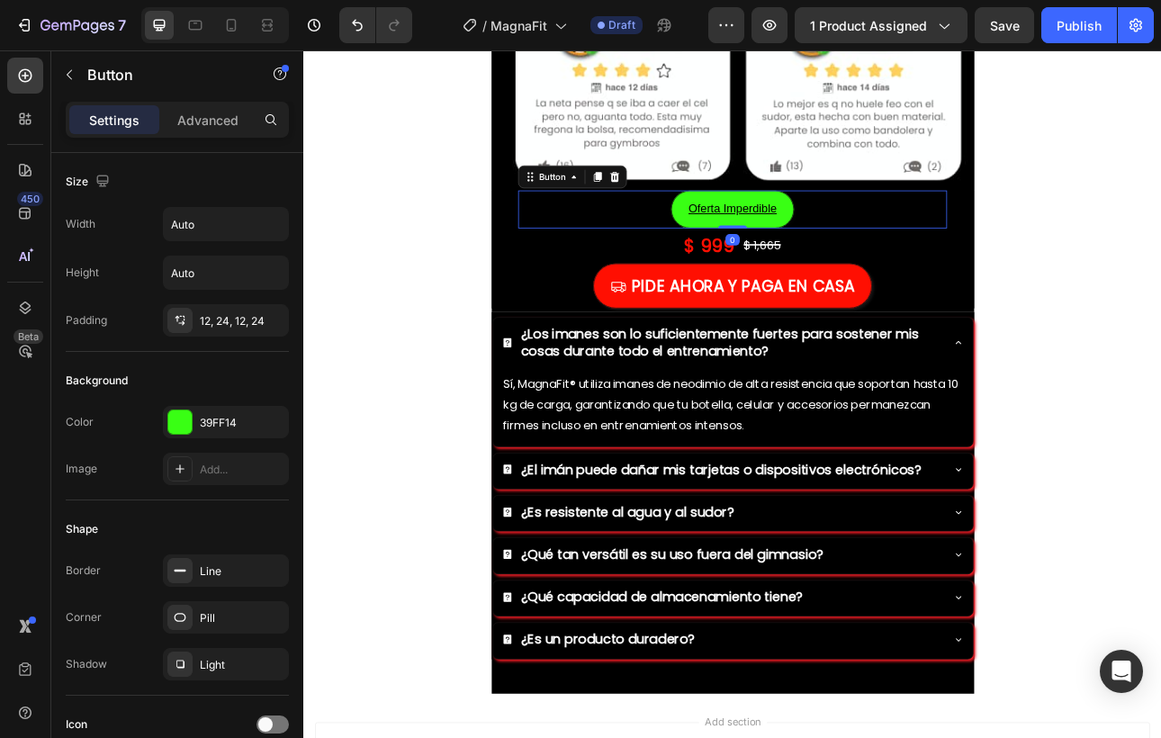
click at [904, 250] on button "Oferta Imperdible" at bounding box center [843, 251] width 155 height 48
click at [193, 420] on div "39FF14" at bounding box center [226, 422] width 126 height 32
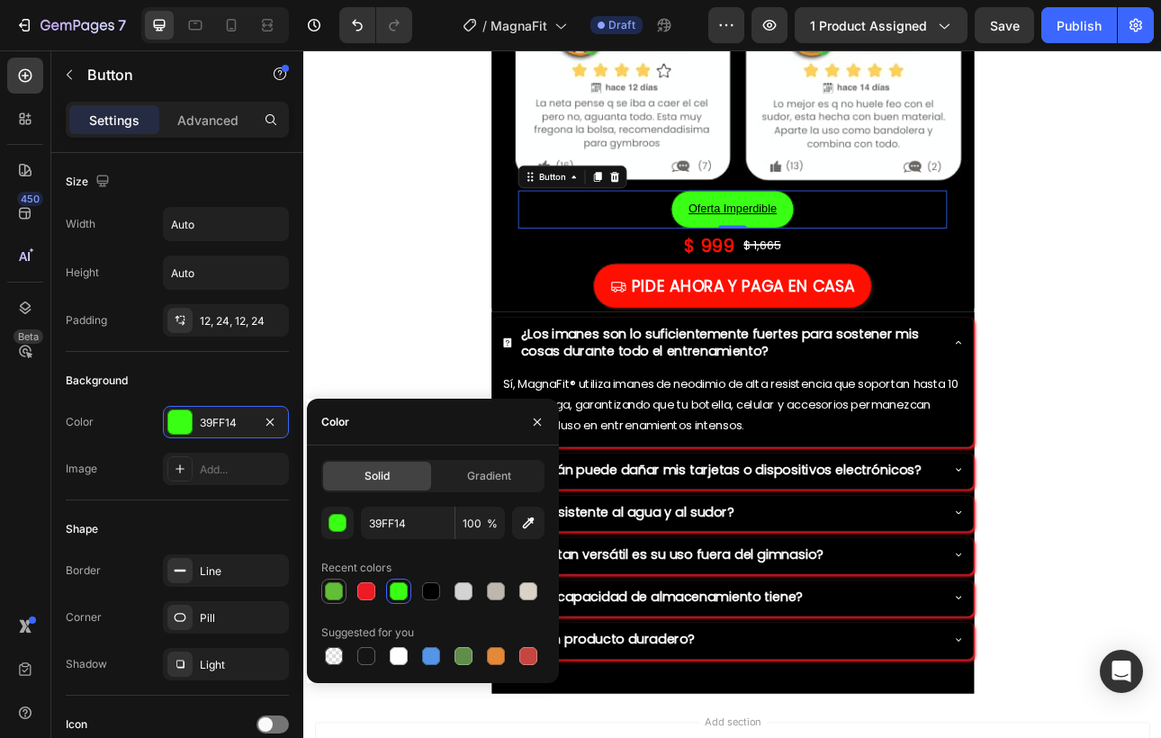
click at [343, 595] on div at bounding box center [334, 592] width 22 height 22
type input "63BE37"
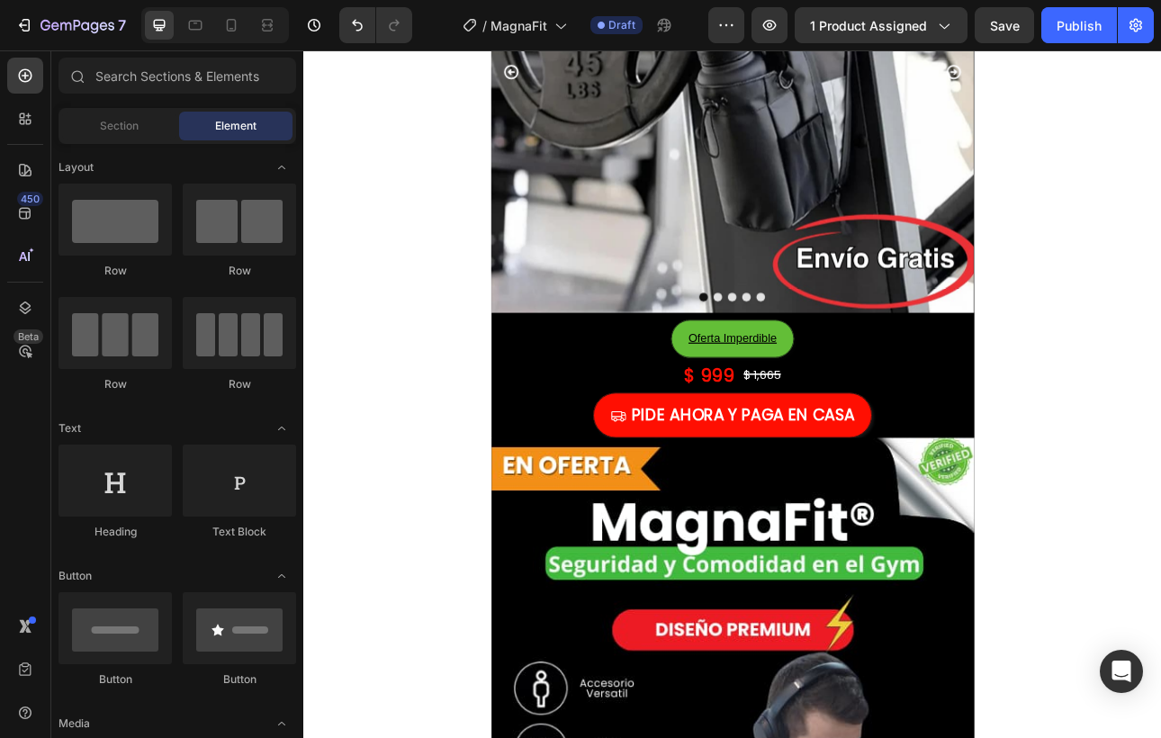
scroll to position [0, 0]
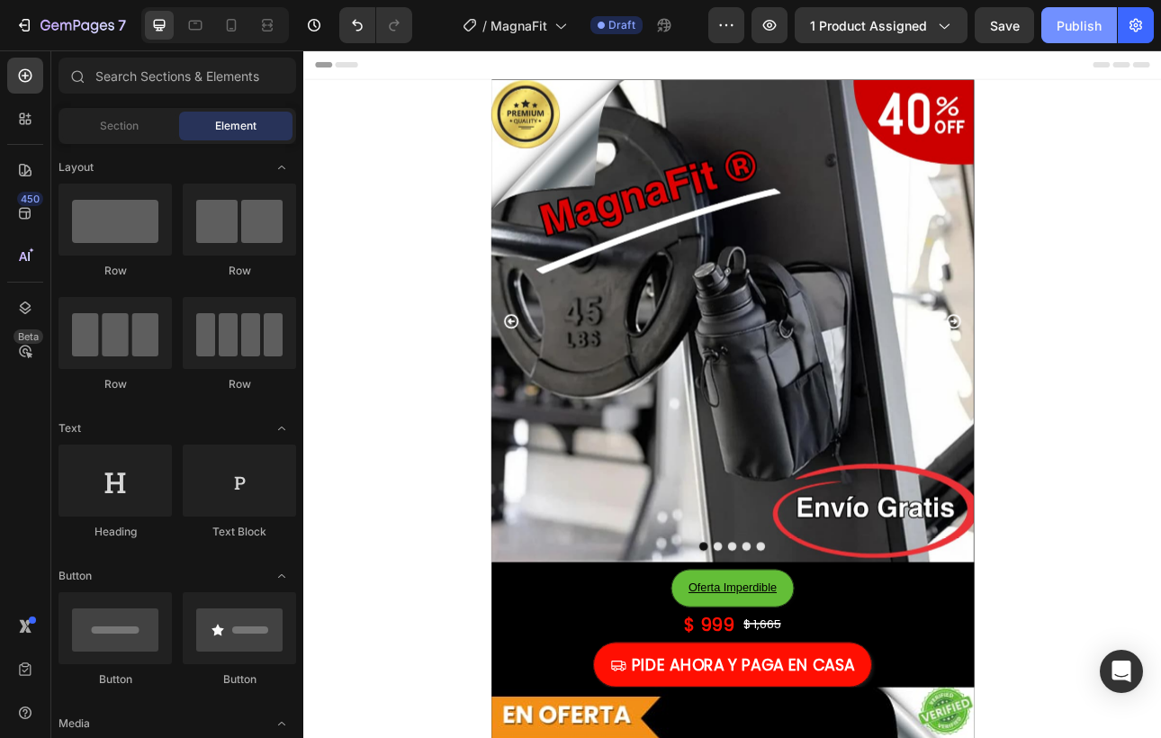
click at [1058, 33] on div "Publish" at bounding box center [1079, 25] width 45 height 19
